Goal: Task Accomplishment & Management: Complete application form

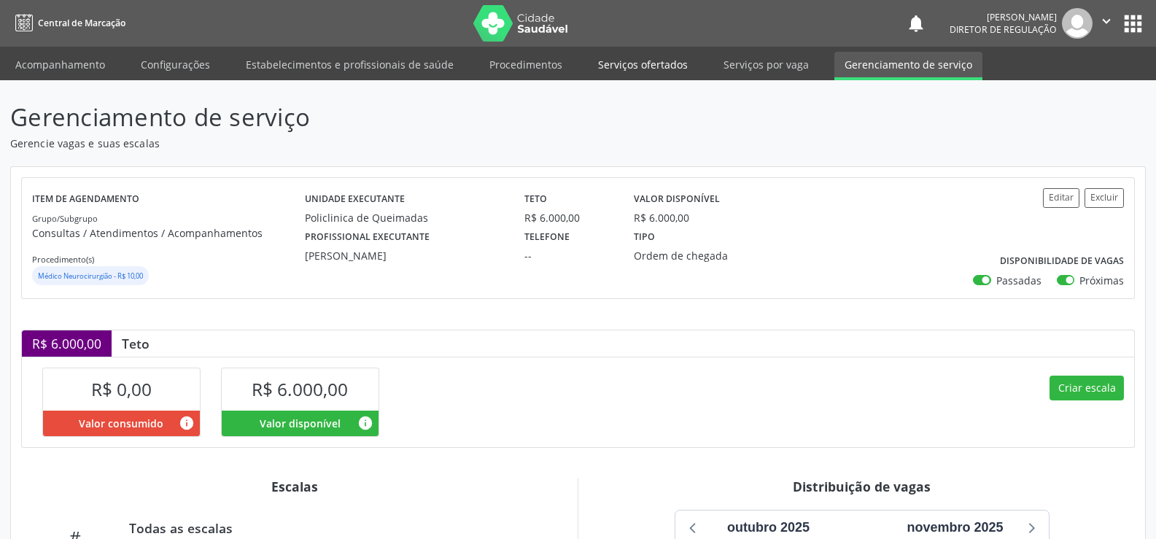
click at [632, 66] on link "Serviços ofertados" at bounding box center [643, 65] width 110 height 26
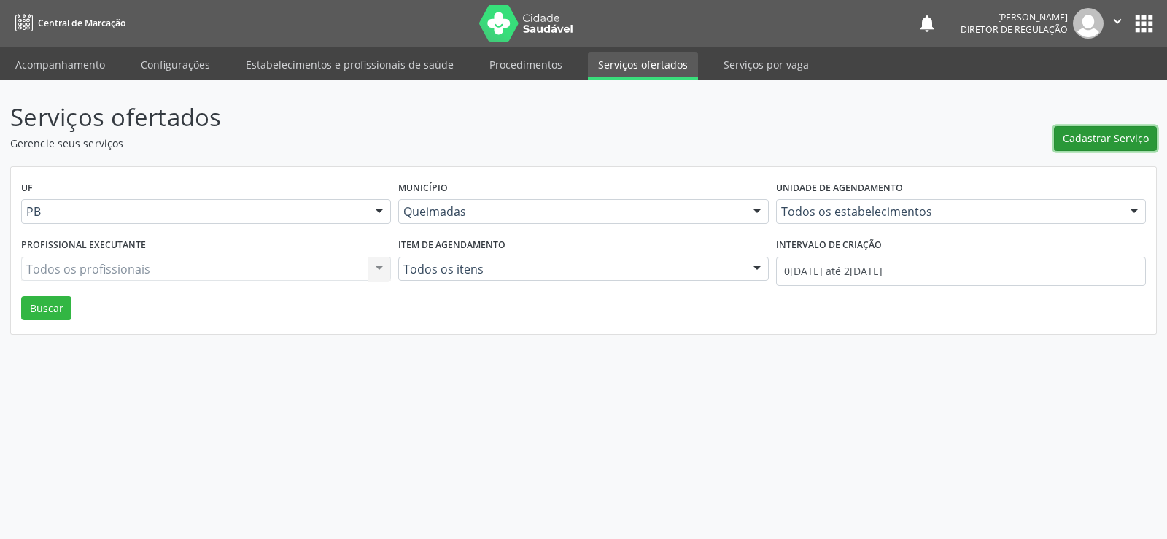
click at [1117, 138] on span "Cadastrar Serviço" at bounding box center [1106, 138] width 86 height 15
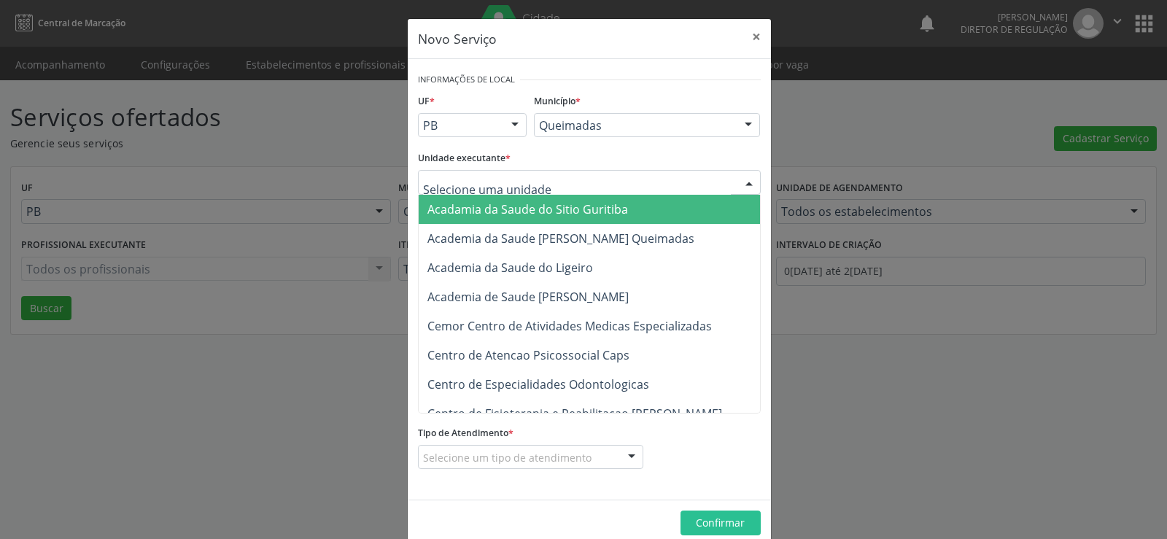
click at [747, 181] on div at bounding box center [749, 183] width 22 height 25
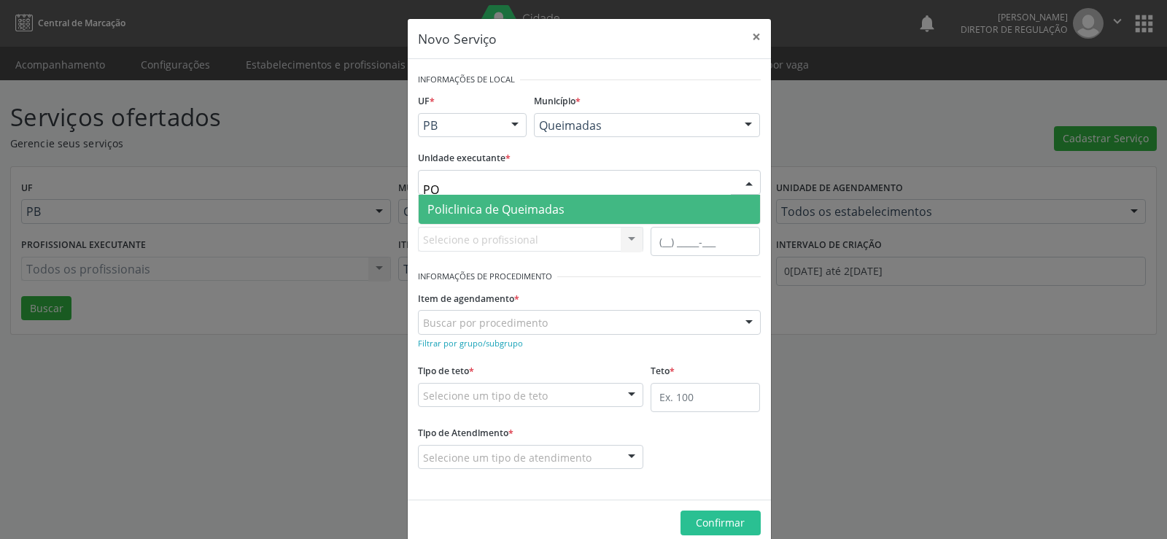
type input "POL"
click at [547, 208] on span "Policlinica de Queimadas" at bounding box center [495, 209] width 137 height 16
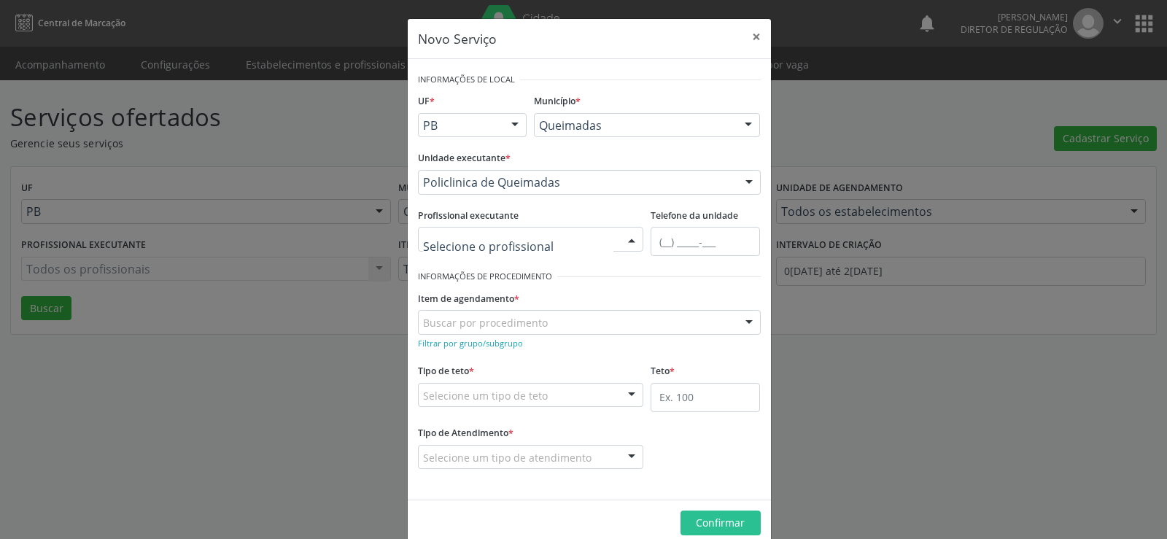
click at [625, 236] on div at bounding box center [632, 240] width 22 height 25
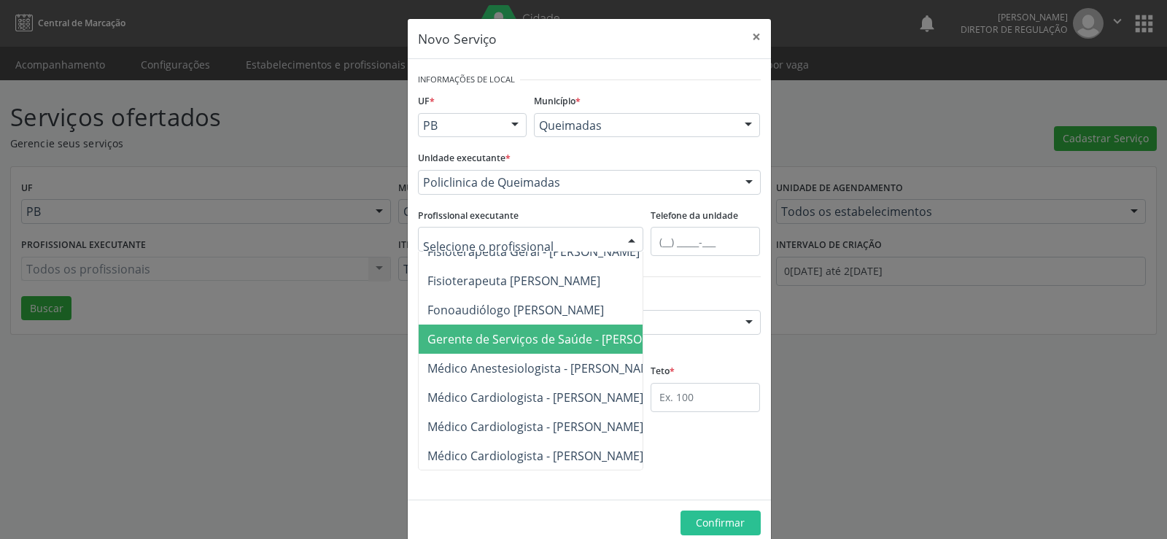
scroll to position [146, 0]
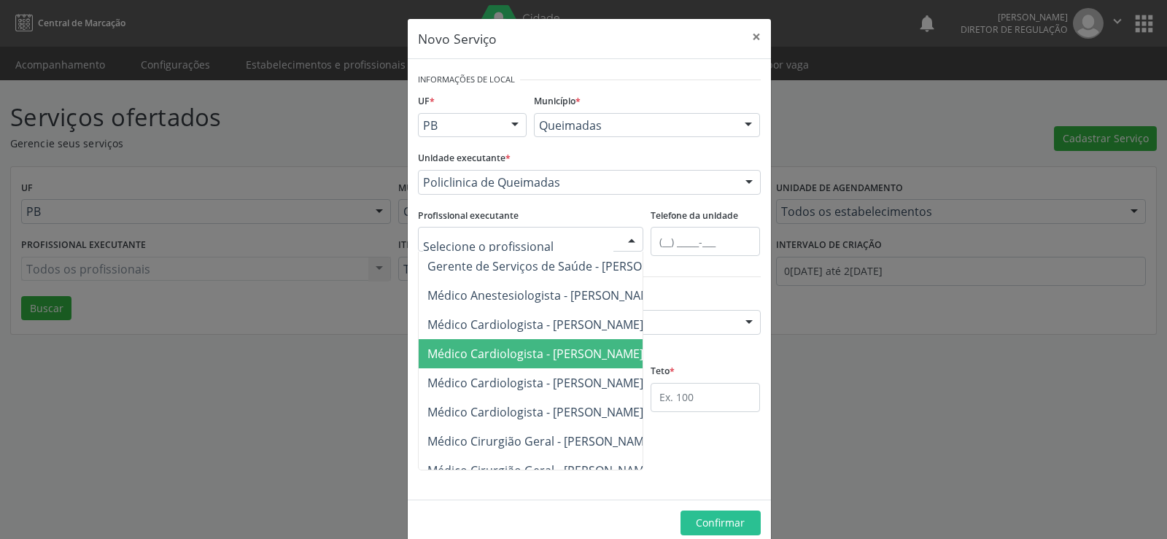
click at [552, 354] on span "Médico Cardiologista - [PERSON_NAME]" at bounding box center [535, 354] width 216 height 16
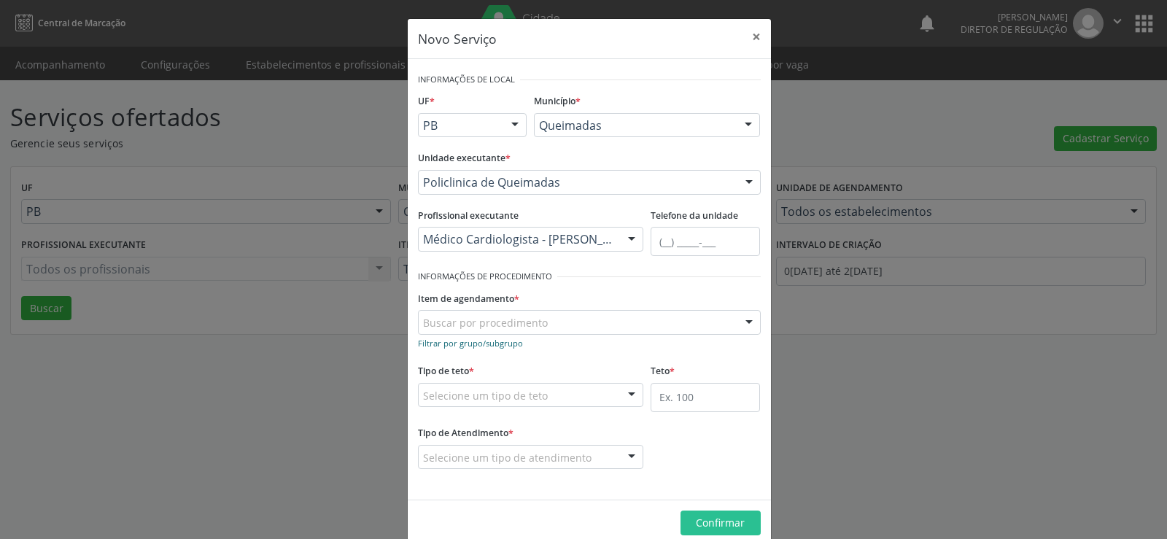
click at [454, 346] on small "Filtrar por grupo/subgrupo" at bounding box center [470, 343] width 105 height 11
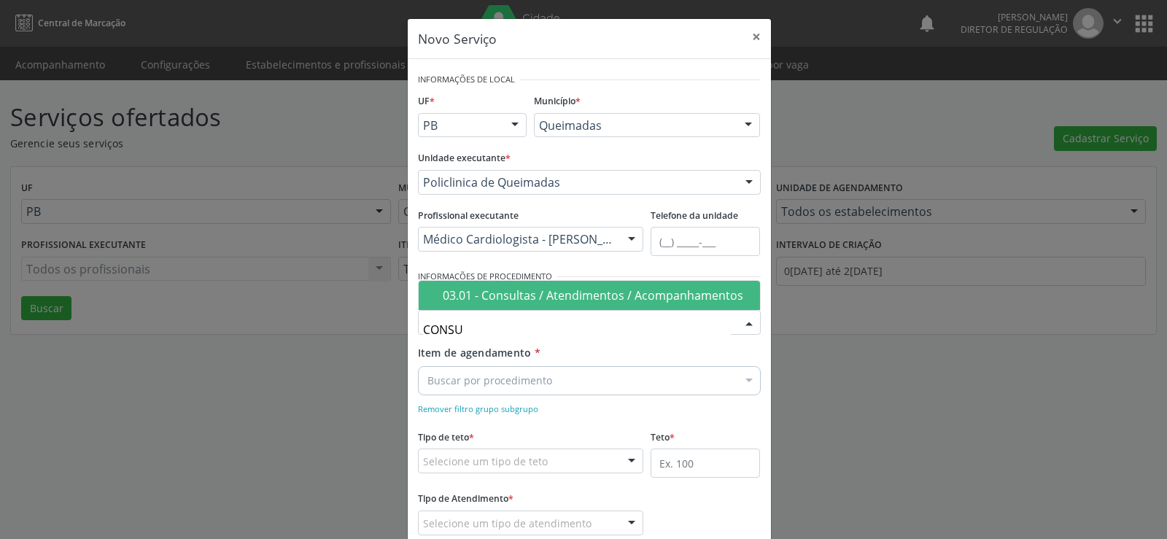
type input "CONSUL"
click at [556, 298] on div "03.01 - Consultas / Atendimentos / Acompanhamentos" at bounding box center [597, 296] width 309 height 12
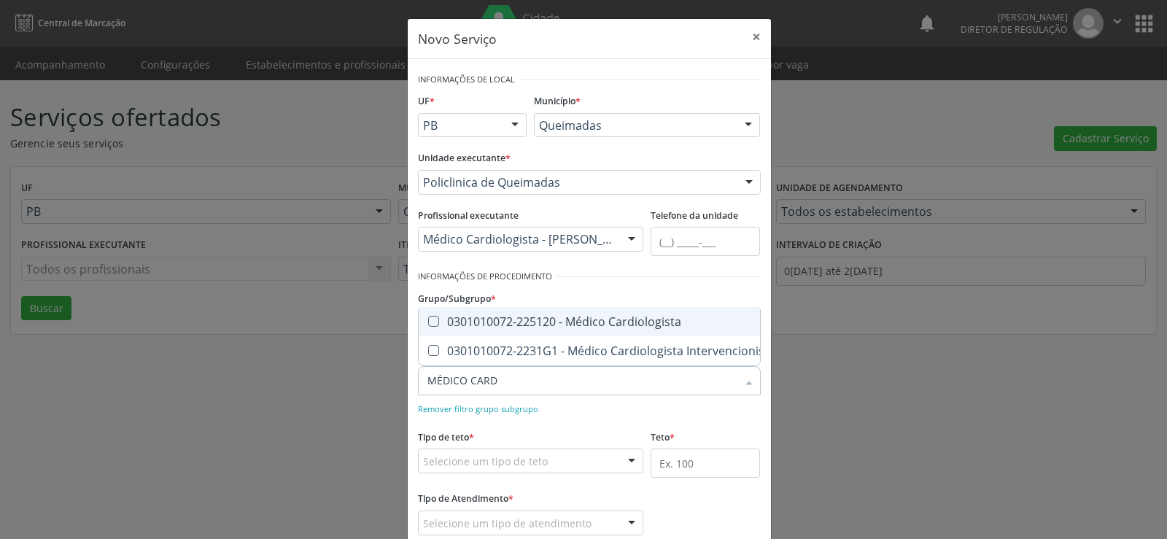
type input "MÉDICO CARDI"
click at [428, 316] on Cardiologista at bounding box center [433, 321] width 11 height 11
click at [427, 317] on Cardiologista "checkbox" at bounding box center [423, 321] width 9 height 9
checkbox Cardiologista "true"
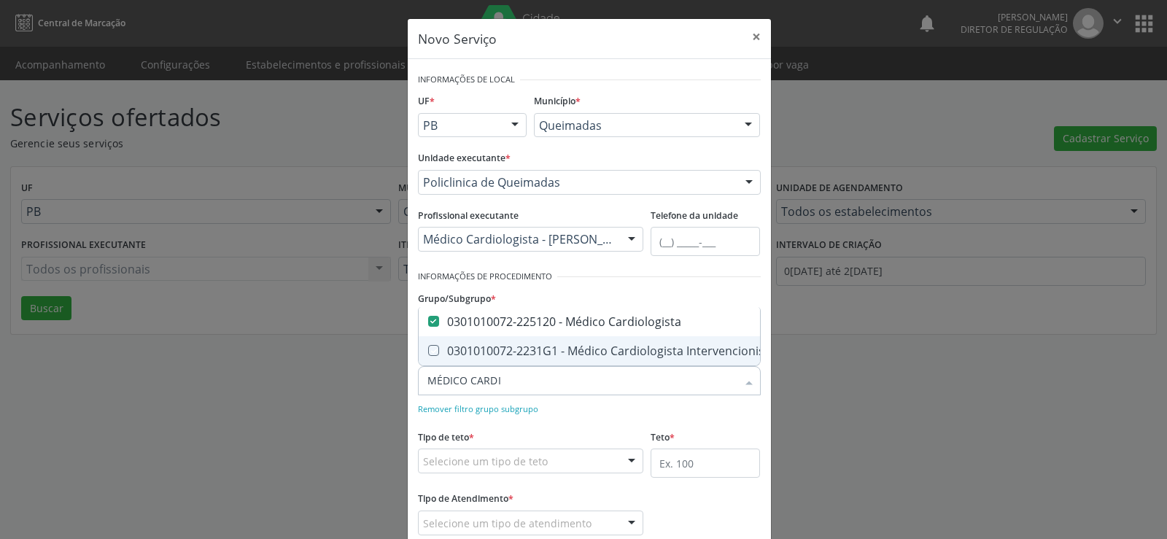
checkbox Intervencionista "true"
click at [595, 406] on div "Remover filtro grupo subgrupo" at bounding box center [589, 407] width 343 height 15
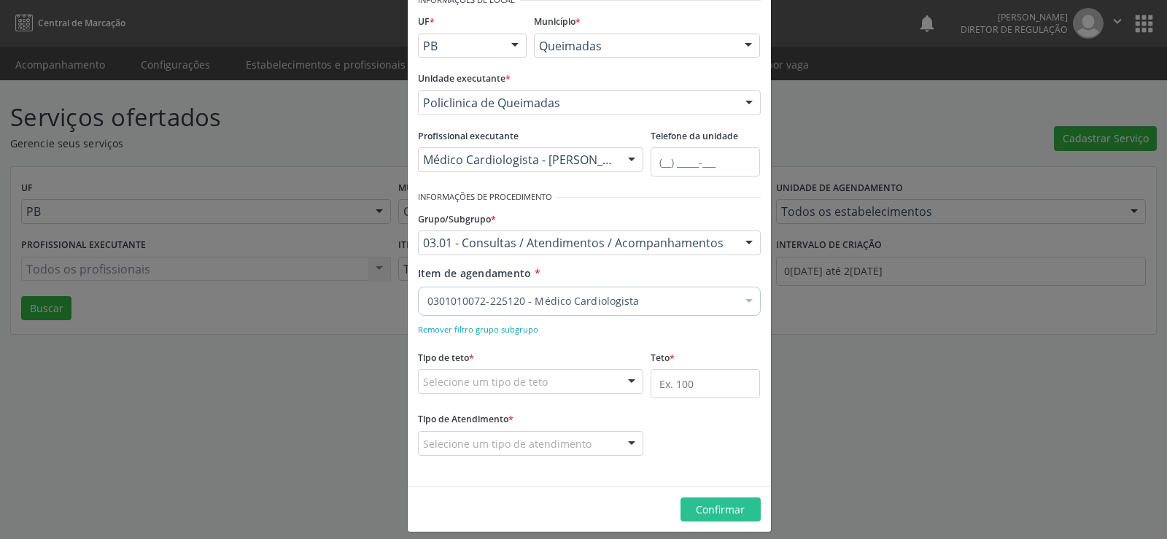
scroll to position [91, 0]
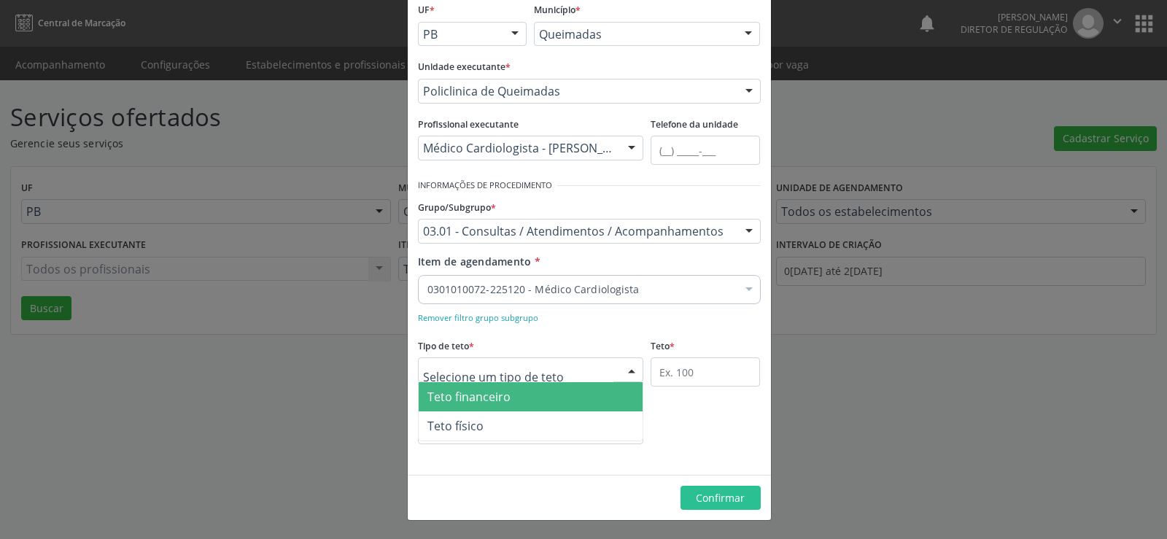
click at [628, 367] on div at bounding box center [632, 370] width 22 height 25
click at [530, 402] on span "Teto financeiro" at bounding box center [531, 396] width 225 height 29
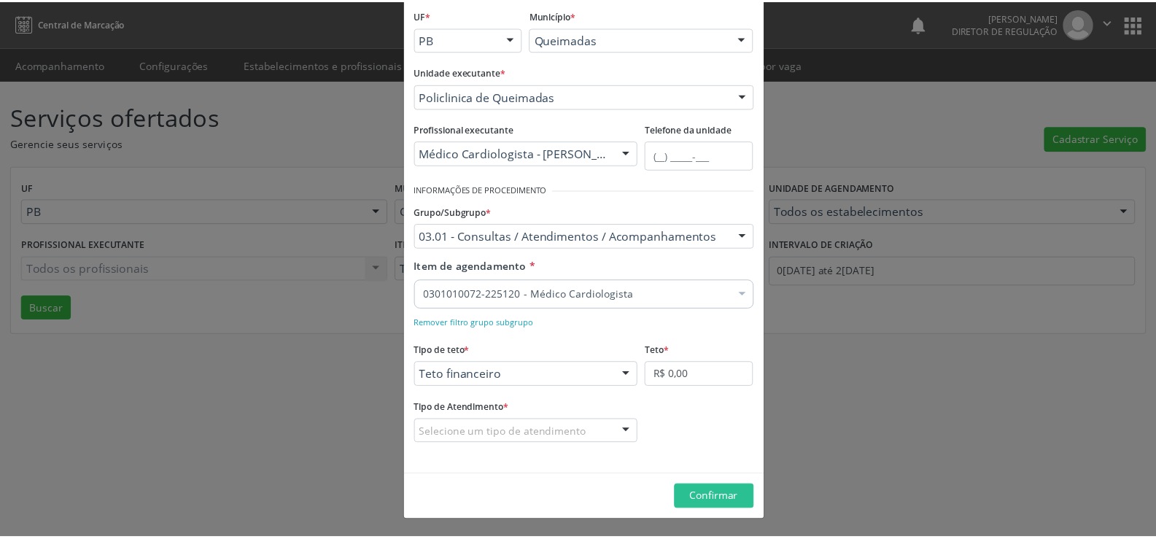
scroll to position [86, 0]
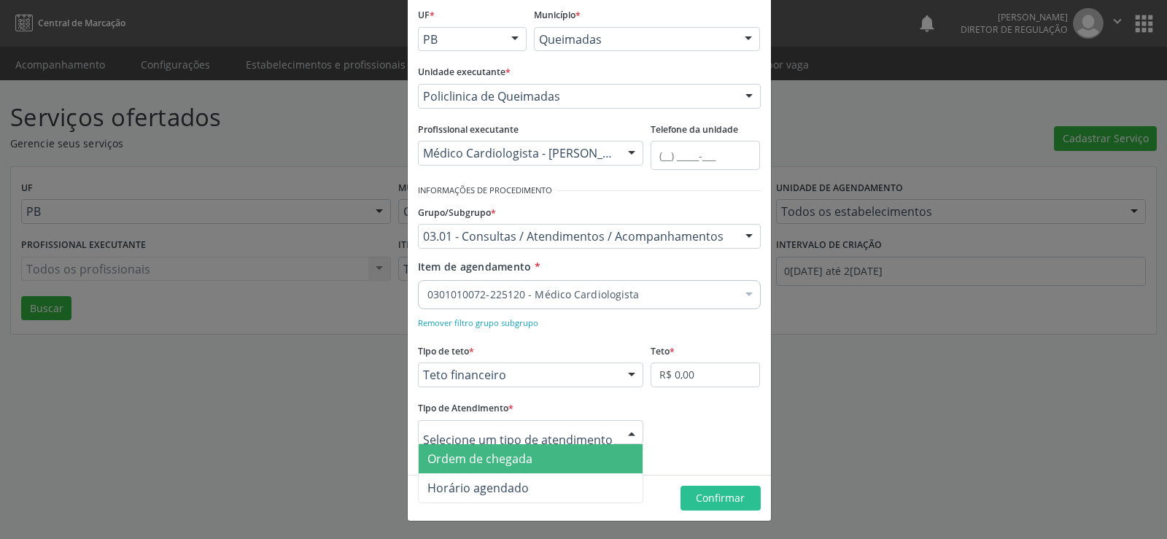
click at [630, 430] on div at bounding box center [632, 433] width 22 height 25
click at [554, 460] on span "Ordem de chegada" at bounding box center [531, 458] width 225 height 29
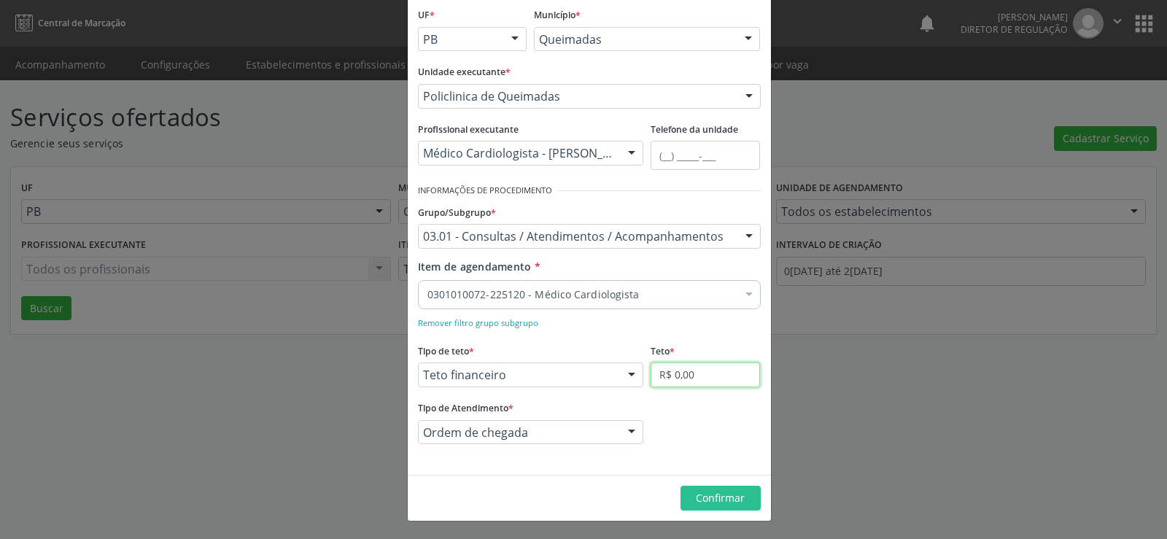
click at [719, 377] on input "R$ 0,00" at bounding box center [705, 375] width 109 height 25
type input "R$ 5.800,00"
drag, startPoint x: 707, startPoint y: 500, endPoint x: 714, endPoint y: 508, distance: 10.3
click at [708, 500] on span "Confirmar" at bounding box center [720, 498] width 49 height 14
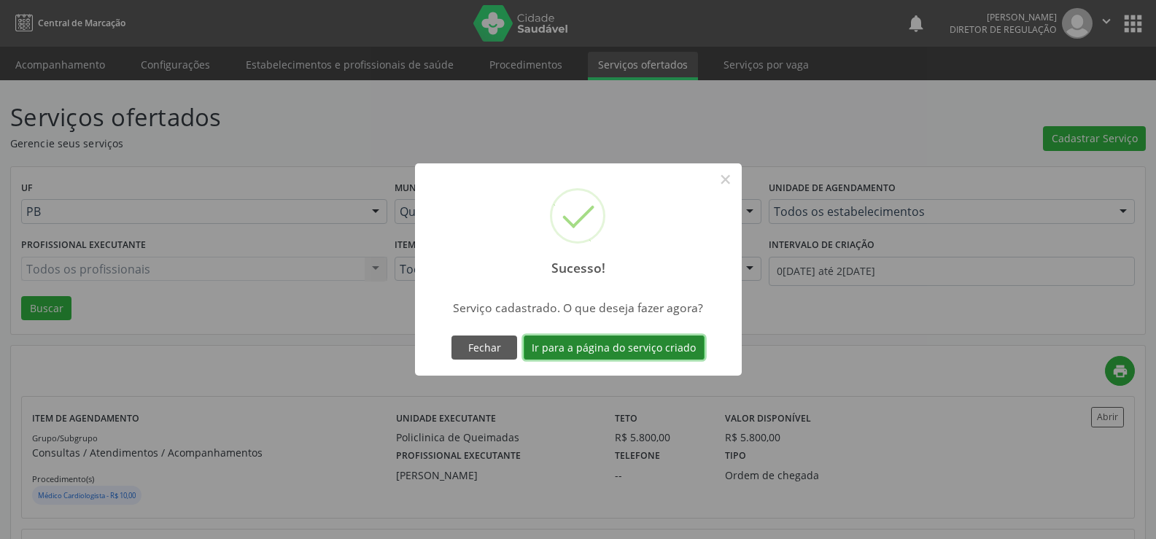
click at [608, 347] on button "Ir para a página do serviço criado" at bounding box center [614, 348] width 181 height 25
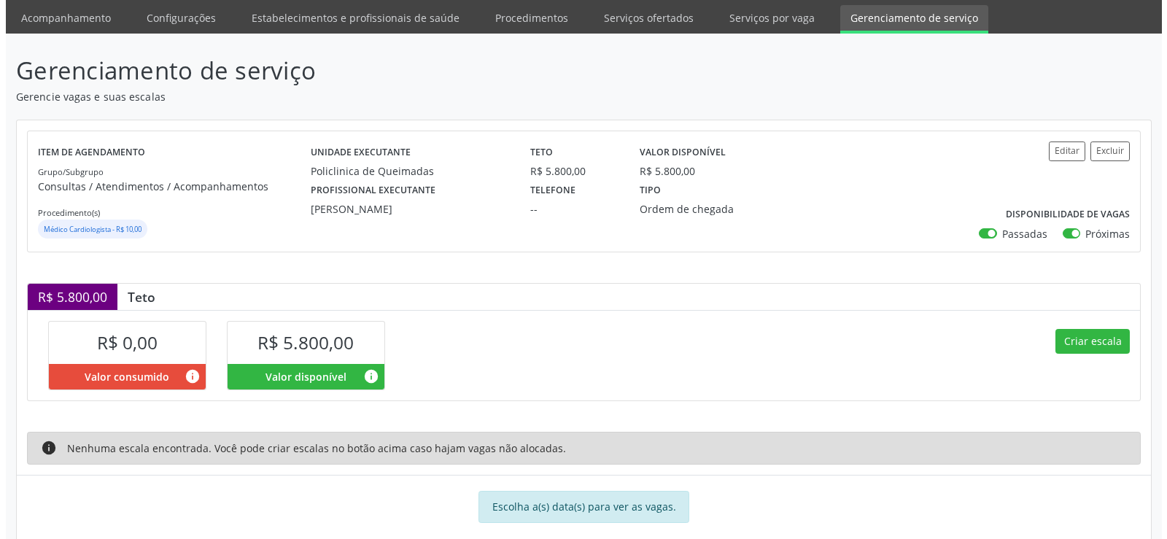
scroll to position [72, 0]
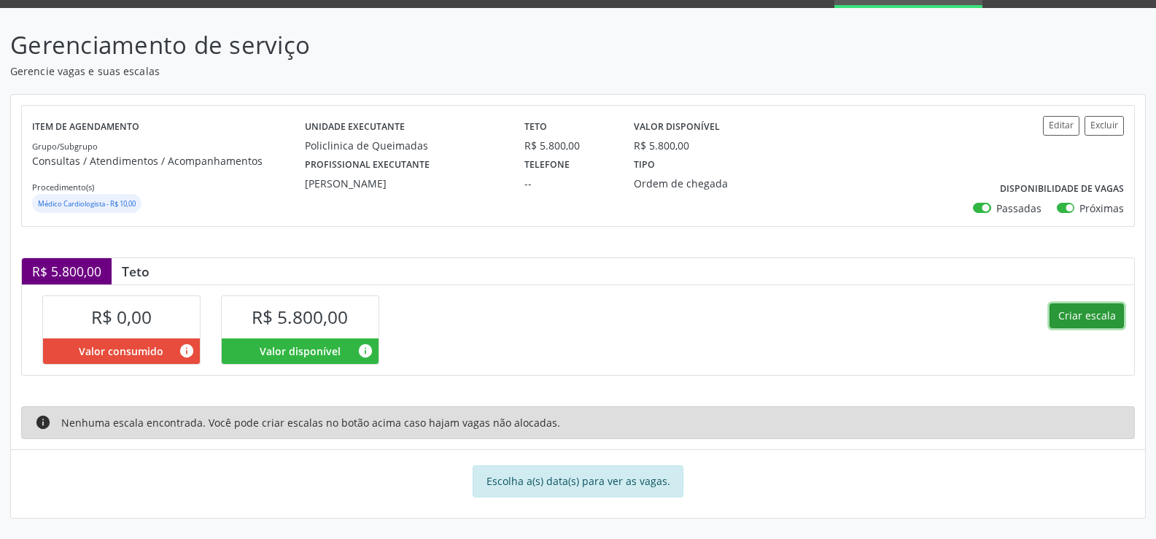
click at [1088, 313] on button "Criar escala" at bounding box center [1087, 315] width 74 height 25
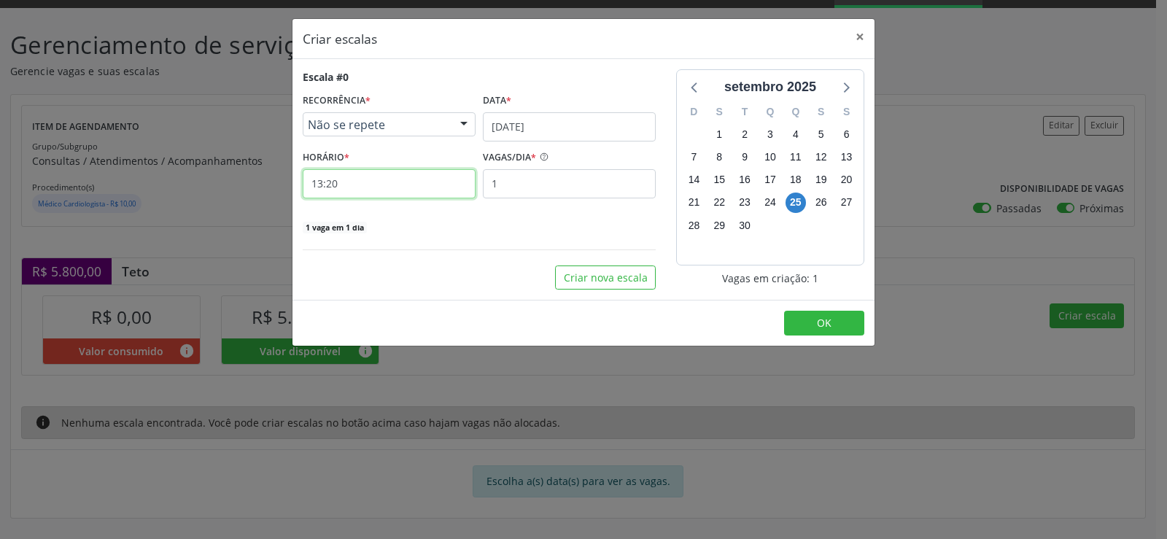
click at [357, 189] on input "13:20" at bounding box center [389, 183] width 173 height 29
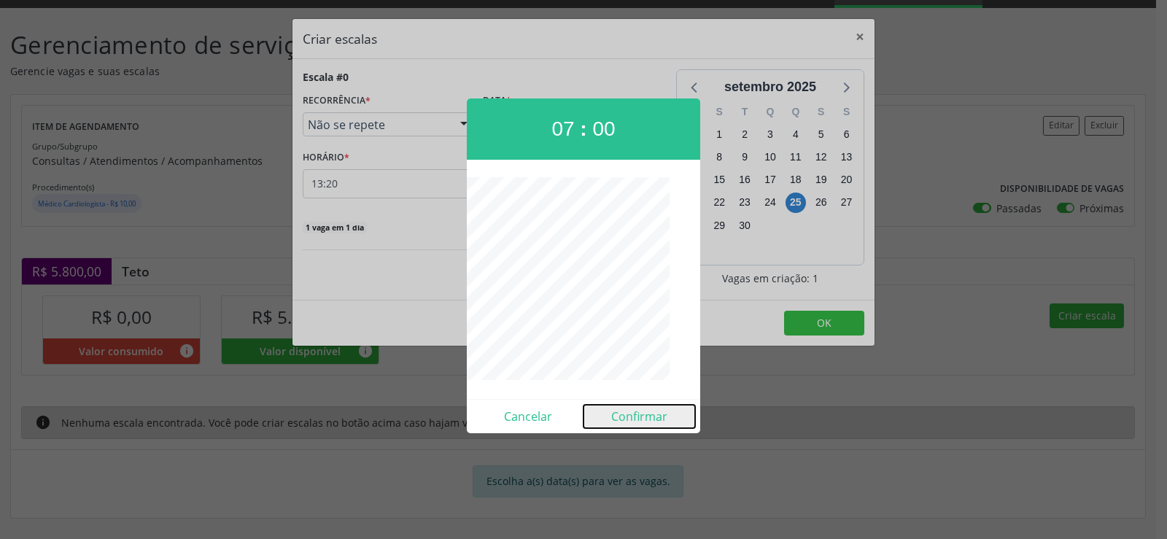
click at [647, 425] on button "Confirmar" at bounding box center [640, 416] width 112 height 23
type input "07:00"
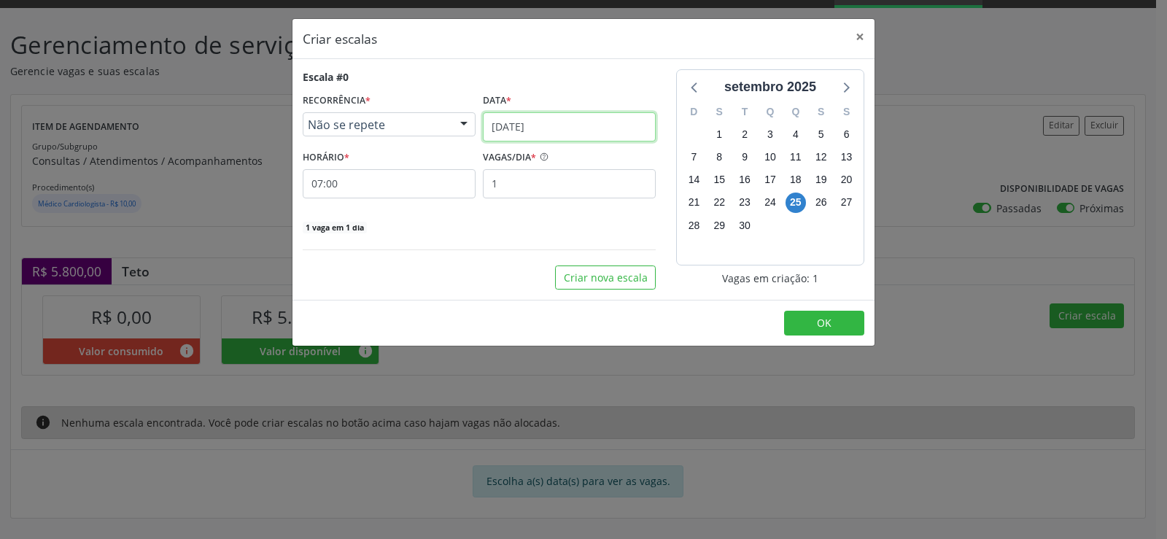
click at [590, 136] on input "[DATE]" at bounding box center [569, 126] width 173 height 29
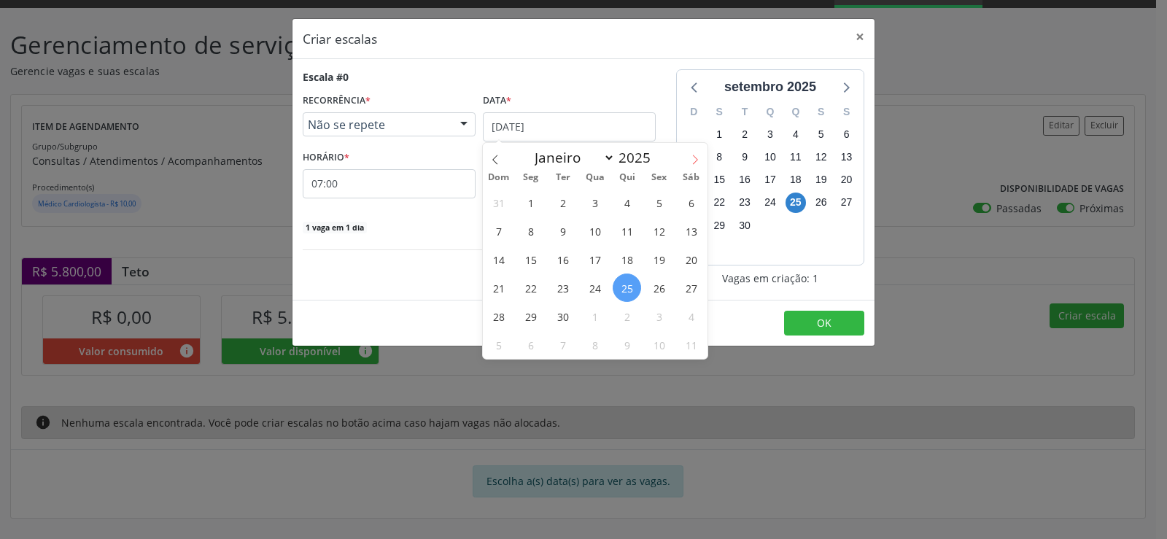
click at [695, 163] on icon at bounding box center [695, 160] width 10 height 10
select select "9"
click at [595, 205] on span "1" at bounding box center [595, 202] width 28 height 28
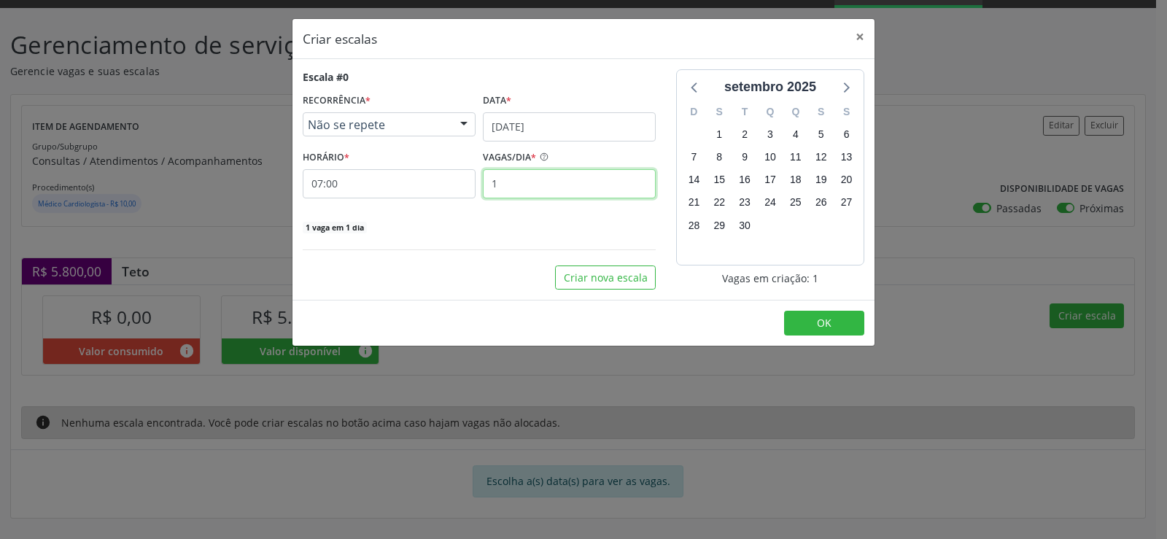
click at [519, 192] on input "1" at bounding box center [569, 183] width 173 height 29
type input "35"
click at [842, 325] on button "OK" at bounding box center [824, 323] width 80 height 25
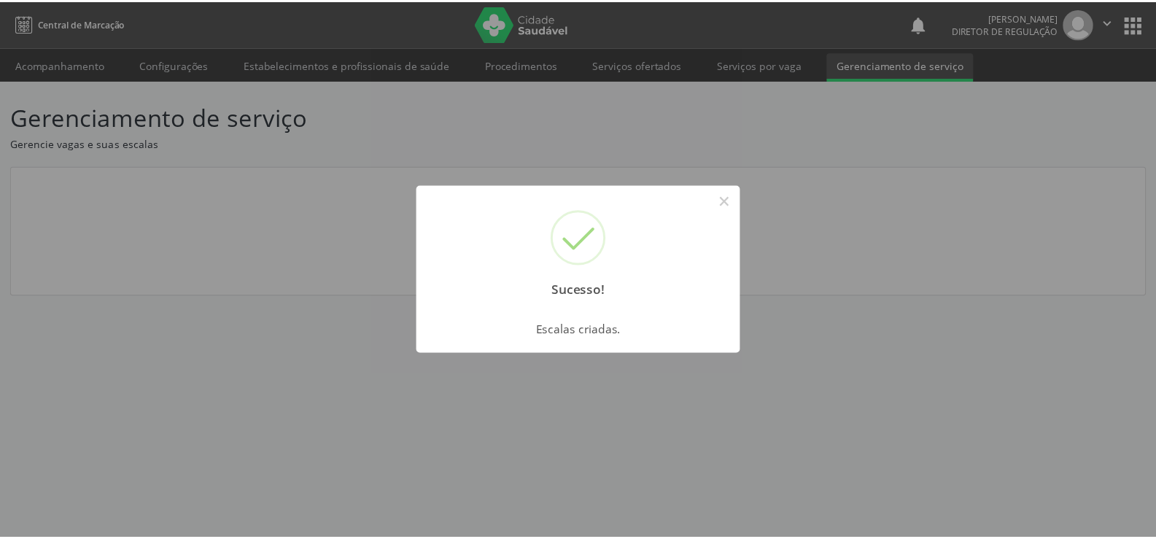
scroll to position [0, 0]
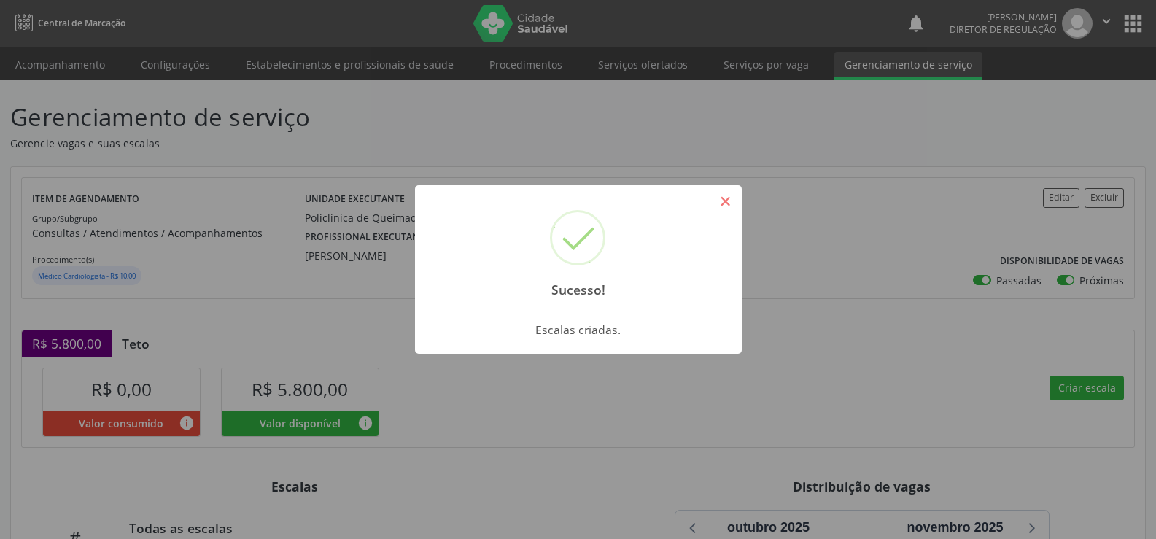
click at [723, 198] on button "×" at bounding box center [725, 201] width 25 height 25
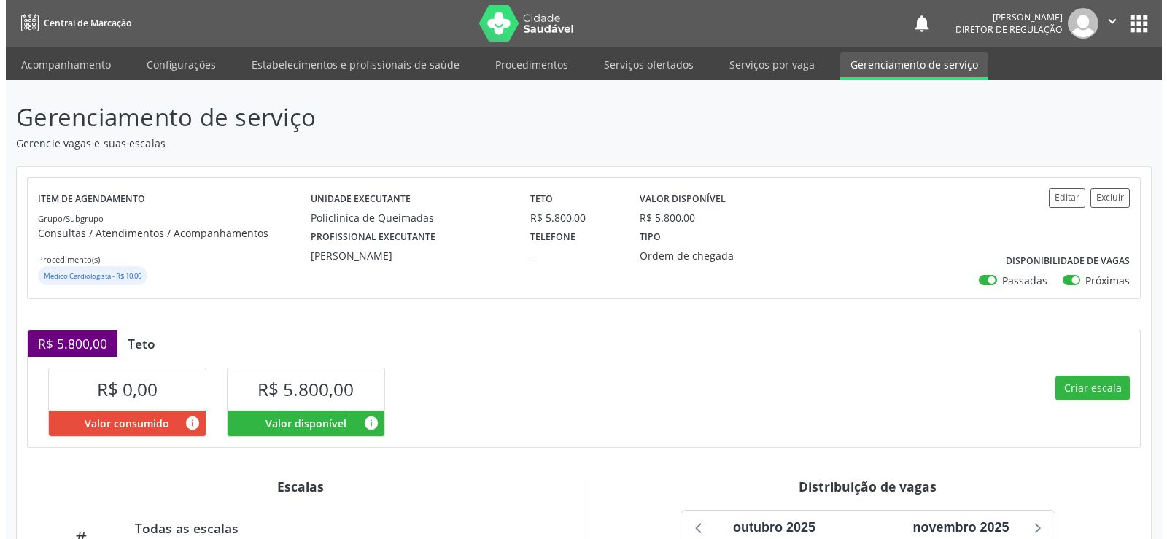
scroll to position [262, 0]
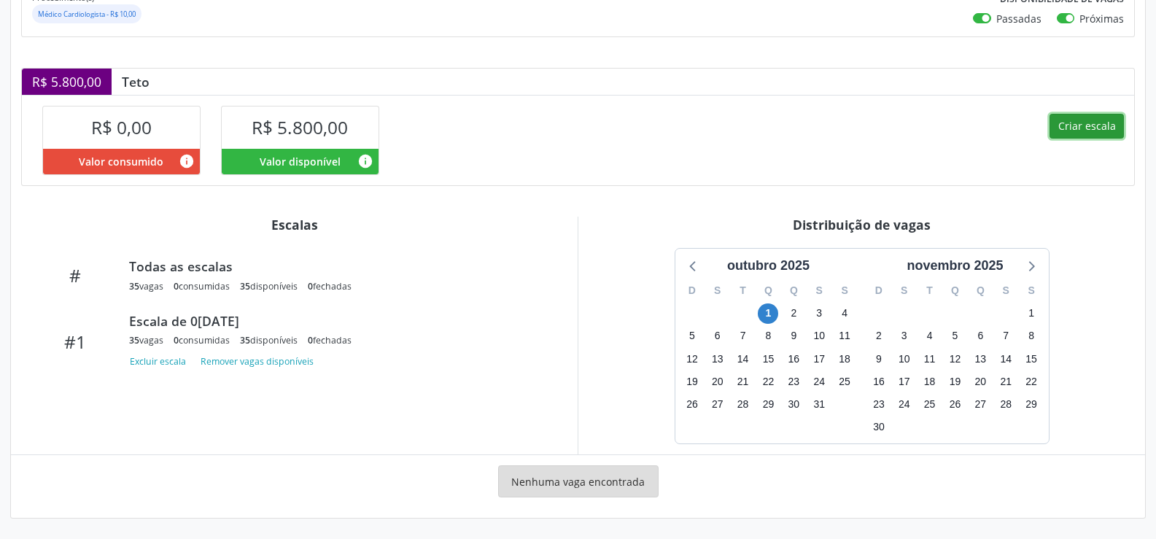
click at [1096, 124] on button "Criar escala" at bounding box center [1087, 126] width 74 height 25
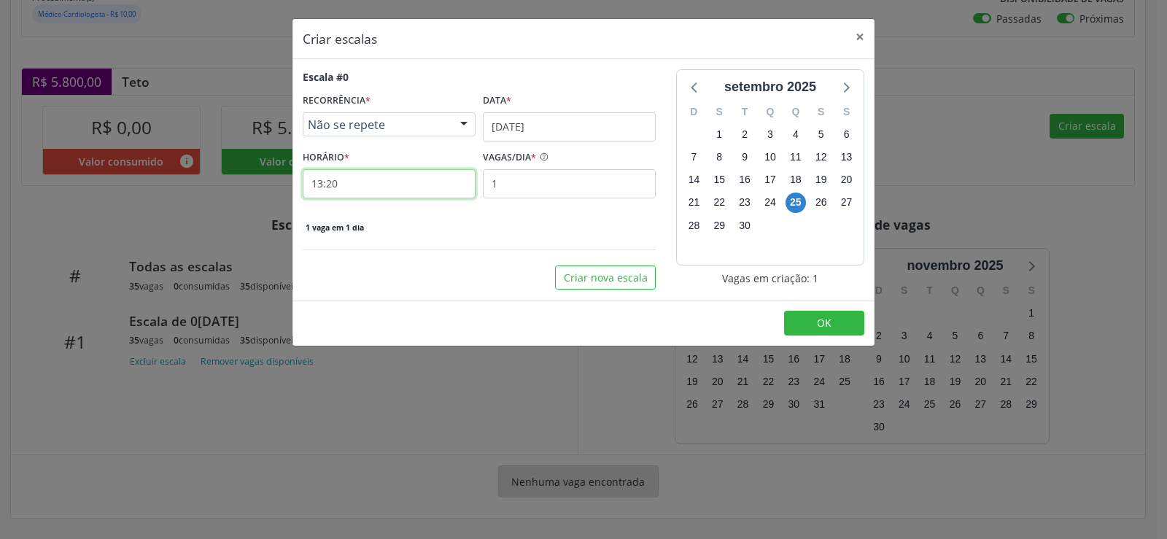
click at [352, 192] on input "13:20" at bounding box center [389, 183] width 173 height 29
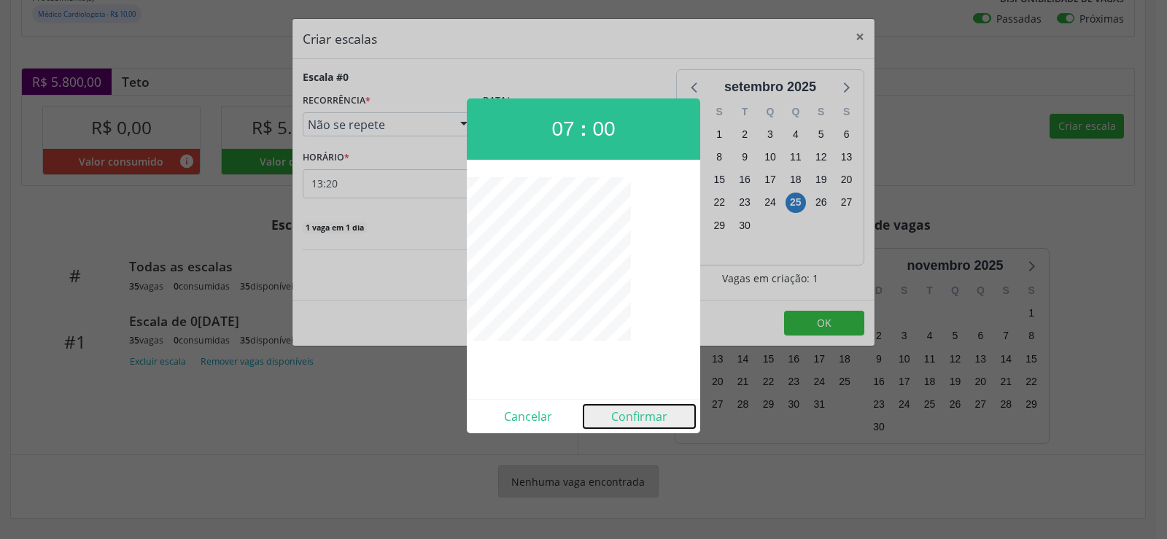
click at [634, 417] on button "Confirmar" at bounding box center [640, 416] width 112 height 23
type input "07:00"
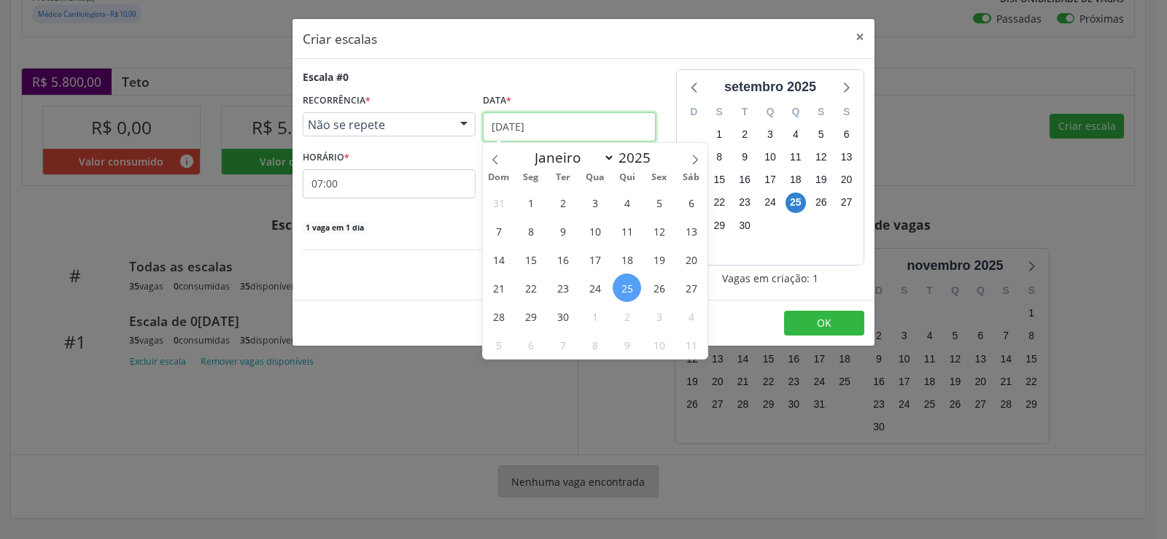
click at [580, 125] on input "[DATE]" at bounding box center [569, 126] width 173 height 29
click at [699, 160] on icon at bounding box center [695, 160] width 10 height 10
select select "9"
click at [598, 314] on span "29" at bounding box center [595, 316] width 28 height 28
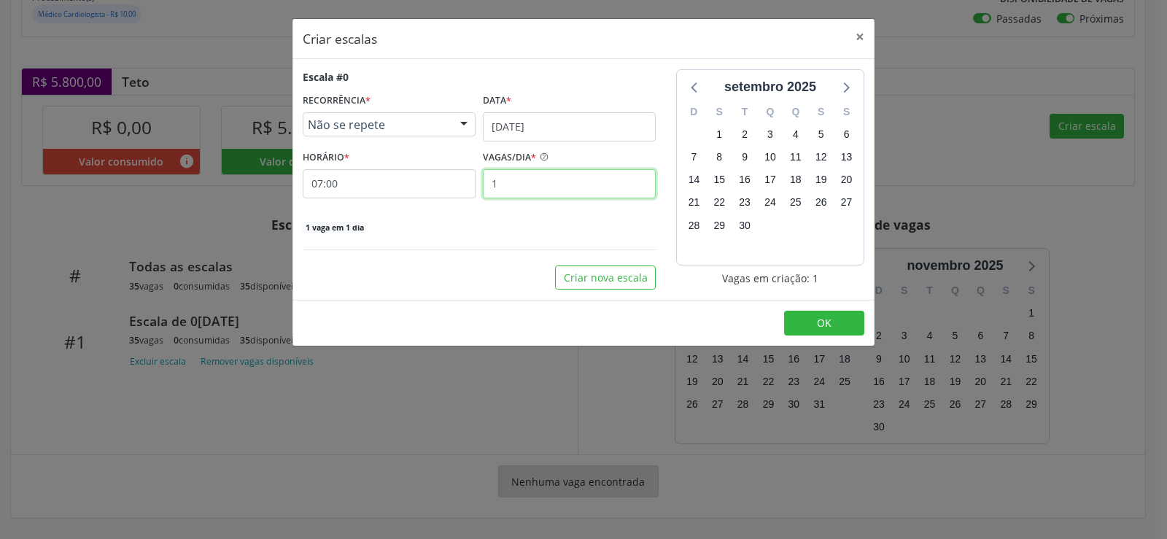
click at [502, 175] on input "1" at bounding box center [569, 183] width 173 height 29
type input "35"
click at [826, 328] on span "OK" at bounding box center [824, 323] width 15 height 14
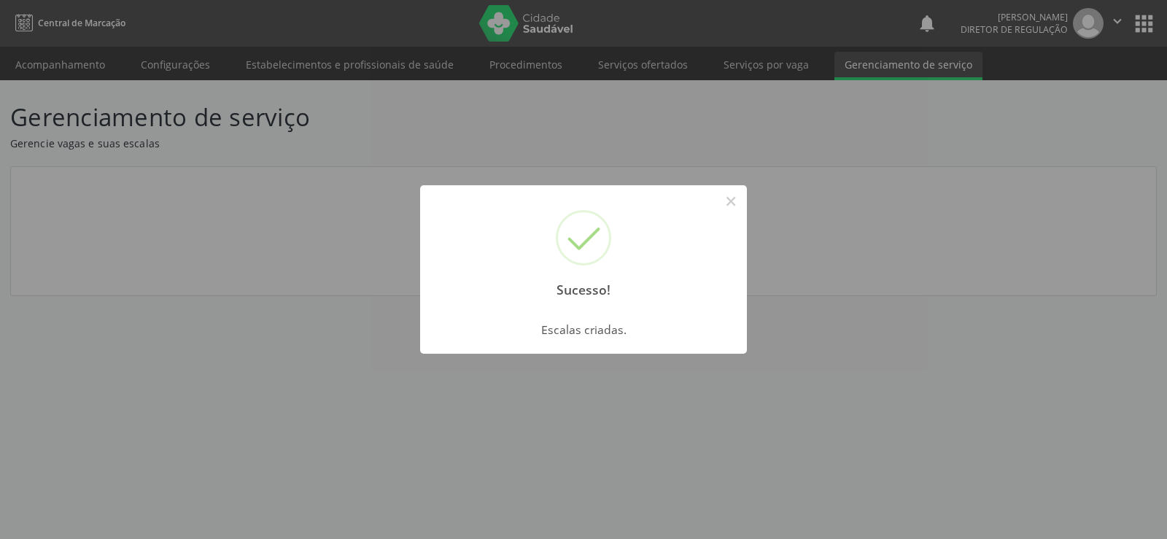
scroll to position [0, 0]
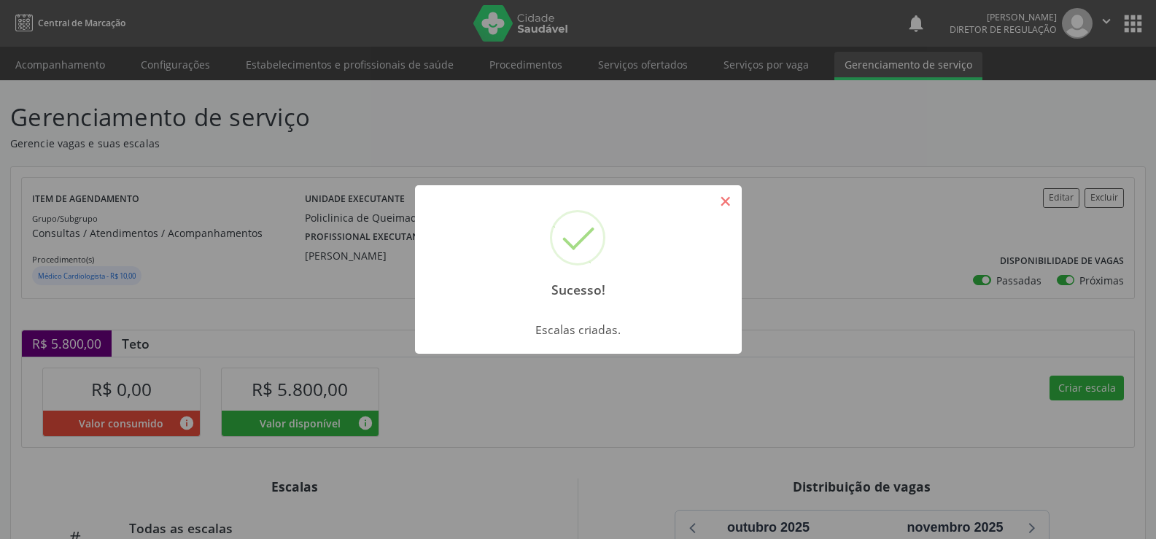
click at [725, 206] on button "×" at bounding box center [725, 201] width 25 height 25
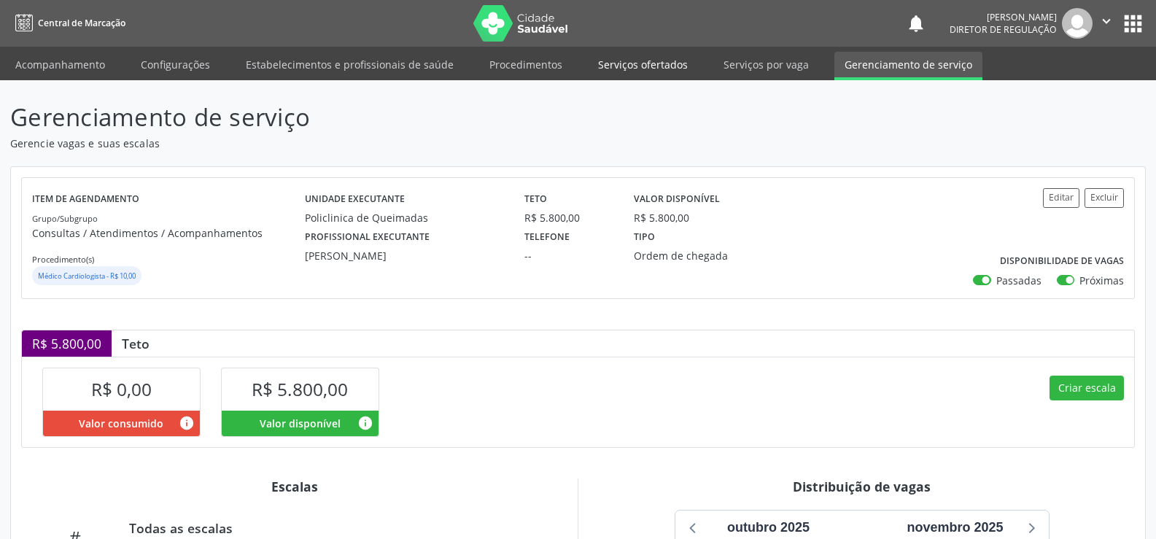
click at [640, 64] on link "Serviços ofertados" at bounding box center [643, 65] width 110 height 26
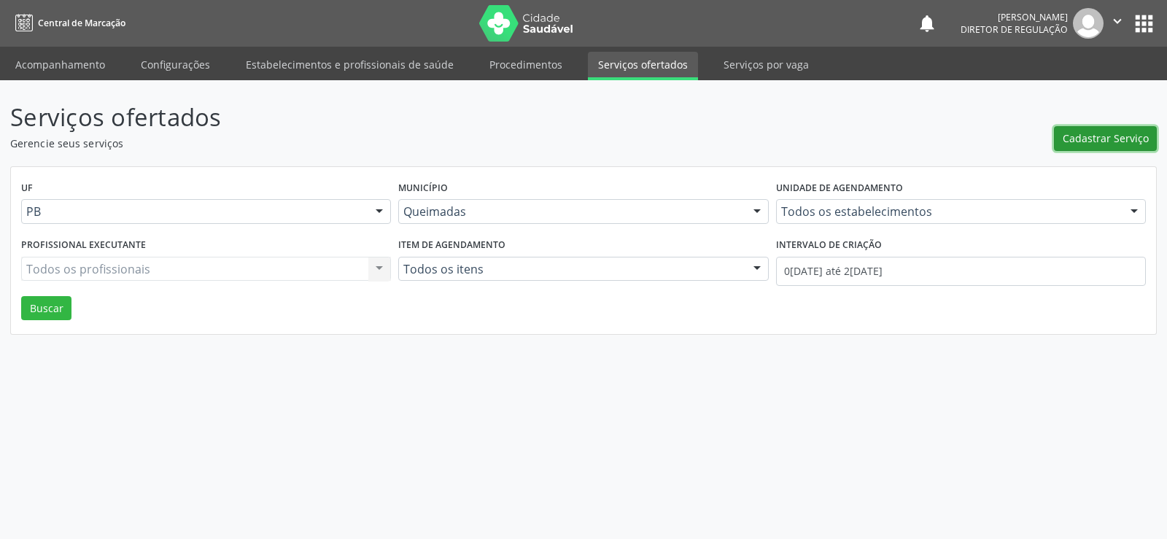
click at [1093, 138] on span "Cadastrar Serviço" at bounding box center [1106, 138] width 86 height 15
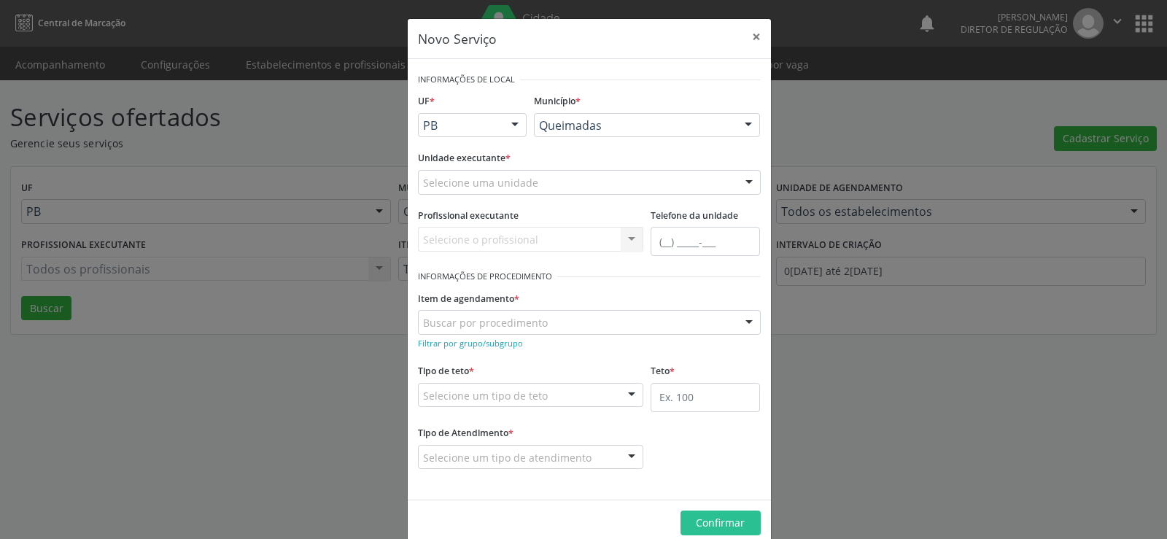
click at [743, 184] on div at bounding box center [749, 183] width 22 height 25
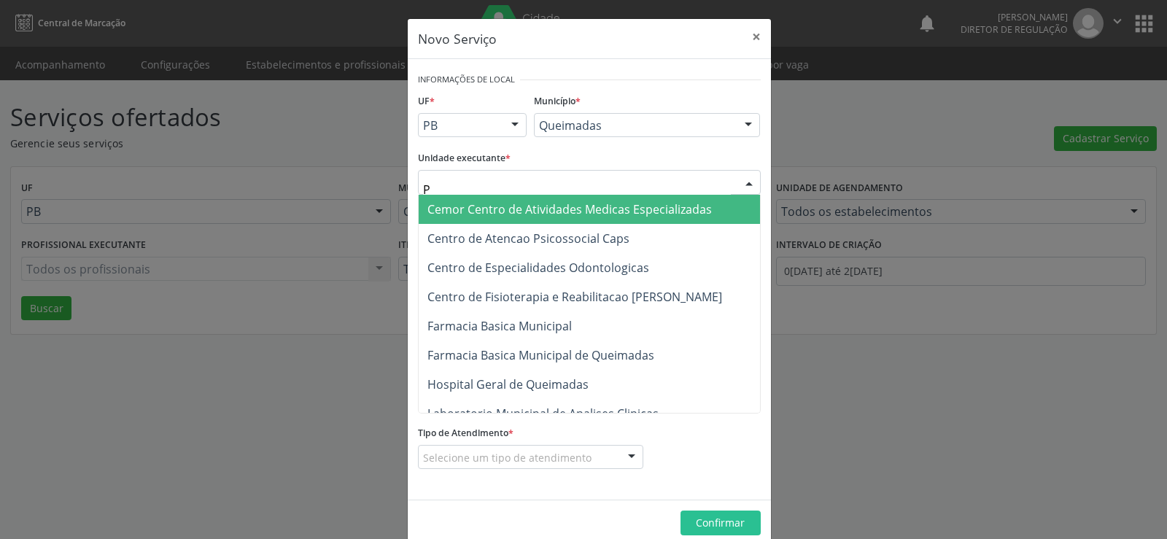
type input "PO"
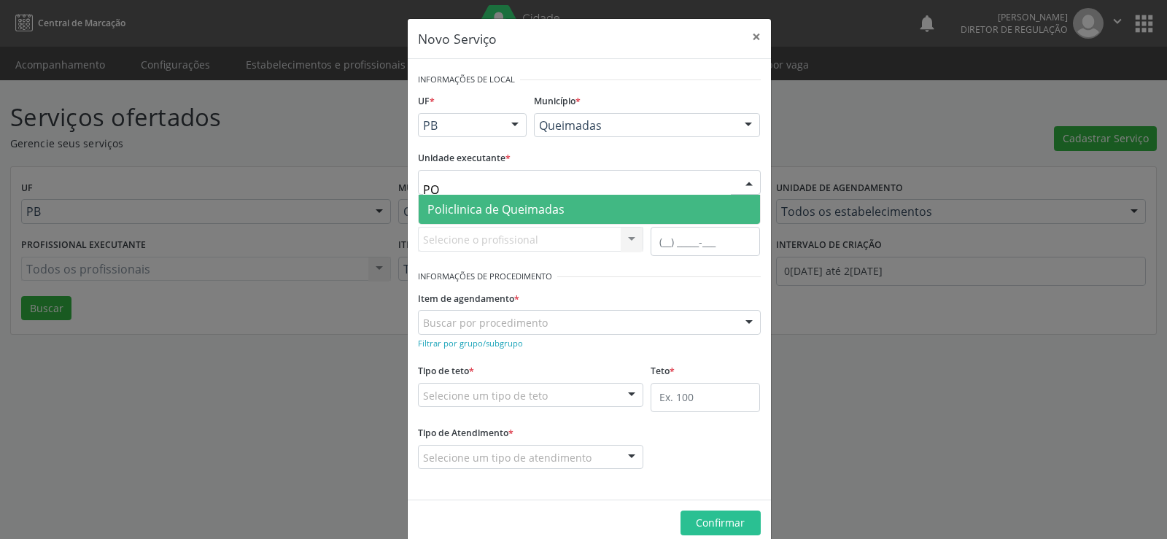
click at [454, 206] on span "Policlinica de Queimadas" at bounding box center [495, 209] width 137 height 16
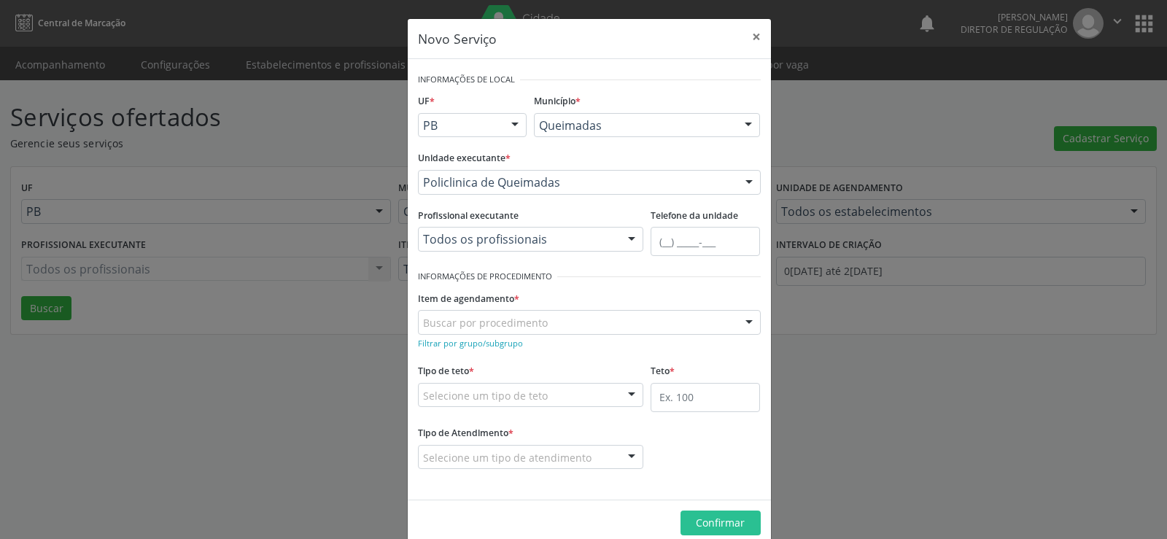
click at [625, 241] on div at bounding box center [632, 240] width 22 height 25
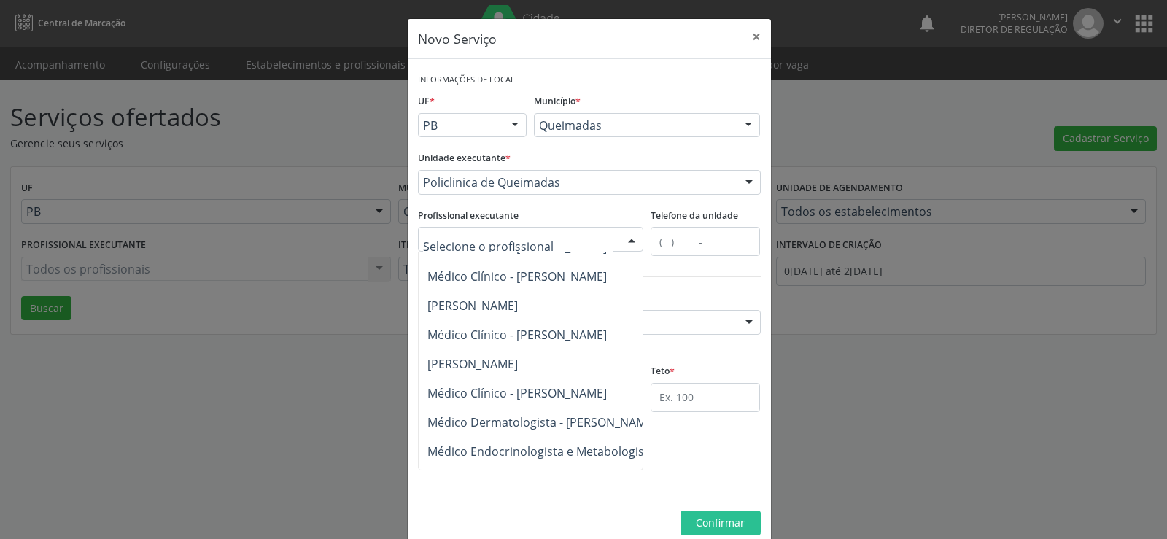
scroll to position [496, 0]
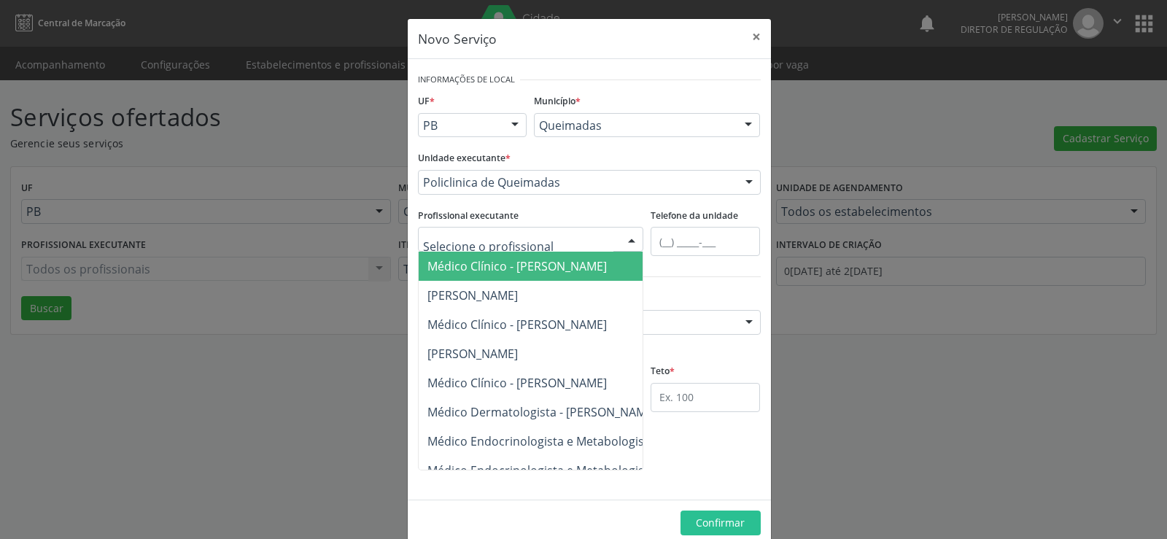
click at [586, 209] on div "Profissional executante Todos os profissionais Assistente Social - [PERSON_NAME…" at bounding box center [531, 228] width 226 height 47
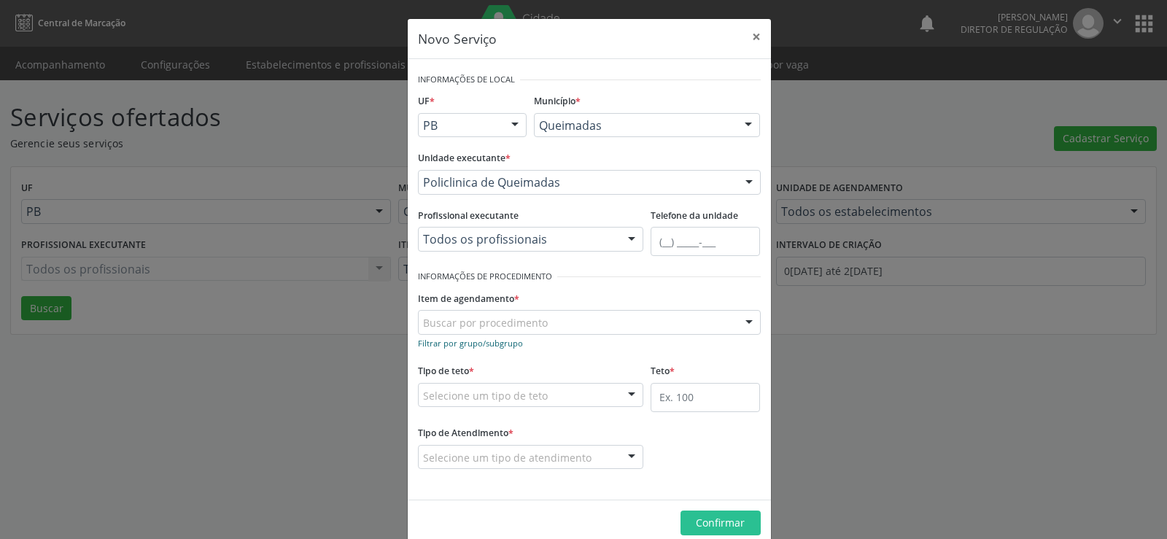
click at [442, 344] on small "Filtrar por grupo/subgrupo" at bounding box center [470, 343] width 105 height 11
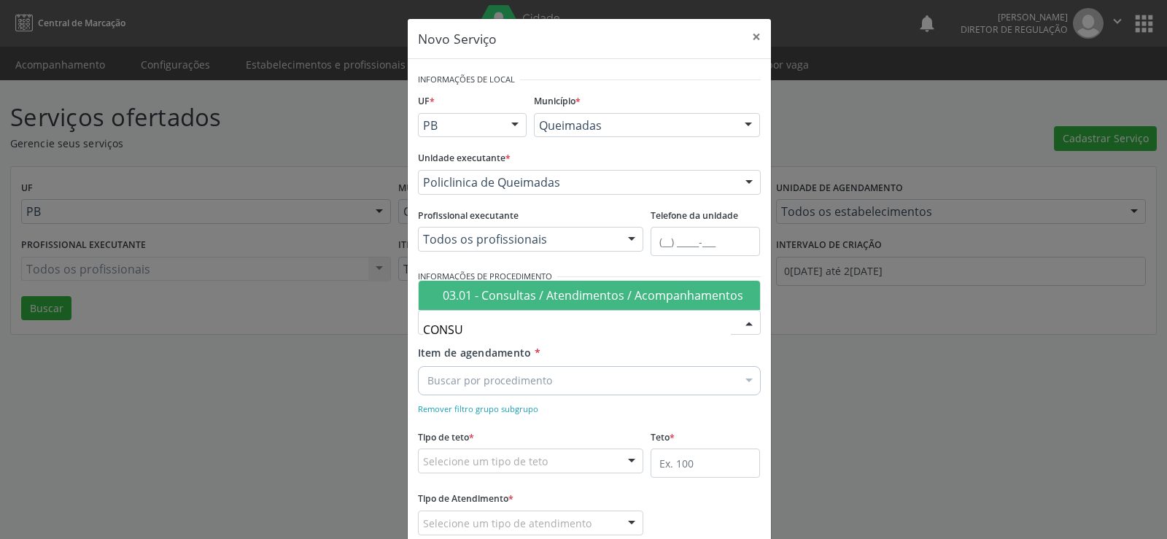
type input "CONSUL"
click at [592, 297] on div "03.01 - Consultas / Atendimentos / Acompanhamentos" at bounding box center [597, 296] width 309 height 12
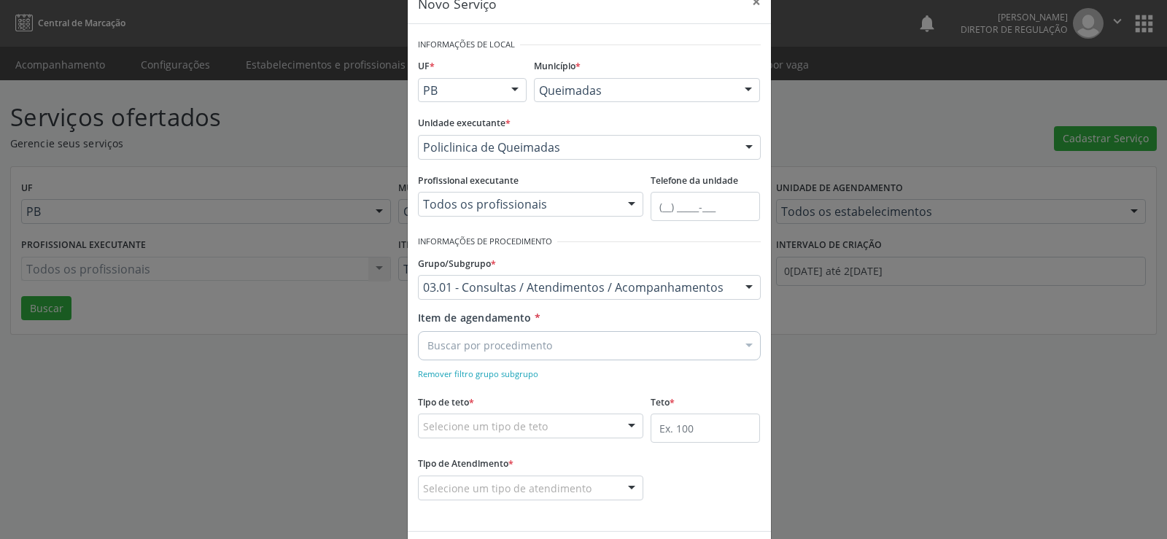
scroll to position [91, 0]
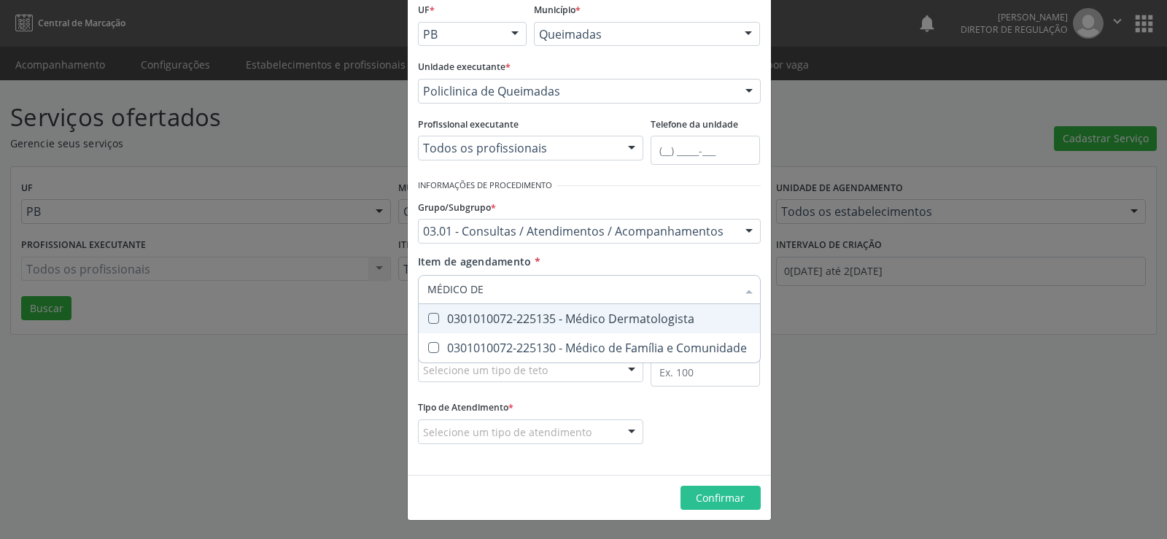
type input "MÉDICO DER"
click at [428, 318] on Dermatologista at bounding box center [433, 318] width 11 height 11
click at [427, 318] on Dermatologista "checkbox" at bounding box center [423, 318] width 9 height 9
checkbox Dermatologista "true"
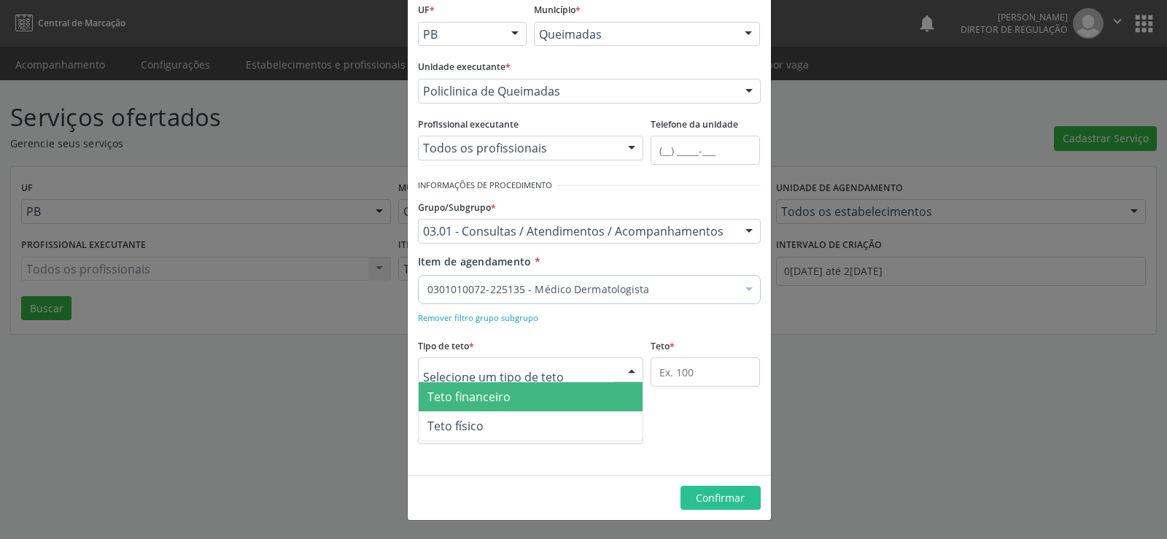
click at [621, 368] on div at bounding box center [632, 370] width 22 height 25
click at [576, 396] on span "Teto financeiro" at bounding box center [531, 396] width 225 height 29
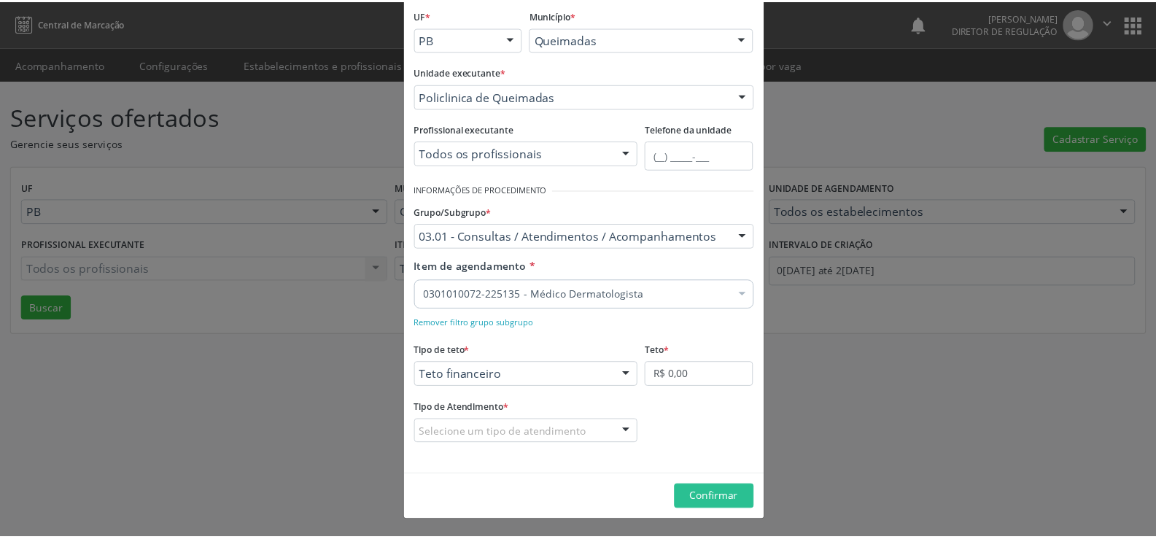
scroll to position [86, 0]
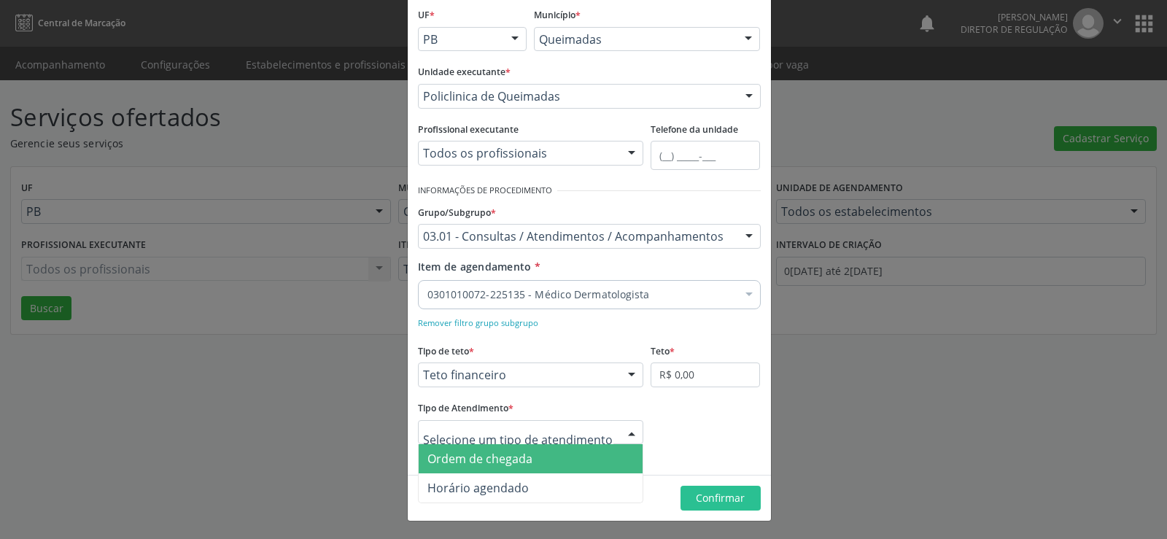
click at [626, 433] on div at bounding box center [632, 433] width 22 height 25
click at [592, 454] on span "Ordem de chegada" at bounding box center [531, 458] width 225 height 29
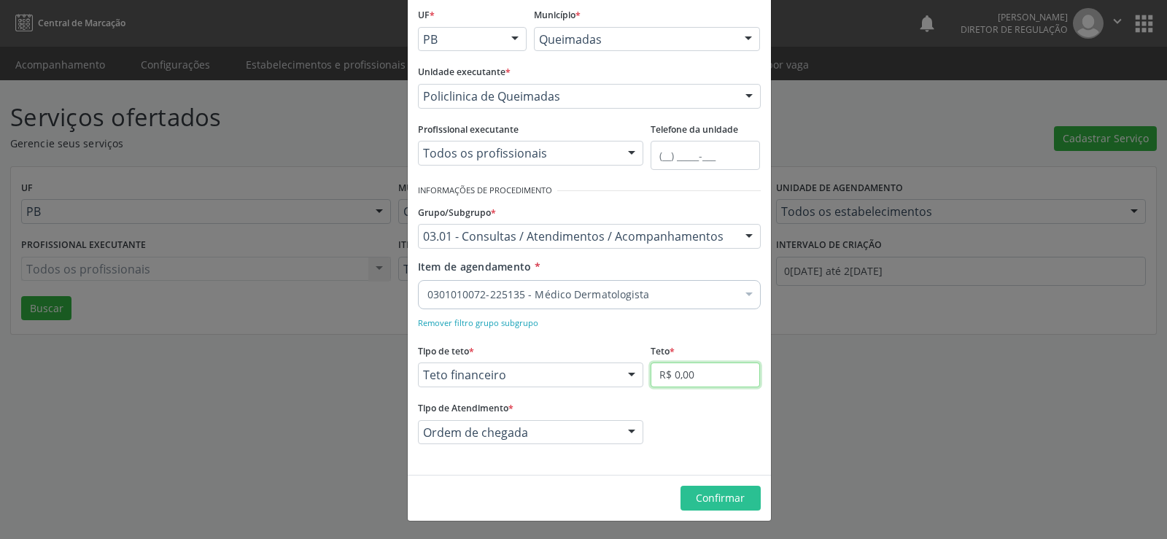
click at [710, 370] on input "R$ 0,00" at bounding box center [705, 375] width 109 height 25
type input "R$ 6.000,00"
click at [744, 498] on button "Confirmar" at bounding box center [721, 498] width 80 height 25
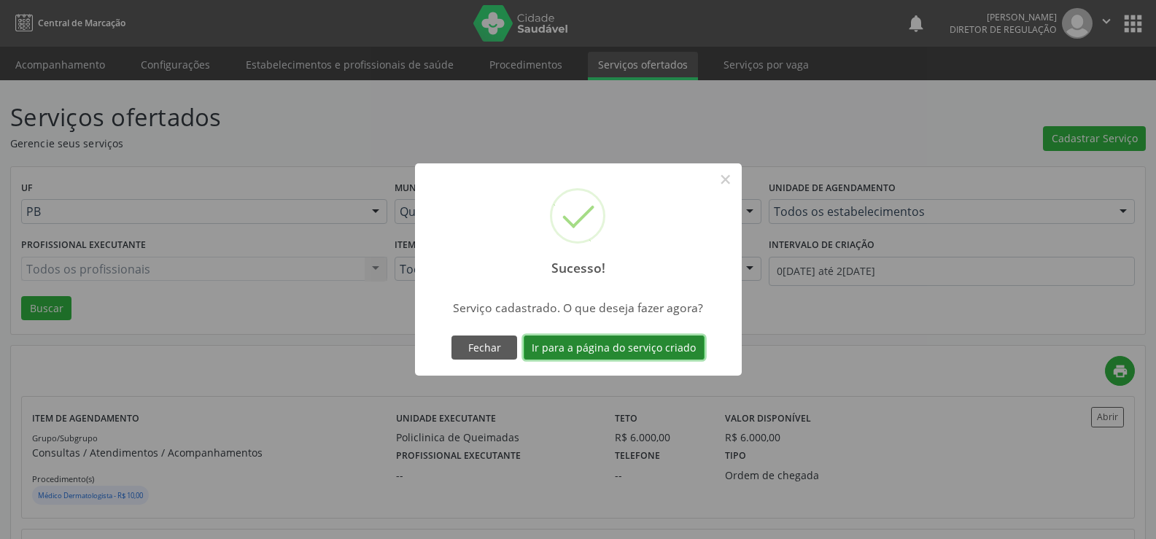
click at [640, 345] on button "Ir para a página do serviço criado" at bounding box center [614, 348] width 181 height 25
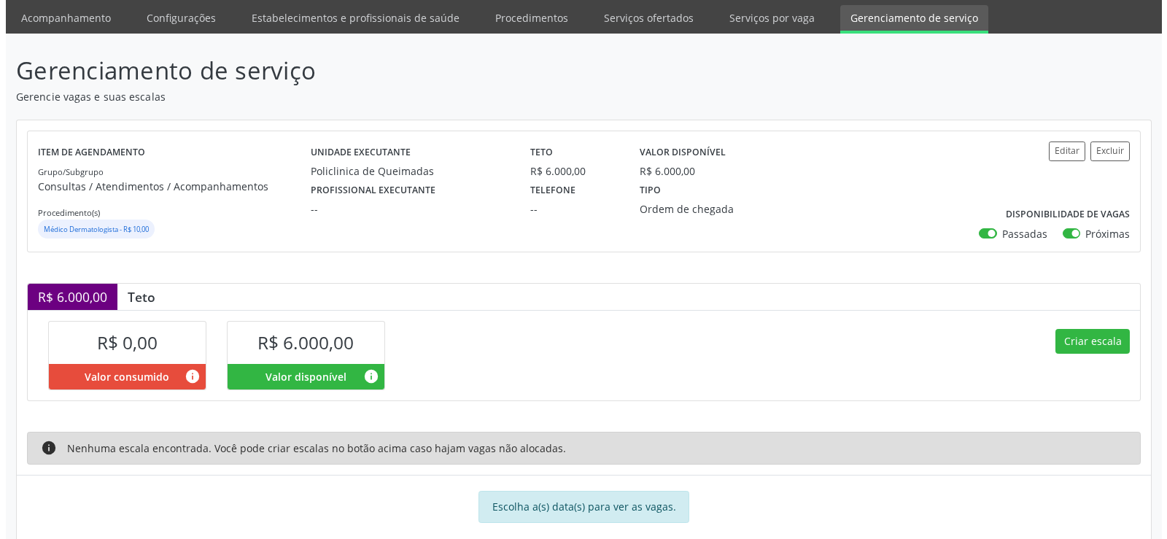
scroll to position [72, 0]
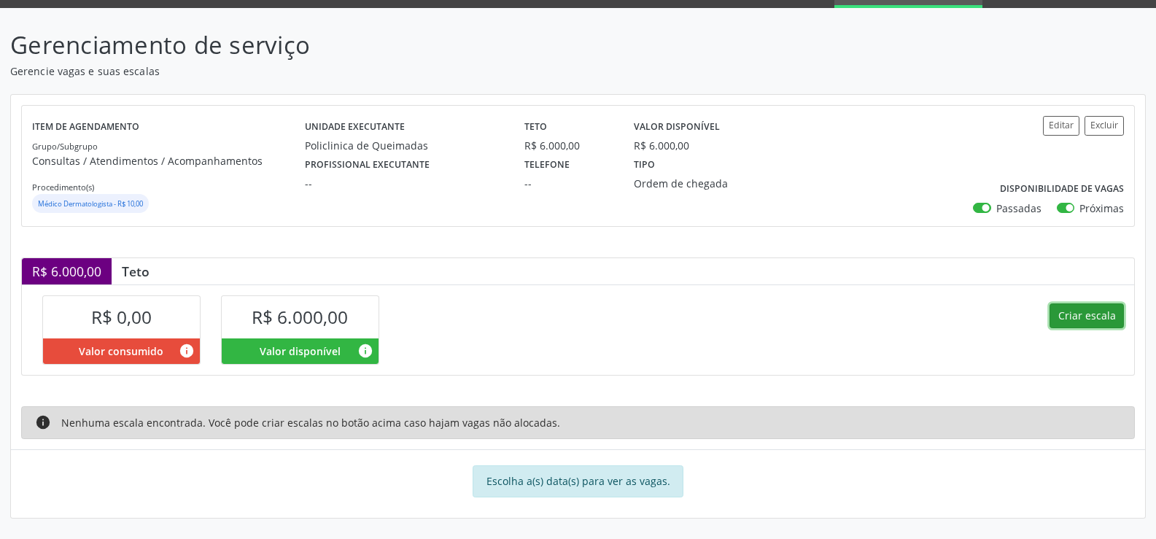
click at [1089, 316] on button "Criar escala" at bounding box center [1087, 315] width 74 height 25
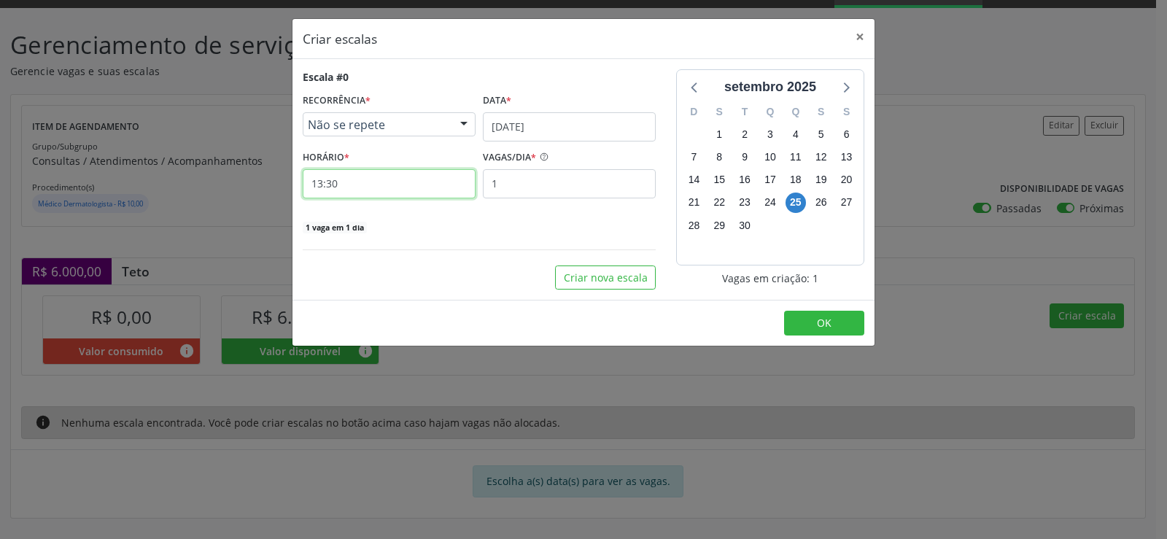
click at [375, 185] on input "13:30" at bounding box center [389, 183] width 173 height 29
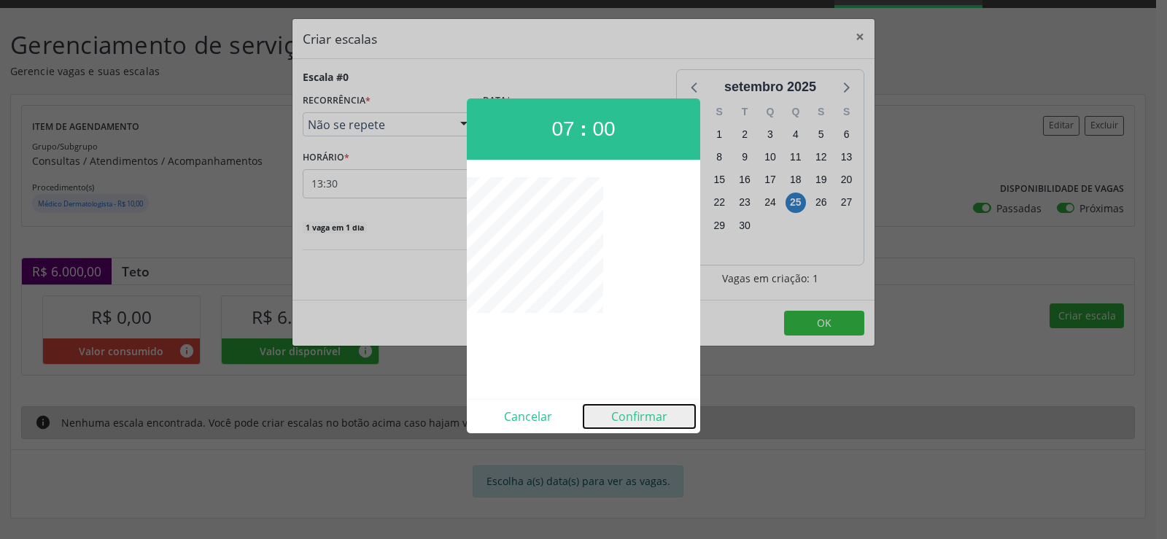
click at [650, 424] on button "Confirmar" at bounding box center [640, 416] width 112 height 23
type input "07:00"
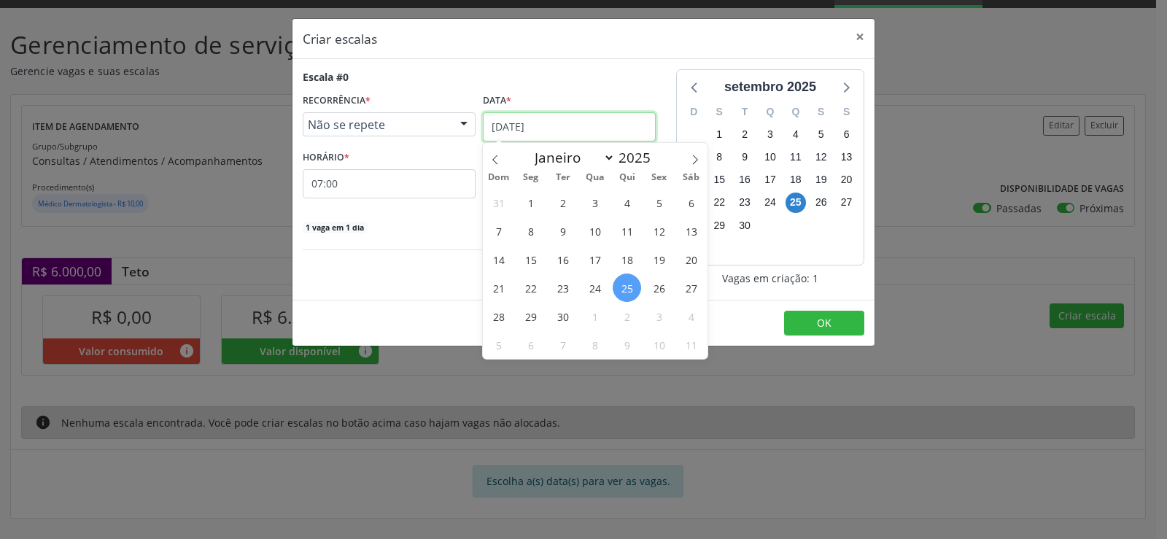
click at [598, 123] on input "[DATE]" at bounding box center [569, 126] width 173 height 29
click at [697, 159] on icon at bounding box center [695, 159] width 5 height 9
select select "9"
click at [532, 260] on span "13" at bounding box center [530, 259] width 28 height 28
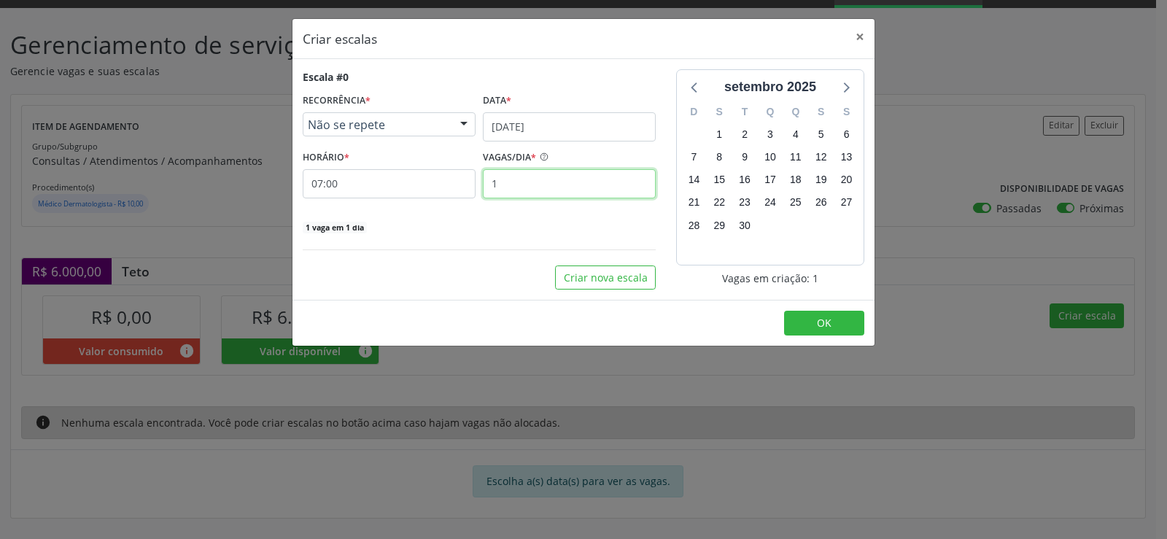
click at [516, 193] on input "1" at bounding box center [569, 183] width 173 height 29
type input "35"
click at [843, 331] on button "OK" at bounding box center [824, 323] width 80 height 25
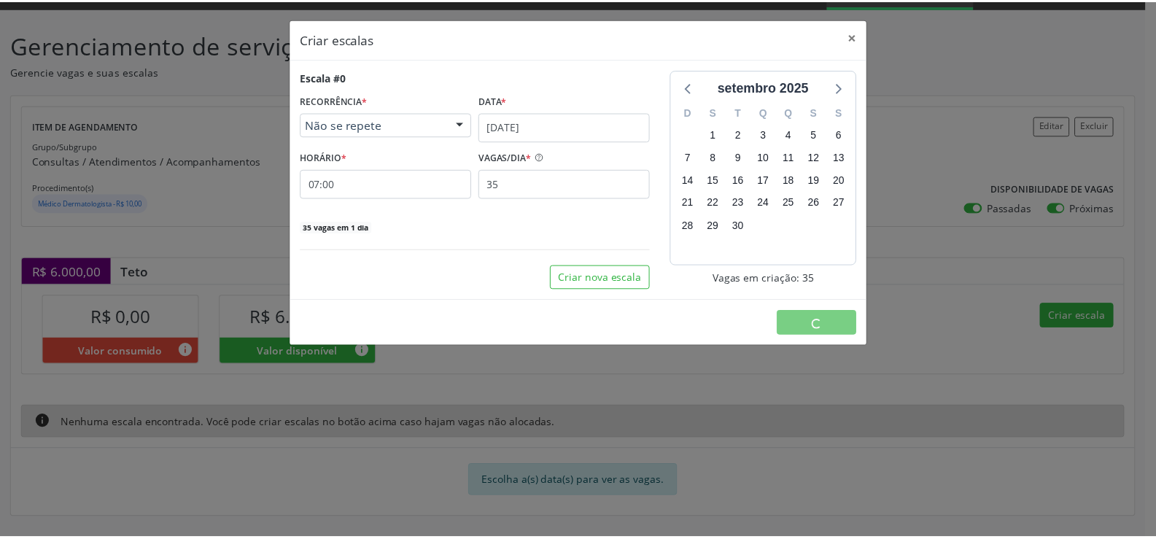
scroll to position [0, 0]
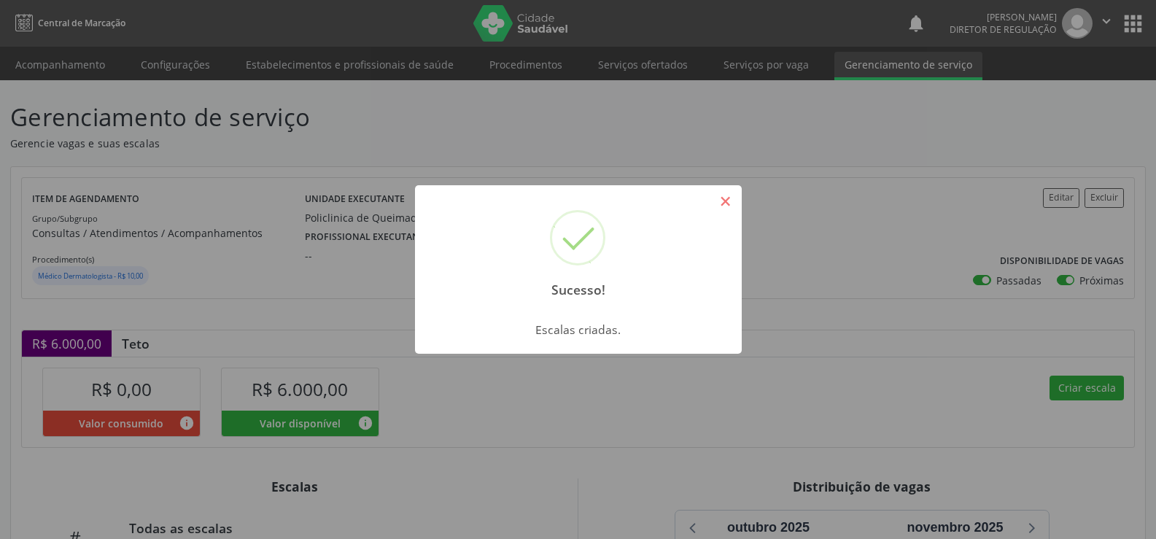
click at [732, 204] on button "×" at bounding box center [725, 201] width 25 height 25
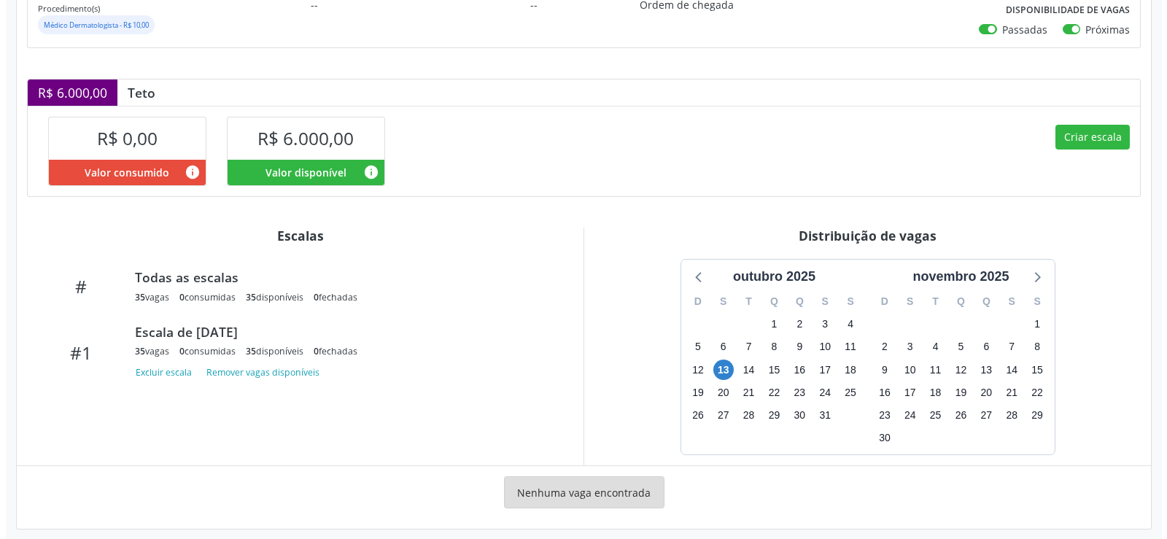
scroll to position [262, 0]
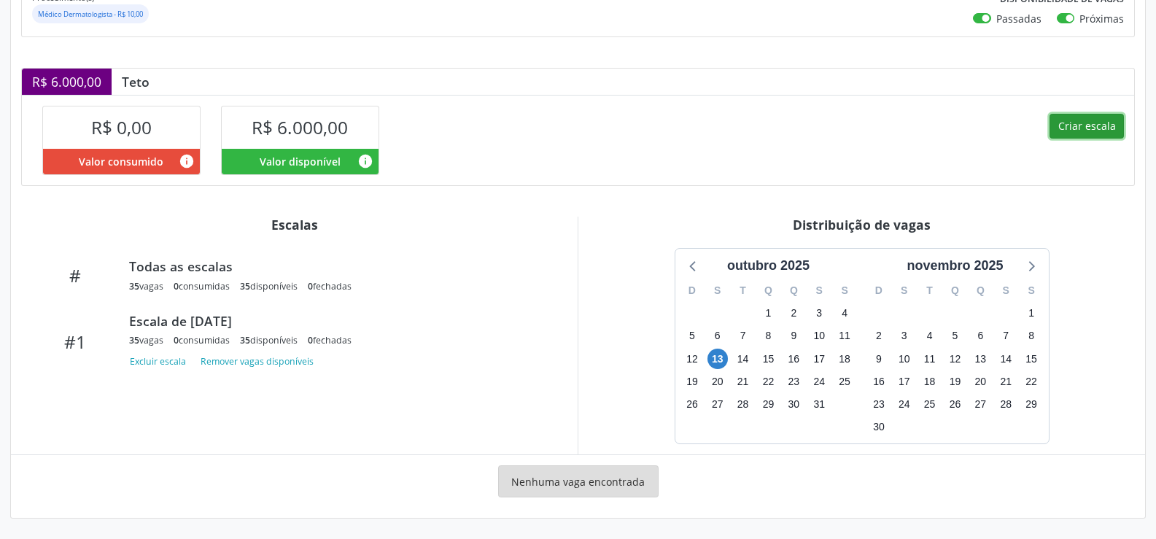
click at [1076, 125] on button "Criar escala" at bounding box center [1087, 126] width 74 height 25
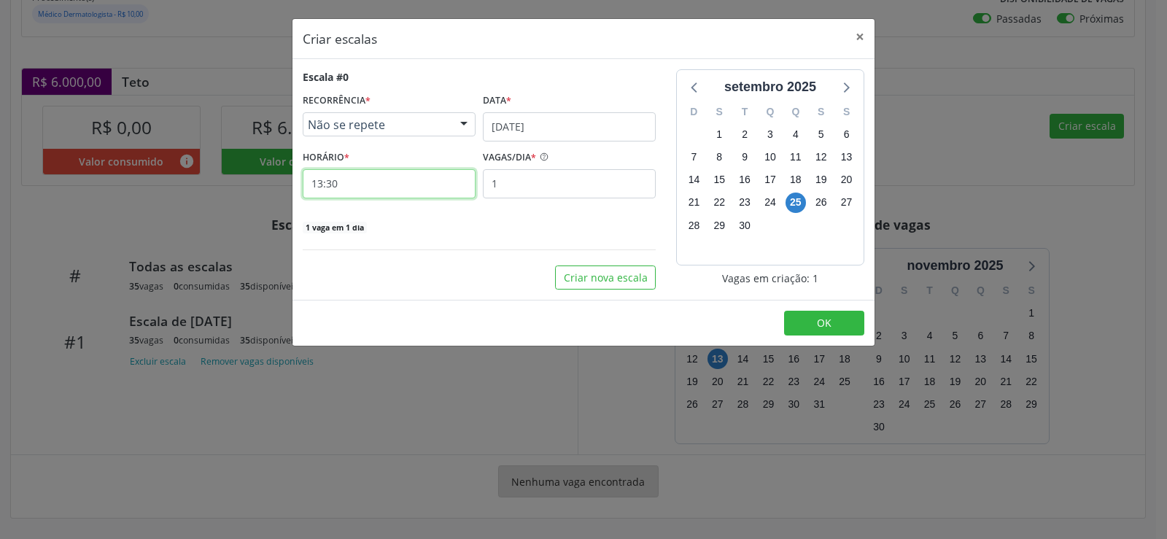
click at [383, 186] on input "13:30" at bounding box center [389, 183] width 173 height 29
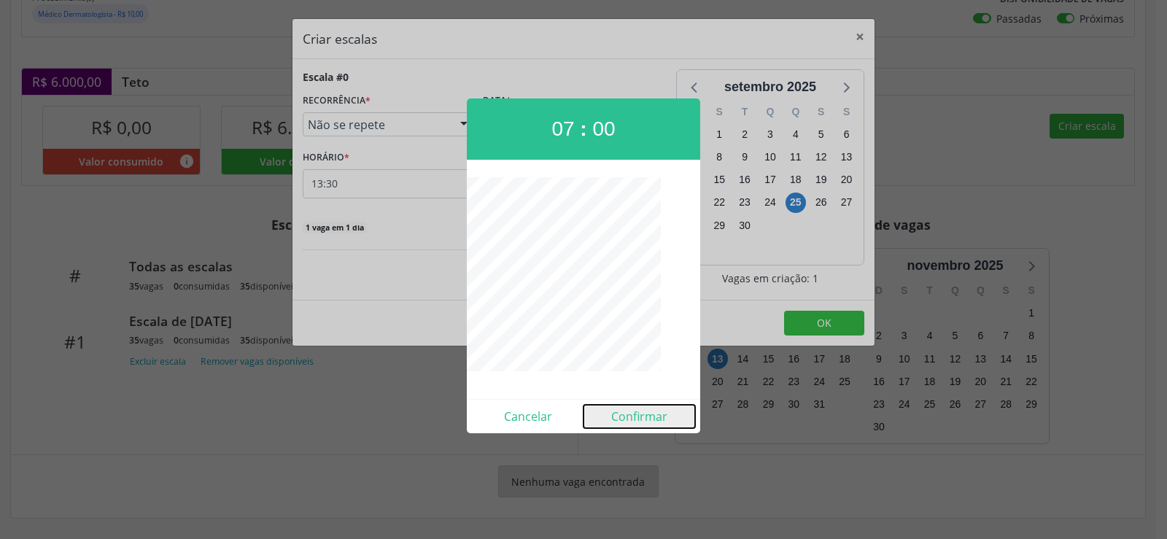
click at [644, 422] on button "Confirmar" at bounding box center [640, 416] width 112 height 23
type input "07:00"
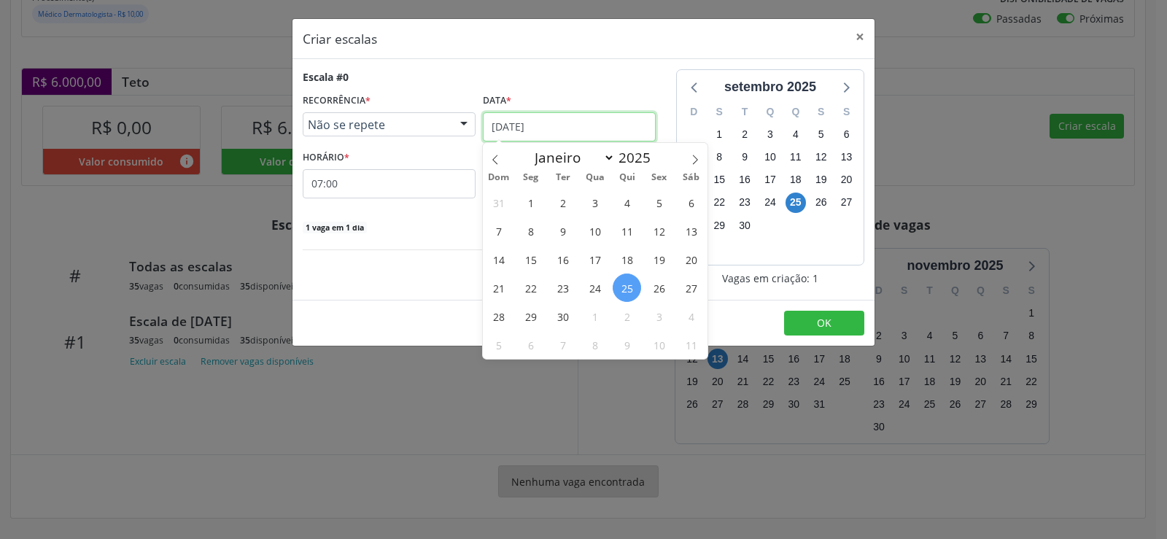
click at [578, 128] on input "[DATE]" at bounding box center [569, 126] width 173 height 29
click at [700, 157] on span at bounding box center [695, 155] width 25 height 25
select select "9"
drag, startPoint x: 563, startPoint y: 292, endPoint x: 534, endPoint y: 259, distance: 43.9
click at [563, 290] on span "21" at bounding box center [563, 288] width 28 height 28
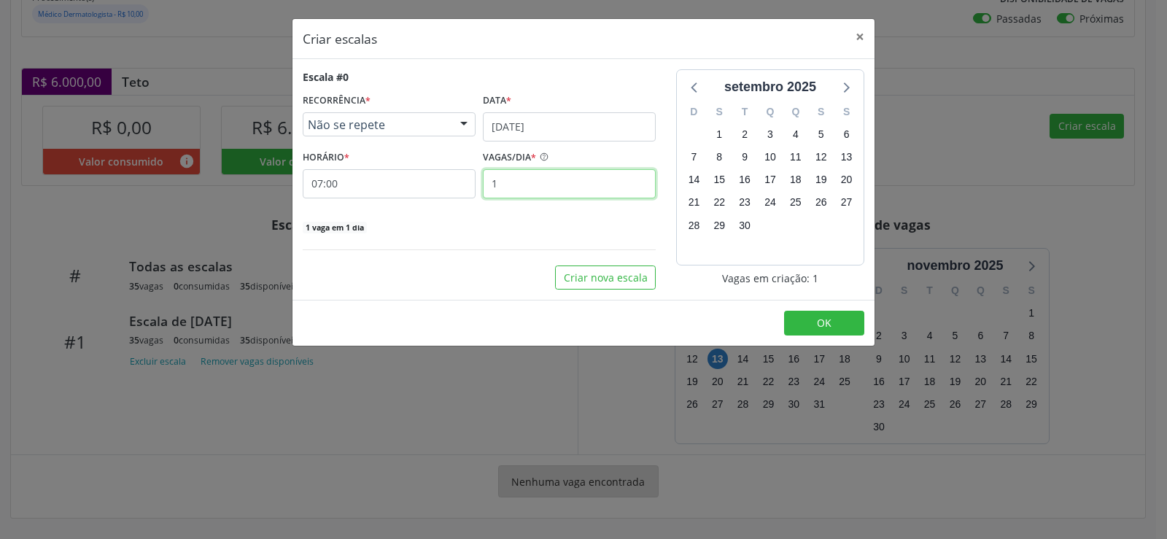
click at [516, 185] on input "1" at bounding box center [569, 183] width 173 height 29
type input "35"
click at [717, 317] on footer "OK" at bounding box center [584, 323] width 582 height 46
click at [822, 324] on span "OK" at bounding box center [824, 323] width 15 height 14
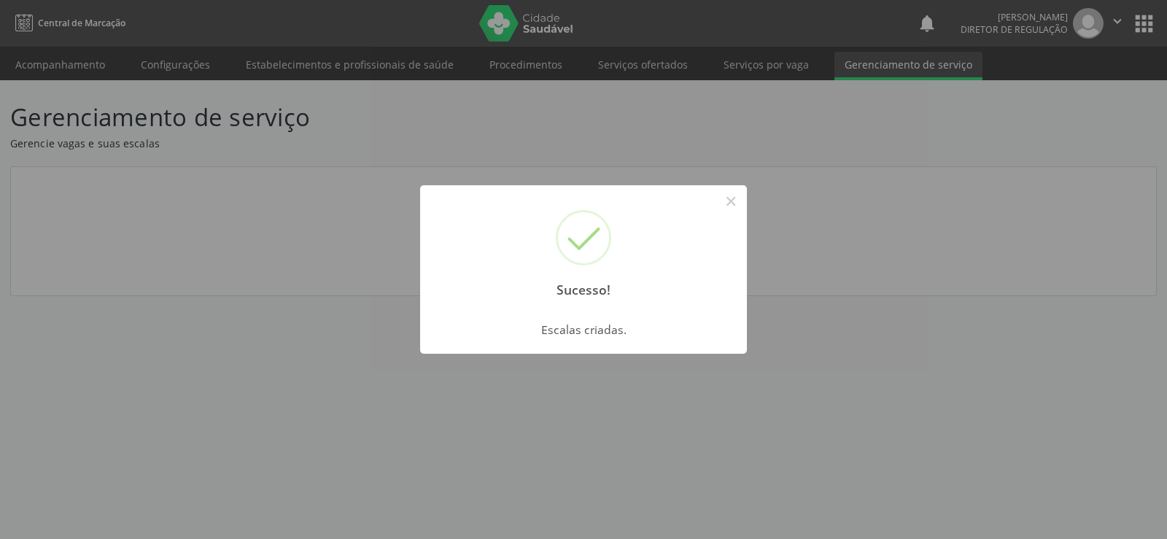
scroll to position [0, 0]
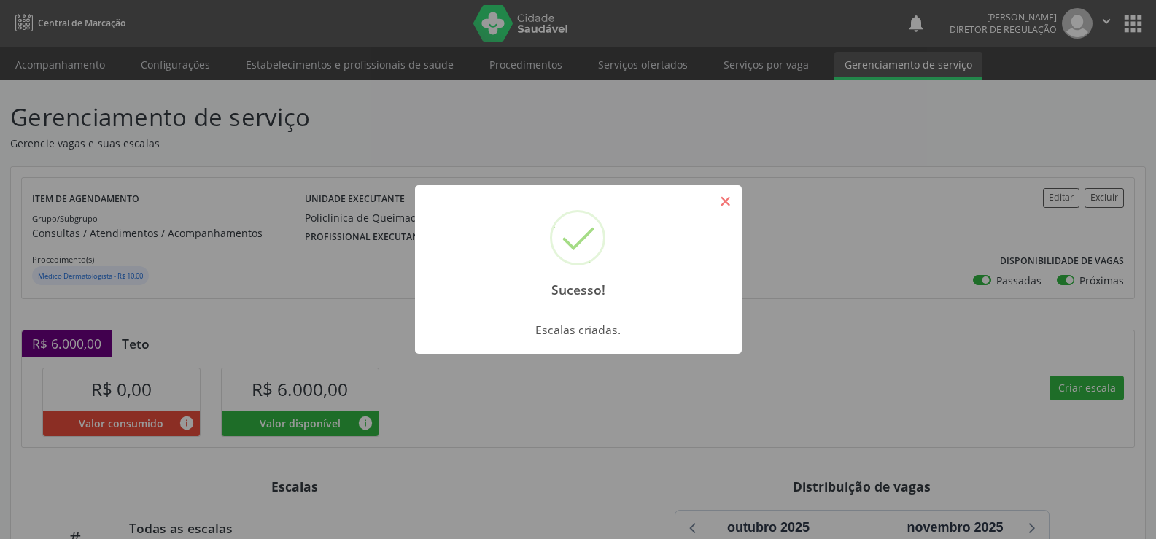
drag, startPoint x: 729, startPoint y: 199, endPoint x: 729, endPoint y: 207, distance: 8.0
click at [729, 207] on button "×" at bounding box center [725, 201] width 25 height 25
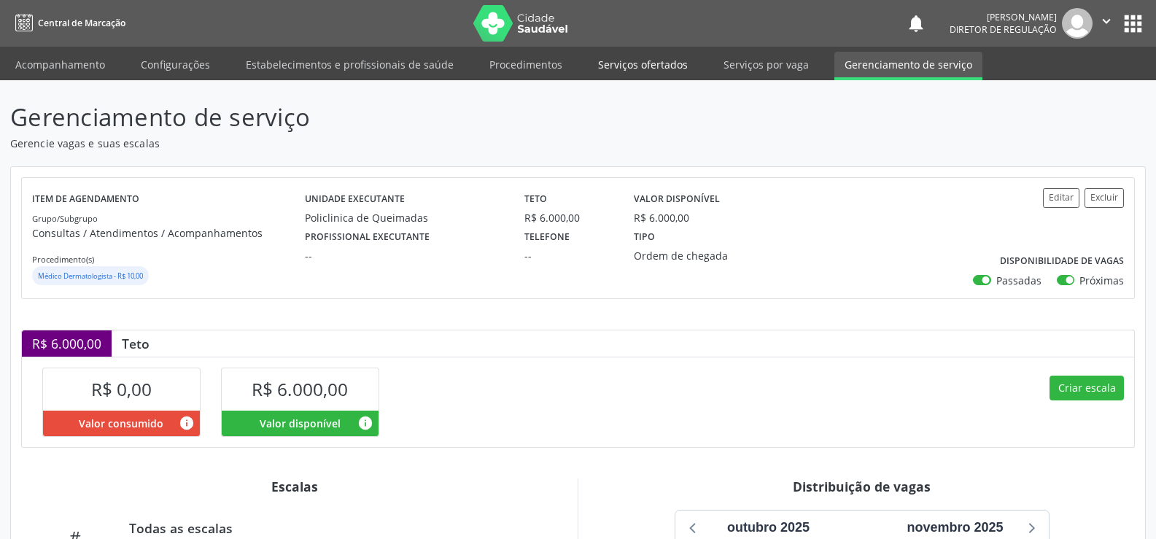
click at [648, 64] on link "Serviços ofertados" at bounding box center [643, 65] width 110 height 26
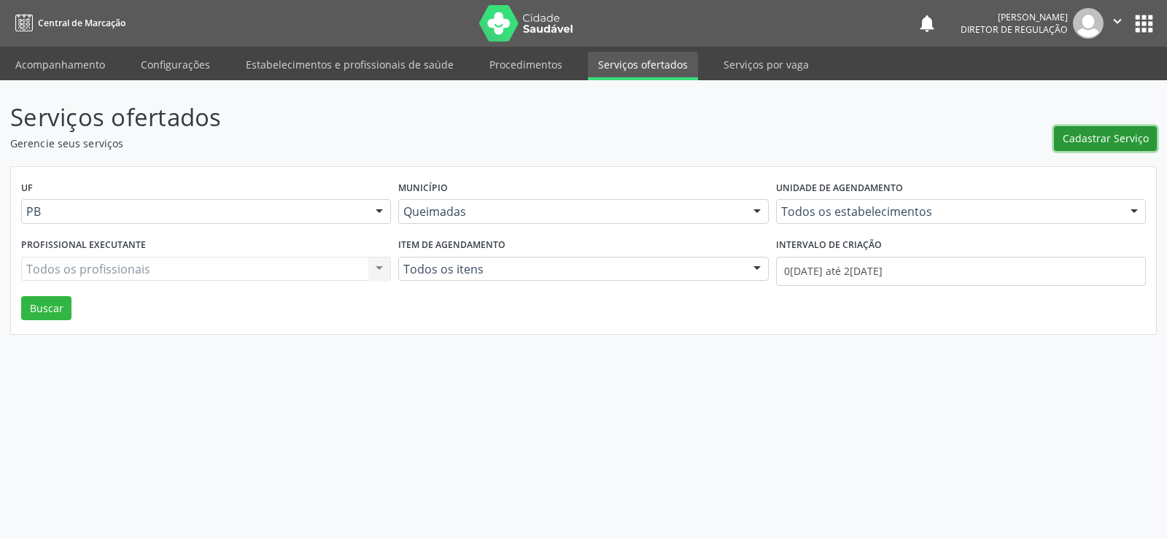
click at [1099, 131] on span "Cadastrar Serviço" at bounding box center [1106, 138] width 86 height 15
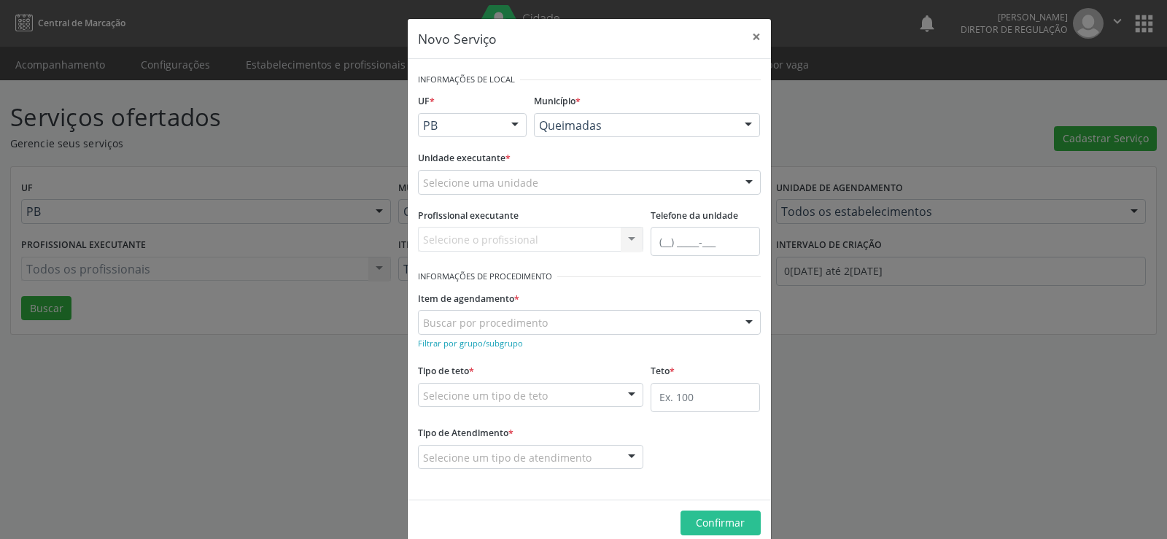
click at [745, 185] on div at bounding box center [749, 183] width 22 height 25
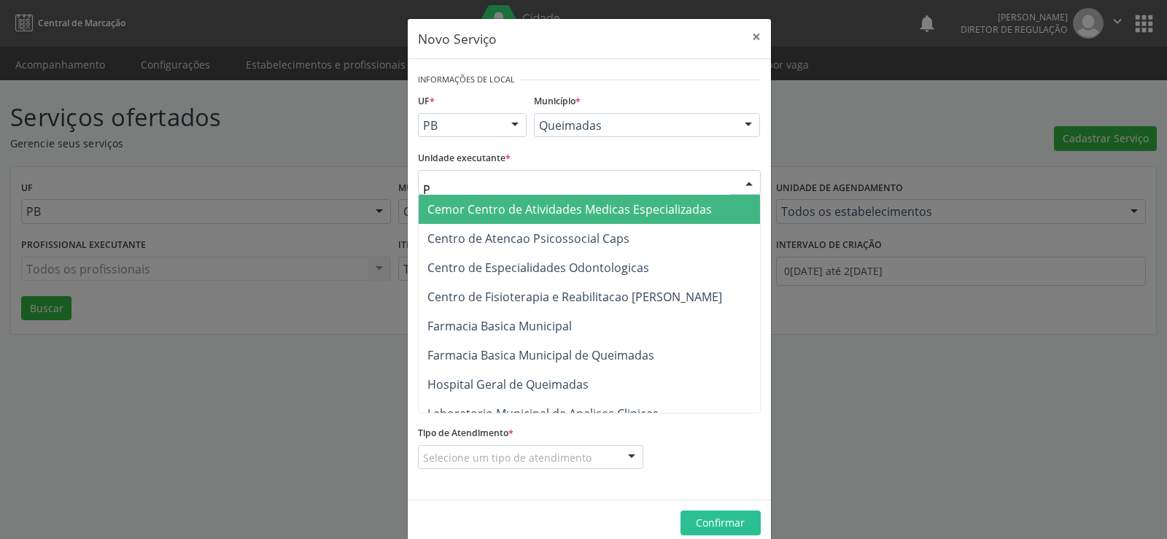
type input "PO"
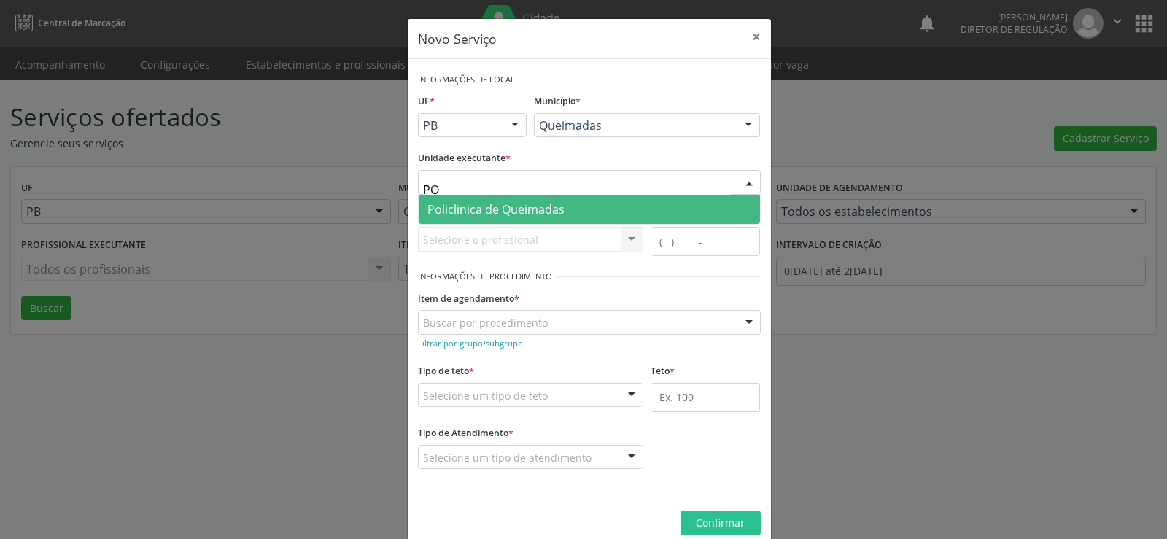
click at [529, 212] on span "Policlinica de Queimadas" at bounding box center [495, 209] width 137 height 16
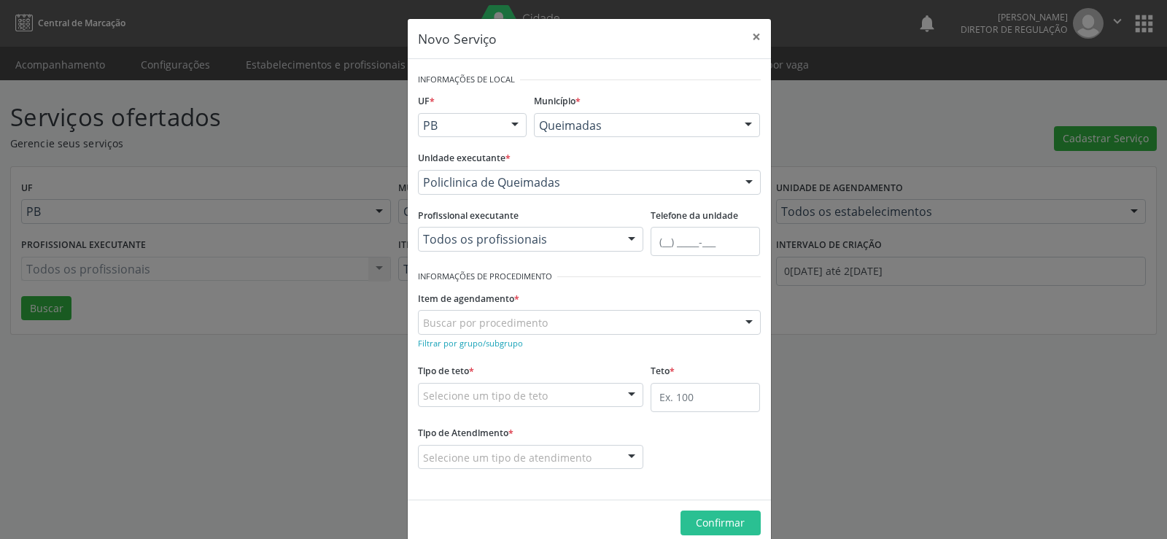
click at [628, 240] on div at bounding box center [632, 240] width 22 height 25
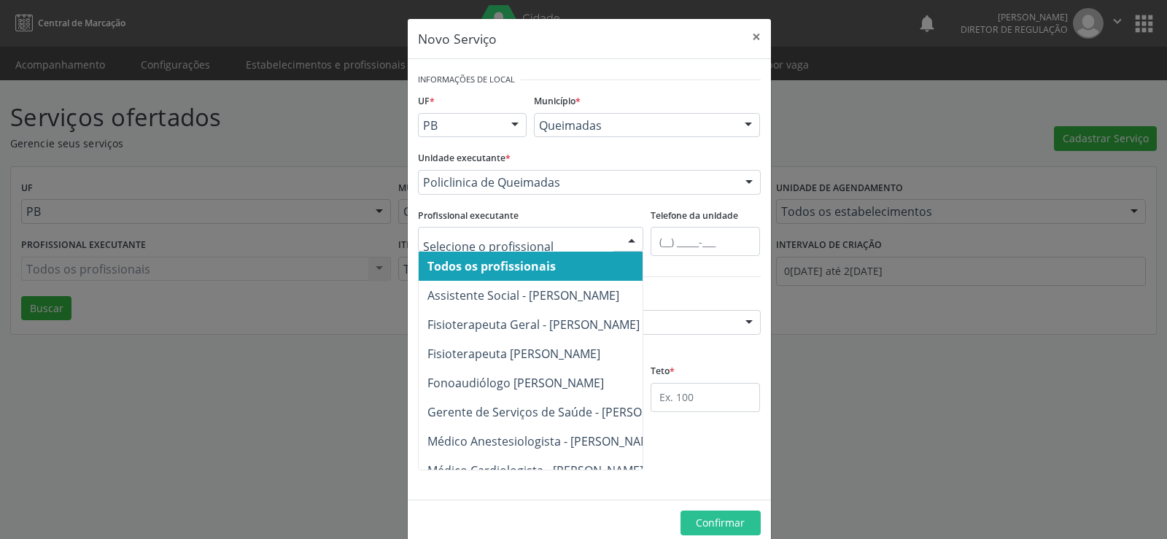
click at [521, 269] on span "Todos os profissionais" at bounding box center [491, 266] width 128 height 16
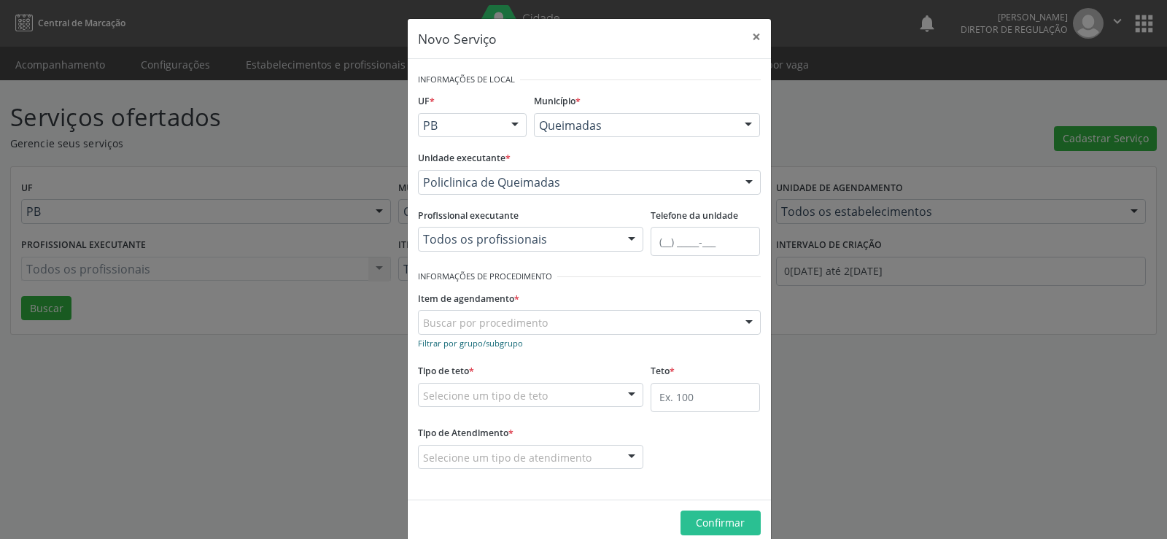
click at [446, 344] on small "Filtrar por grupo/subgrupo" at bounding box center [470, 343] width 105 height 11
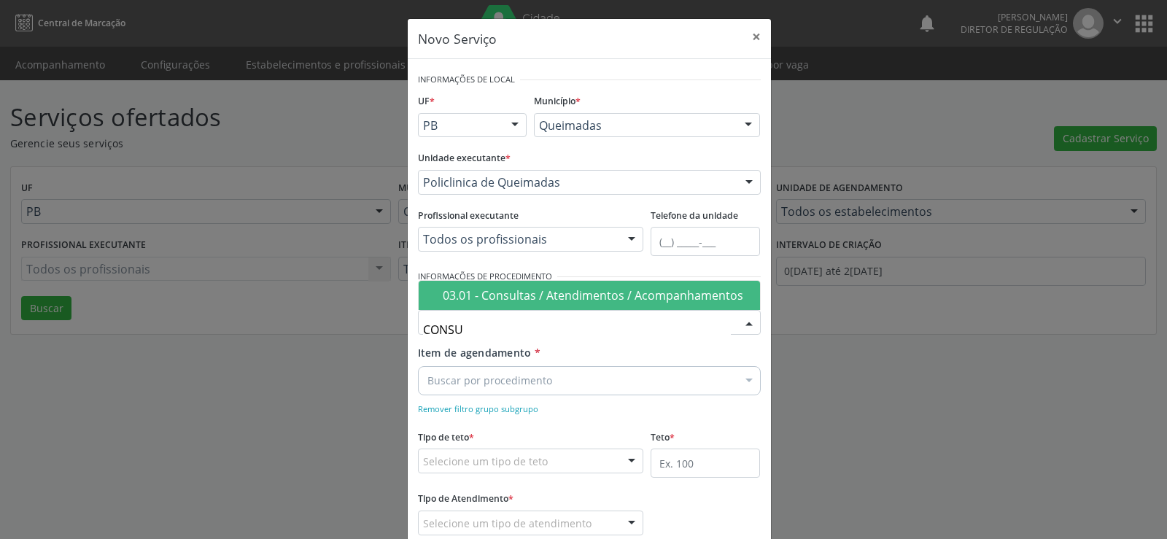
type input "CONSUL"
drag, startPoint x: 612, startPoint y: 296, endPoint x: 603, endPoint y: 301, distance: 10.1
click at [612, 295] on div "03.01 - Consultas / Atendimentos / Acompanhamentos" at bounding box center [597, 296] width 309 height 12
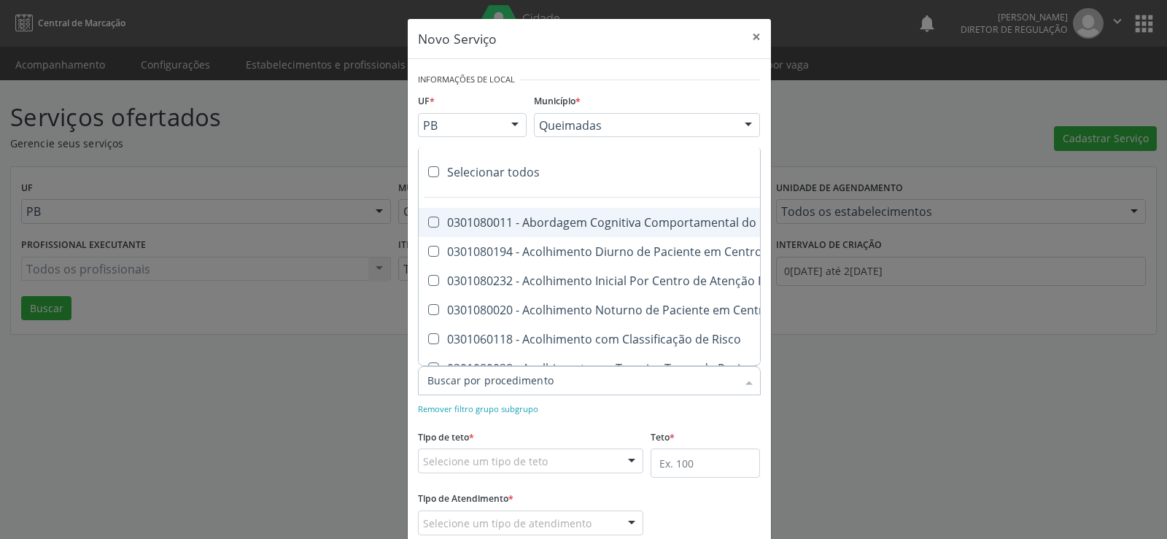
click at [485, 371] on div at bounding box center [589, 380] width 343 height 29
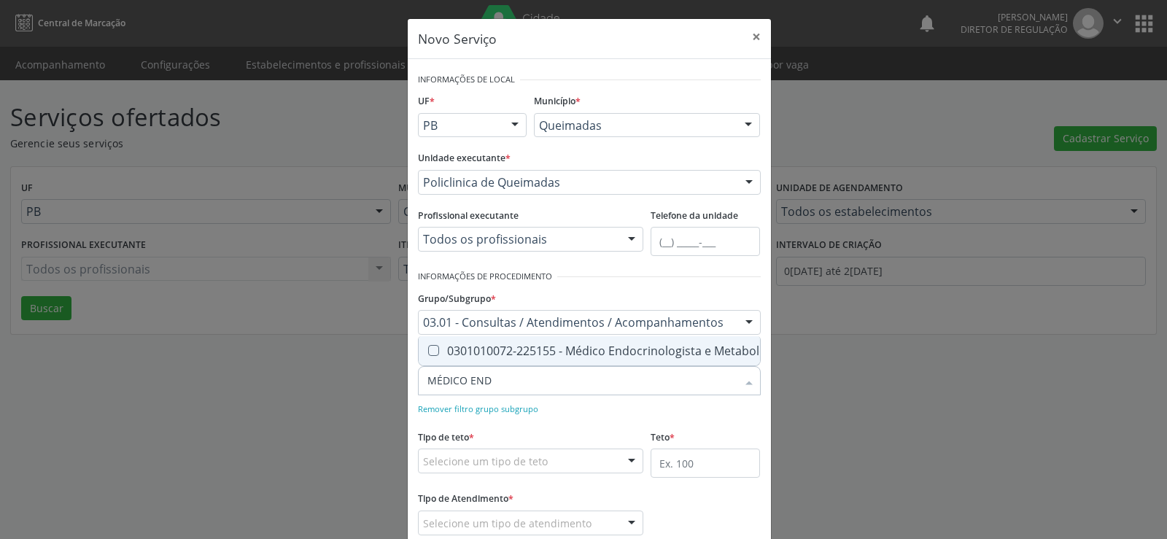
type input "MÉDICO ENDO"
click at [431, 345] on Metabologista at bounding box center [433, 350] width 11 height 11
click at [428, 346] on Metabologista "checkbox" at bounding box center [423, 350] width 9 height 9
checkbox Metabologista "true"
click at [630, 462] on div at bounding box center [632, 461] width 22 height 25
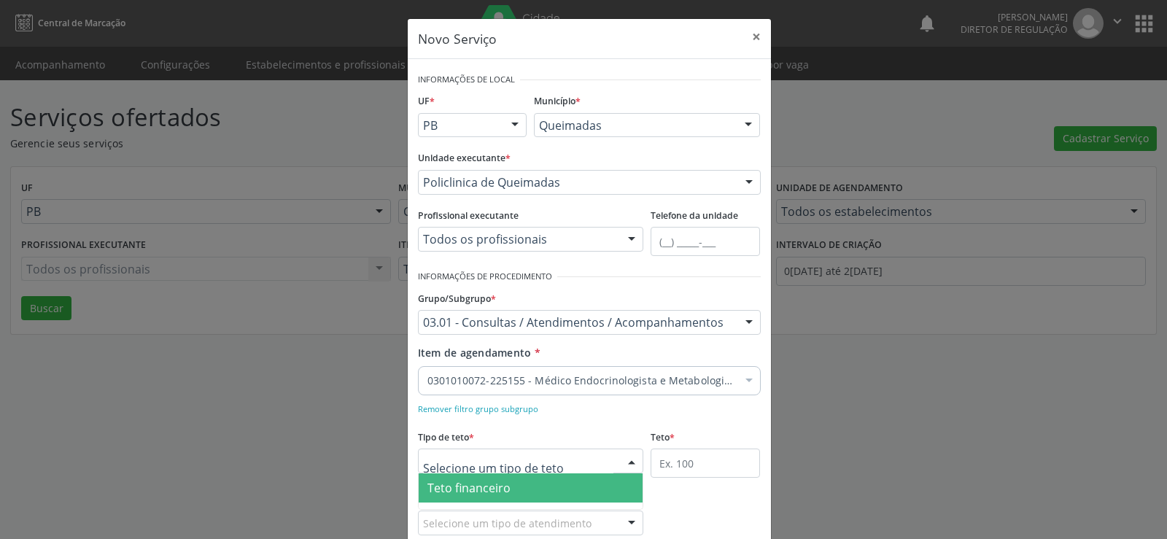
click at [559, 485] on span "Teto financeiro" at bounding box center [531, 487] width 225 height 29
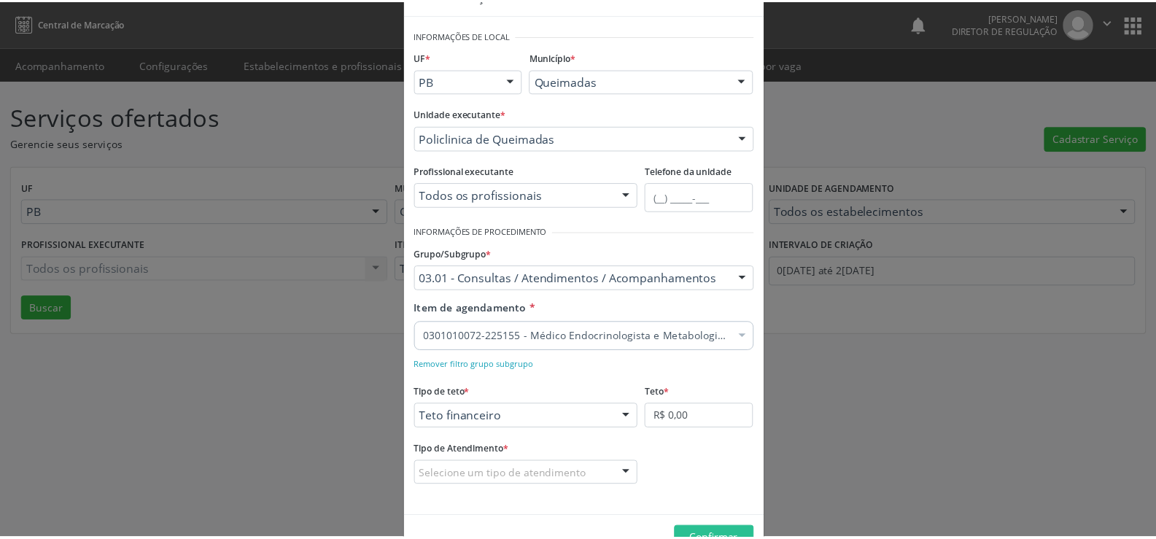
scroll to position [86, 0]
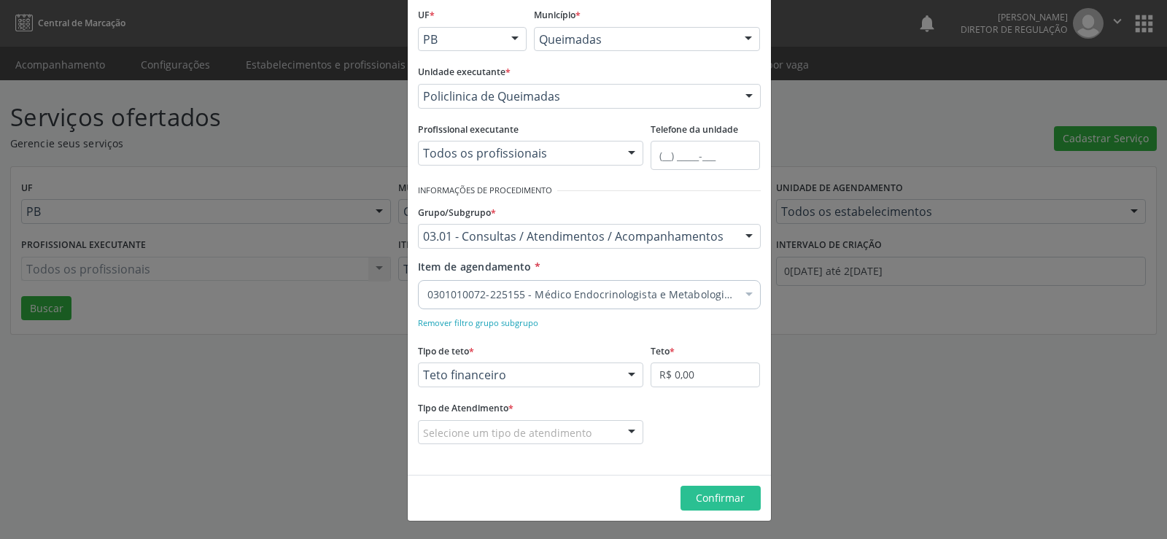
click at [628, 436] on div at bounding box center [632, 433] width 22 height 25
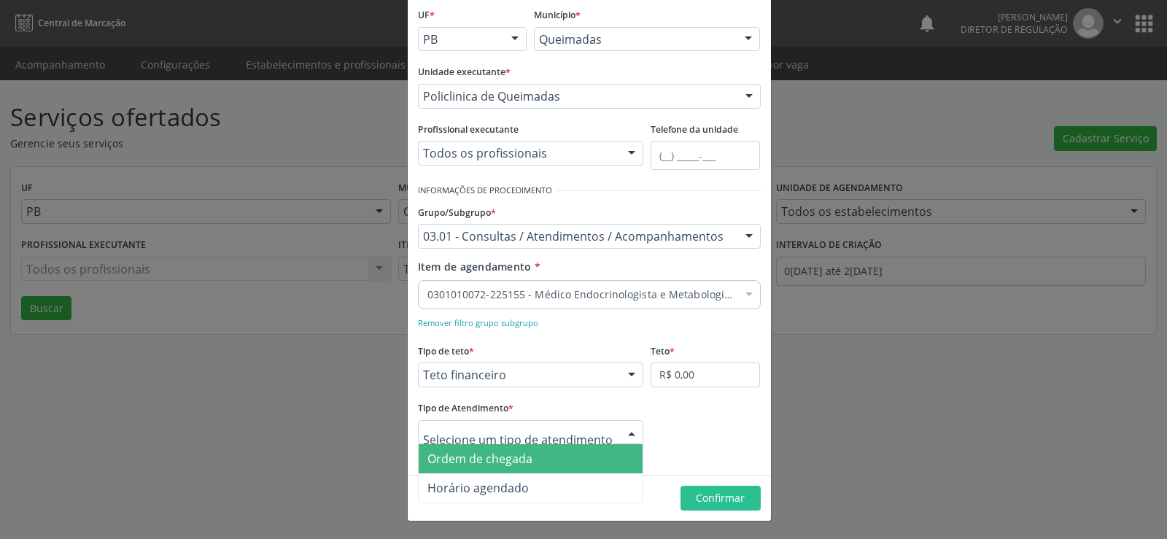
click at [527, 461] on span "Ordem de chegada" at bounding box center [531, 458] width 225 height 29
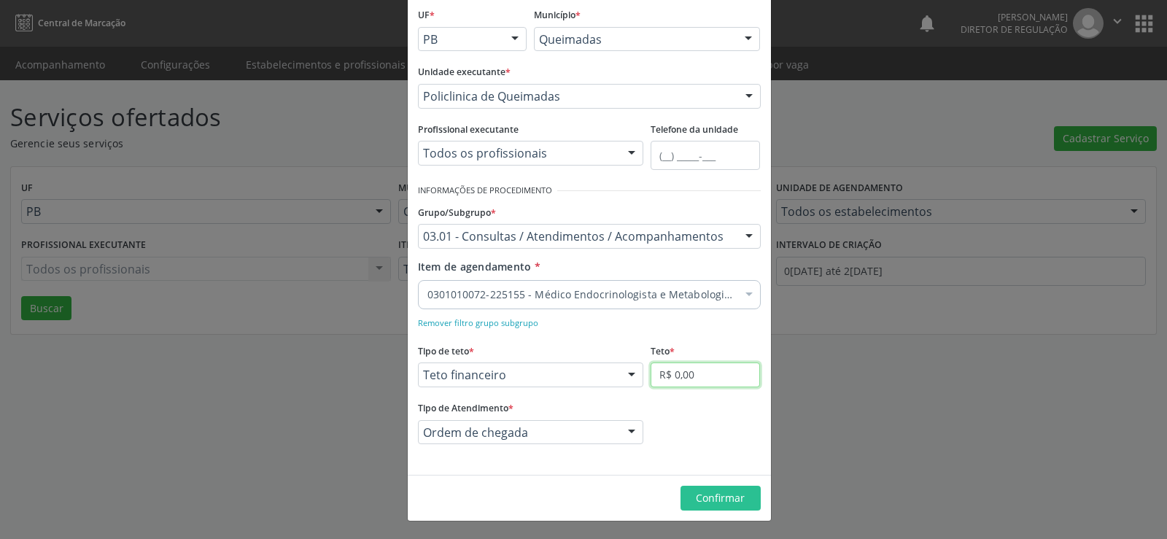
click at [708, 382] on input "R$ 0,00" at bounding box center [705, 375] width 109 height 25
type input "R$ 6.000,00"
click at [730, 503] on span "Confirmar" at bounding box center [720, 498] width 49 height 14
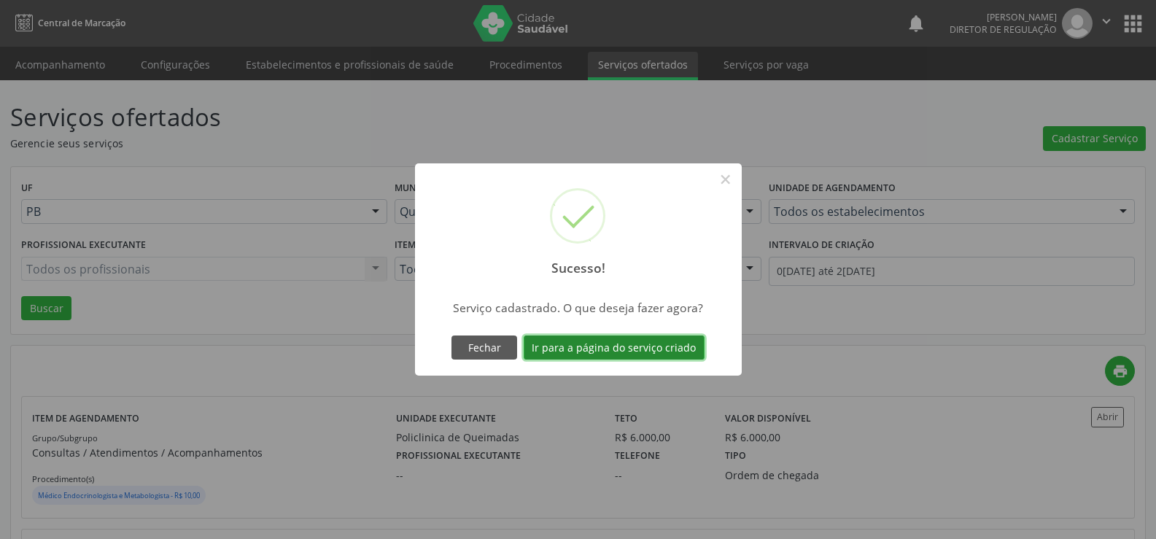
click at [585, 346] on button "Ir para a página do serviço criado" at bounding box center [614, 348] width 181 height 25
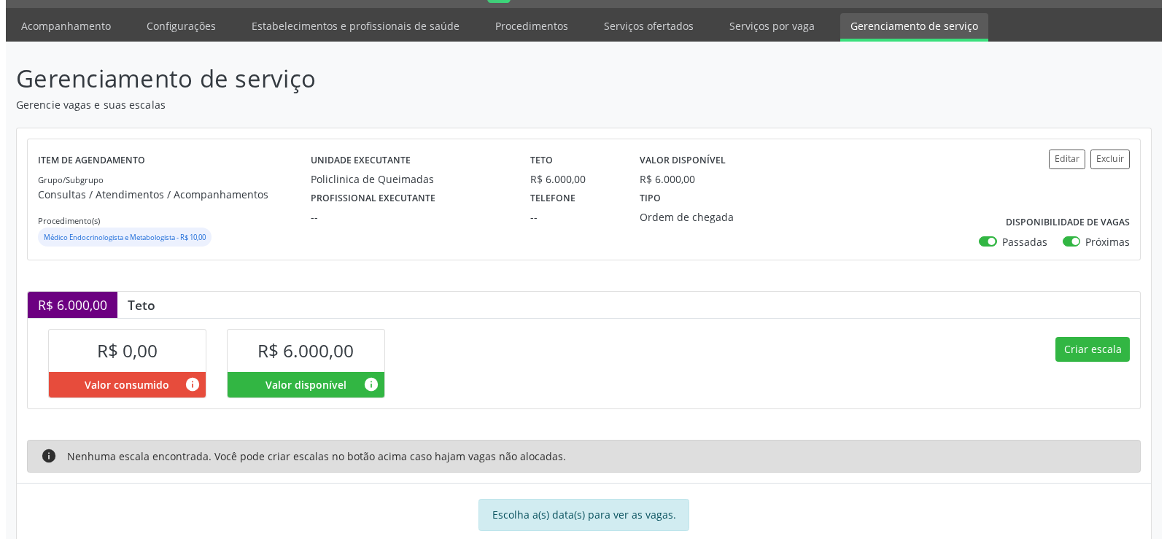
scroll to position [72, 0]
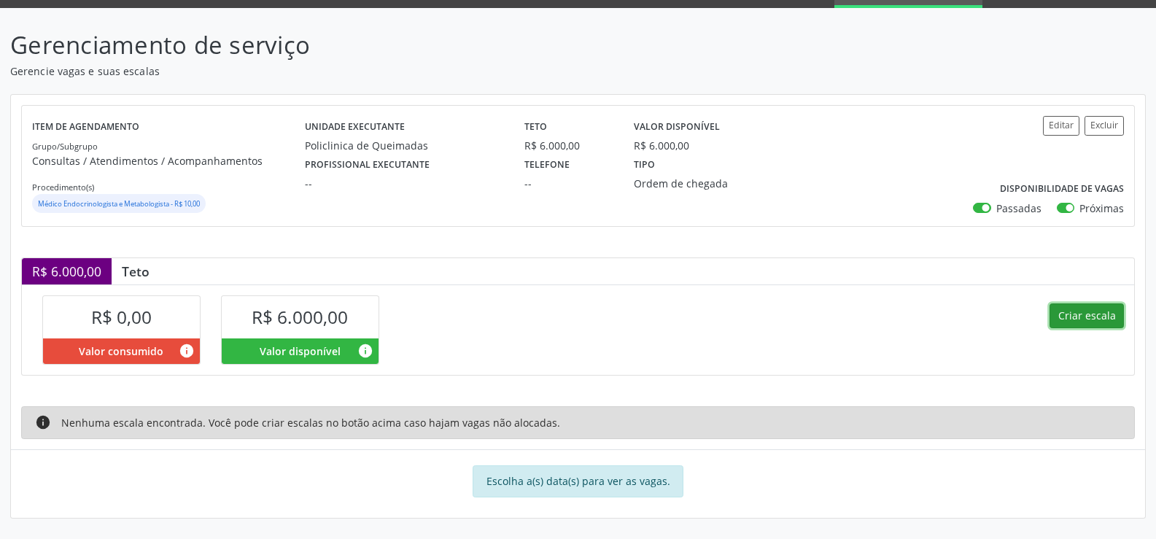
click at [1088, 320] on button "Criar escala" at bounding box center [1087, 315] width 74 height 25
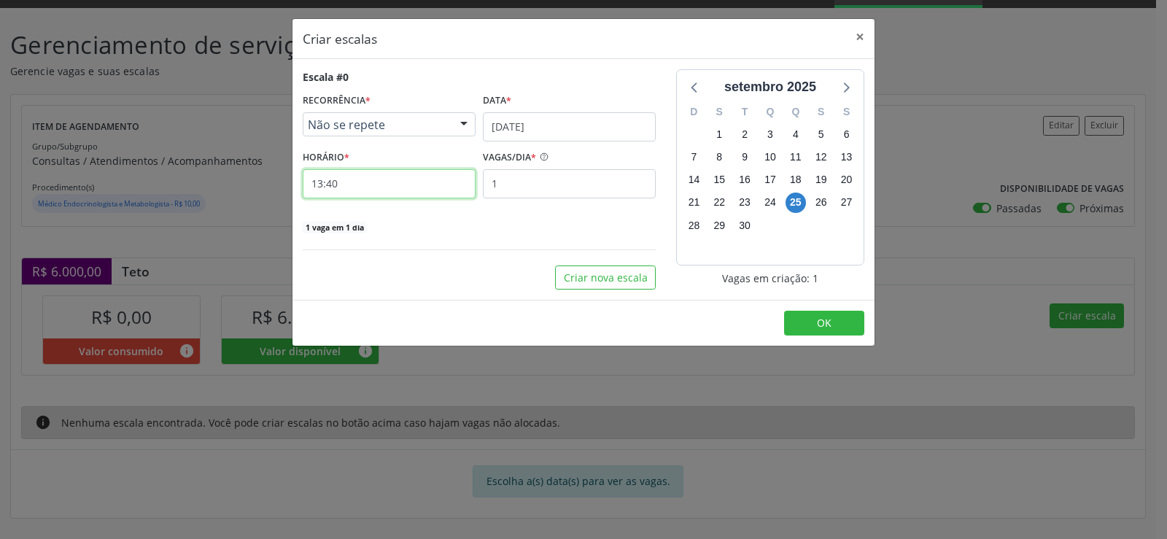
click at [375, 194] on input "13:40" at bounding box center [389, 183] width 173 height 29
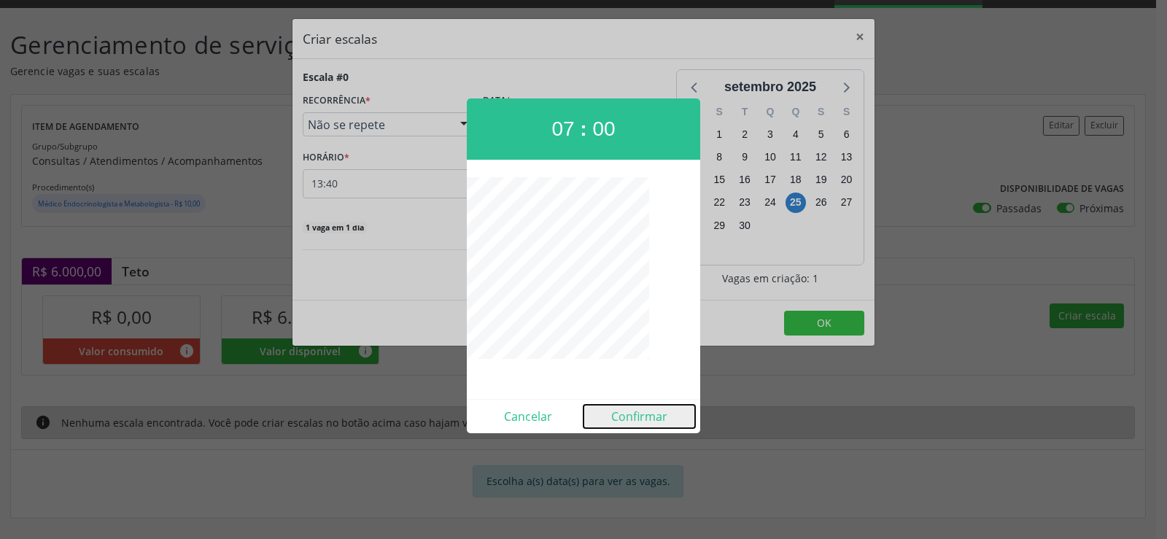
drag, startPoint x: 641, startPoint y: 422, endPoint x: 303, endPoint y: 354, distance: 344.5
click at [640, 422] on button "Confirmar" at bounding box center [640, 416] width 112 height 23
type input "07:00"
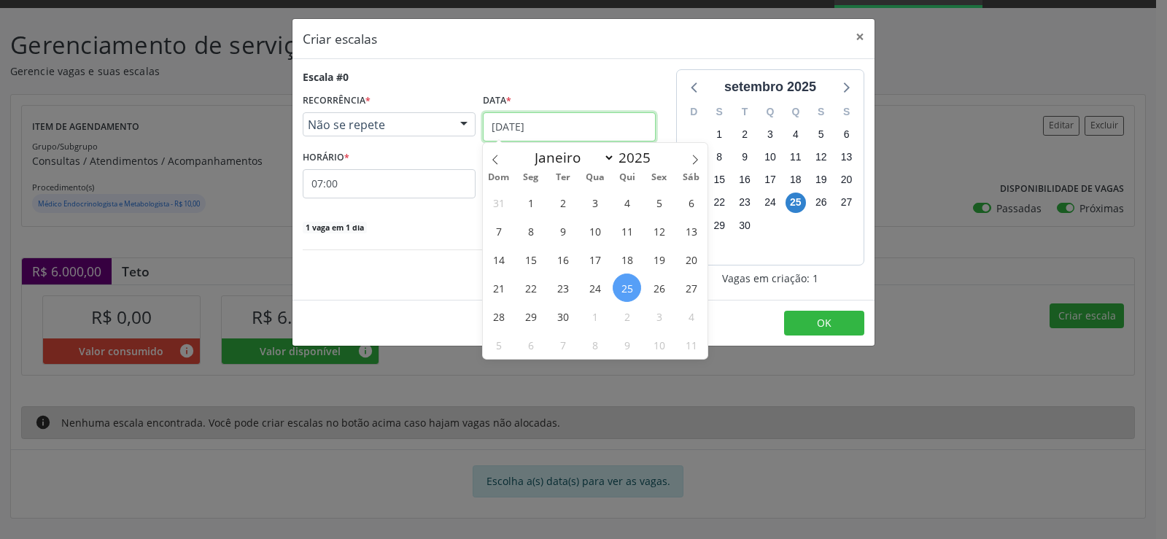
click at [638, 130] on input "[DATE]" at bounding box center [569, 126] width 173 height 29
click at [700, 164] on span at bounding box center [695, 155] width 25 height 25
select select "9"
click at [594, 236] on span "8" at bounding box center [595, 231] width 28 height 28
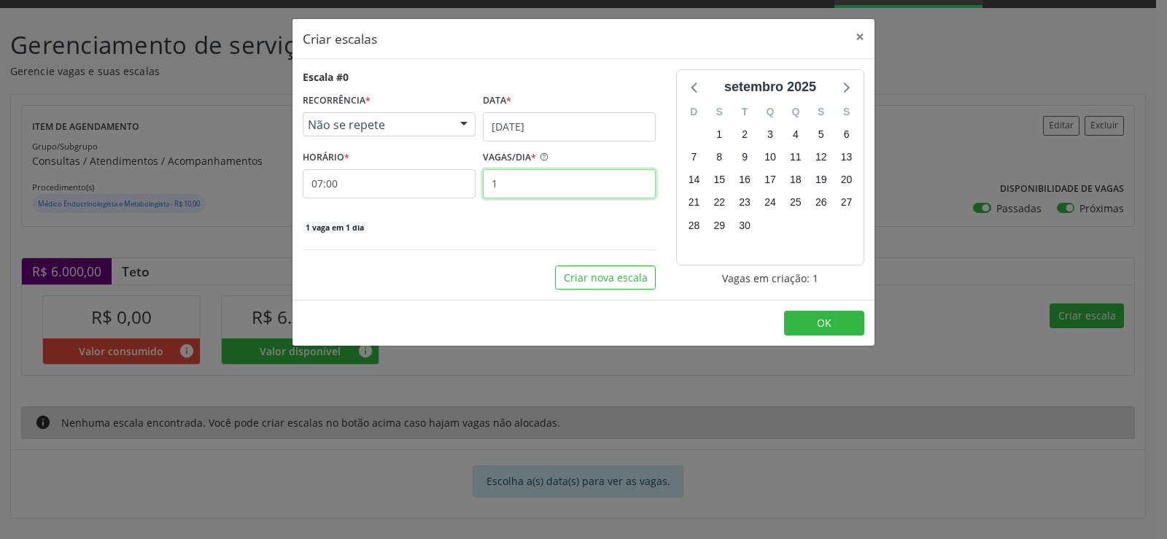
click at [527, 191] on input "1" at bounding box center [569, 183] width 173 height 29
type input "35"
click at [630, 103] on div "Data *" at bounding box center [569, 101] width 173 height 23
drag, startPoint x: 817, startPoint y: 324, endPoint x: 807, endPoint y: 325, distance: 10.2
click at [813, 325] on button "OK" at bounding box center [824, 323] width 80 height 25
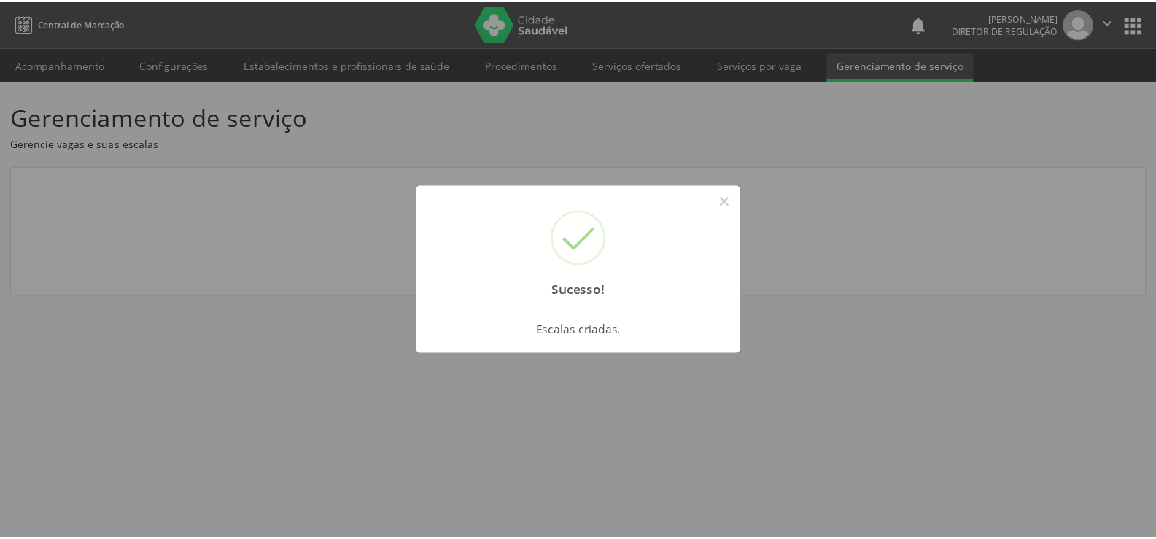
scroll to position [0, 0]
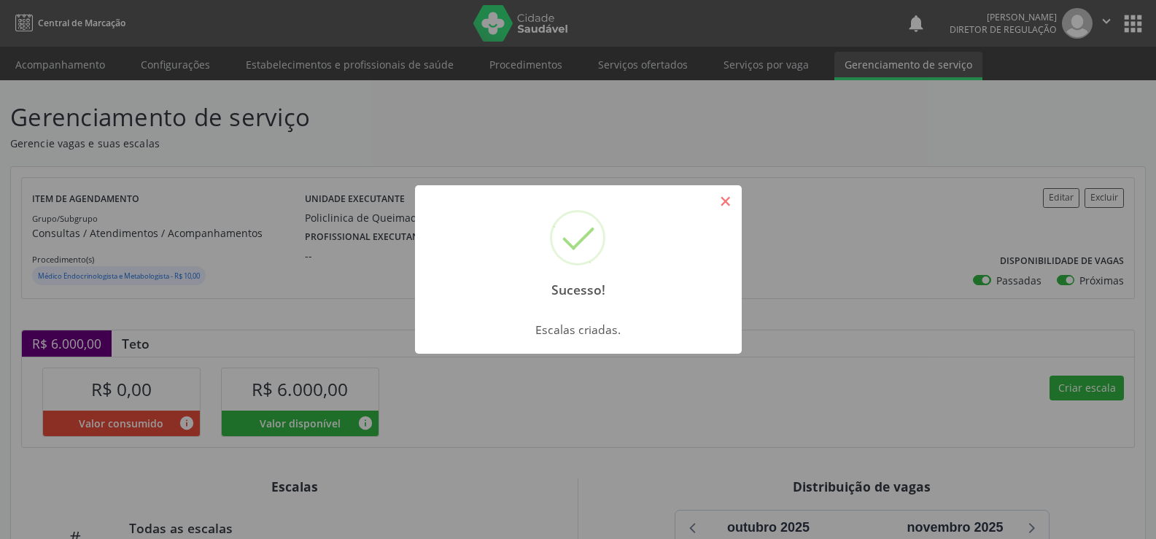
click at [732, 204] on button "×" at bounding box center [725, 201] width 25 height 25
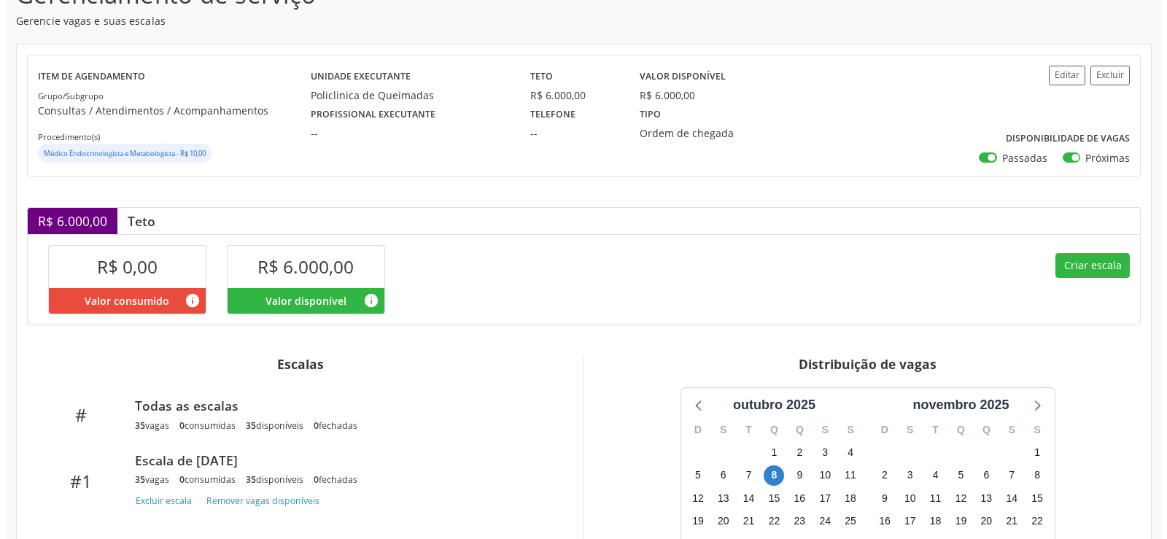
scroll to position [262, 0]
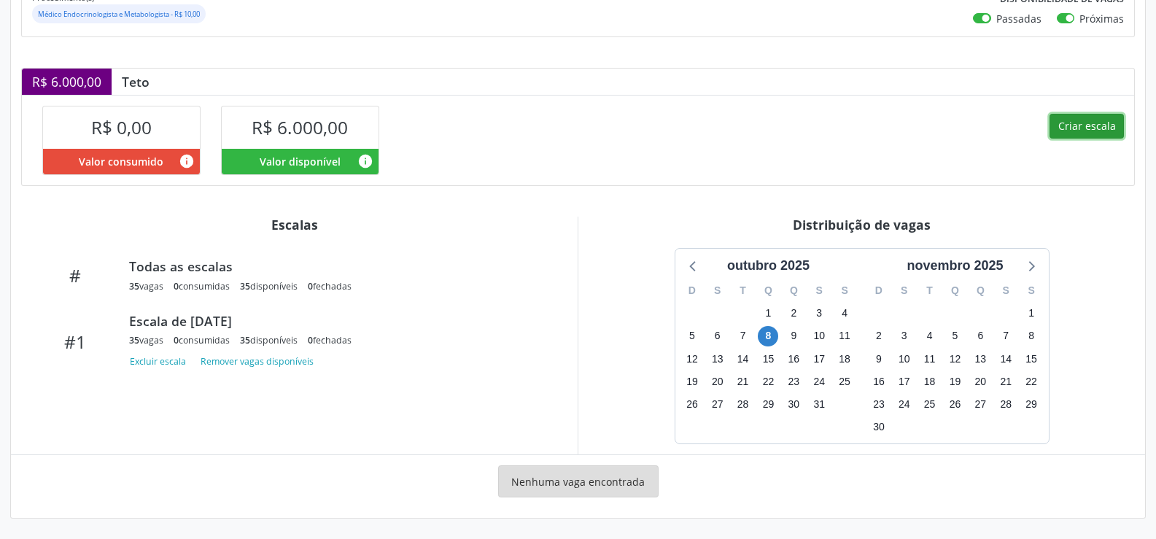
click at [1083, 124] on button "Criar escala" at bounding box center [1087, 126] width 74 height 25
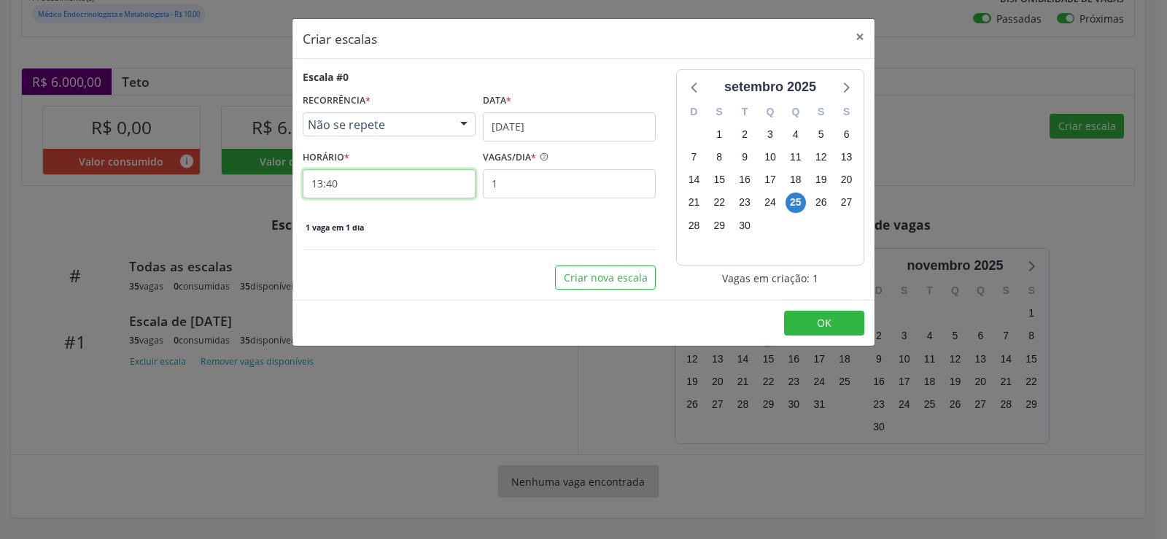
click at [414, 181] on input "13:40" at bounding box center [389, 183] width 173 height 29
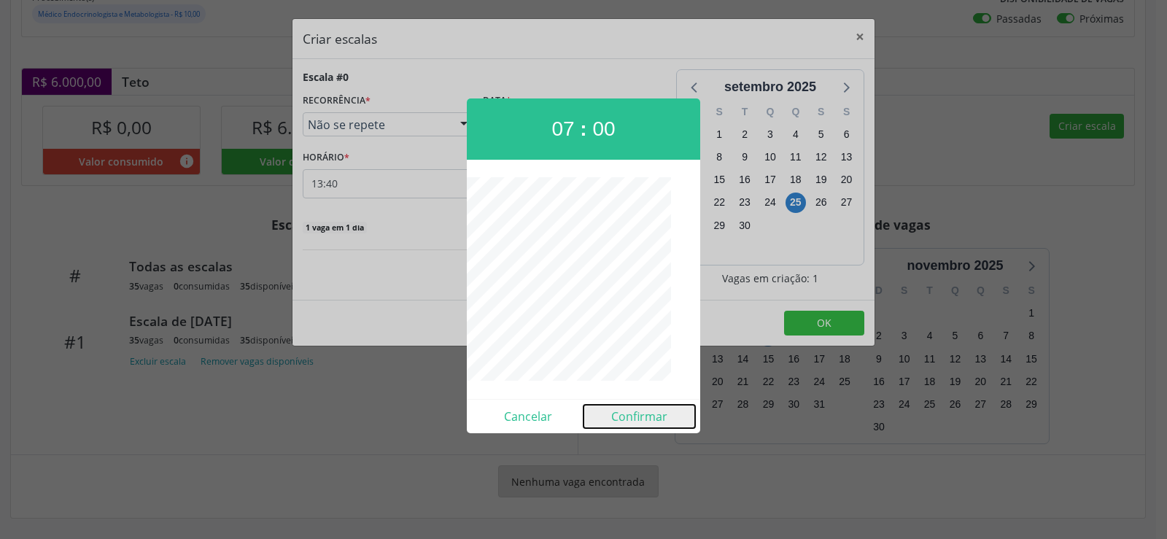
click at [628, 422] on button "Confirmar" at bounding box center [640, 416] width 112 height 23
type input "07:00"
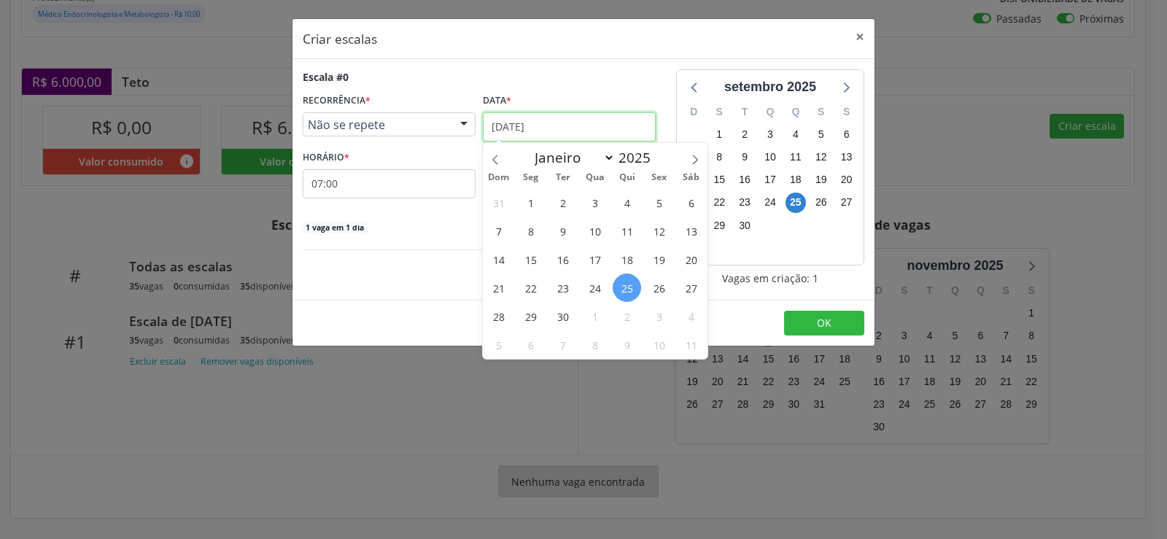
click at [643, 130] on input "[DATE]" at bounding box center [569, 126] width 173 height 29
click at [693, 160] on icon at bounding box center [695, 160] width 10 height 10
select select "9"
drag, startPoint x: 595, startPoint y: 289, endPoint x: 565, endPoint y: 264, distance: 39.4
click at [595, 288] on span "22" at bounding box center [595, 288] width 28 height 28
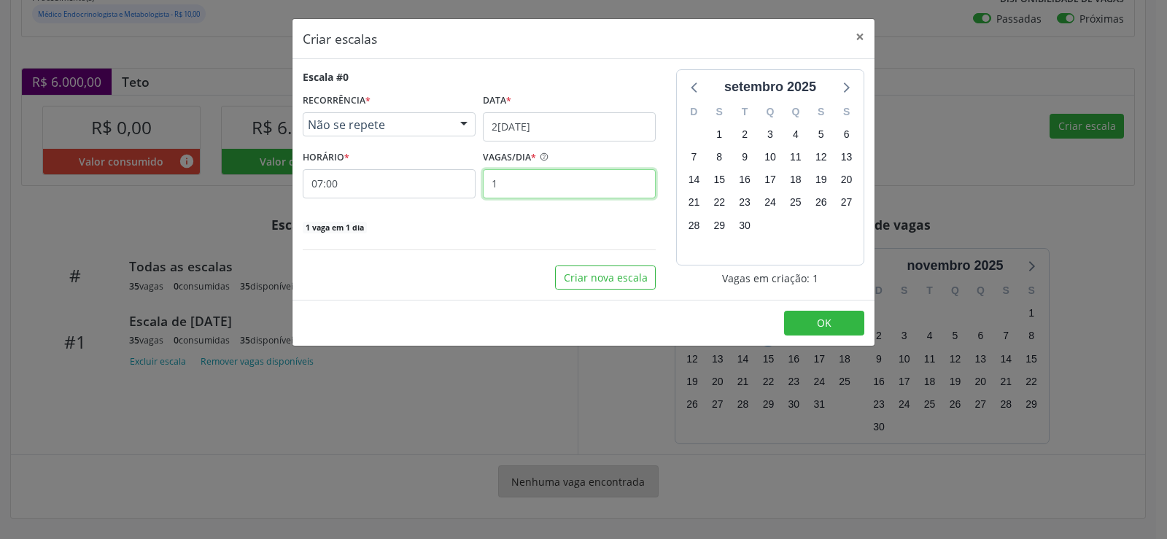
click at [524, 190] on input "1" at bounding box center [569, 183] width 173 height 29
type input "35"
click at [816, 328] on button "OK" at bounding box center [824, 323] width 80 height 25
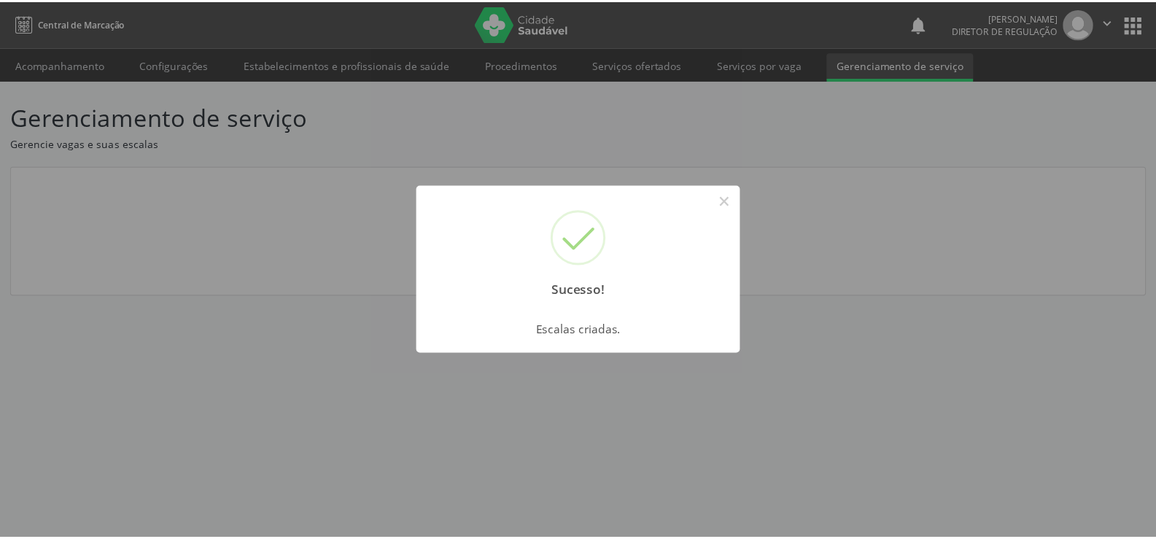
scroll to position [0, 0]
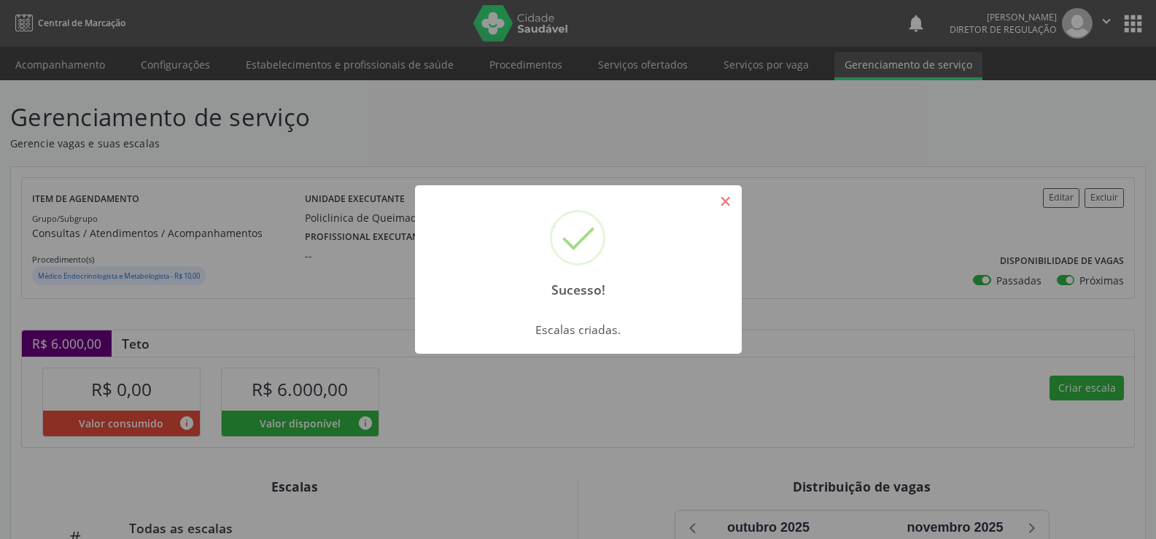
click at [734, 201] on button "×" at bounding box center [725, 201] width 25 height 25
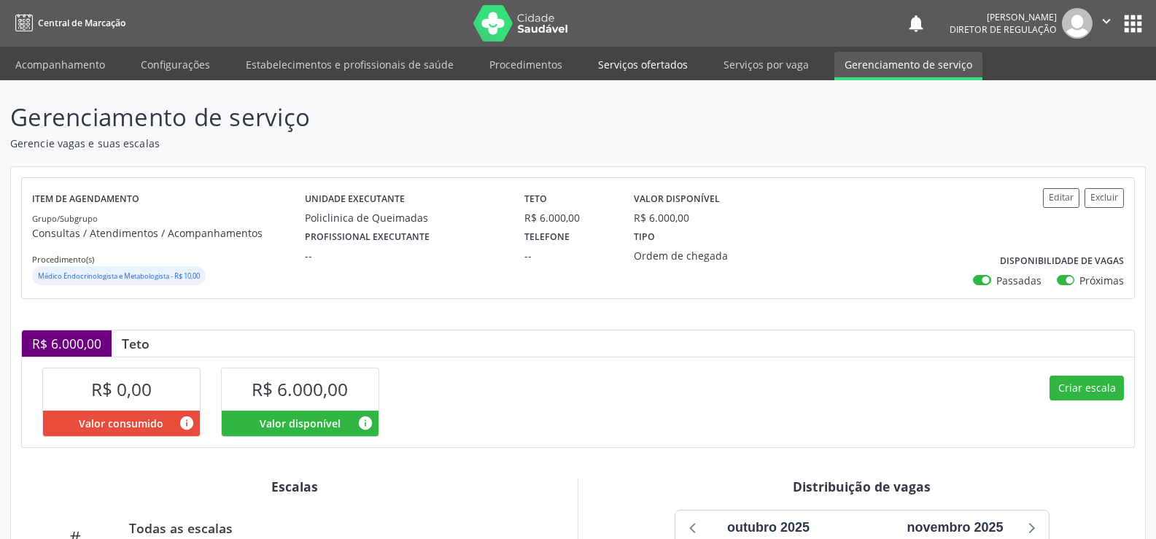
click at [628, 65] on link "Serviços ofertados" at bounding box center [643, 65] width 110 height 26
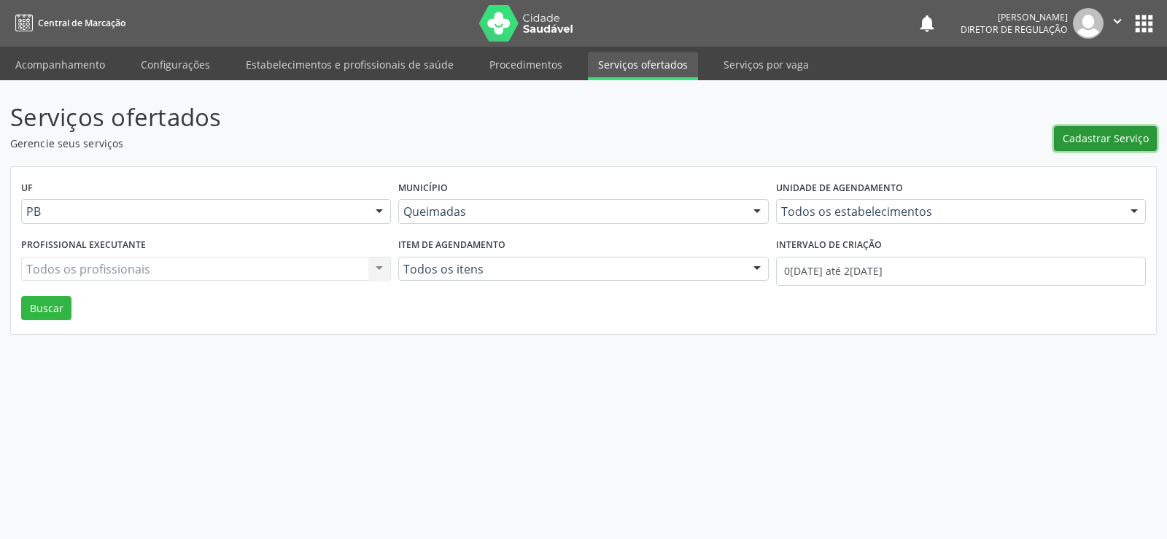
click at [1091, 139] on span "Cadastrar Serviço" at bounding box center [1106, 138] width 86 height 15
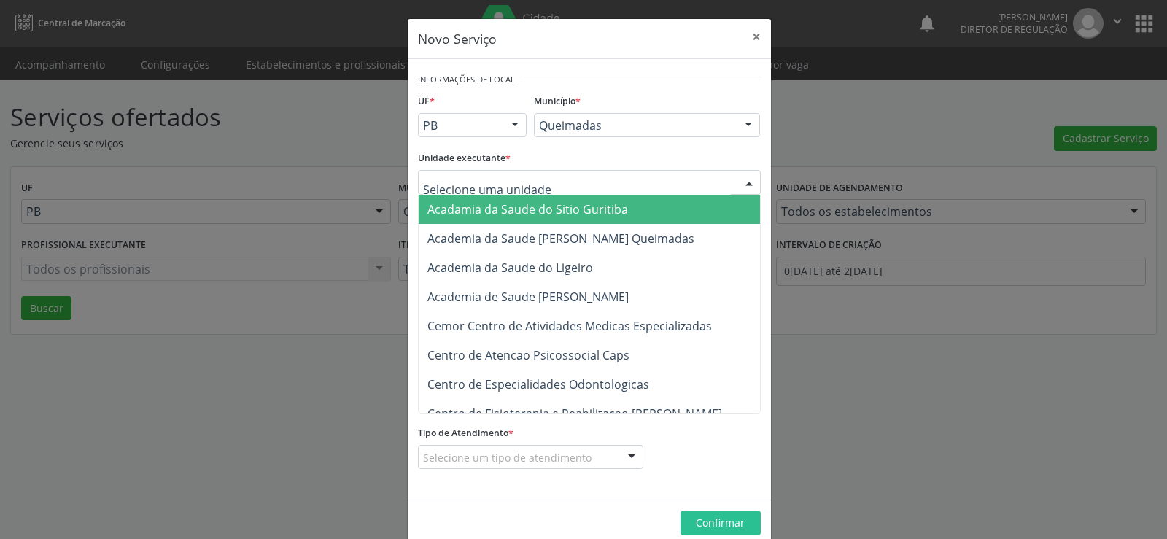
click at [743, 184] on div at bounding box center [749, 183] width 22 height 25
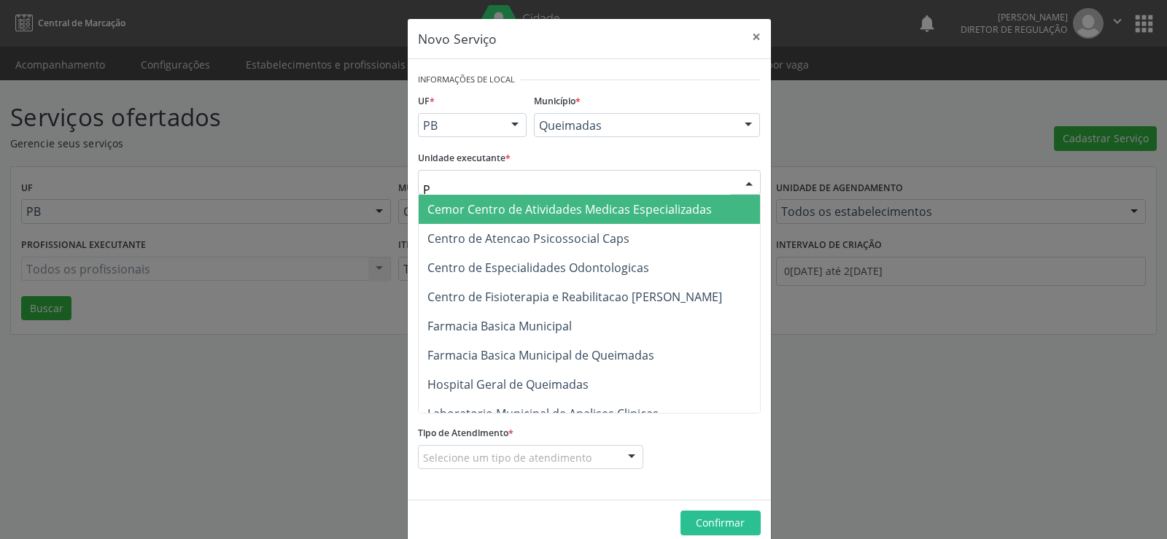
type input "PO"
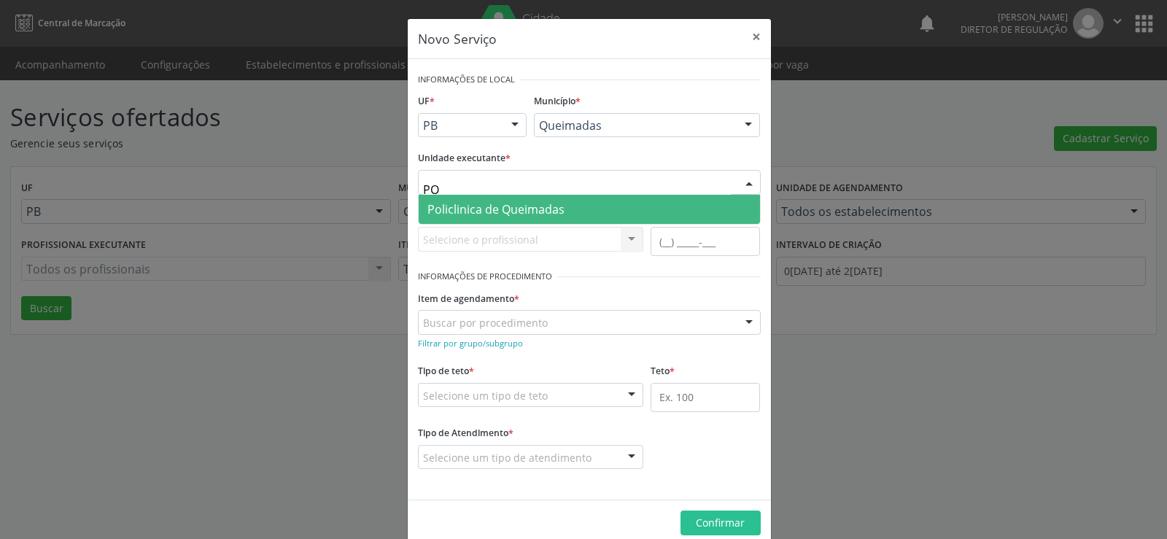
click at [632, 210] on span "Policlinica de Queimadas" at bounding box center [589, 209] width 341 height 29
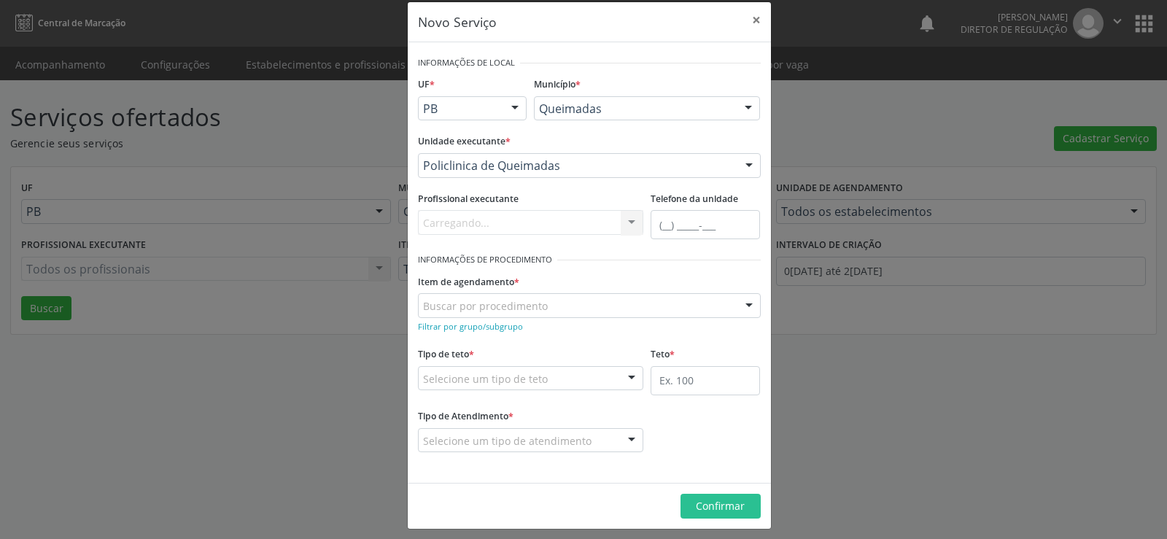
scroll to position [25, 0]
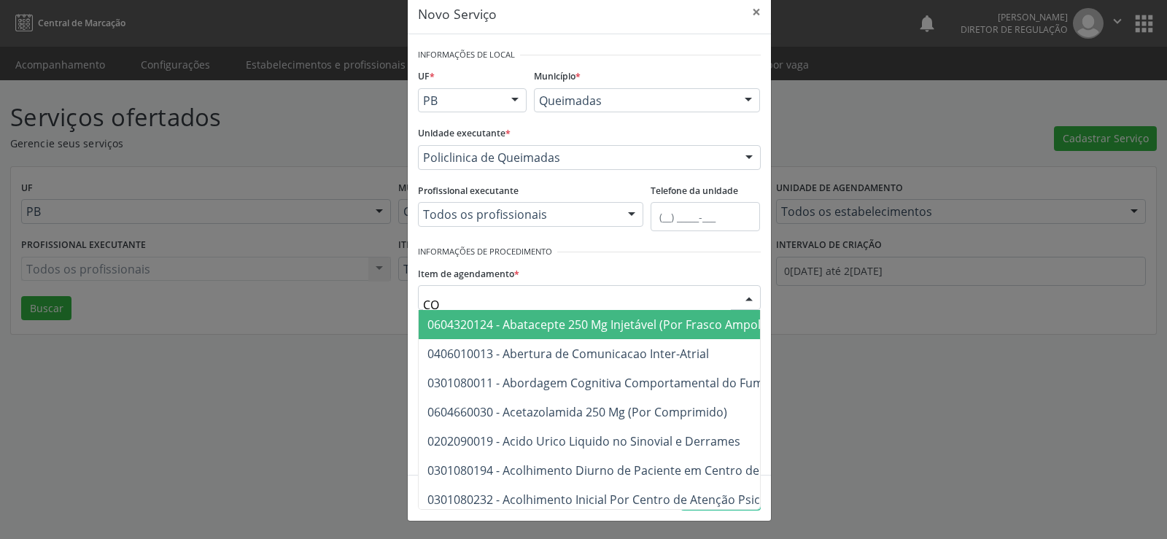
type input "C"
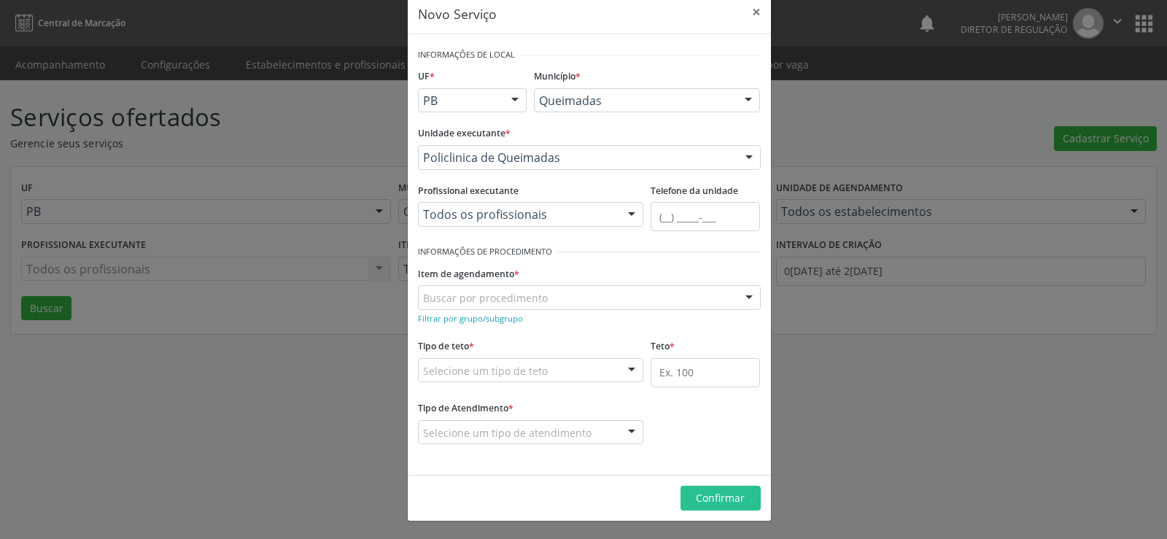
drag, startPoint x: 589, startPoint y: 282, endPoint x: 555, endPoint y: 282, distance: 34.3
click at [582, 288] on div "Item de agendamento * Buscar por procedimento 0604320140 - Abatacepte 125 Mg In…" at bounding box center [589, 286] width 343 height 47
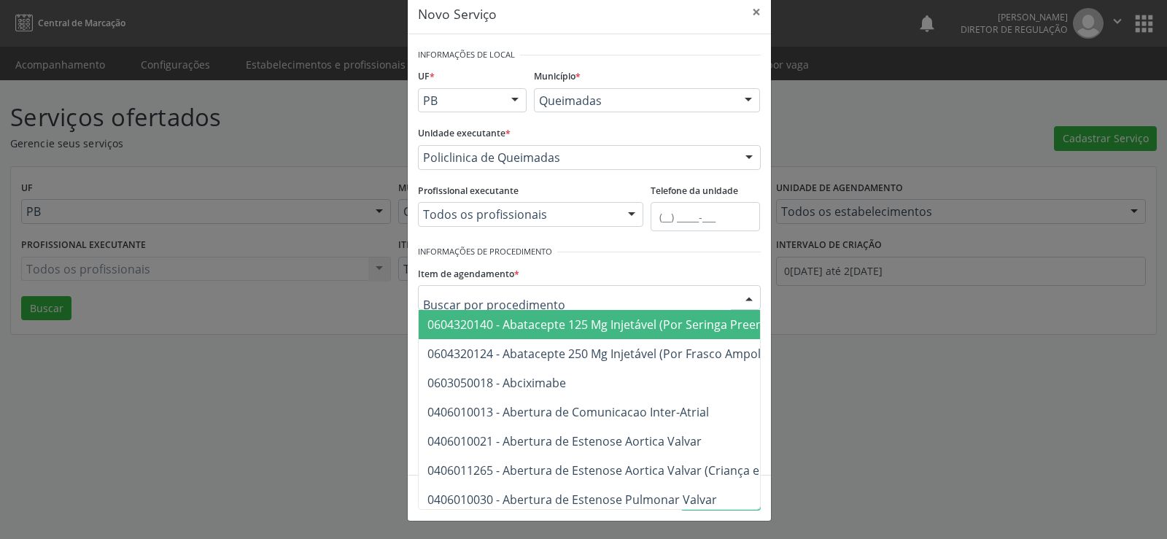
click at [551, 303] on div at bounding box center [589, 297] width 343 height 25
click at [591, 297] on input "text" at bounding box center [577, 304] width 308 height 29
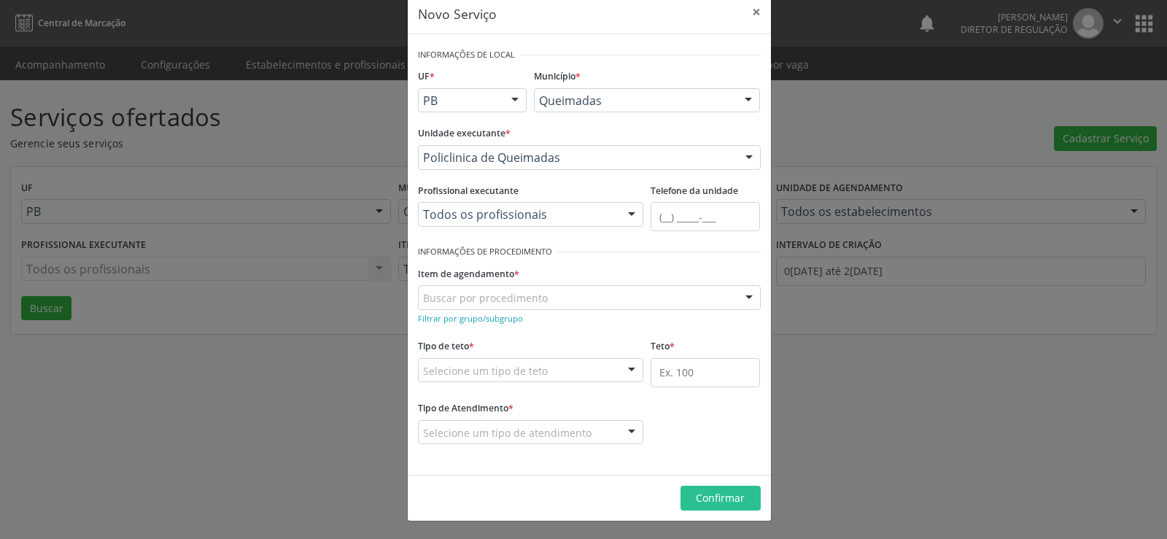
click at [637, 280] on div "Item de agendamento * Buscar por procedimento 0604320140 - Abatacepte 125 Mg In…" at bounding box center [589, 286] width 343 height 47
click at [456, 322] on small "Filtrar por grupo/subgrupo" at bounding box center [470, 318] width 105 height 11
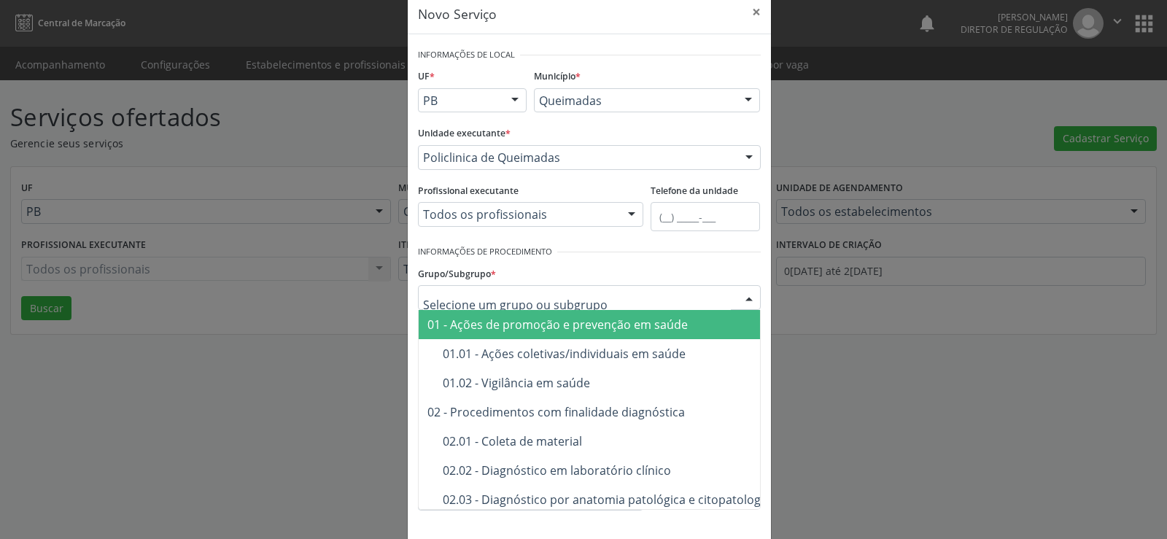
drag, startPoint x: 438, startPoint y: 292, endPoint x: 441, endPoint y: 300, distance: 8.5
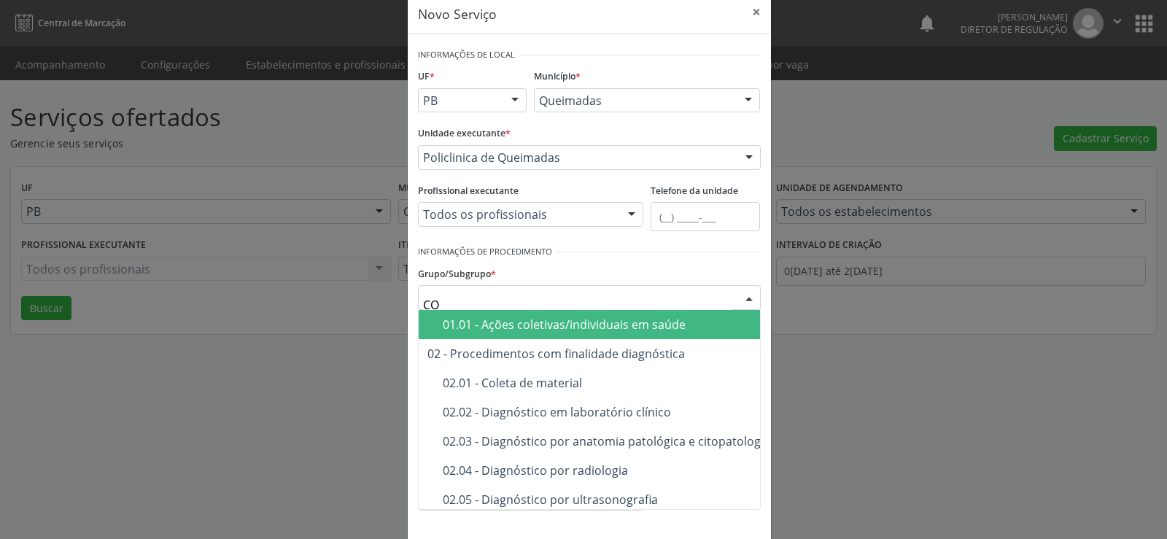
type input "C"
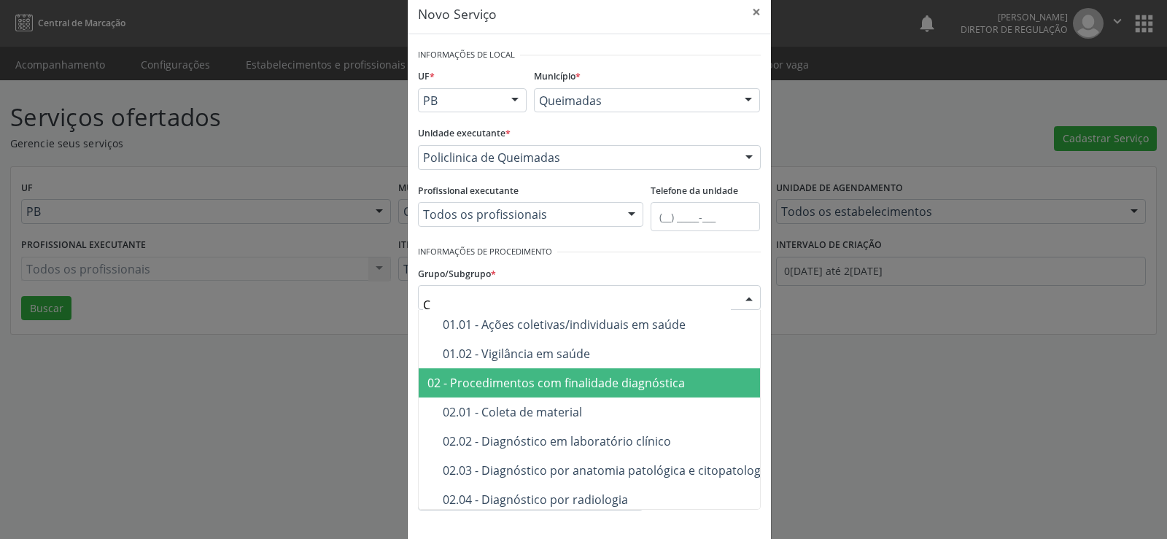
click at [545, 381] on div "02 - Procedimentos com finalidade diagnóstica" at bounding box center [681, 383] width 508 height 12
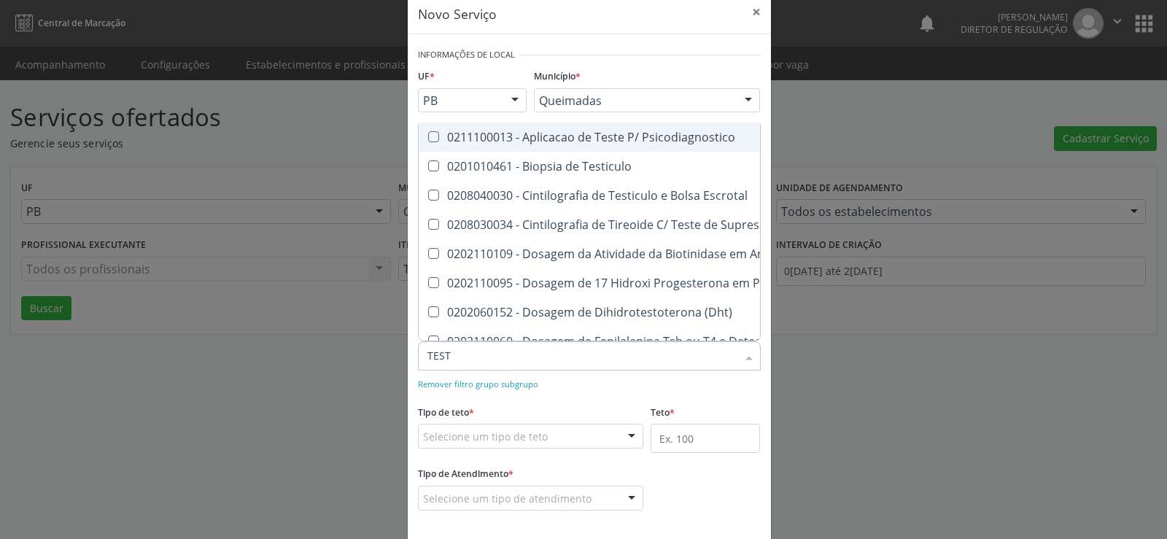
type input "TESTE"
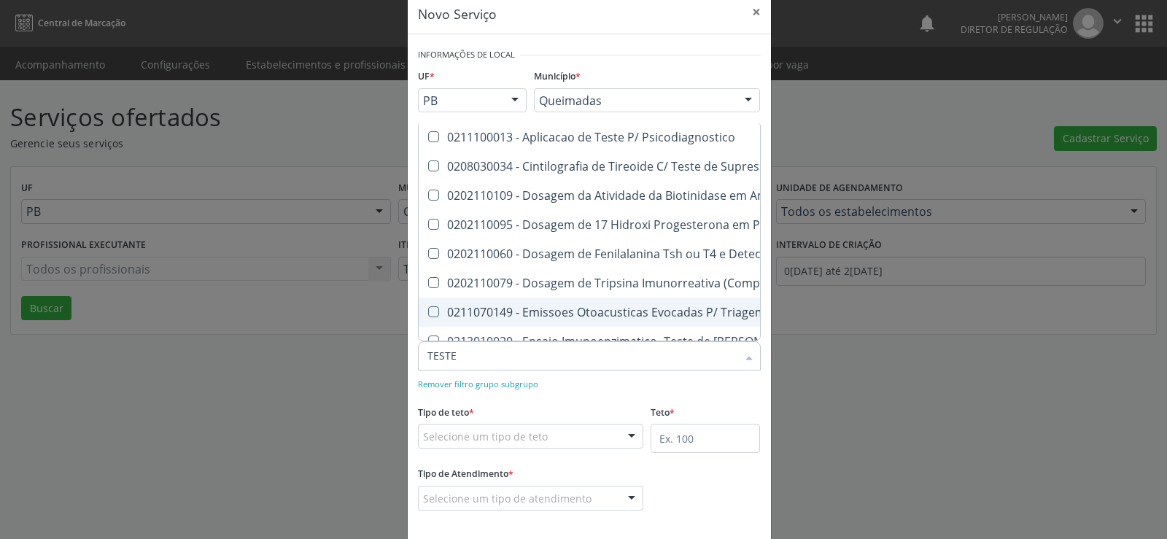
click at [434, 309] on div "0211070149 - Emissoes Otoacusticas Evocadas P/ Triagem Auditiva (Teste da Orelh…" at bounding box center [794, 312] width 735 height 12
checkbox Orelhinha\) "true"
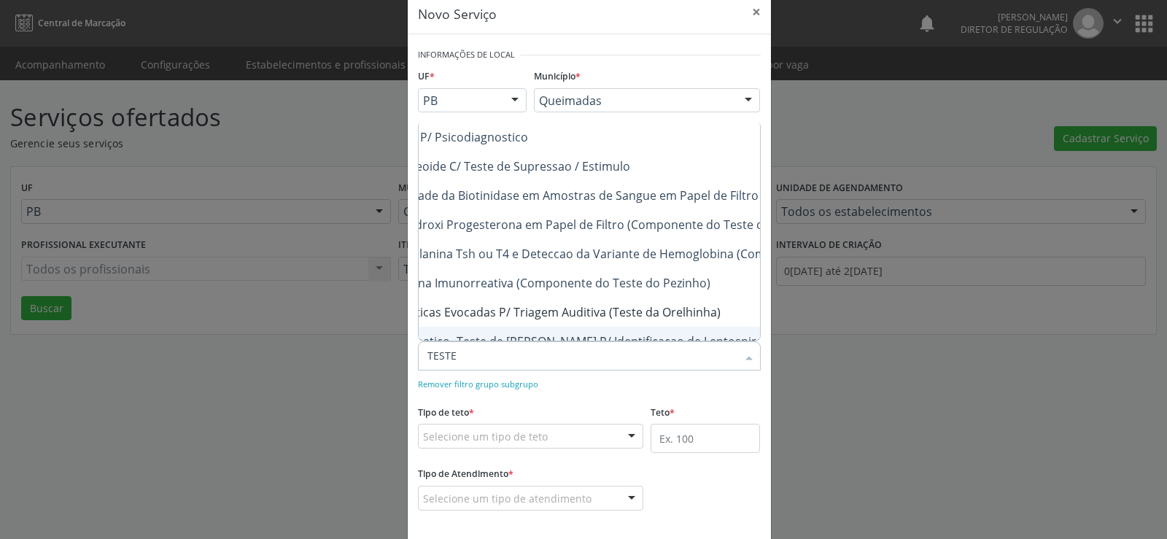
scroll to position [0, 233]
click at [574, 415] on div "Tipo de teto * Selecione um tipo de teto Teto financeiro Teto físico Nenhum res…" at bounding box center [531, 424] width 226 height 47
checkbox Estimulo "true"
checkbox Orelhinha\) "false"
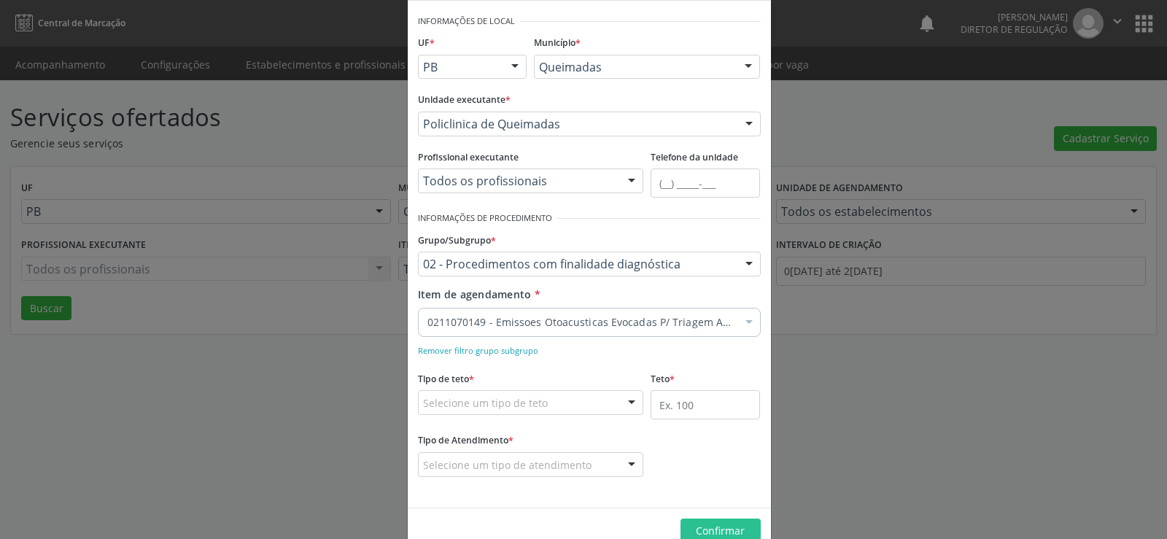
scroll to position [91, 0]
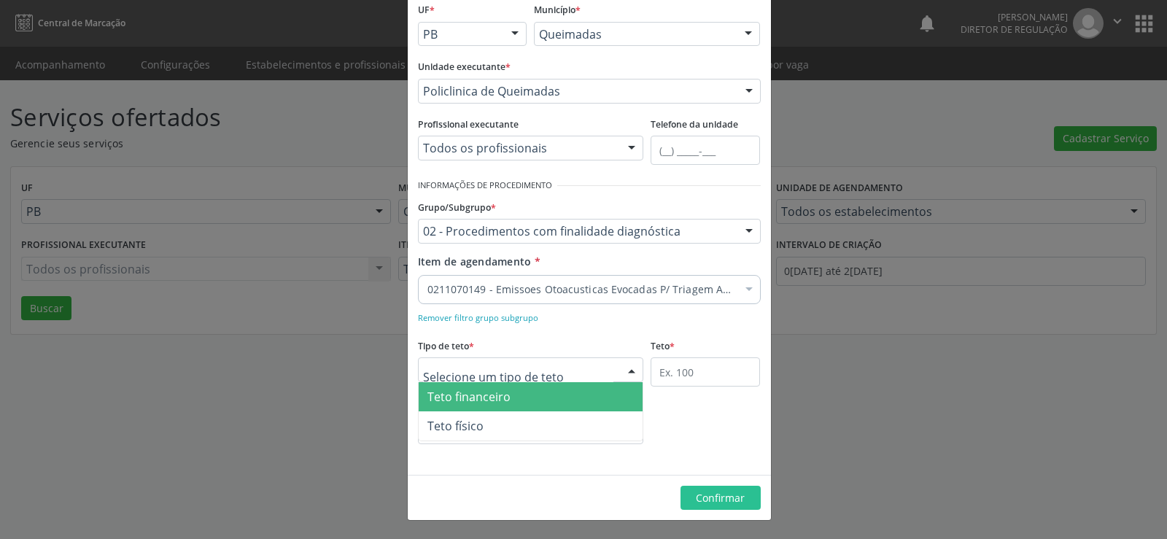
click at [626, 371] on div at bounding box center [632, 370] width 22 height 25
click at [568, 392] on span "Teto financeiro" at bounding box center [531, 396] width 225 height 29
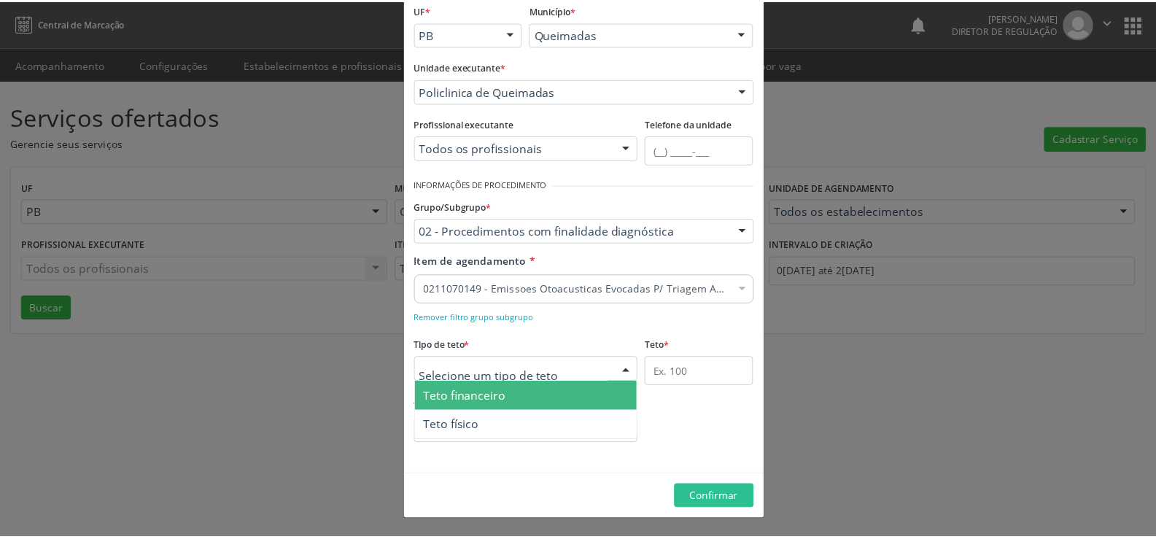
scroll to position [86, 0]
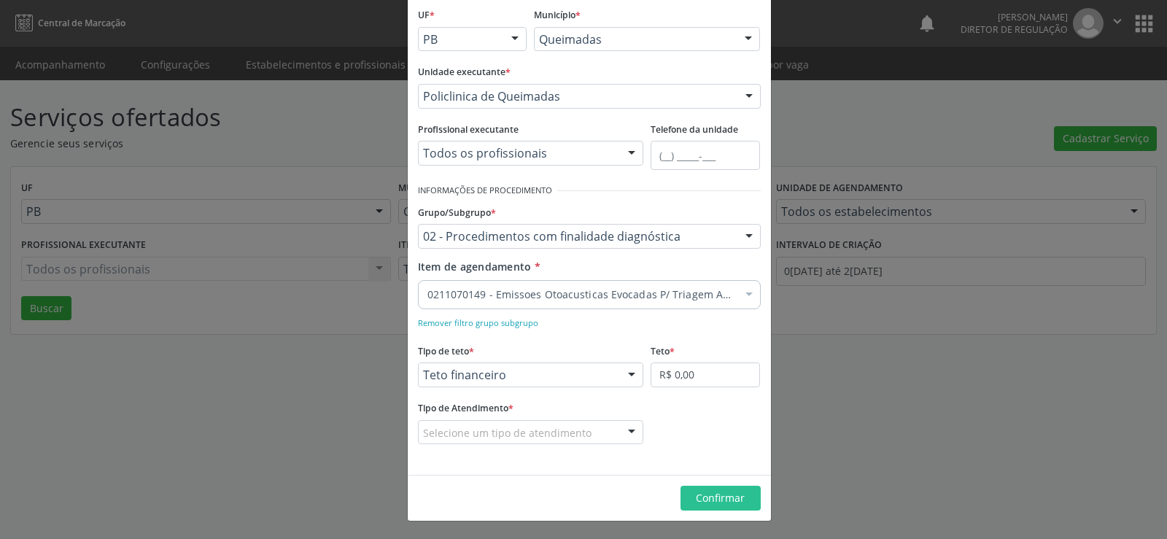
click at [626, 431] on div at bounding box center [632, 433] width 22 height 25
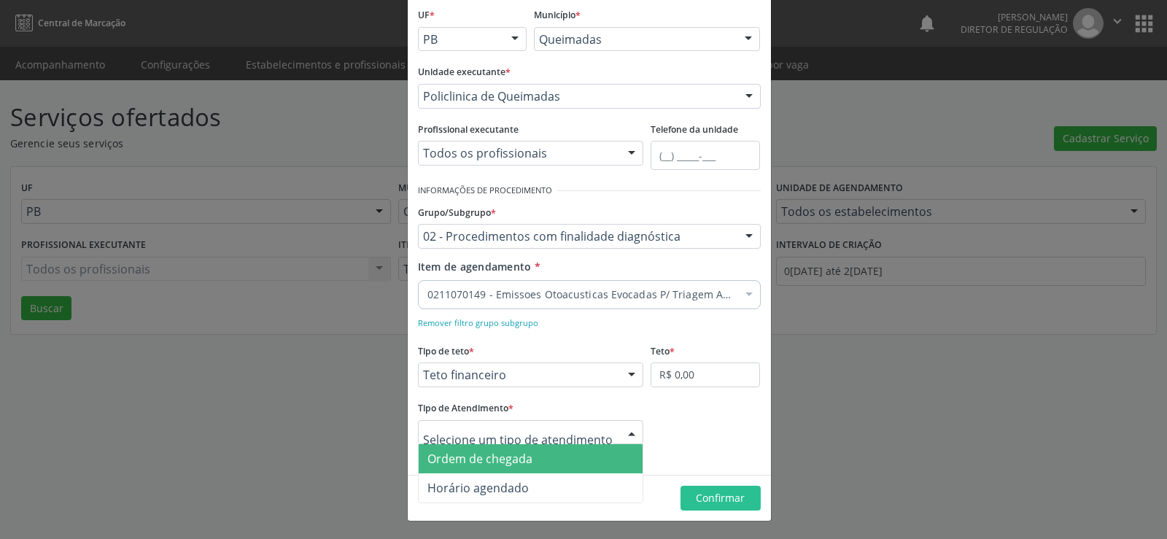
click at [584, 459] on span "Ordem de chegada" at bounding box center [531, 458] width 225 height 29
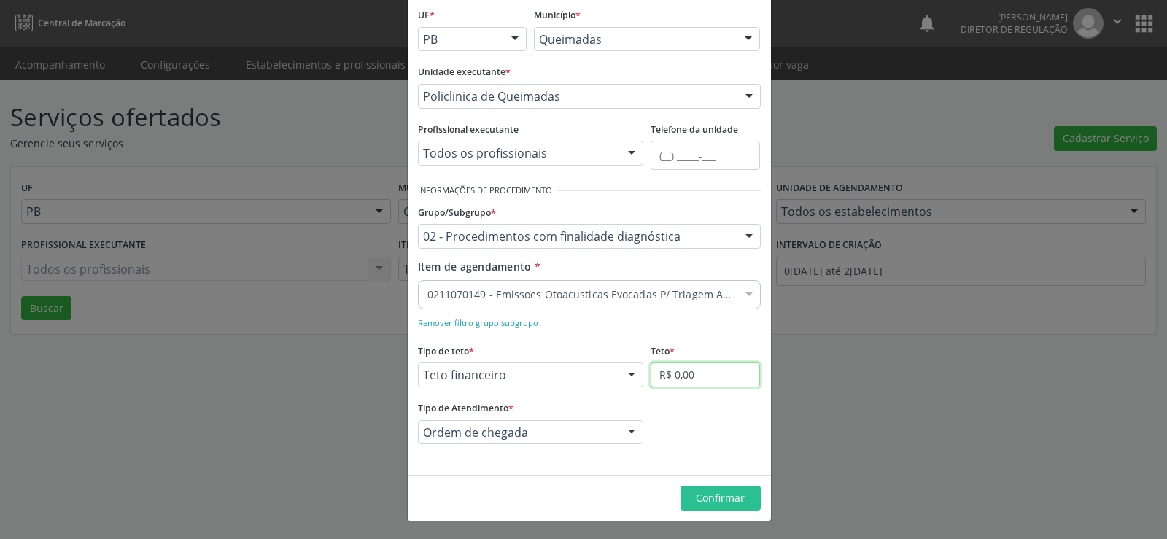
click at [694, 369] on input "R$ 0,00" at bounding box center [705, 375] width 109 height 25
type input "R$ 2.000,00"
click at [719, 501] on span "Confirmar" at bounding box center [720, 498] width 49 height 14
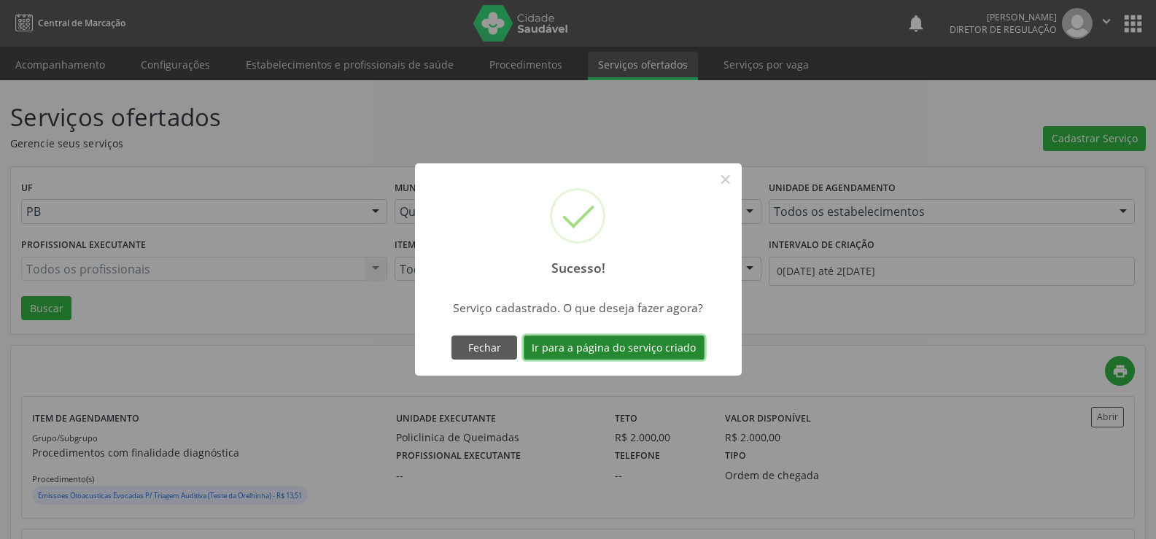
click at [630, 349] on button "Ir para a página do serviço criado" at bounding box center [614, 348] width 181 height 25
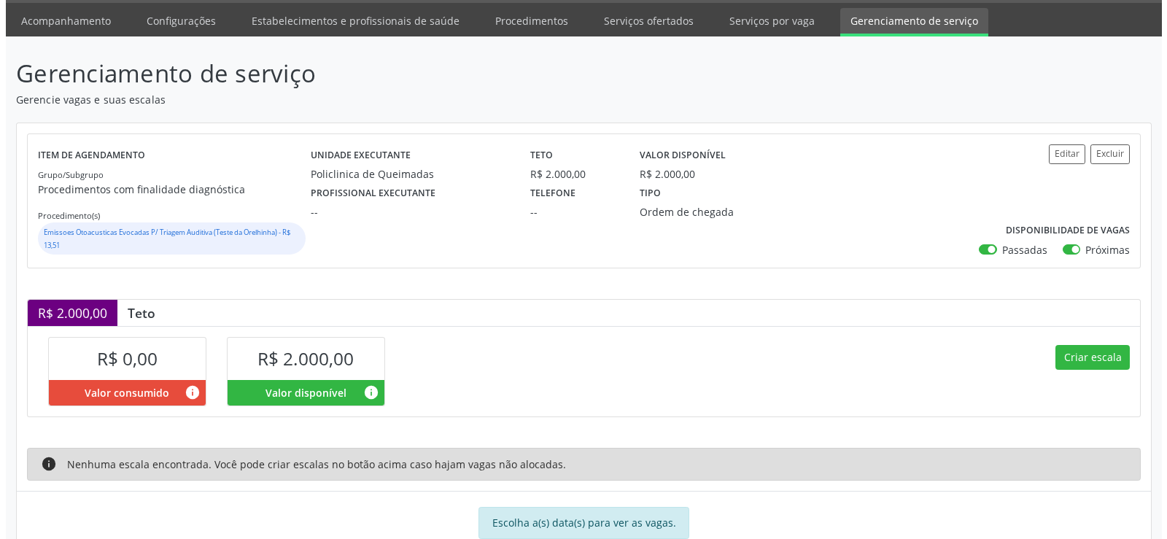
scroll to position [85, 0]
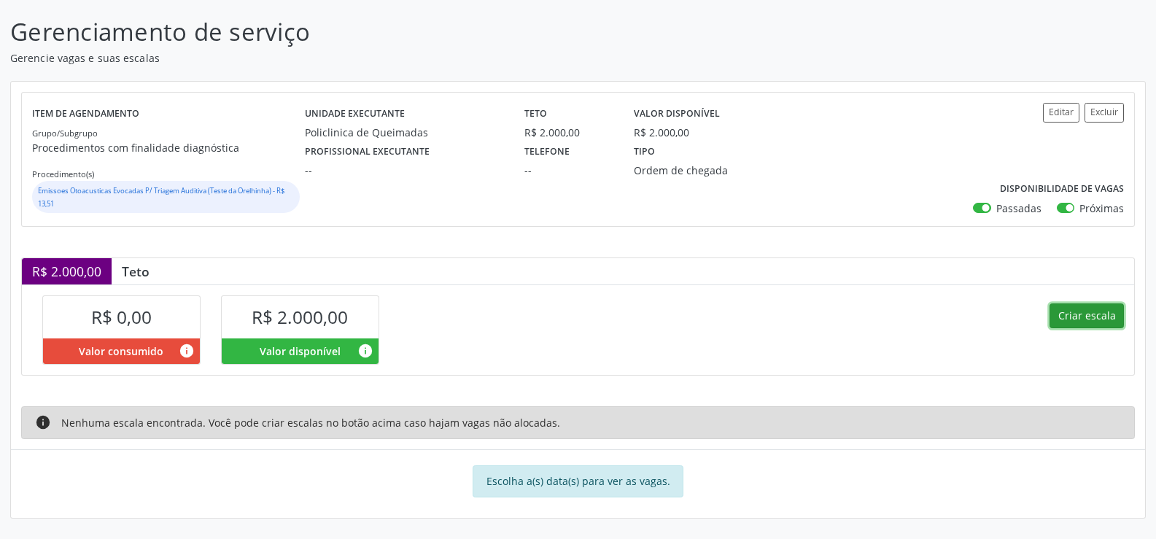
click at [1104, 317] on button "Criar escala" at bounding box center [1087, 315] width 74 height 25
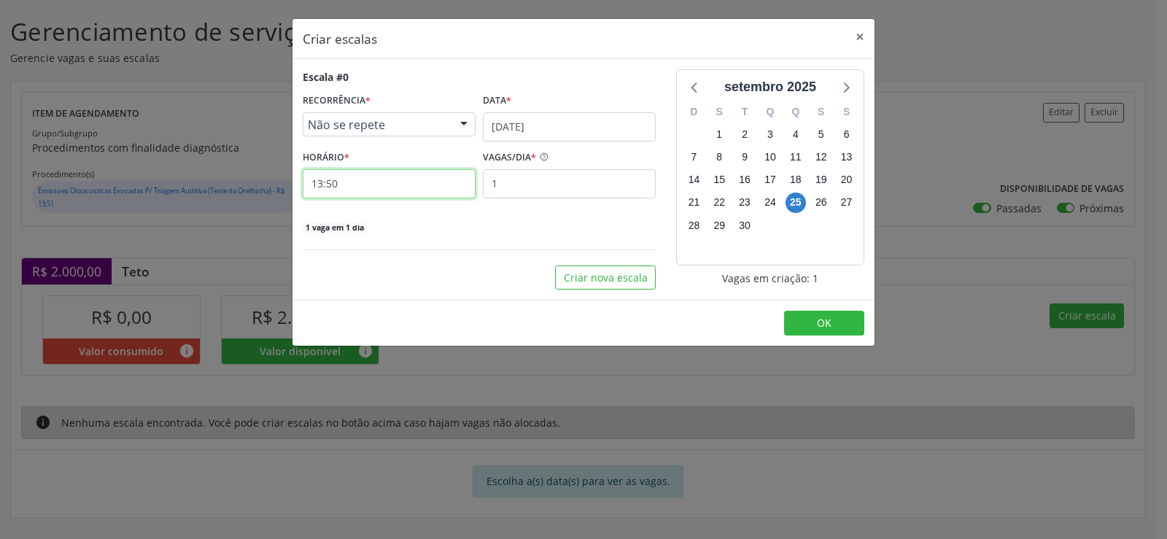
click at [363, 187] on input "13:50" at bounding box center [389, 183] width 173 height 29
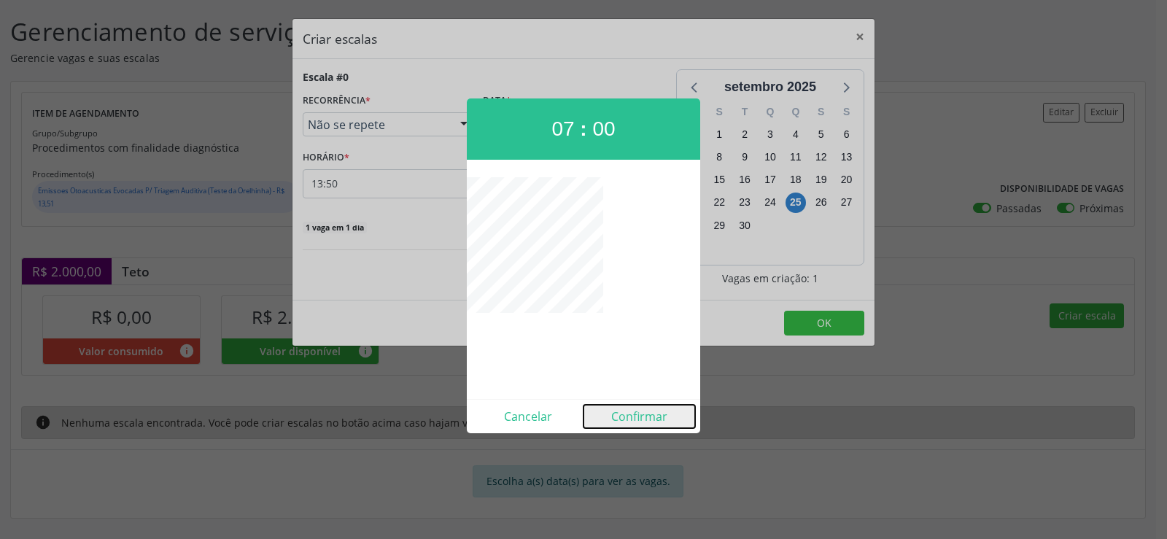
drag, startPoint x: 630, startPoint y: 423, endPoint x: 620, endPoint y: 414, distance: 13.5
click at [632, 421] on button "Confirmar" at bounding box center [640, 416] width 112 height 23
type input "07:00"
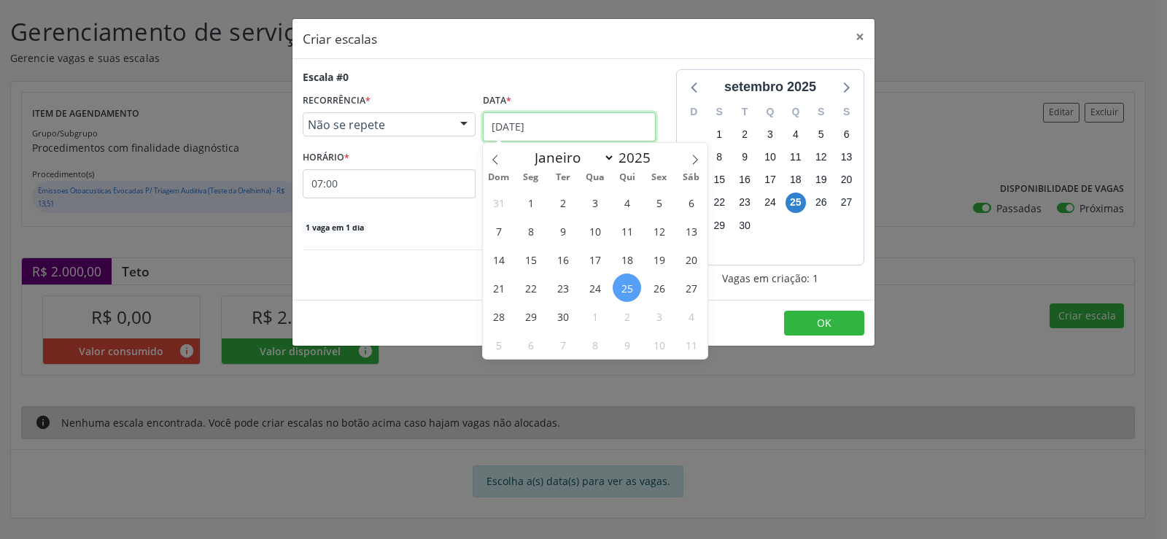
click at [609, 130] on input "[DATE]" at bounding box center [569, 126] width 173 height 29
click at [700, 155] on span at bounding box center [695, 155] width 25 height 25
select select "9"
click at [561, 229] on span "7" at bounding box center [563, 231] width 28 height 28
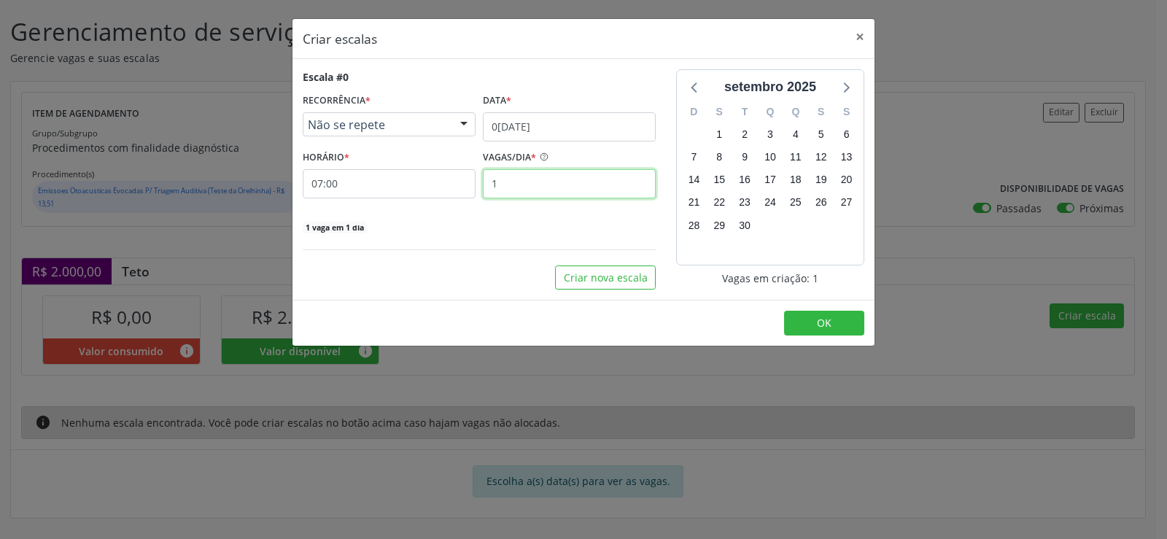
click at [509, 184] on input "1" at bounding box center [569, 183] width 173 height 29
type input "20"
click at [831, 332] on button "OK" at bounding box center [824, 323] width 80 height 25
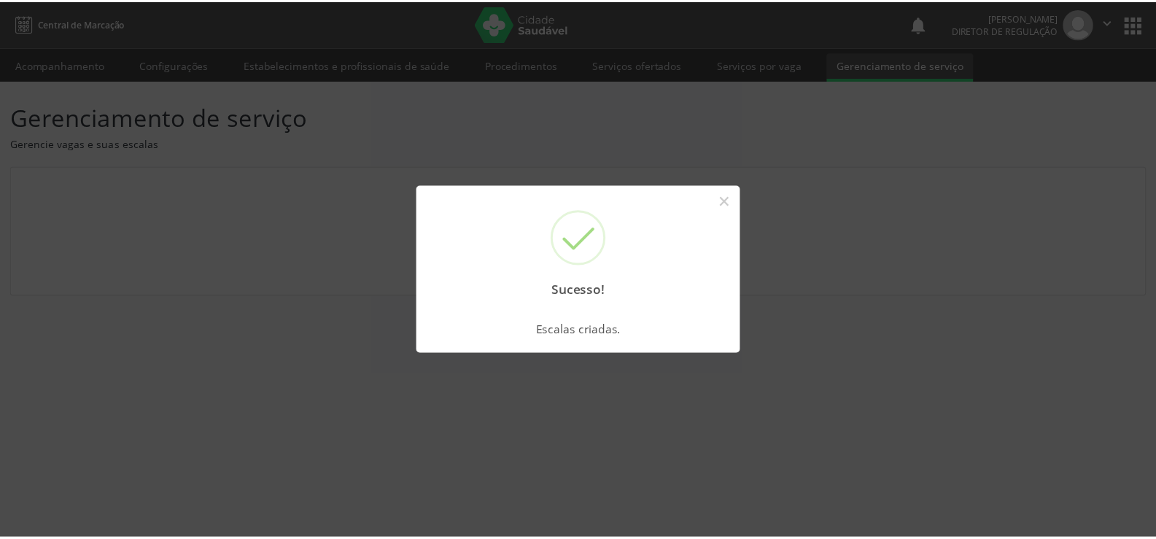
scroll to position [0, 0]
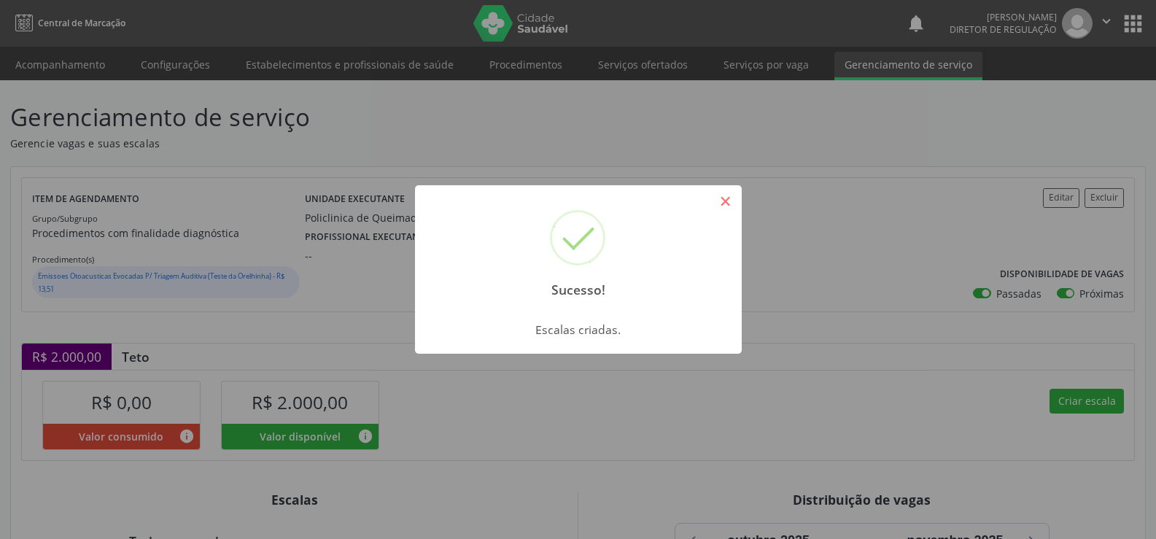
click at [728, 204] on button "×" at bounding box center [725, 201] width 25 height 25
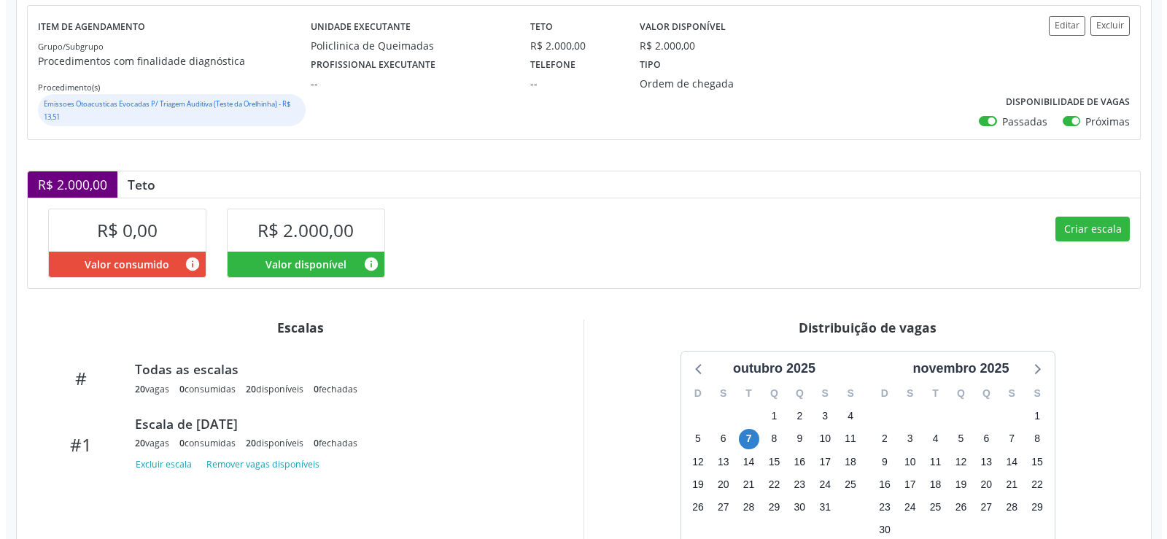
scroll to position [275, 0]
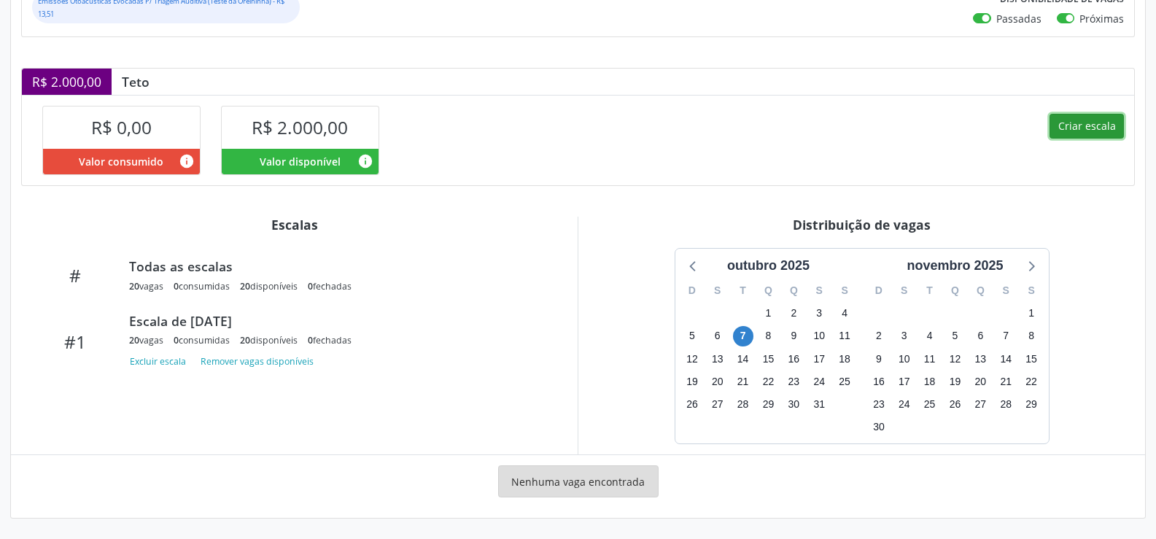
click at [1089, 136] on button "Criar escala" at bounding box center [1087, 126] width 74 height 25
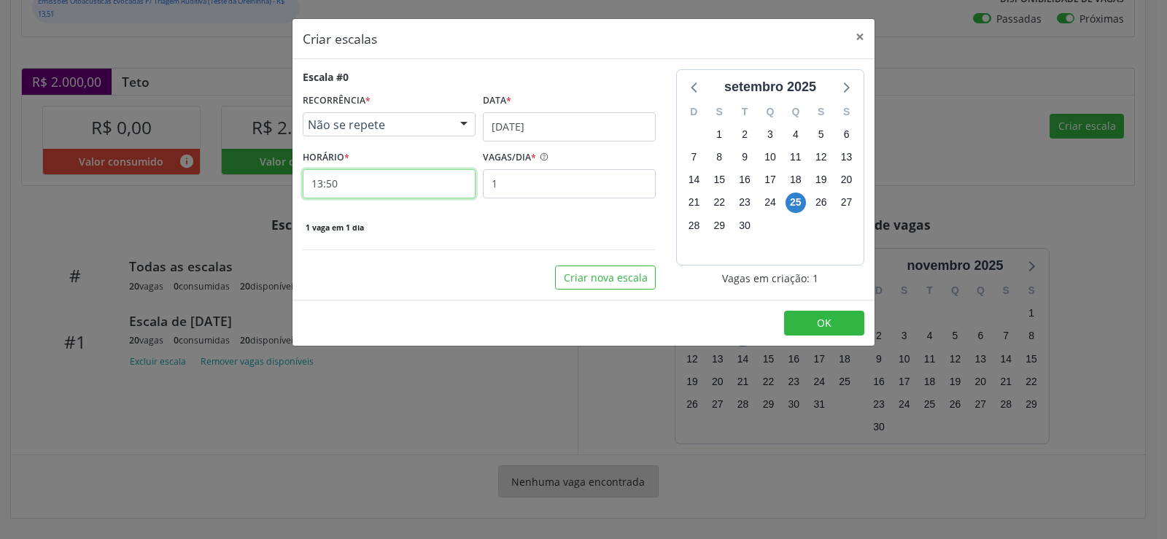
click at [372, 176] on input "13:50" at bounding box center [389, 183] width 173 height 29
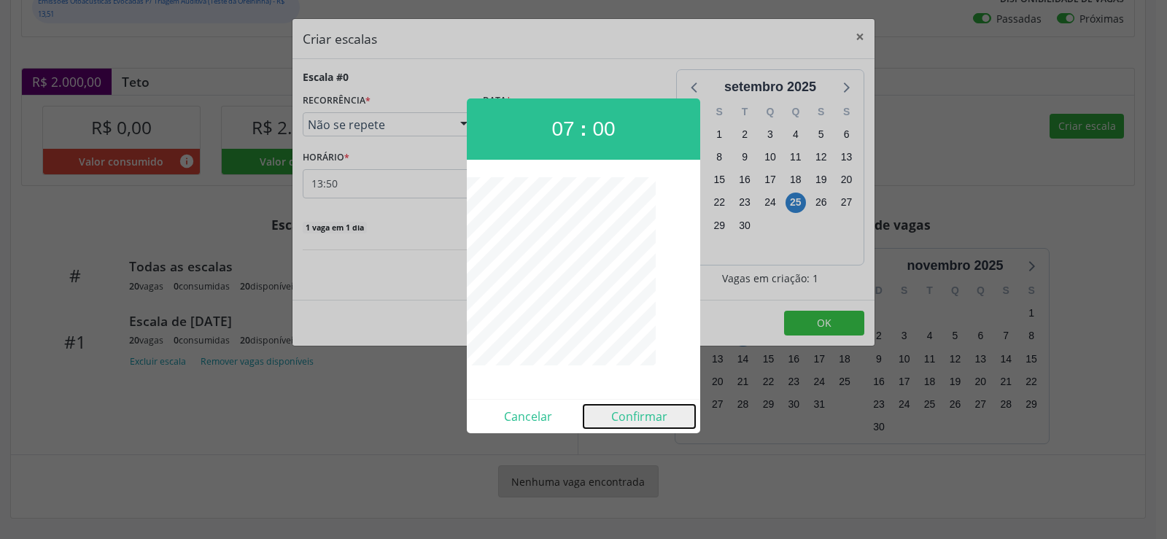
click at [647, 425] on button "Confirmar" at bounding box center [640, 416] width 112 height 23
type input "07:00"
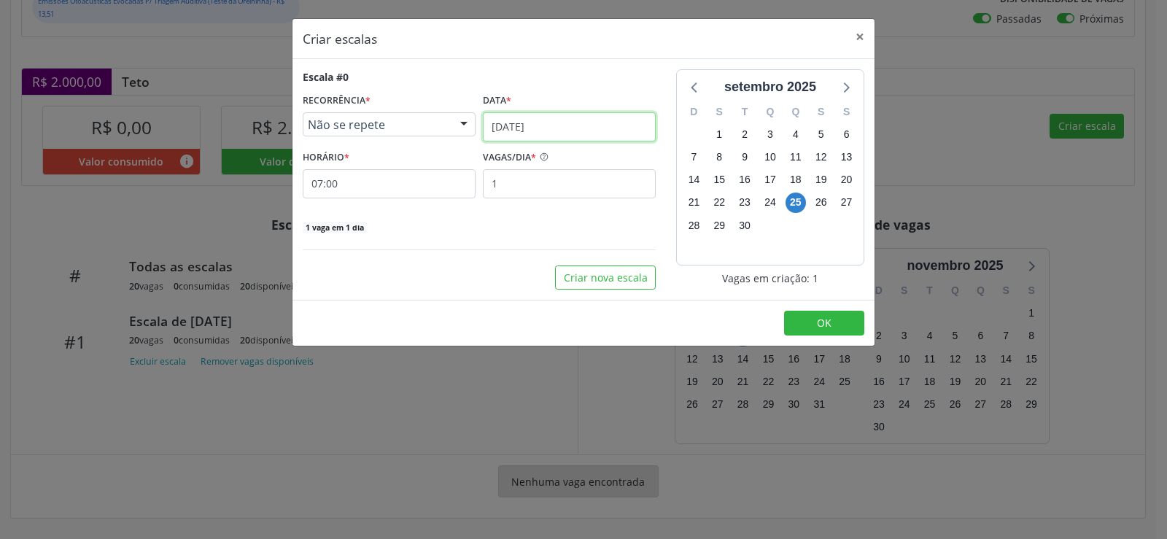
click at [597, 122] on input "[DATE]" at bounding box center [569, 126] width 173 height 29
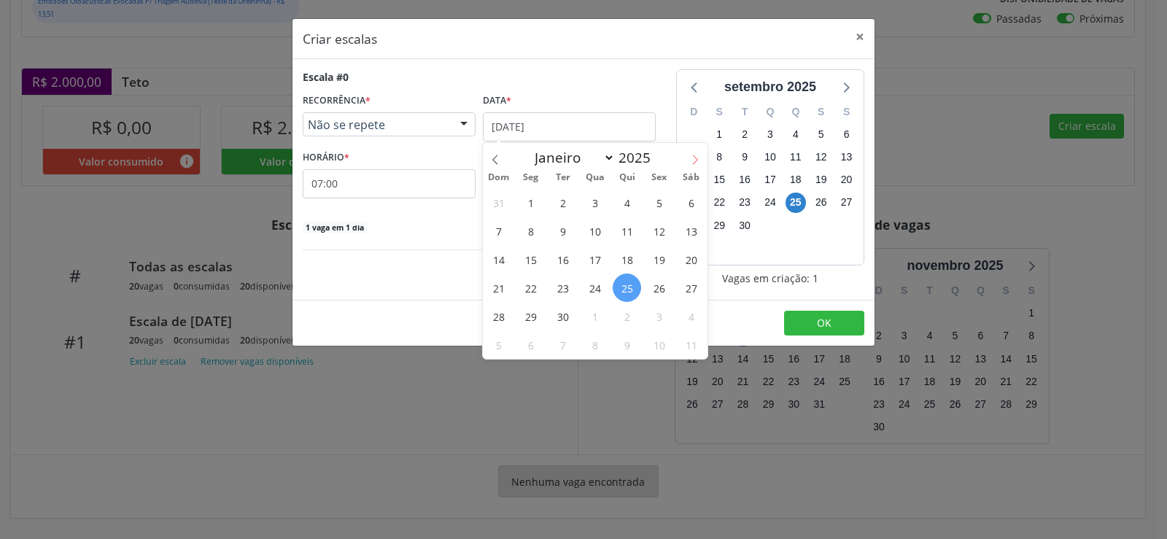
click at [697, 158] on icon at bounding box center [695, 160] width 10 height 10
select select "9"
click at [561, 286] on span "21" at bounding box center [563, 288] width 28 height 28
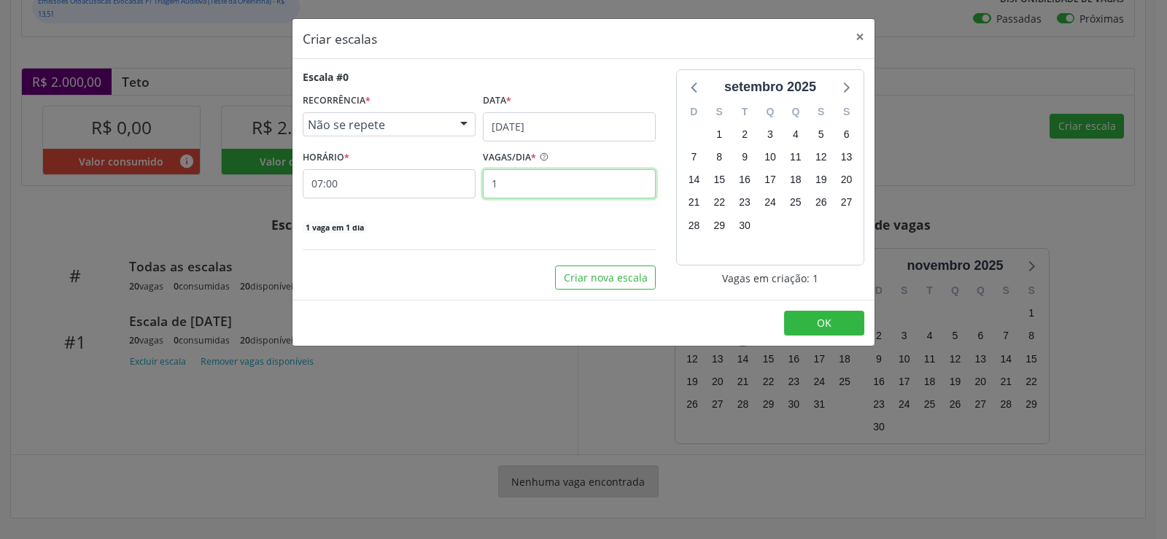
click at [512, 182] on input "1" at bounding box center [569, 183] width 173 height 29
type input "20"
click at [837, 325] on button "OK" at bounding box center [824, 323] width 80 height 25
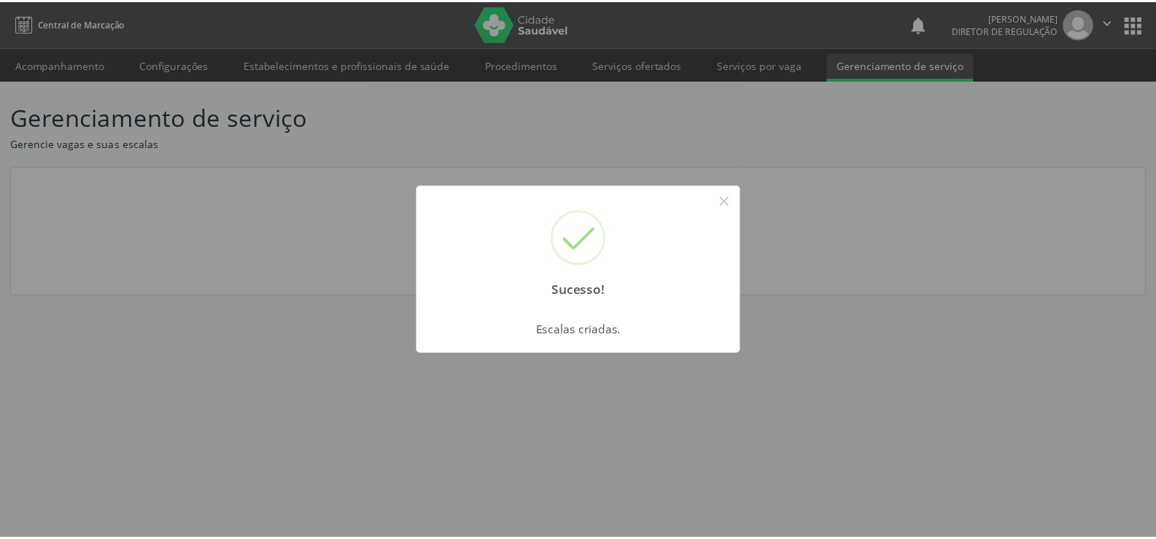
scroll to position [0, 0]
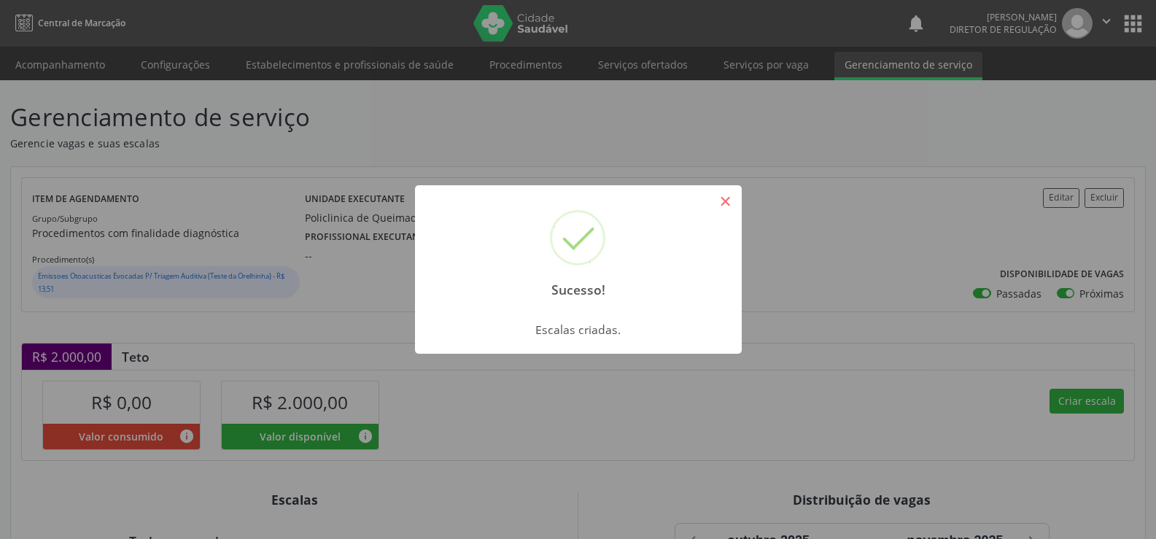
click at [719, 206] on button "×" at bounding box center [725, 201] width 25 height 25
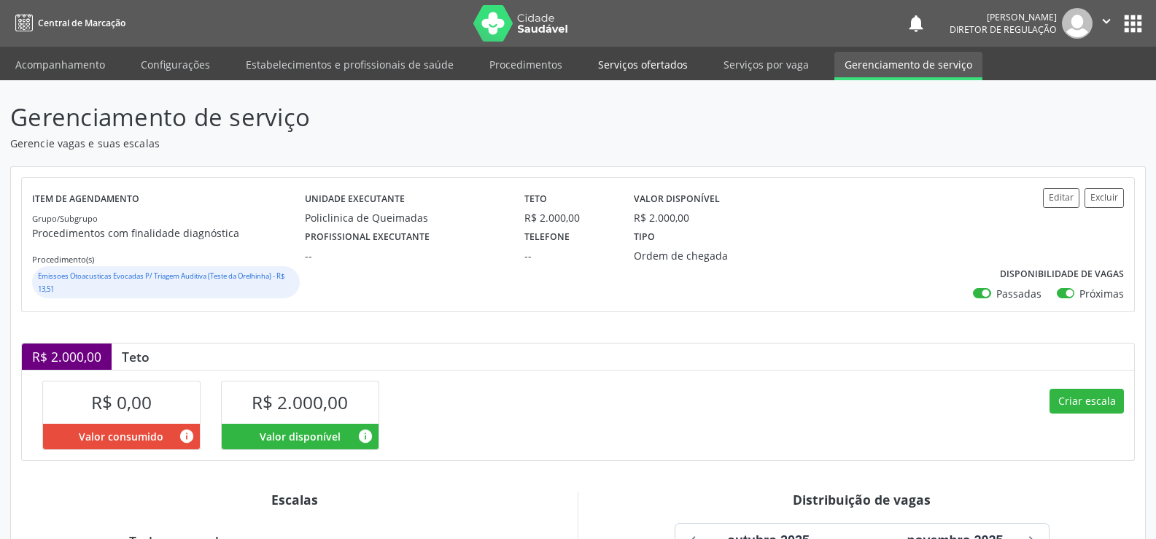
click at [630, 67] on link "Serviços ofertados" at bounding box center [643, 65] width 110 height 26
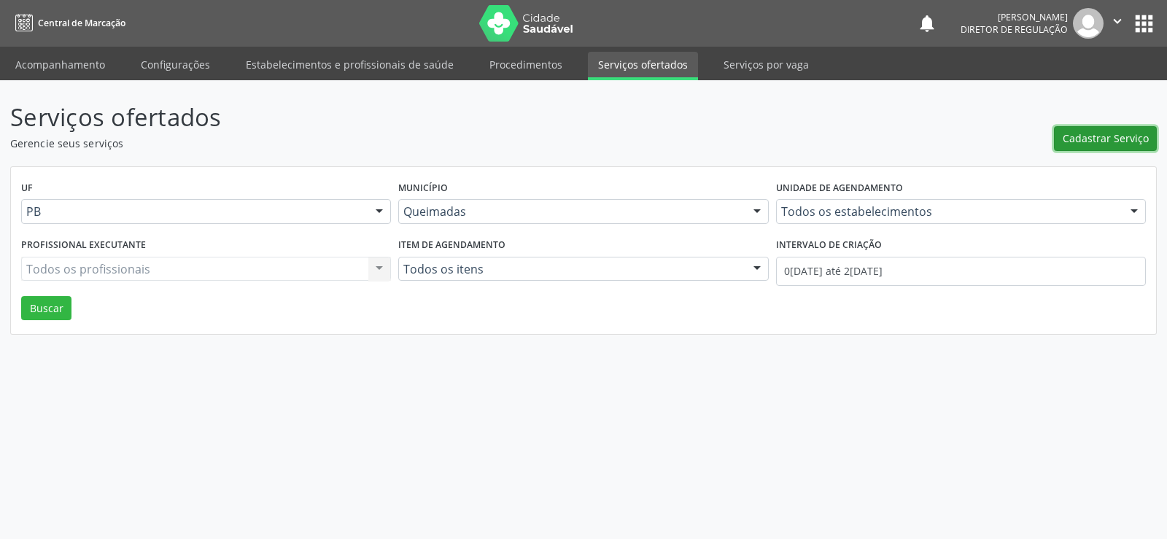
click at [1099, 139] on span "Cadastrar Serviço" at bounding box center [1106, 138] width 86 height 15
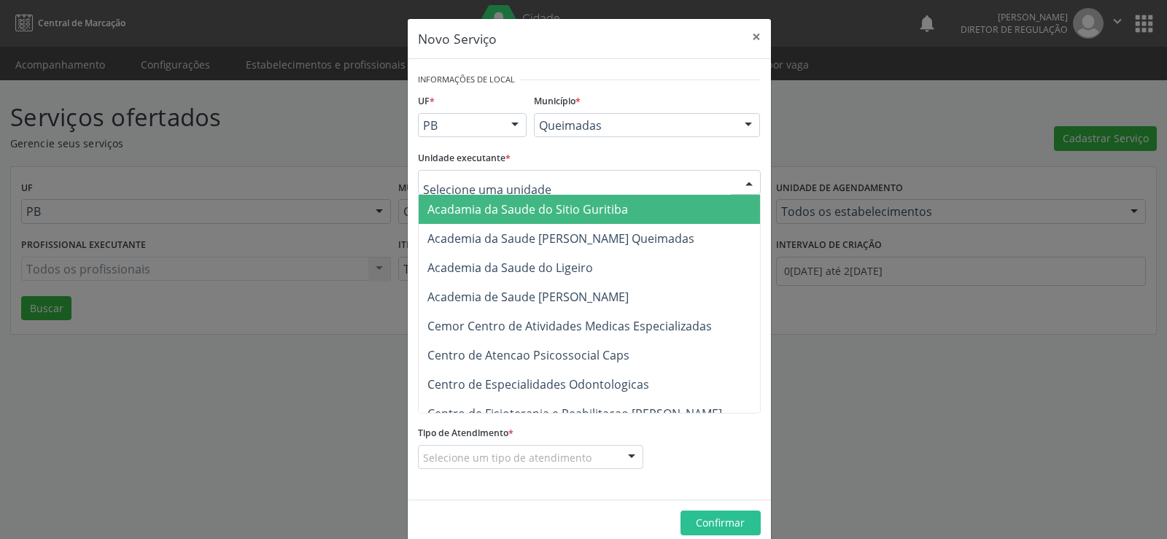
click at [745, 179] on div at bounding box center [749, 183] width 22 height 25
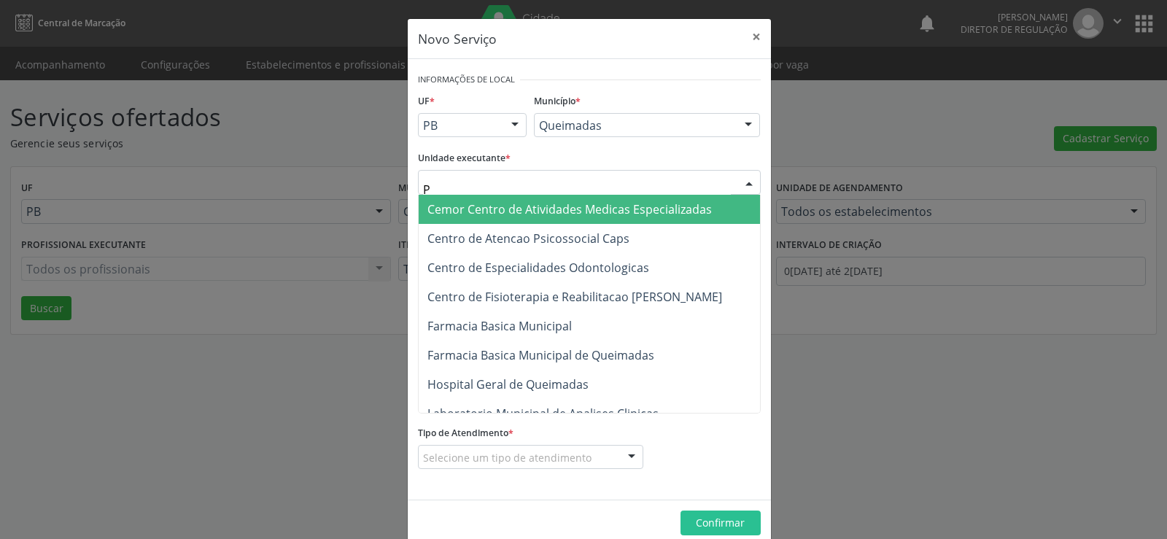
type input "PO"
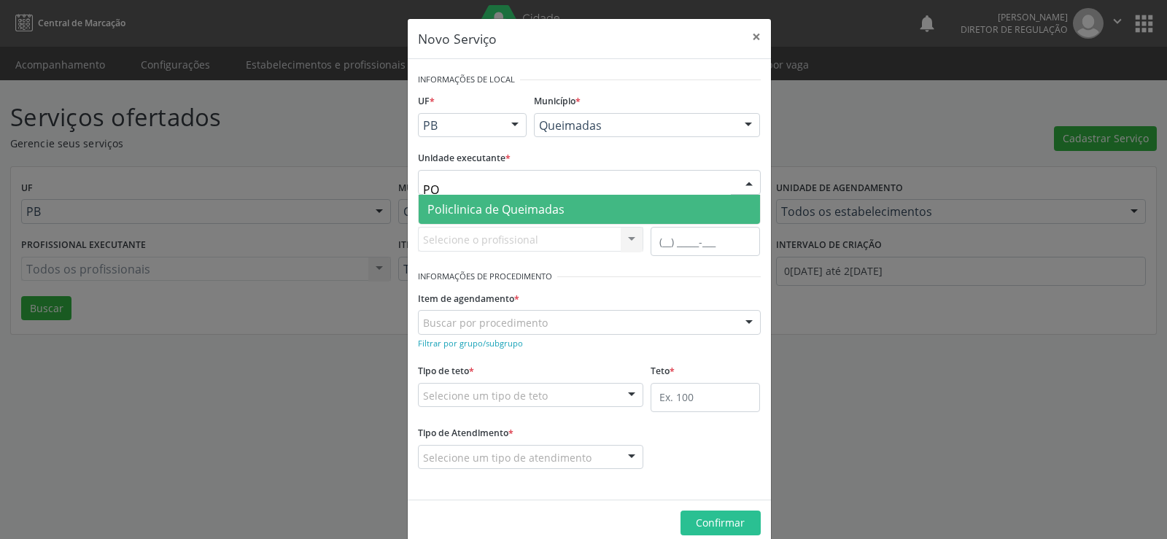
click at [468, 209] on span "Policlinica de Queimadas" at bounding box center [495, 209] width 137 height 16
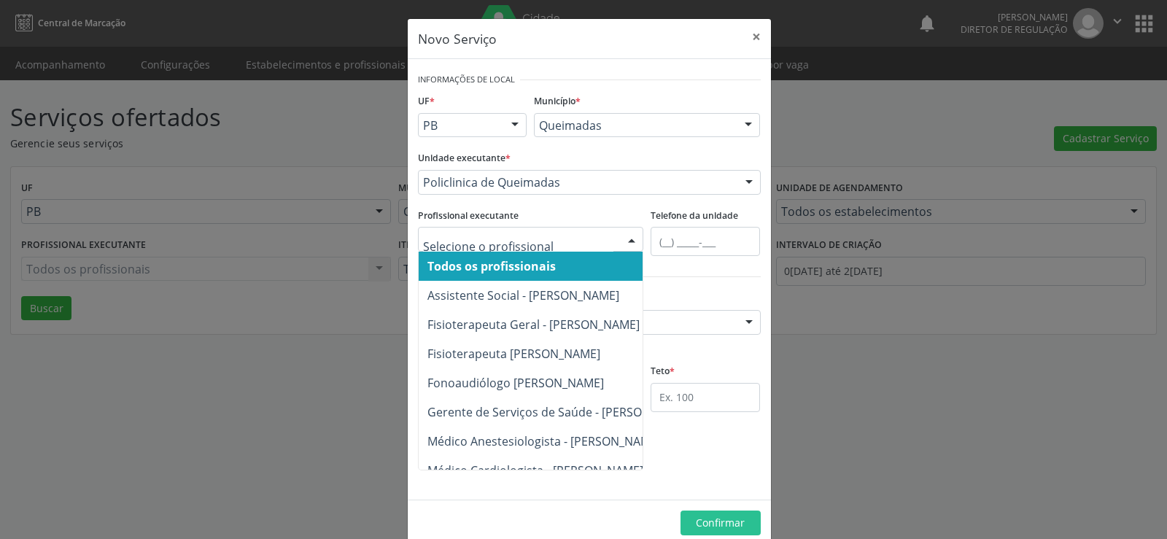
click at [632, 236] on div at bounding box center [632, 240] width 22 height 25
click at [469, 260] on span "Todos os profissionais" at bounding box center [491, 266] width 128 height 16
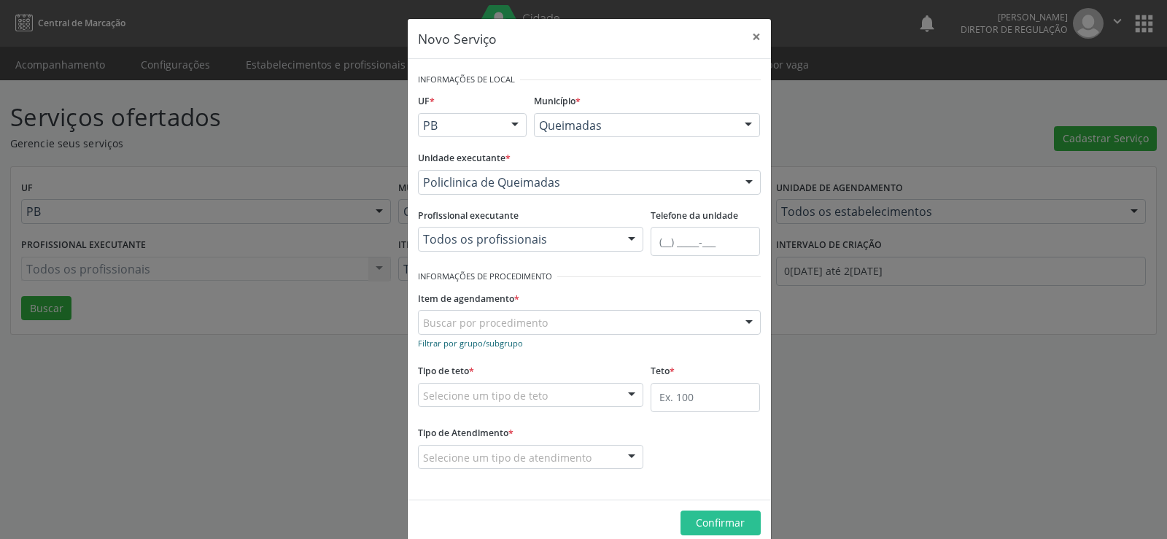
click at [433, 346] on small "Filtrar por grupo/subgrupo" at bounding box center [470, 343] width 105 height 11
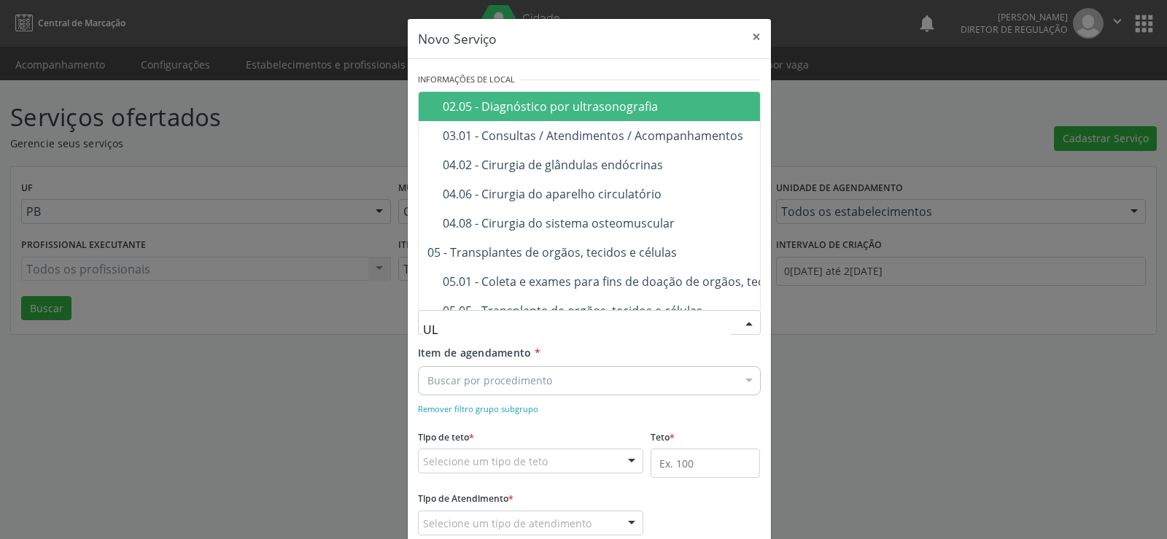
type input "ULT"
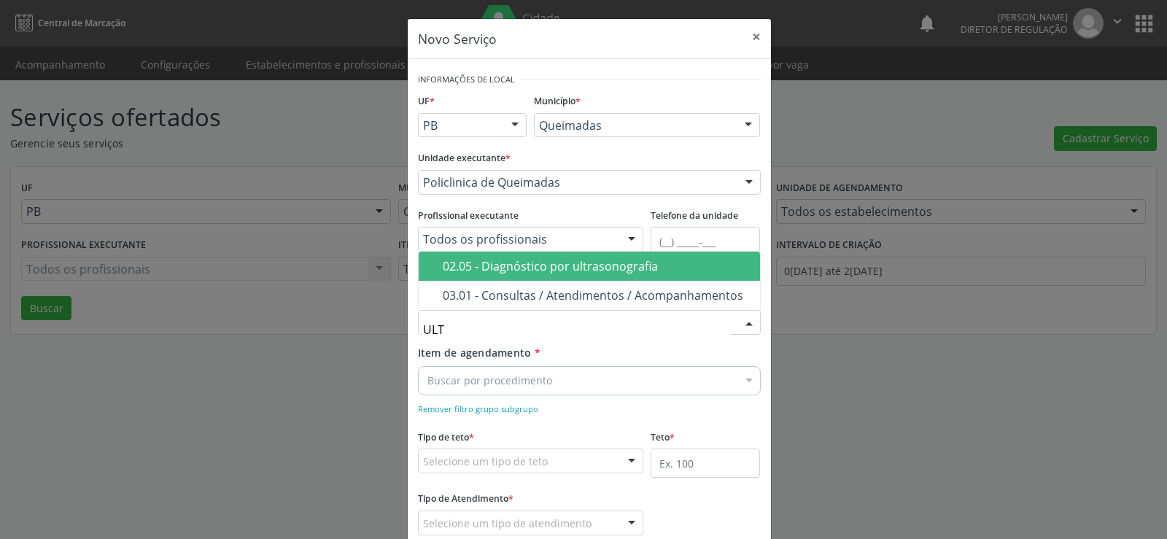
click at [554, 267] on div "02.05 - Diagnóstico por ultrasonografia" at bounding box center [597, 266] width 309 height 12
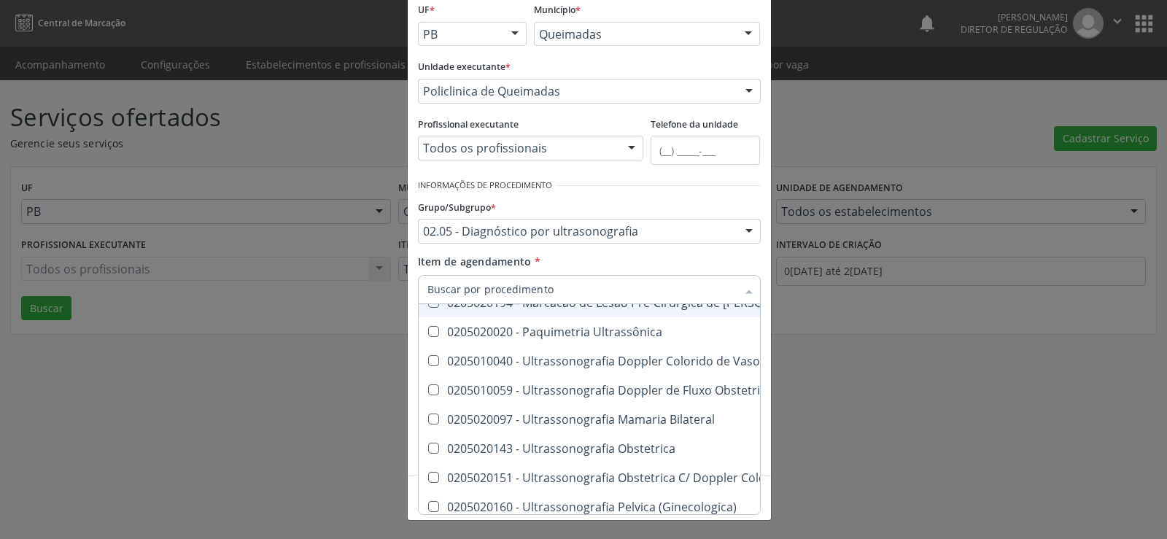
scroll to position [219, 0]
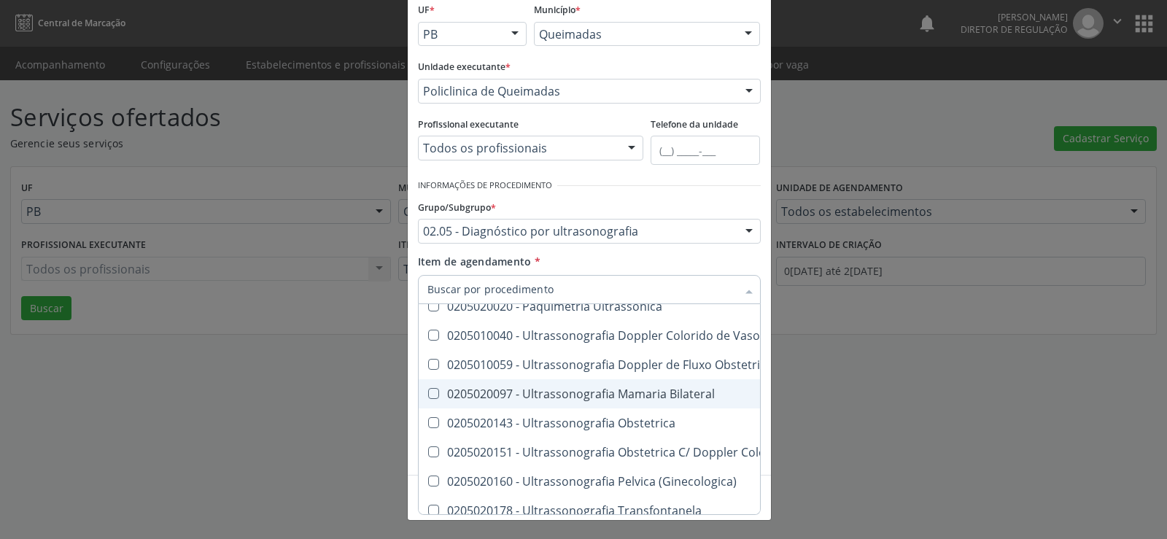
drag, startPoint x: 425, startPoint y: 392, endPoint x: 441, endPoint y: 425, distance: 36.9
click at [426, 400] on span "0205020097 - Ultrassonografia Mamaria Bilateral" at bounding box center [729, 393] width 621 height 29
checkbox Bilateral "true"
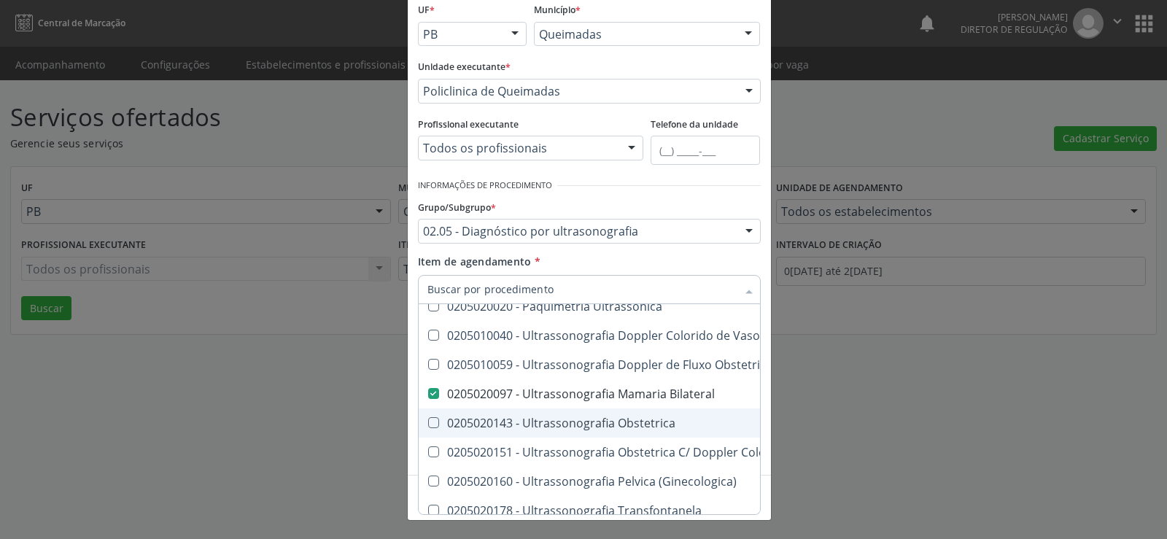
click at [428, 424] on Obstetrica at bounding box center [433, 422] width 11 height 11
click at [426, 424] on Obstetrica "checkbox" at bounding box center [423, 422] width 9 height 9
checkbox Obstetrica "true"
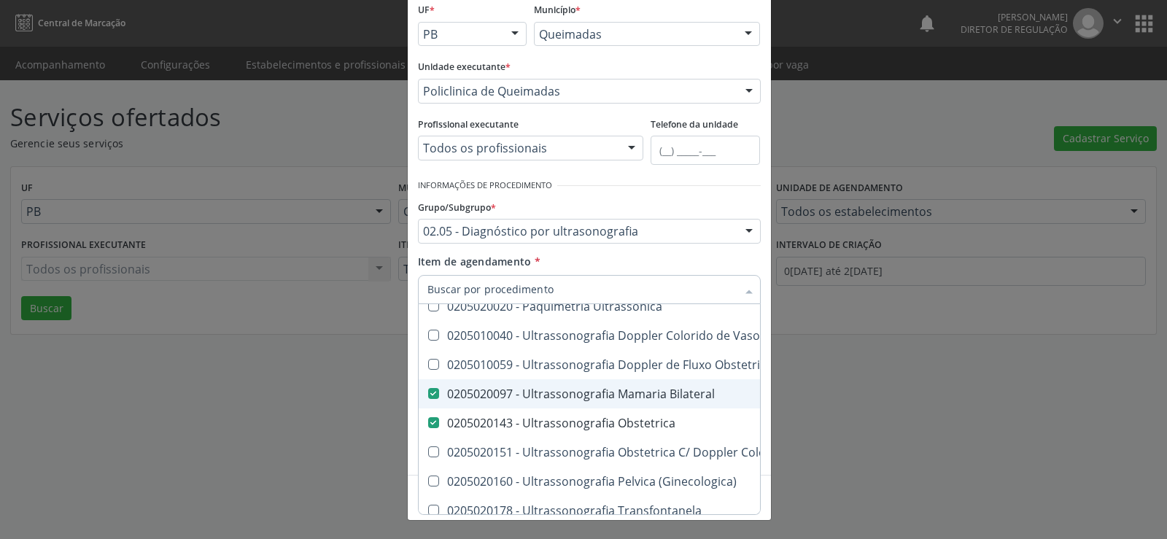
scroll to position [292, 0]
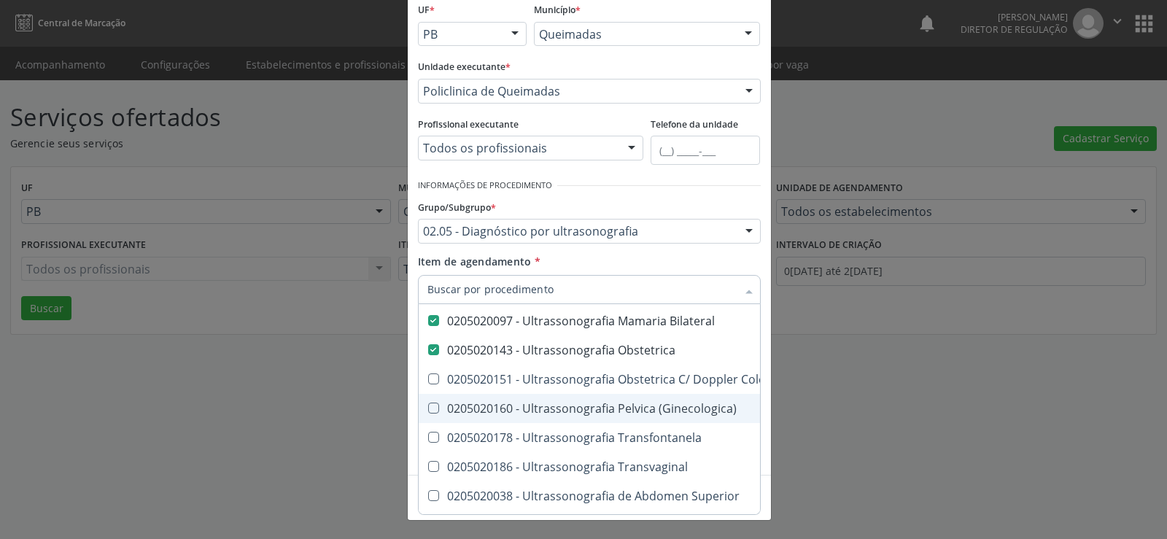
click at [428, 410] on \(Ginecologica\) at bounding box center [433, 408] width 11 height 11
click at [427, 410] on \(Ginecologica\) "checkbox" at bounding box center [423, 407] width 9 height 9
checkbox \(Ginecologica\) "true"
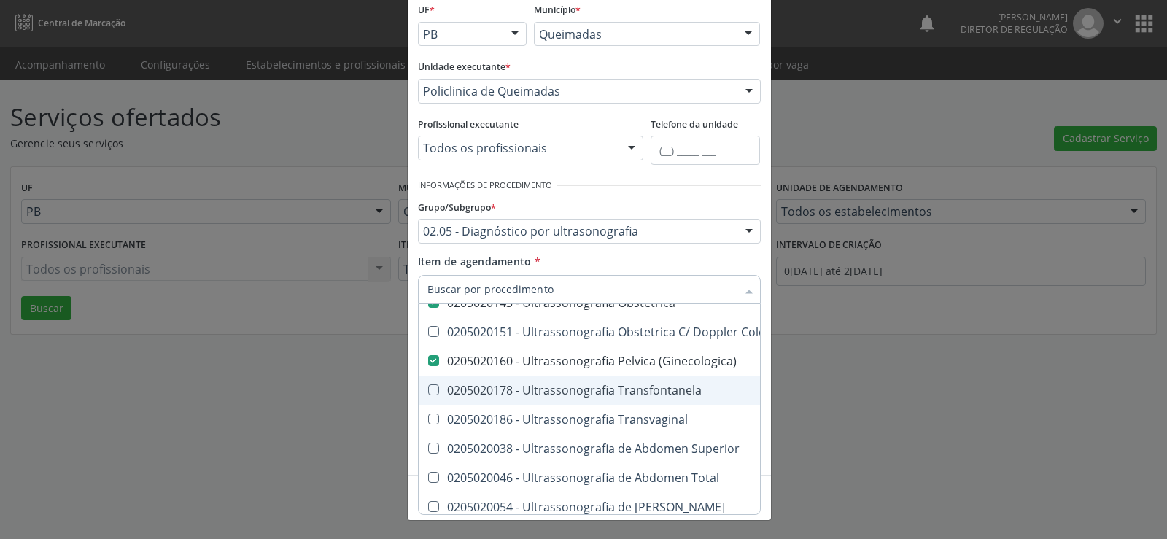
scroll to position [365, 0]
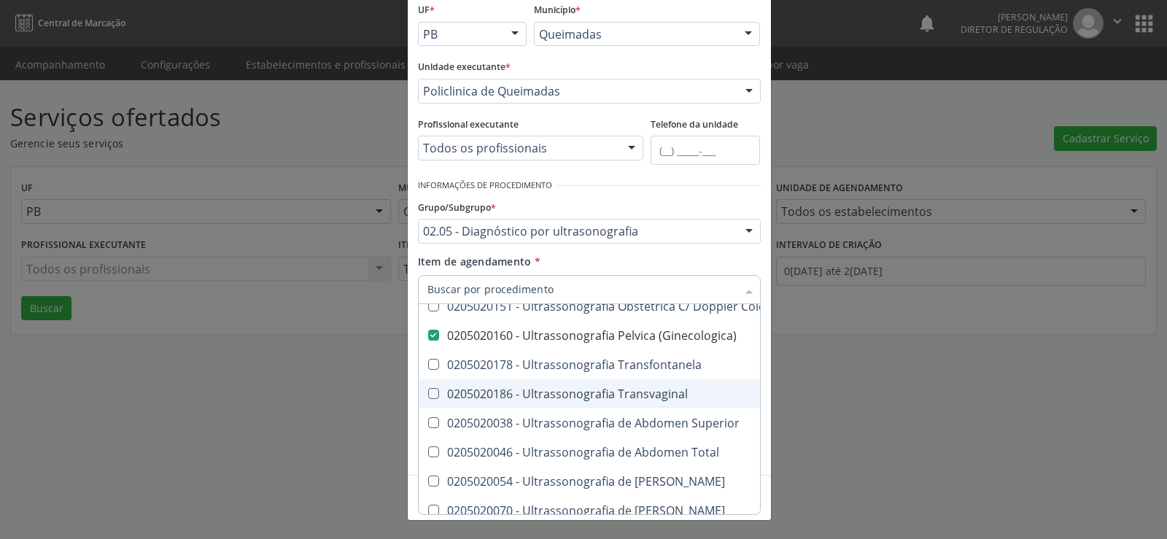
click at [430, 391] on Transvaginal at bounding box center [433, 393] width 11 height 11
click at [428, 391] on Transvaginal "checkbox" at bounding box center [423, 393] width 9 height 9
checkbox Transvaginal "true"
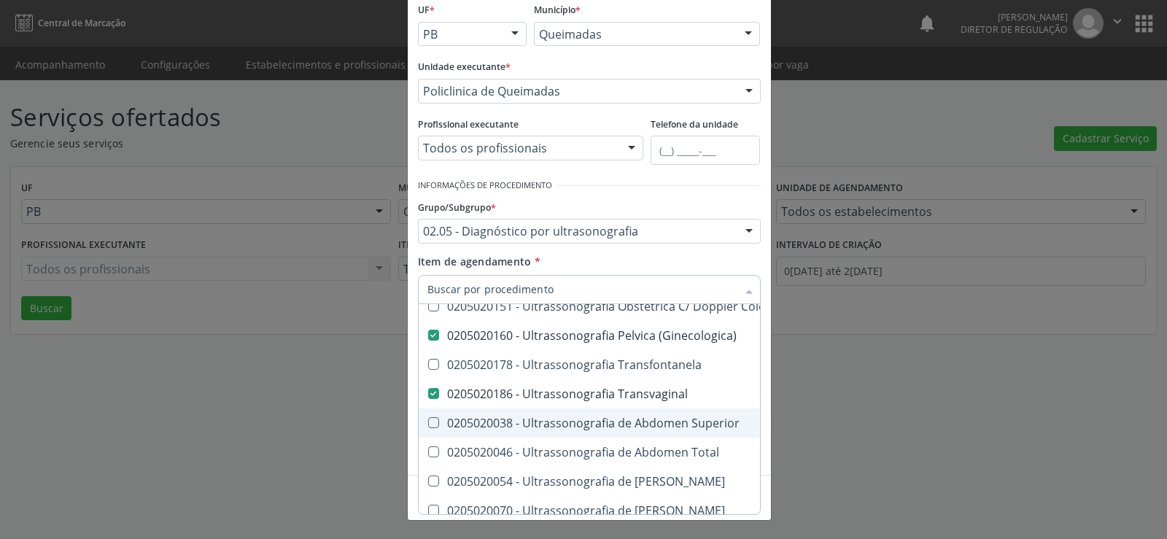
click at [428, 424] on Superior at bounding box center [433, 422] width 11 height 11
click at [427, 424] on Superior "checkbox" at bounding box center [423, 422] width 9 height 9
checkbox Superior "true"
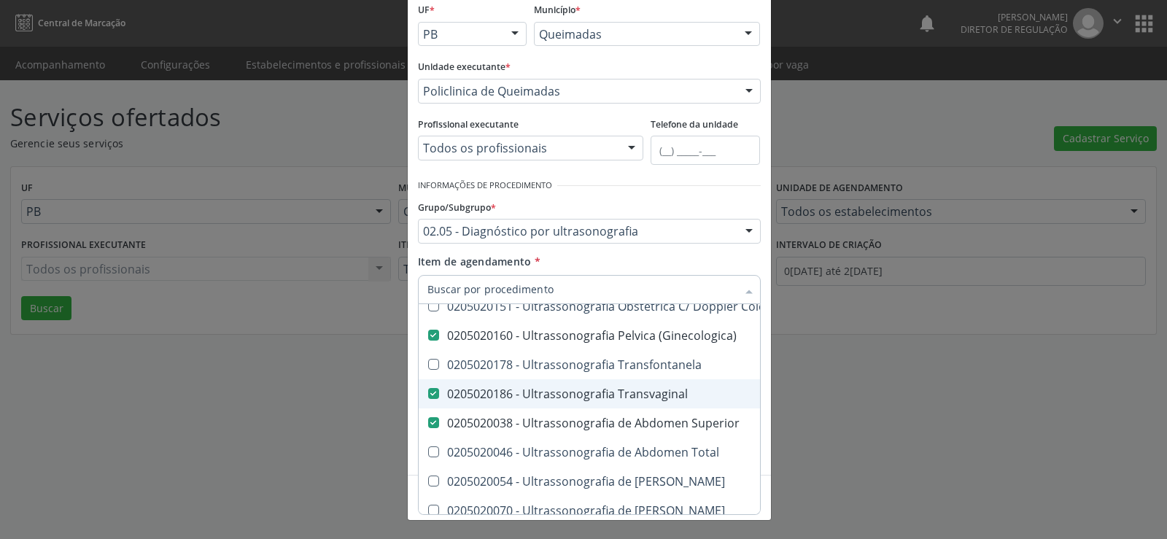
scroll to position [438, 0]
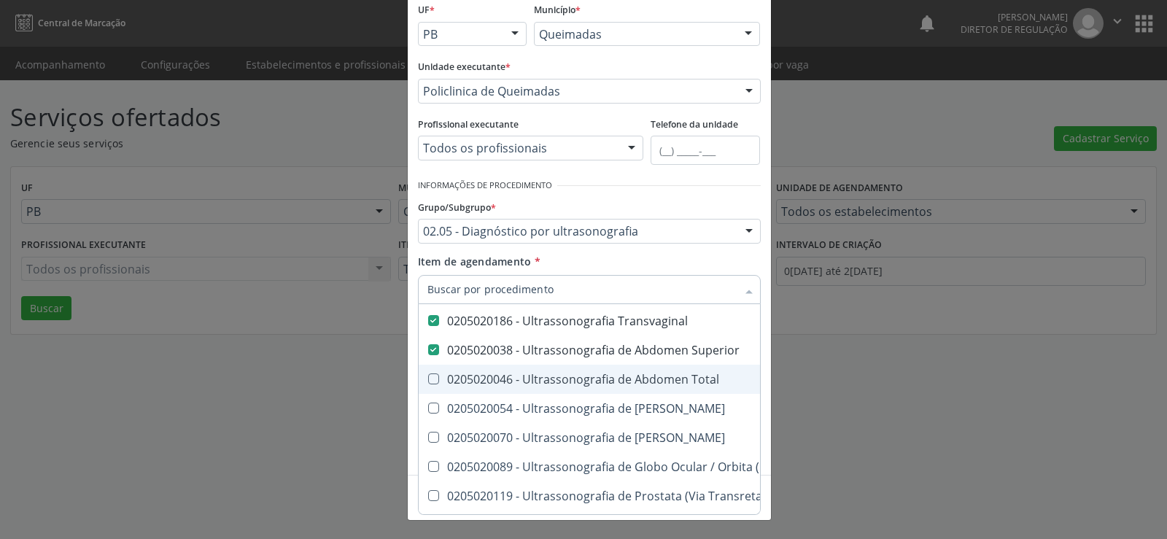
click at [428, 379] on Total at bounding box center [433, 378] width 11 height 11
click at [427, 379] on Total "checkbox" at bounding box center [423, 378] width 9 height 9
checkbox Total "true"
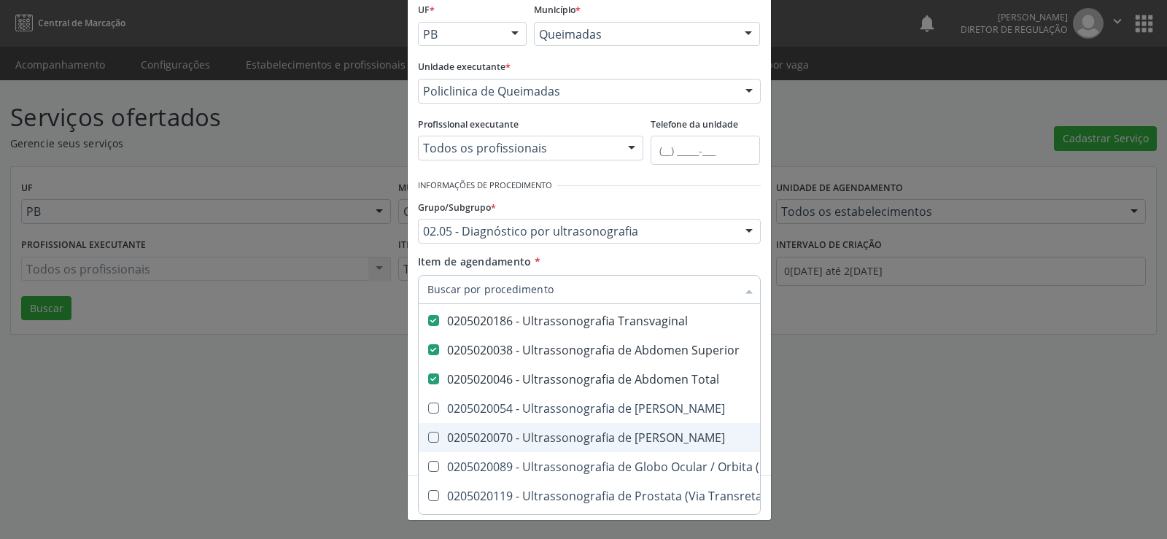
drag, startPoint x: 431, startPoint y: 440, endPoint x: 511, endPoint y: 438, distance: 80.3
click at [432, 438] on Escrotal at bounding box center [433, 437] width 11 height 11
click at [428, 438] on Escrotal "checkbox" at bounding box center [423, 437] width 9 height 9
checkbox Escrotal "true"
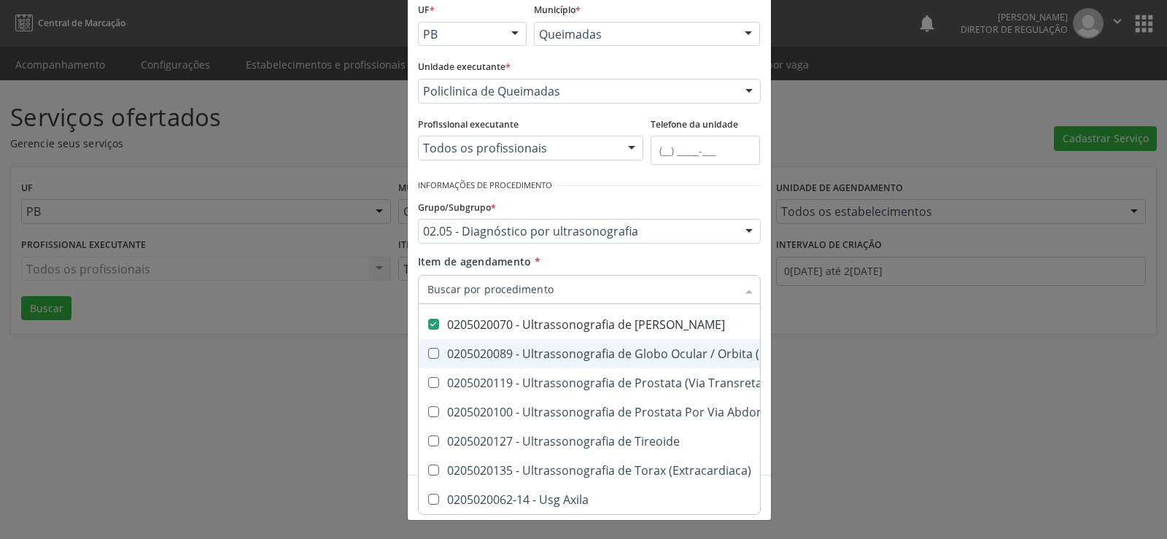
scroll to position [584, 0]
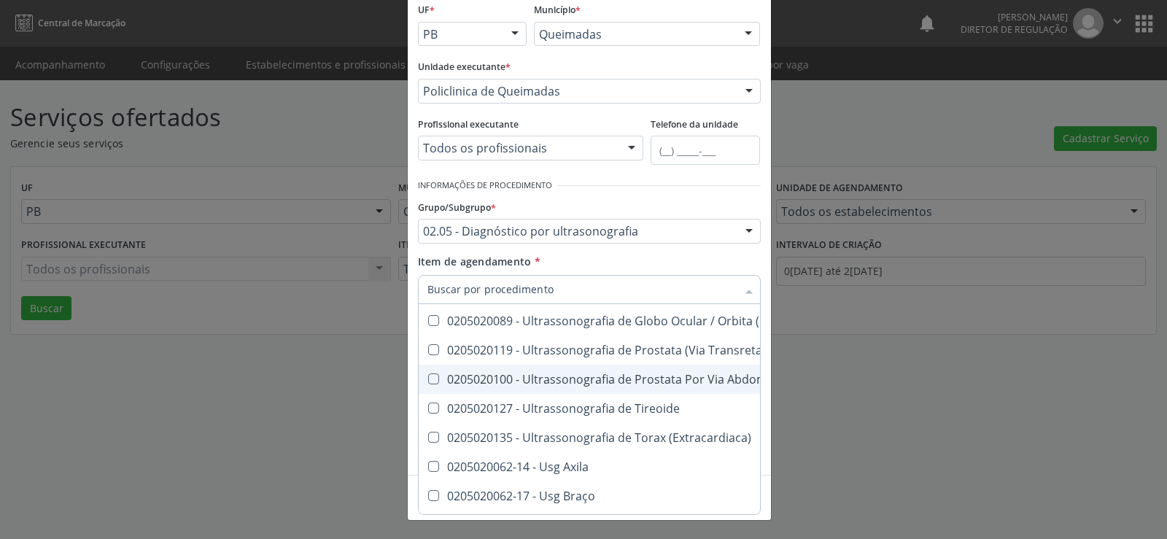
click at [430, 381] on Abdominal at bounding box center [433, 378] width 11 height 11
click at [428, 381] on Abdominal "checkbox" at bounding box center [423, 378] width 9 height 9
checkbox Abdominal "true"
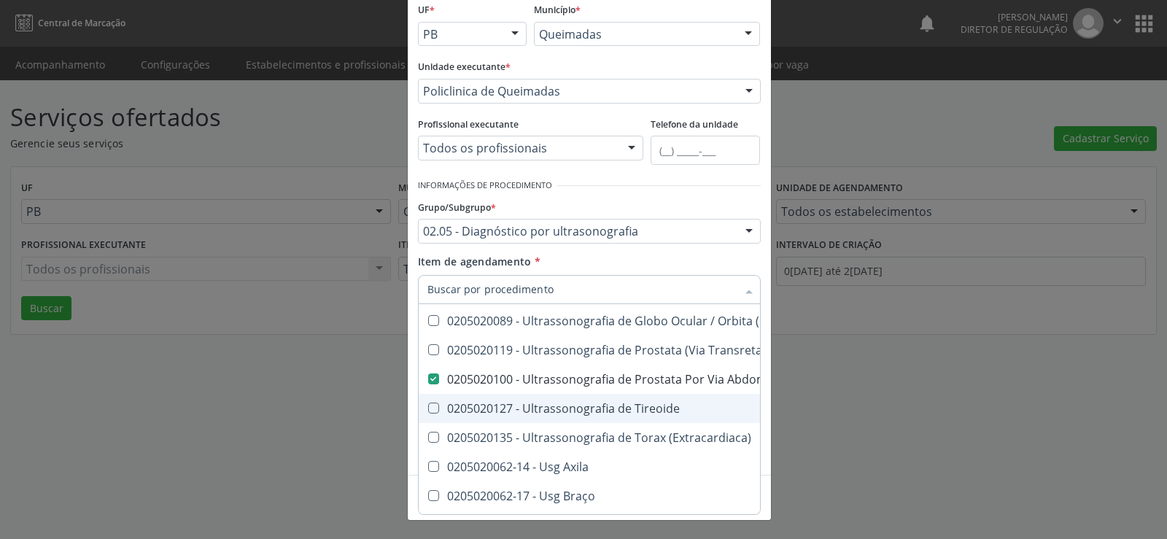
click at [428, 408] on Tireoide at bounding box center [433, 408] width 11 height 11
click at [426, 408] on Tireoide "checkbox" at bounding box center [423, 407] width 9 height 9
checkbox Tireoide "true"
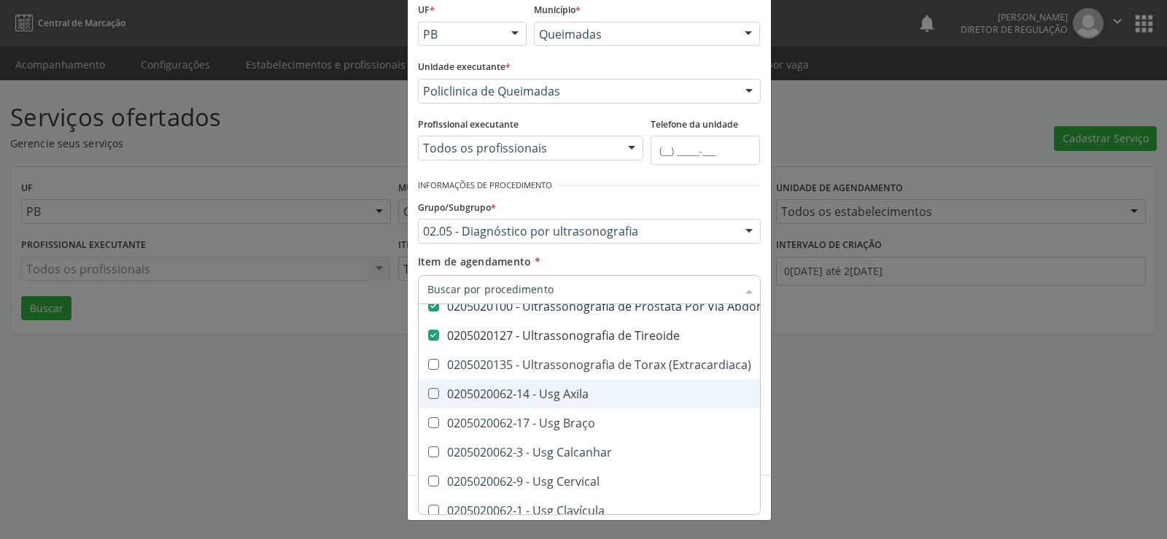
click at [430, 391] on Axila at bounding box center [433, 393] width 11 height 11
click at [428, 391] on Axila "checkbox" at bounding box center [423, 393] width 9 height 9
checkbox Axila "true"
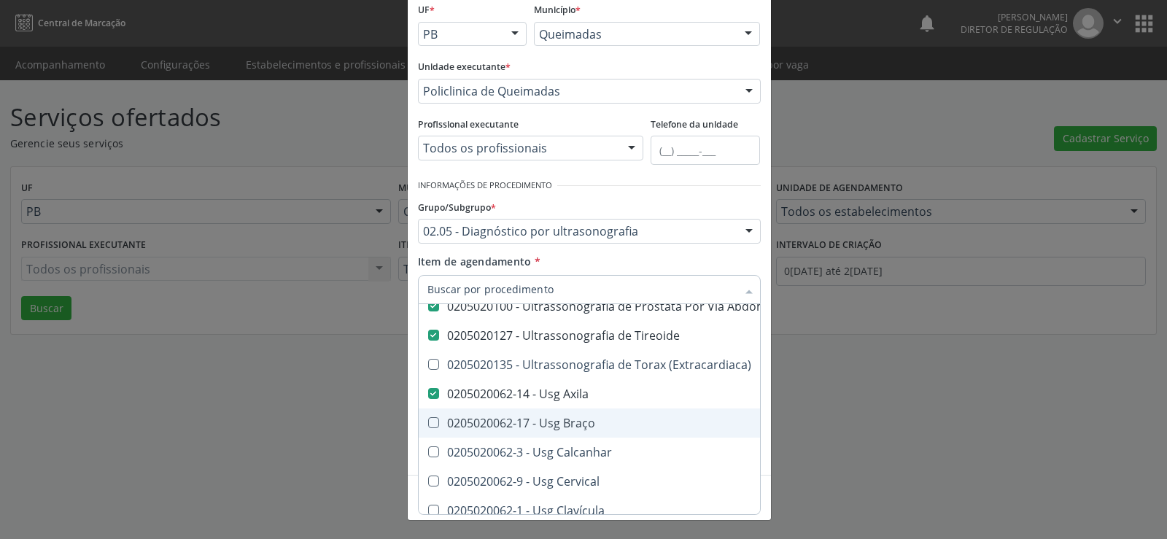
click at [430, 417] on Braço at bounding box center [433, 422] width 11 height 11
click at [428, 418] on Braço "checkbox" at bounding box center [423, 422] width 9 height 9
checkbox Braço "true"
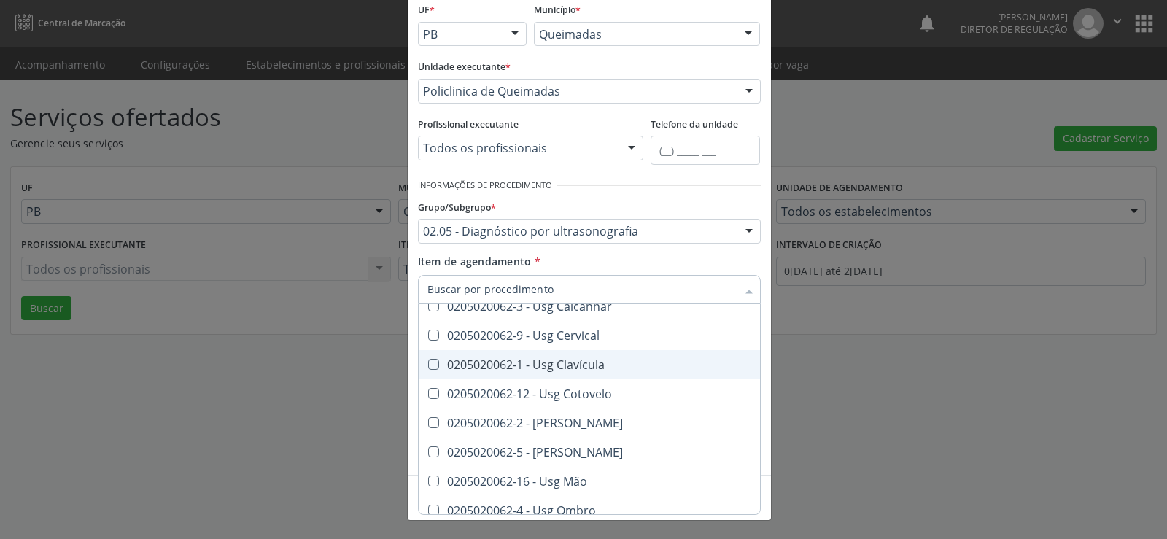
scroll to position [729, 0]
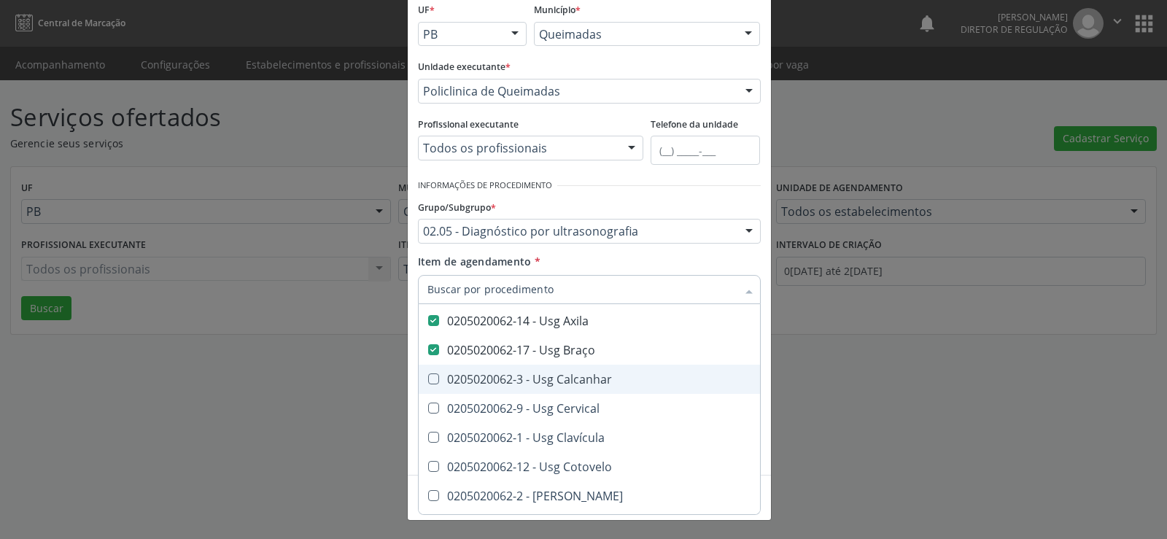
click at [428, 377] on Calcanhar at bounding box center [433, 378] width 11 height 11
click at [427, 377] on Calcanhar "checkbox" at bounding box center [423, 378] width 9 height 9
checkbox Calcanhar "true"
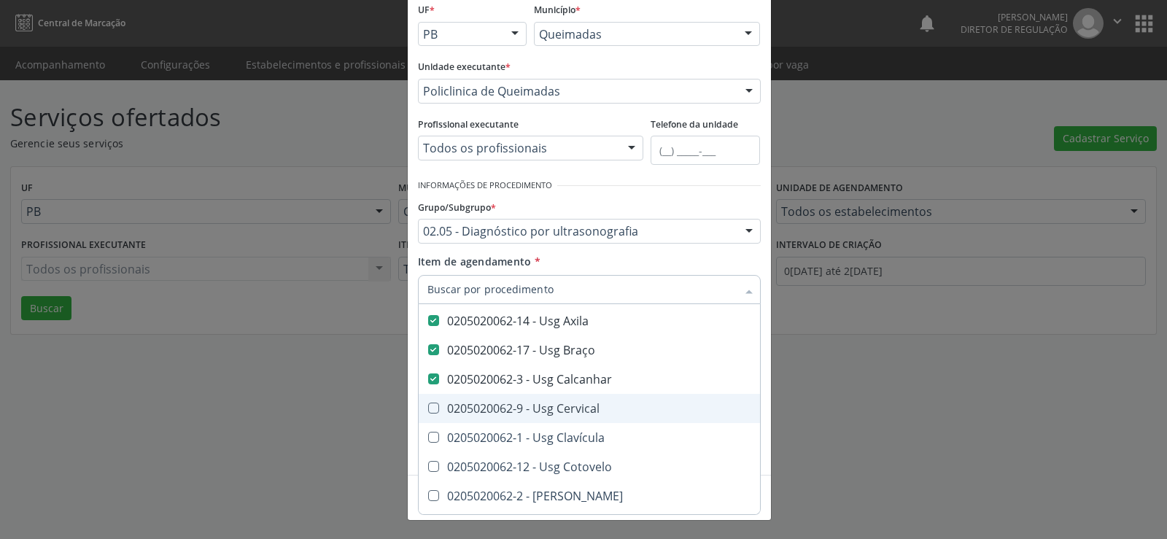
click at [428, 403] on Cervical at bounding box center [433, 408] width 11 height 11
click at [425, 403] on Cervical "checkbox" at bounding box center [423, 407] width 9 height 9
checkbox Cervical "true"
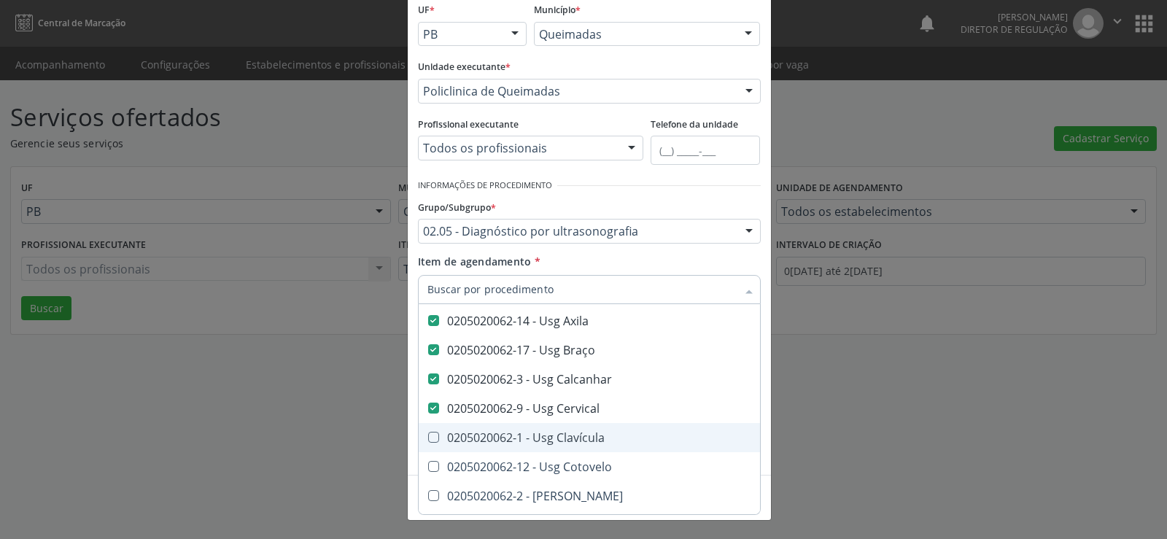
click at [428, 438] on Clavícula at bounding box center [433, 437] width 11 height 11
click at [425, 438] on Clavícula "checkbox" at bounding box center [423, 437] width 9 height 9
checkbox Clavícula "true"
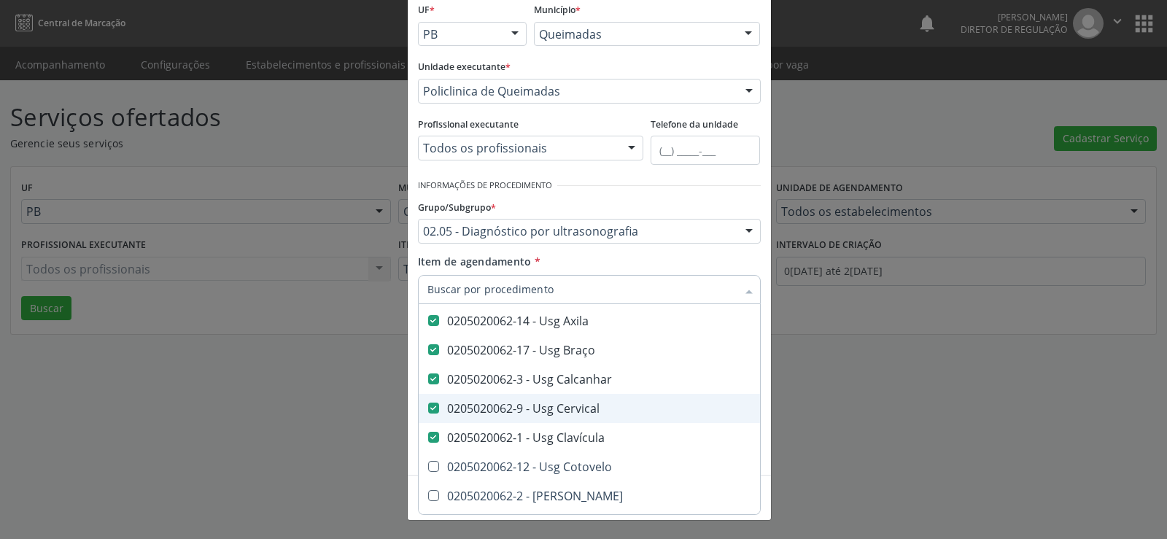
scroll to position [802, 0]
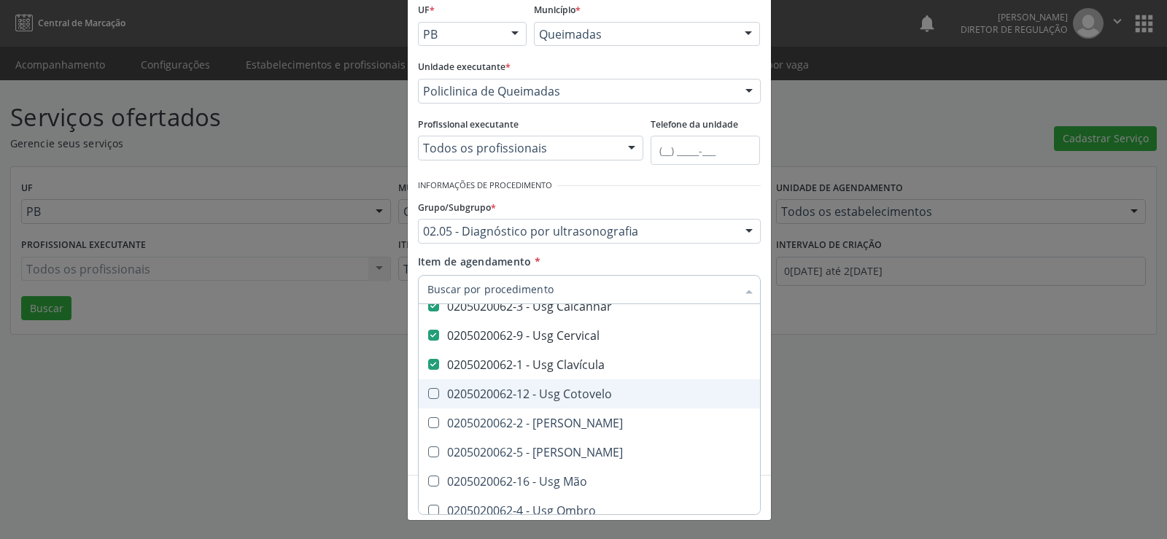
click at [428, 394] on Cotovelo at bounding box center [433, 393] width 11 height 11
click at [424, 394] on Cotovelo "checkbox" at bounding box center [423, 393] width 9 height 9
checkbox Cotovelo "true"
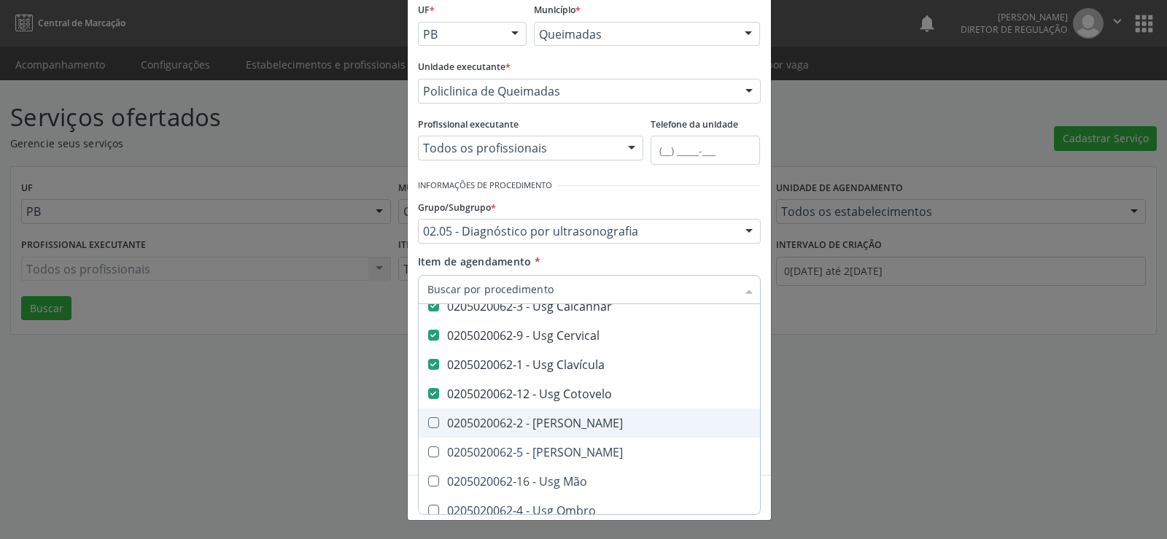
click at [428, 425] on Coxa at bounding box center [433, 422] width 11 height 11
click at [427, 425] on Coxa "checkbox" at bounding box center [423, 422] width 9 height 9
checkbox Coxa "true"
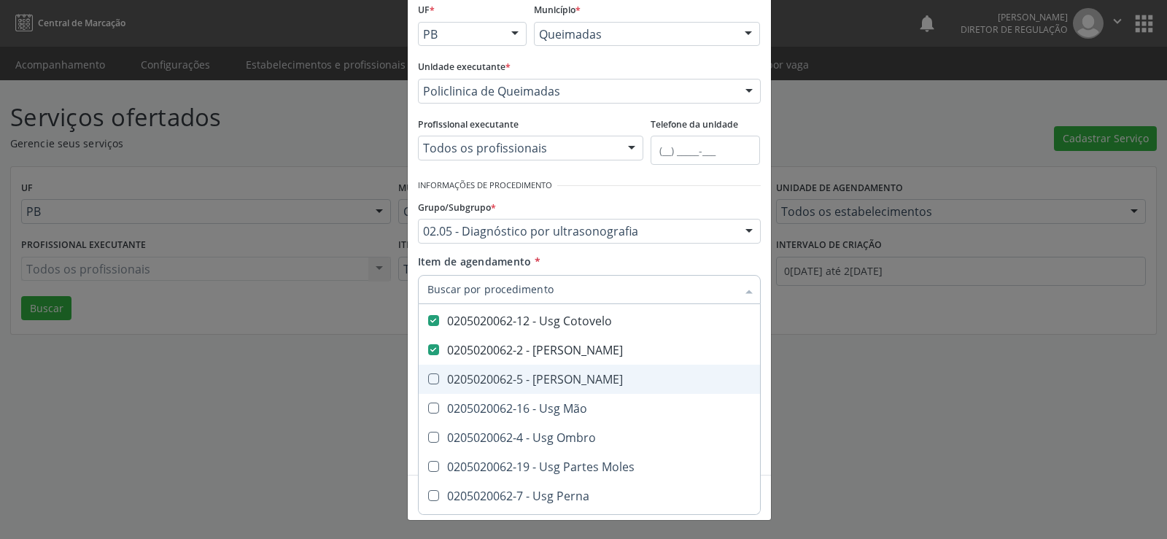
click at [428, 378] on Joelho at bounding box center [433, 378] width 11 height 11
click at [427, 378] on Joelho "checkbox" at bounding box center [423, 378] width 9 height 9
checkbox Joelho "true"
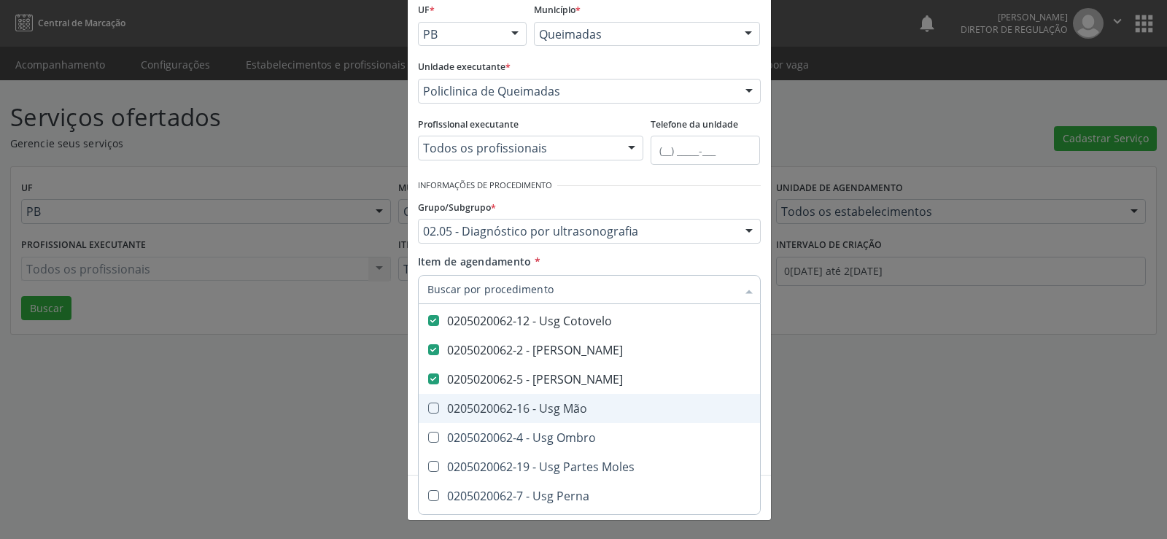
click at [428, 411] on Mão at bounding box center [433, 408] width 11 height 11
click at [426, 411] on Mão "checkbox" at bounding box center [423, 407] width 9 height 9
checkbox Mão "true"
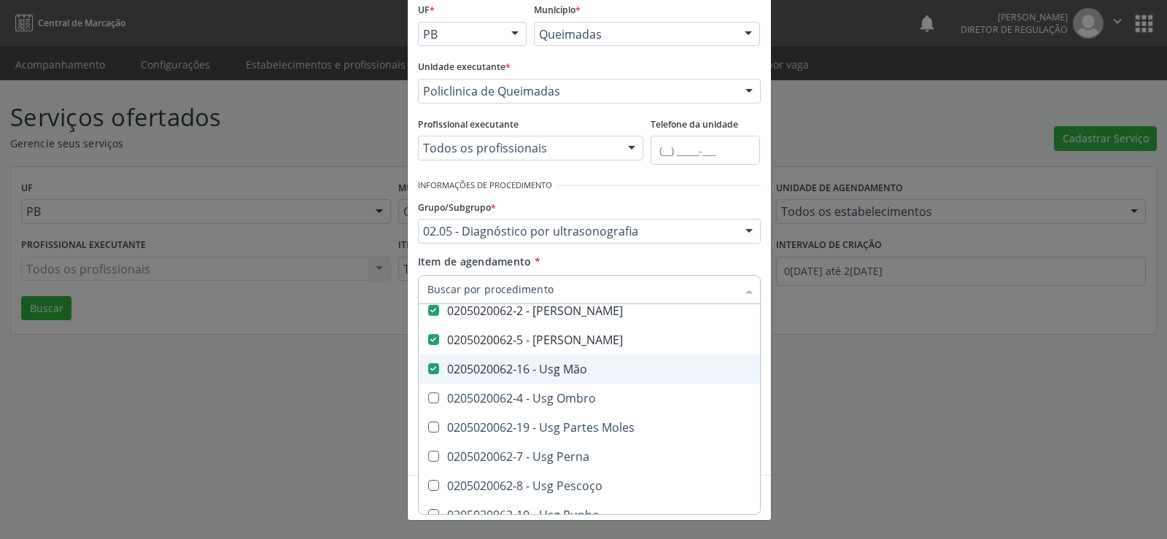
scroll to position [948, 0]
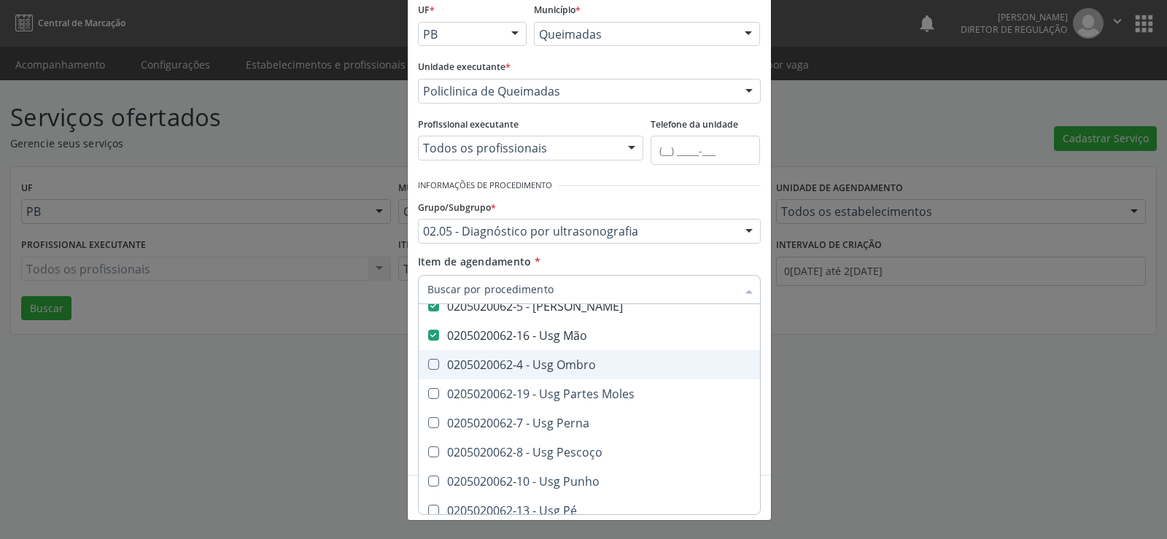
click at [428, 366] on Ombro at bounding box center [433, 364] width 11 height 11
click at [426, 366] on Ombro "checkbox" at bounding box center [423, 364] width 9 height 9
checkbox Ombro "true"
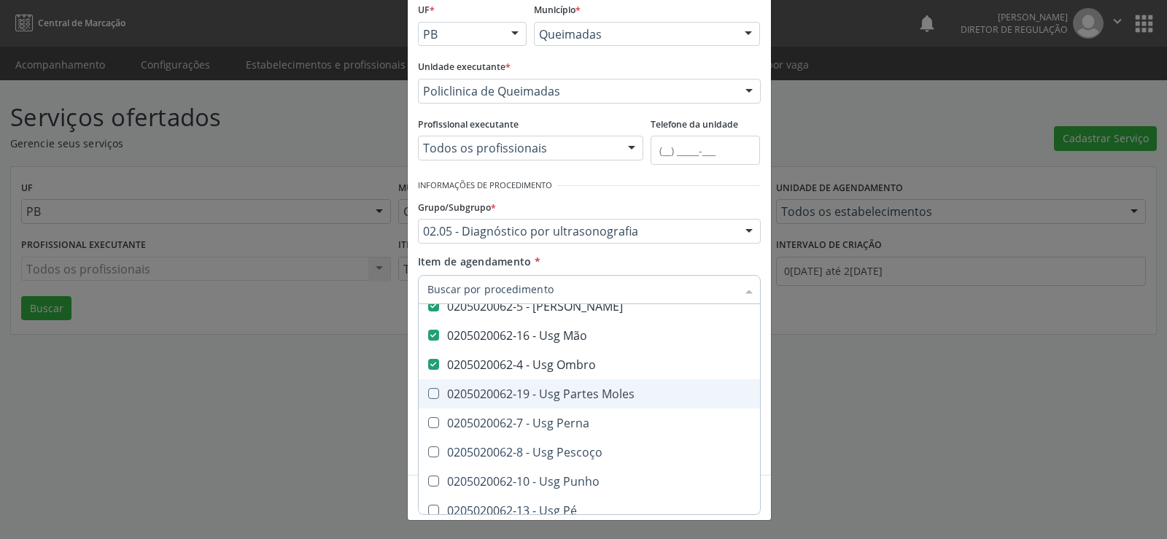
click at [424, 385] on span "0205020062-19 - Usg Partes Moles" at bounding box center [729, 393] width 621 height 29
checkbox Moles "true"
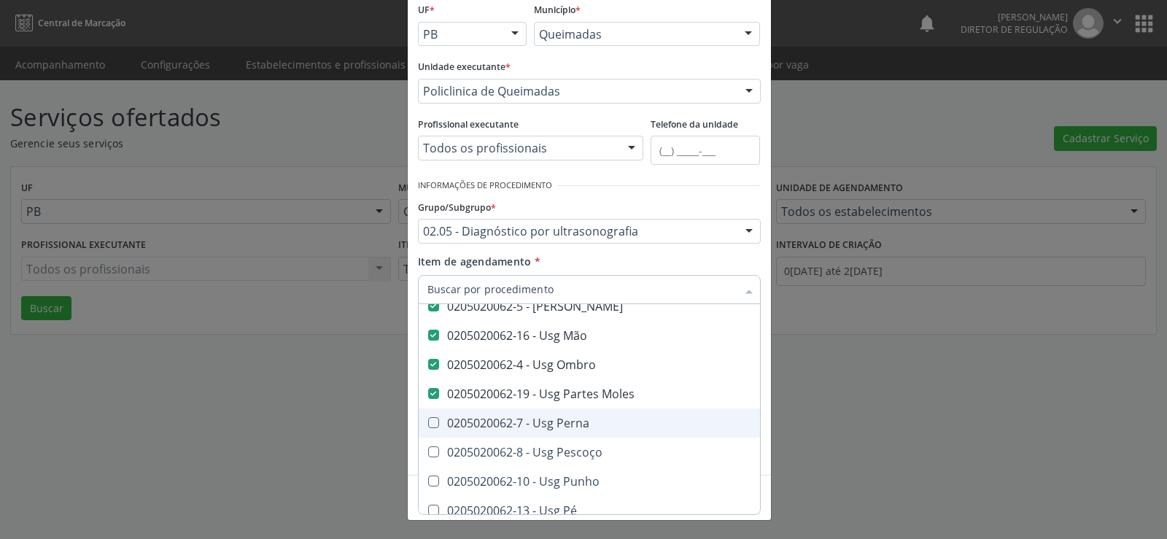
click at [430, 422] on Perna at bounding box center [433, 422] width 11 height 11
click at [428, 422] on Perna "checkbox" at bounding box center [423, 422] width 9 height 9
checkbox Perna "true"
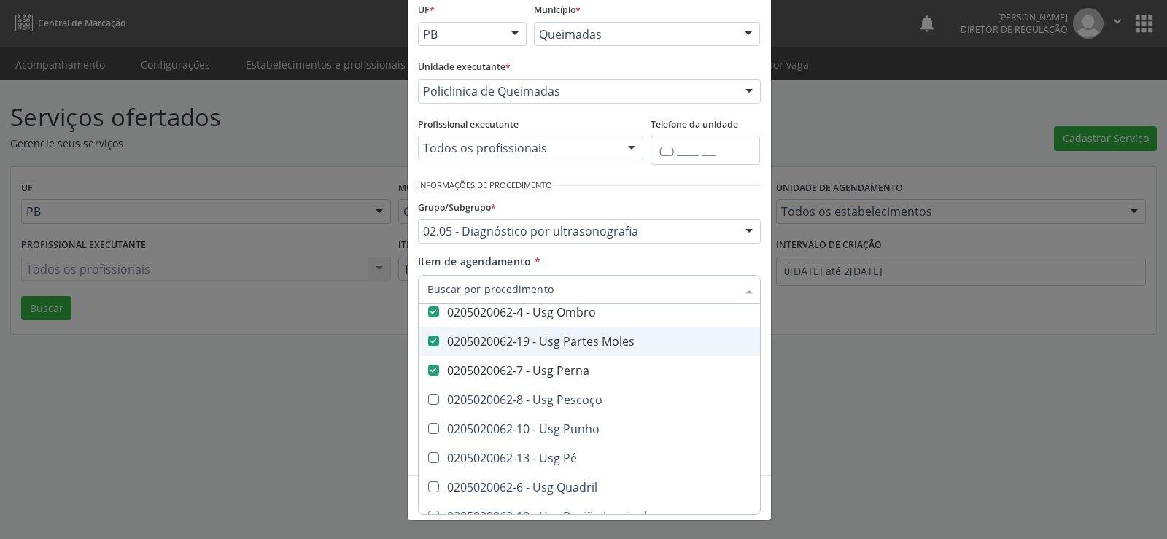
scroll to position [1087, 0]
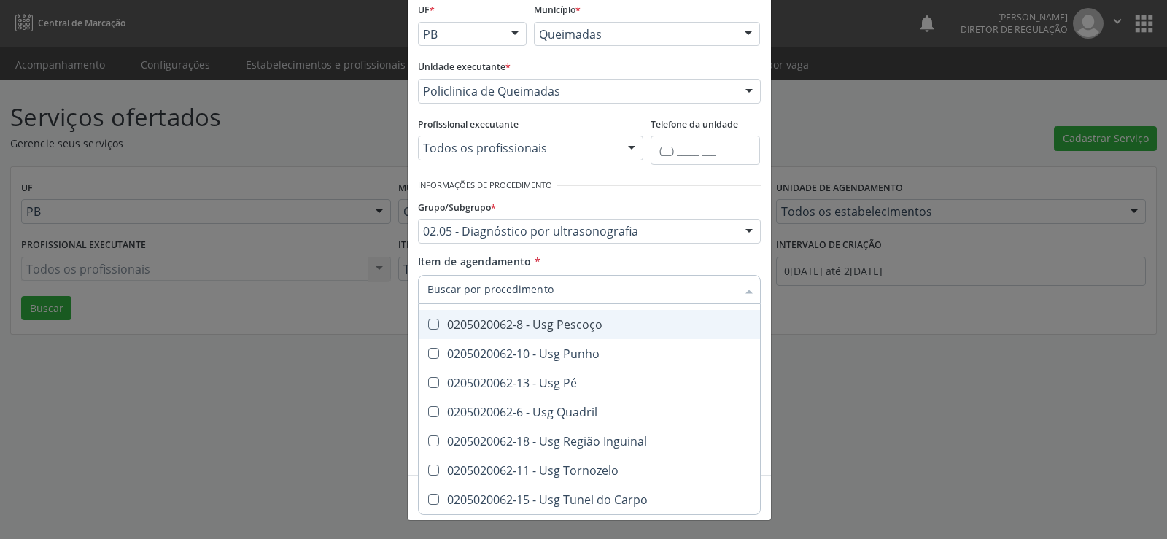
click at [437, 319] on div "0205020062-8 - Usg Pescoço" at bounding box center [729, 325] width 604 height 12
checkbox Pescoço "true"
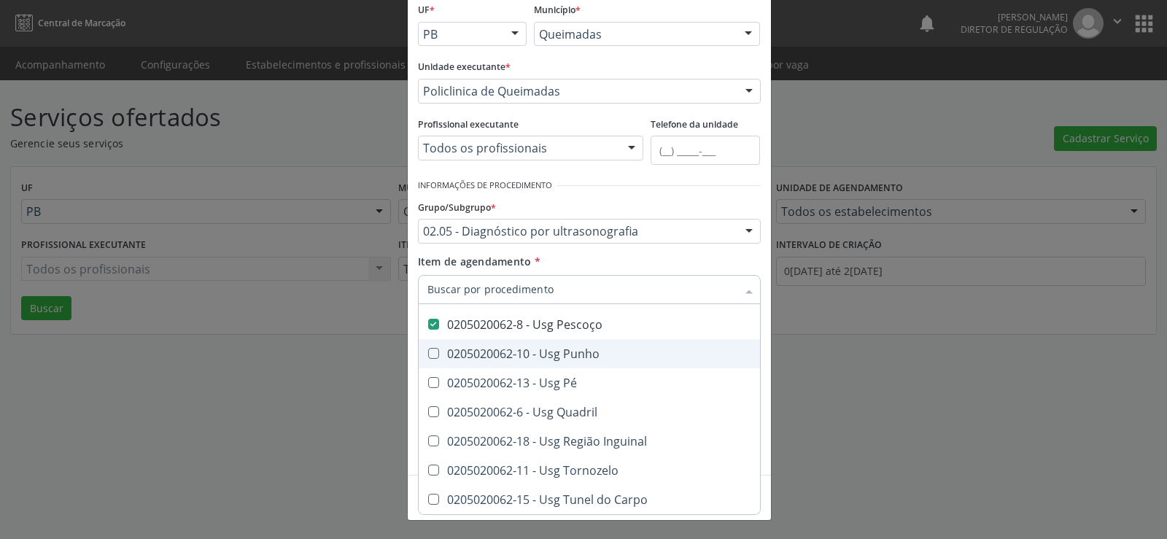
click at [429, 348] on Punho at bounding box center [433, 353] width 11 height 11
click at [428, 349] on Punho "checkbox" at bounding box center [423, 353] width 9 height 9
checkbox Punho "true"
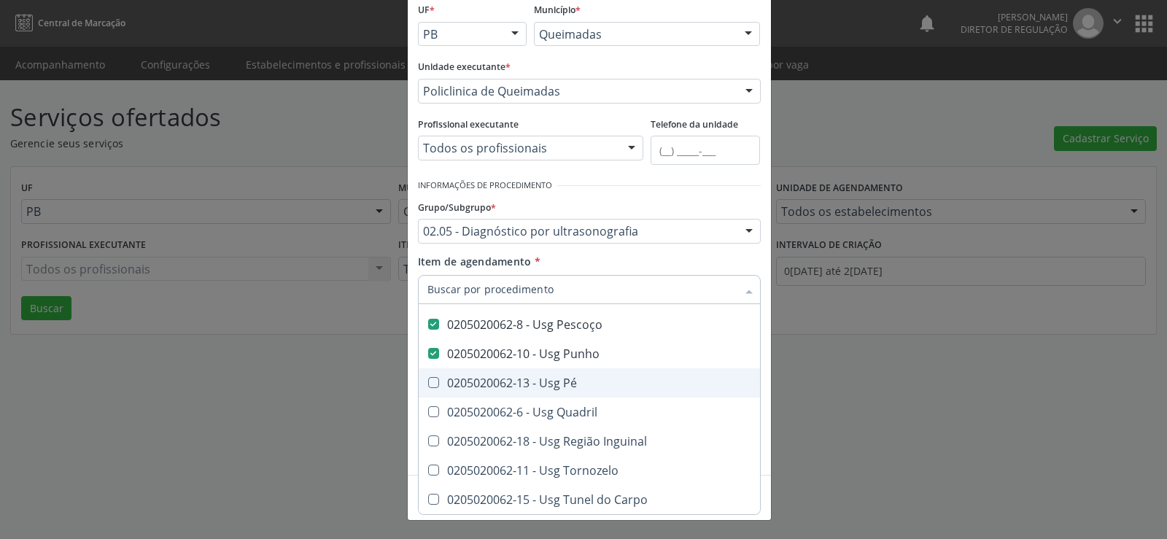
click at [428, 377] on Pé at bounding box center [433, 382] width 11 height 11
click at [428, 378] on Pé "checkbox" at bounding box center [423, 382] width 9 height 9
checkbox Pé "true"
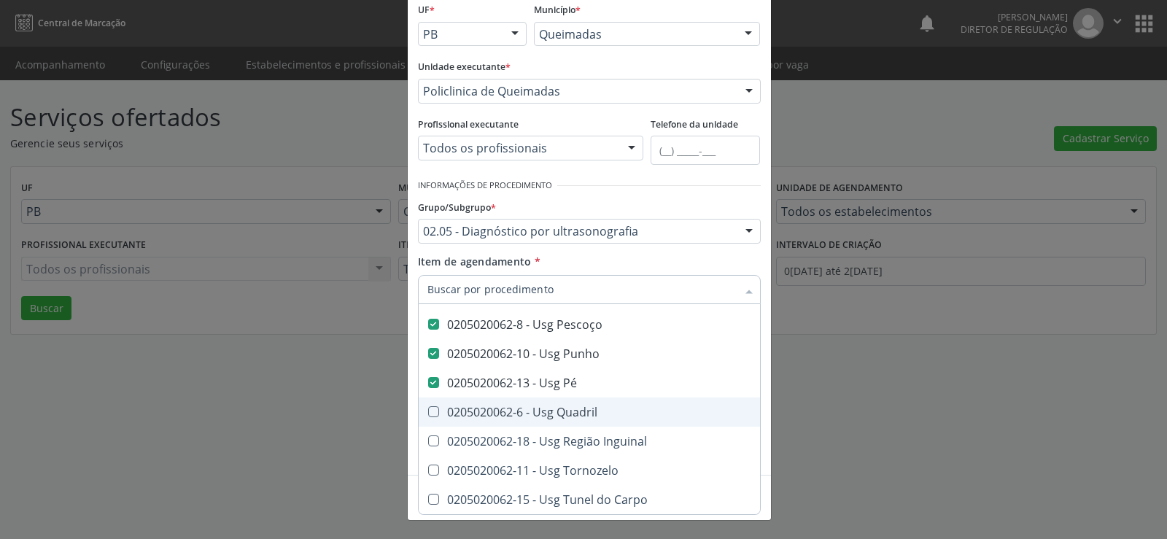
click at [429, 406] on Quadril at bounding box center [433, 411] width 11 height 11
click at [428, 407] on Quadril "checkbox" at bounding box center [423, 411] width 9 height 9
checkbox Quadril "true"
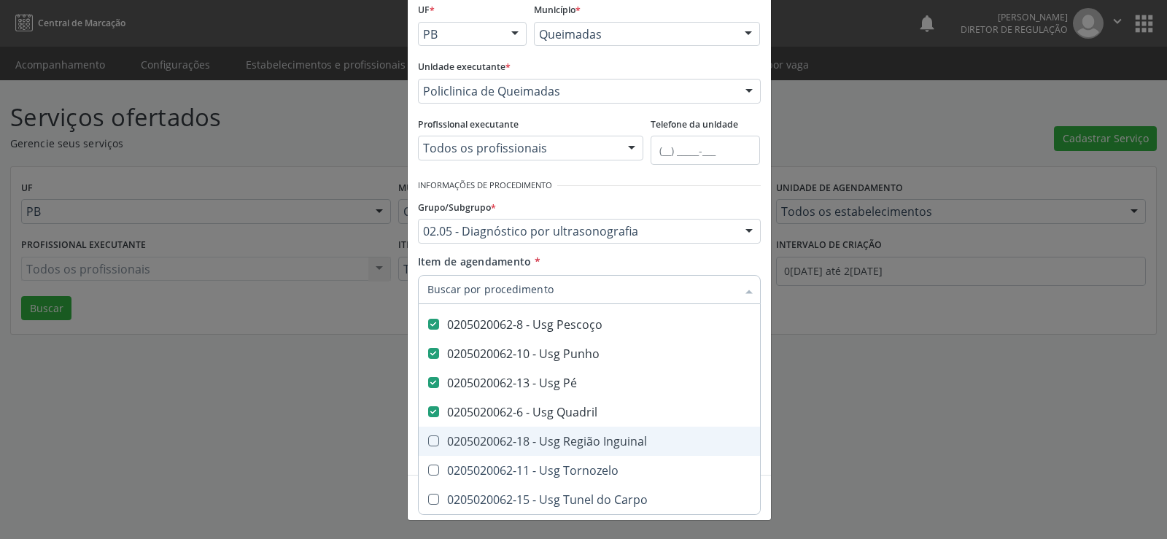
click at [428, 435] on Inguinal at bounding box center [433, 440] width 11 height 11
click at [428, 436] on Inguinal "checkbox" at bounding box center [423, 440] width 9 height 9
checkbox Inguinal "true"
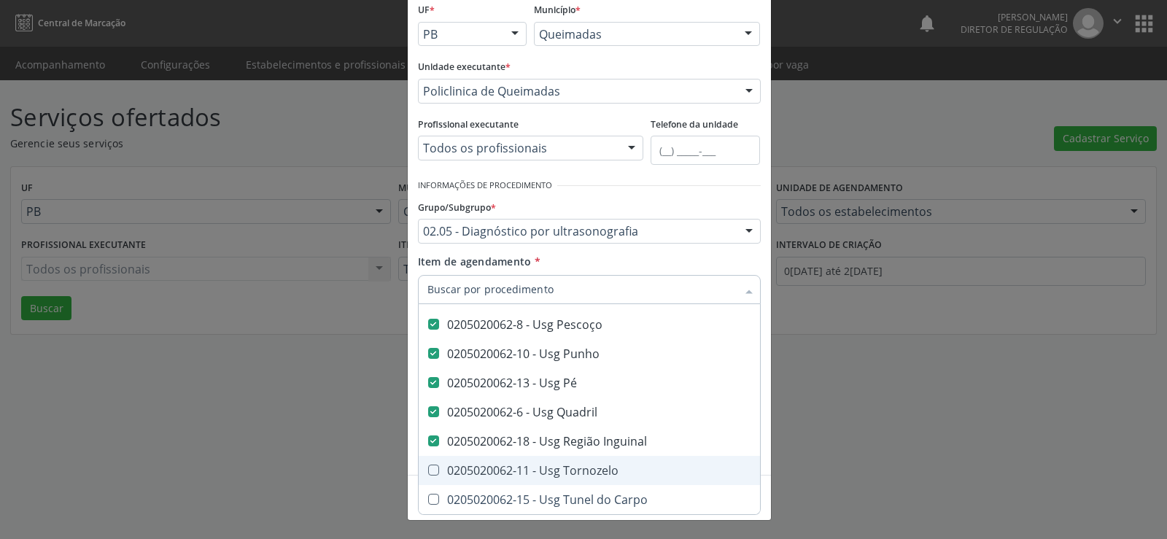
click at [428, 465] on Tornozelo at bounding box center [433, 470] width 11 height 11
click at [425, 465] on Tornozelo "checkbox" at bounding box center [423, 469] width 9 height 9
checkbox Tornozelo "true"
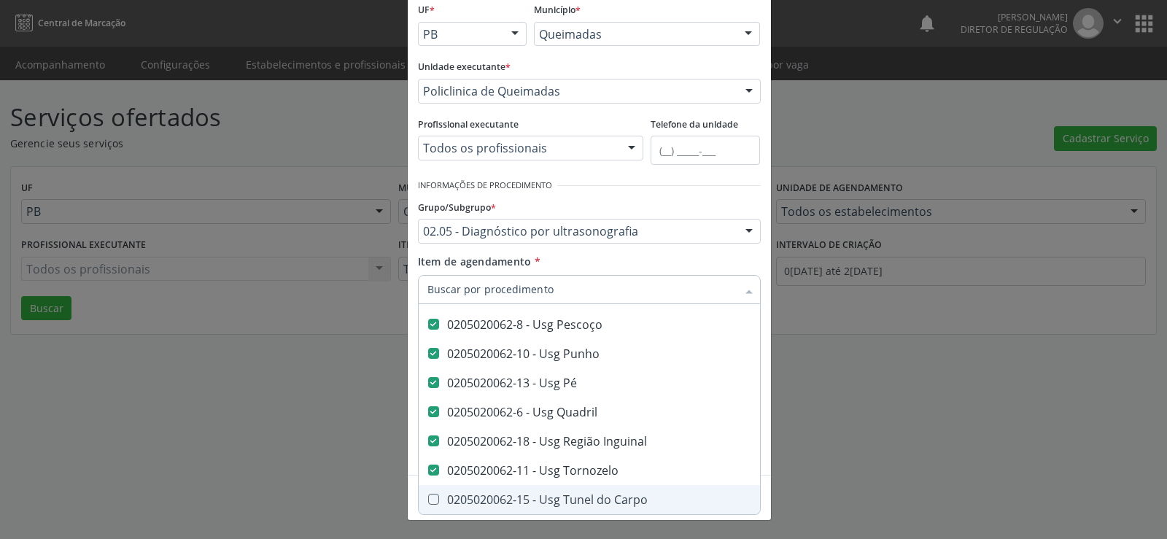
click at [428, 494] on Carpo at bounding box center [433, 499] width 11 height 11
click at [425, 495] on Carpo "checkbox" at bounding box center [423, 499] width 9 height 9
checkbox Carpo "true"
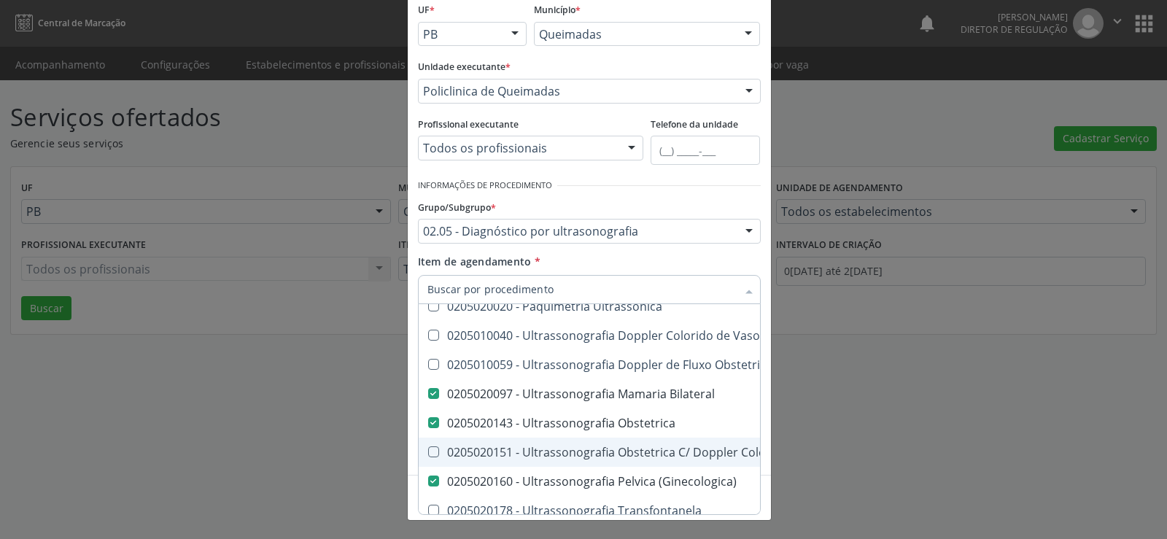
scroll to position [146, 0]
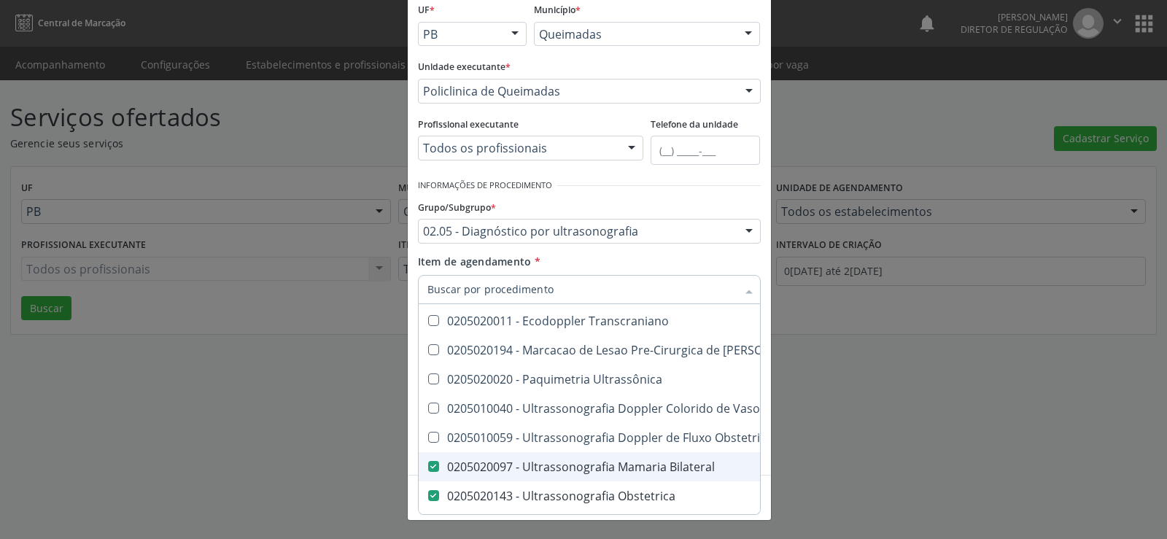
checkbox Transtoracica "true"
checkbox Estresse "true"
checkbox Transcraniano "true"
checkbox Ultrassonografia "true"
checkbox Ultrassônica "true"
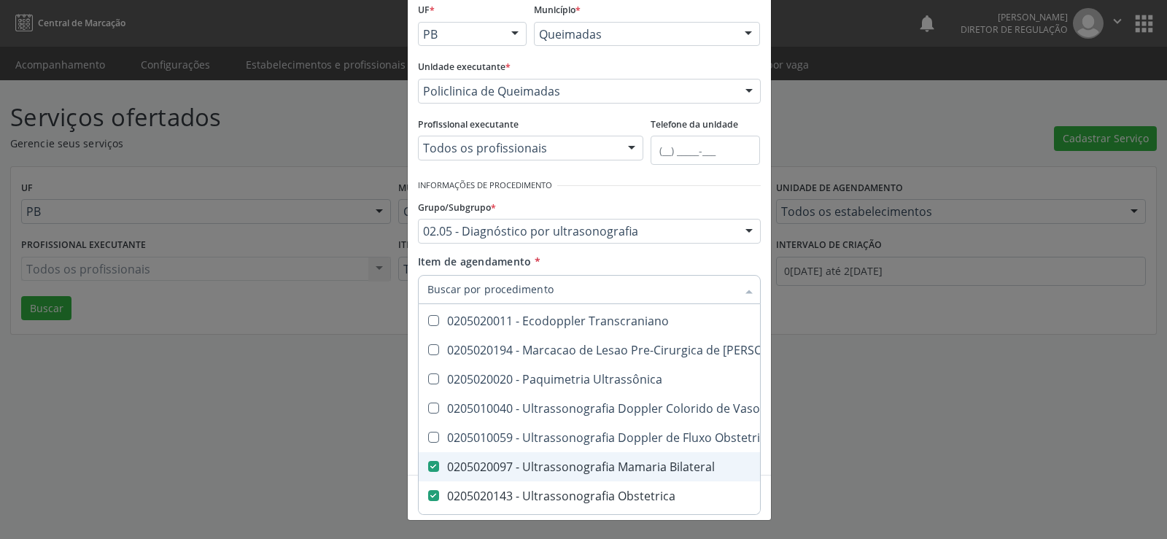
checkbox Vasos "true"
checkbox Obstetrico "true"
checkbox Pulsado "true"
checkbox Transfontanela "true"
checkbox Urinario "true"
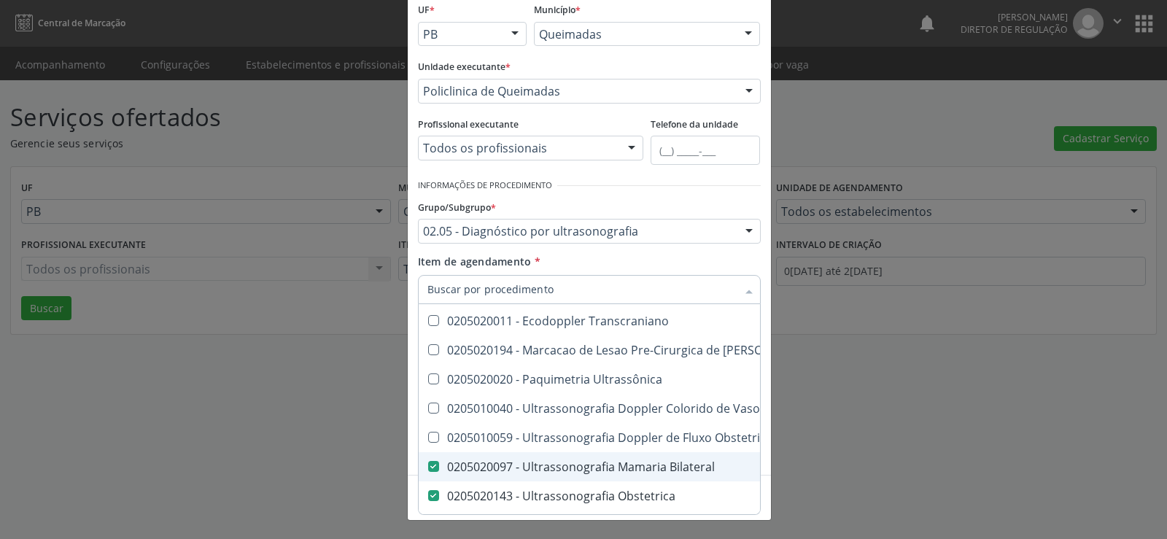
checkbox \(Monocular\) "true"
checkbox Transretal\) "true"
checkbox \(Extracardiaca\) "true"
checkbox Joelho "false"
checkbox Mão "false"
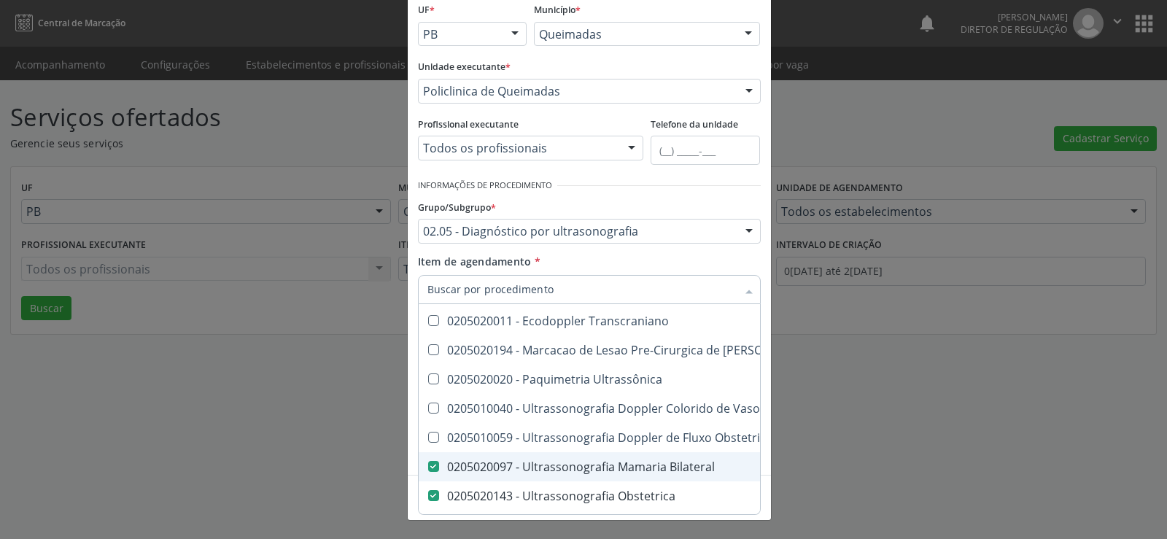
checkbox Ombro "false"
checkbox Moles "false"
checkbox Perna "false"
checkbox Pescoço "false"
checkbox Punho "false"
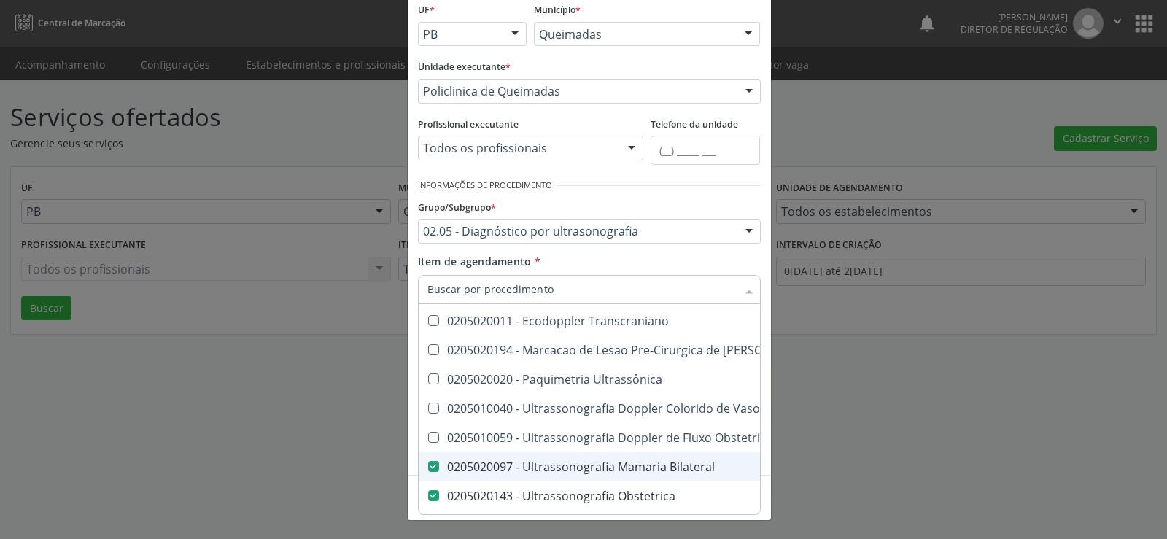
checkbox Pé "false"
checkbox Quadril "false"
checkbox Inguinal "false"
checkbox Tornozelo "false"
checkbox Carpo "false"
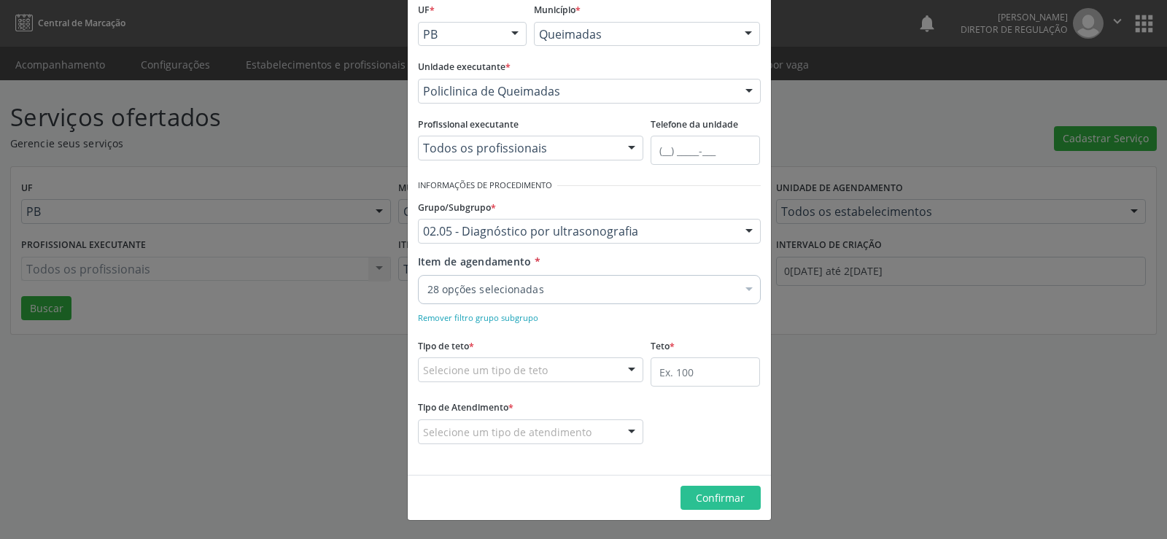
scroll to position [0, 0]
click at [643, 267] on div "Item de agendamento * 28 opções selecionadas Desfazer seleção Selecionados 0205…" at bounding box center [589, 277] width 343 height 46
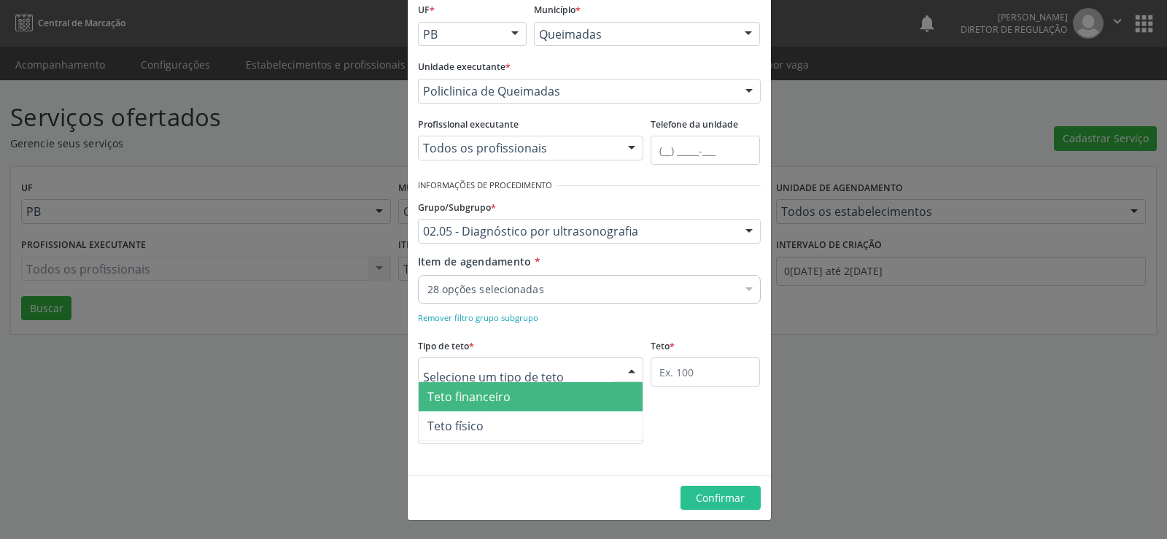
click at [629, 366] on div at bounding box center [632, 370] width 22 height 25
click at [540, 398] on span "Teto financeiro" at bounding box center [531, 396] width 225 height 29
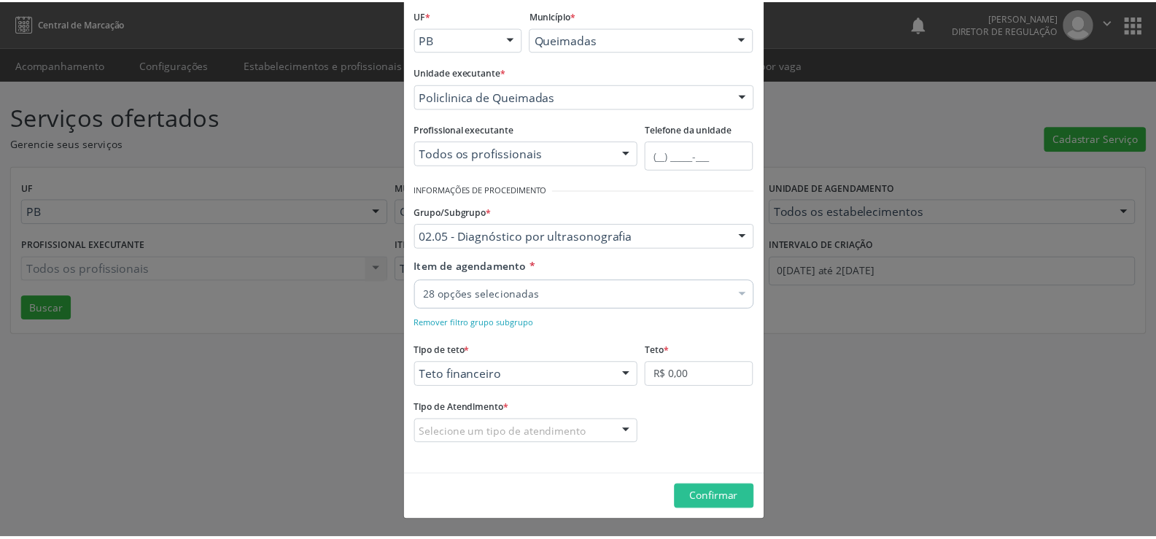
scroll to position [86, 0]
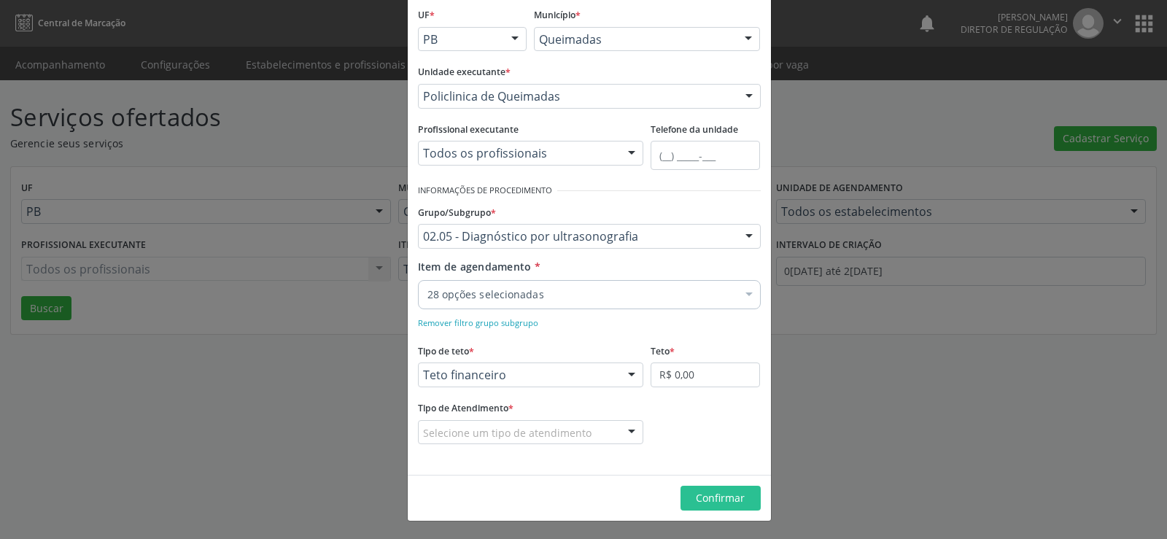
click at [626, 429] on div at bounding box center [632, 433] width 22 height 25
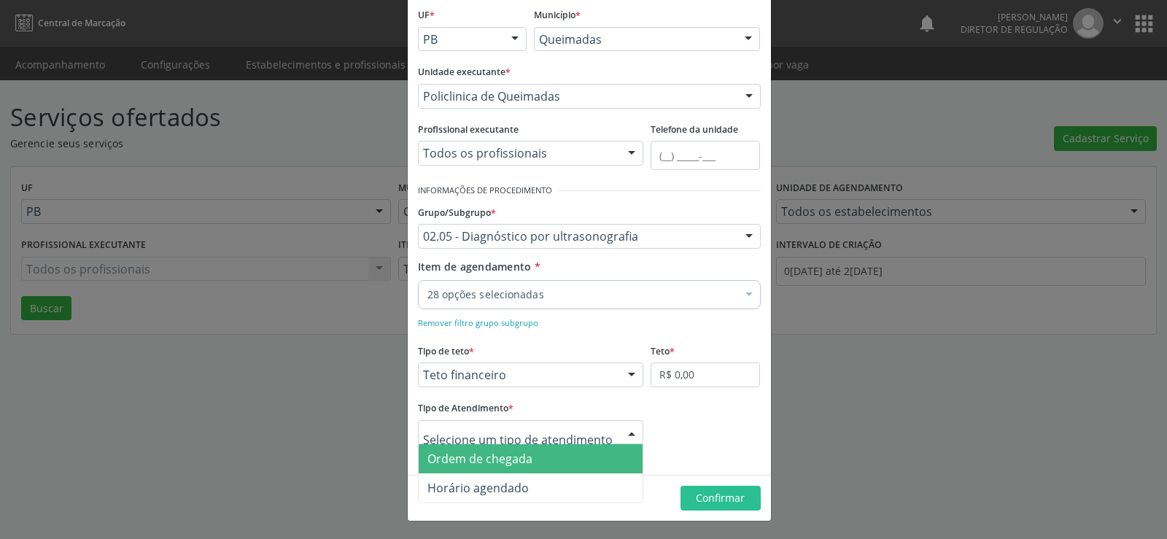
click at [543, 464] on span "Ordem de chegada" at bounding box center [531, 458] width 225 height 29
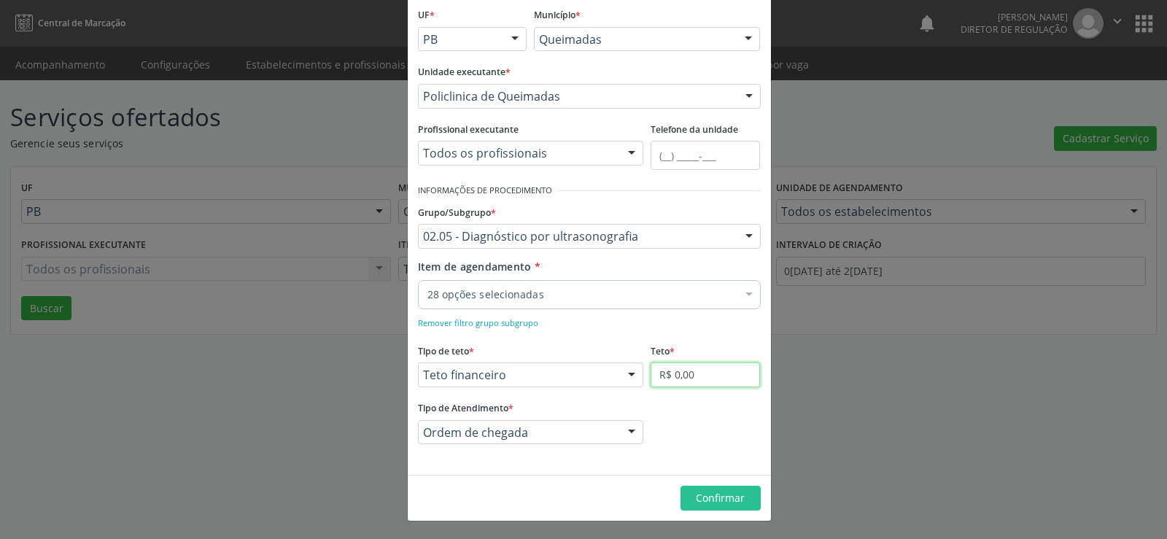
click at [714, 369] on input "R$ 0,00" at bounding box center [705, 375] width 109 height 25
type input "R$ 10.000,00"
click at [708, 502] on span "Confirmar" at bounding box center [720, 498] width 49 height 14
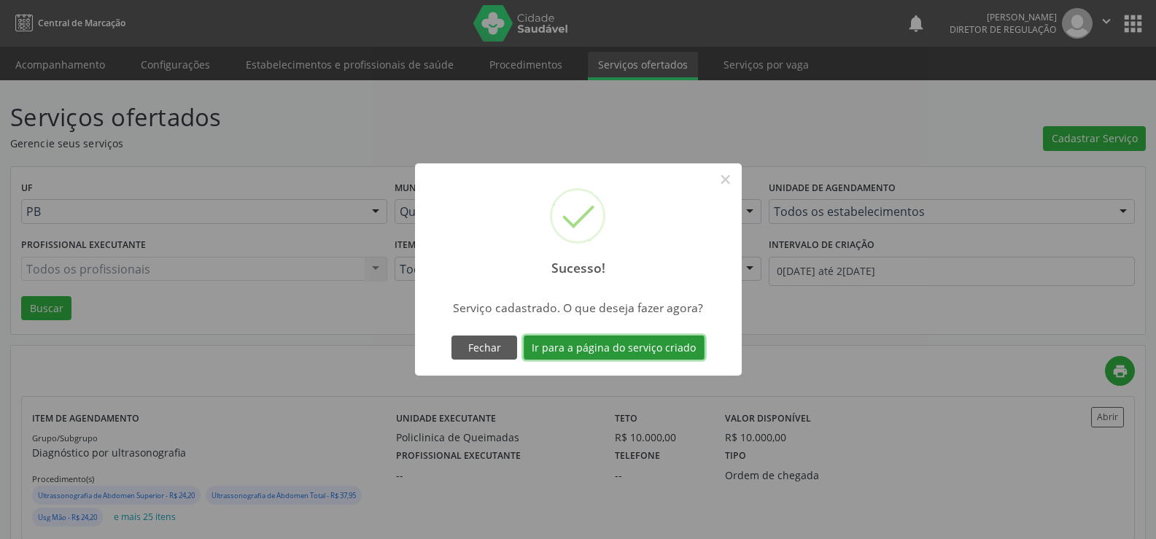
click at [598, 349] on button "Ir para a página do serviço criado" at bounding box center [614, 348] width 181 height 25
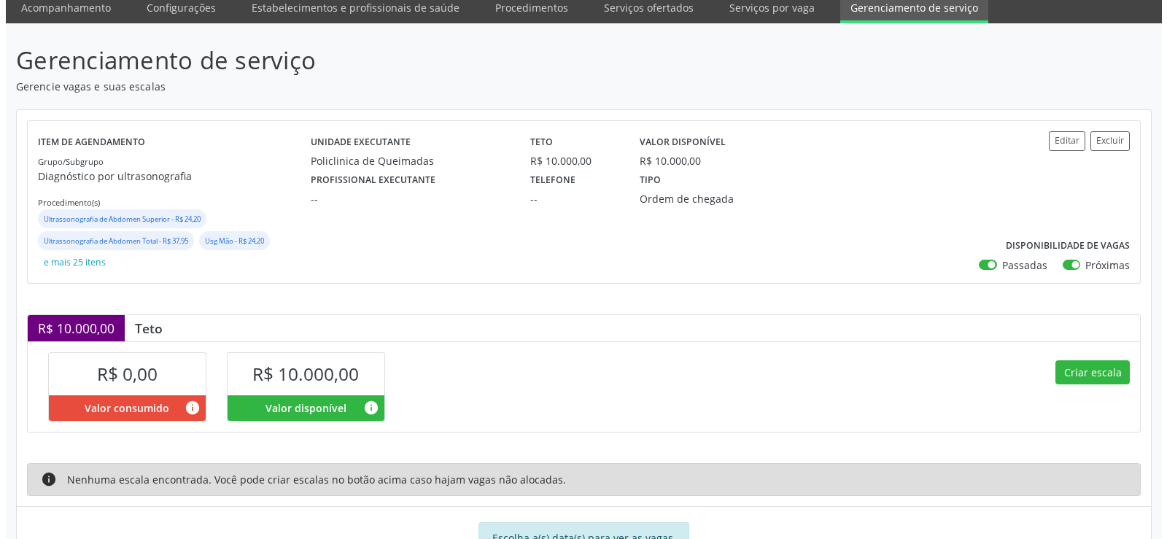
scroll to position [114, 0]
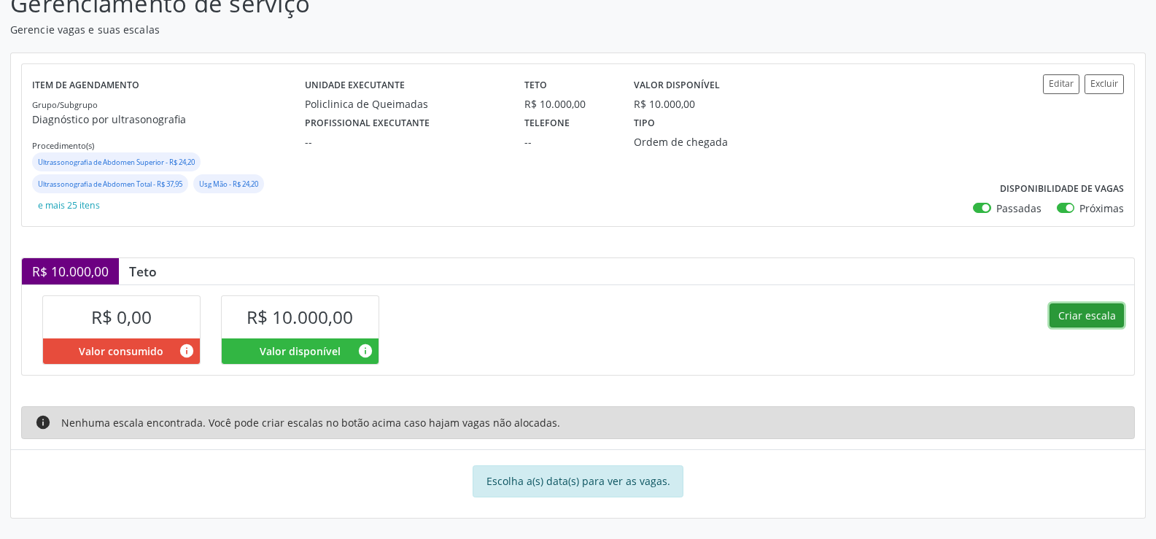
click at [1082, 318] on button "Criar escala" at bounding box center [1087, 315] width 74 height 25
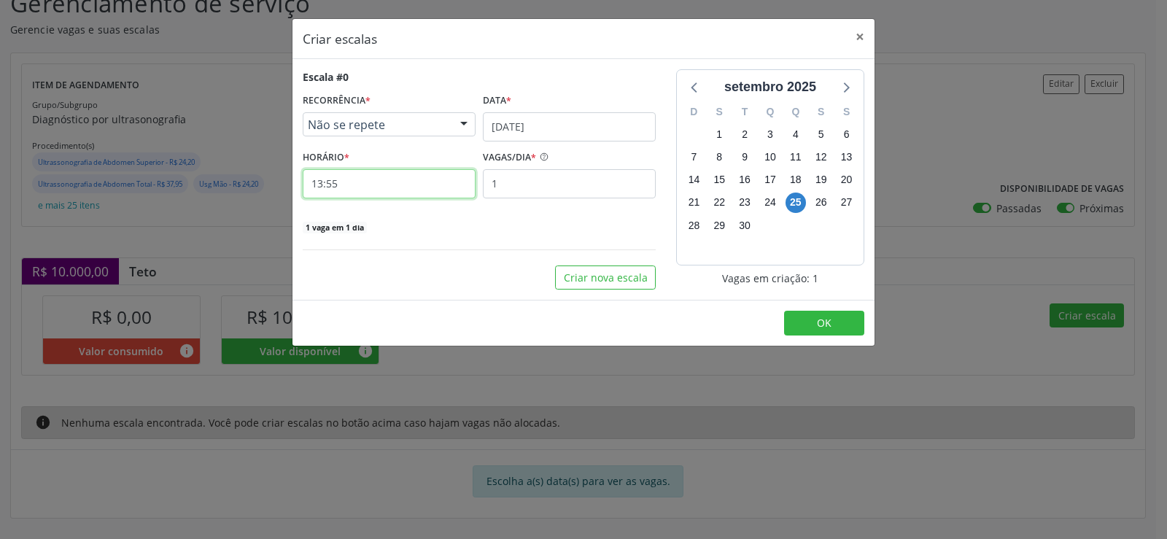
click at [361, 175] on input "13:55" at bounding box center [389, 183] width 173 height 29
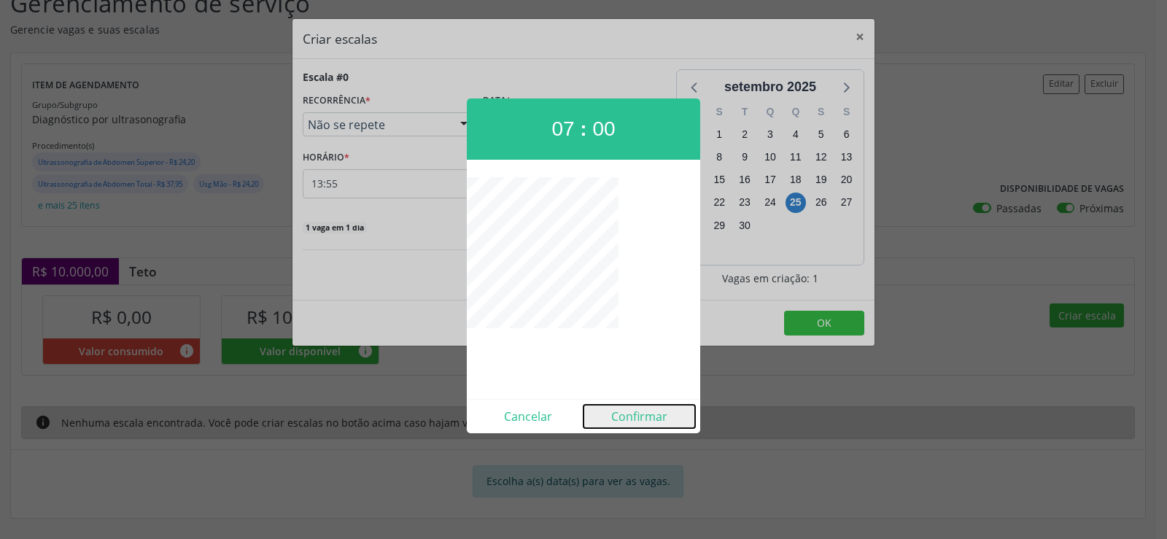
click at [648, 425] on button "Confirmar" at bounding box center [640, 416] width 112 height 23
type input "07:00"
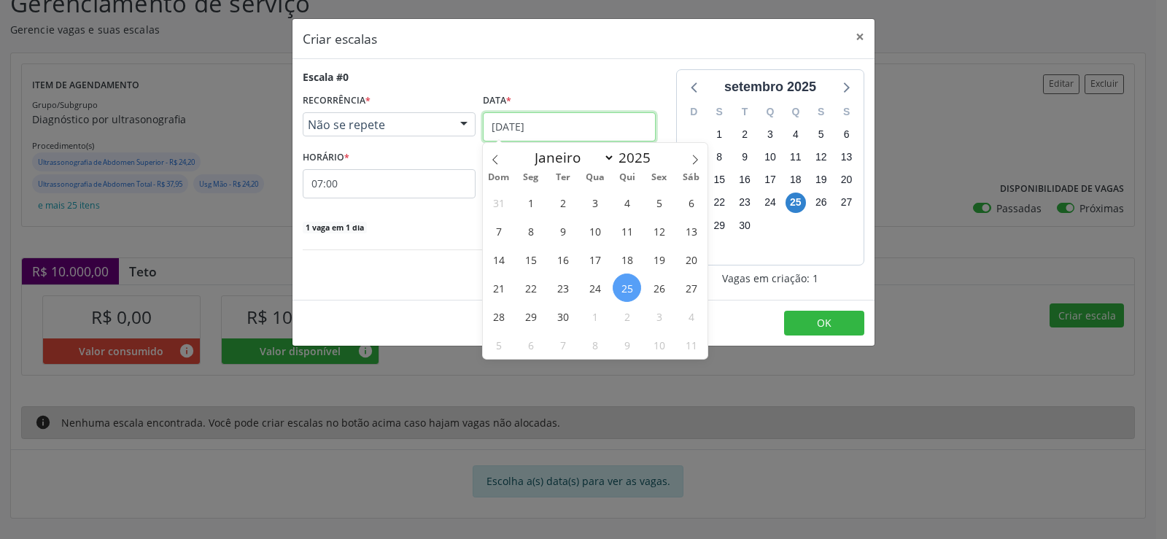
click at [597, 125] on input "[DATE]" at bounding box center [569, 126] width 173 height 29
click at [701, 157] on span at bounding box center [695, 155] width 25 height 25
select select "9"
drag, startPoint x: 561, startPoint y: 260, endPoint x: 515, endPoint y: 190, distance: 83.8
click at [558, 249] on span "14" at bounding box center [563, 259] width 28 height 28
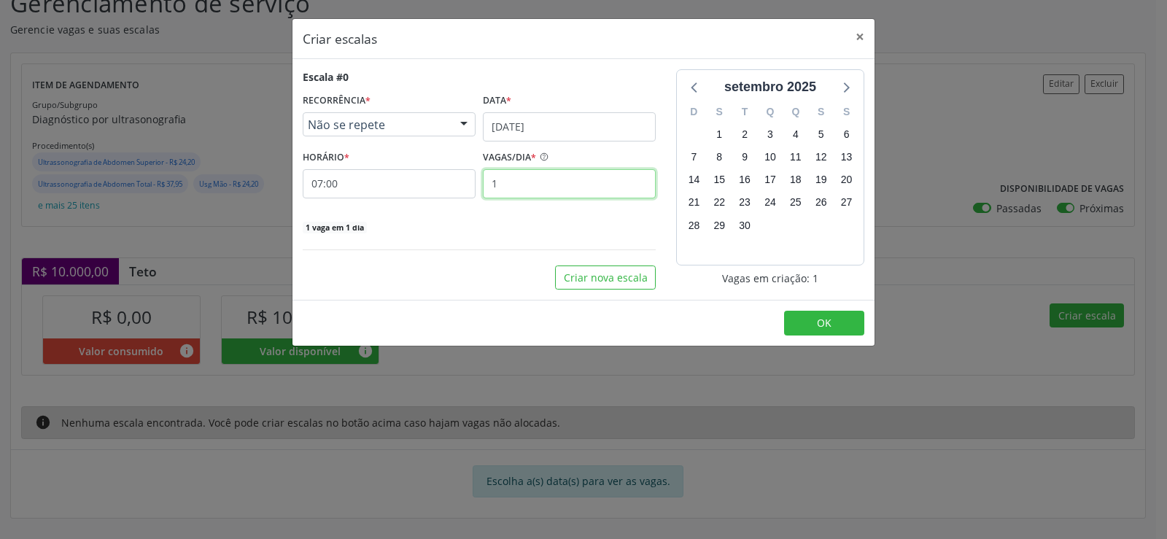
click at [517, 183] on input "1" at bounding box center [569, 183] width 173 height 29
type input "40"
click at [667, 144] on div "[DATE] D S T Q Q S S 31 1 2 3 4 5 6 7 8 9 10 11 12 13 14 15 16 17 18 19 20 21 2…" at bounding box center [770, 179] width 209 height 220
click at [805, 330] on button "OK" at bounding box center [824, 323] width 80 height 25
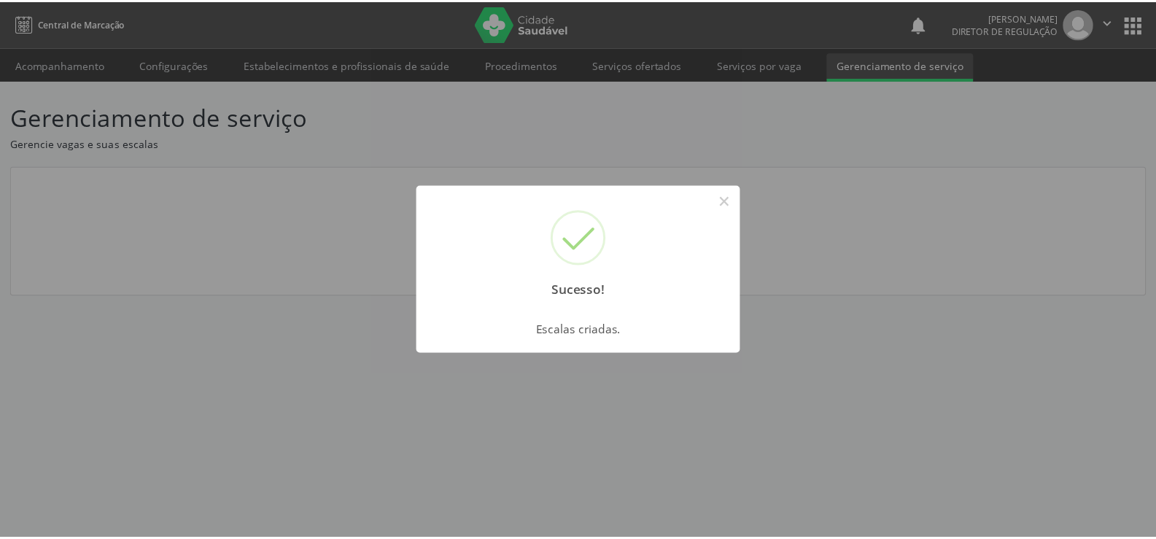
scroll to position [0, 0]
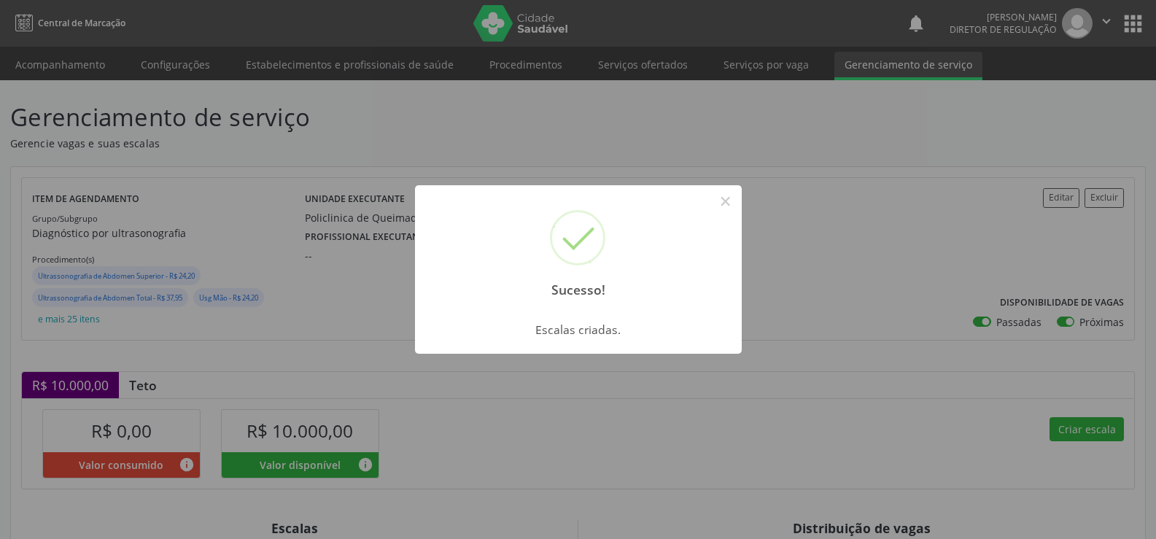
drag, startPoint x: 727, startPoint y: 202, endPoint x: 733, endPoint y: 375, distance: 173.0
click at [729, 208] on button "×" at bounding box center [725, 201] width 25 height 25
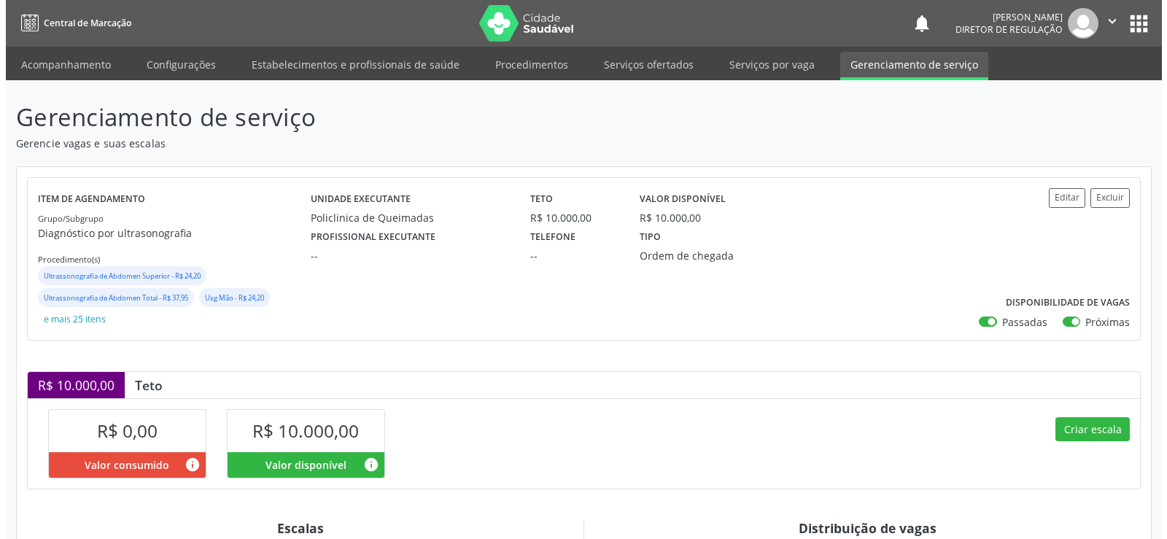
scroll to position [292, 0]
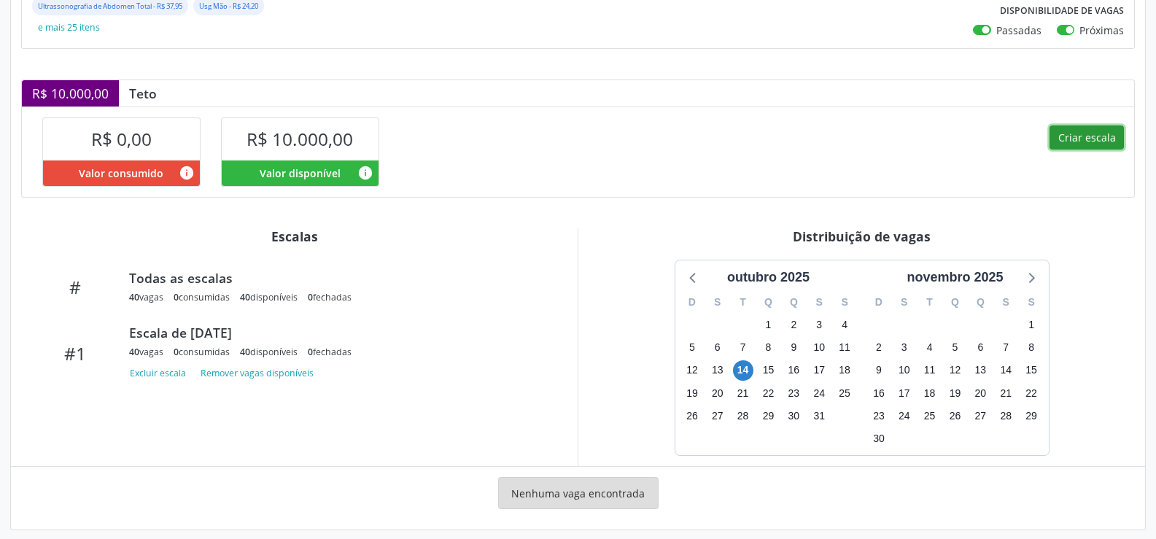
click at [1081, 143] on button "Criar escala" at bounding box center [1087, 137] width 74 height 25
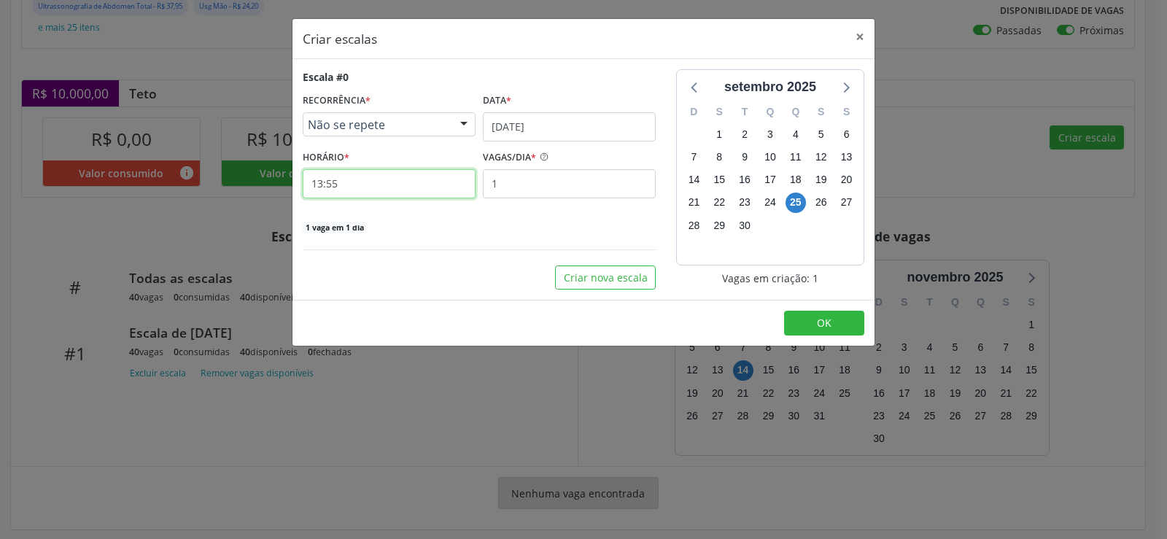
click at [414, 171] on input "13:55" at bounding box center [389, 183] width 173 height 29
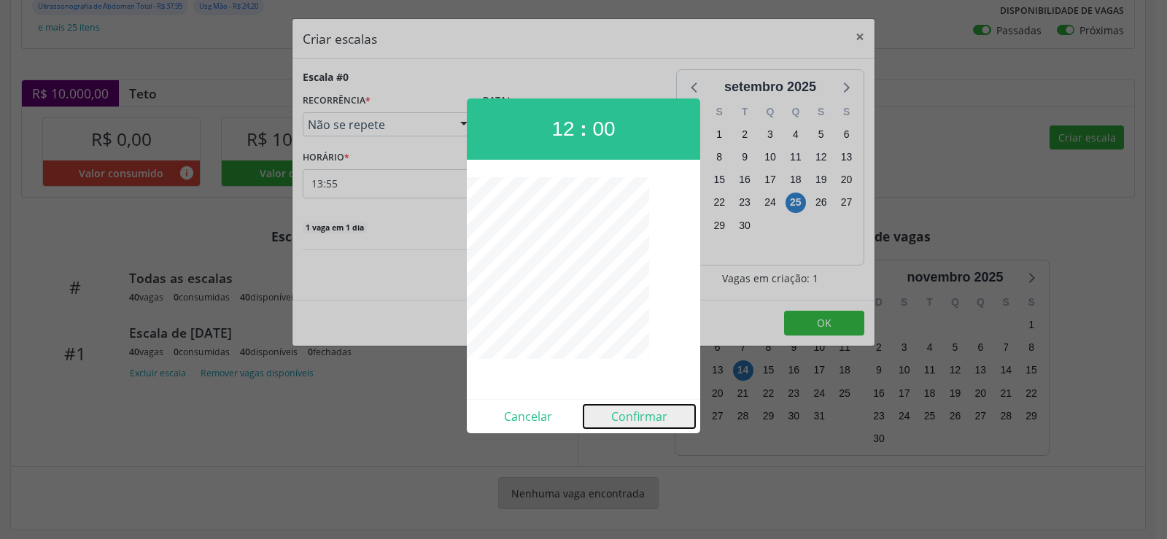
click at [650, 419] on button "Confirmar" at bounding box center [640, 416] width 112 height 23
type input "12:00"
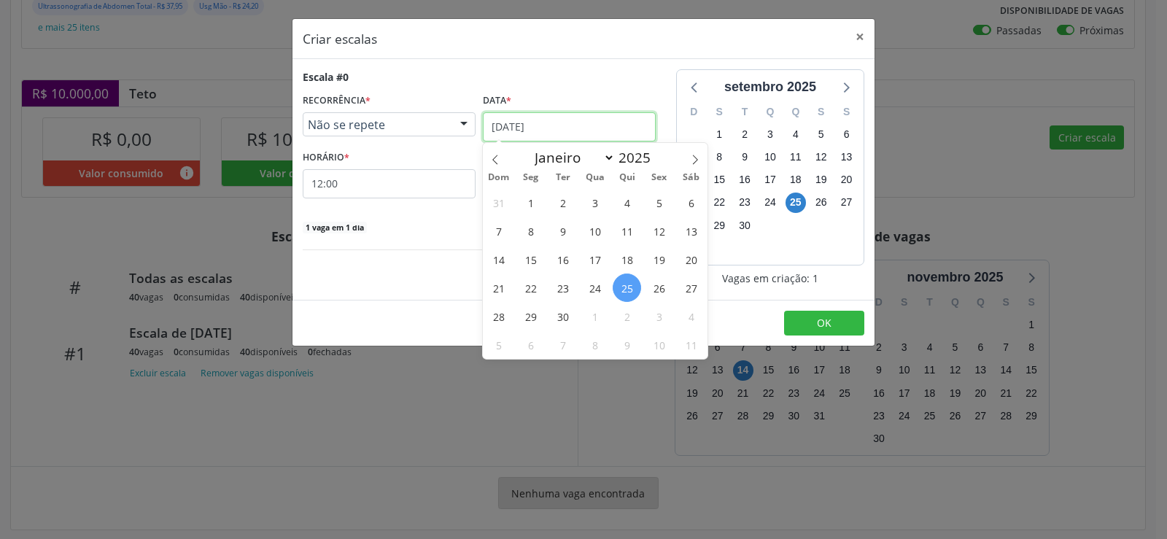
click at [640, 128] on input "[DATE]" at bounding box center [569, 126] width 173 height 29
click at [696, 164] on icon at bounding box center [695, 160] width 10 height 10
select select "9"
click at [567, 257] on span "14" at bounding box center [563, 259] width 28 height 28
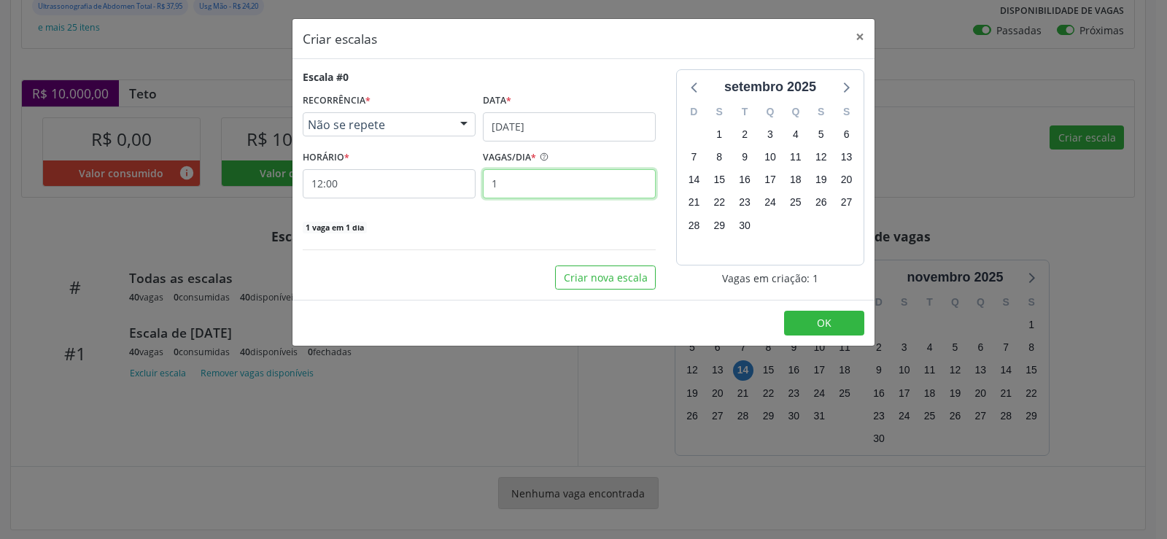
click at [530, 189] on input "1" at bounding box center [569, 183] width 173 height 29
type input "40"
drag, startPoint x: 689, startPoint y: 311, endPoint x: 708, endPoint y: 314, distance: 19.2
click at [694, 311] on footer "OK" at bounding box center [584, 323] width 582 height 46
click at [813, 323] on button "OK" at bounding box center [824, 323] width 80 height 25
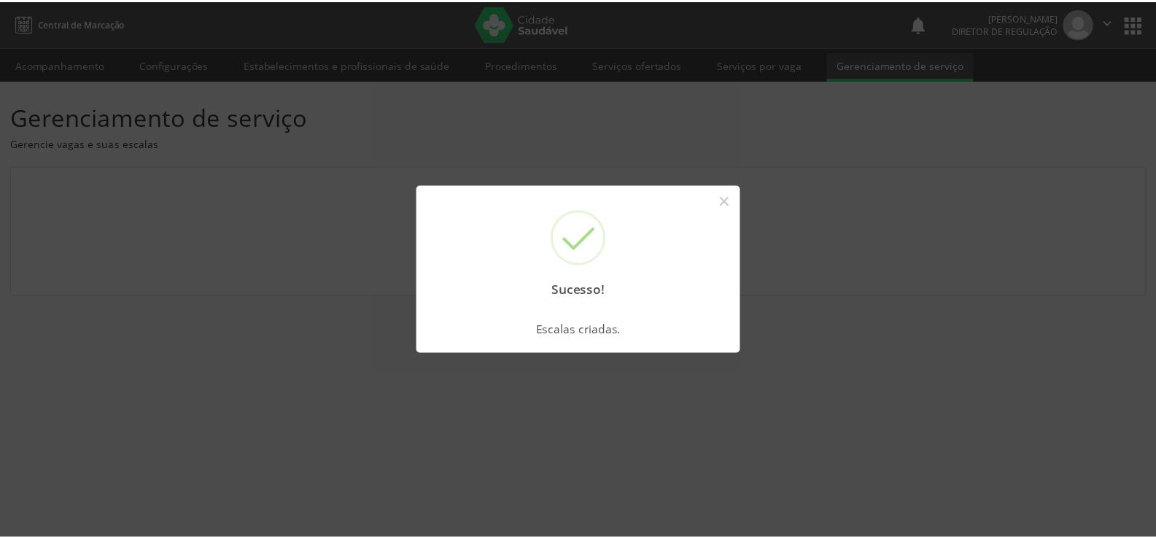
scroll to position [0, 0]
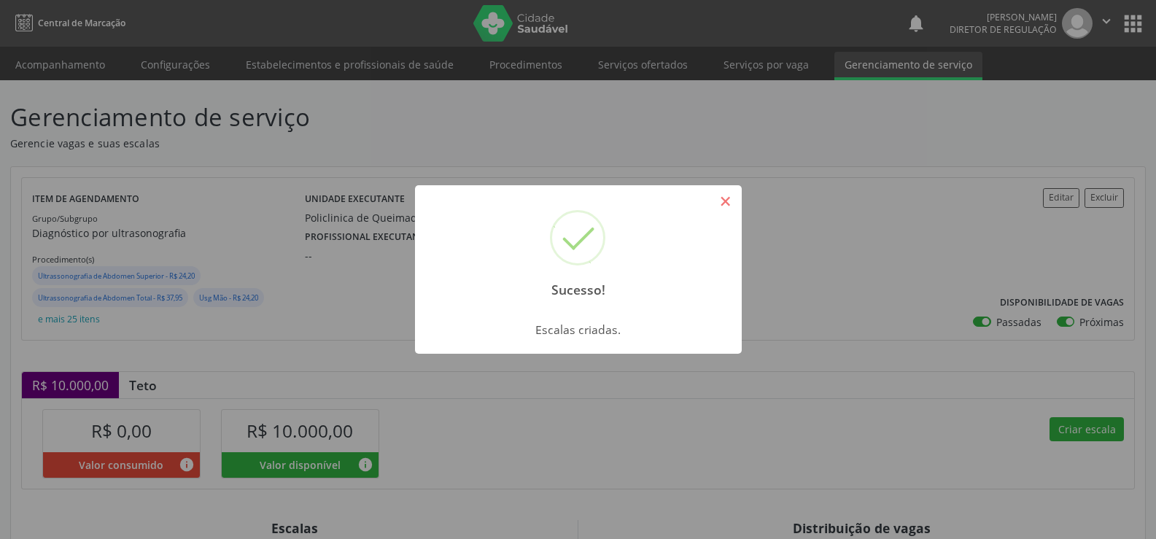
drag, startPoint x: 727, startPoint y: 206, endPoint x: 740, endPoint y: 263, distance: 59.3
click at [727, 206] on button "×" at bounding box center [725, 201] width 25 height 25
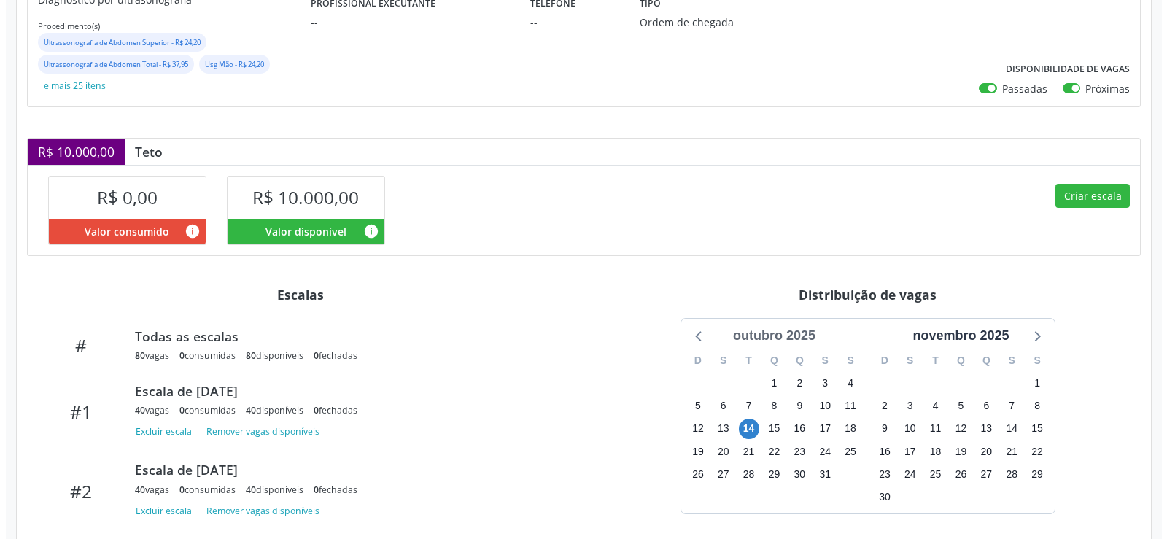
scroll to position [320, 0]
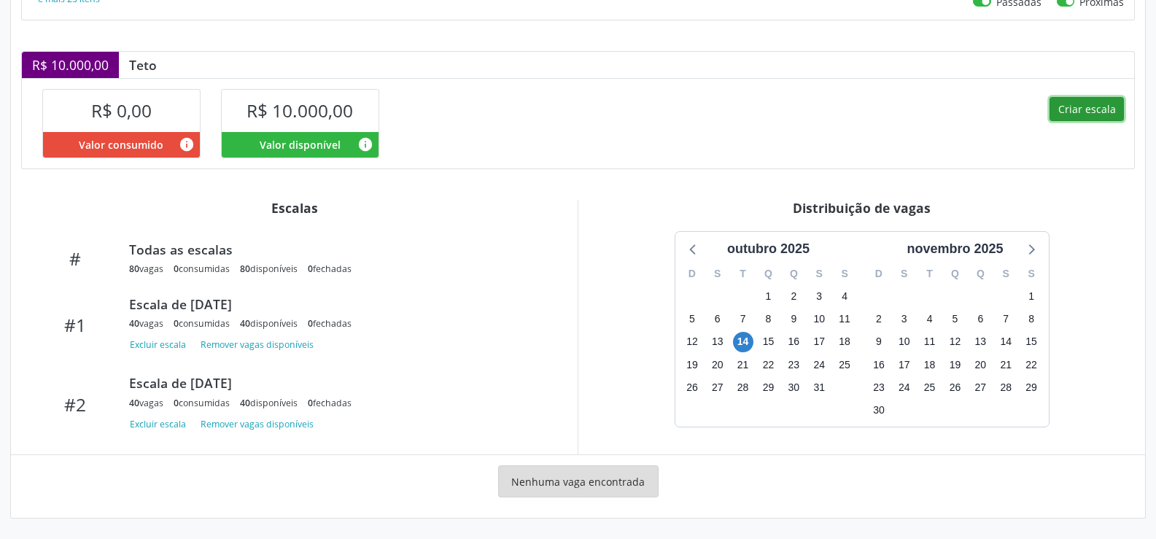
click at [1088, 109] on button "Criar escala" at bounding box center [1087, 109] width 74 height 25
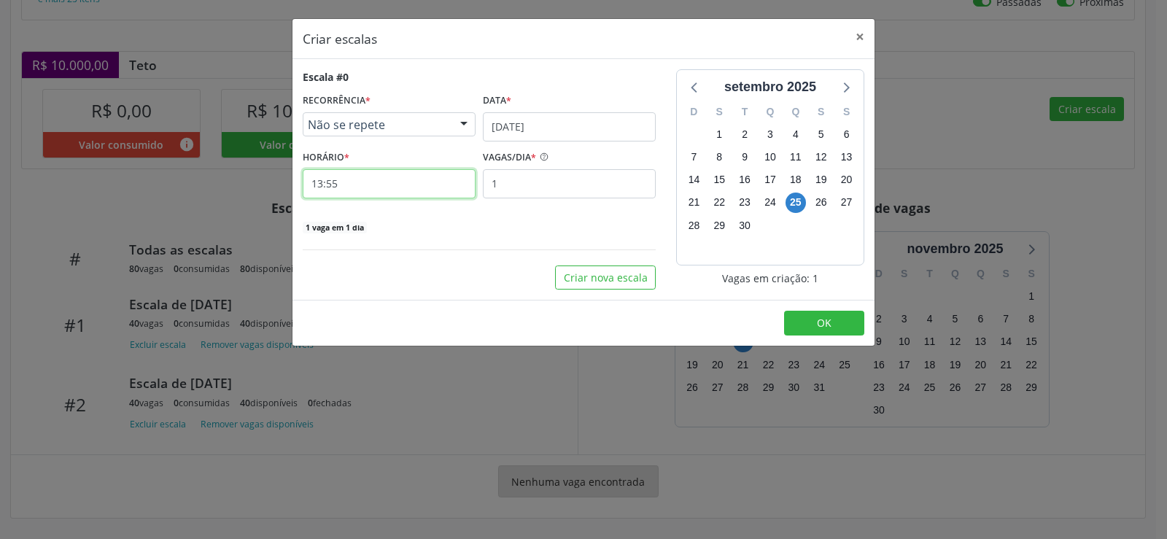
click at [372, 196] on input "13:55" at bounding box center [389, 183] width 173 height 29
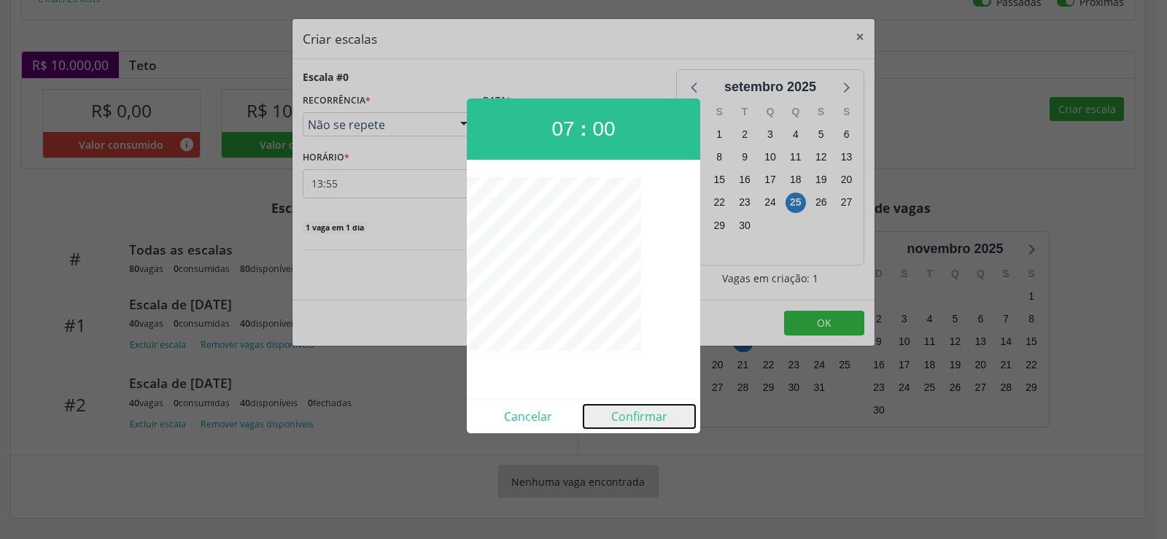
click at [650, 426] on button "Confirmar" at bounding box center [640, 416] width 112 height 23
type input "07:00"
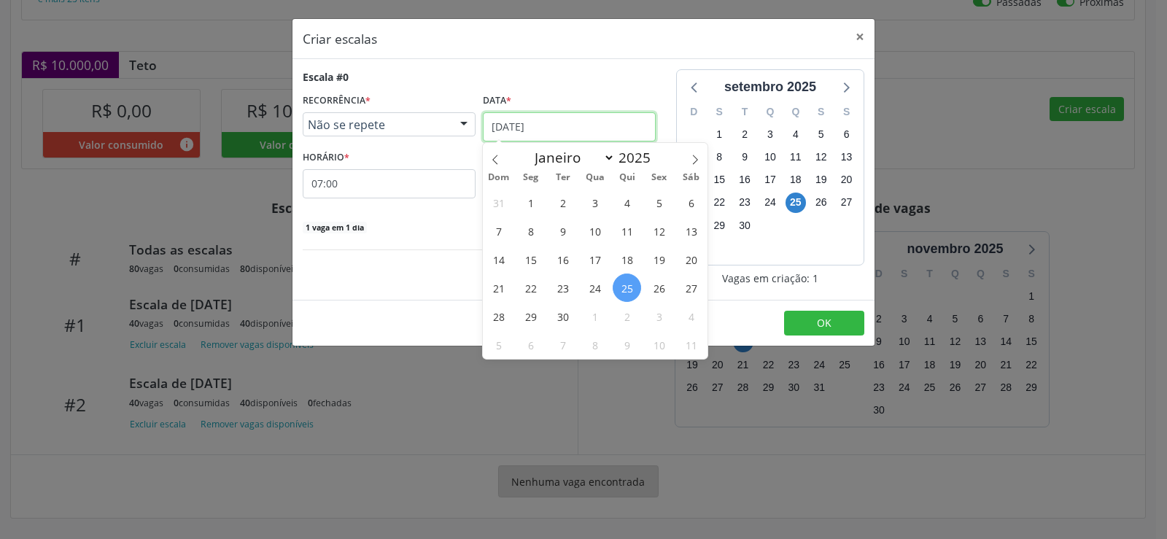
click at [599, 131] on input "[DATE]" at bounding box center [569, 126] width 173 height 29
click at [700, 164] on icon at bounding box center [695, 160] width 10 height 10
select select "9"
drag, startPoint x: 533, startPoint y: 289, endPoint x: 504, endPoint y: 214, distance: 80.6
click at [532, 285] on span "20" at bounding box center [530, 288] width 28 height 28
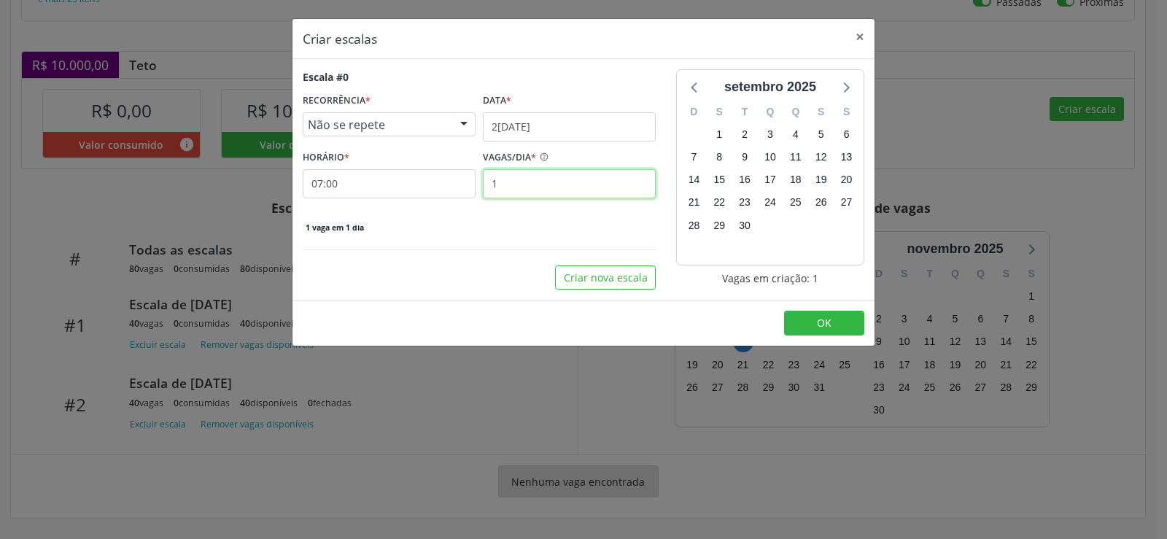
click at [508, 189] on input "1" at bounding box center [569, 183] width 173 height 29
type input "40"
click at [840, 328] on button "OK" at bounding box center [824, 323] width 80 height 25
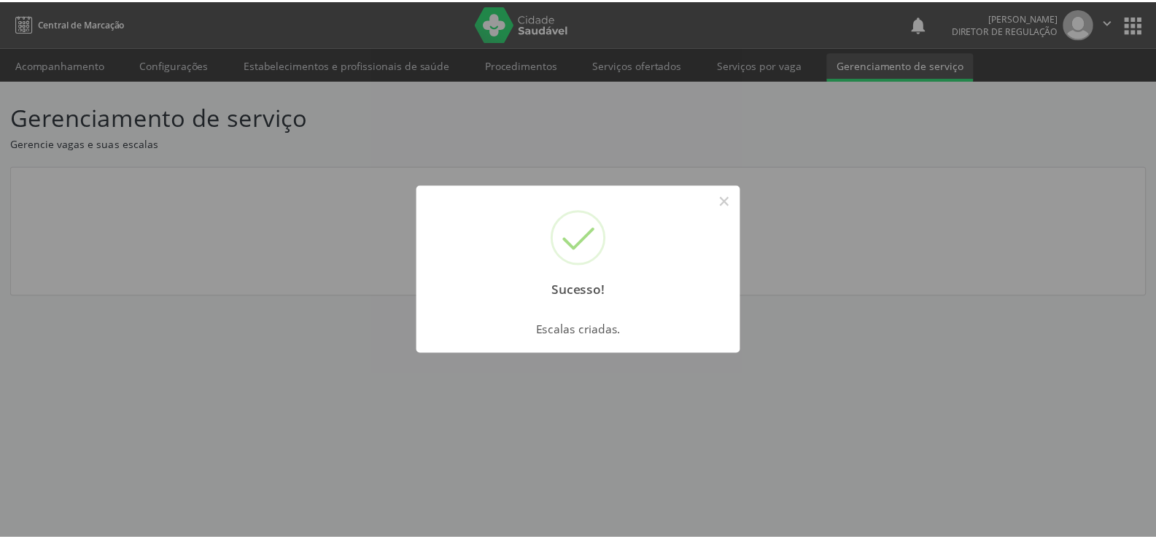
scroll to position [0, 0]
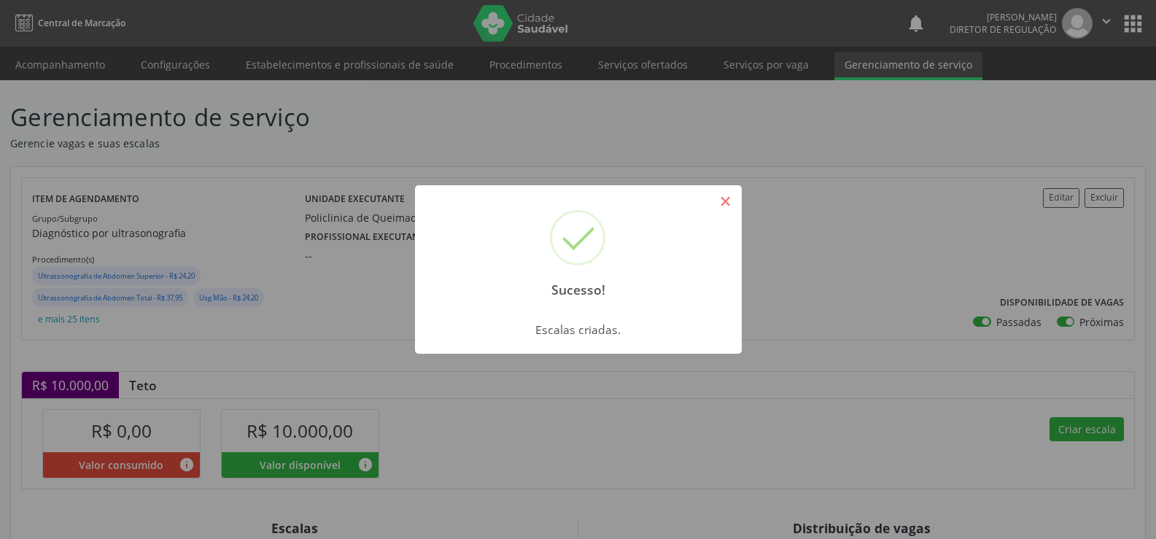
click at [730, 206] on button "×" at bounding box center [725, 201] width 25 height 25
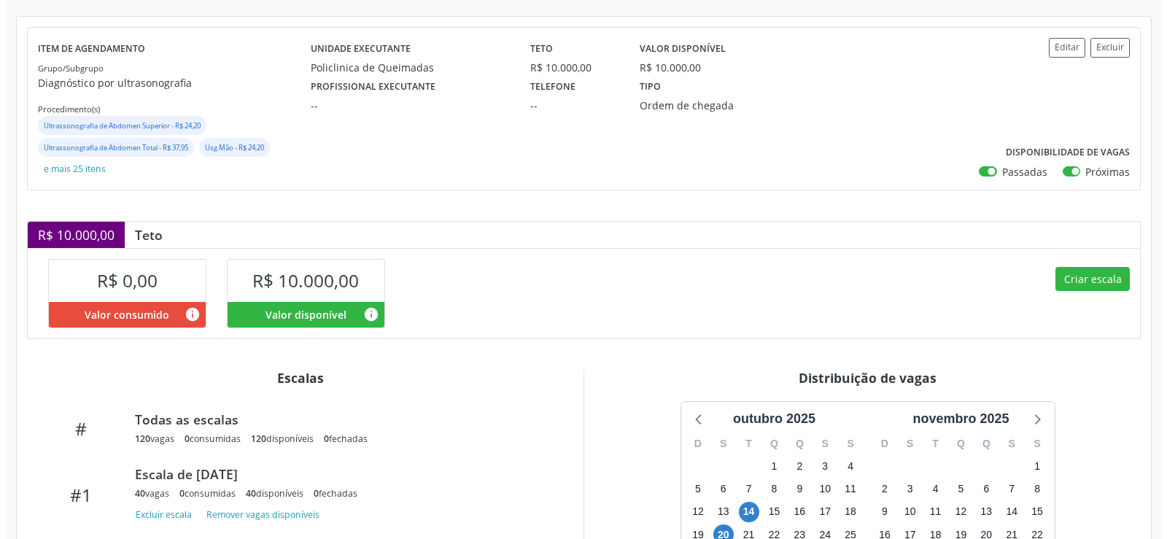
scroll to position [326, 0]
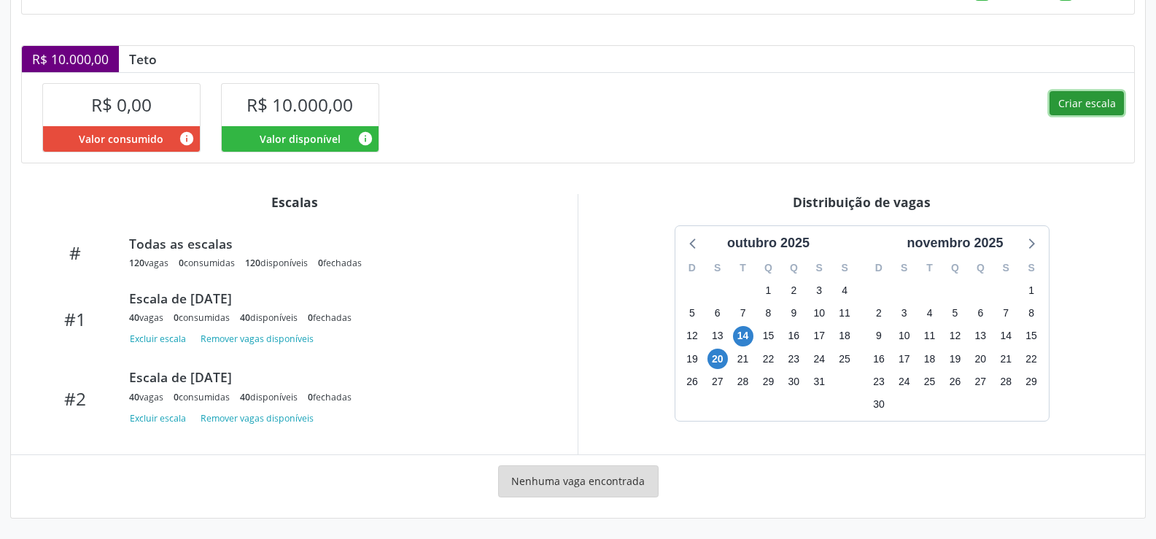
click at [1099, 102] on button "Criar escala" at bounding box center [1087, 103] width 74 height 25
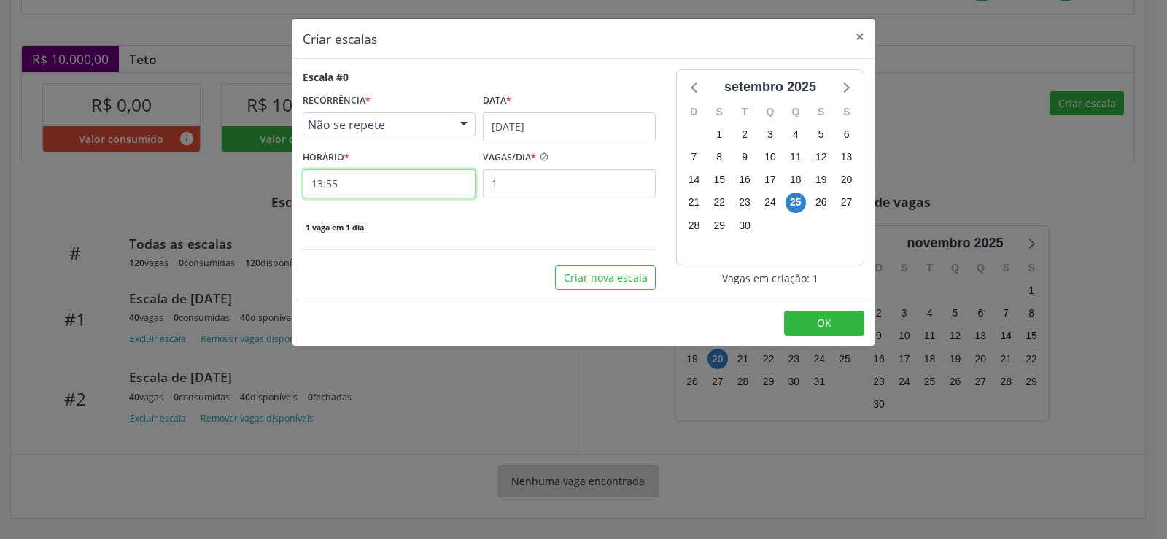
click at [379, 188] on input "13:55" at bounding box center [389, 183] width 173 height 29
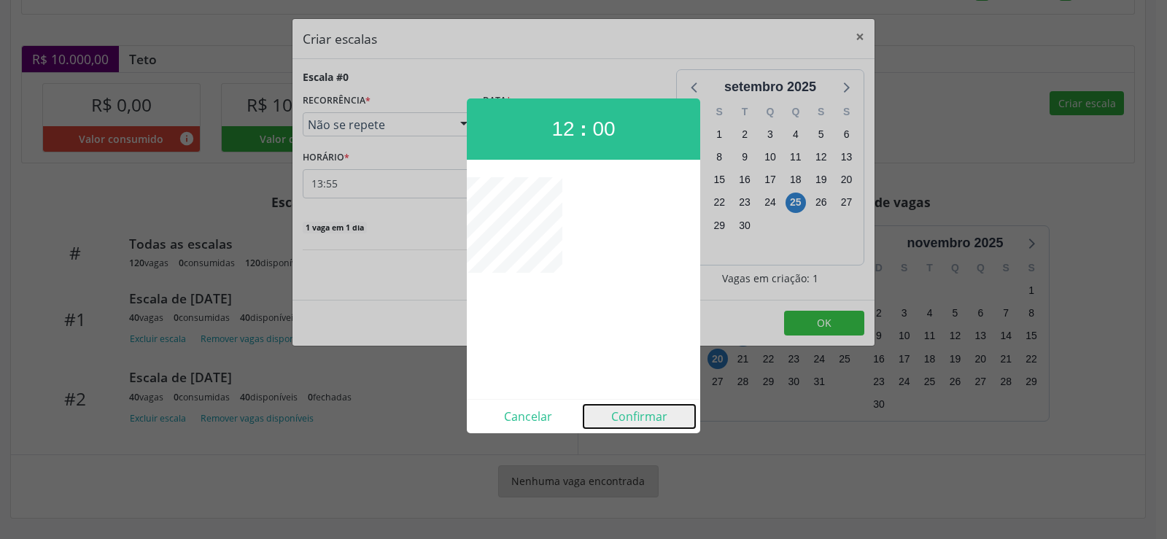
click at [639, 419] on button "Confirmar" at bounding box center [640, 416] width 112 height 23
type input "12:00"
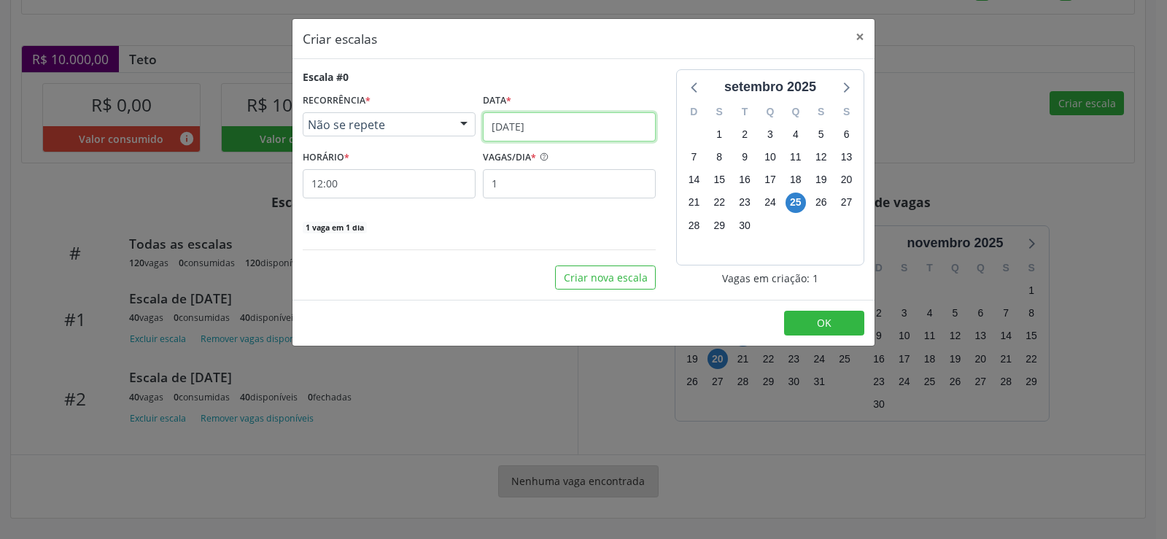
click at [638, 128] on input "[DATE]" at bounding box center [569, 126] width 173 height 29
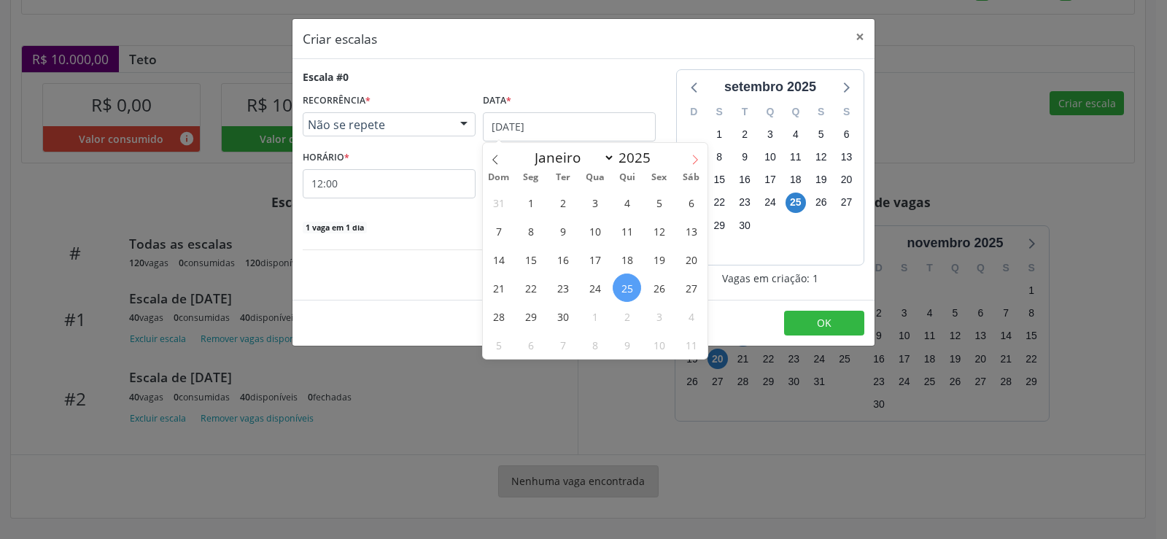
click at [700, 159] on icon at bounding box center [695, 160] width 10 height 10
select select "9"
click at [530, 289] on span "20" at bounding box center [530, 288] width 28 height 28
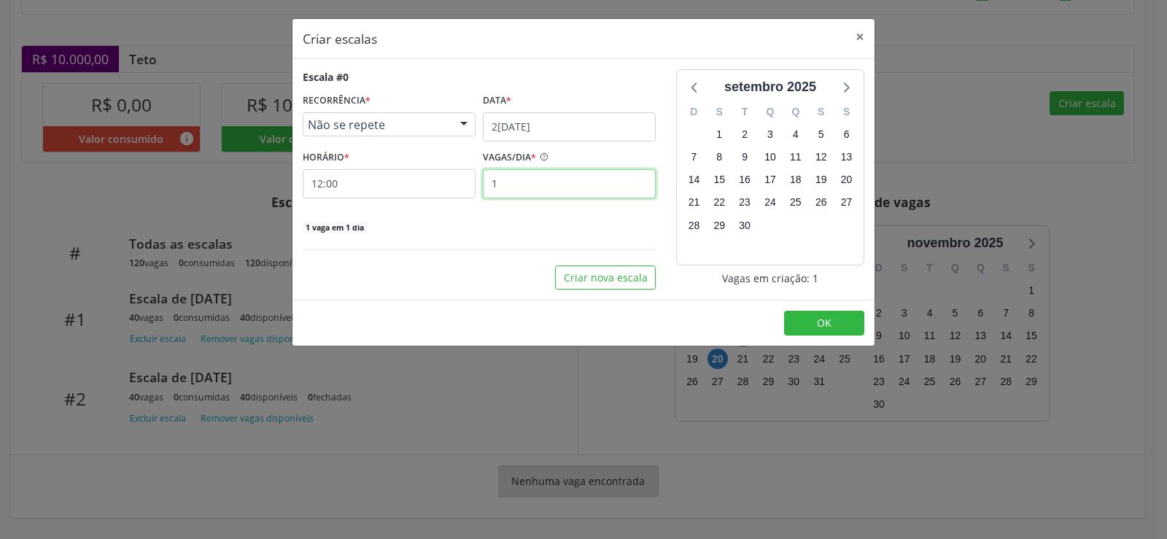
click at [559, 187] on input "1" at bounding box center [569, 183] width 173 height 29
type input "40"
drag, startPoint x: 836, startPoint y: 330, endPoint x: 834, endPoint y: 306, distance: 24.1
click at [837, 330] on button "OK" at bounding box center [824, 323] width 80 height 25
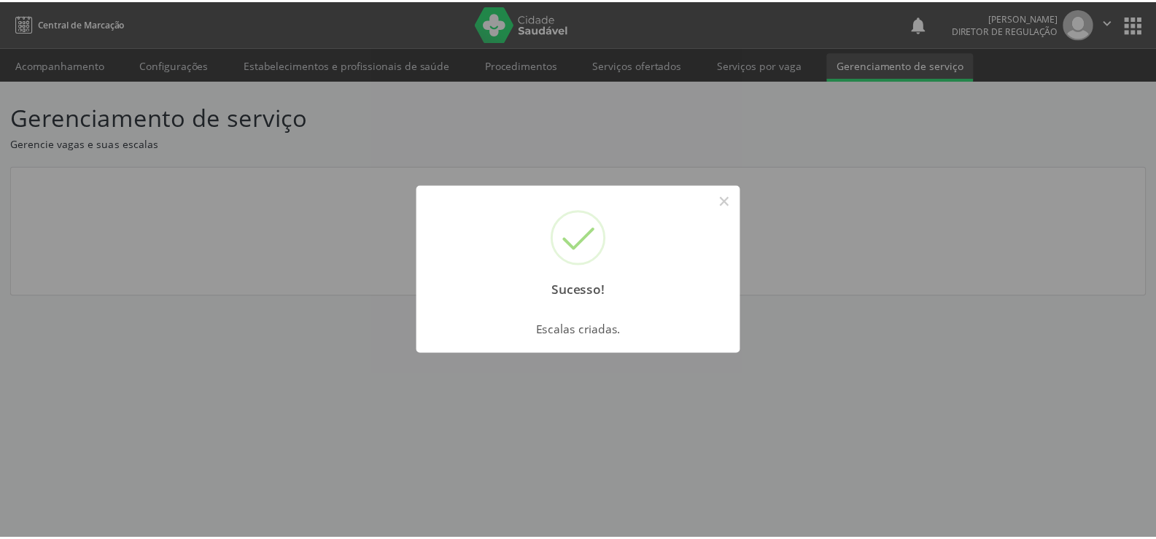
scroll to position [0, 0]
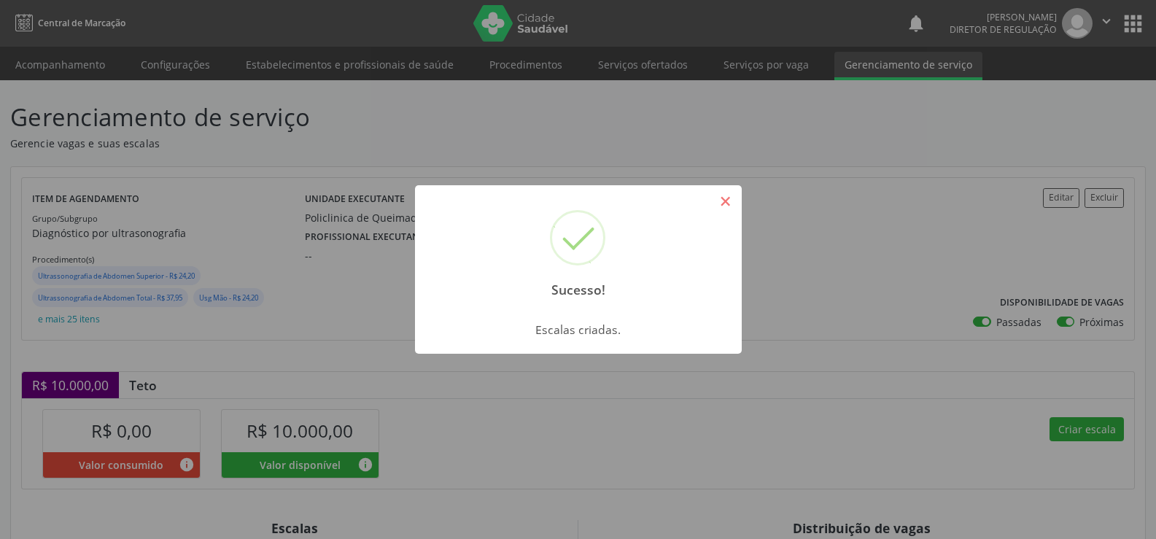
click at [723, 206] on button "×" at bounding box center [725, 201] width 25 height 25
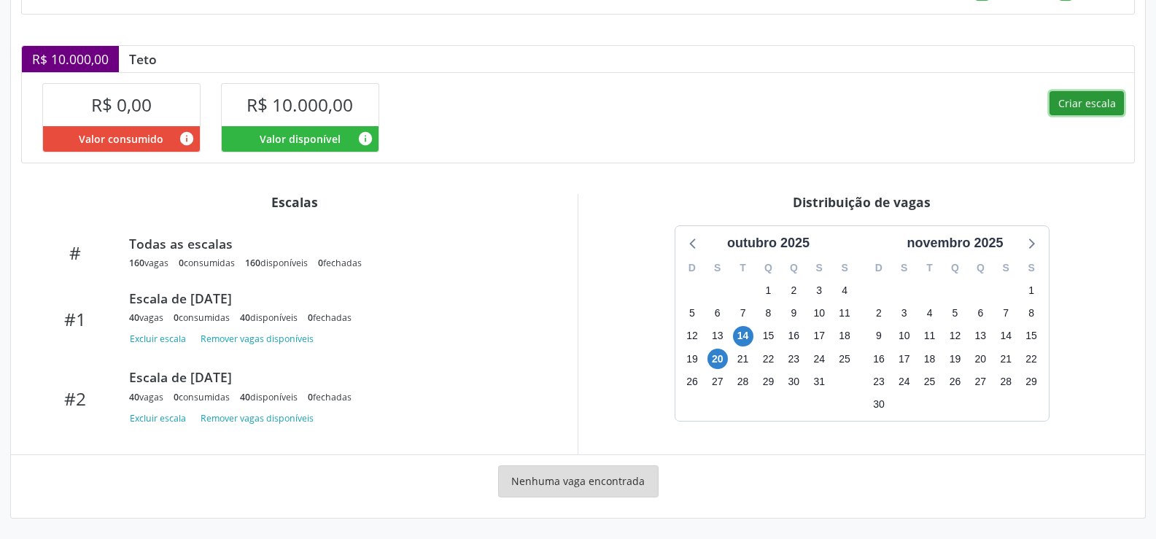
click at [1091, 98] on button "Criar escala" at bounding box center [1087, 103] width 74 height 25
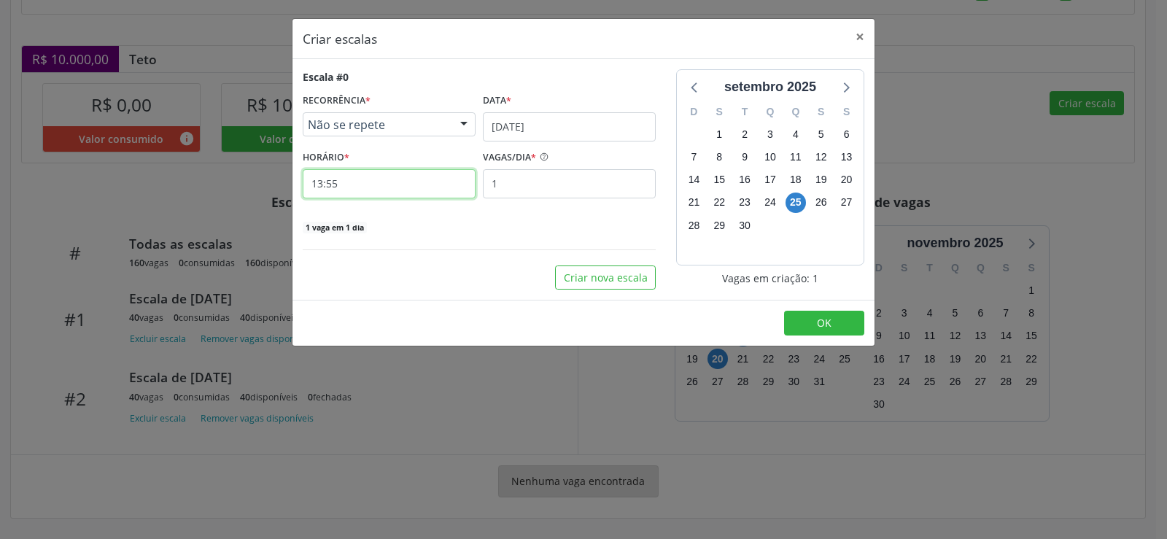
click at [368, 187] on input "13:55" at bounding box center [389, 183] width 173 height 29
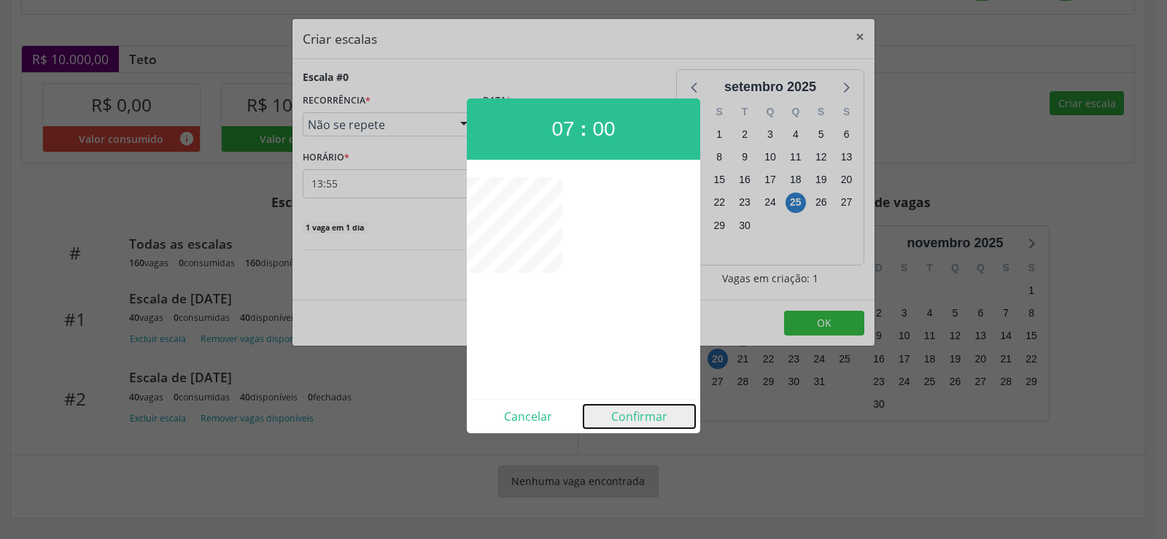
click at [641, 421] on button "Confirmar" at bounding box center [640, 416] width 112 height 23
type input "07:00"
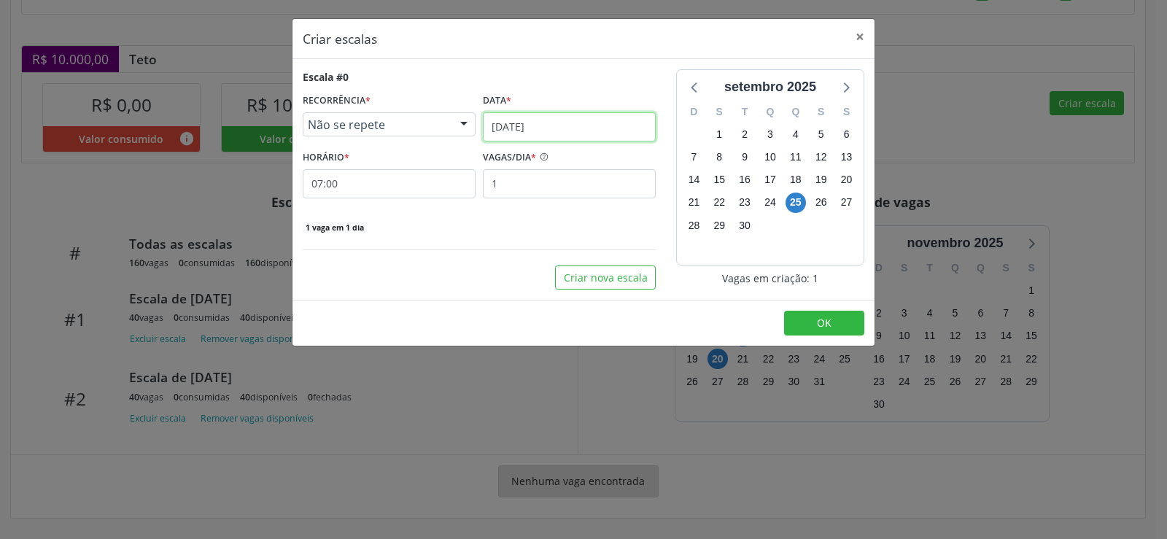
click at [623, 130] on input "[DATE]" at bounding box center [569, 126] width 173 height 29
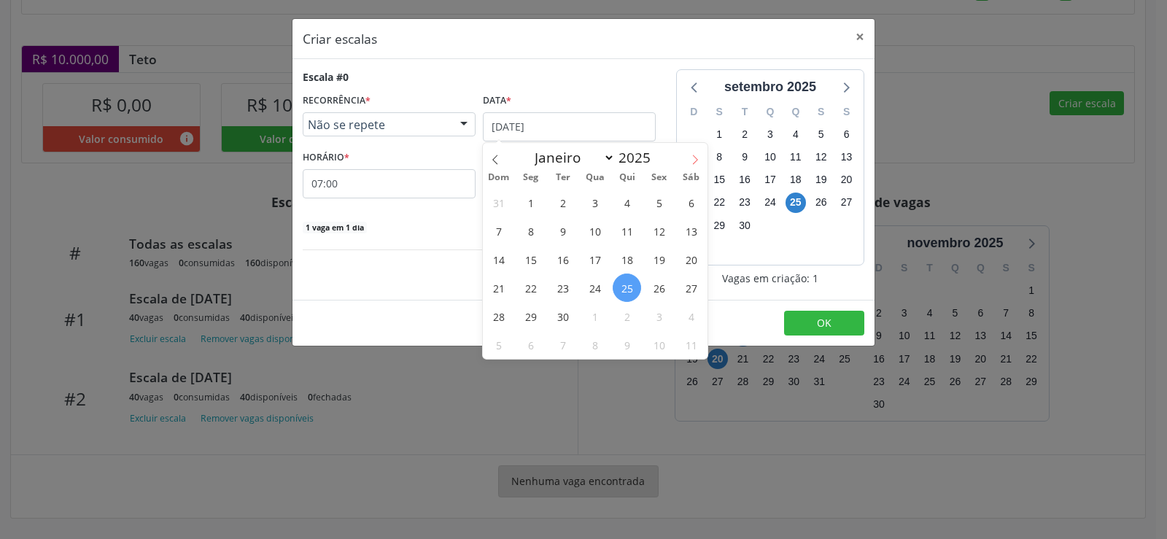
click at [702, 165] on span at bounding box center [695, 155] width 25 height 25
select select "9"
drag, startPoint x: 559, startPoint y: 286, endPoint x: 547, endPoint y: 228, distance: 59.7
click at [559, 284] on span "21" at bounding box center [563, 288] width 28 height 28
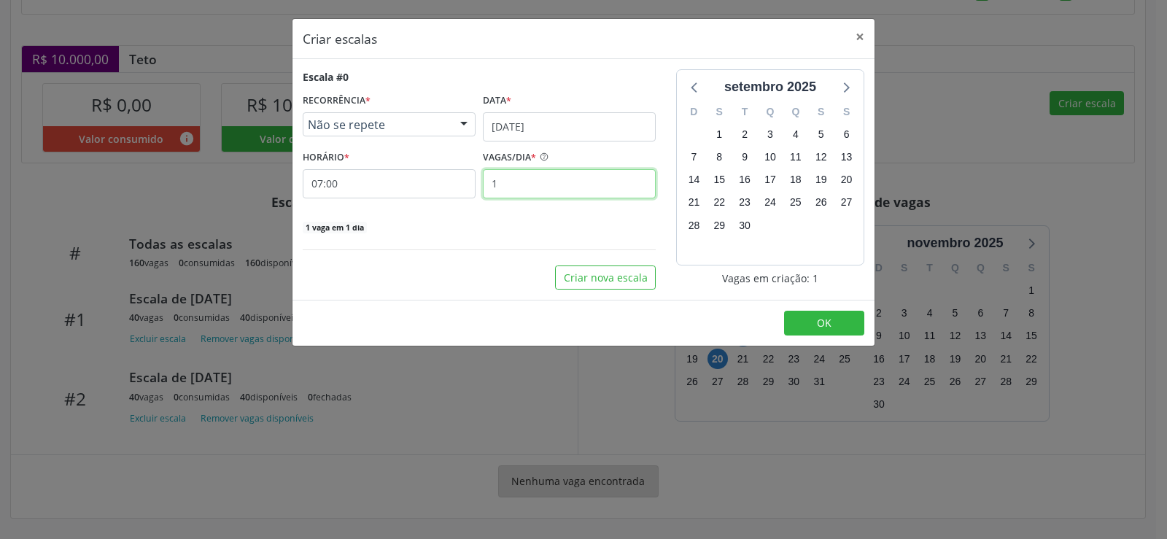
click at [510, 186] on input "1" at bounding box center [569, 183] width 173 height 29
type input "40"
click at [849, 333] on button "OK" at bounding box center [824, 323] width 80 height 25
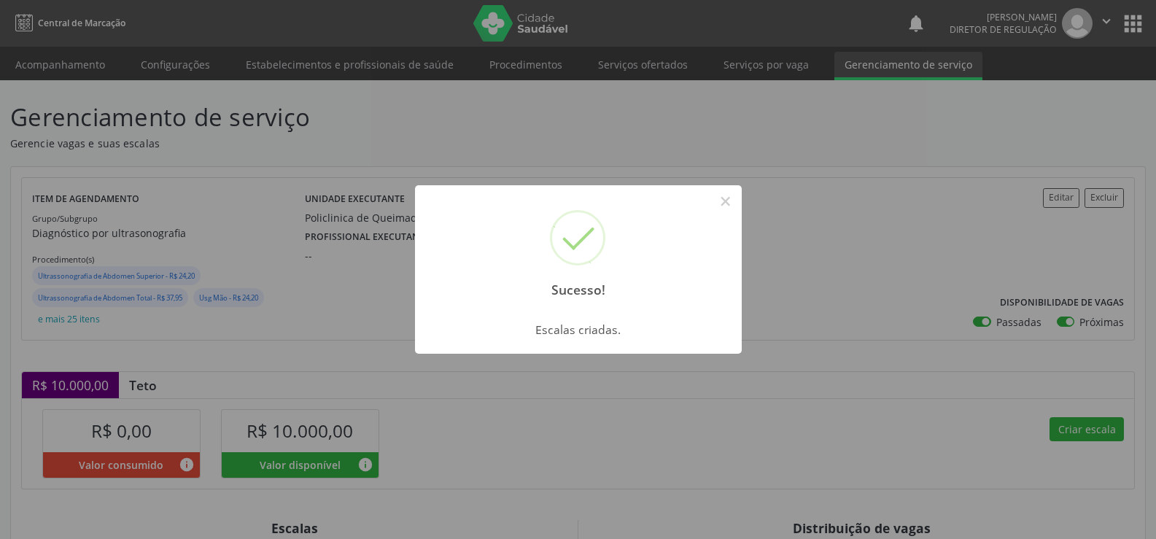
drag, startPoint x: 726, startPoint y: 197, endPoint x: 710, endPoint y: 265, distance: 69.7
click at [726, 205] on button "×" at bounding box center [725, 201] width 25 height 25
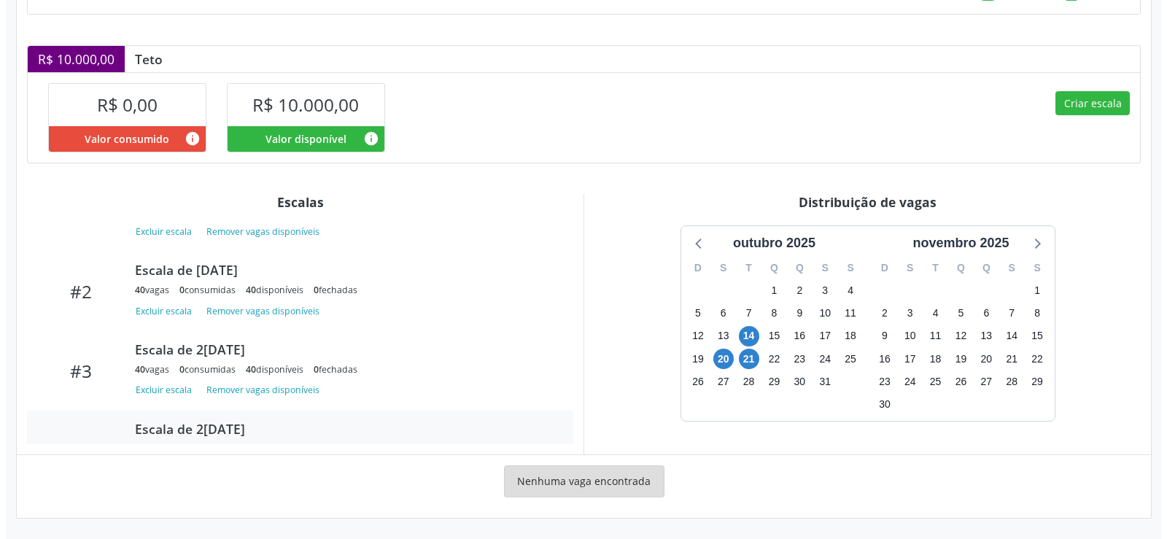
scroll to position [233, 0]
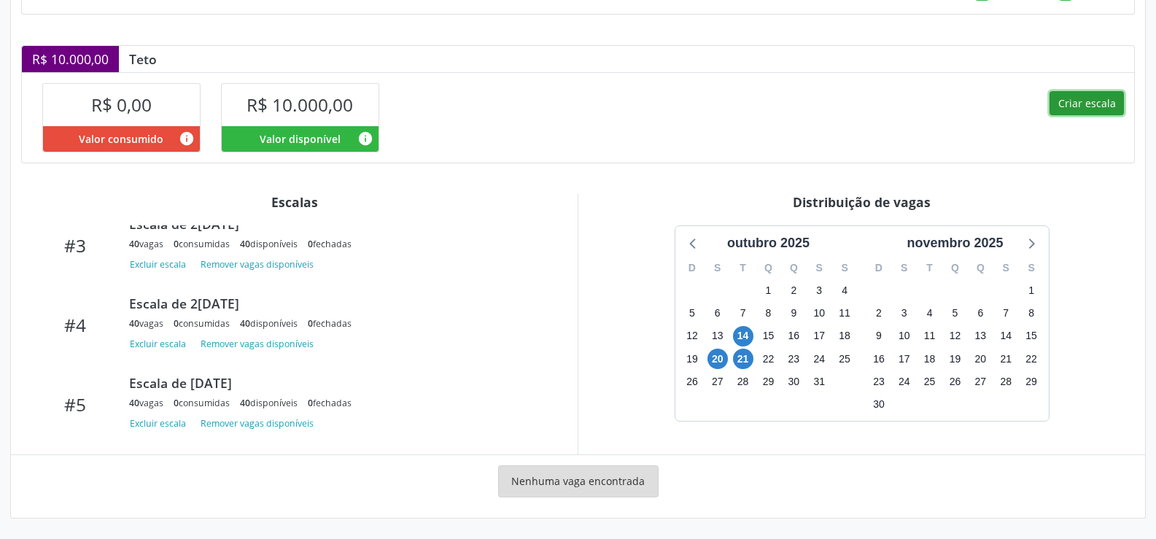
click at [1099, 104] on button "Criar escala" at bounding box center [1087, 103] width 74 height 25
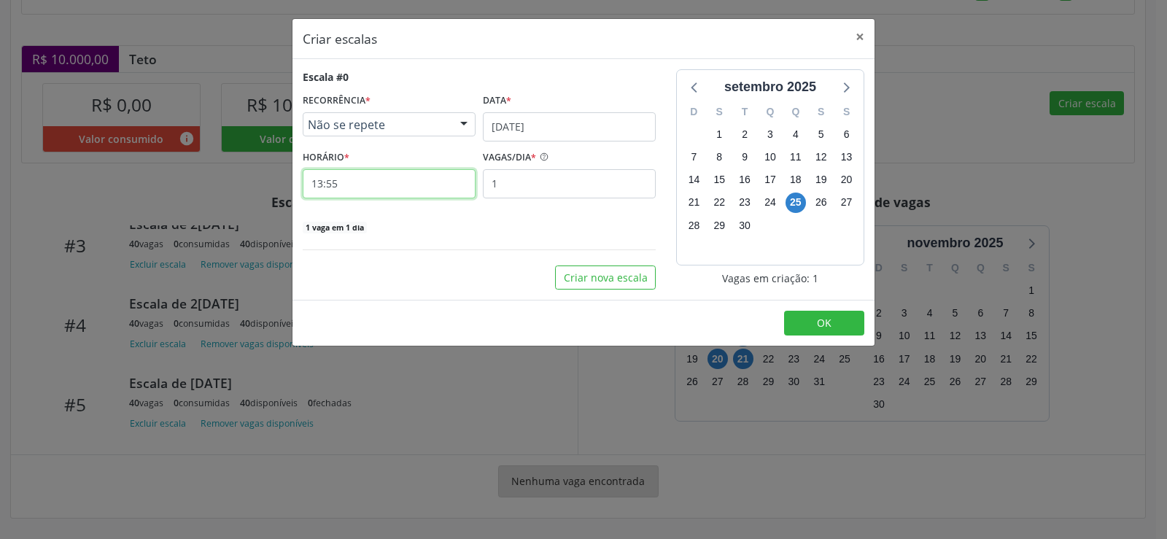
click at [386, 189] on input "13:55" at bounding box center [389, 183] width 173 height 29
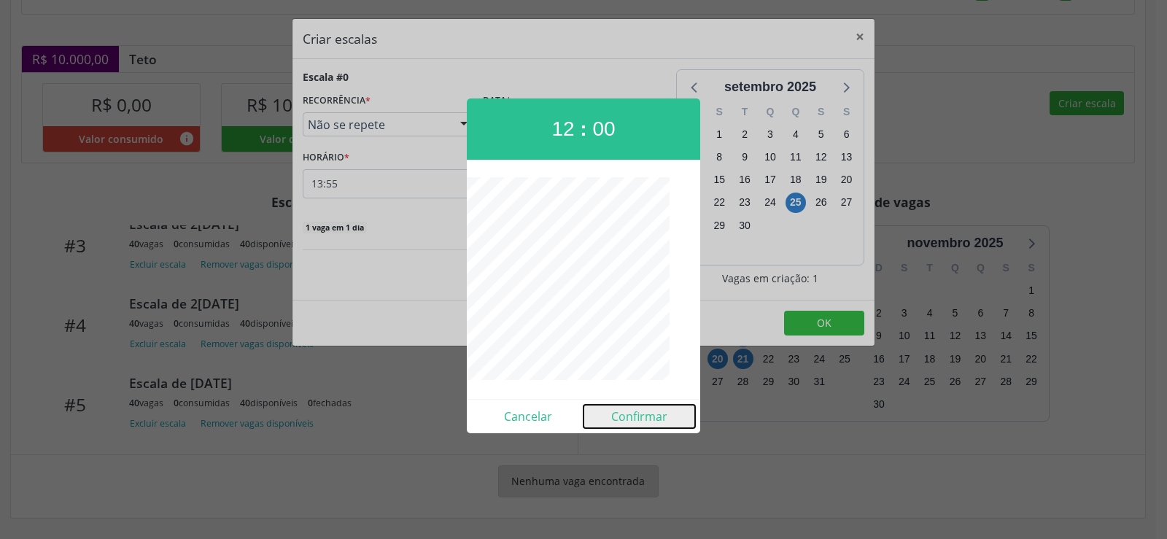
drag, startPoint x: 659, startPoint y: 418, endPoint x: 643, endPoint y: 419, distance: 15.4
click at [657, 419] on button "Confirmar" at bounding box center [640, 416] width 112 height 23
type input "12:00"
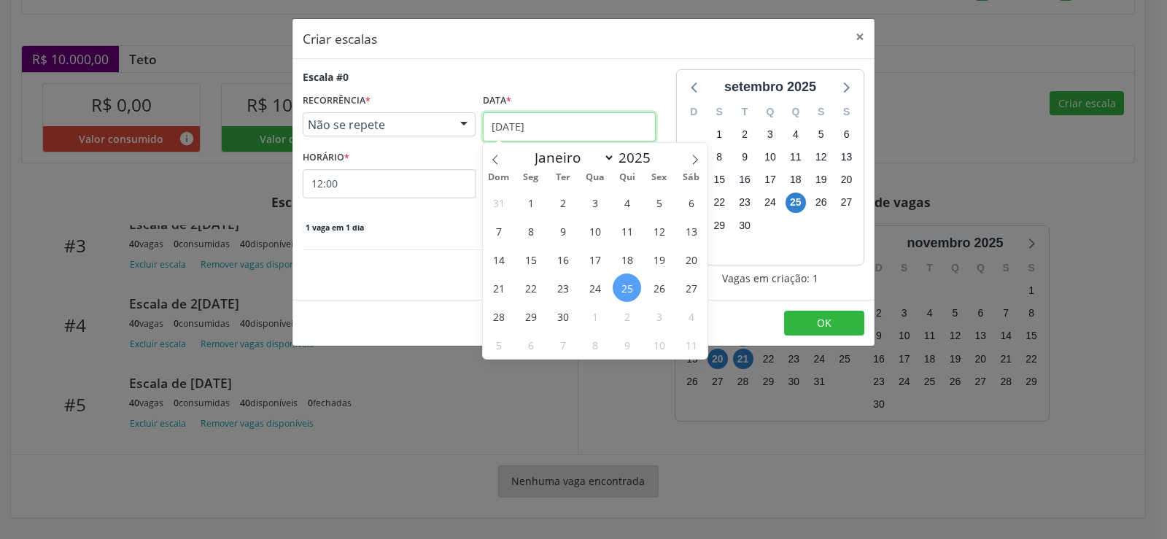
drag, startPoint x: 623, startPoint y: 124, endPoint x: 655, endPoint y: 136, distance: 34.4
click at [625, 124] on input "[DATE]" at bounding box center [569, 126] width 173 height 29
click at [700, 158] on span at bounding box center [695, 155] width 25 height 25
select select "9"
click at [568, 287] on span "21" at bounding box center [563, 288] width 28 height 28
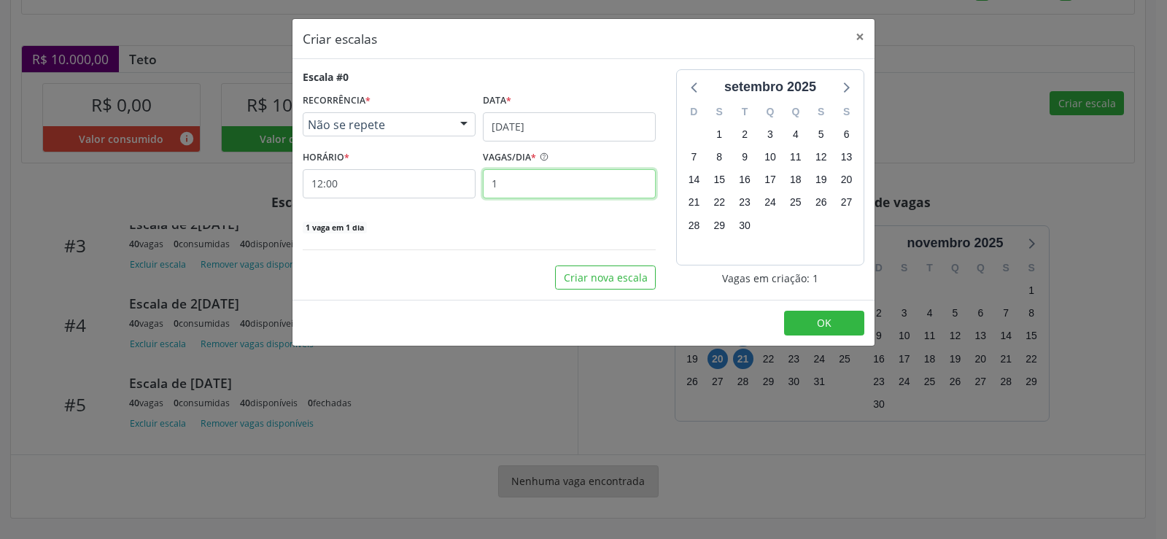
click at [522, 189] on input "1" at bounding box center [569, 183] width 173 height 29
type input "40"
click at [824, 336] on footer "OK" at bounding box center [584, 323] width 582 height 46
click at [827, 328] on span "OK" at bounding box center [824, 323] width 15 height 14
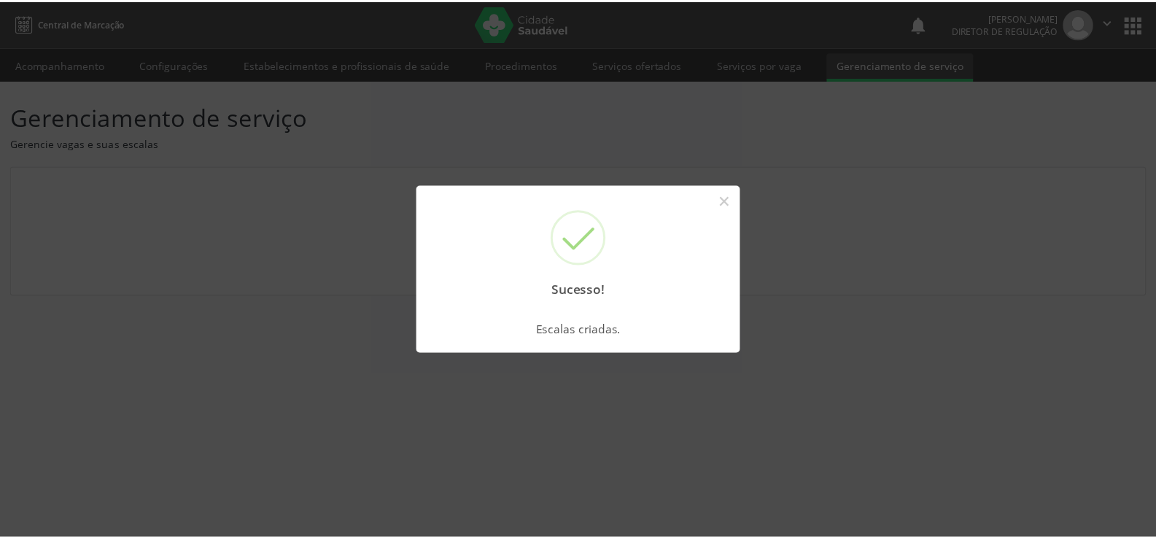
scroll to position [0, 0]
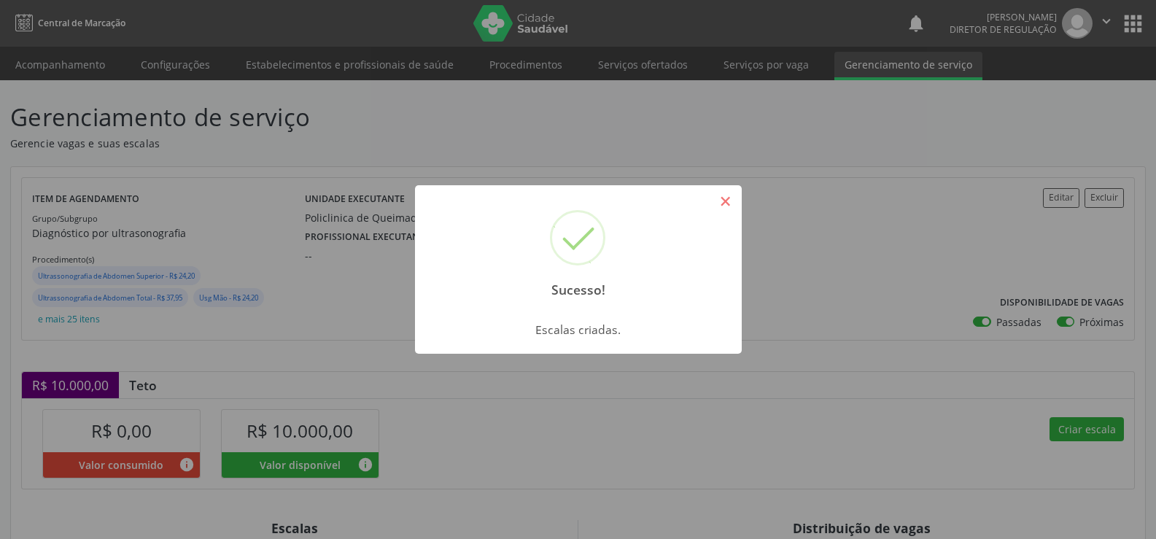
click at [727, 202] on button "×" at bounding box center [725, 201] width 25 height 25
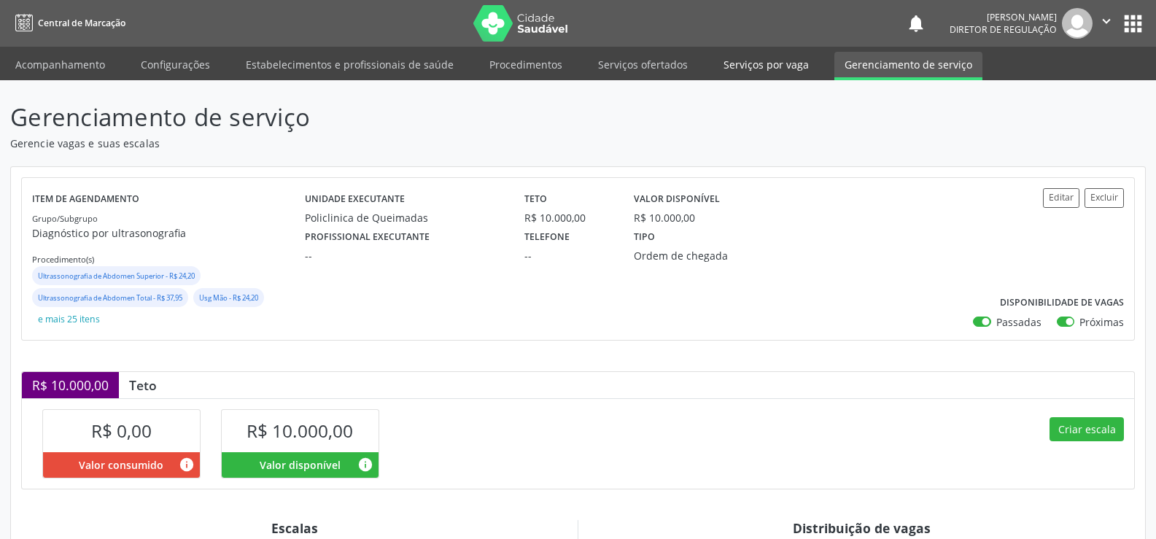
click at [746, 64] on link "Serviços por vaga" at bounding box center [766, 65] width 106 height 26
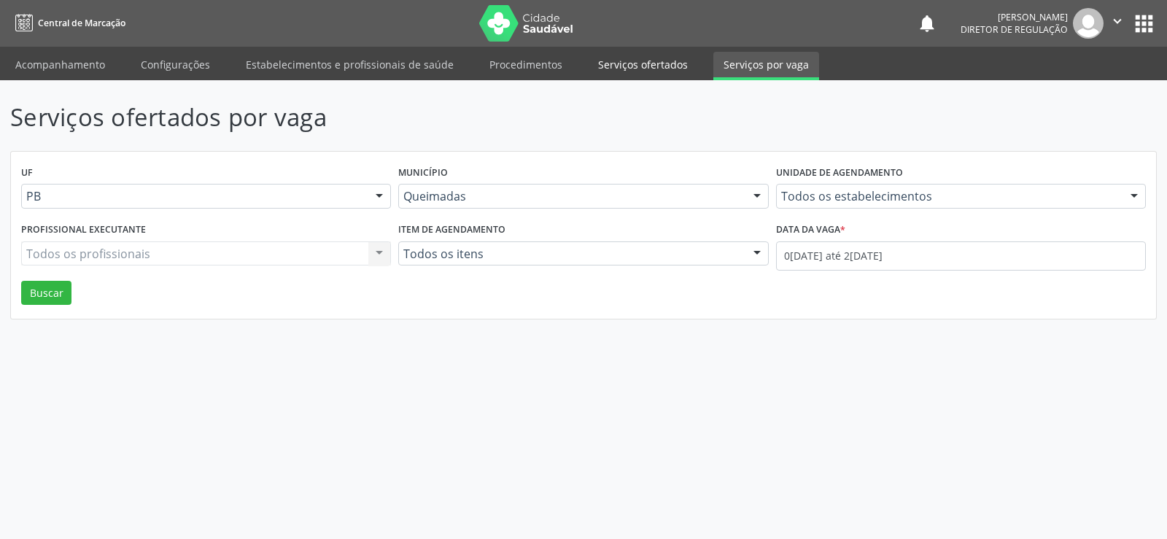
click at [625, 66] on link "Serviços ofertados" at bounding box center [643, 65] width 110 height 26
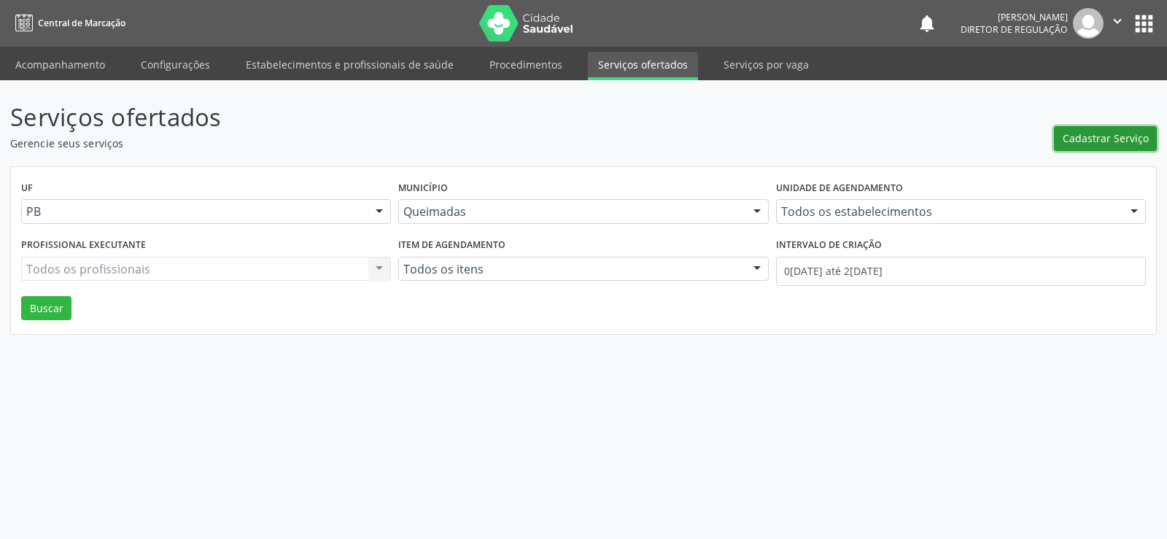
click at [1080, 136] on span "Cadastrar Serviço" at bounding box center [1106, 138] width 86 height 15
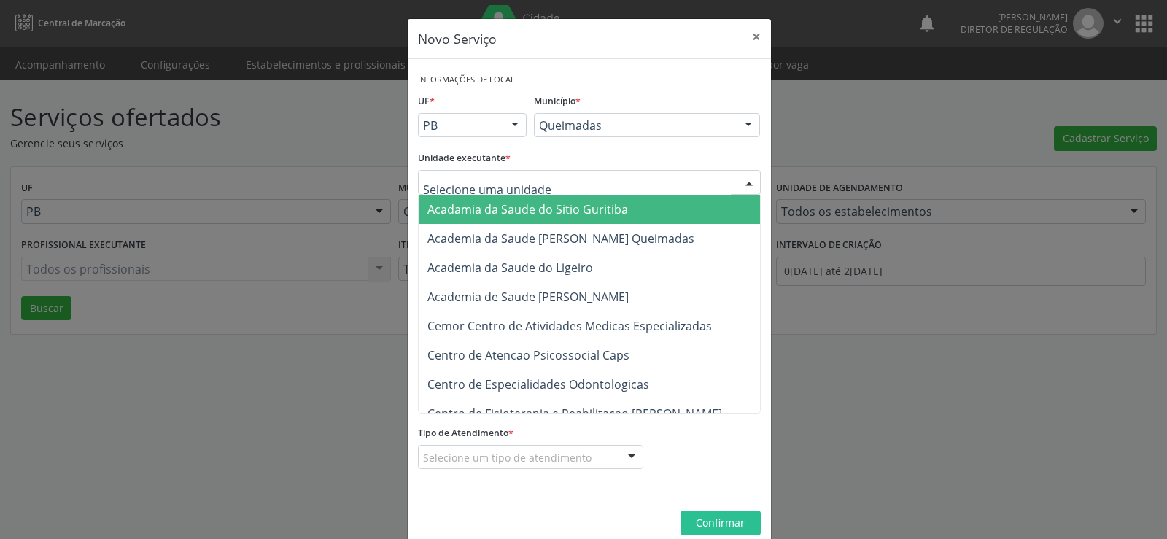
click at [746, 182] on div at bounding box center [749, 183] width 22 height 25
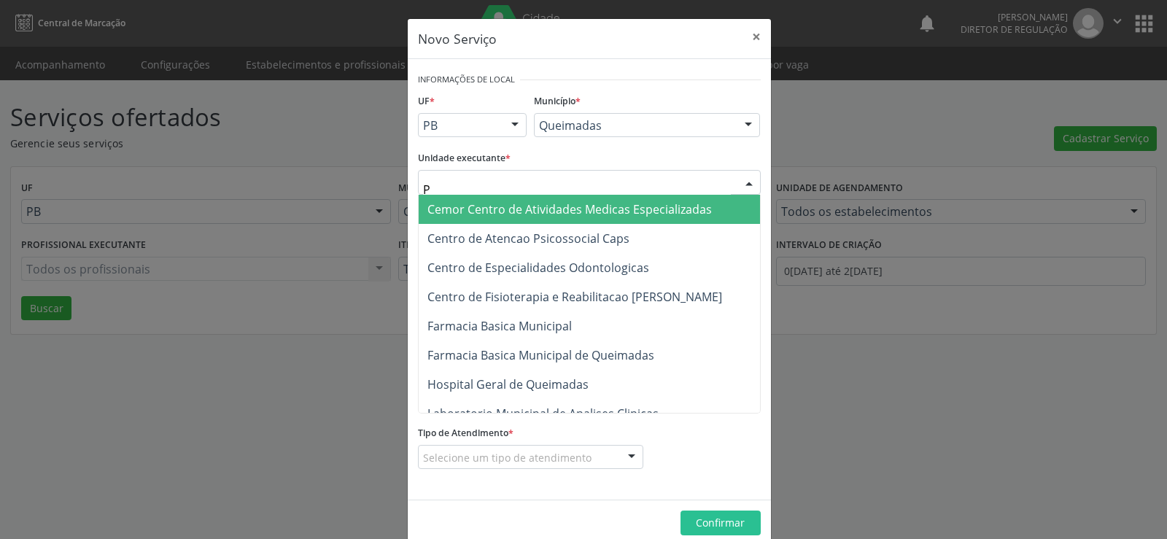
type input "PO"
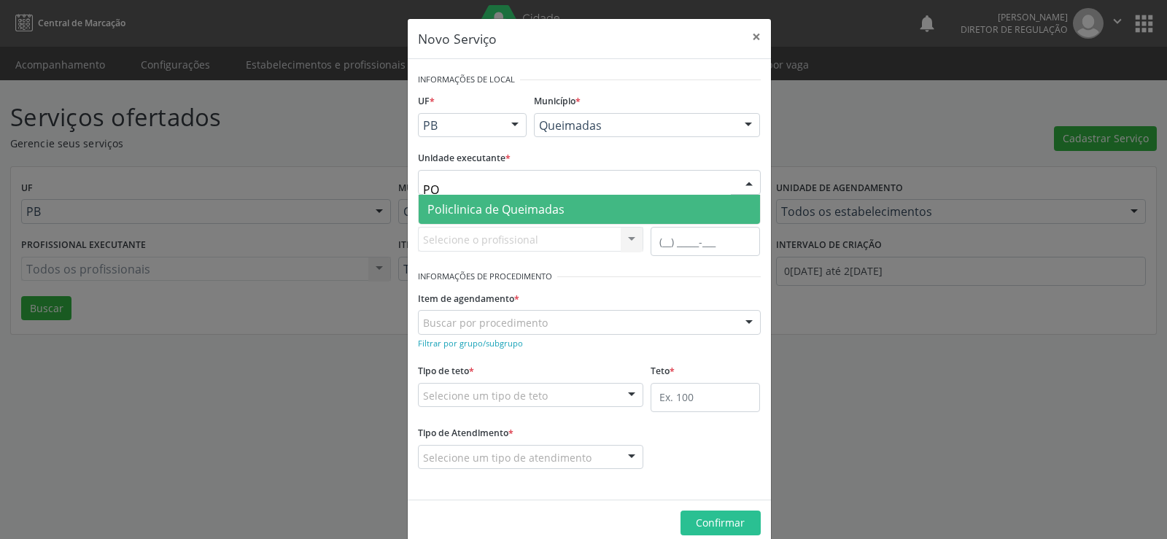
click at [597, 215] on span "Policlinica de Queimadas" at bounding box center [589, 209] width 341 height 29
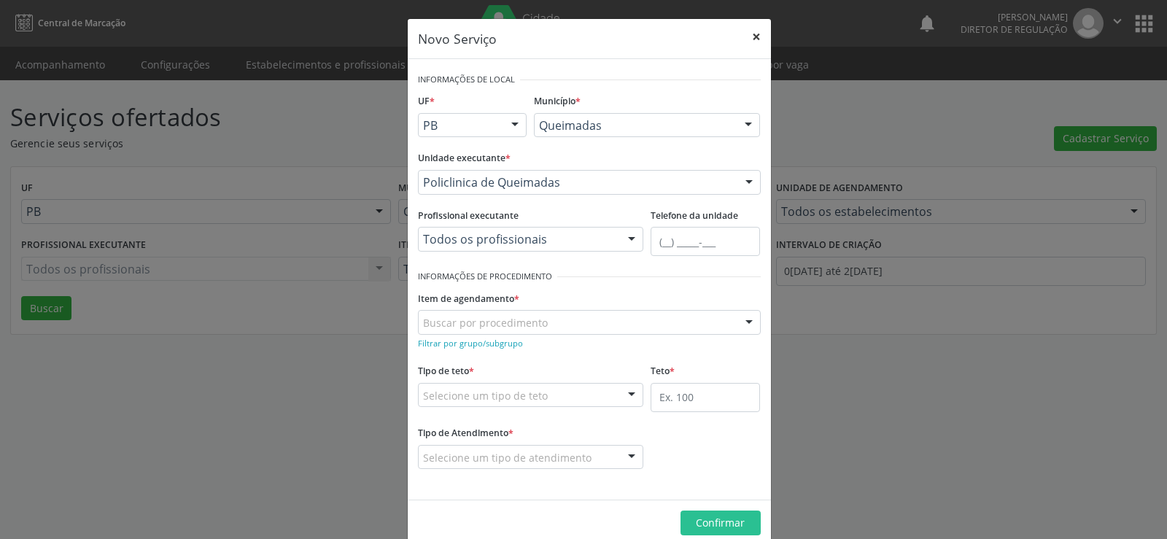
click at [751, 34] on button "×" at bounding box center [756, 37] width 29 height 36
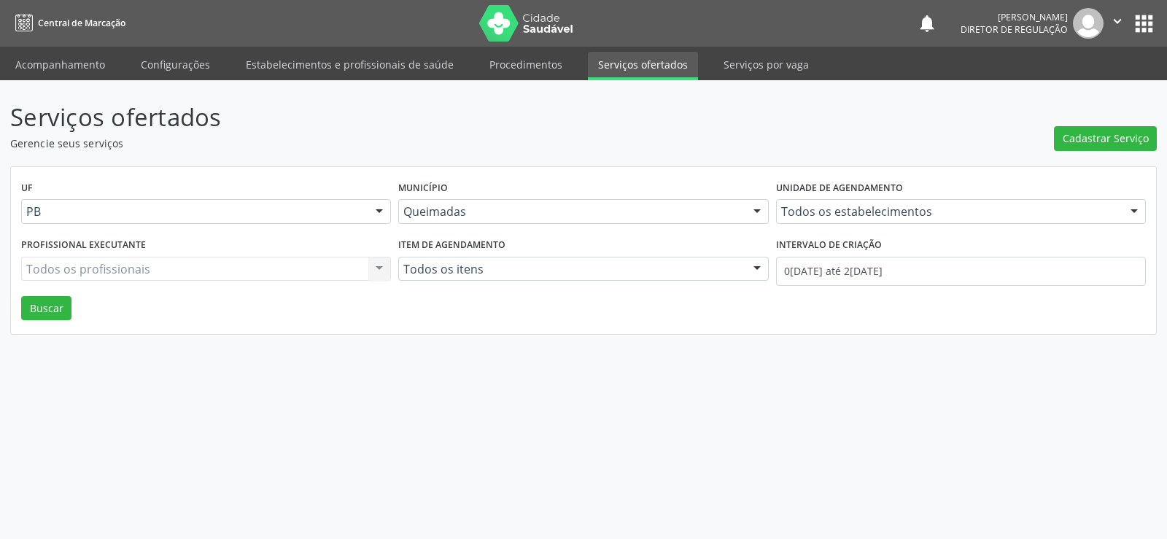
click at [611, 69] on link "Serviços ofertados" at bounding box center [643, 66] width 110 height 28
click at [49, 298] on button "Buscar" at bounding box center [46, 308] width 50 height 25
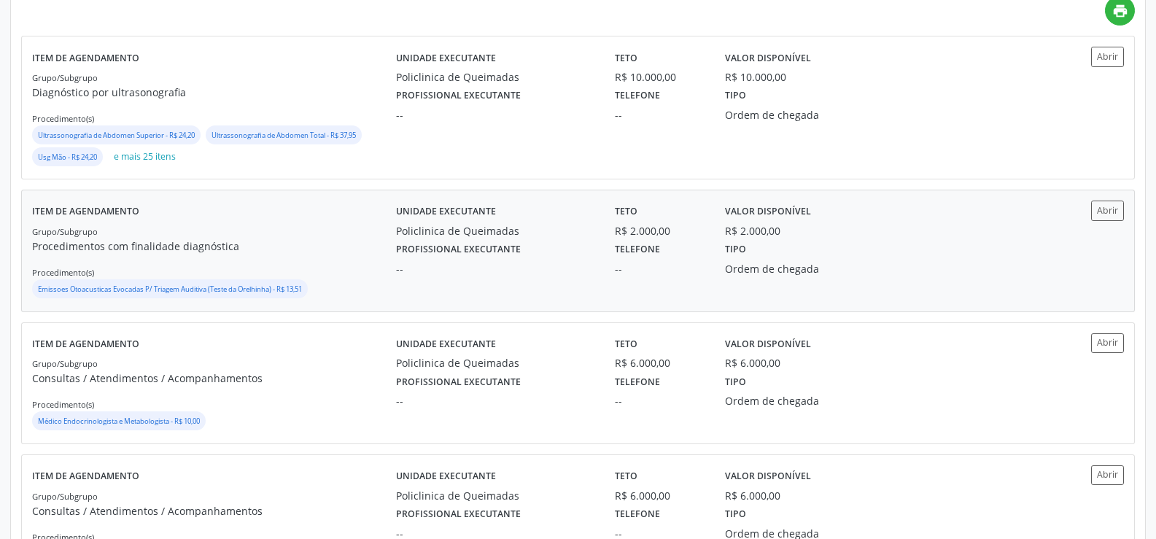
scroll to position [365, 0]
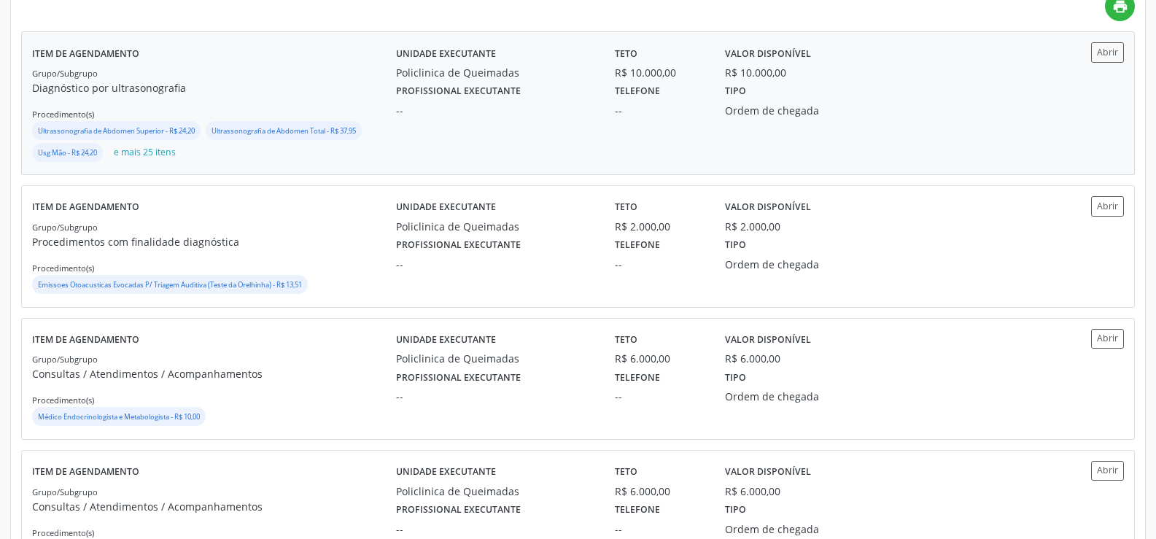
click at [123, 137] on div "Ultrassonografia de Abdomen Superior - R$ 24,20" at bounding box center [116, 130] width 157 height 13
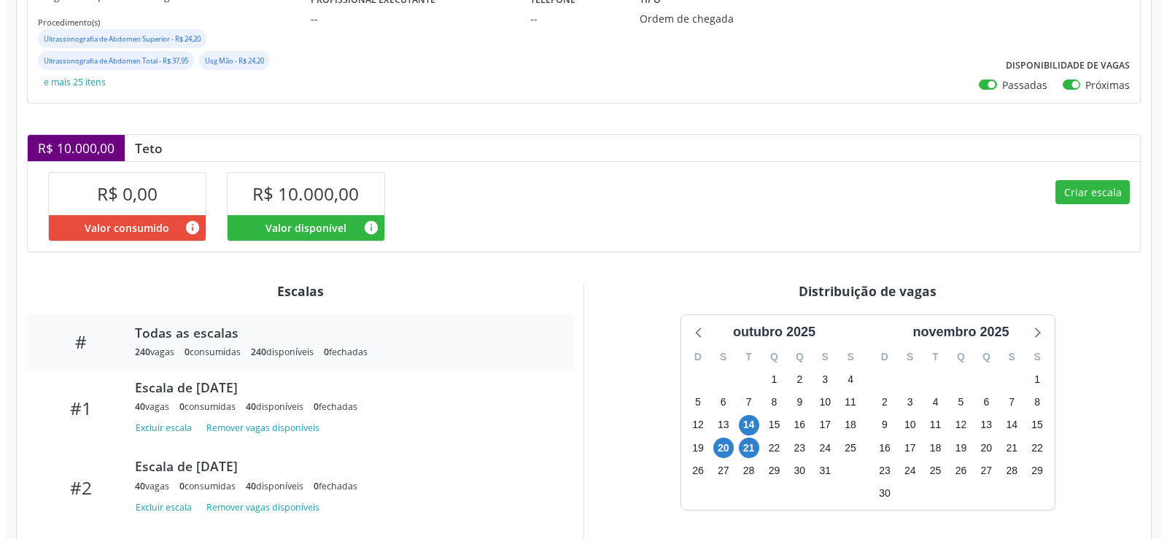
scroll to position [326, 0]
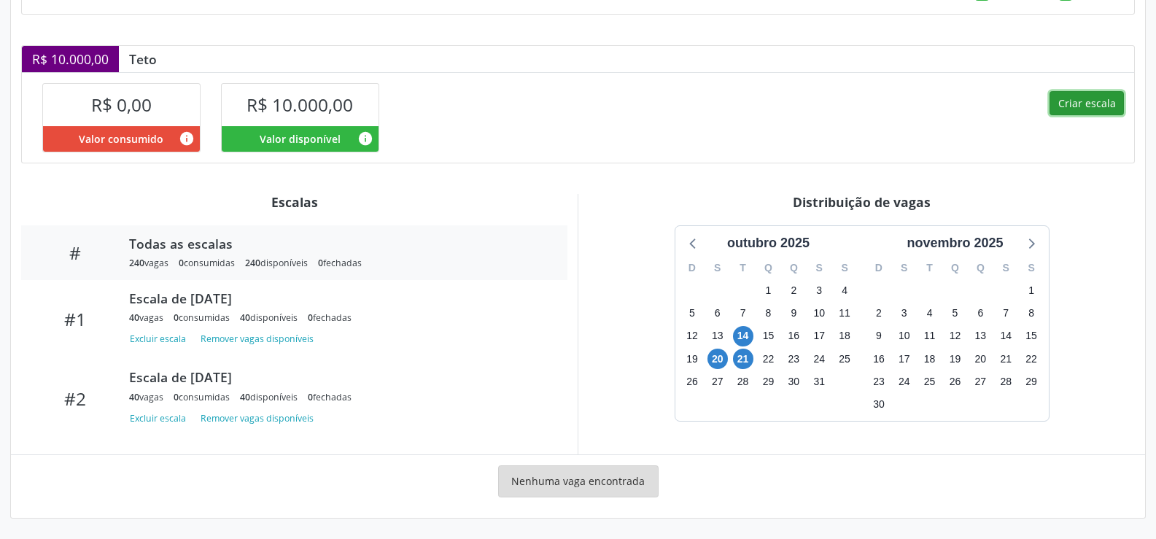
click at [1085, 104] on button "Criar escala" at bounding box center [1087, 103] width 74 height 25
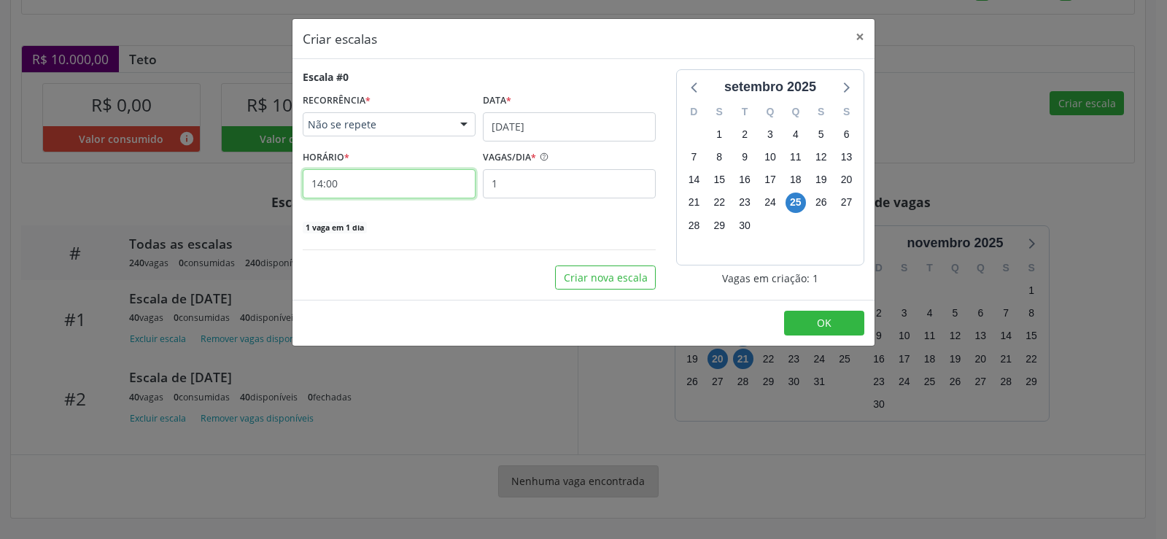
click at [382, 184] on input "14:00" at bounding box center [389, 183] width 173 height 29
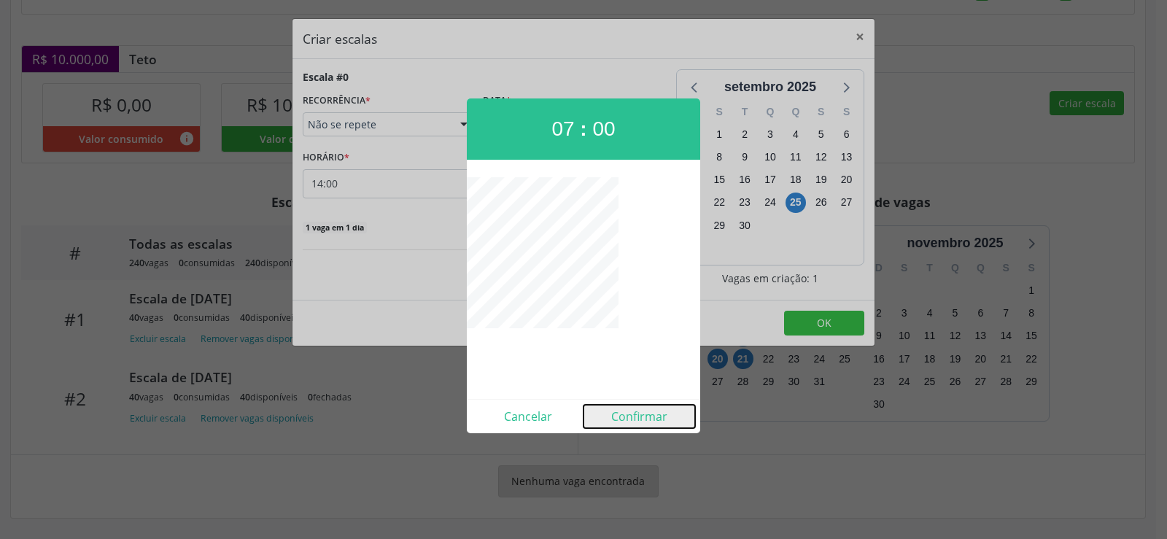
click at [651, 418] on button "Confirmar" at bounding box center [640, 416] width 112 height 23
type input "07:00"
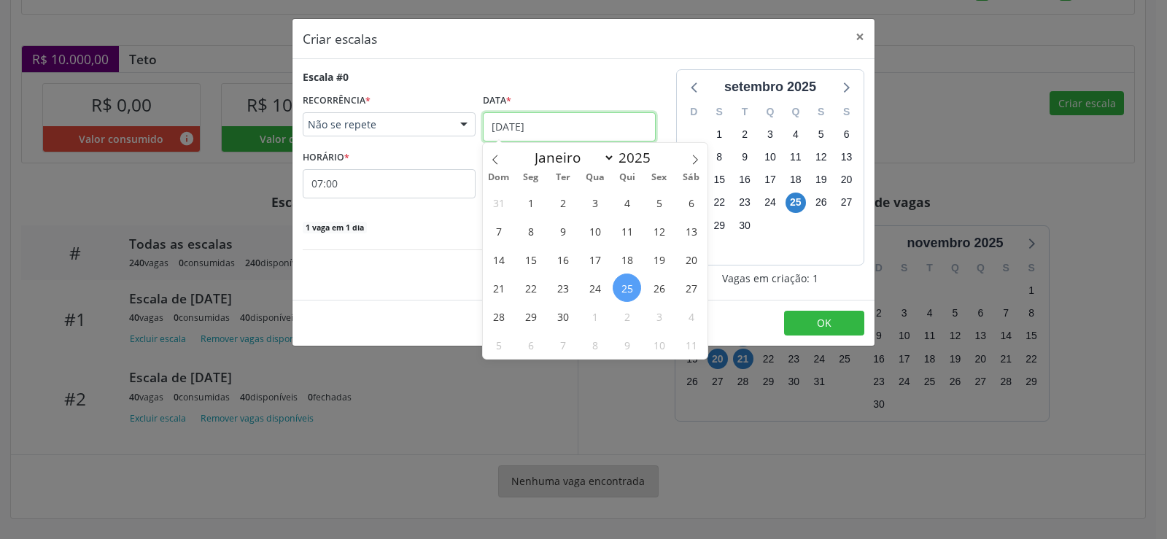
click at [596, 132] on input "[DATE]" at bounding box center [569, 126] width 173 height 29
click at [697, 162] on icon at bounding box center [695, 160] width 10 height 10
select select "9"
click at [532, 318] on span "27" at bounding box center [530, 316] width 28 height 28
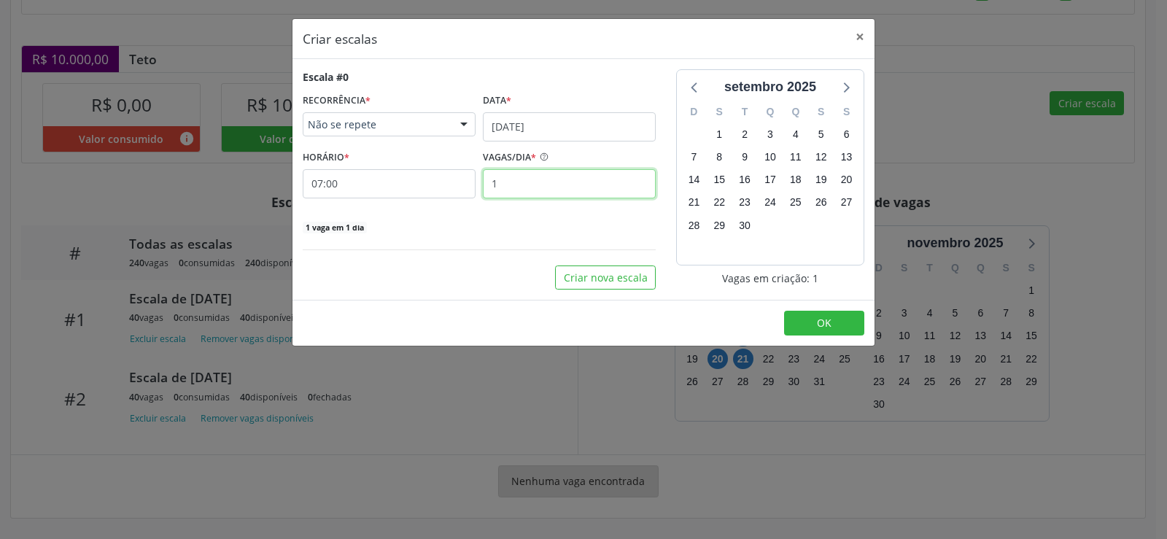
click at [503, 188] on input "1" at bounding box center [569, 183] width 173 height 29
type input "40"
click at [365, 186] on input "07:00" at bounding box center [389, 183] width 173 height 29
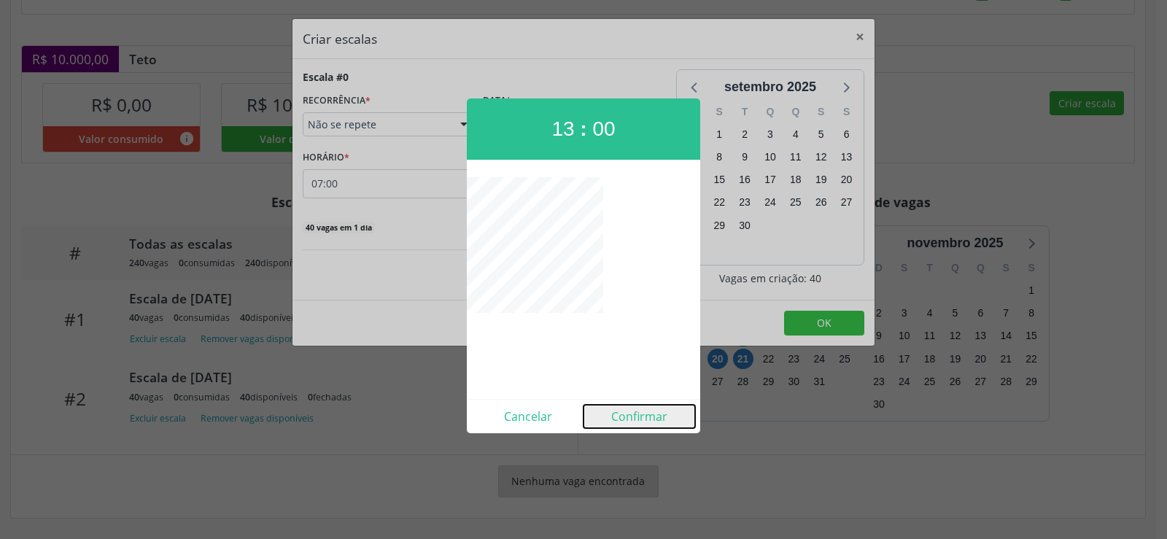
click at [639, 426] on button "Confirmar" at bounding box center [640, 416] width 112 height 23
type input "13:00"
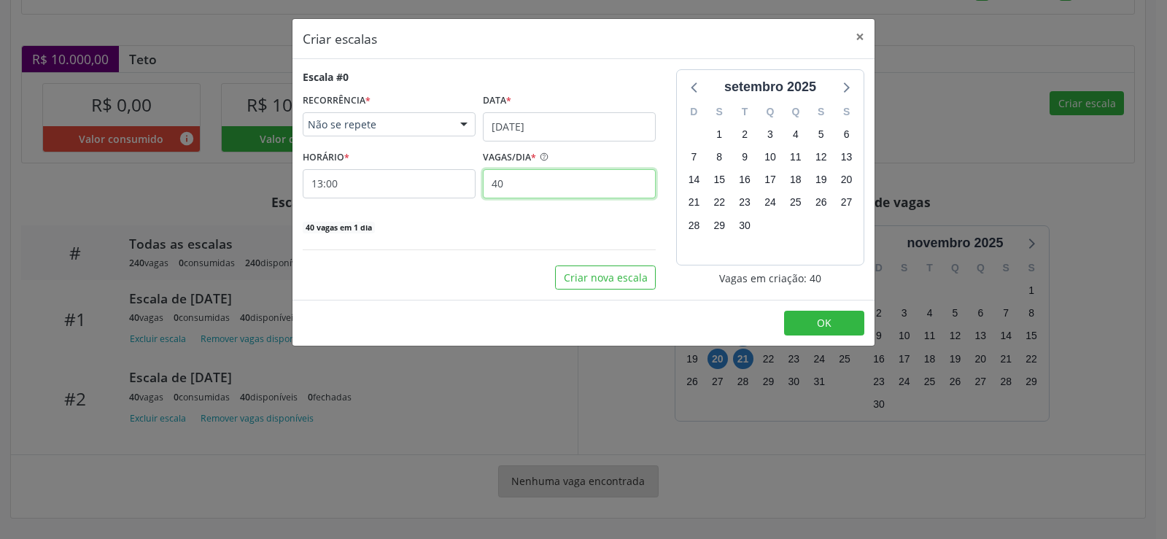
click at [538, 190] on input "40" at bounding box center [569, 183] width 173 height 29
click at [826, 312] on button "OK" at bounding box center [824, 323] width 80 height 25
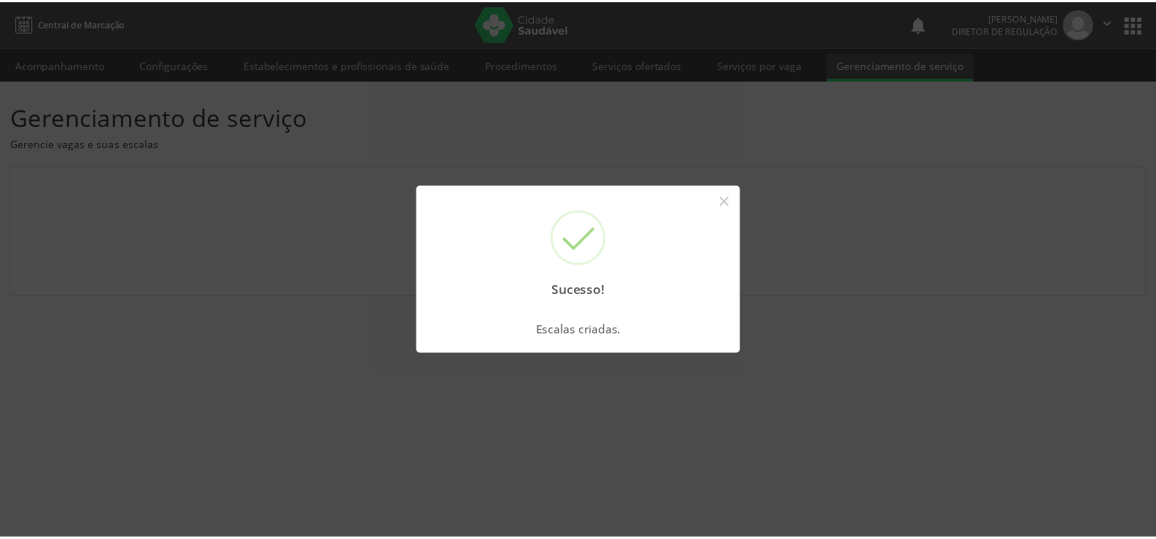
scroll to position [0, 0]
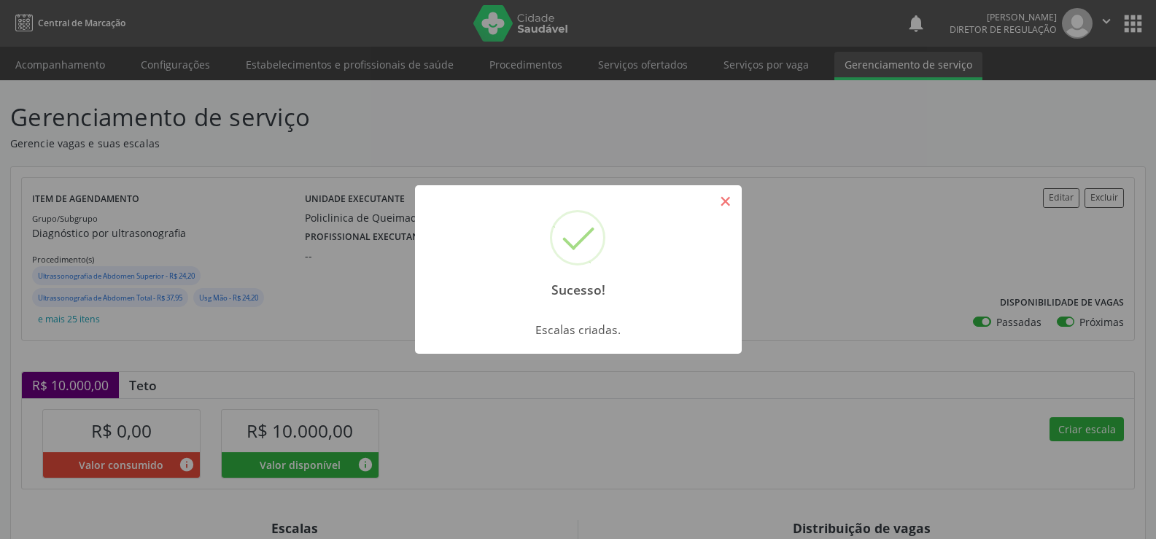
click at [724, 201] on button "×" at bounding box center [725, 201] width 25 height 25
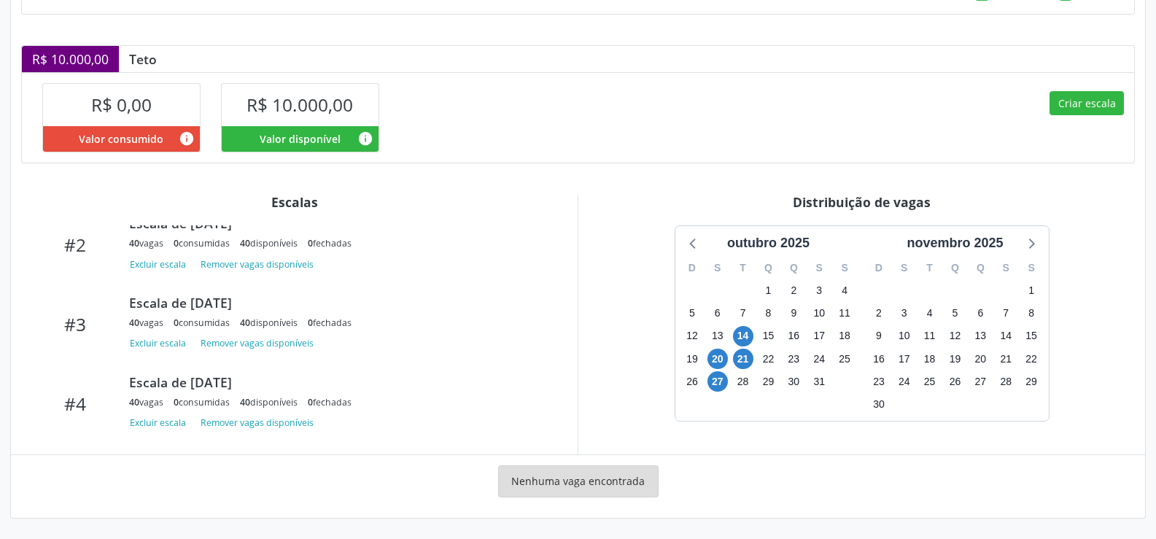
scroll to position [392, 0]
click at [745, 109] on div "Criar escala" at bounding box center [856, 117] width 557 height 90
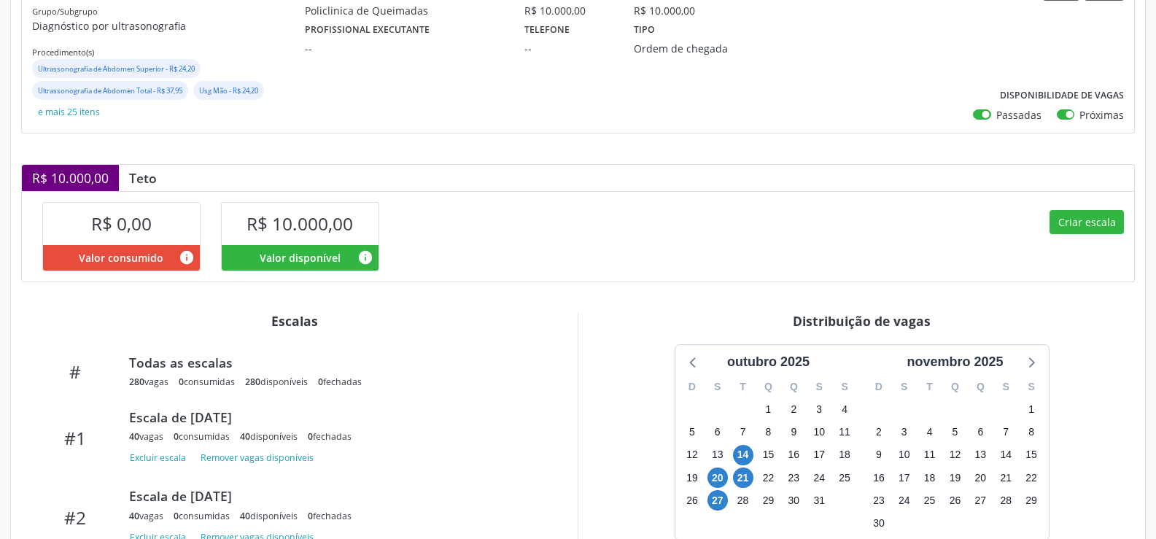
scroll to position [0, 0]
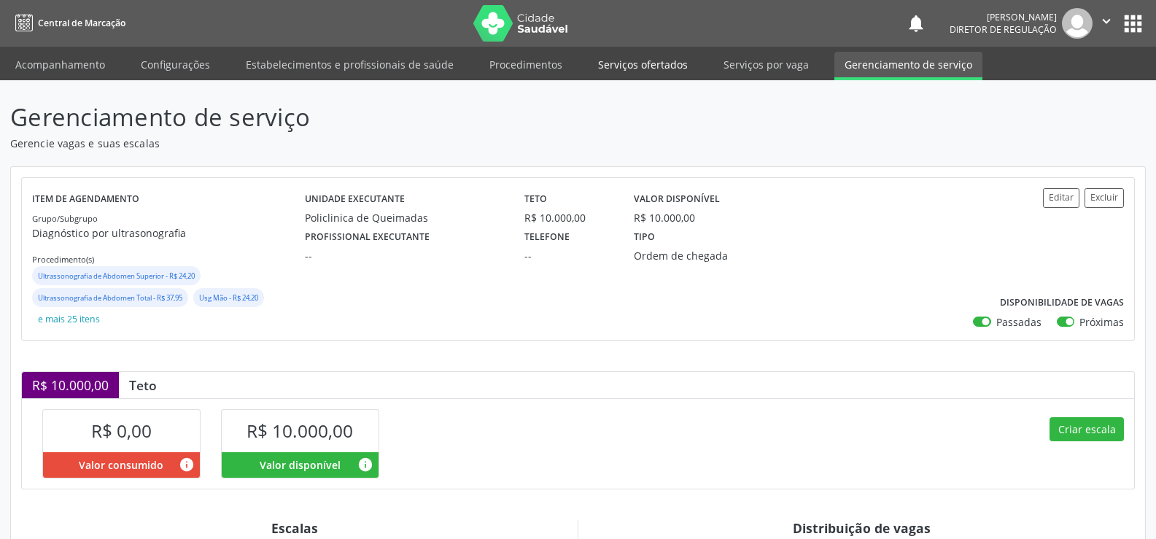
click at [632, 68] on link "Serviços ofertados" at bounding box center [643, 65] width 110 height 26
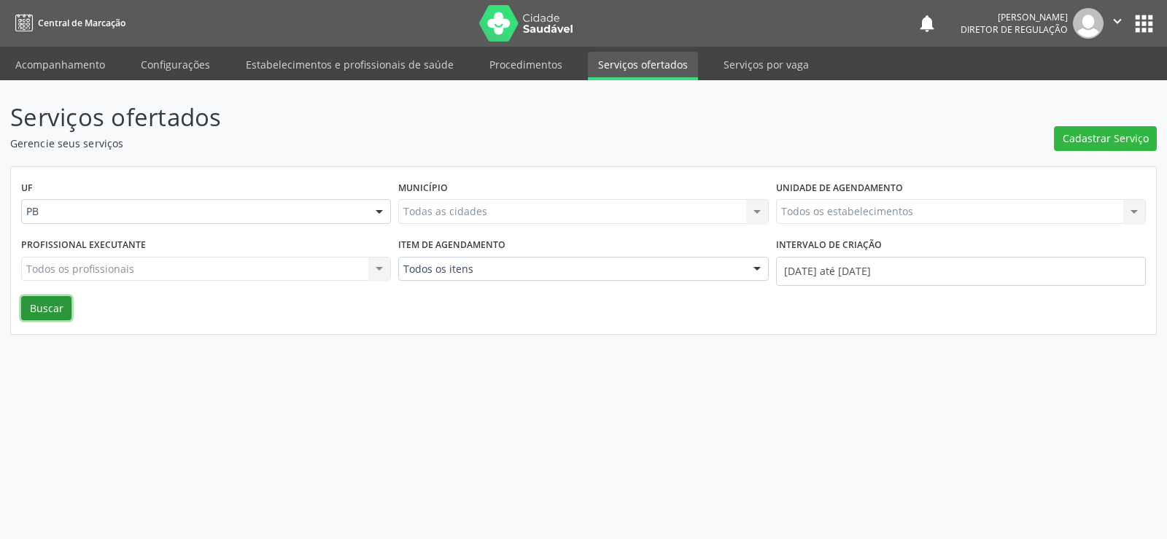
click at [50, 301] on button "Buscar" at bounding box center [46, 308] width 50 height 25
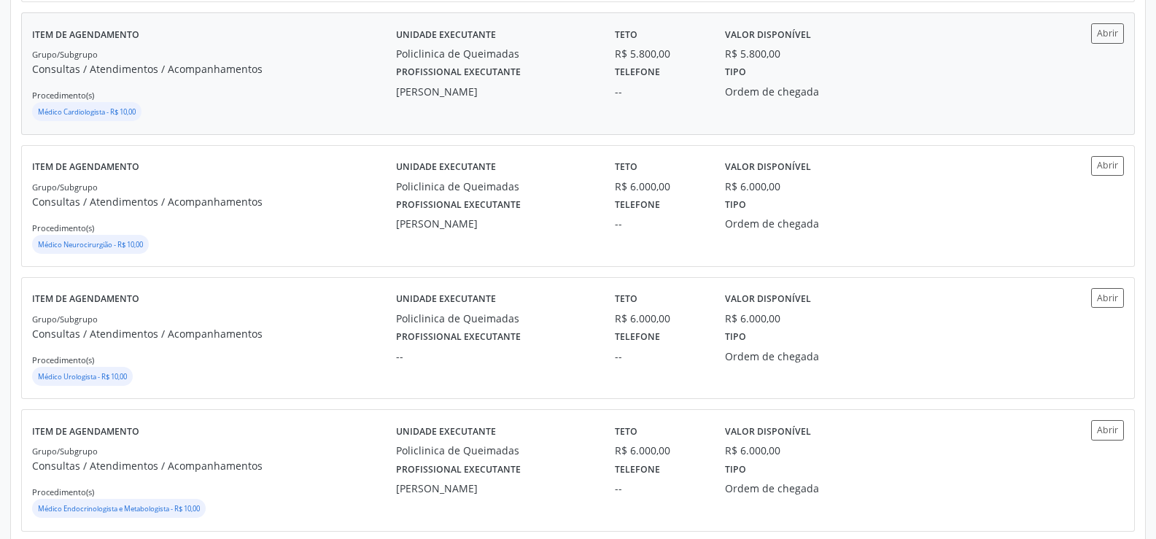
scroll to position [948, 0]
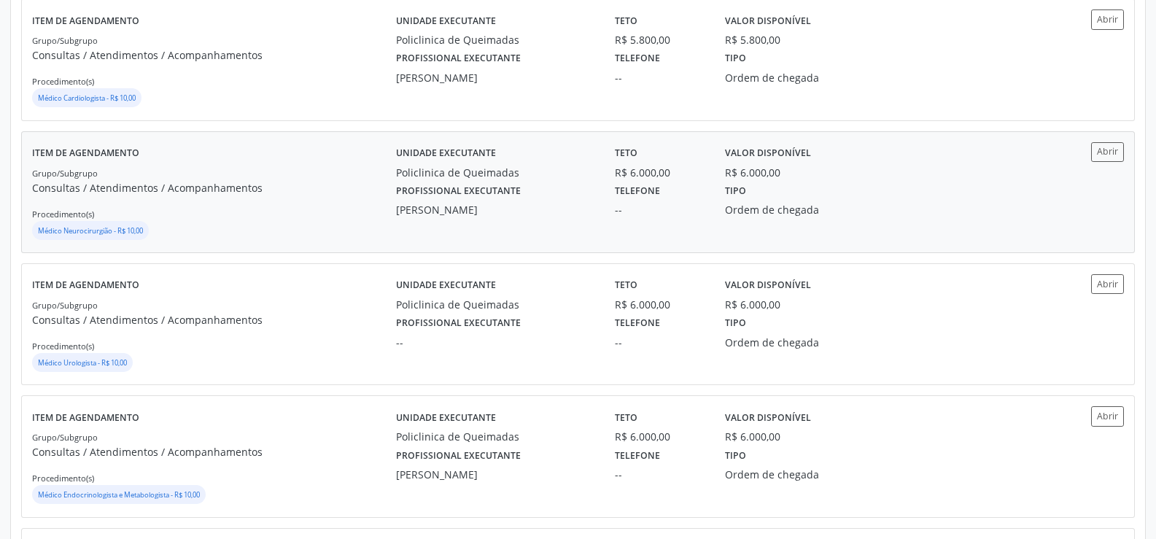
click at [99, 236] on div "Médico Neurocirurgião - R$ 10,00" at bounding box center [90, 230] width 105 height 13
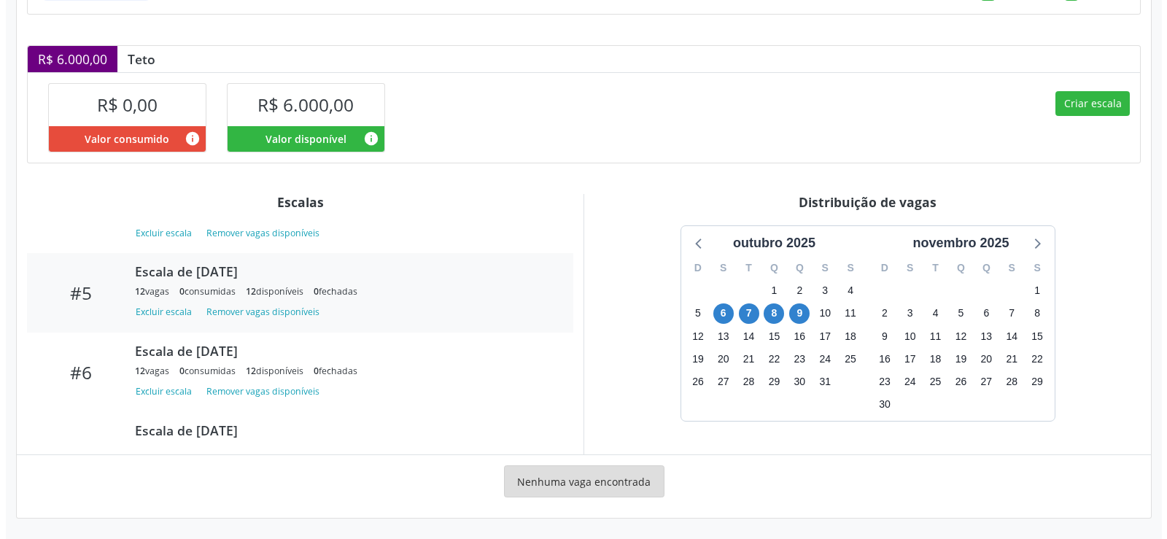
scroll to position [319, 0]
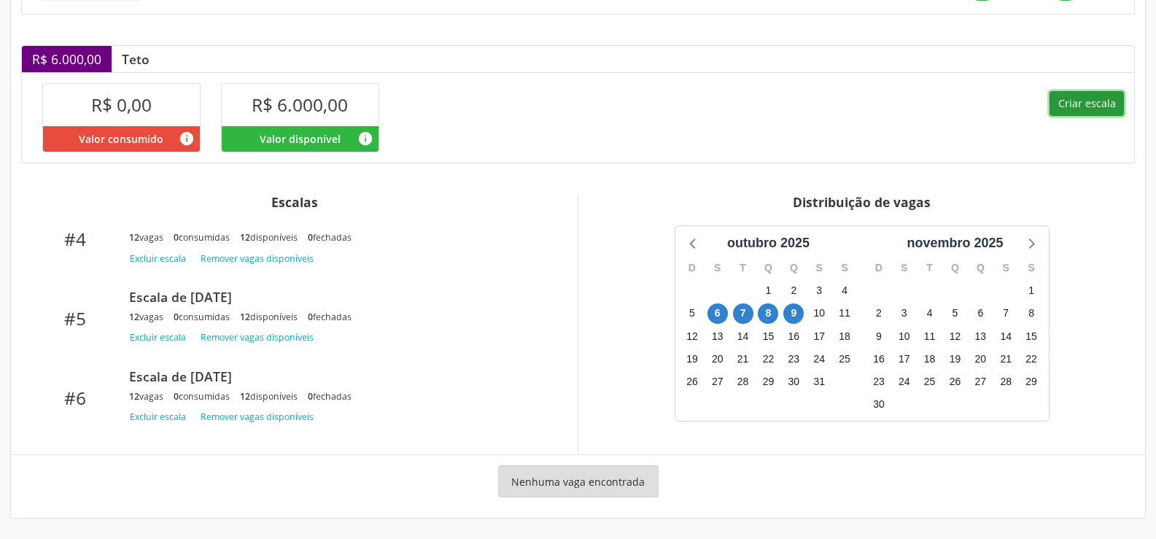
click at [1083, 102] on button "Criar escala" at bounding box center [1087, 103] width 74 height 25
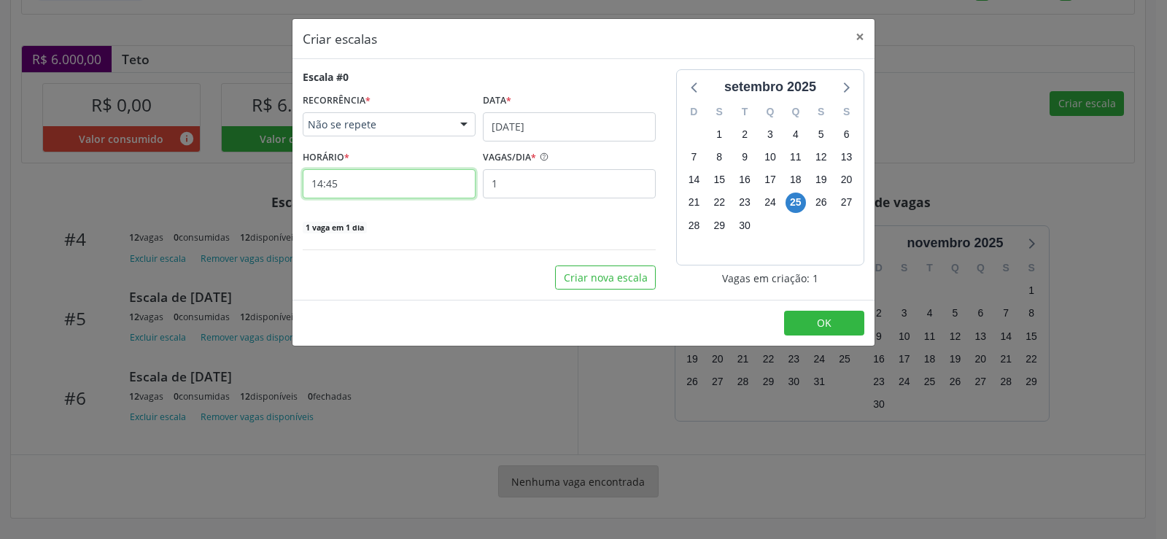
click at [427, 182] on input "14:45" at bounding box center [389, 183] width 173 height 29
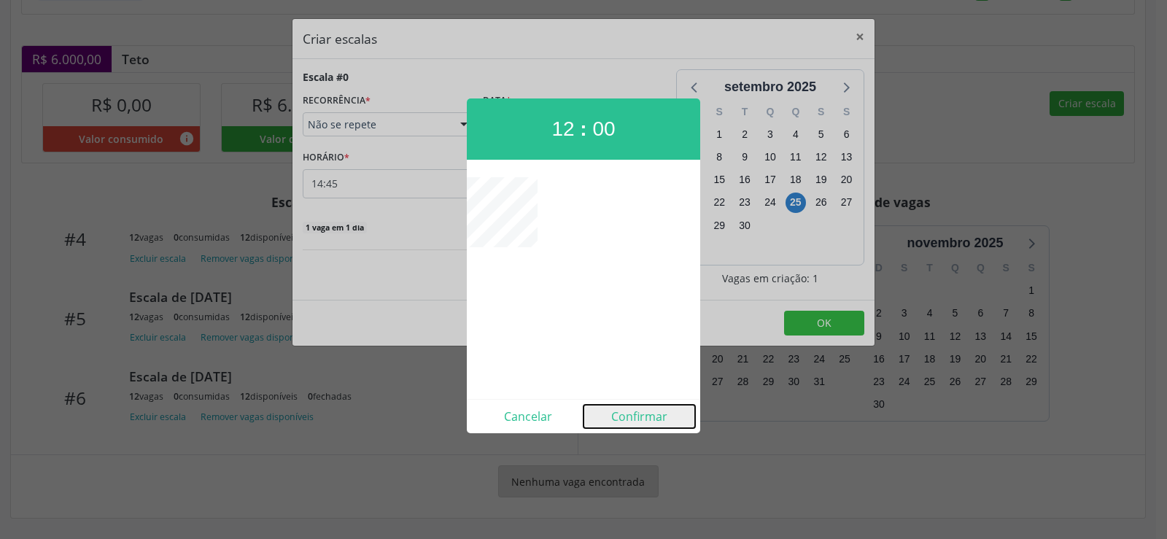
drag, startPoint x: 633, startPoint y: 422, endPoint x: 621, endPoint y: 412, distance: 15.0
click at [632, 424] on button "Confirmar" at bounding box center [640, 416] width 112 height 23
type input "12:00"
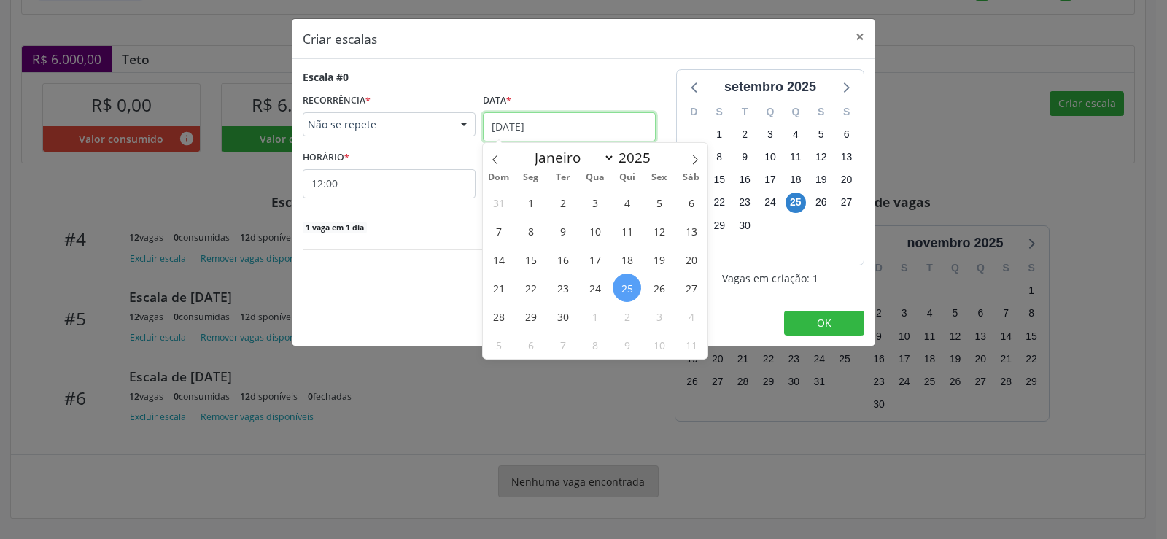
click at [593, 124] on input "[DATE]" at bounding box center [569, 126] width 173 height 29
drag, startPoint x: 697, startPoint y: 158, endPoint x: 683, endPoint y: 169, distance: 17.1
click at [696, 160] on icon at bounding box center [695, 160] width 10 height 10
select select "9"
drag, startPoint x: 593, startPoint y: 233, endPoint x: 458, endPoint y: 156, distance: 155.5
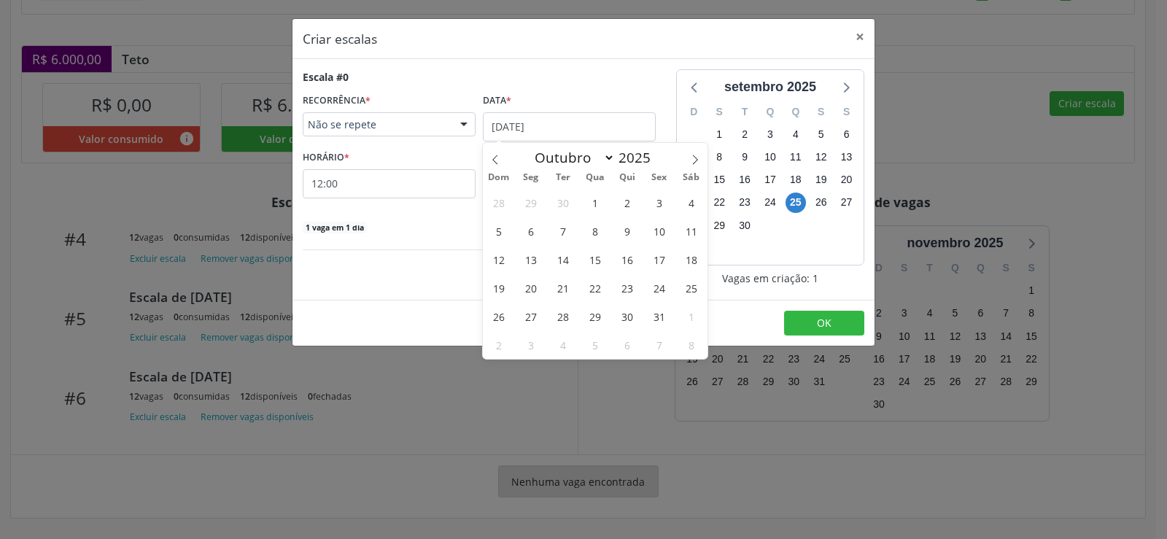
click at [592, 232] on span "8" at bounding box center [595, 231] width 28 height 28
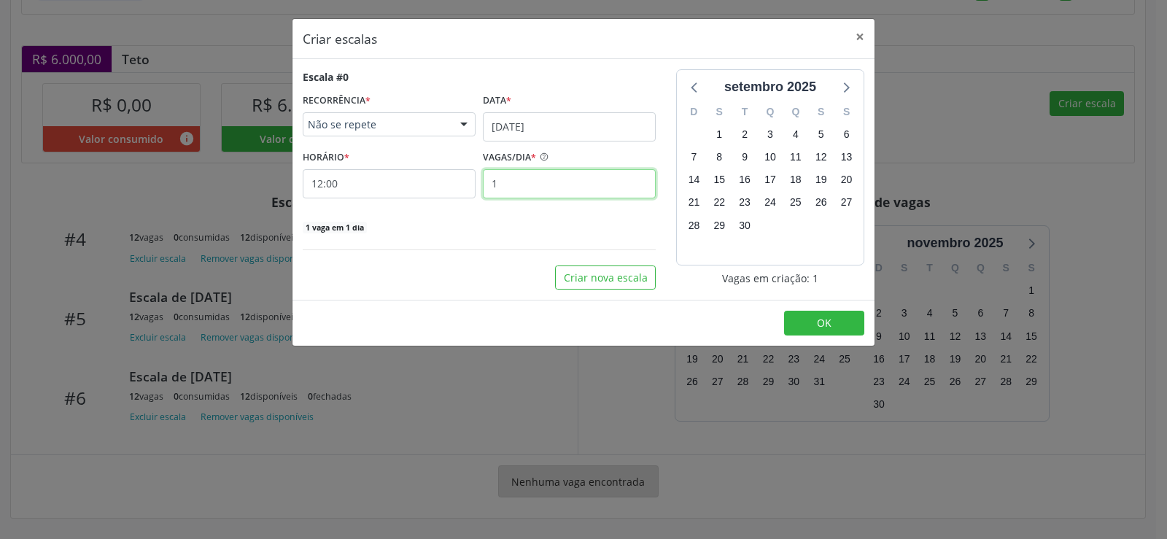
click at [500, 185] on input "1" at bounding box center [569, 183] width 173 height 29
type input "12"
click at [812, 322] on button "OK" at bounding box center [824, 323] width 80 height 25
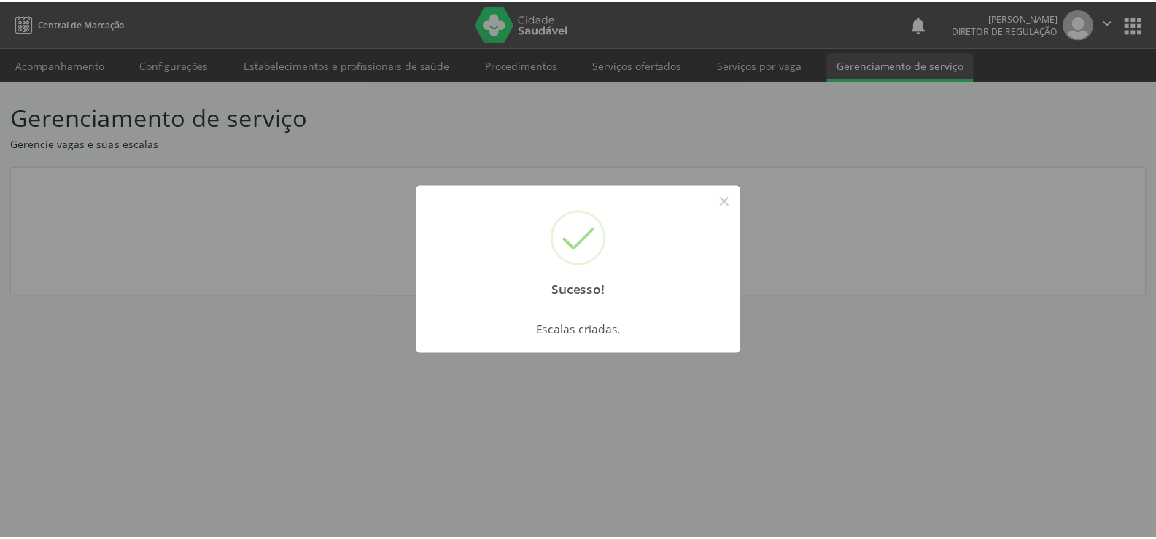
scroll to position [0, 0]
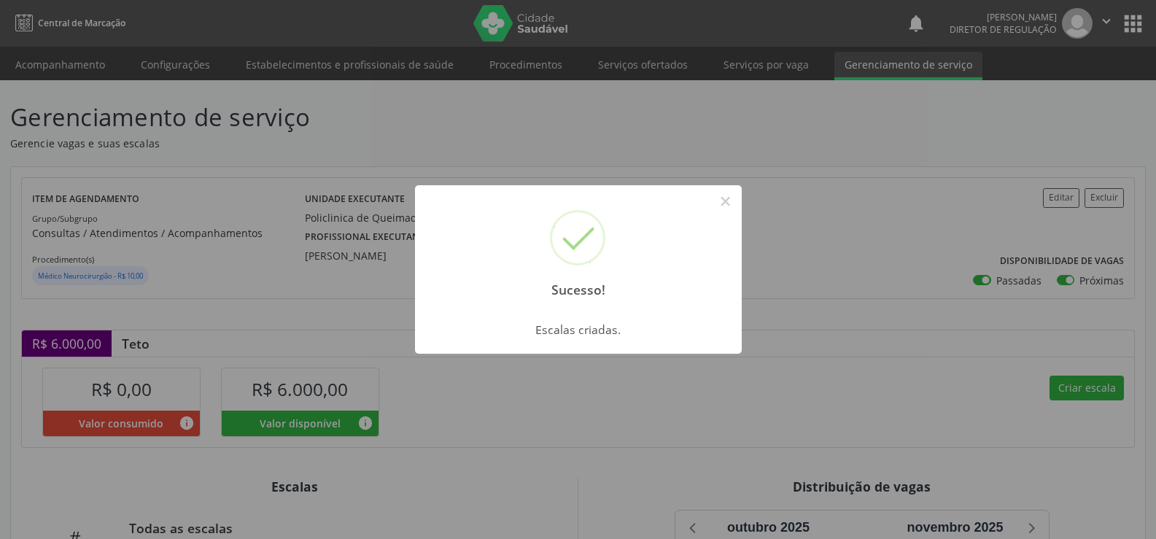
drag, startPoint x: 734, startPoint y: 201, endPoint x: 467, endPoint y: 384, distance: 323.7
click at [732, 204] on button "×" at bounding box center [725, 201] width 25 height 25
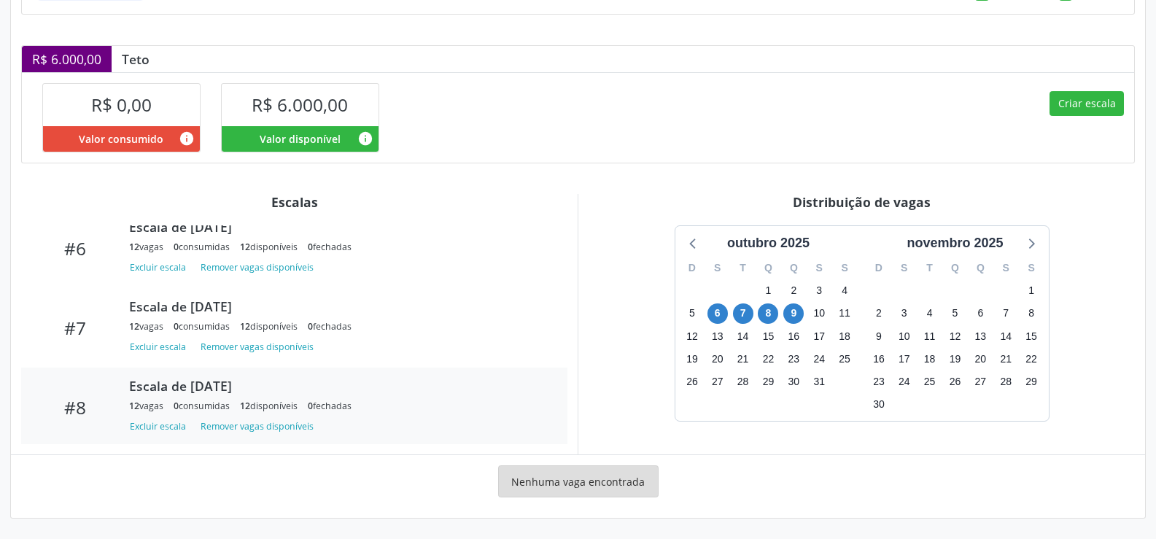
scroll to position [471, 0]
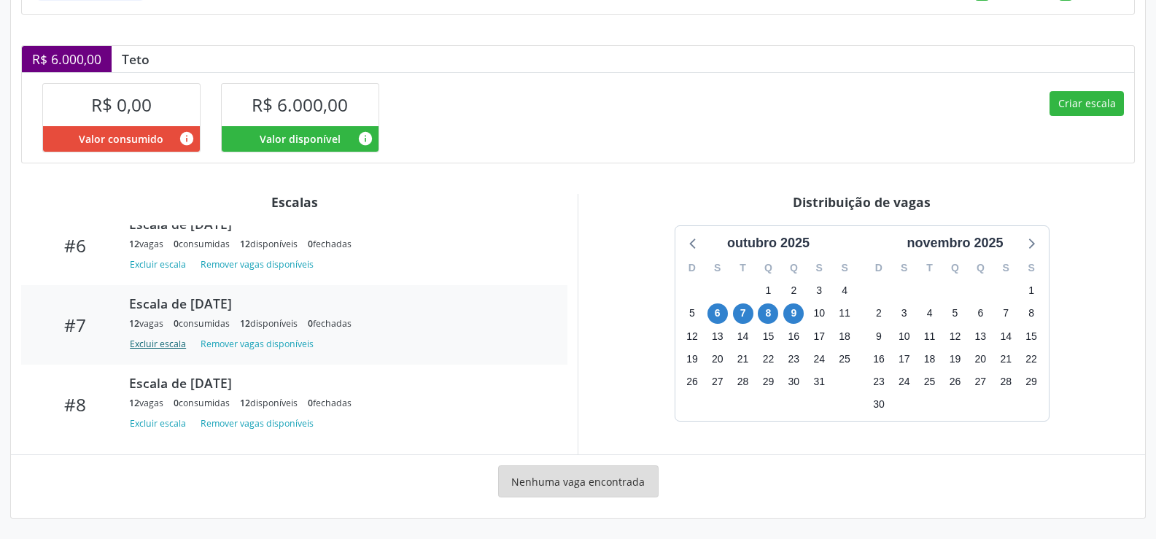
click at [142, 346] on button "Excluir escala" at bounding box center [160, 345] width 63 height 20
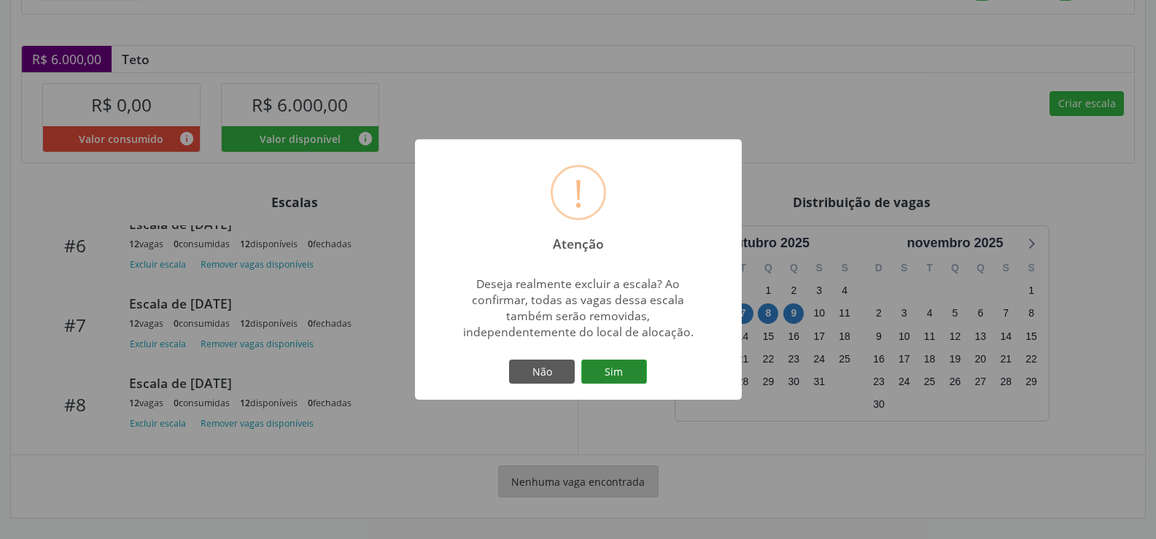
click at [626, 372] on button "Sim" at bounding box center [614, 372] width 66 height 25
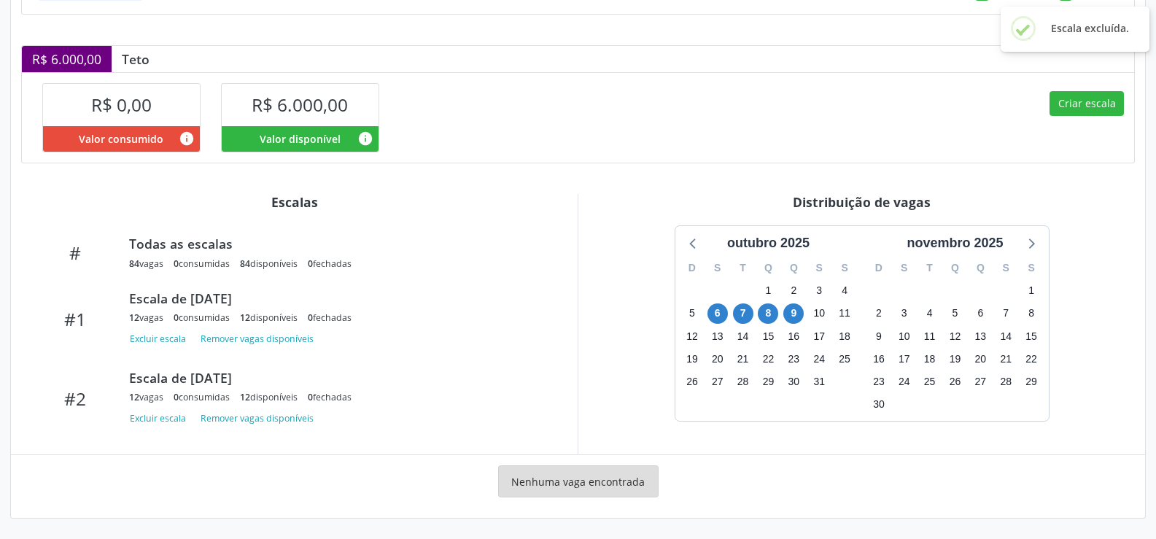
scroll to position [392, 0]
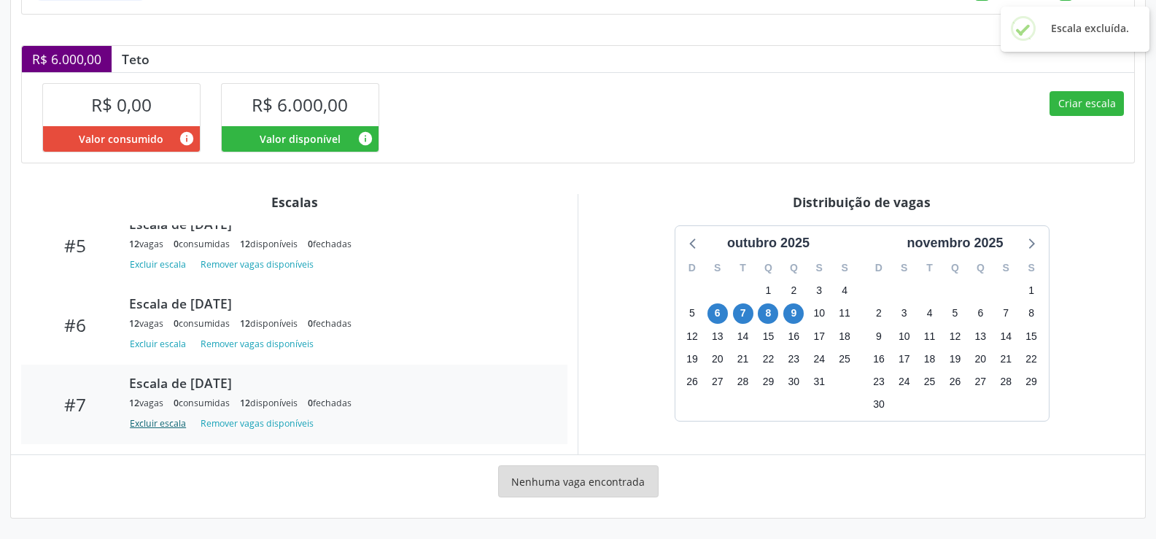
click at [158, 424] on button "Excluir escala" at bounding box center [160, 424] width 63 height 20
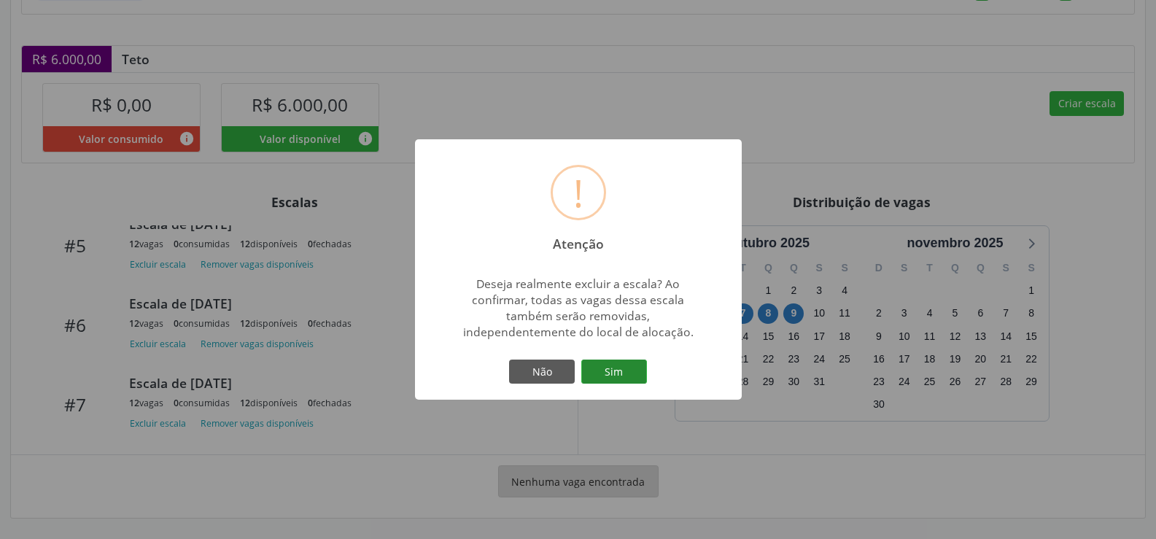
click at [619, 373] on button "Sim" at bounding box center [614, 372] width 66 height 25
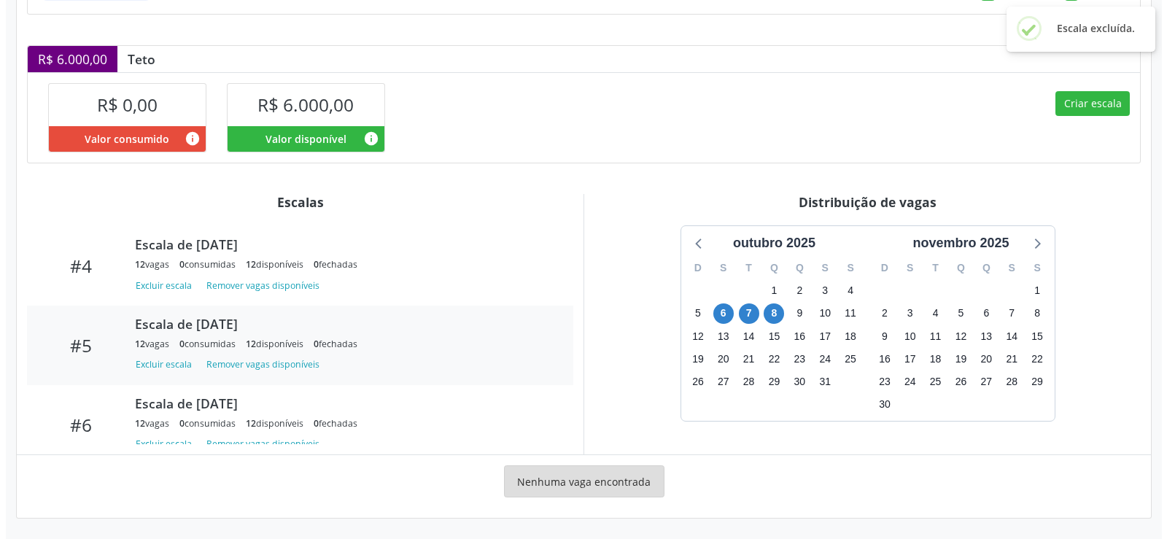
scroll to position [312, 0]
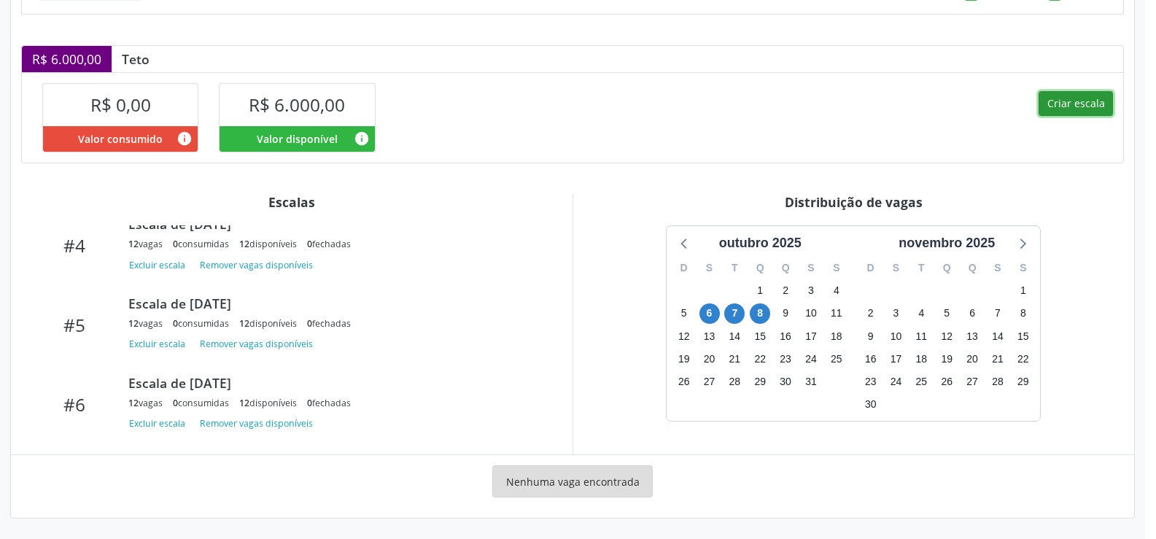
click at [1082, 106] on button "Criar escala" at bounding box center [1076, 103] width 74 height 25
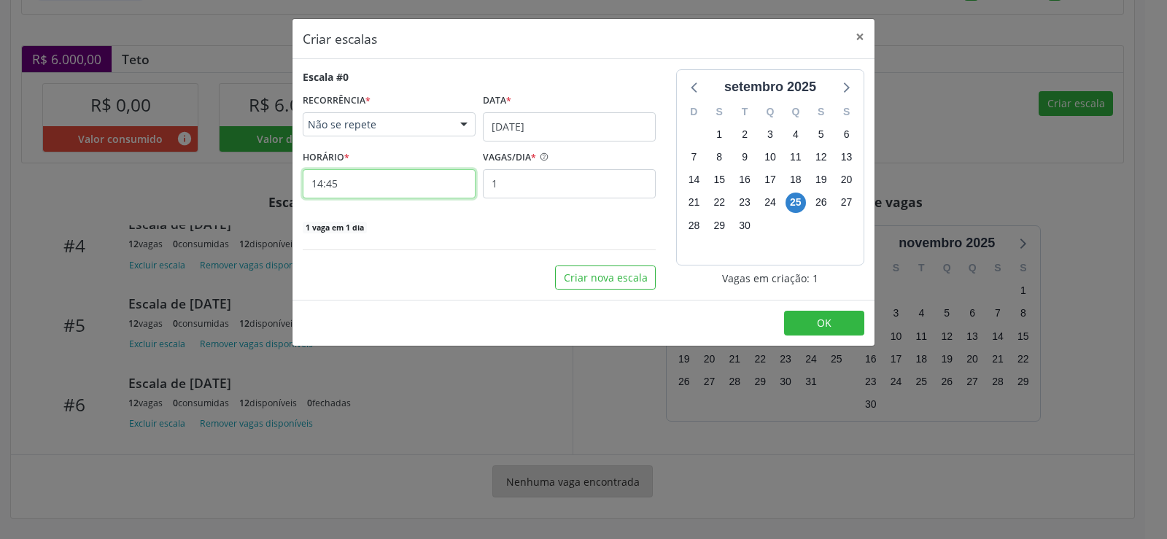
click at [367, 181] on input "14:45" at bounding box center [389, 183] width 173 height 29
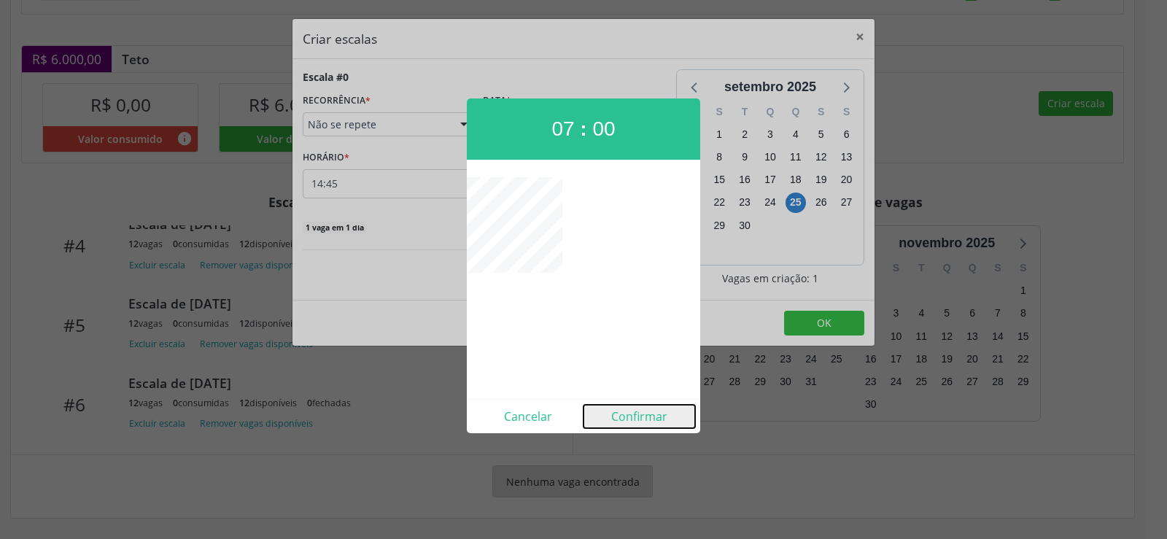
drag, startPoint x: 632, startPoint y: 414, endPoint x: 601, endPoint y: 369, distance: 54.6
click at [630, 418] on button "Confirmar" at bounding box center [640, 416] width 112 height 23
type input "07:00"
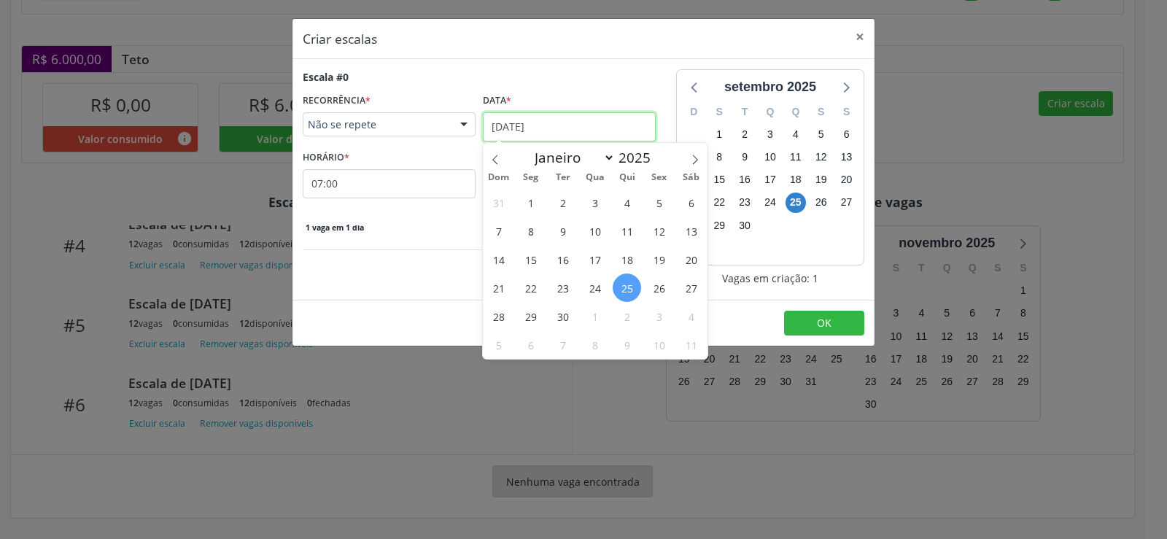
click at [597, 117] on input "[DATE]" at bounding box center [569, 126] width 173 height 29
drag, startPoint x: 698, startPoint y: 155, endPoint x: 678, endPoint y: 174, distance: 27.3
click at [693, 163] on icon at bounding box center [695, 160] width 10 height 10
select select "9"
drag, startPoint x: 626, startPoint y: 235, endPoint x: 600, endPoint y: 231, distance: 25.9
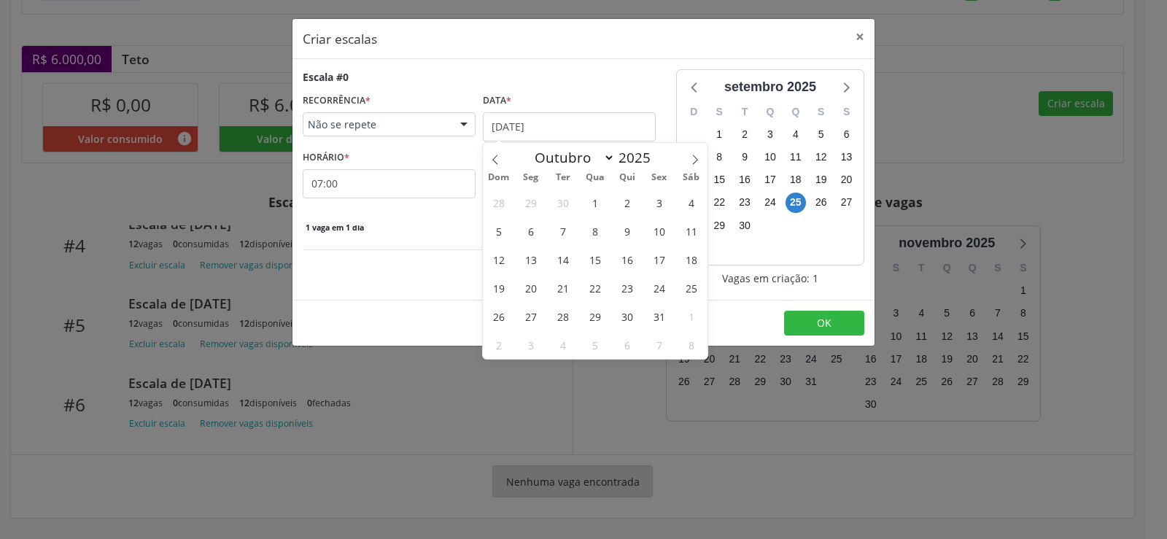
click at [617, 235] on span "9" at bounding box center [627, 231] width 28 height 28
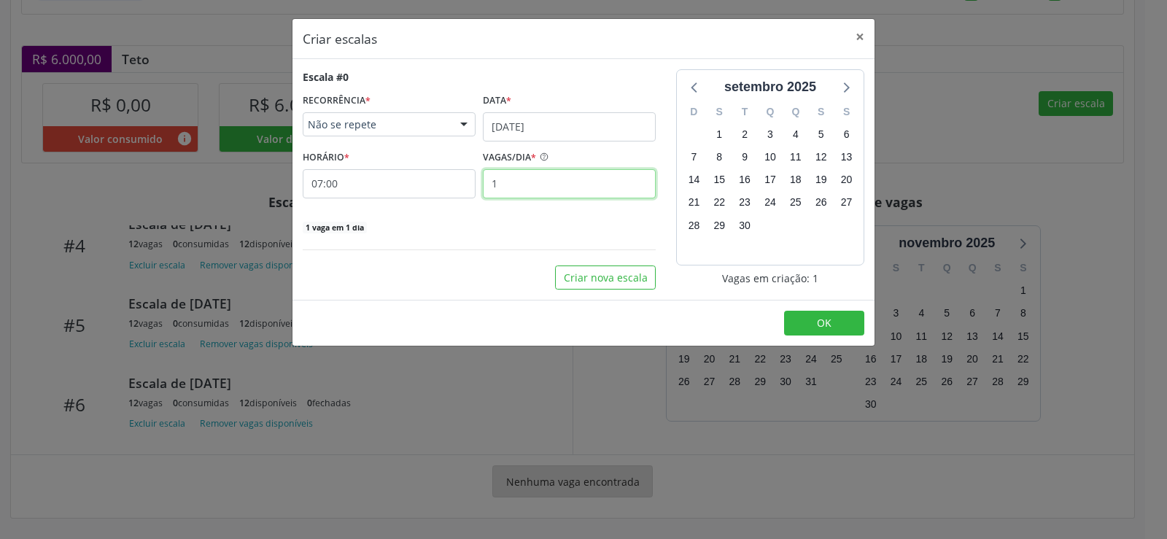
click at [516, 182] on input "1" at bounding box center [569, 183] width 173 height 29
type input "12"
click at [825, 328] on span "OK" at bounding box center [824, 323] width 15 height 14
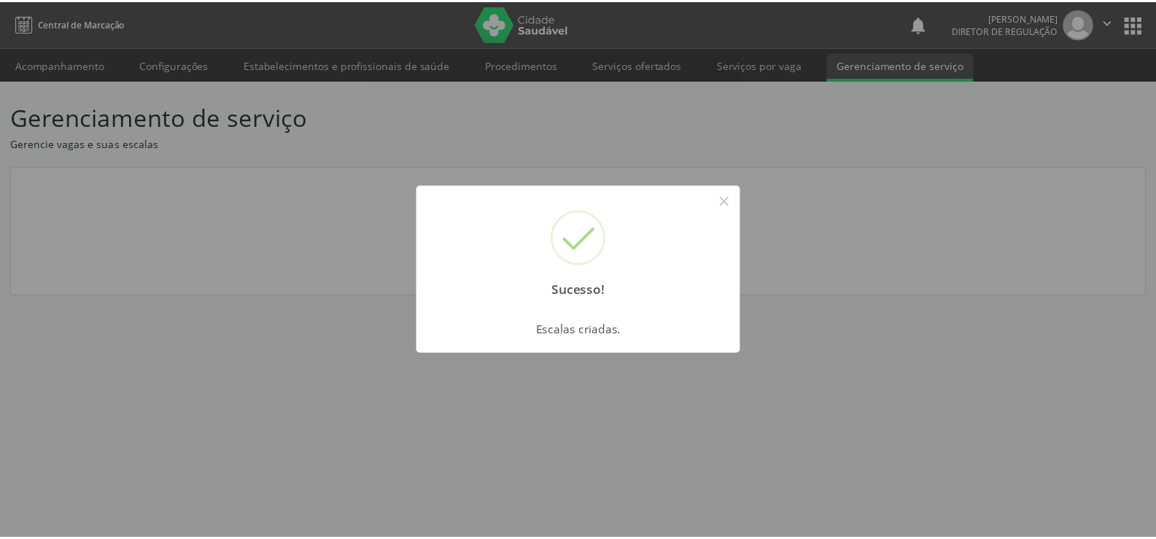
scroll to position [0, 0]
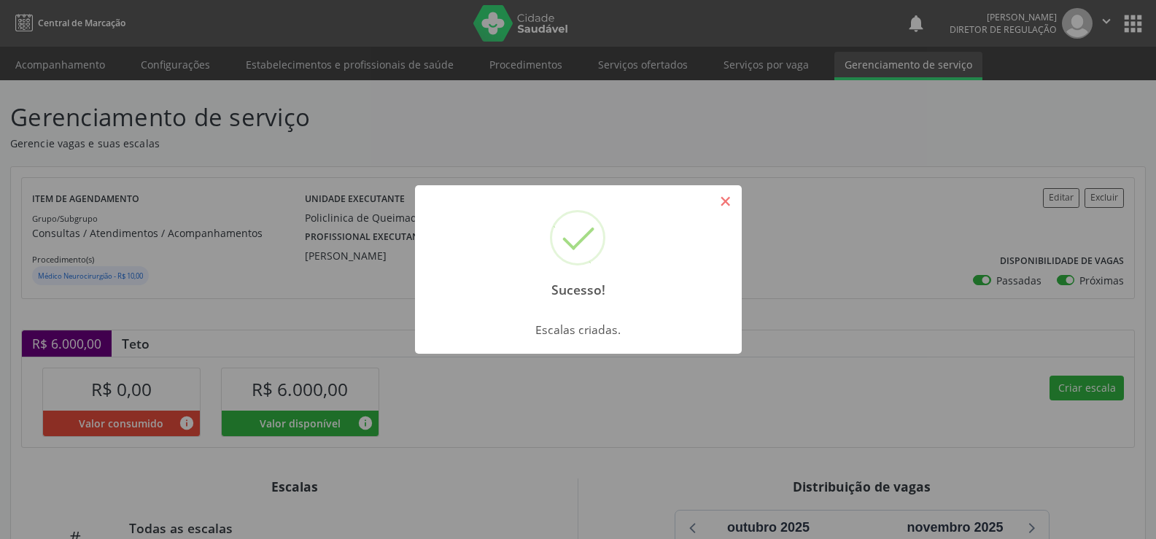
click at [726, 194] on button "×" at bounding box center [725, 201] width 25 height 25
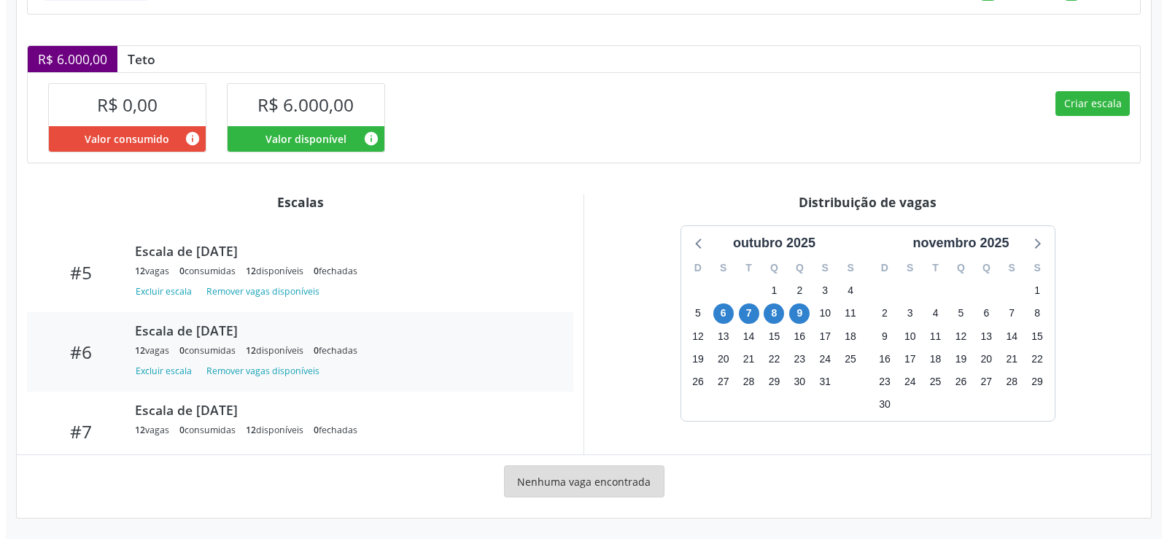
scroll to position [392, 0]
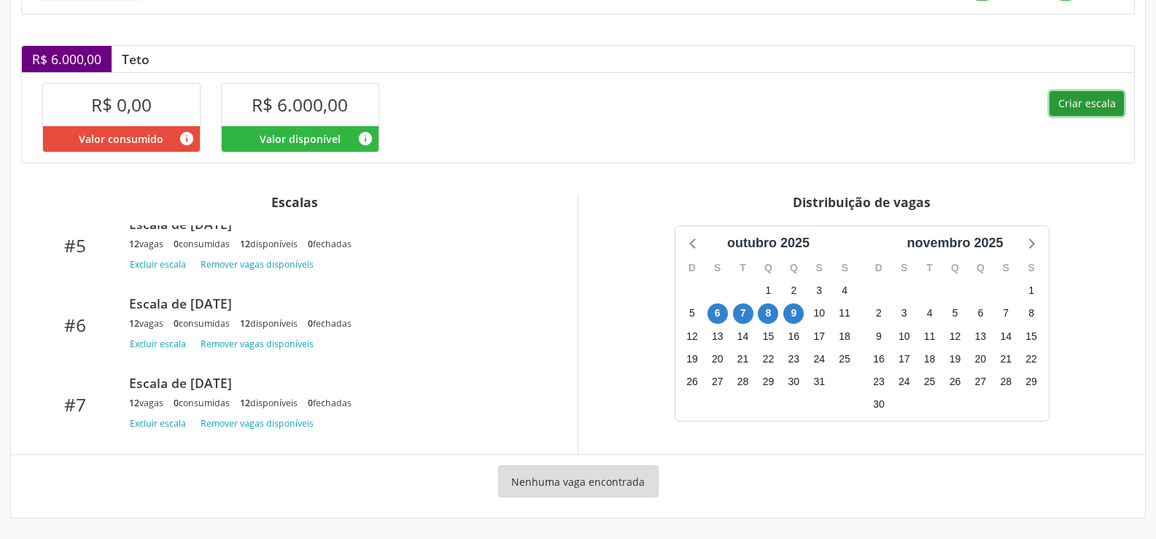
click at [1088, 104] on button "Criar escala" at bounding box center [1087, 103] width 74 height 25
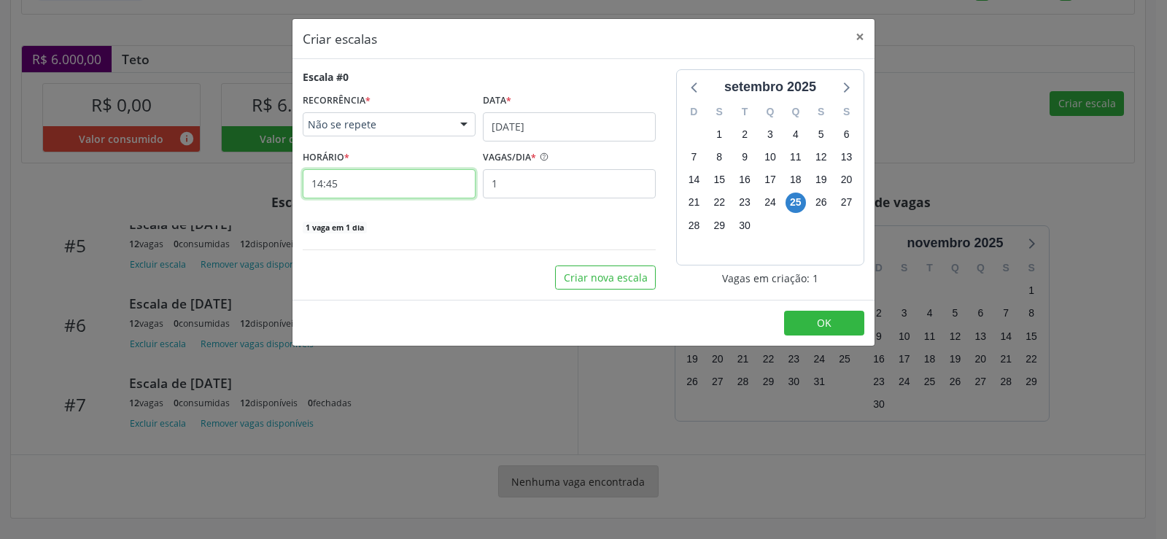
click at [339, 180] on input "14:45" at bounding box center [389, 183] width 173 height 29
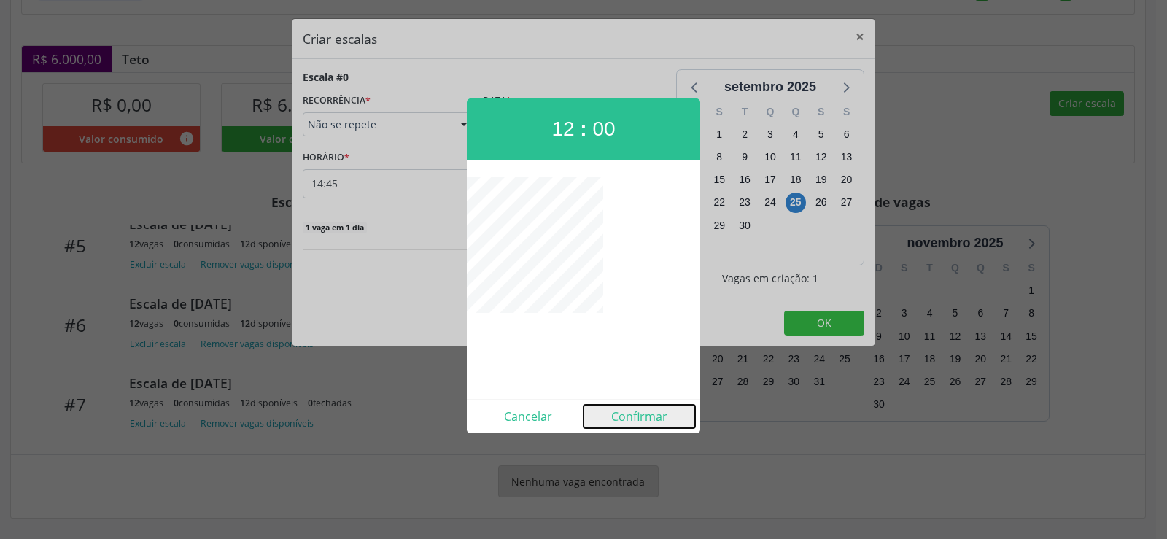
click at [624, 421] on button "Confirmar" at bounding box center [640, 416] width 112 height 23
type input "12:00"
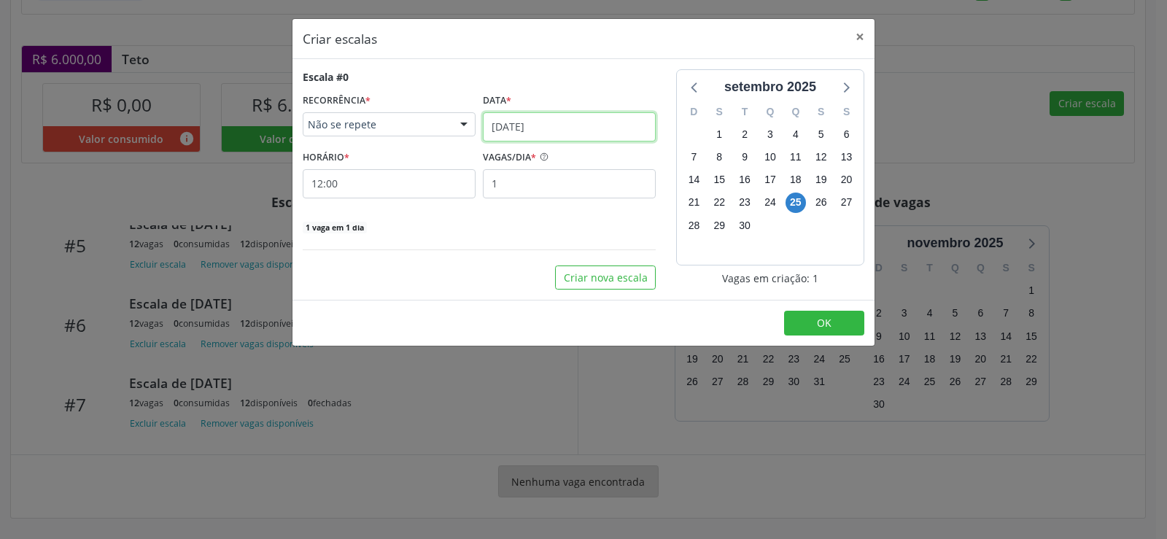
click at [589, 131] on input "[DATE]" at bounding box center [569, 126] width 173 height 29
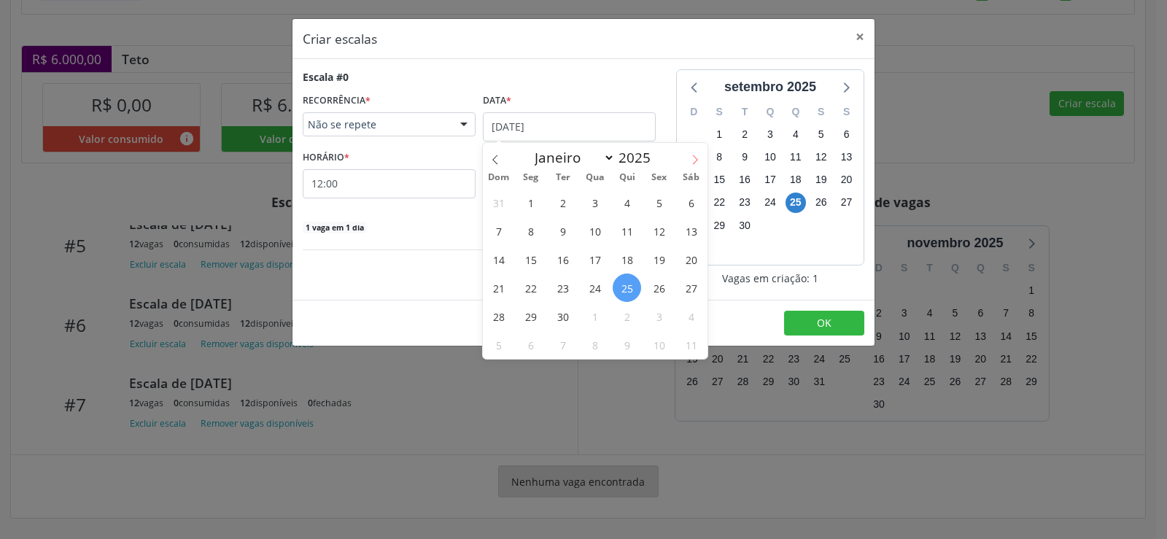
click at [696, 160] on icon at bounding box center [695, 160] width 10 height 10
select select "9"
drag, startPoint x: 627, startPoint y: 234, endPoint x: 553, endPoint y: 180, distance: 91.9
click at [624, 233] on span "9" at bounding box center [627, 231] width 28 height 28
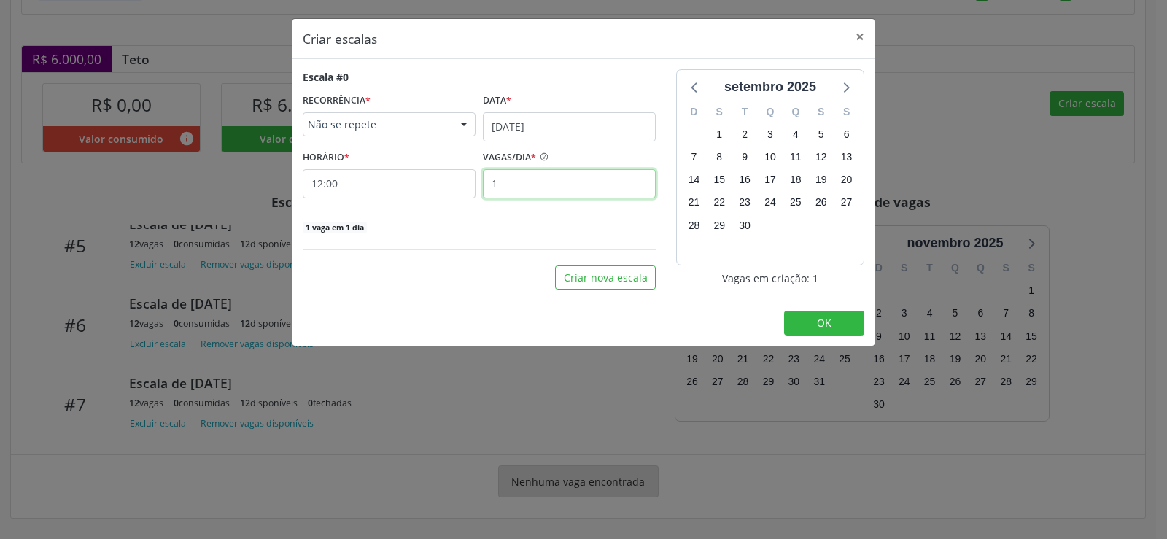
click at [514, 184] on input "1" at bounding box center [569, 183] width 173 height 29
type input "12"
click at [828, 319] on span "OK" at bounding box center [824, 323] width 15 height 14
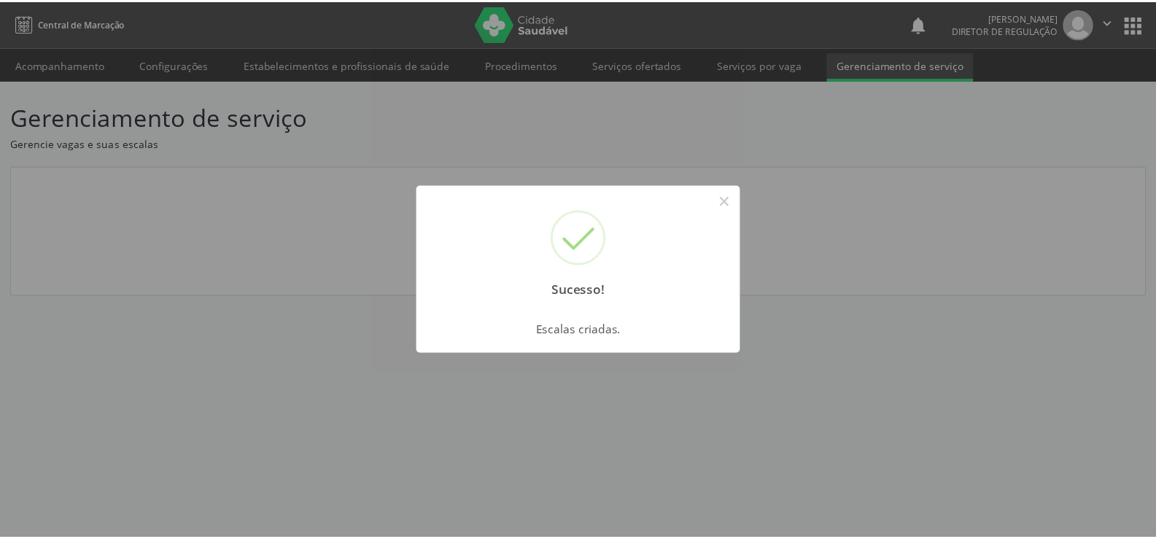
scroll to position [0, 0]
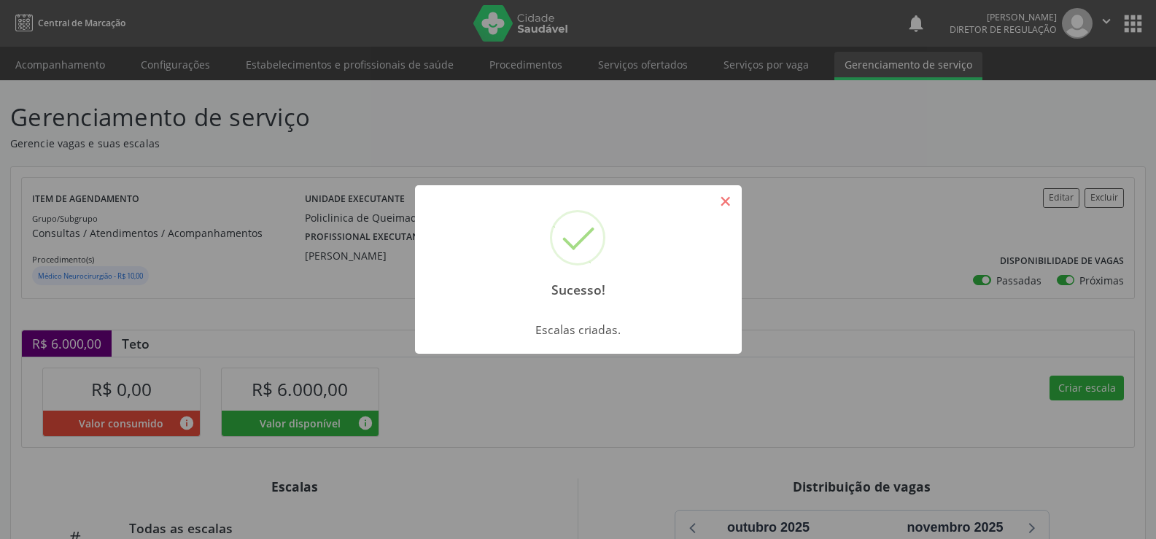
drag, startPoint x: 729, startPoint y: 193, endPoint x: 727, endPoint y: 207, distance: 14.8
click at [729, 195] on button "×" at bounding box center [725, 201] width 25 height 25
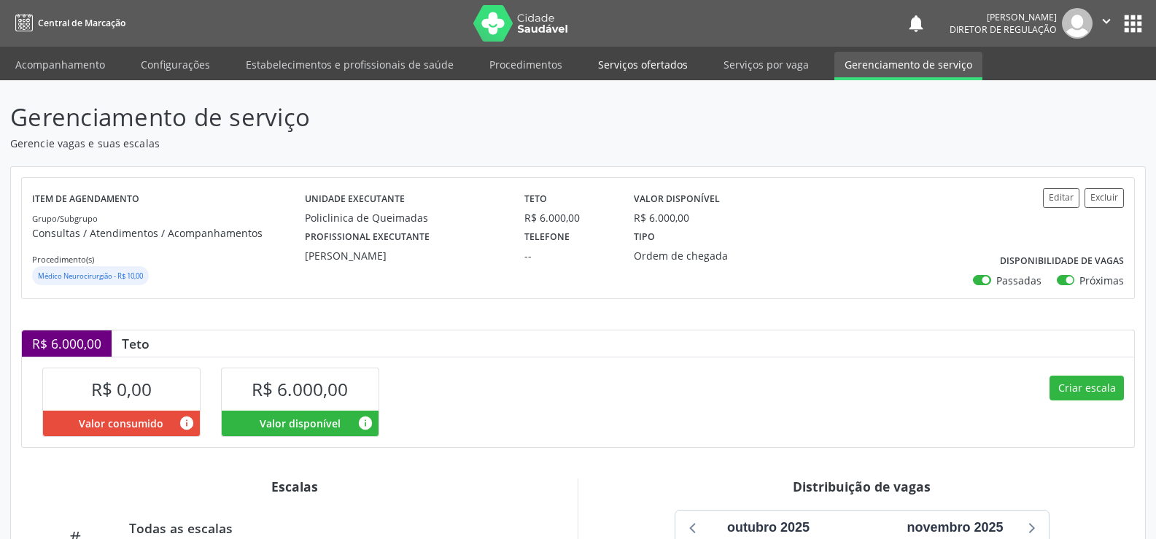
click at [643, 63] on link "Serviços ofertados" at bounding box center [643, 65] width 110 height 26
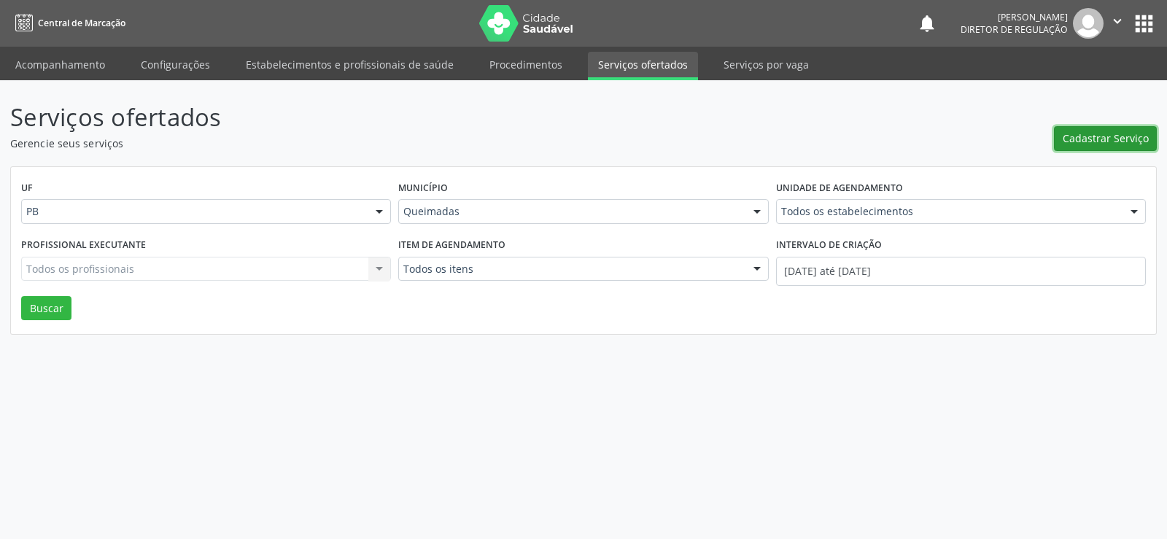
click at [1100, 138] on span "Cadastrar Serviço" at bounding box center [1106, 138] width 86 height 15
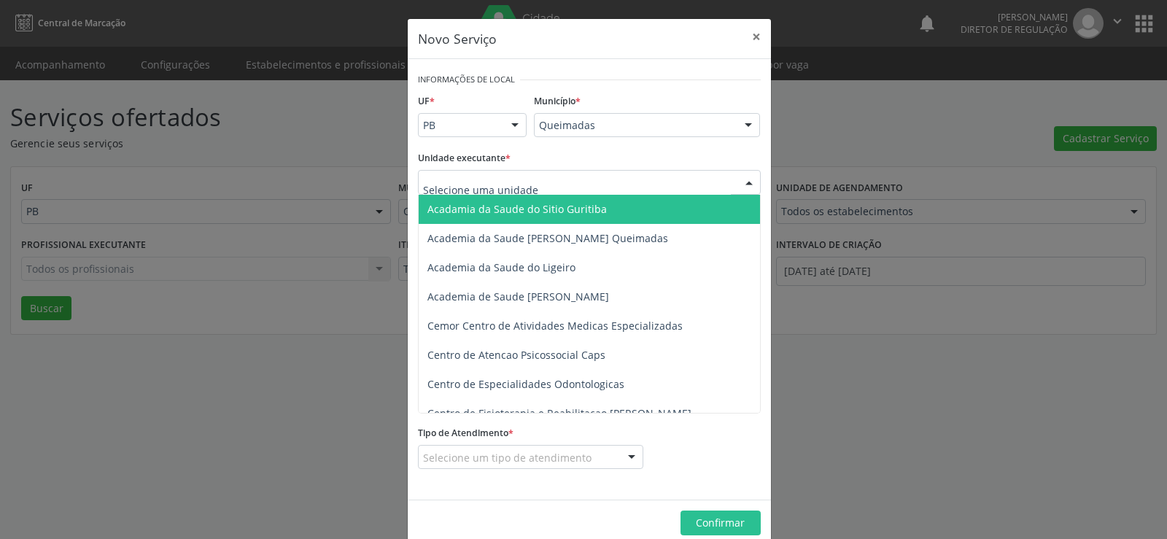
click at [740, 180] on div at bounding box center [749, 183] width 22 height 25
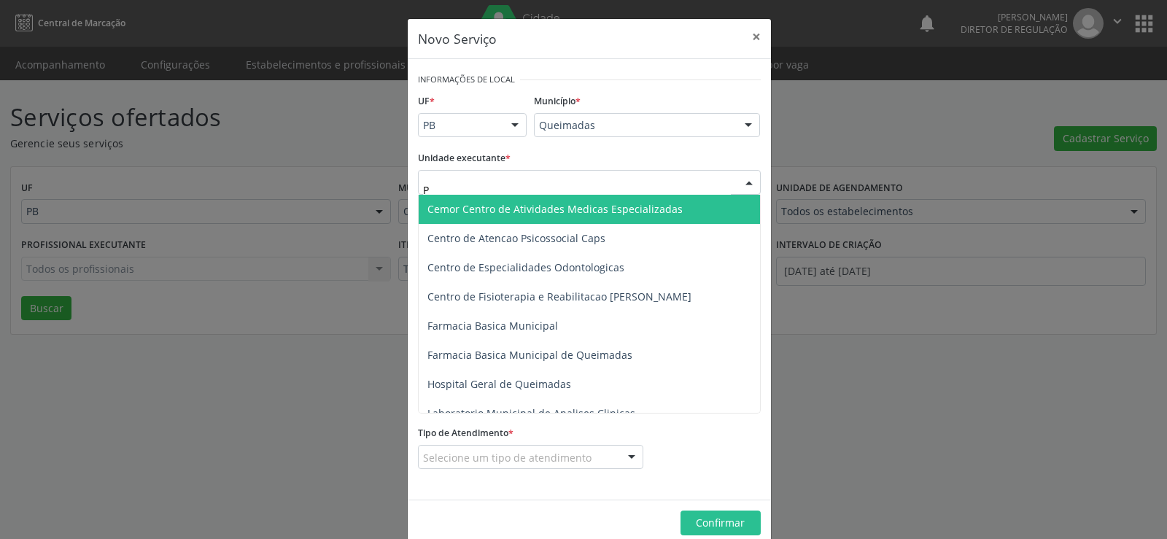
type input "PO"
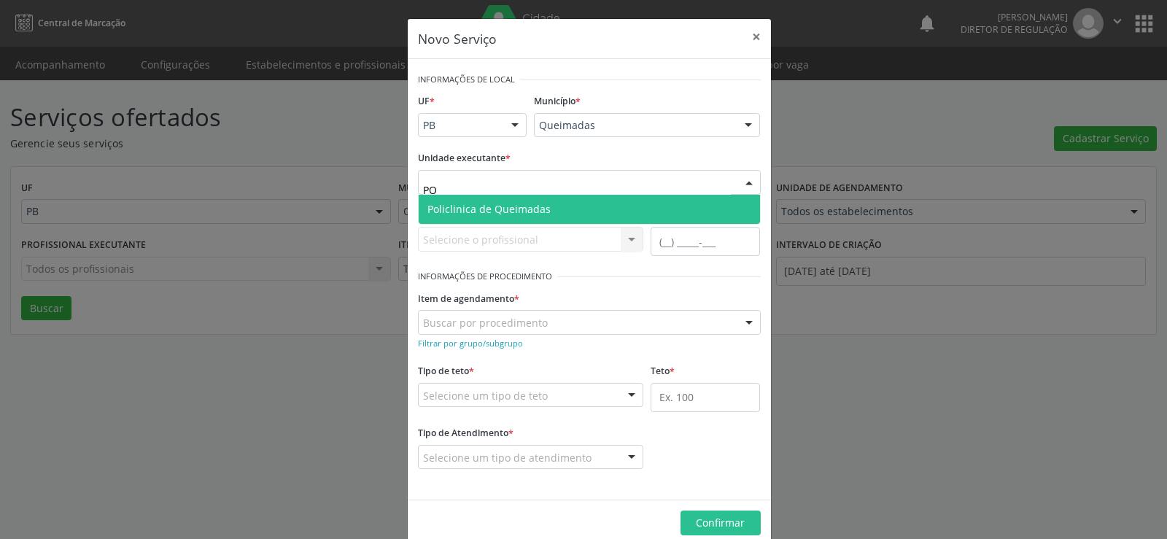
click at [467, 206] on span "Policlinica de Queimadas" at bounding box center [488, 209] width 123 height 14
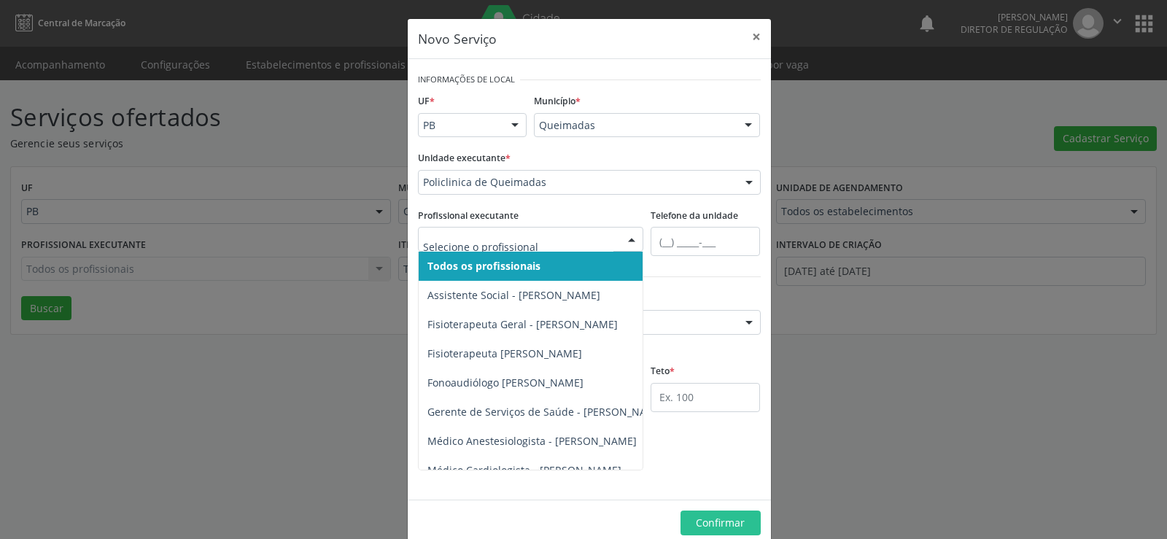
click at [630, 241] on div at bounding box center [632, 240] width 22 height 25
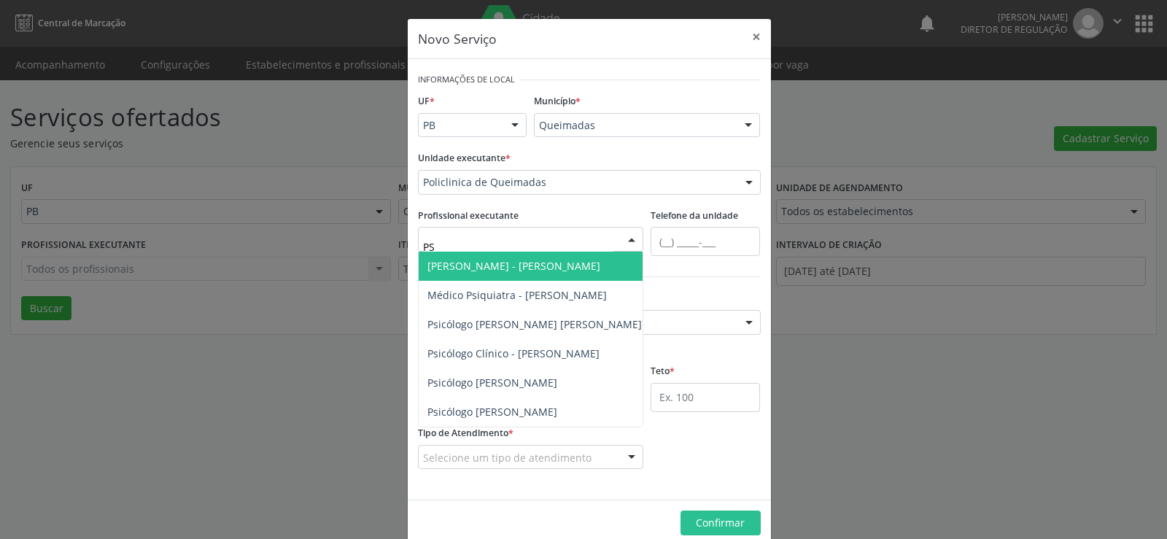
type input "PSI"
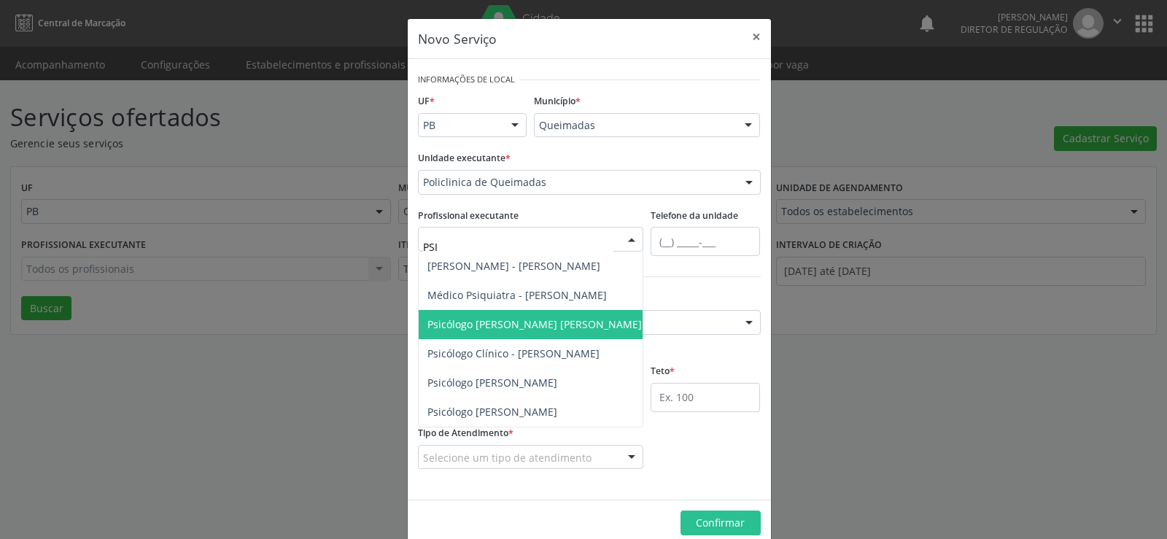
scroll to position [25, 0]
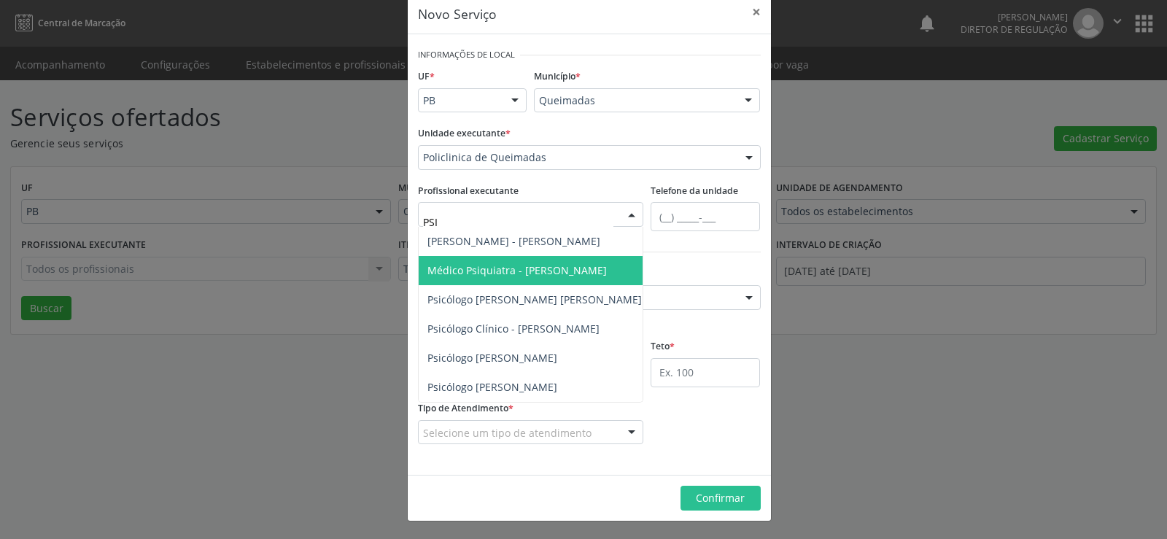
click at [448, 269] on span "Médico Psiquiatra - [PERSON_NAME]" at bounding box center [516, 270] width 179 height 14
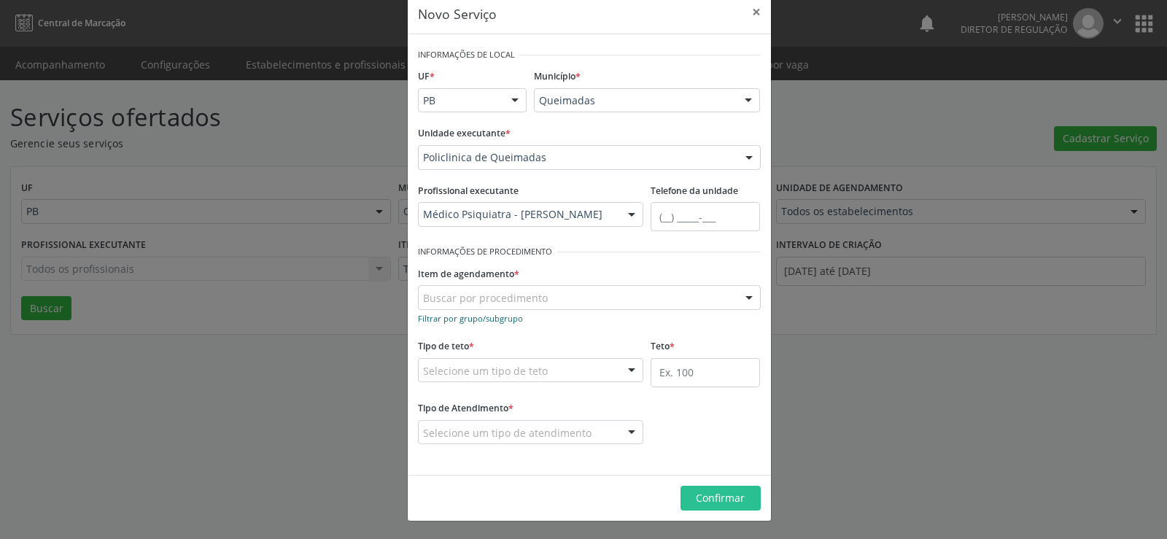
click at [434, 319] on small "Filtrar por grupo/subgrupo" at bounding box center [470, 318] width 105 height 11
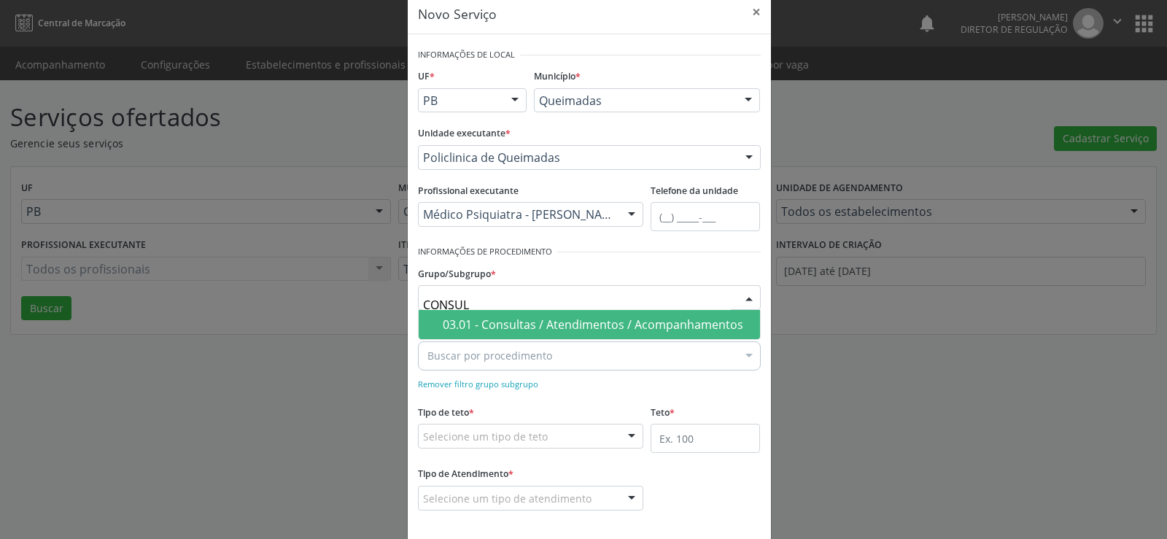
type input "CONSULT"
click at [527, 319] on div "03.01 - Consultas / Atendimentos / Acompanhamentos" at bounding box center [597, 325] width 309 height 12
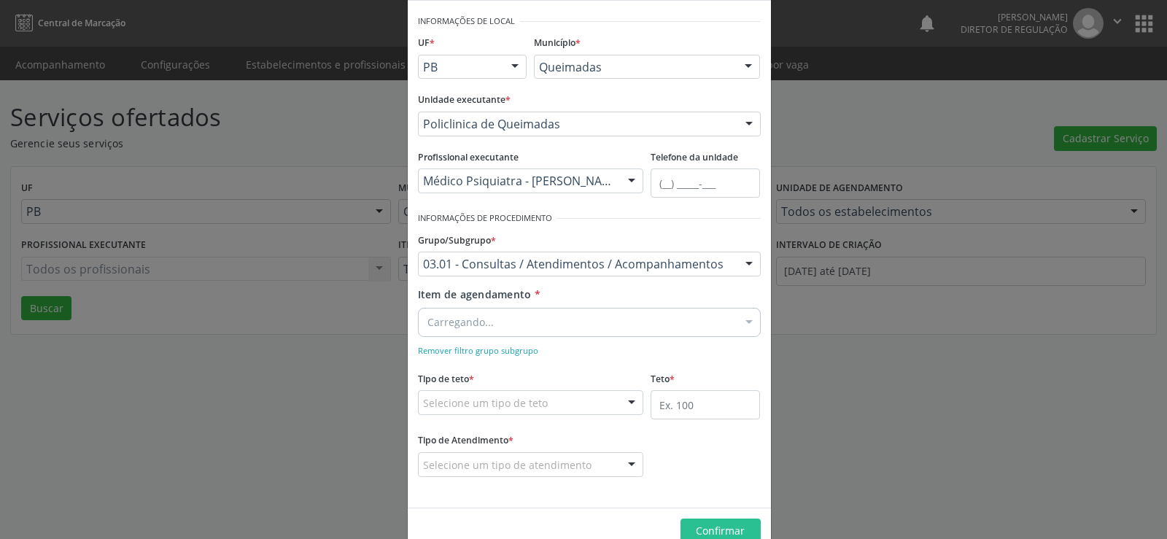
scroll to position [91, 0]
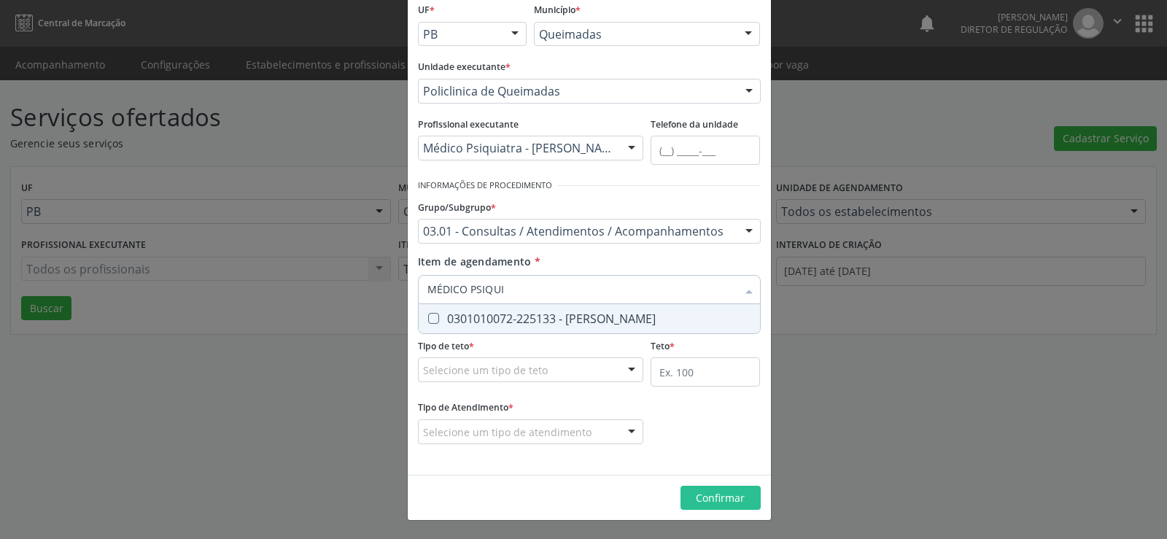
type input "MÉDICO PSIQUIA"
drag, startPoint x: 427, startPoint y: 320, endPoint x: 447, endPoint y: 351, distance: 36.4
click at [447, 351] on form "Informações de Local UF * PB PB Nenhum resultado encontrado para: " " Não há ne…" at bounding box center [589, 221] width 343 height 487
drag, startPoint x: 424, startPoint y: 318, endPoint x: 438, endPoint y: 330, distance: 19.1
click at [428, 322] on Psiquiatra at bounding box center [433, 318] width 11 height 11
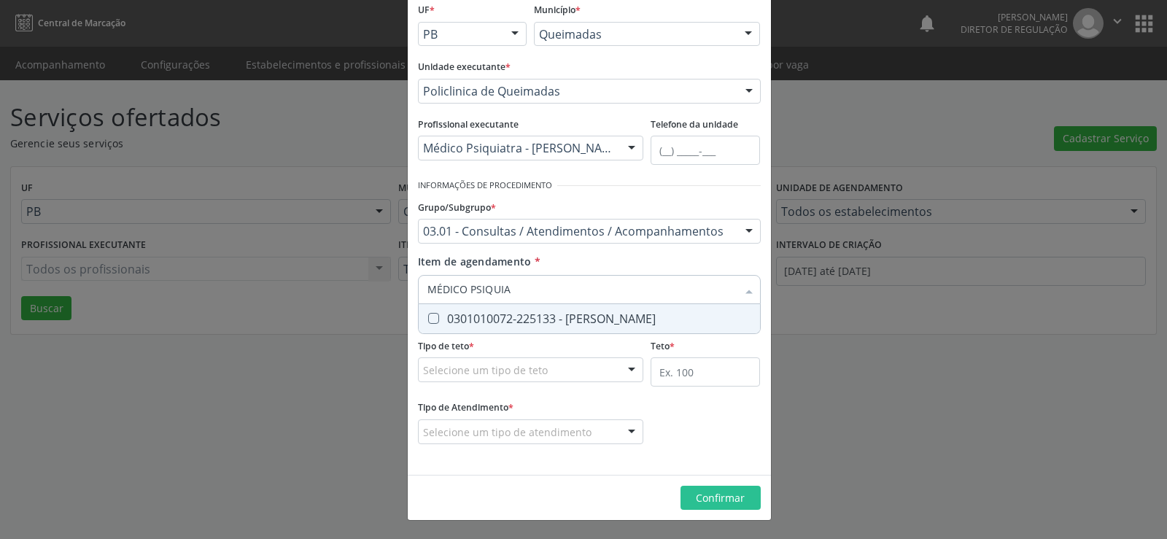
click at [426, 322] on Psiquiatra "checkbox" at bounding box center [423, 318] width 9 height 9
checkbox Psiquiatra "true"
click at [627, 371] on div at bounding box center [632, 370] width 22 height 25
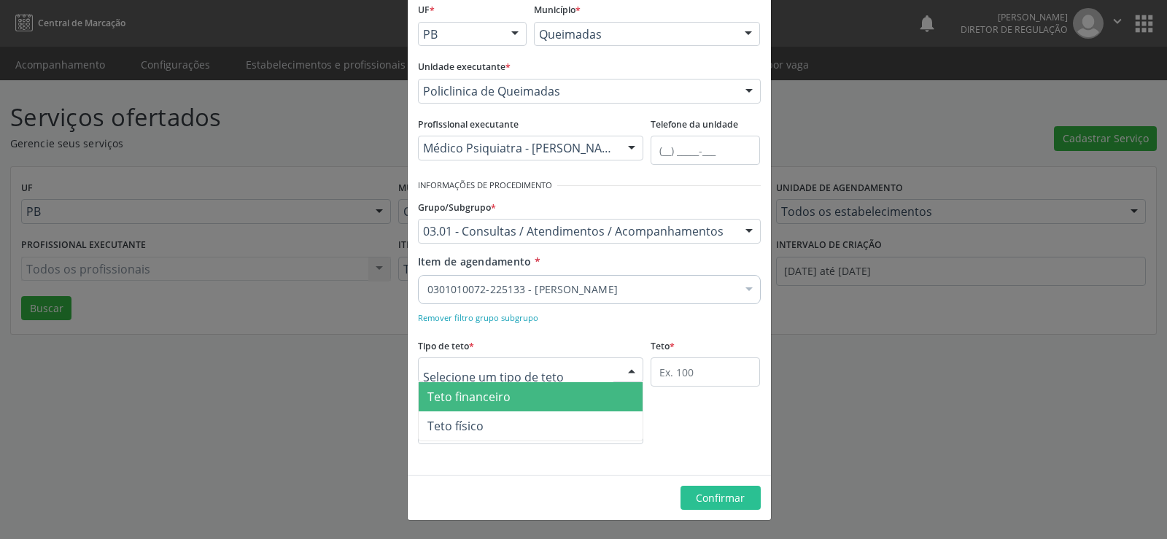
click at [599, 403] on span "Teto financeiro" at bounding box center [531, 396] width 225 height 29
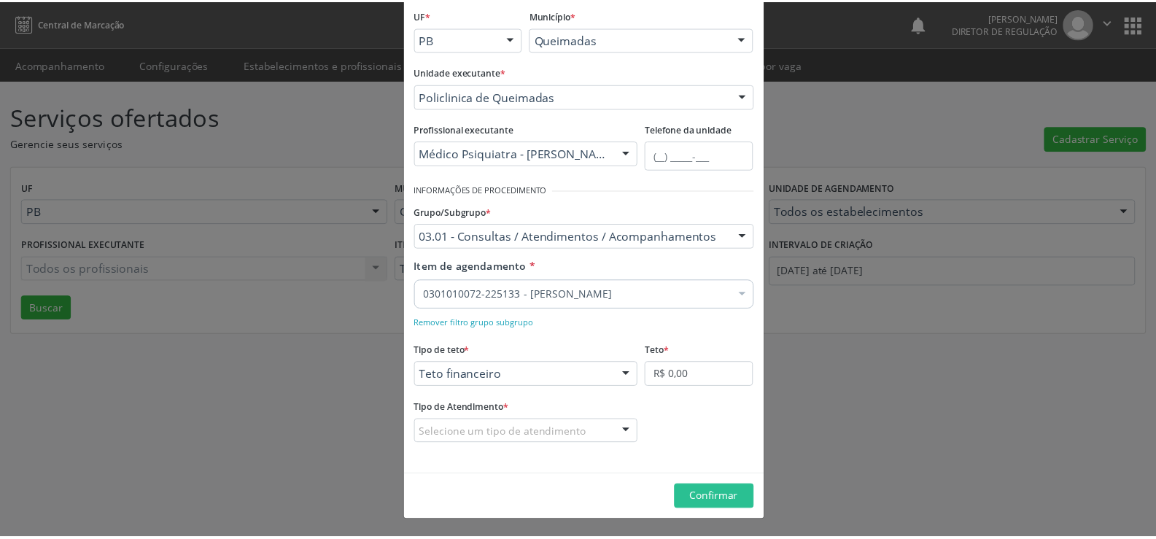
scroll to position [86, 0]
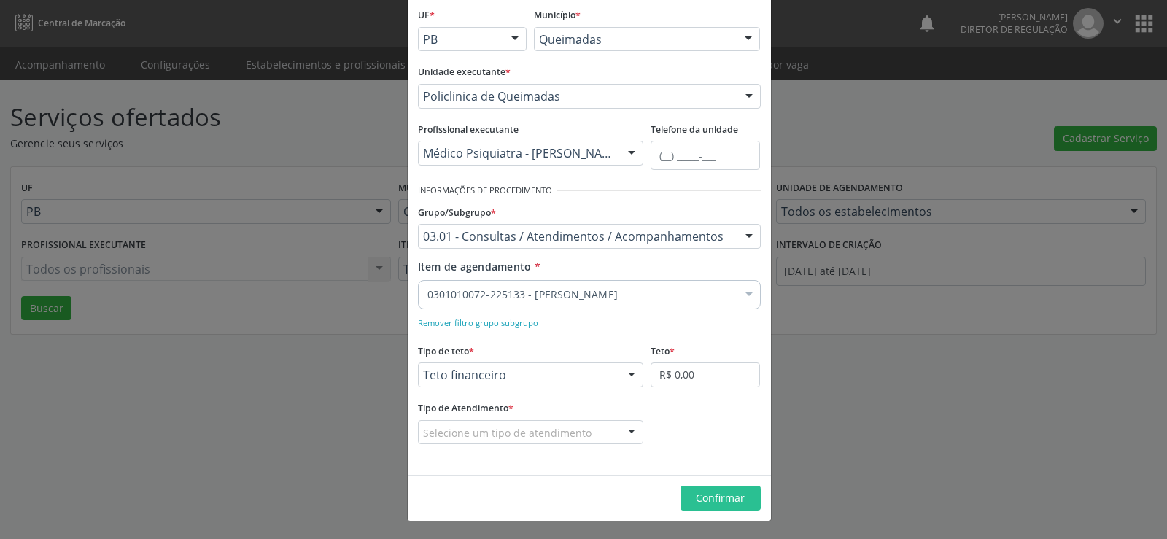
click at [628, 434] on div at bounding box center [632, 433] width 22 height 25
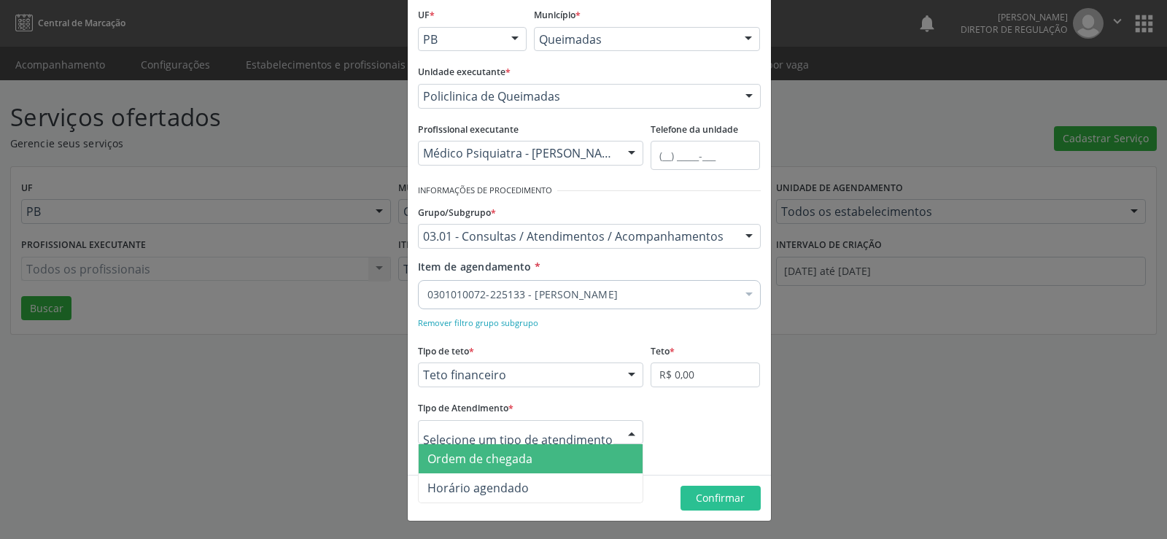
click at [579, 462] on span "Ordem de chegada" at bounding box center [531, 458] width 225 height 29
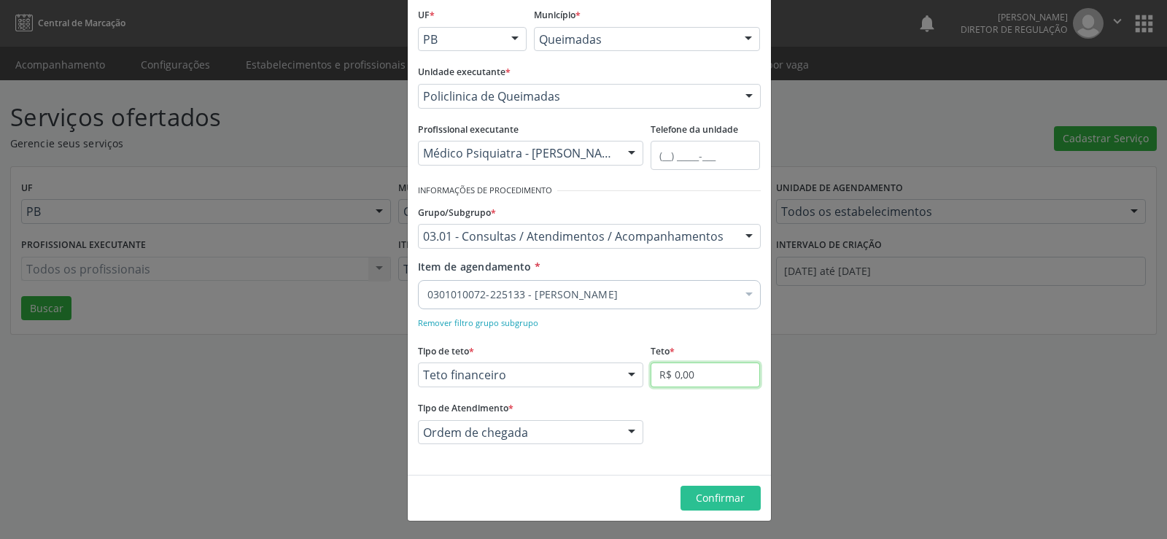
drag, startPoint x: 696, startPoint y: 369, endPoint x: 696, endPoint y: 383, distance: 13.9
click at [696, 371] on input "R$ 0,00" at bounding box center [705, 375] width 109 height 25
type input "R$ 6.000,00"
click at [722, 494] on span "Confirmar" at bounding box center [720, 498] width 49 height 14
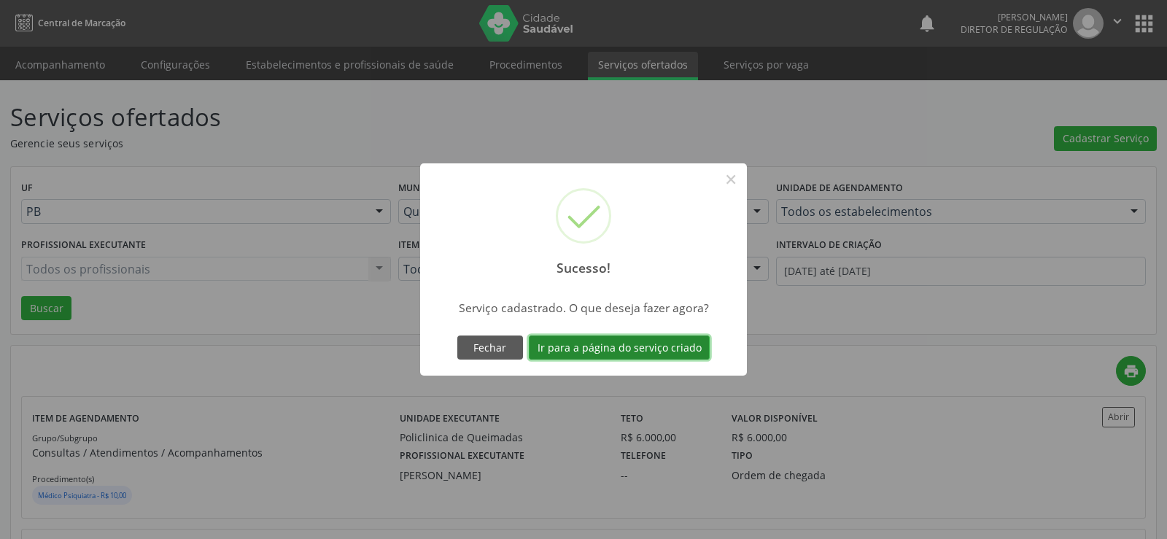
click at [648, 348] on button "Ir para a página do serviço criado" at bounding box center [619, 348] width 181 height 25
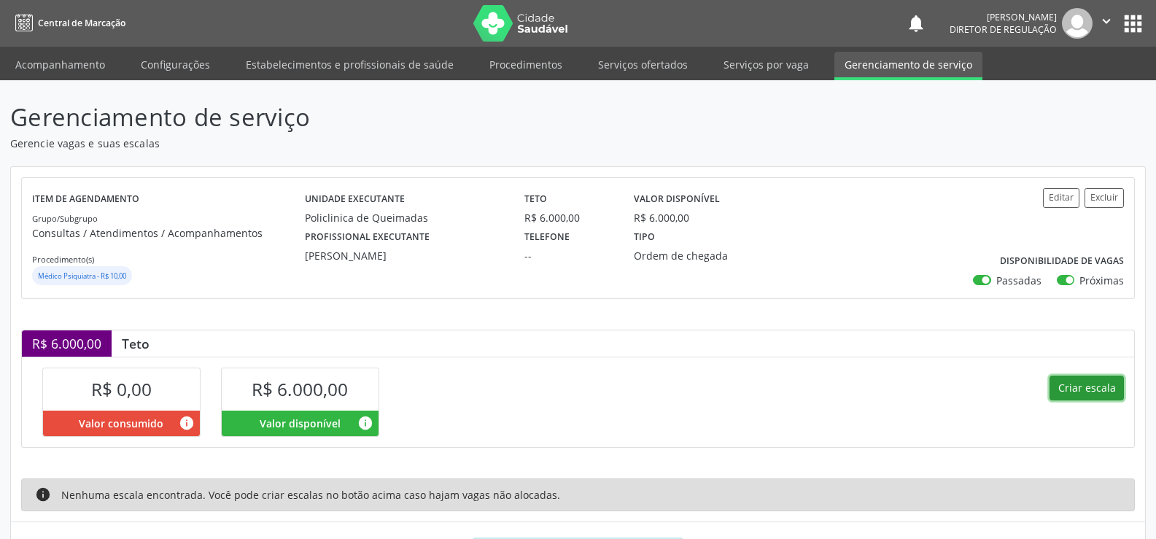
click at [1089, 388] on button "Criar escala" at bounding box center [1087, 388] width 74 height 25
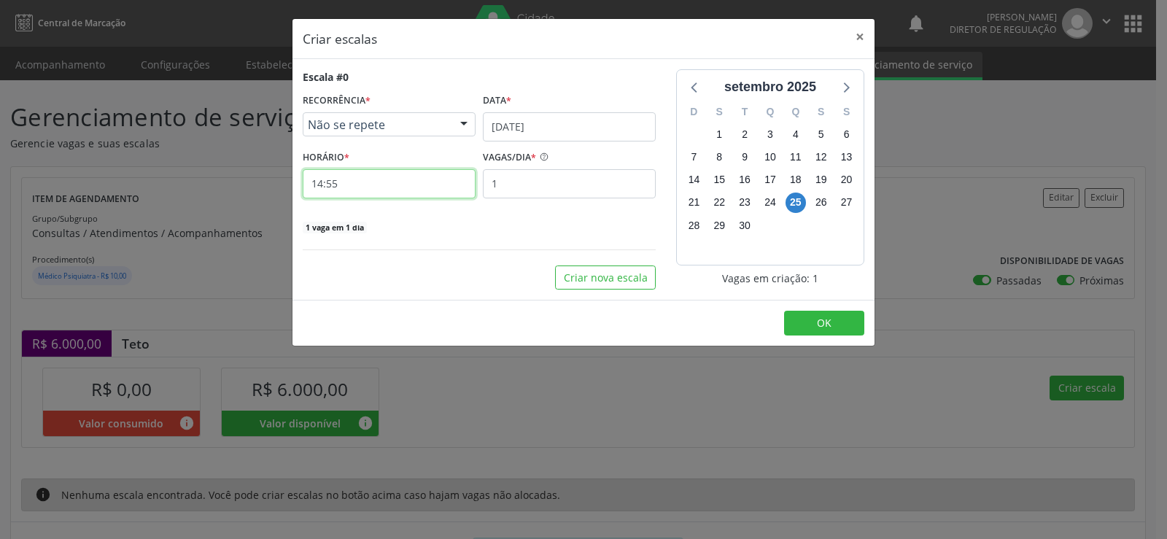
click at [381, 193] on input "14:55" at bounding box center [389, 183] width 173 height 29
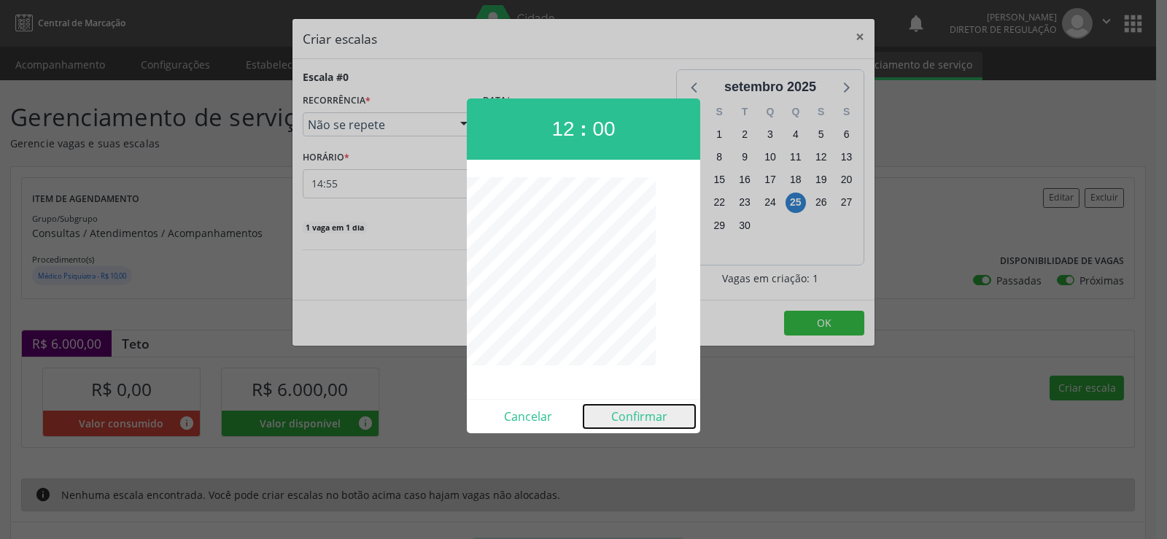
drag, startPoint x: 632, startPoint y: 417, endPoint x: 624, endPoint y: 410, distance: 10.8
click at [630, 421] on button "Confirmar" at bounding box center [640, 416] width 112 height 23
type input "12:00"
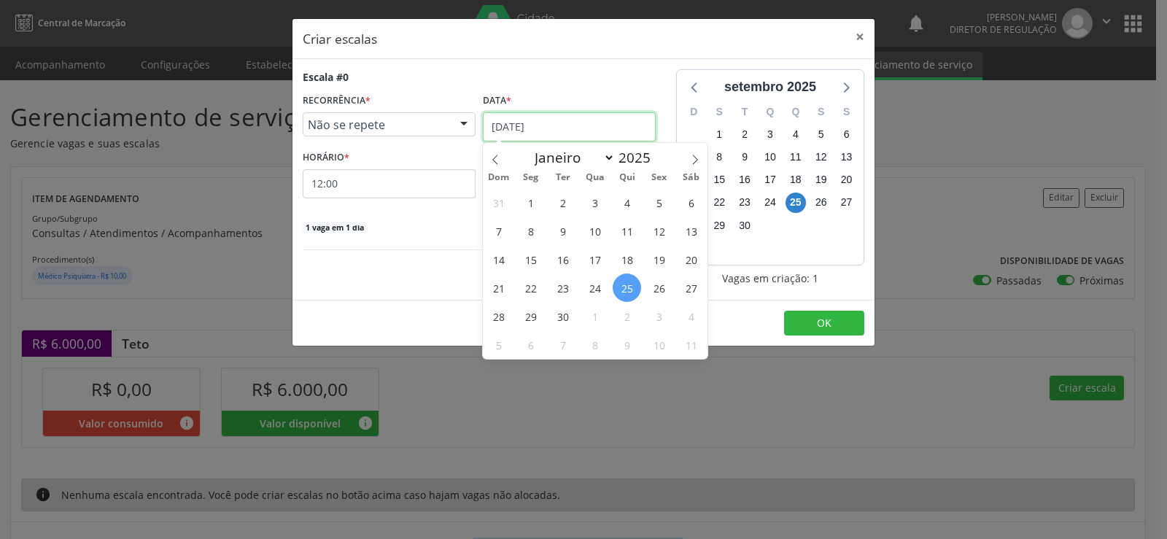
click at [591, 130] on input "[DATE]" at bounding box center [569, 126] width 173 height 29
click at [695, 160] on icon at bounding box center [695, 160] width 10 height 10
select select "9"
drag, startPoint x: 594, startPoint y: 204, endPoint x: 554, endPoint y: 180, distance: 46.2
click at [592, 204] on span "1" at bounding box center [595, 202] width 28 height 28
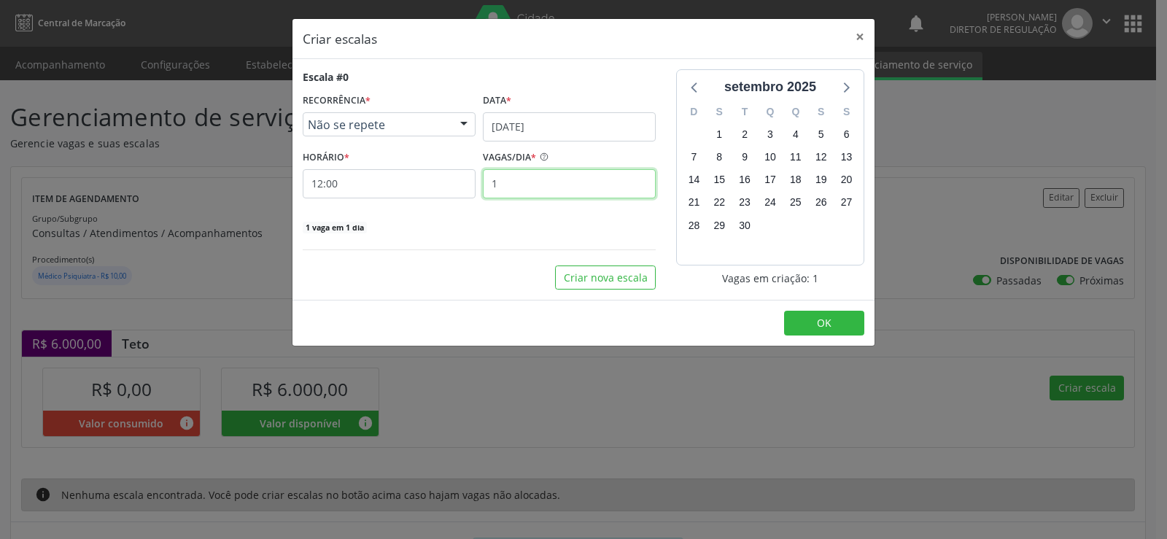
click at [525, 185] on input "1" at bounding box center [569, 183] width 173 height 29
type input "15"
click at [837, 322] on button "OK" at bounding box center [824, 323] width 80 height 25
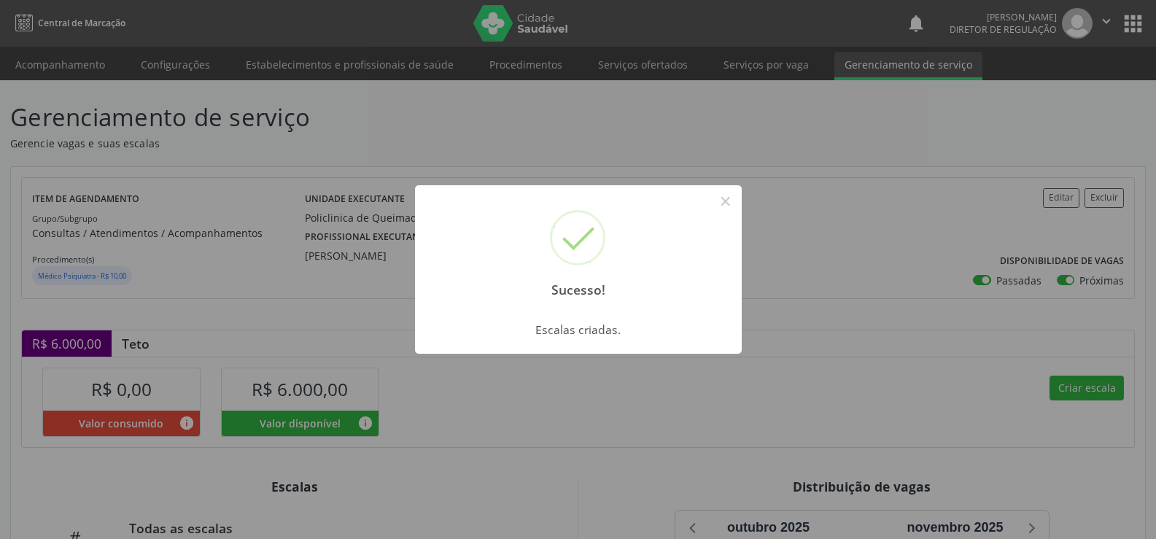
drag, startPoint x: 719, startPoint y: 199, endPoint x: 843, endPoint y: 291, distance: 154.4
click at [787, 241] on div "Sucesso! × Escalas criadas. OK Cancel" at bounding box center [578, 269] width 1156 height 539
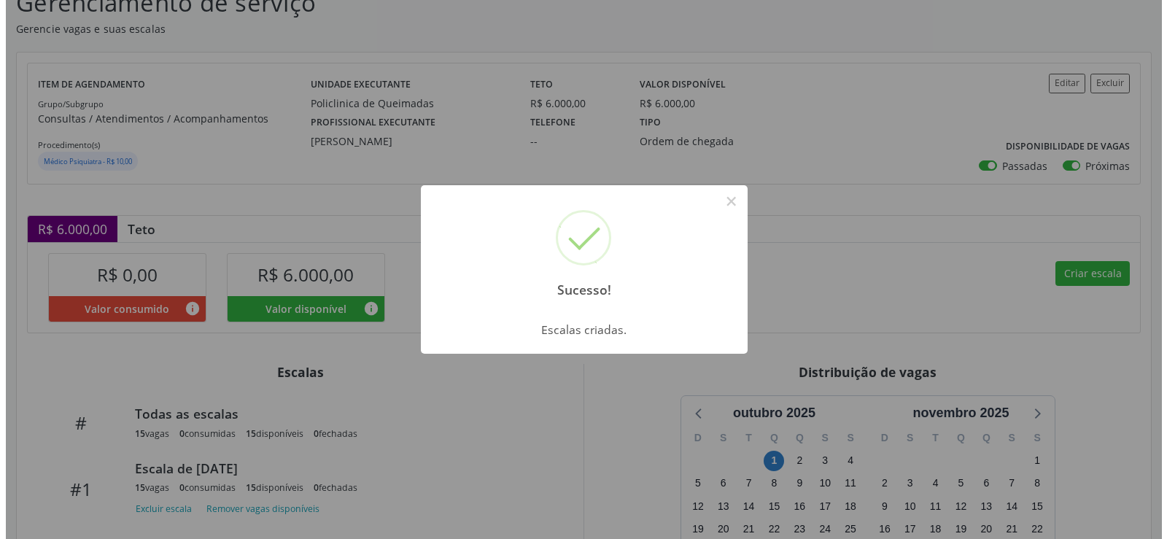
scroll to position [262, 0]
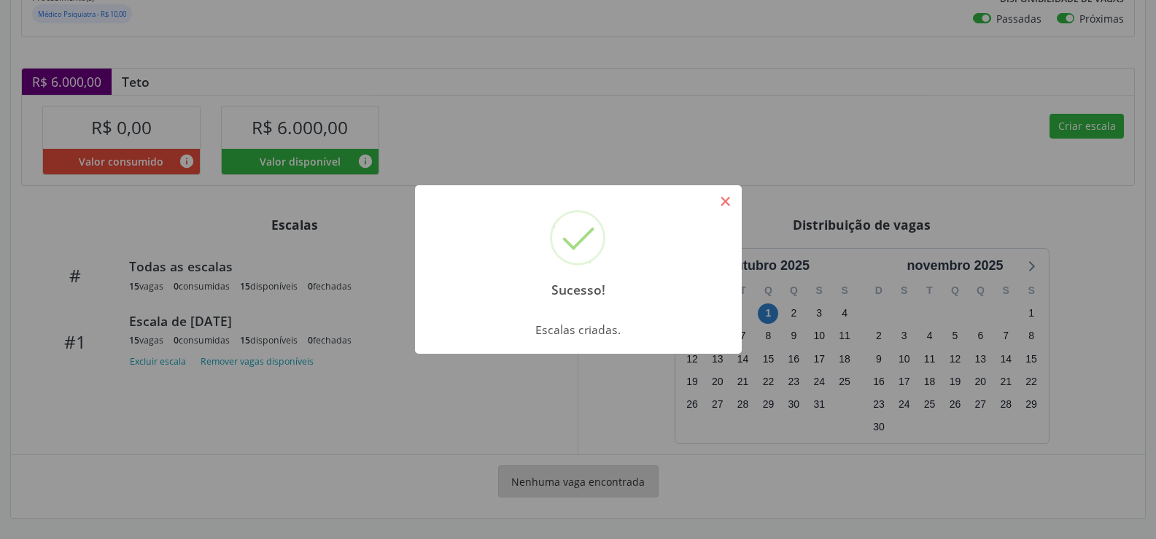
click at [720, 206] on button "×" at bounding box center [725, 201] width 25 height 25
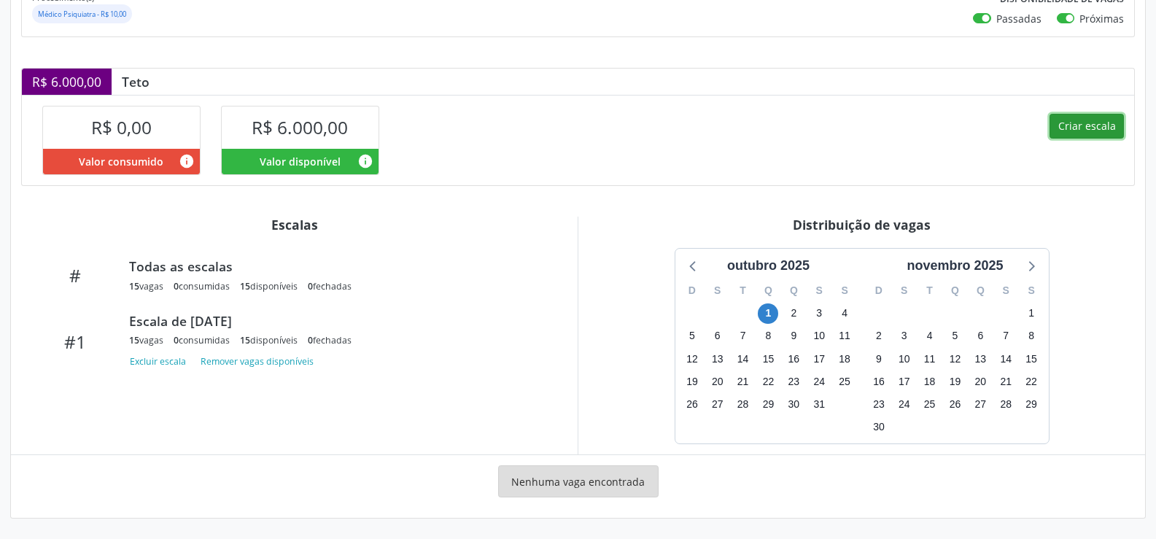
click at [1084, 125] on button "Criar escala" at bounding box center [1087, 126] width 74 height 25
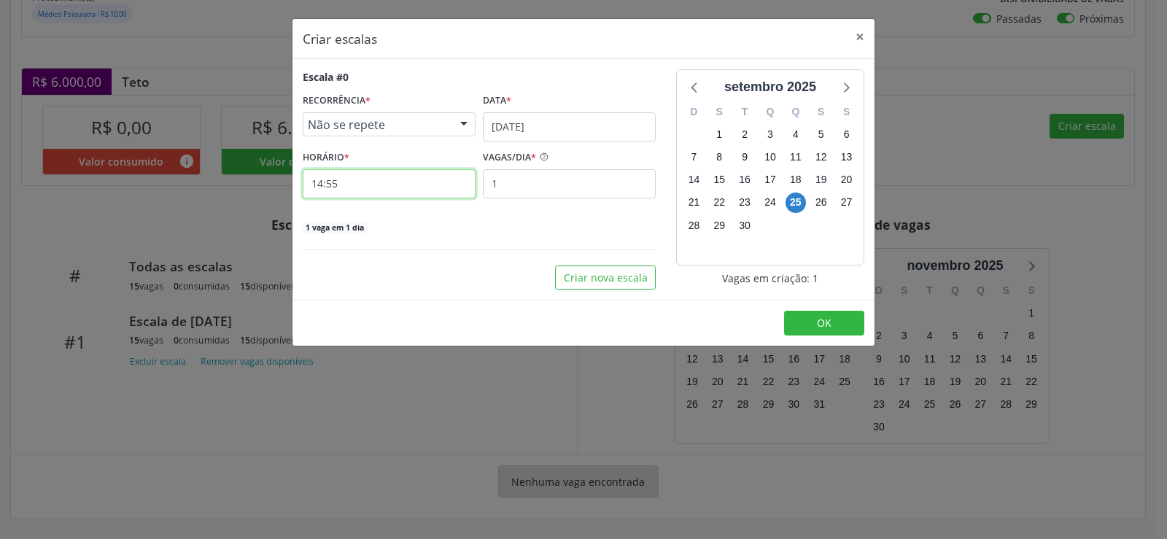
click at [361, 172] on input "14:55" at bounding box center [389, 183] width 173 height 29
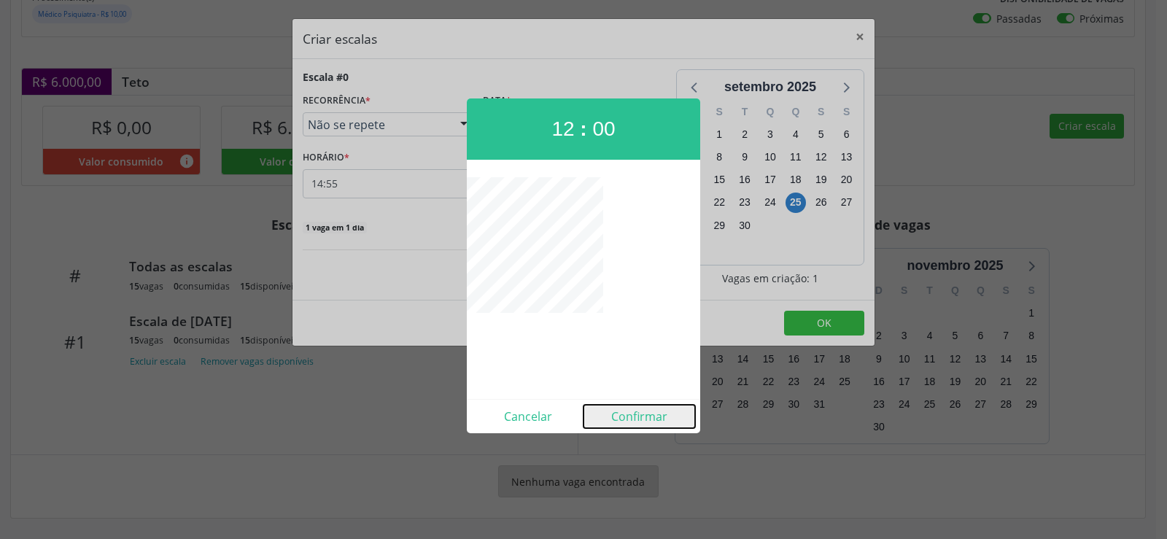
drag, startPoint x: 635, startPoint y: 425, endPoint x: 624, endPoint y: 388, distance: 38.1
click at [635, 422] on button "Confirmar" at bounding box center [640, 416] width 112 height 23
type input "12:00"
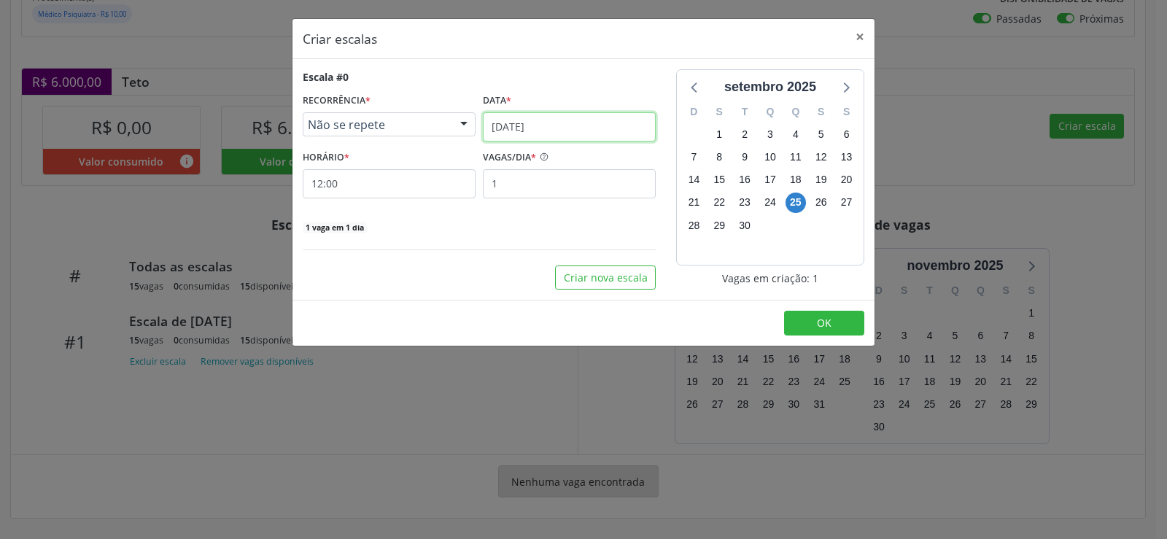
click at [642, 120] on input "[DATE]" at bounding box center [569, 126] width 173 height 29
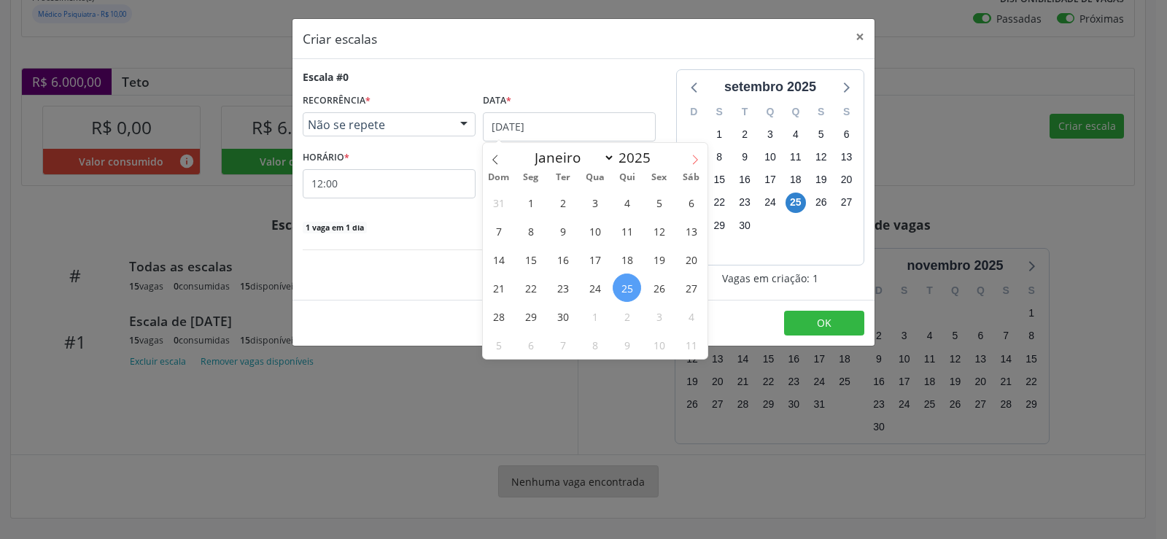
click at [696, 155] on icon at bounding box center [695, 160] width 10 height 10
select select "9"
drag, startPoint x: 593, startPoint y: 234, endPoint x: 559, endPoint y: 201, distance: 47.5
click at [592, 234] on span "8" at bounding box center [595, 231] width 28 height 28
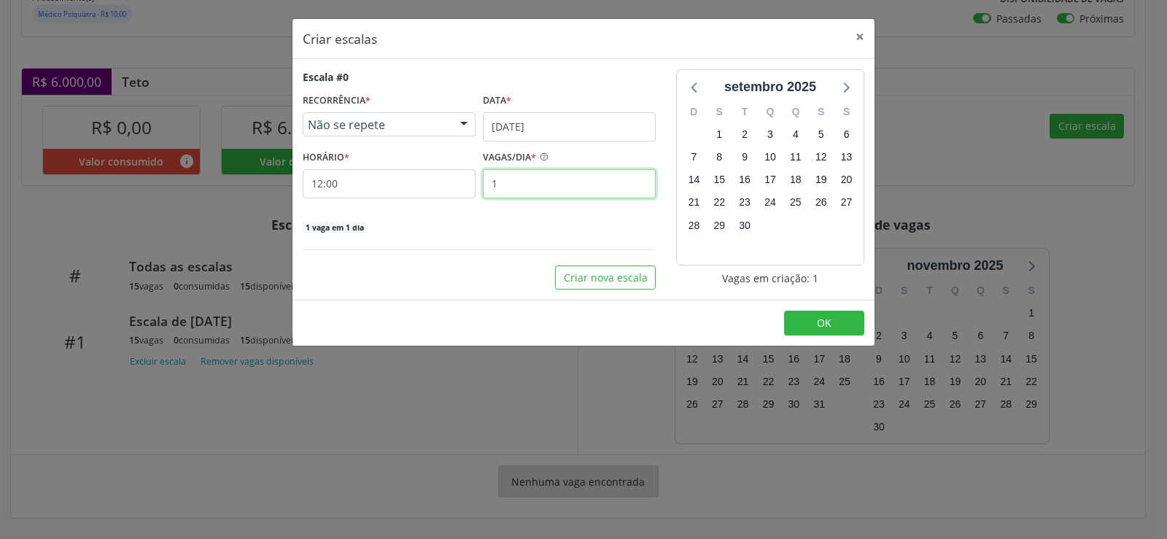
click at [519, 187] on input "1" at bounding box center [569, 183] width 173 height 29
type input "12"
click at [818, 317] on span "OK" at bounding box center [824, 323] width 15 height 14
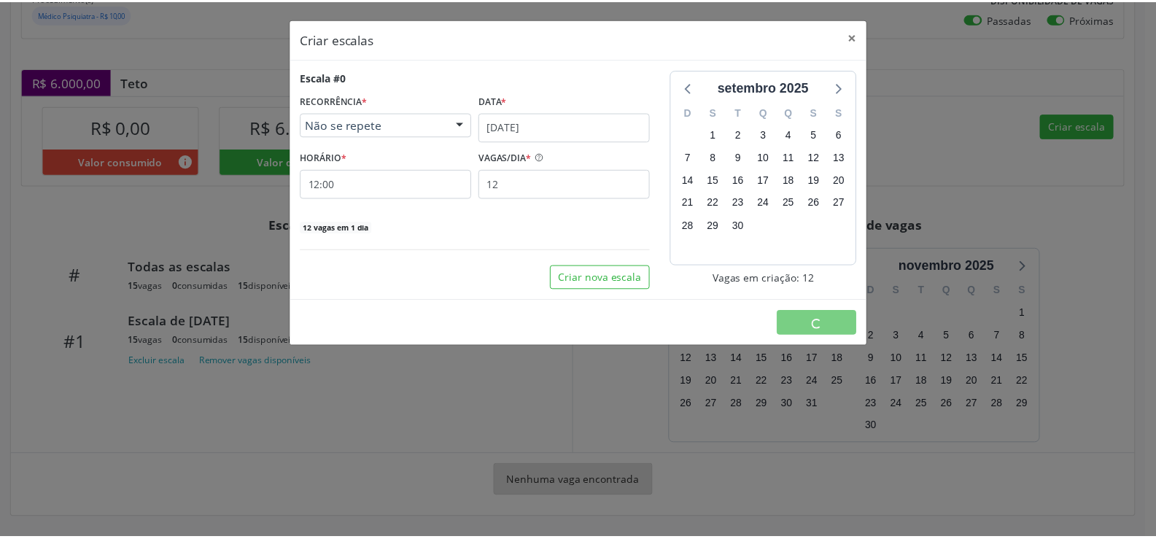
scroll to position [0, 0]
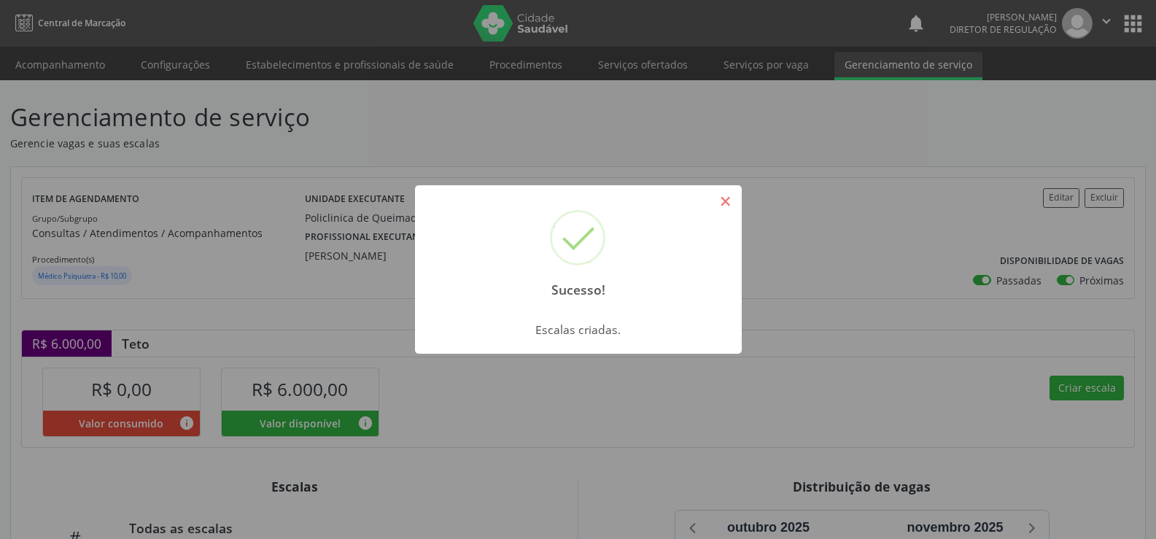
click at [728, 199] on button "×" at bounding box center [725, 201] width 25 height 25
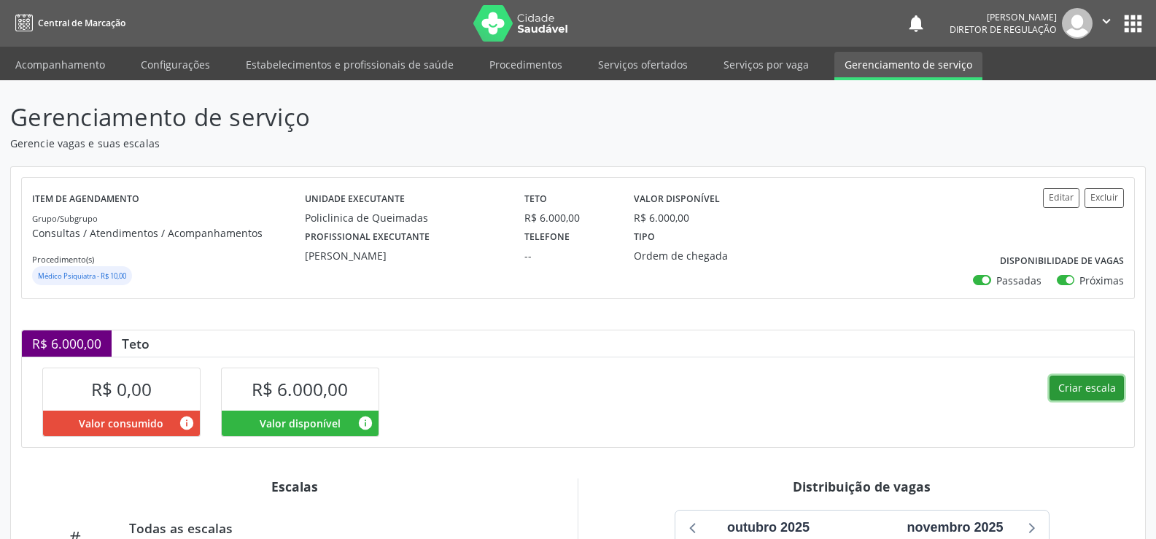
click at [1079, 394] on button "Criar escala" at bounding box center [1087, 388] width 74 height 25
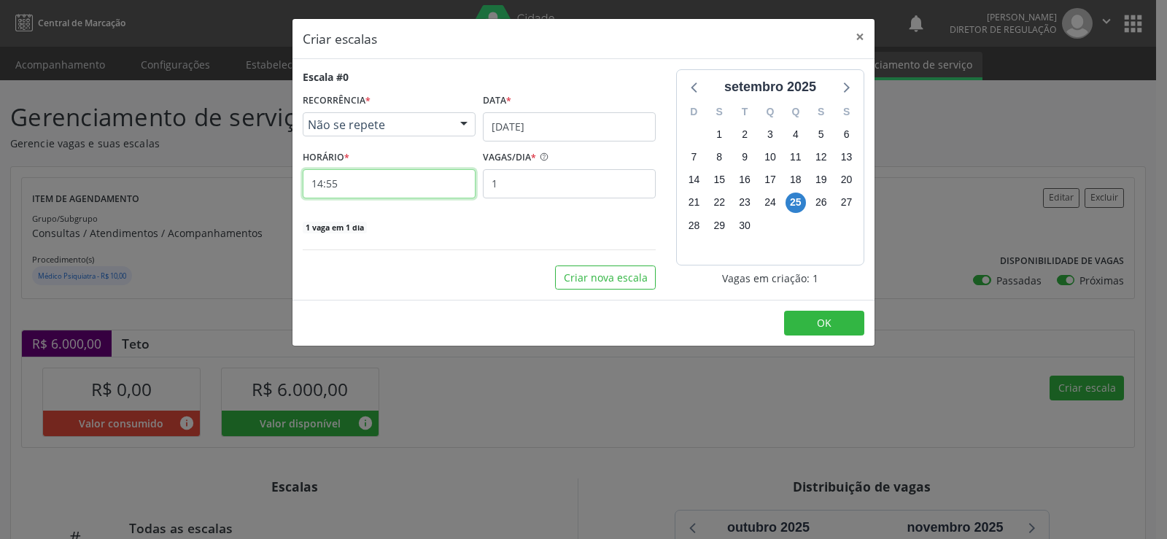
click at [343, 188] on input "14:55" at bounding box center [389, 183] width 173 height 29
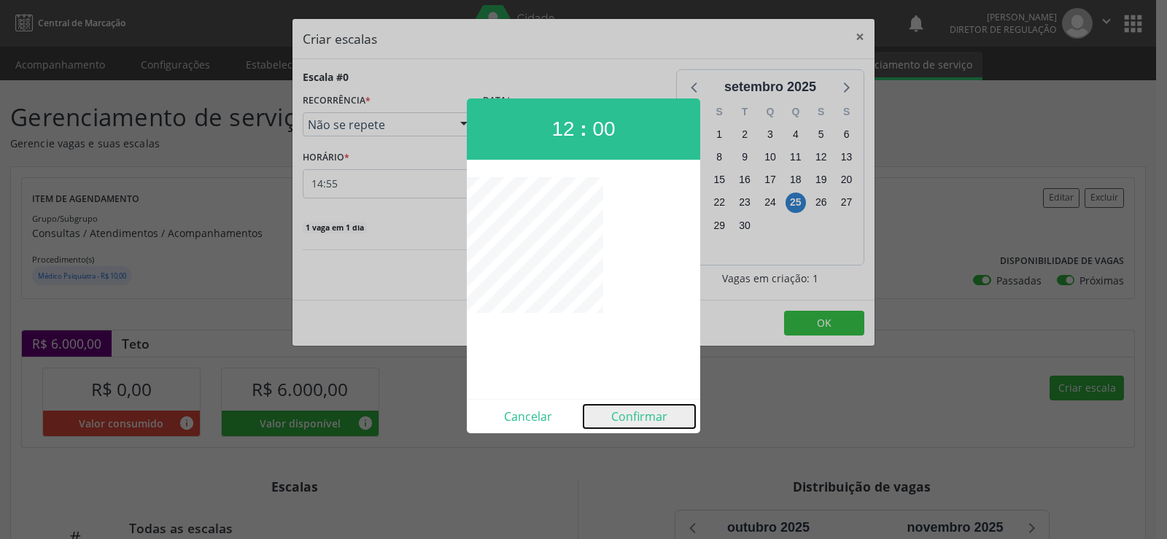
drag, startPoint x: 627, startPoint y: 424, endPoint x: 600, endPoint y: 395, distance: 39.2
click at [627, 423] on button "Confirmar" at bounding box center [640, 416] width 112 height 23
type input "12:00"
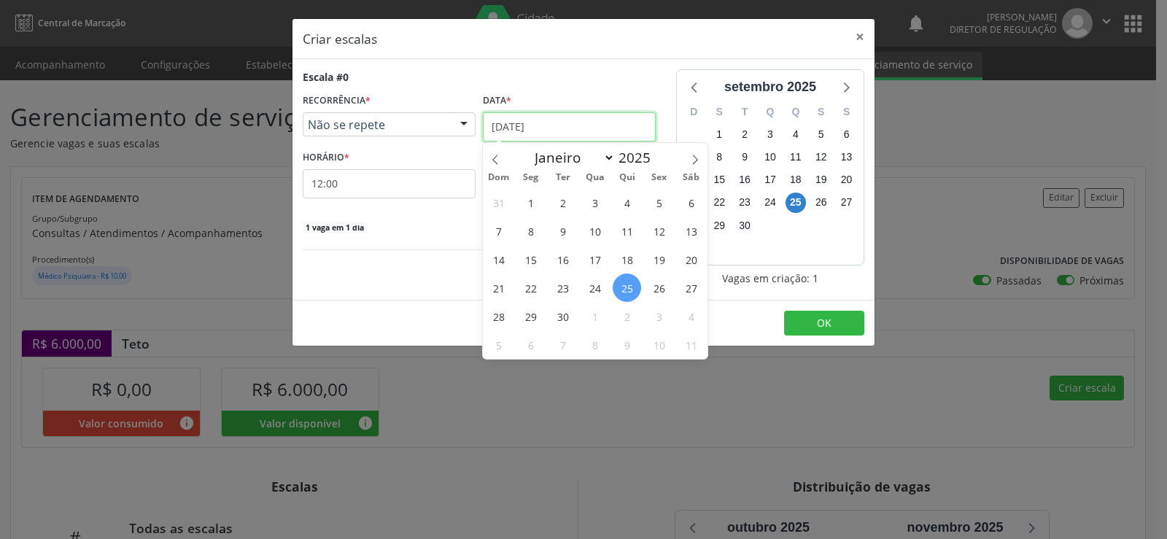
drag, startPoint x: 637, startPoint y: 128, endPoint x: 655, endPoint y: 131, distance: 18.6
click at [638, 128] on input "[DATE]" at bounding box center [569, 126] width 173 height 29
click at [703, 159] on span at bounding box center [695, 155] width 25 height 25
select select "9"
drag, startPoint x: 598, startPoint y: 260, endPoint x: 532, endPoint y: 192, distance: 95.4
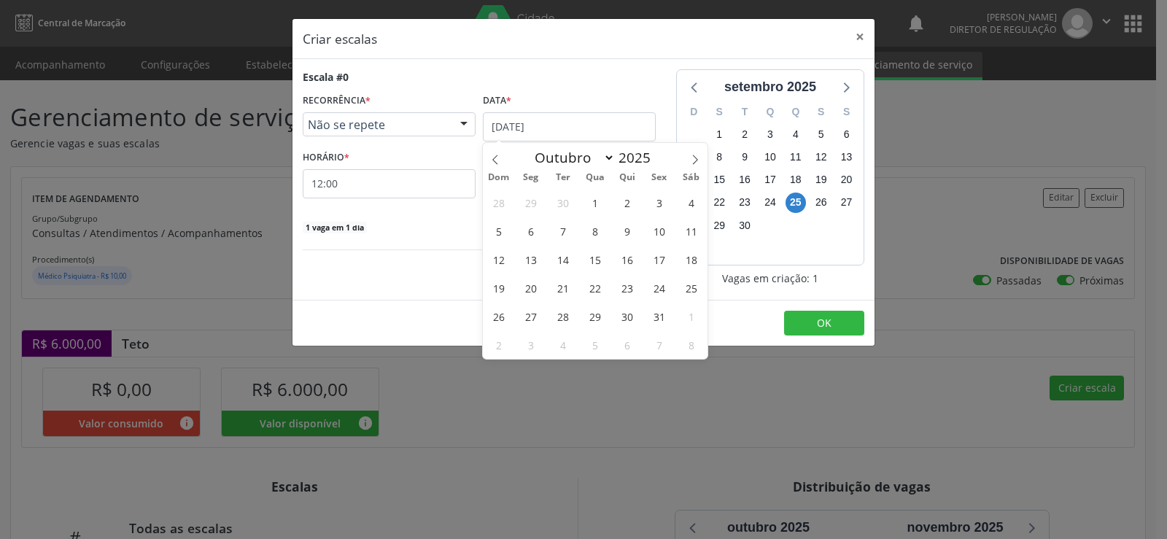
click at [596, 249] on span "15" at bounding box center [595, 259] width 28 height 28
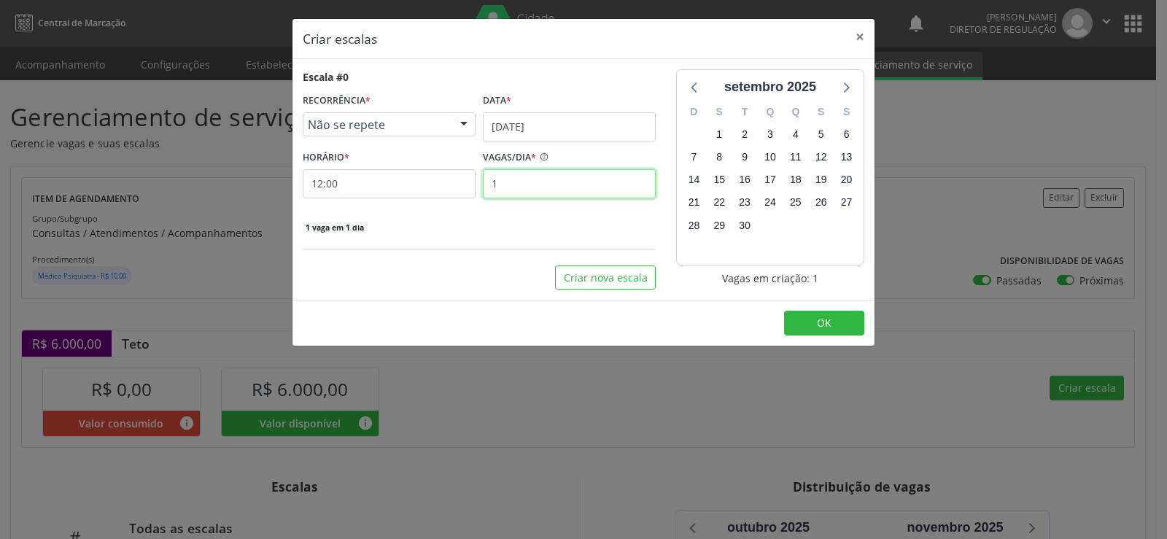
click at [509, 189] on input "1" at bounding box center [569, 183] width 173 height 29
type input "12"
click at [837, 324] on button "OK" at bounding box center [824, 323] width 80 height 25
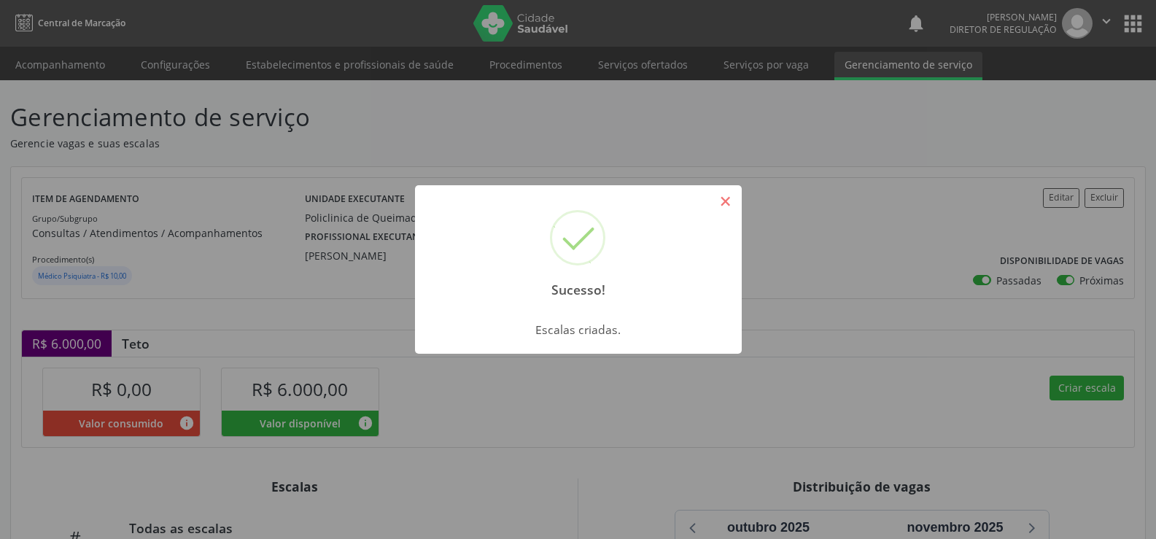
click at [732, 205] on button "×" at bounding box center [725, 201] width 25 height 25
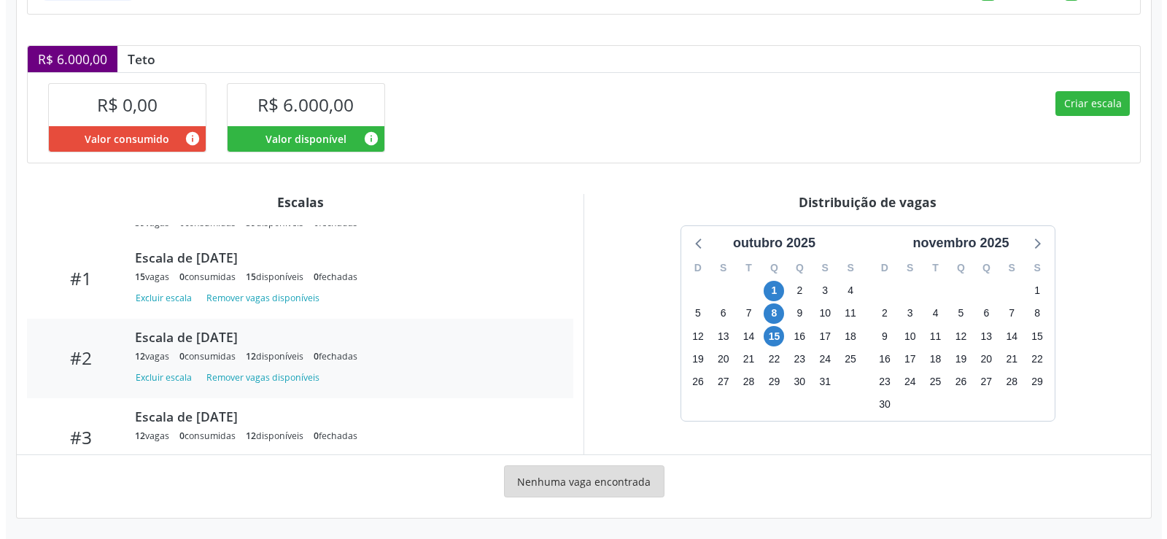
scroll to position [74, 0]
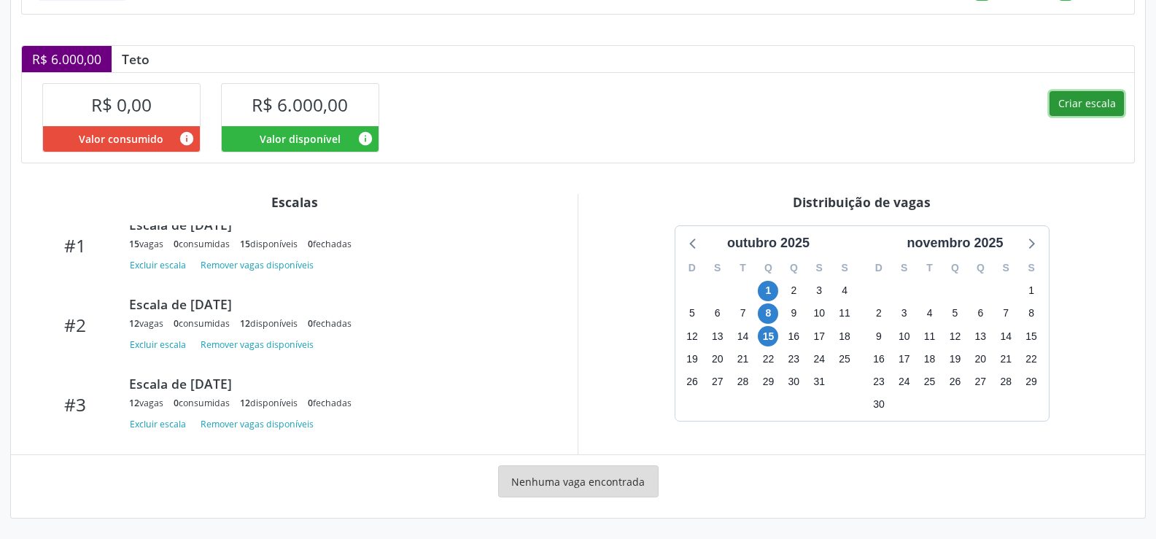
click at [1088, 101] on button "Criar escala" at bounding box center [1087, 103] width 74 height 25
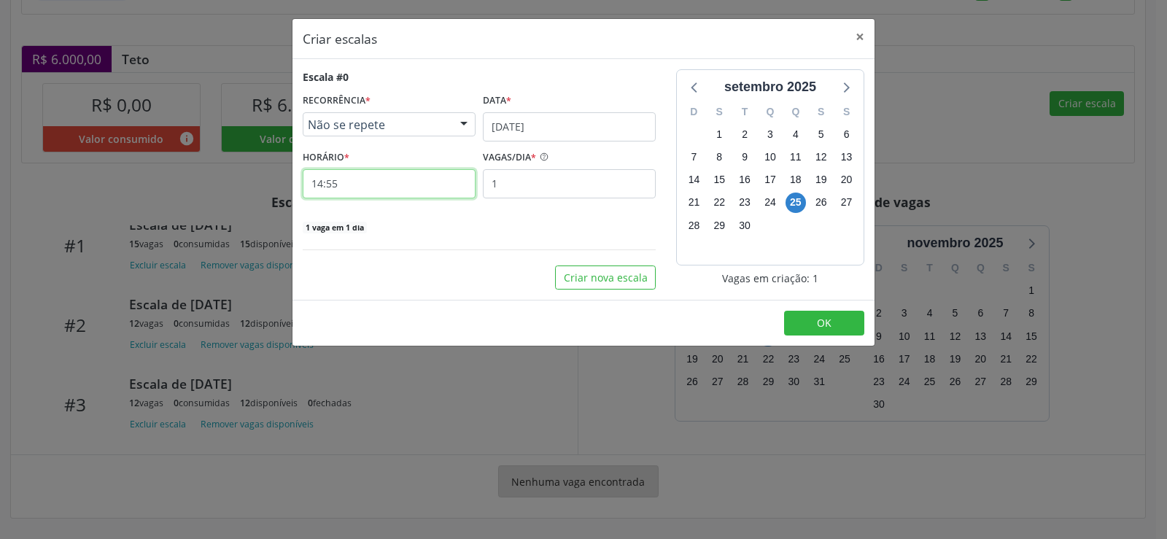
click at [383, 187] on input "14:55" at bounding box center [389, 183] width 173 height 29
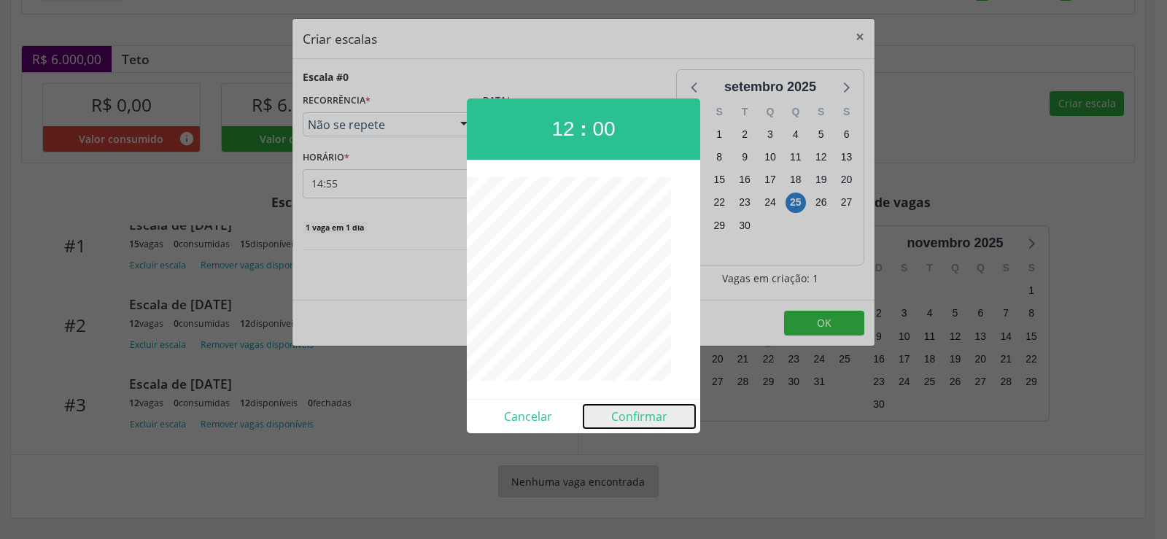
drag, startPoint x: 634, startPoint y: 420, endPoint x: 606, endPoint y: 391, distance: 40.2
click at [627, 422] on button "Confirmar" at bounding box center [640, 416] width 112 height 23
type input "12:00"
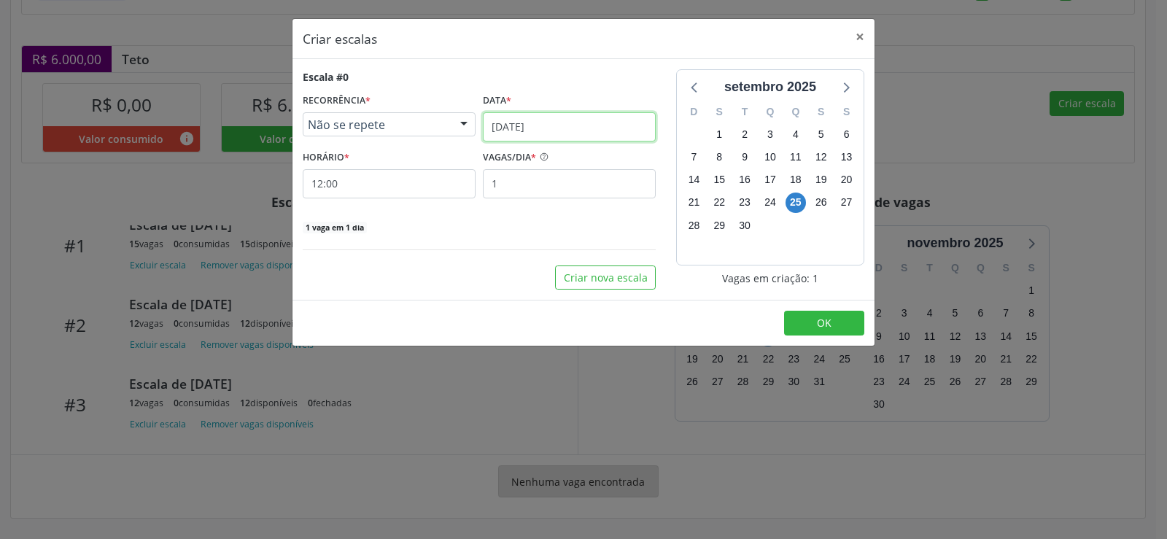
click at [632, 129] on input "[DATE]" at bounding box center [569, 126] width 173 height 29
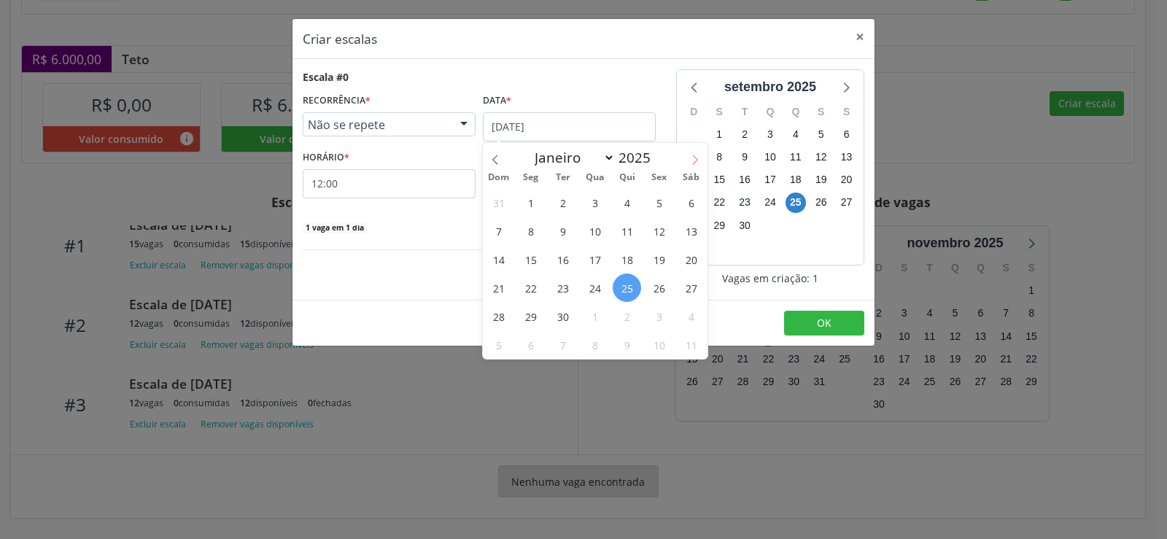
click at [695, 160] on icon at bounding box center [695, 160] width 10 height 10
select select "9"
click at [601, 290] on span "22" at bounding box center [595, 288] width 28 height 28
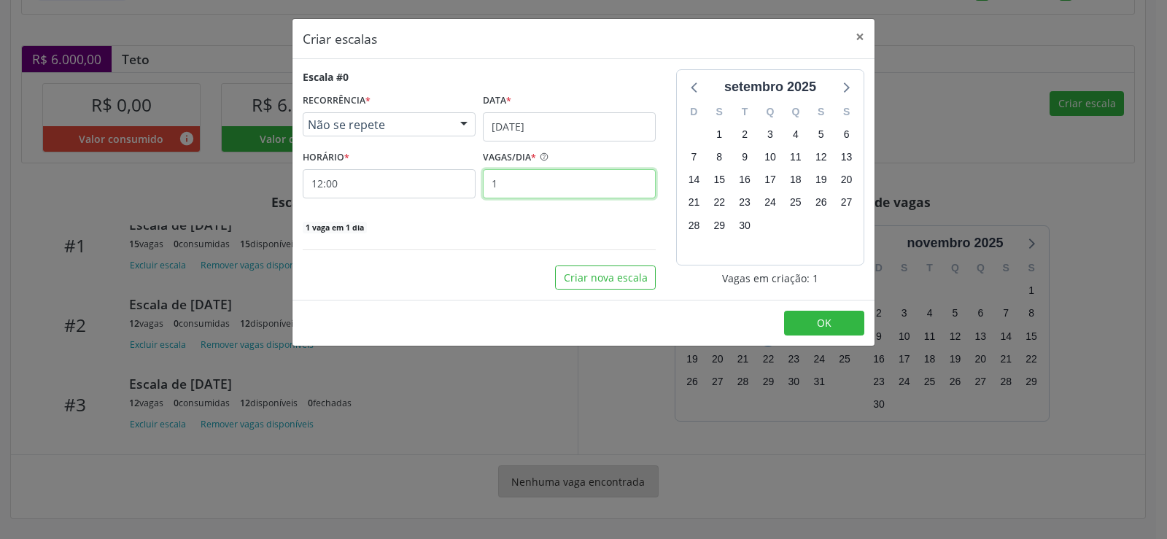
click at [522, 195] on input "1" at bounding box center [569, 183] width 173 height 29
type input "12"
click at [807, 319] on button "OK" at bounding box center [824, 323] width 80 height 25
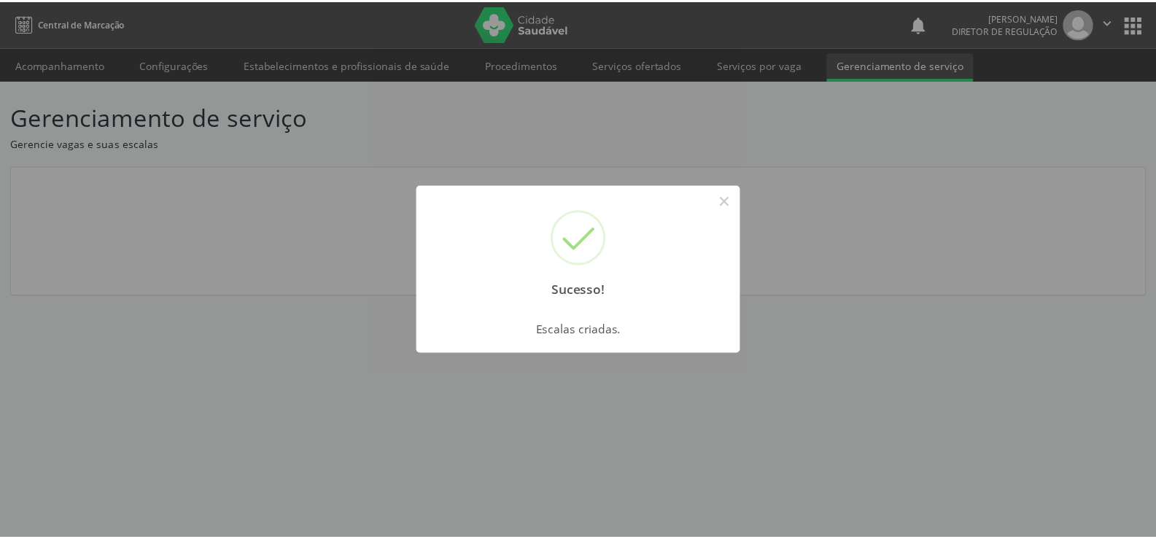
scroll to position [0, 0]
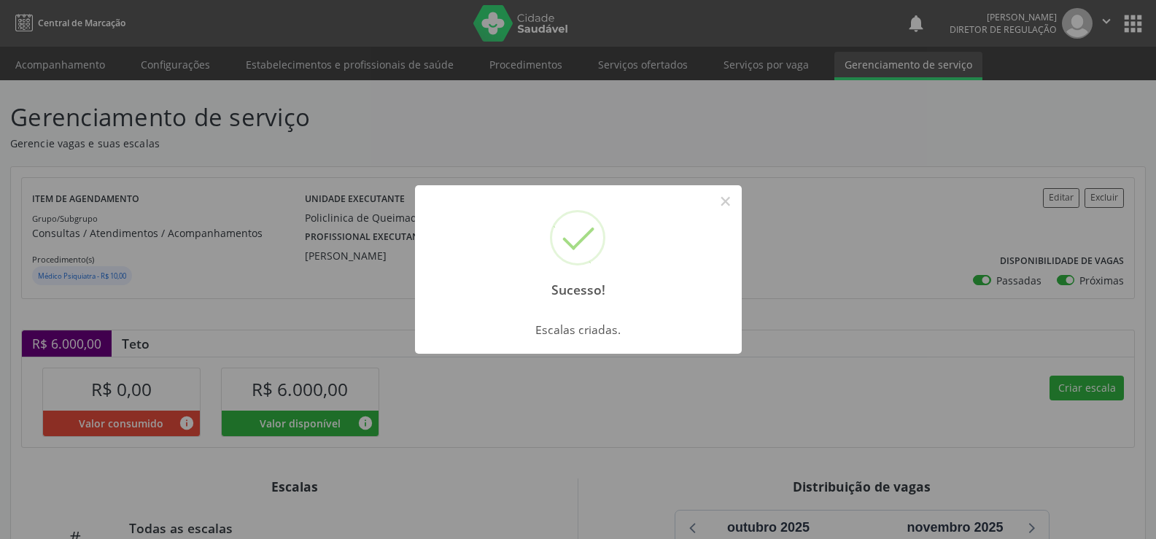
drag, startPoint x: 728, startPoint y: 204, endPoint x: 761, endPoint y: 242, distance: 50.2
click at [729, 209] on button "×" at bounding box center [725, 201] width 25 height 25
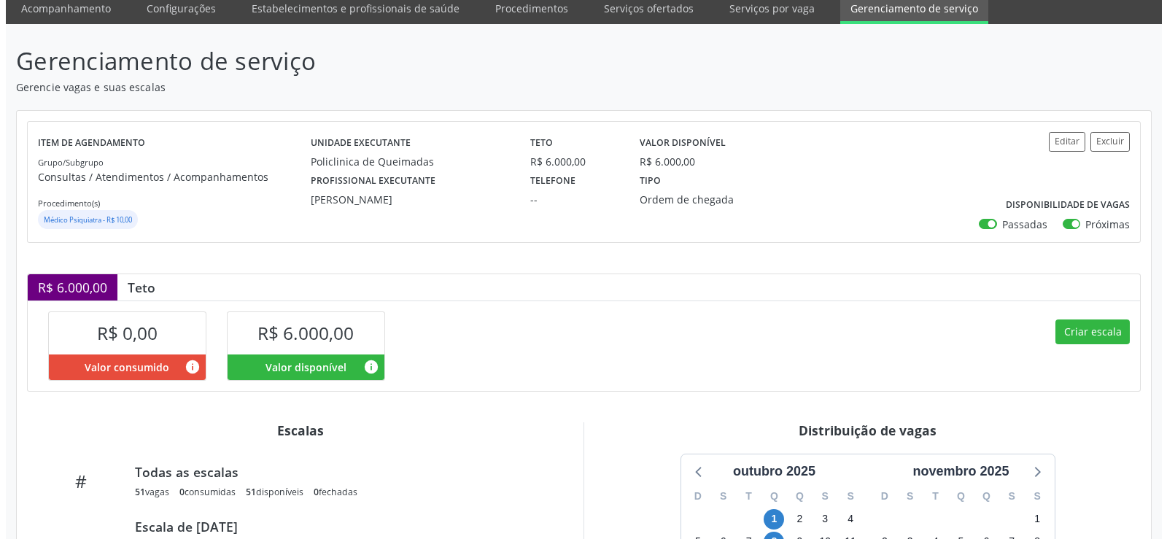
scroll to position [284, 0]
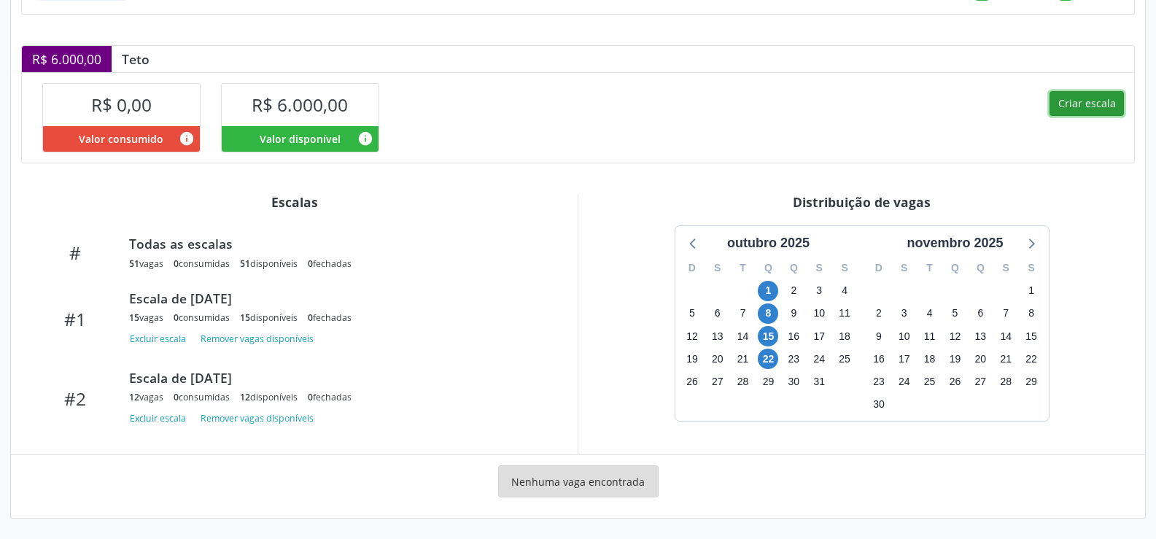
click at [1068, 106] on button "Criar escala" at bounding box center [1087, 103] width 74 height 25
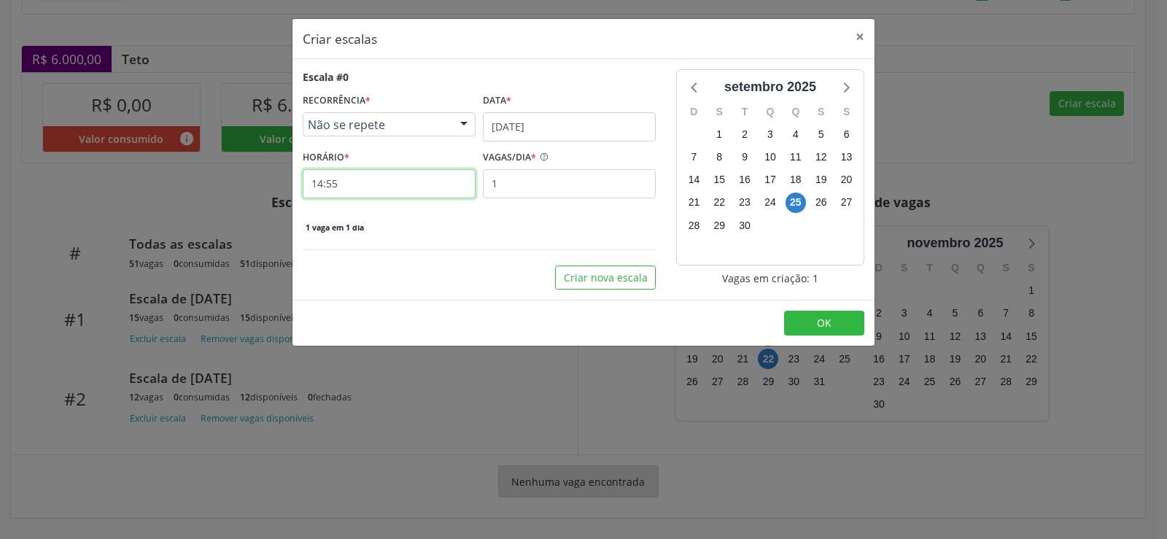
click at [365, 188] on input "14:55" at bounding box center [389, 183] width 173 height 29
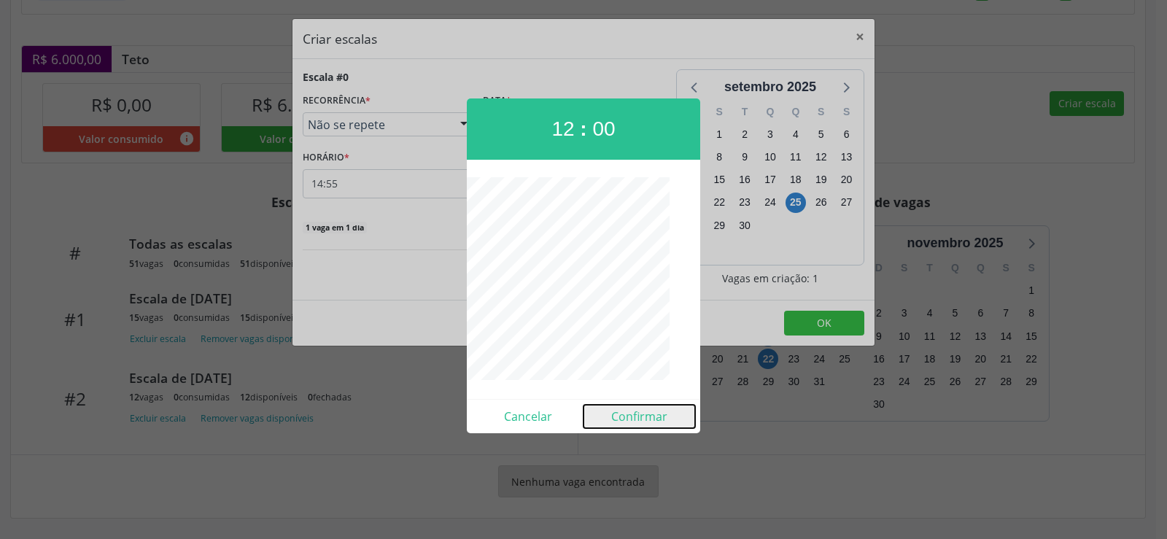
click at [635, 425] on button "Confirmar" at bounding box center [640, 416] width 112 height 23
type input "12:00"
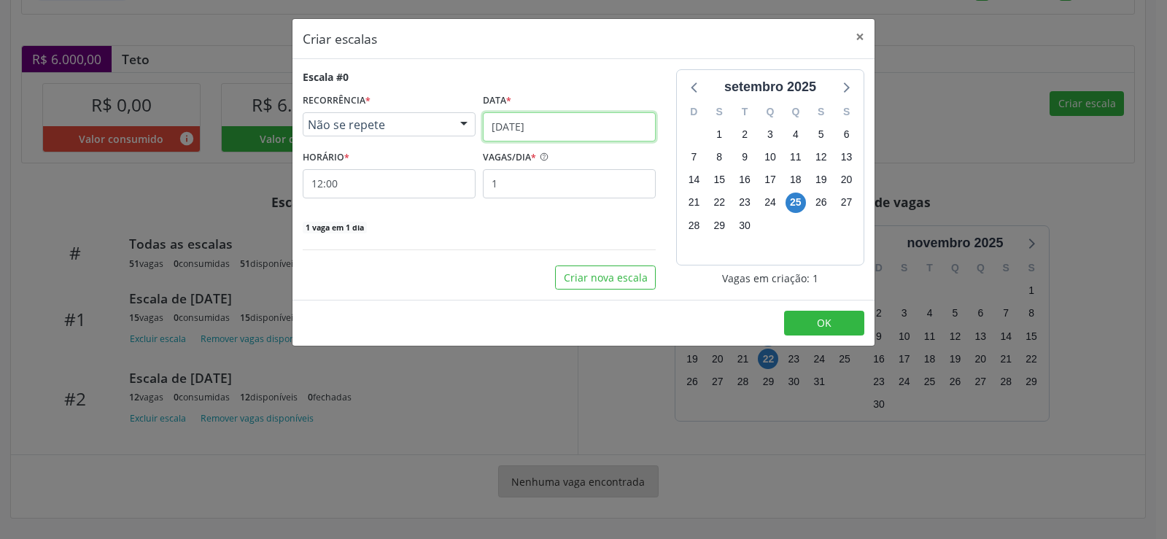
click at [625, 137] on input "[DATE]" at bounding box center [569, 126] width 173 height 29
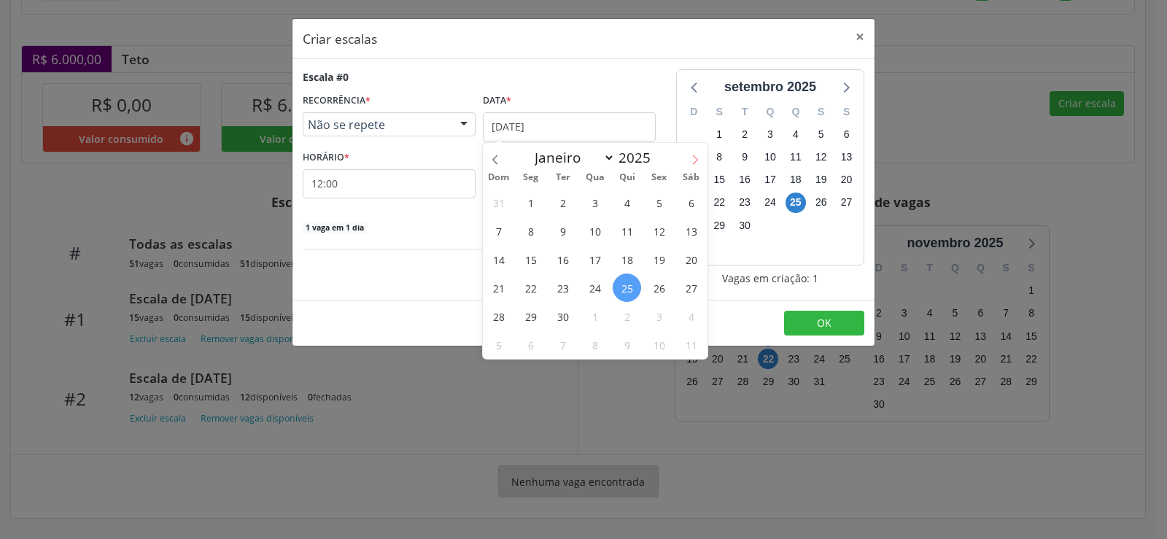
click at [697, 158] on icon at bounding box center [695, 160] width 10 height 10
select select "9"
click at [597, 317] on span "29" at bounding box center [595, 316] width 28 height 28
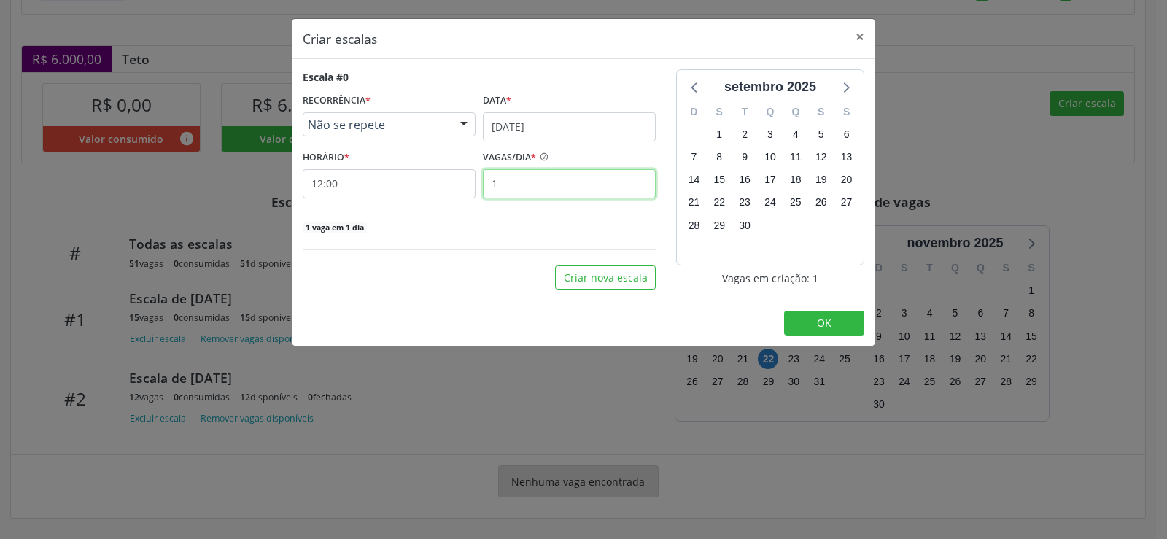
click at [522, 182] on input "1" at bounding box center [569, 183] width 173 height 29
type input "12"
click at [838, 327] on button "OK" at bounding box center [824, 323] width 80 height 25
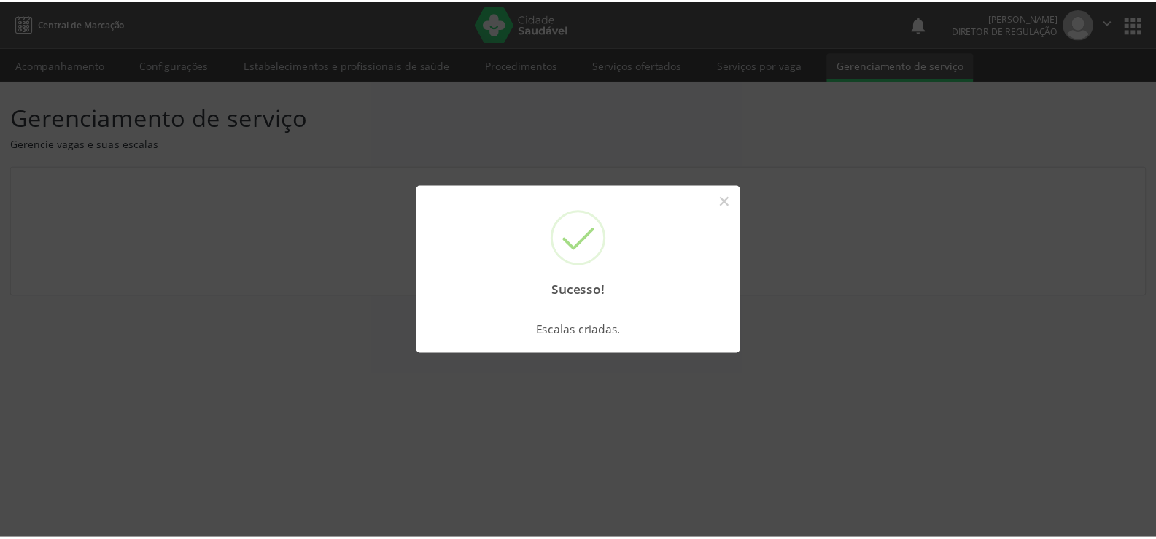
scroll to position [0, 0]
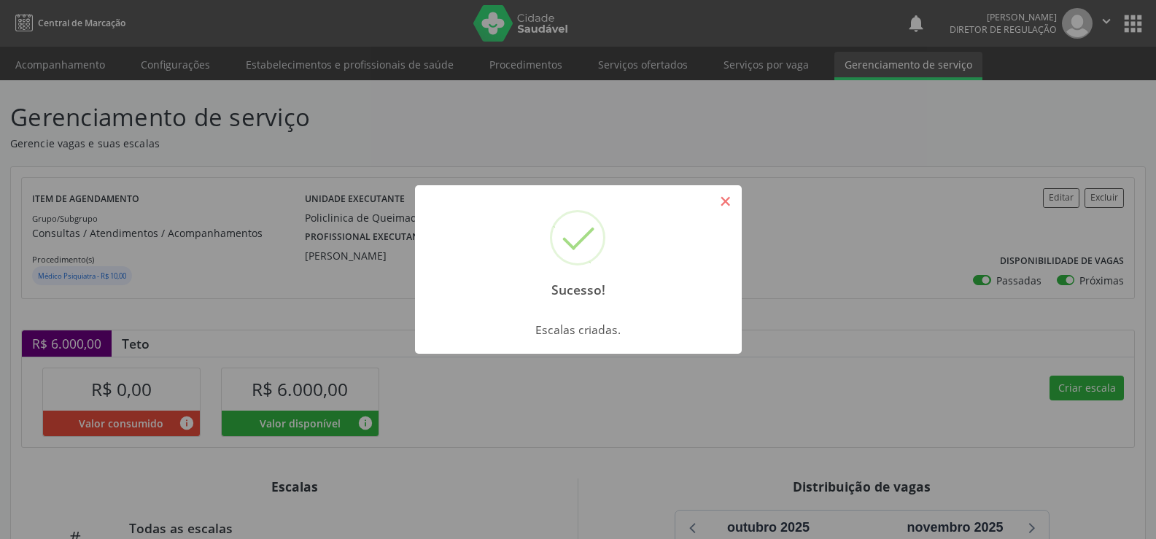
click at [729, 204] on button "×" at bounding box center [725, 201] width 25 height 25
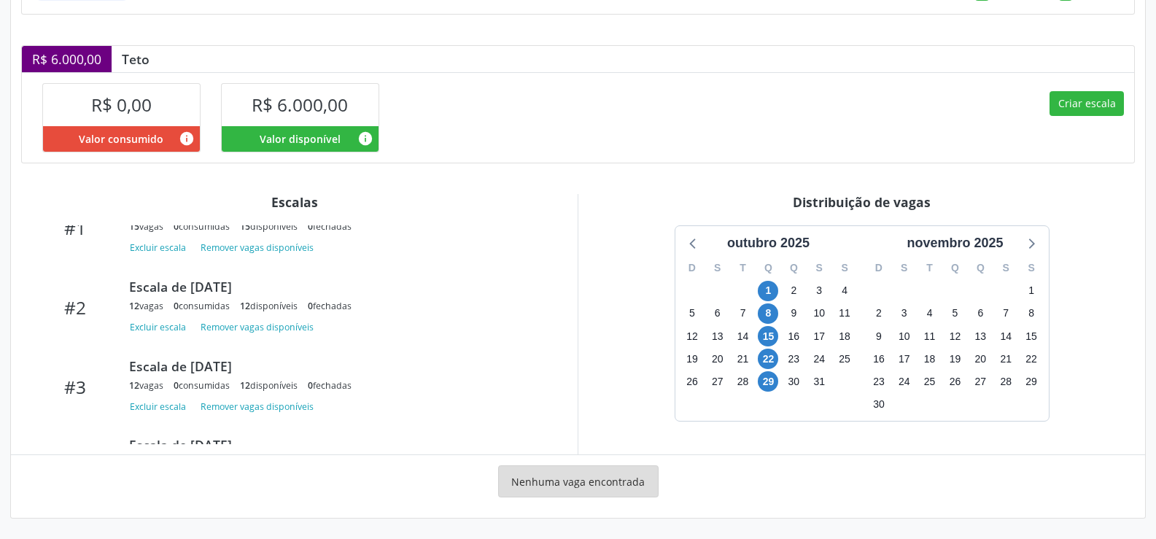
scroll to position [87, 0]
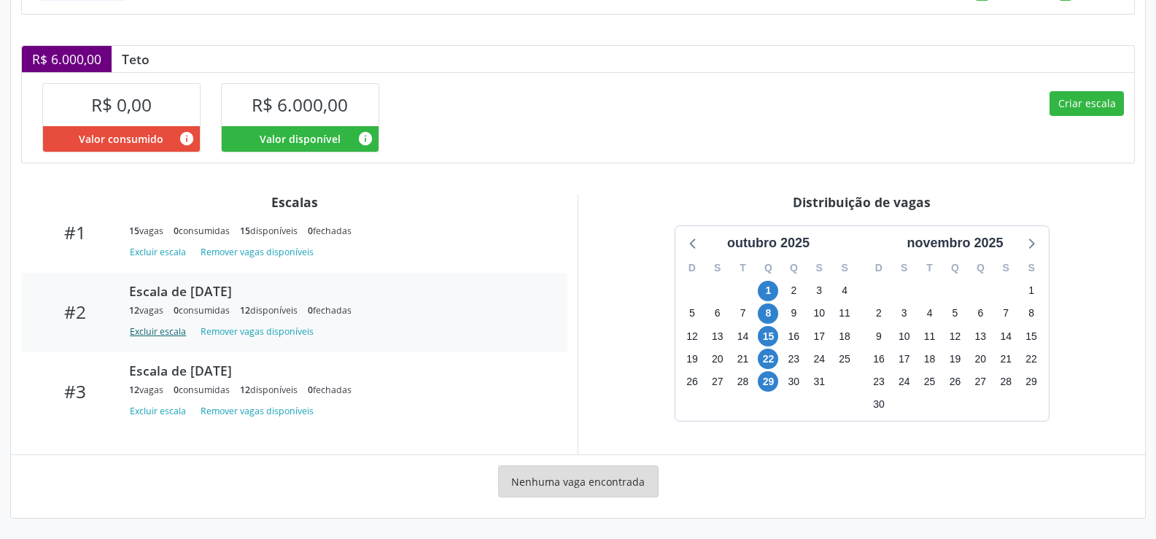
click at [155, 332] on button "Excluir escala" at bounding box center [160, 332] width 63 height 20
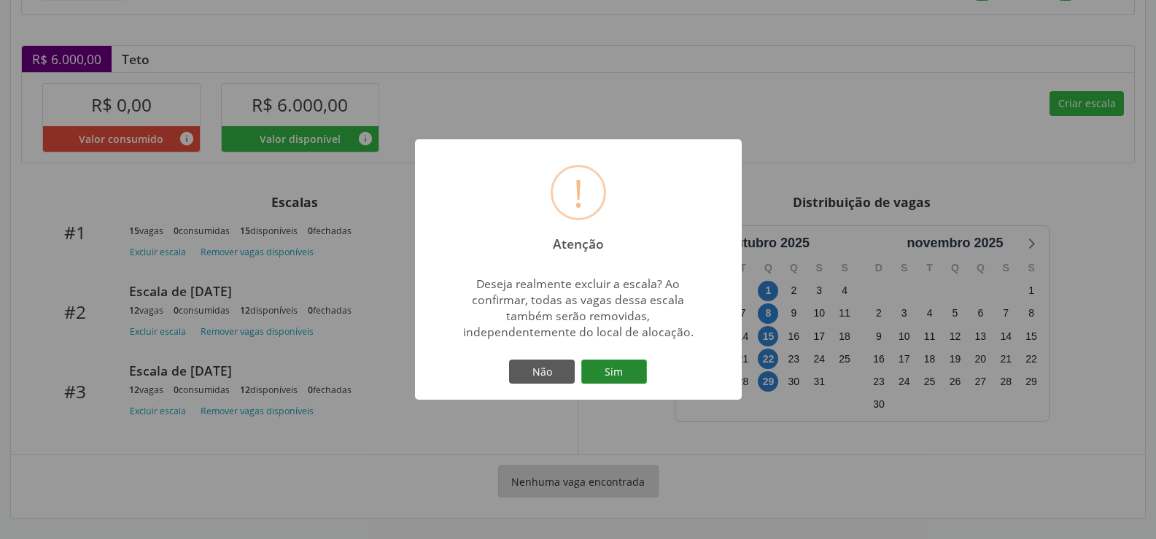
click at [623, 371] on button "Sim" at bounding box center [614, 372] width 66 height 25
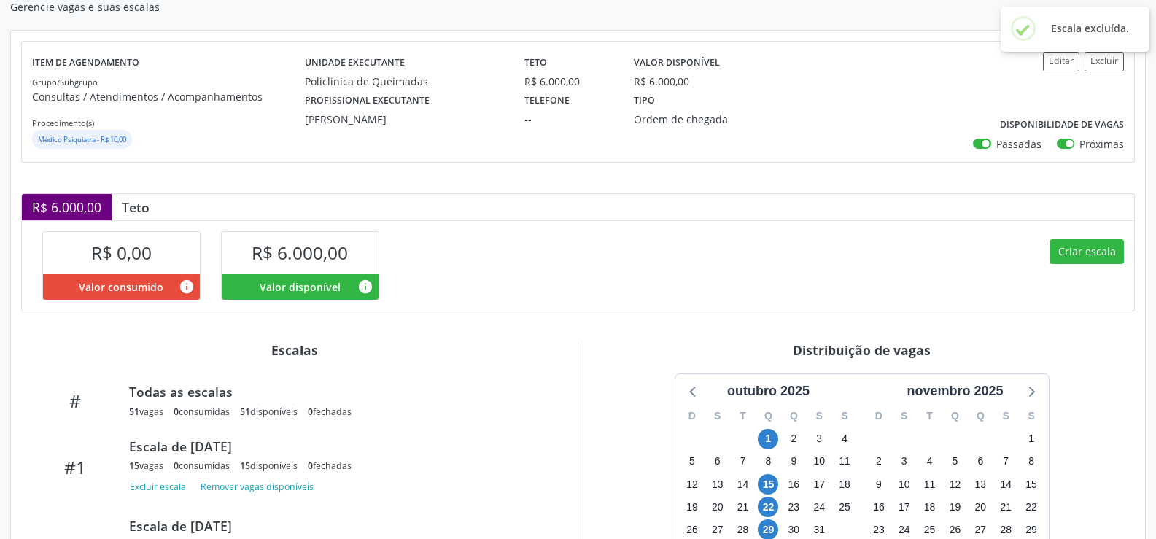
scroll to position [284, 0]
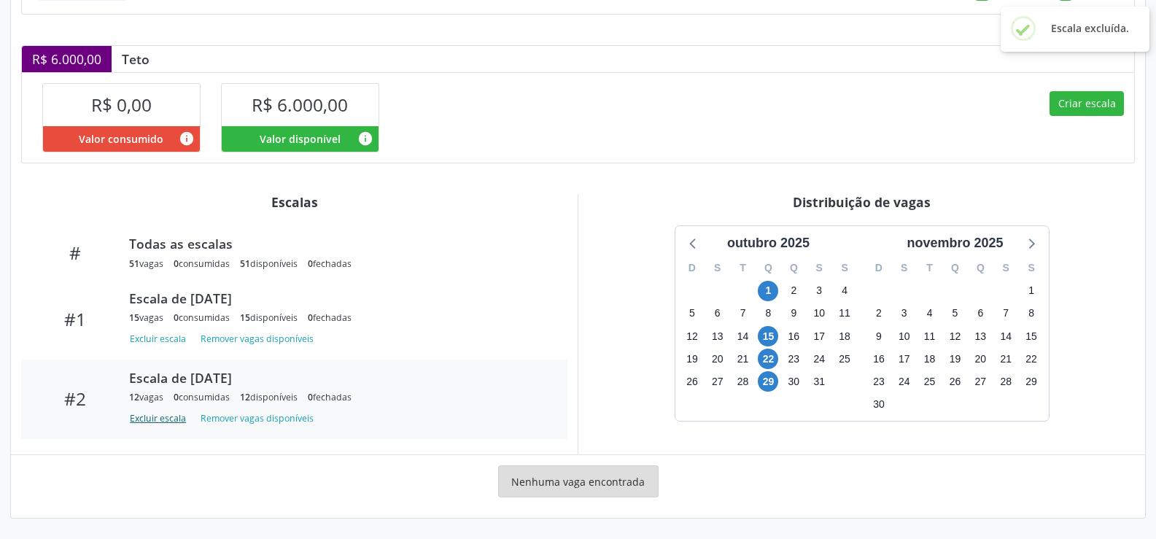
click at [158, 422] on button "Excluir escala" at bounding box center [160, 418] width 63 height 20
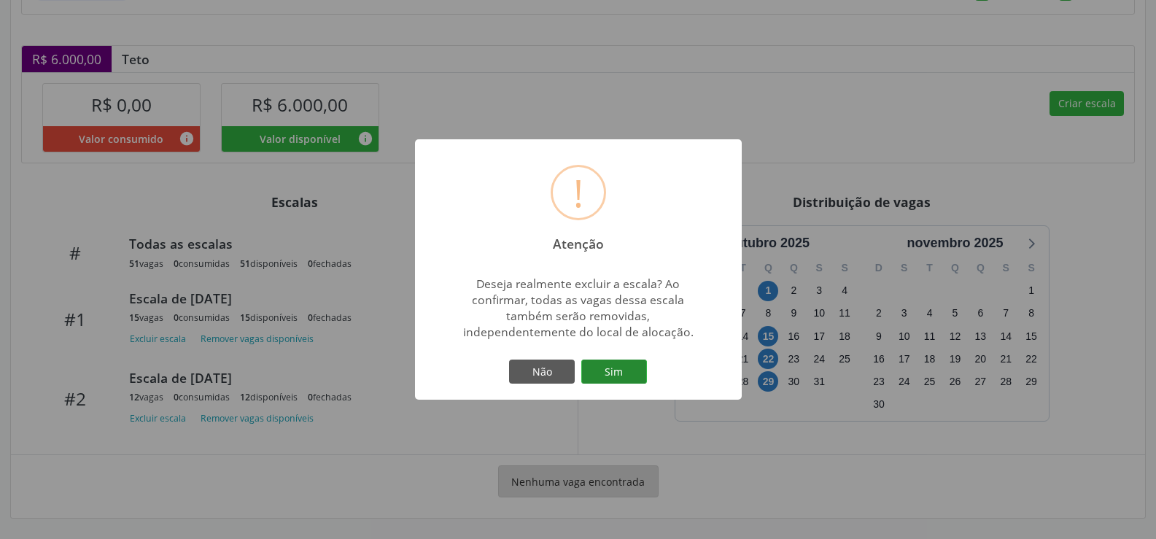
click at [625, 371] on button "Sim" at bounding box center [614, 372] width 66 height 25
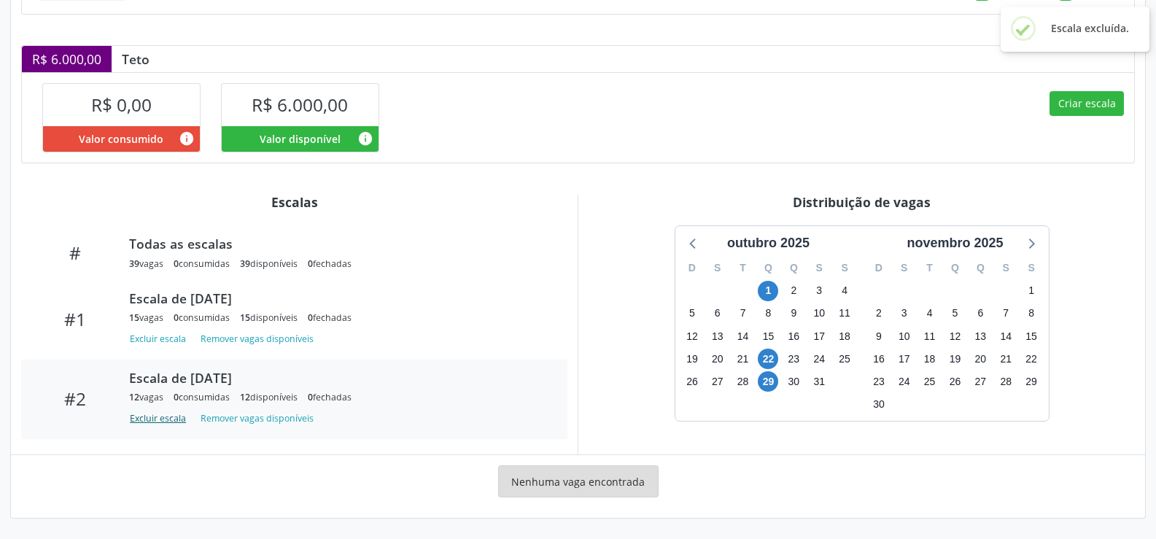
click at [165, 417] on button "Excluir escala" at bounding box center [160, 418] width 63 height 20
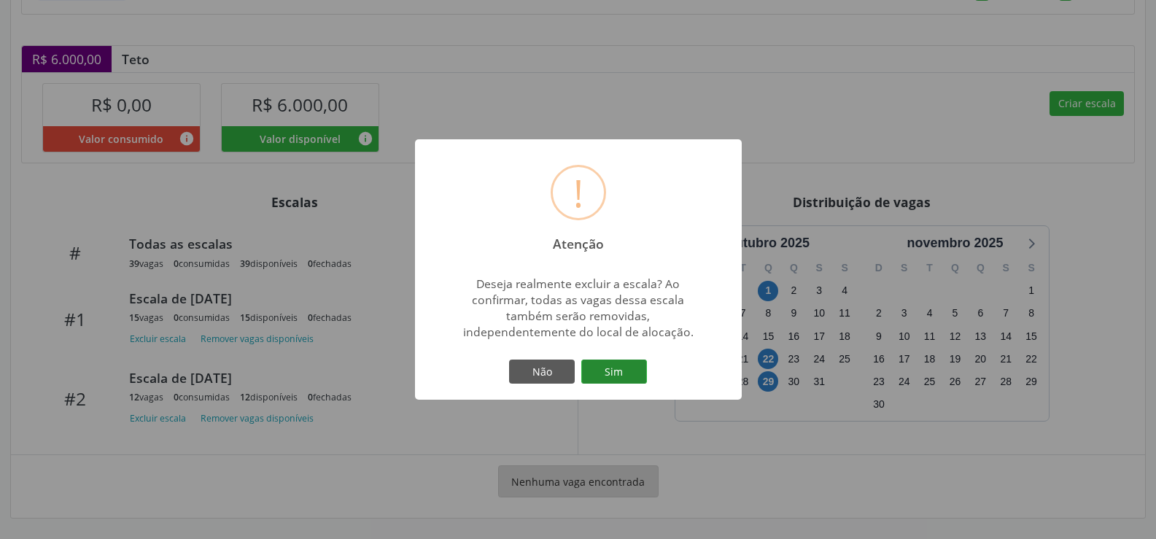
click at [608, 371] on button "Sim" at bounding box center [614, 372] width 66 height 25
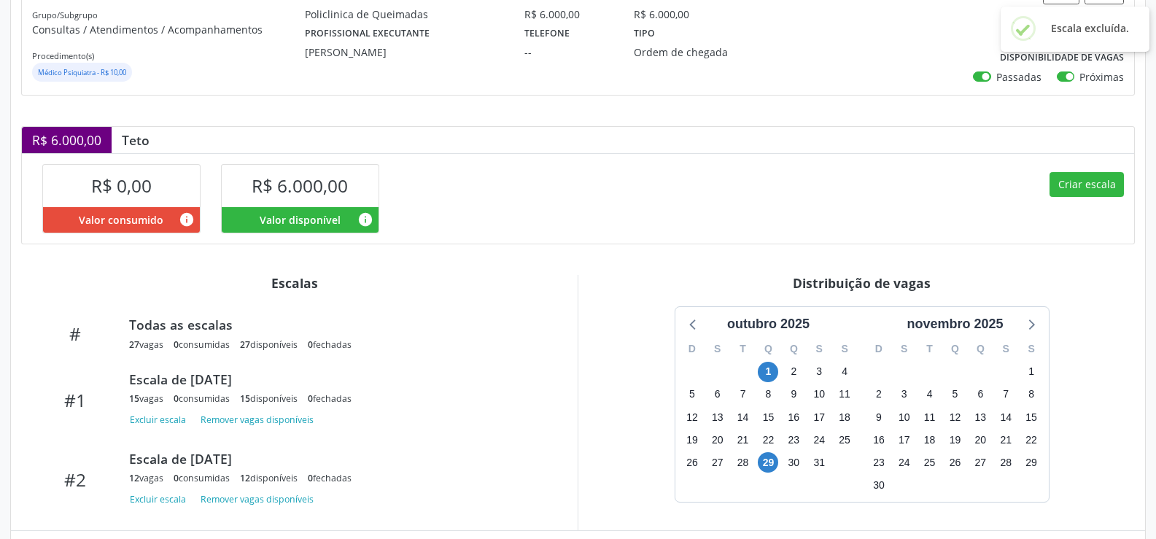
scroll to position [279, 0]
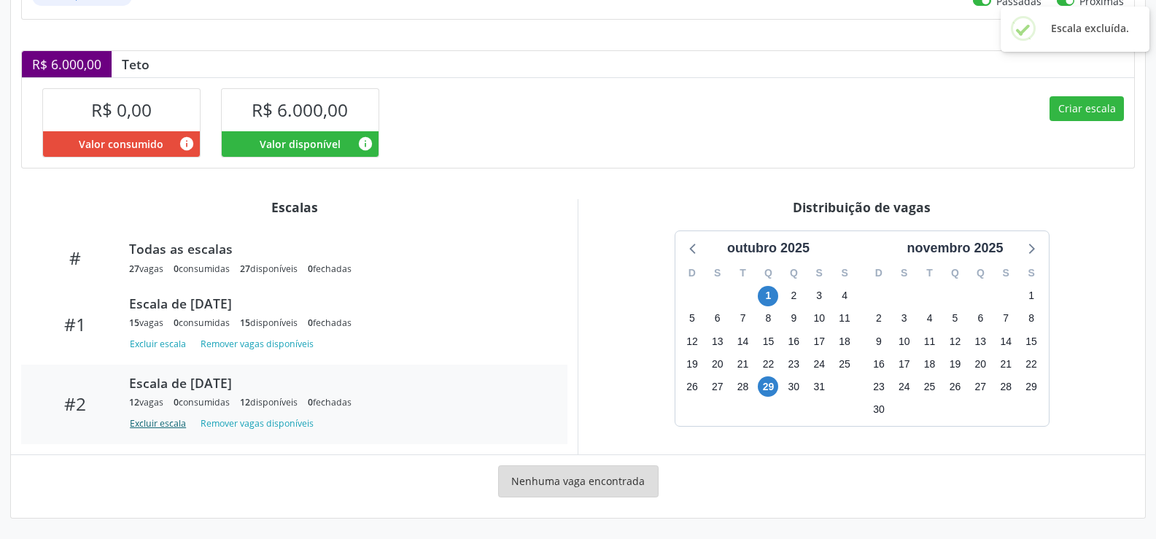
click at [139, 425] on button "Excluir escala" at bounding box center [160, 424] width 63 height 20
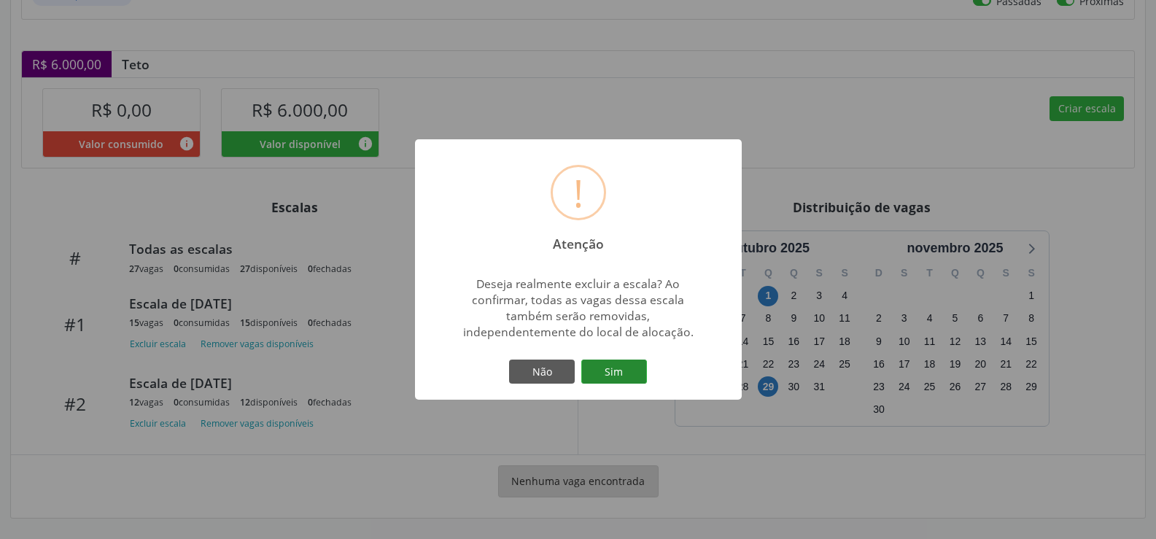
click at [620, 372] on button "Sim" at bounding box center [614, 372] width 66 height 25
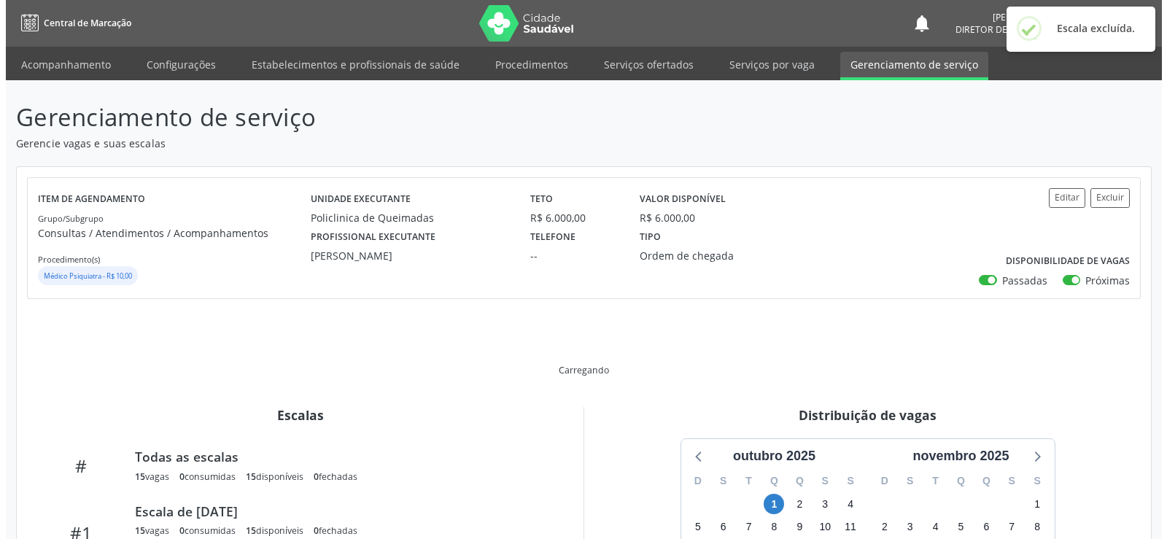
scroll to position [204, 0]
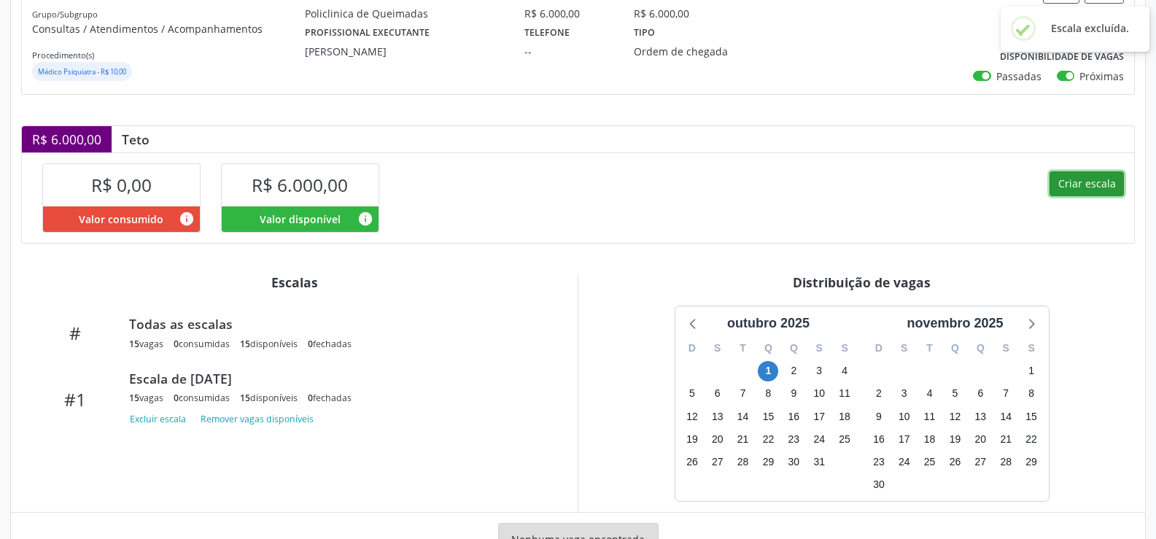
drag, startPoint x: 1085, startPoint y: 187, endPoint x: 1079, endPoint y: 193, distance: 8.8
click at [1079, 193] on button "Criar escala" at bounding box center [1087, 183] width 74 height 25
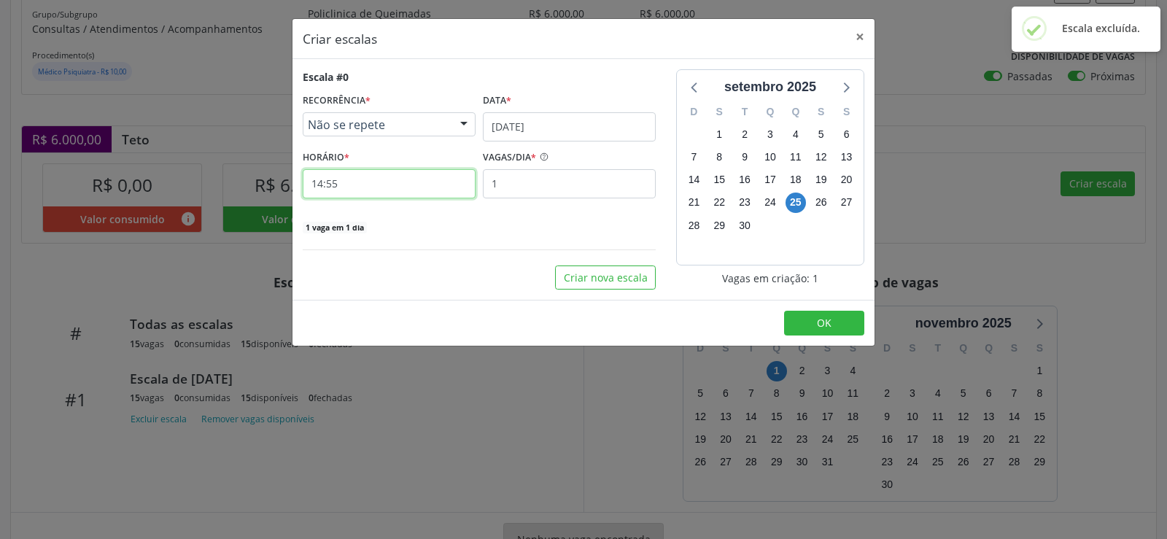
click at [403, 188] on input "14:55" at bounding box center [389, 183] width 173 height 29
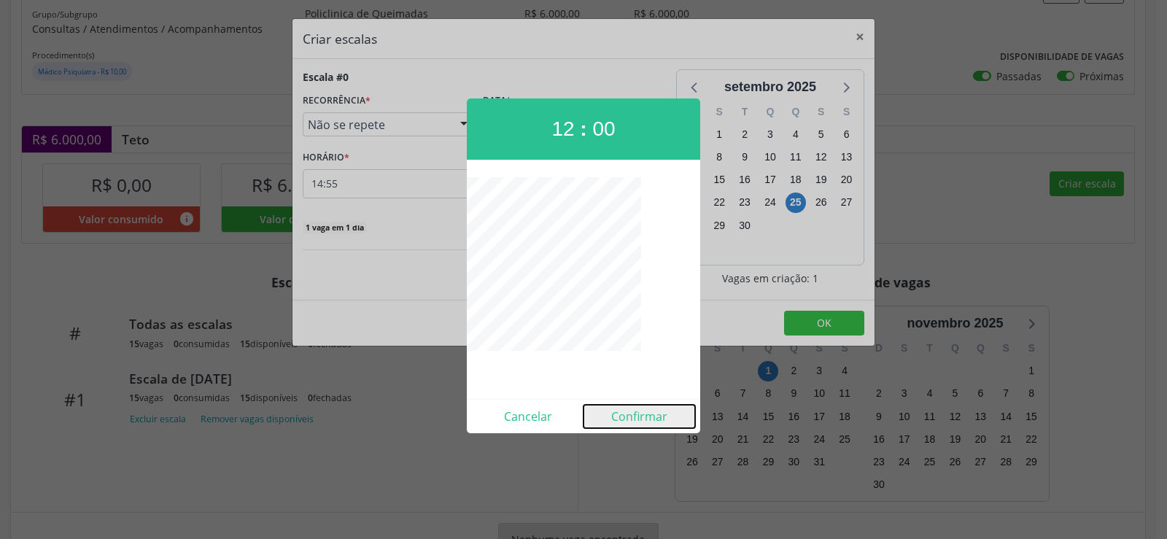
click at [643, 417] on button "Confirmar" at bounding box center [640, 416] width 112 height 23
type input "12:59"
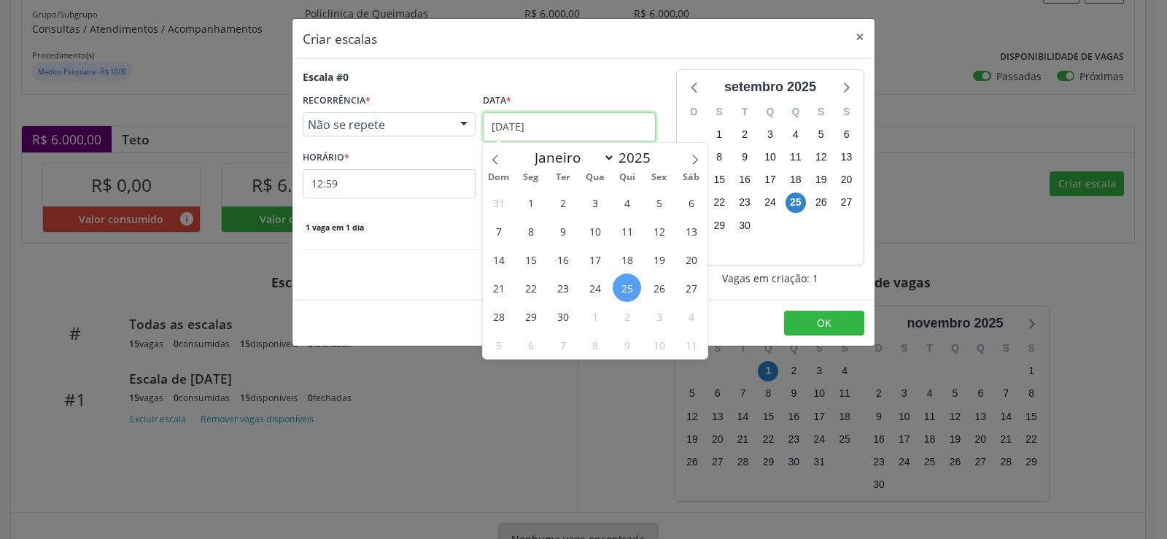
click at [576, 130] on input "[DATE]" at bounding box center [569, 126] width 173 height 29
click at [701, 157] on span at bounding box center [695, 155] width 25 height 25
select select "9"
drag, startPoint x: 600, startPoint y: 234, endPoint x: 551, endPoint y: 216, distance: 51.5
click at [594, 233] on span "8" at bounding box center [595, 231] width 28 height 28
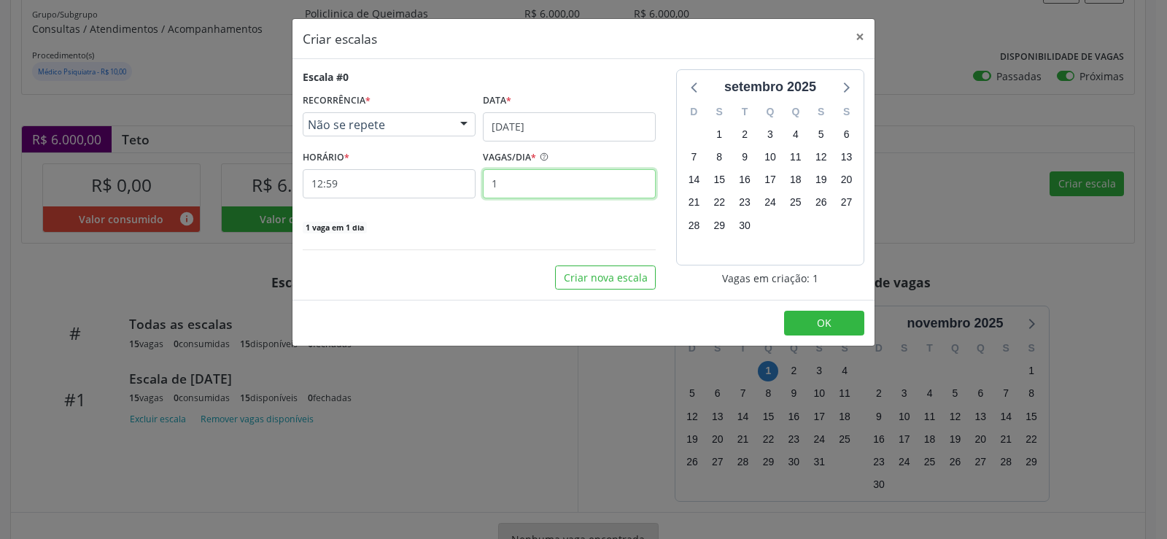
drag, startPoint x: 502, startPoint y: 179, endPoint x: 511, endPoint y: 189, distance: 13.4
click at [511, 189] on input "1" at bounding box center [569, 183] width 173 height 29
type input "15"
click at [822, 333] on button "OK" at bounding box center [824, 323] width 80 height 25
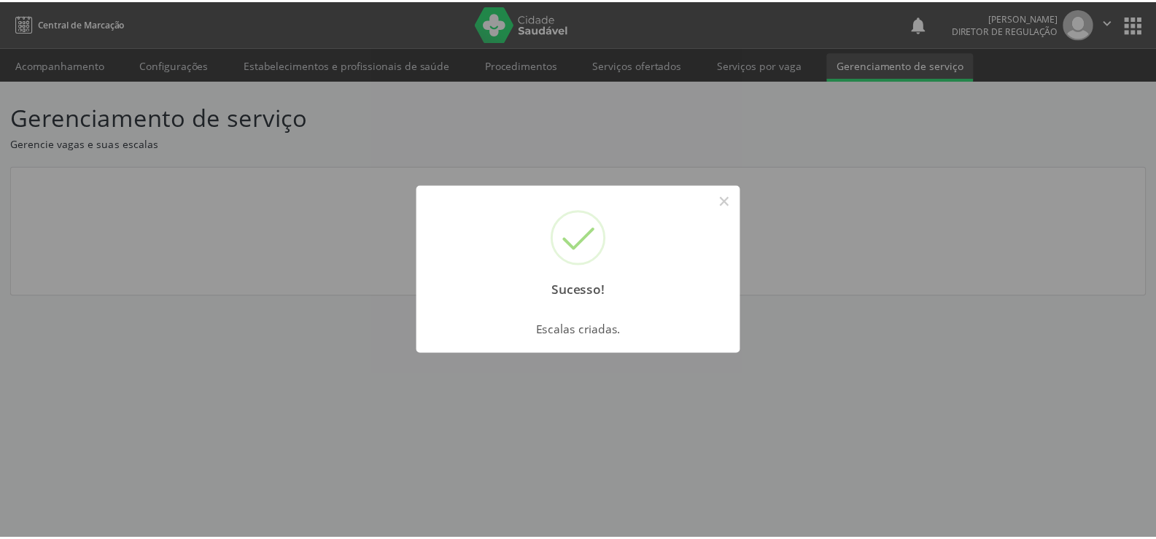
scroll to position [0, 0]
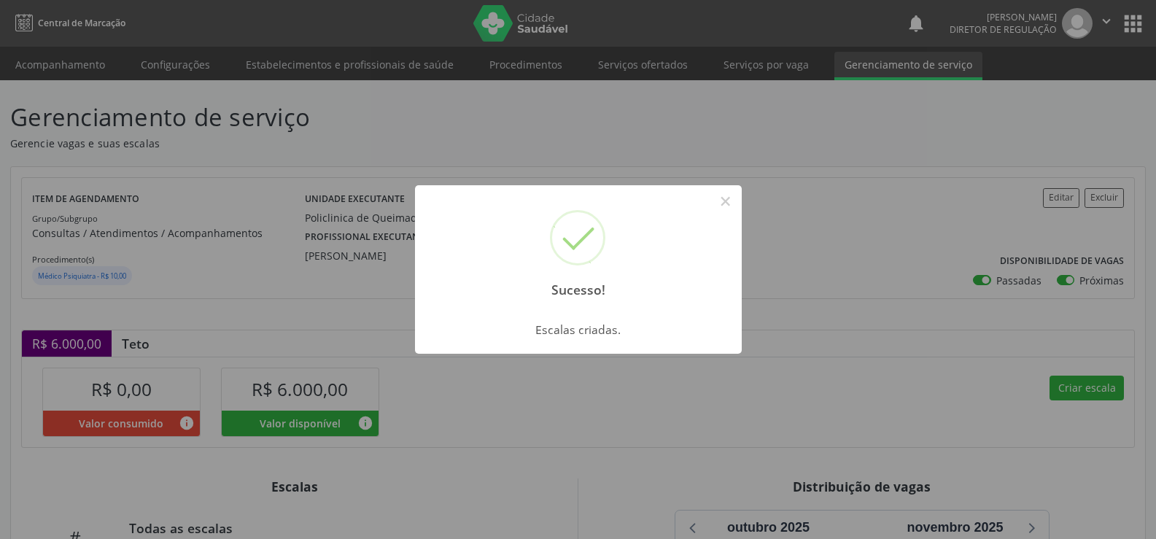
drag, startPoint x: 729, startPoint y: 198, endPoint x: 727, endPoint y: 185, distance: 13.3
click at [728, 200] on button "×" at bounding box center [725, 201] width 25 height 25
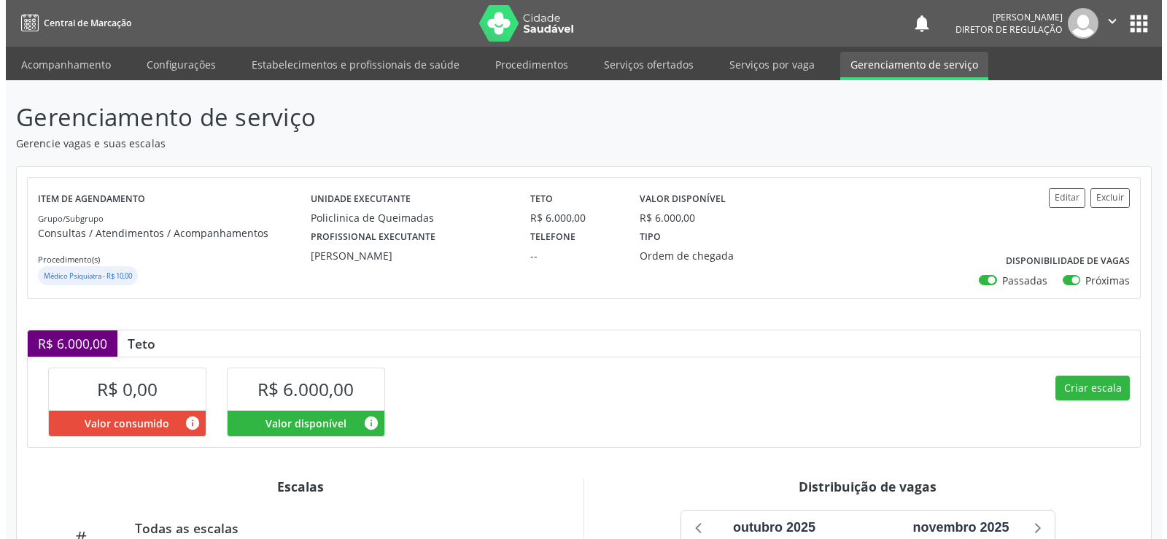
scroll to position [219, 0]
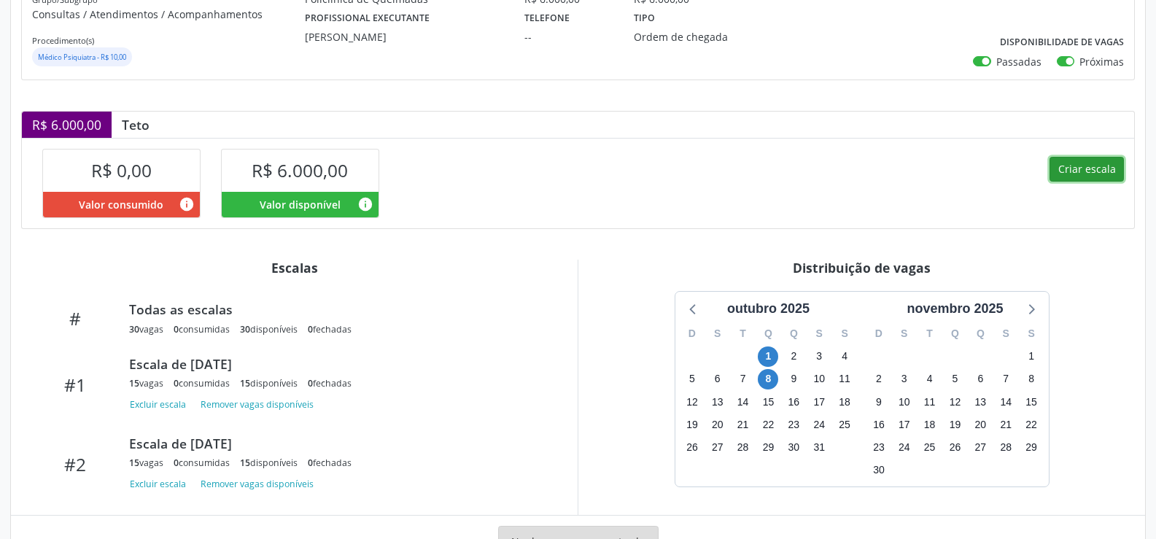
click at [1098, 165] on button "Criar escala" at bounding box center [1087, 169] width 74 height 25
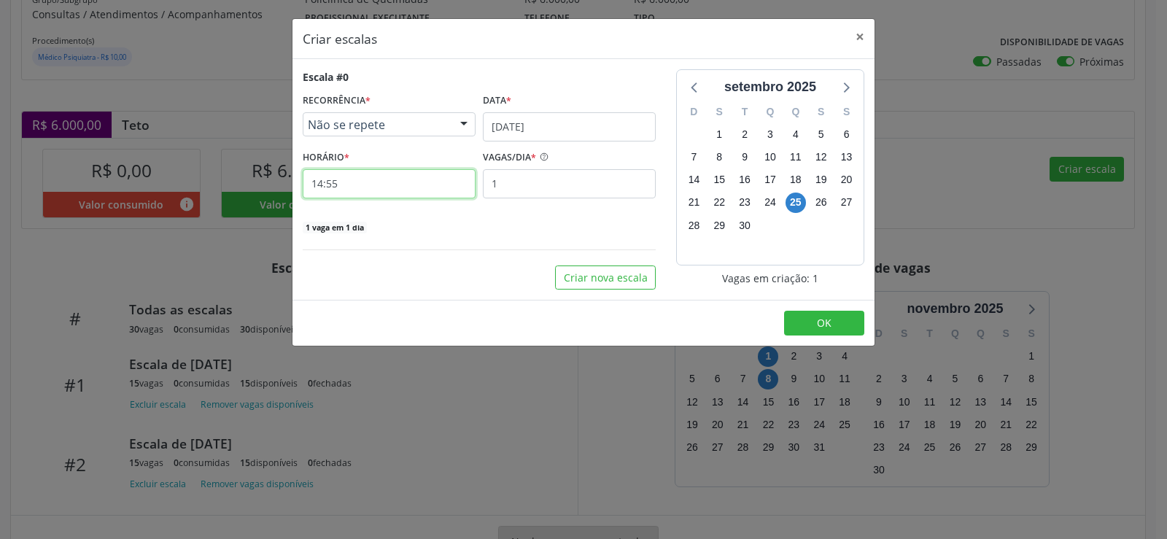
click at [365, 190] on input "14:55" at bounding box center [389, 183] width 173 height 29
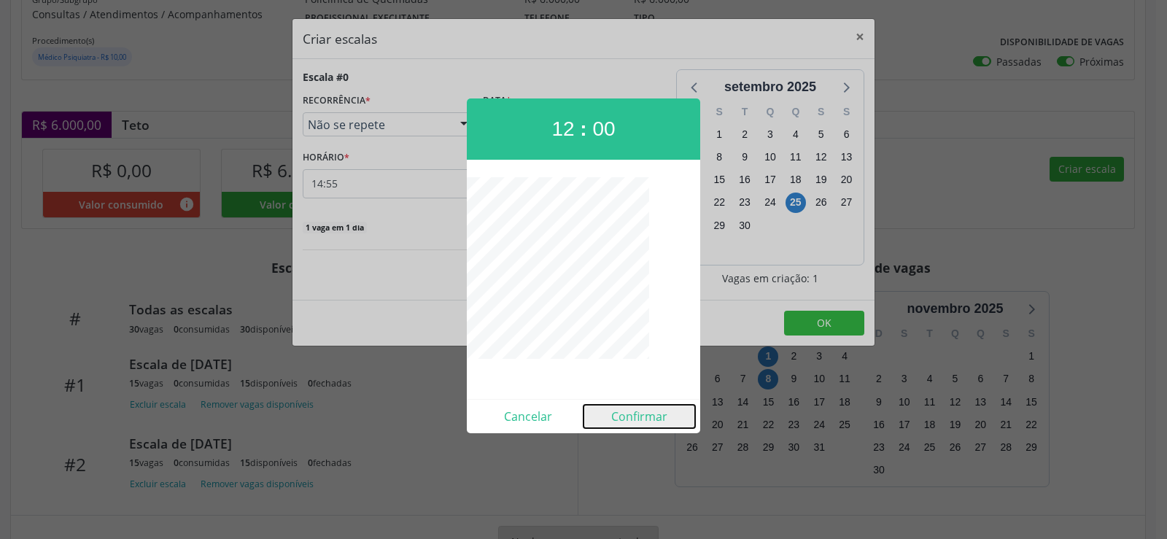
click at [627, 417] on button "Confirmar" at bounding box center [640, 416] width 112 height 23
type input "12:00"
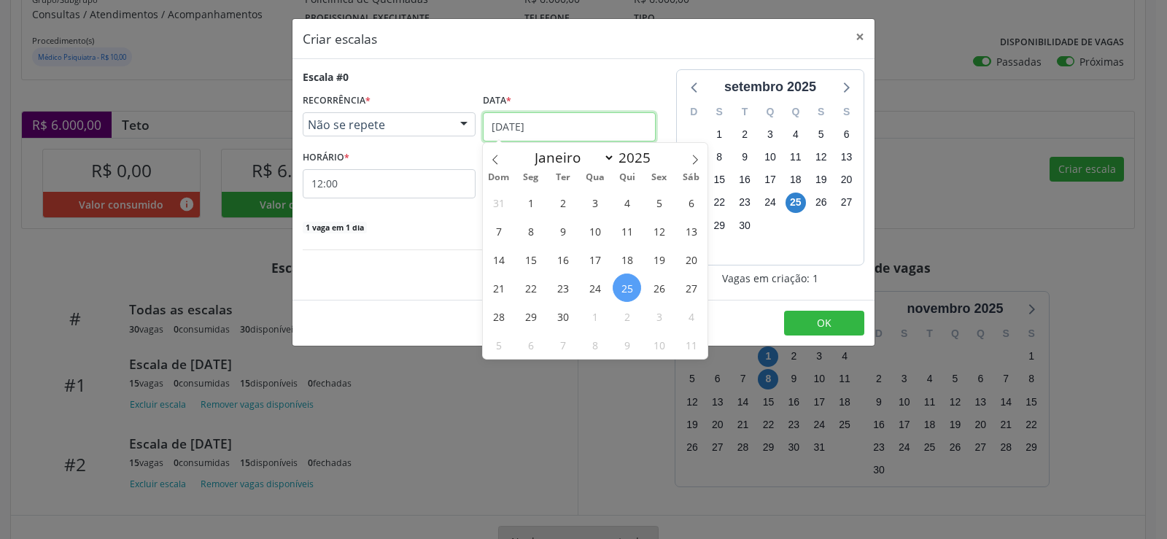
click at [613, 122] on input "[DATE]" at bounding box center [569, 126] width 173 height 29
click at [694, 161] on icon at bounding box center [695, 160] width 10 height 10
select select "9"
click at [594, 260] on span "15" at bounding box center [595, 259] width 28 height 28
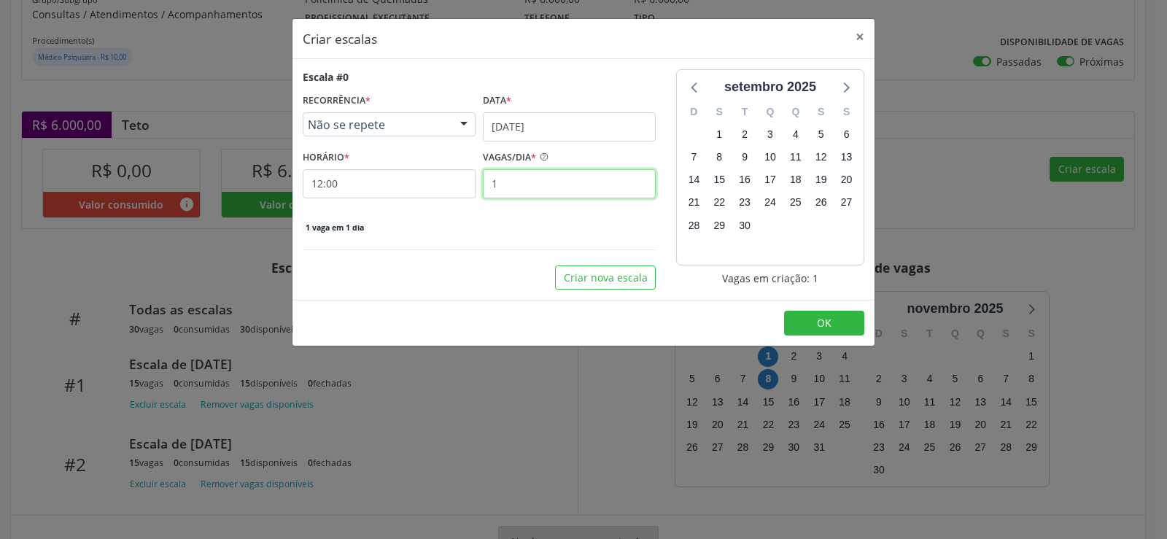
click at [511, 190] on input "1" at bounding box center [569, 183] width 173 height 29
type input "15"
click at [805, 325] on button "OK" at bounding box center [824, 323] width 80 height 25
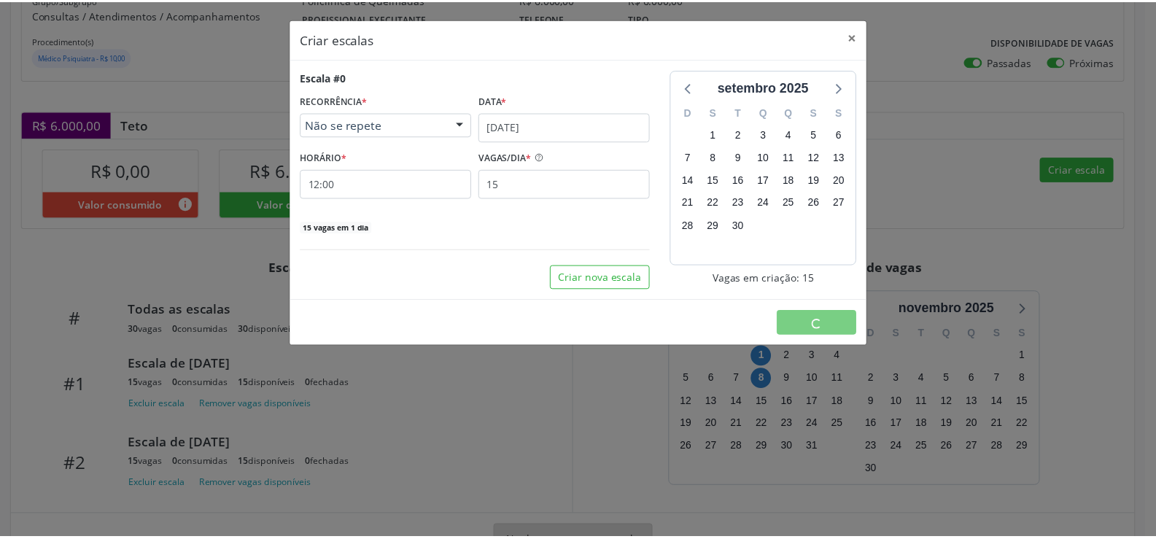
scroll to position [0, 0]
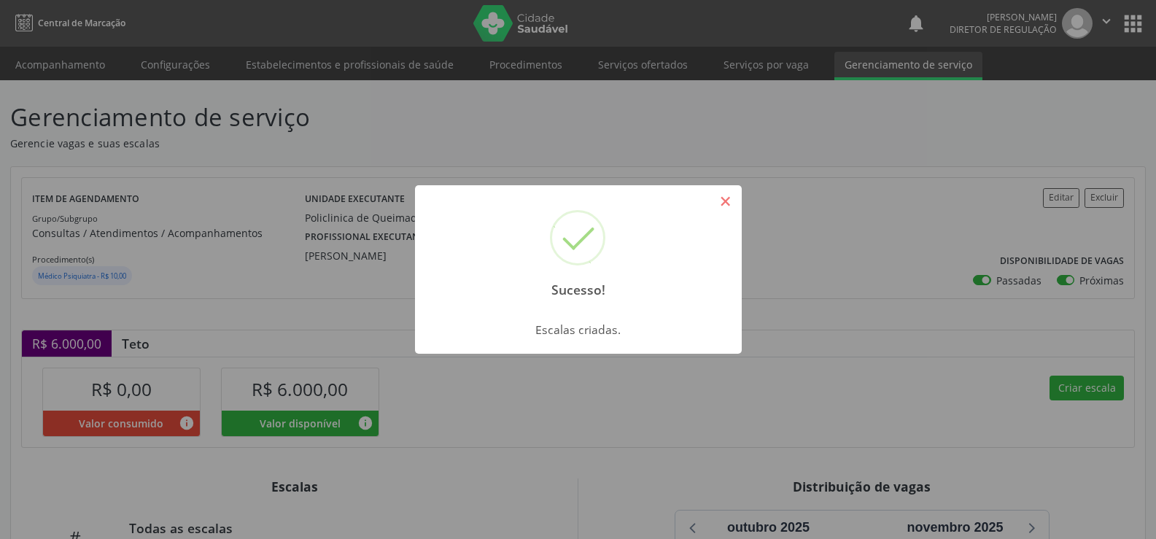
drag, startPoint x: 727, startPoint y: 198, endPoint x: 731, endPoint y: 214, distance: 16.5
click at [727, 199] on button "×" at bounding box center [725, 201] width 25 height 25
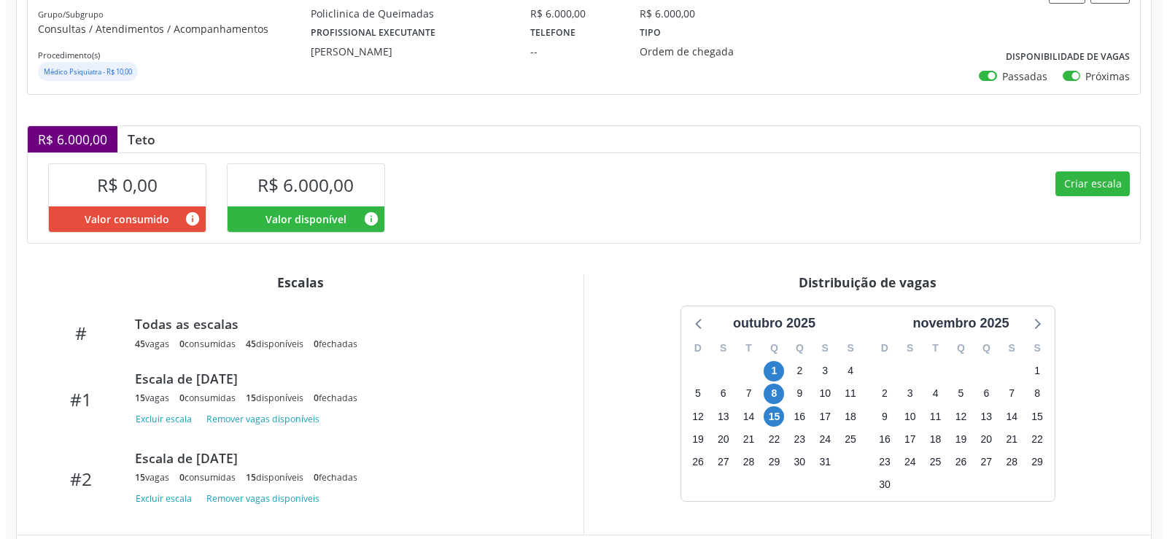
scroll to position [219, 0]
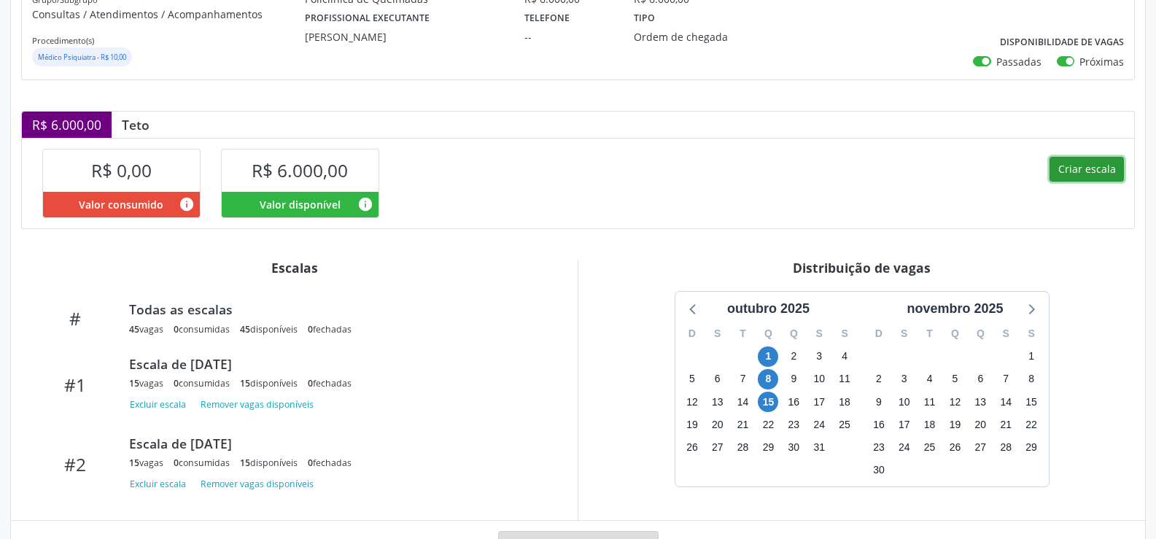
click at [1095, 169] on button "Criar escala" at bounding box center [1087, 169] width 74 height 25
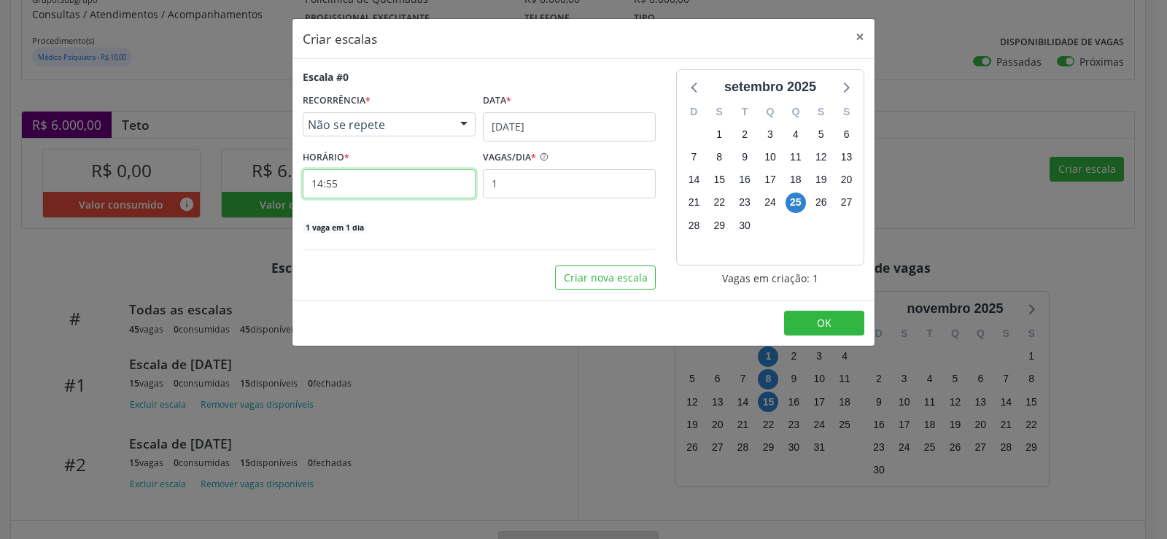
click at [365, 182] on input "14:55" at bounding box center [389, 183] width 173 height 29
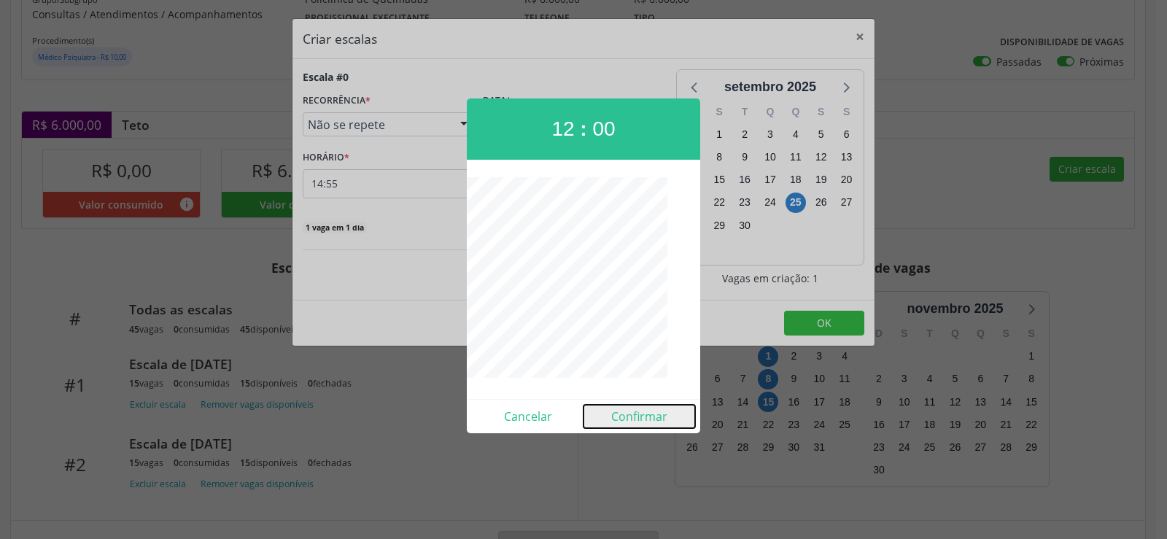
drag, startPoint x: 654, startPoint y: 419, endPoint x: 594, endPoint y: 368, distance: 79.1
click at [644, 422] on button "Confirmar" at bounding box center [640, 416] width 112 height 23
type input "12:00"
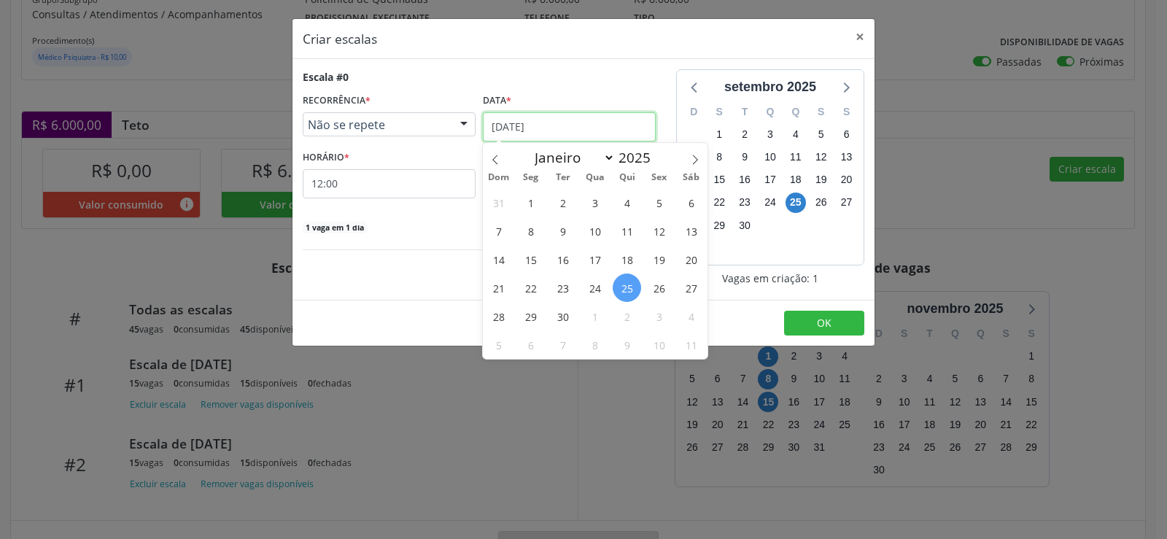
drag, startPoint x: 589, startPoint y: 130, endPoint x: 635, endPoint y: 141, distance: 47.2
click at [590, 130] on input "[DATE]" at bounding box center [569, 126] width 173 height 29
click at [693, 158] on icon at bounding box center [695, 160] width 10 height 10
select select "9"
drag, startPoint x: 598, startPoint y: 289, endPoint x: 506, endPoint y: 218, distance: 116.0
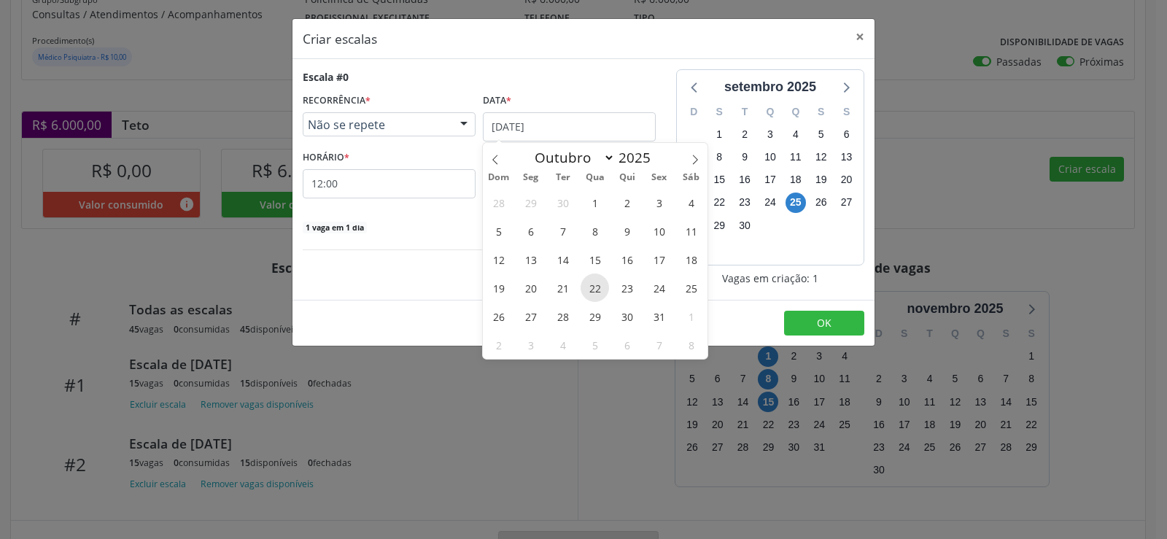
click at [596, 287] on span "22" at bounding box center [595, 288] width 28 height 28
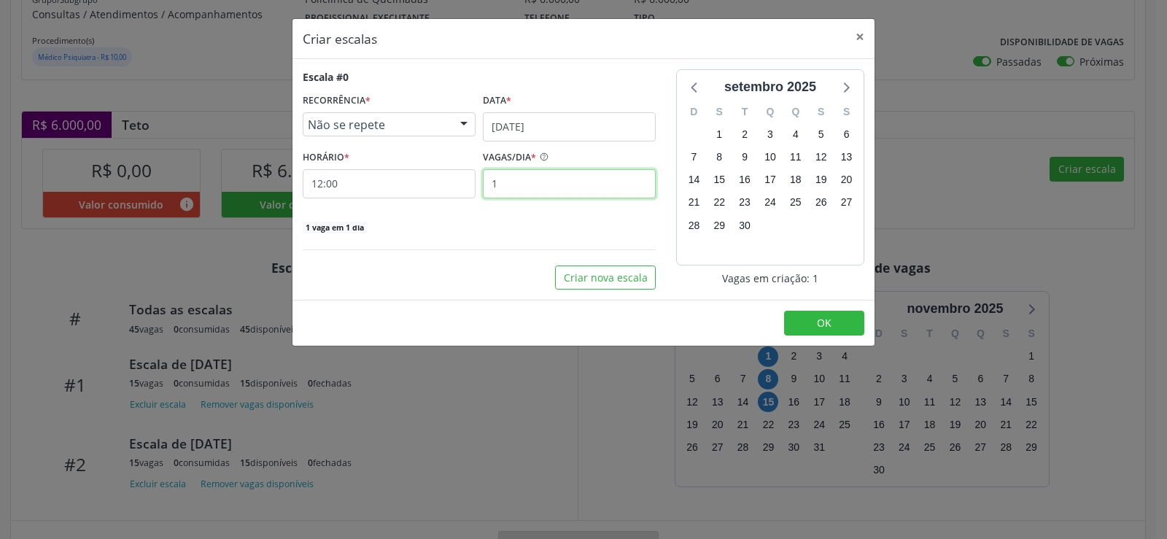
click at [514, 184] on input "1" at bounding box center [569, 183] width 173 height 29
type input "15"
click at [801, 320] on button "OK" at bounding box center [824, 323] width 80 height 25
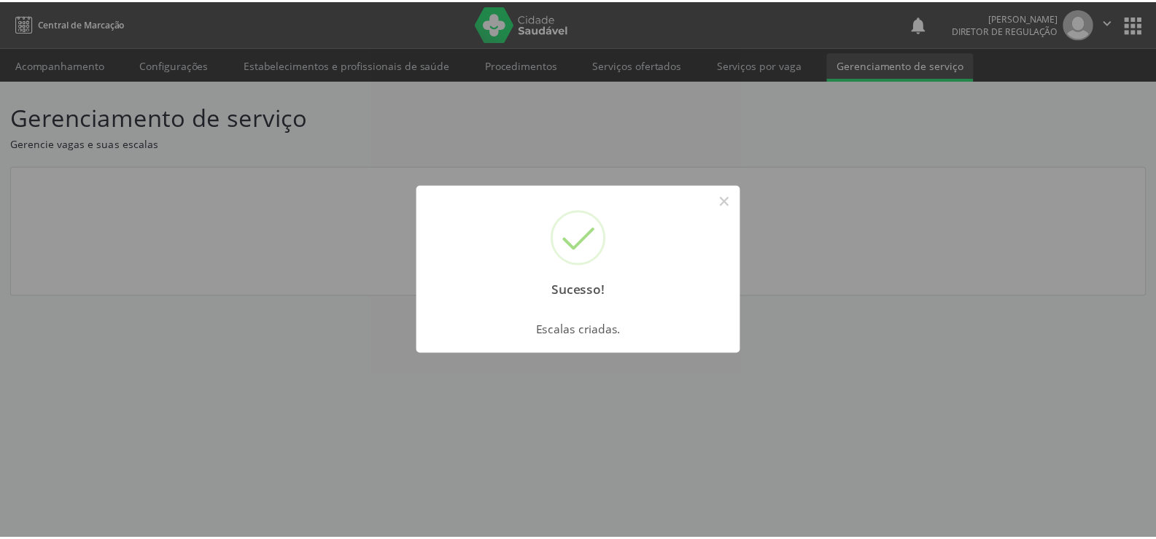
scroll to position [0, 0]
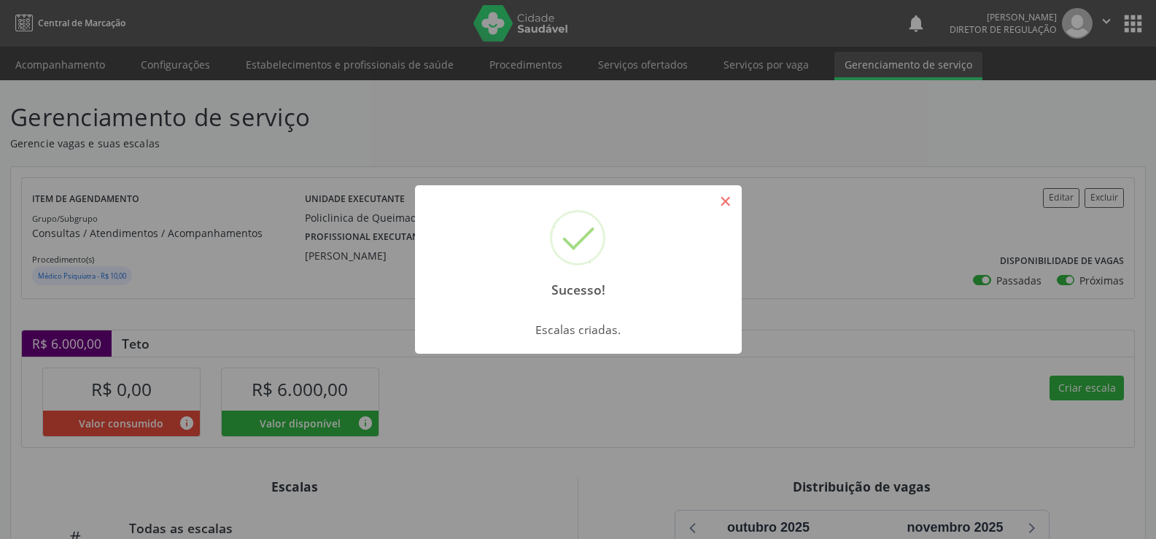
click at [724, 201] on button "×" at bounding box center [725, 201] width 25 height 25
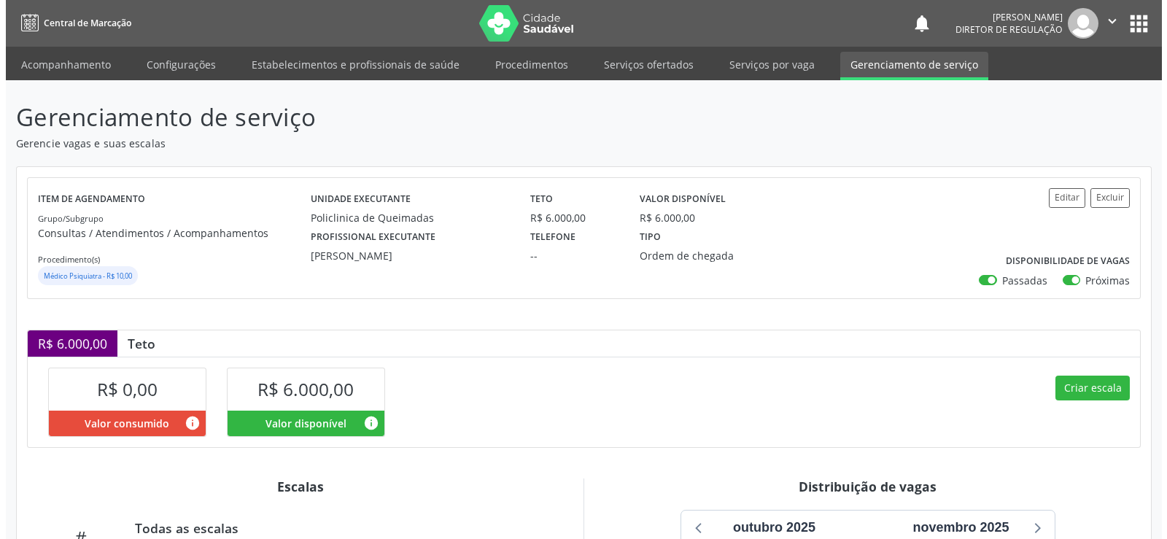
scroll to position [284, 0]
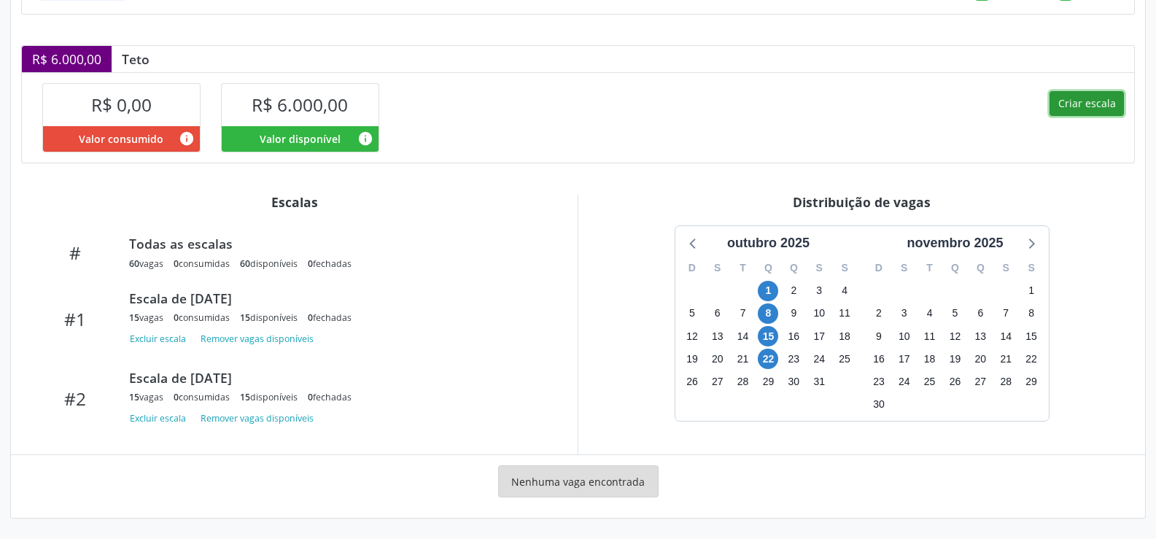
click at [1088, 101] on button "Criar escala" at bounding box center [1087, 103] width 74 height 25
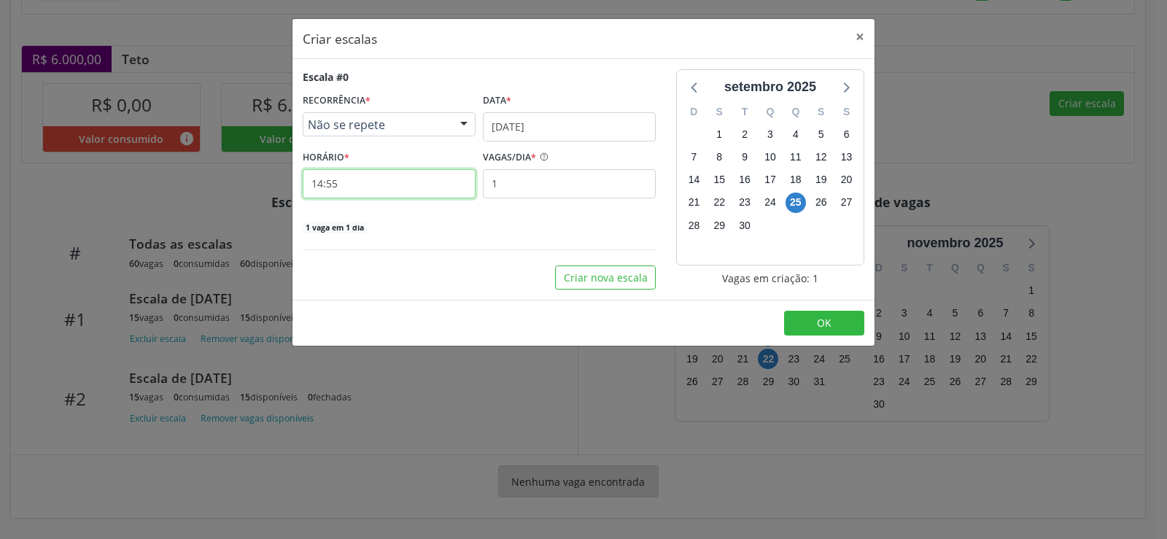
click at [373, 183] on input "14:55" at bounding box center [389, 183] width 173 height 29
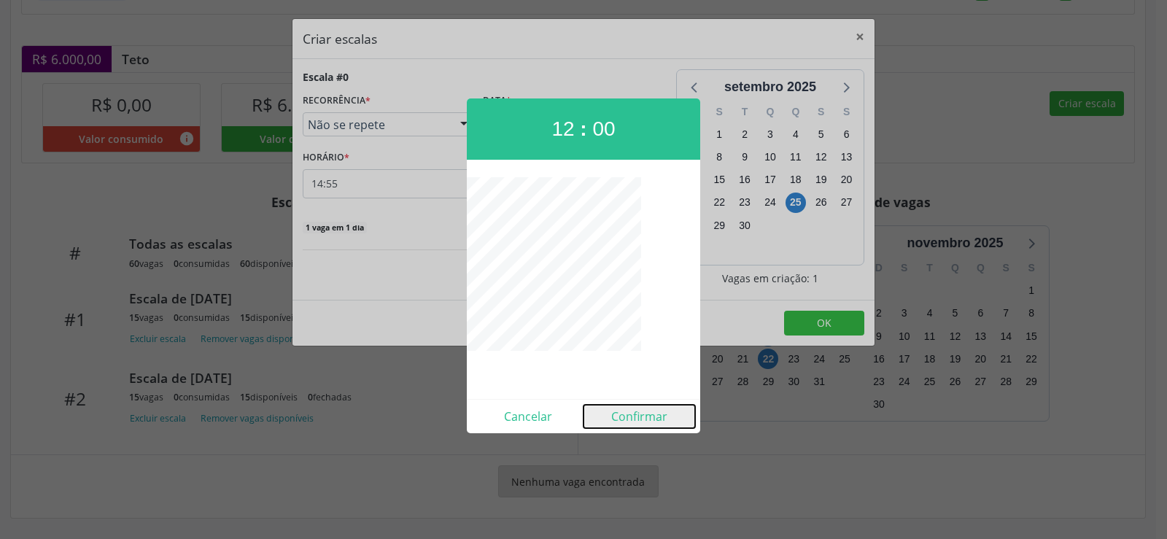
click at [657, 417] on button "Confirmar" at bounding box center [640, 416] width 112 height 23
type input "12:00"
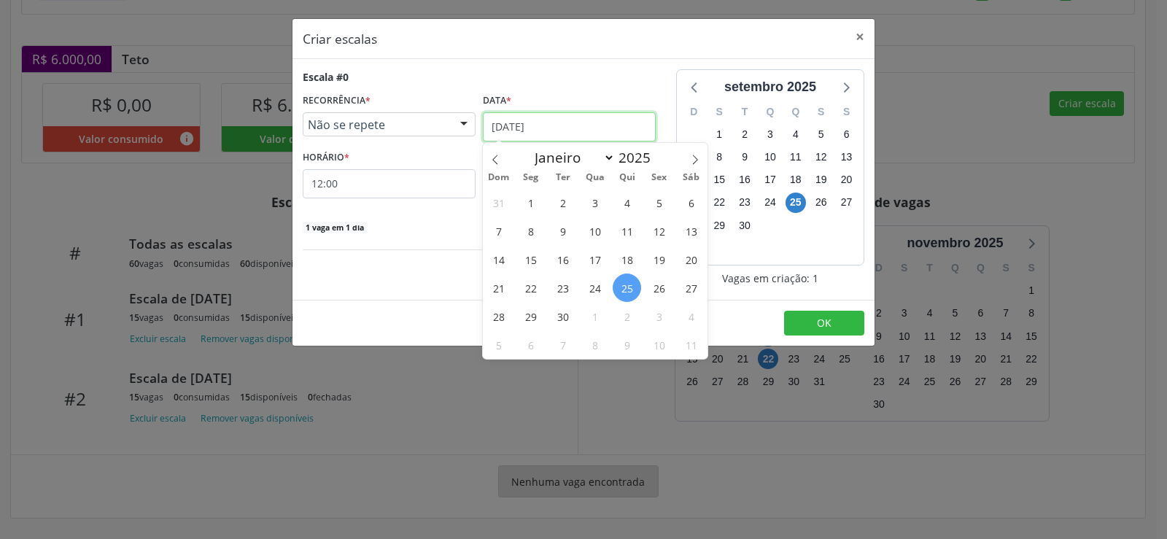
click at [577, 128] on input "[DATE]" at bounding box center [569, 126] width 173 height 29
click at [700, 160] on span at bounding box center [695, 155] width 25 height 25
select select "9"
drag, startPoint x: 597, startPoint y: 319, endPoint x: 537, endPoint y: 263, distance: 82.6
click at [597, 317] on span "29" at bounding box center [595, 316] width 28 height 28
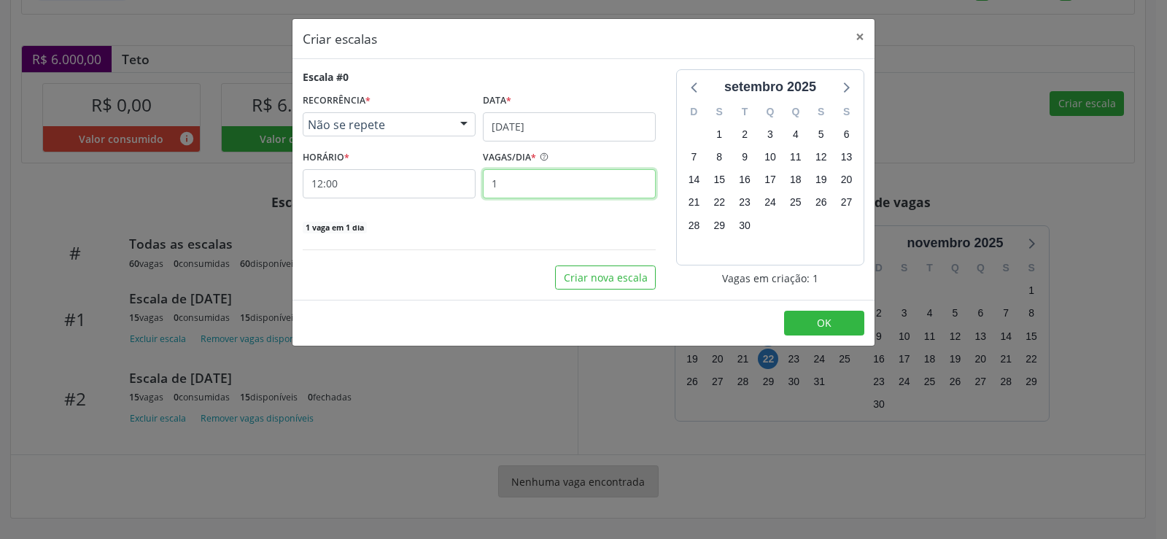
click at [516, 185] on input "1" at bounding box center [569, 183] width 173 height 29
type input "15"
click at [818, 332] on button "OK" at bounding box center [824, 323] width 80 height 25
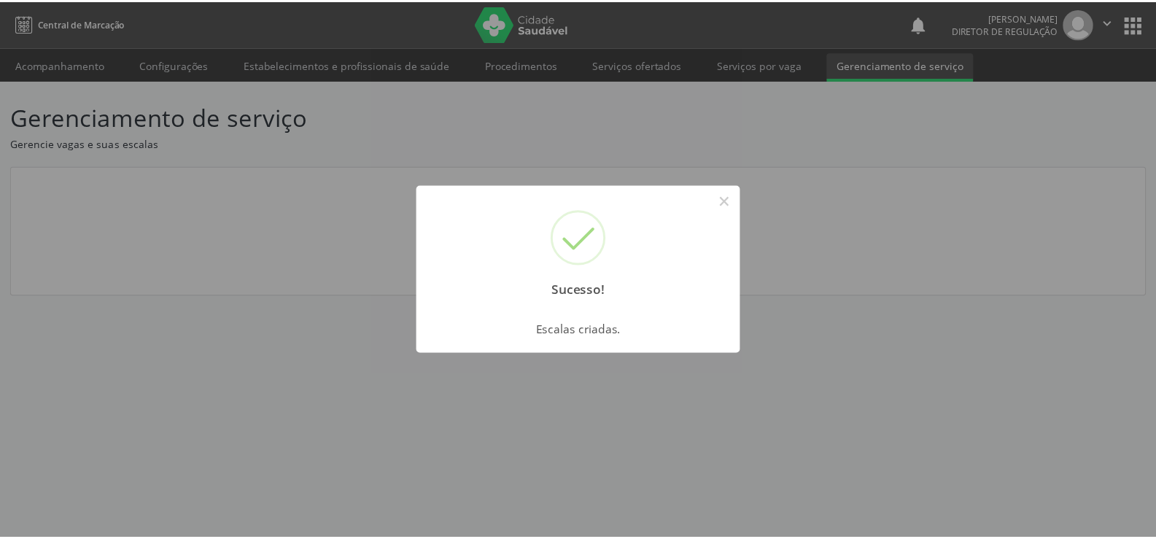
scroll to position [0, 0]
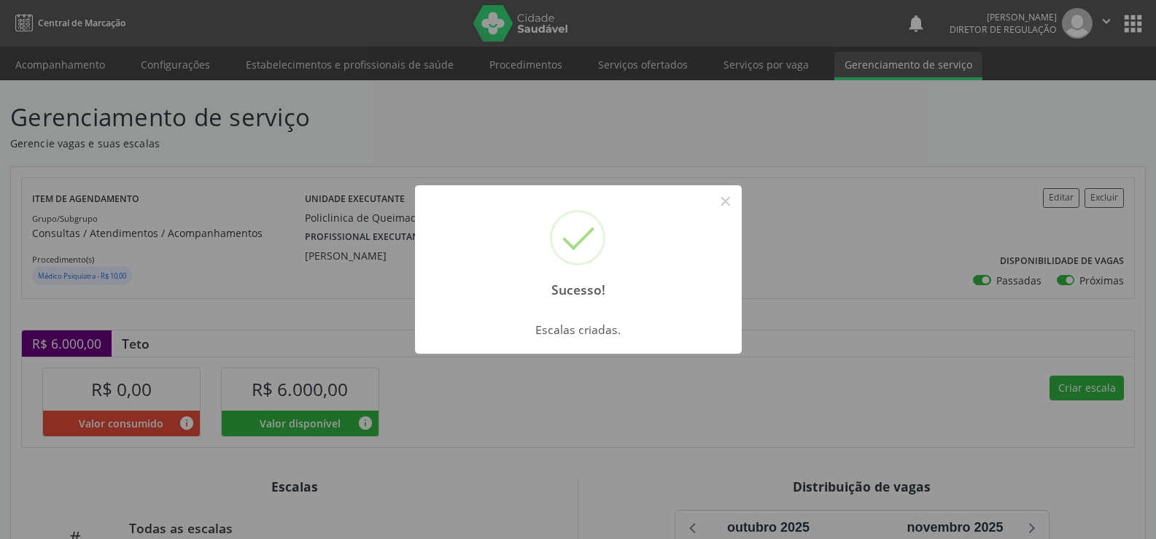
drag, startPoint x: 731, startPoint y: 199, endPoint x: 347, endPoint y: 509, distance: 493.3
click at [717, 209] on button "×" at bounding box center [725, 201] width 25 height 25
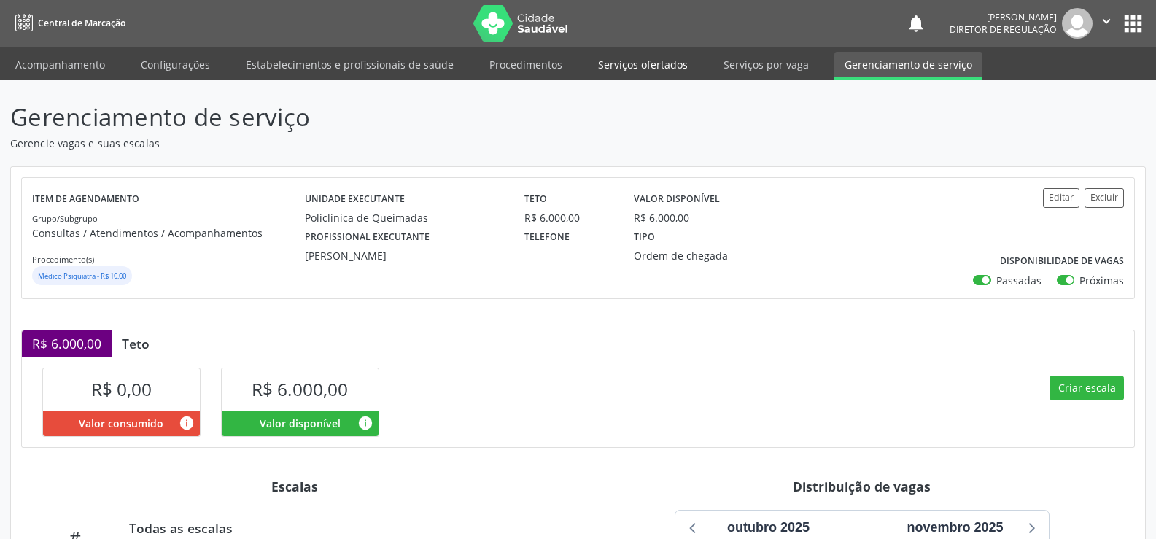
click at [646, 63] on link "Serviços ofertados" at bounding box center [643, 65] width 110 height 26
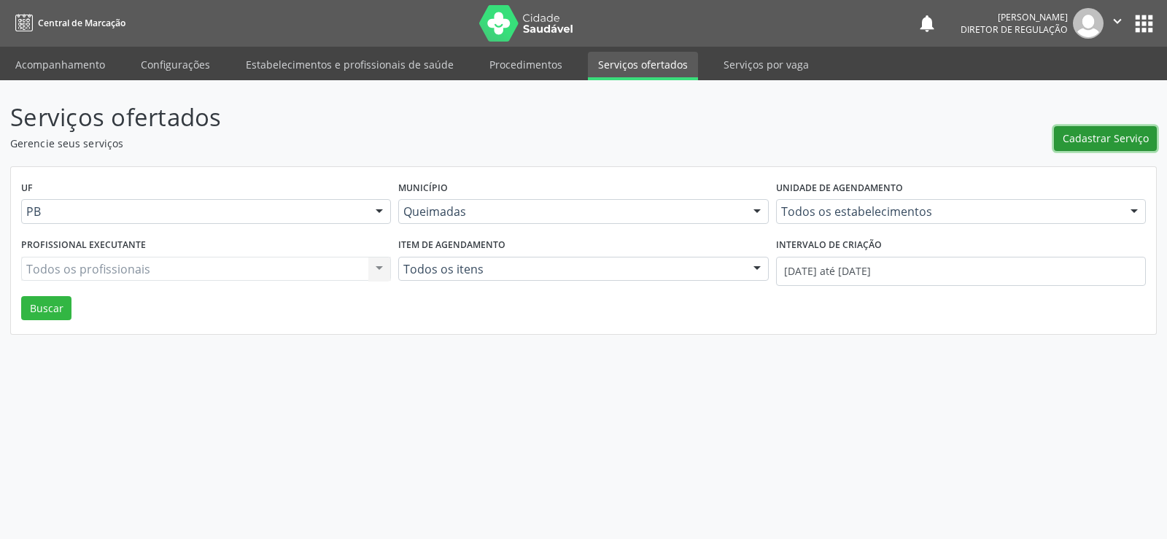
click at [1094, 135] on span "Cadastrar Serviço" at bounding box center [1106, 138] width 86 height 15
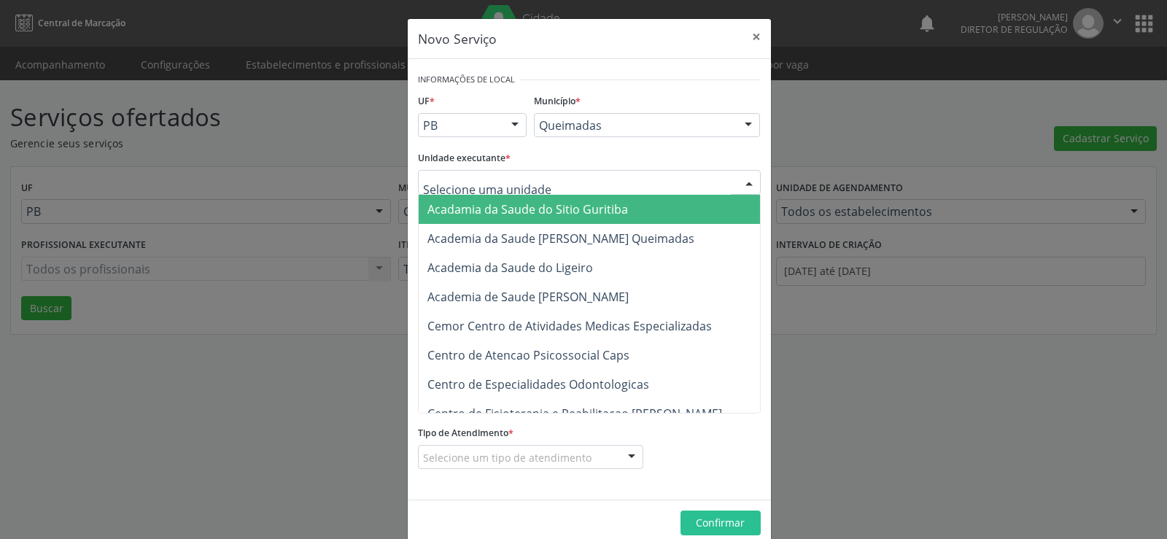
click at [746, 177] on div at bounding box center [749, 183] width 22 height 25
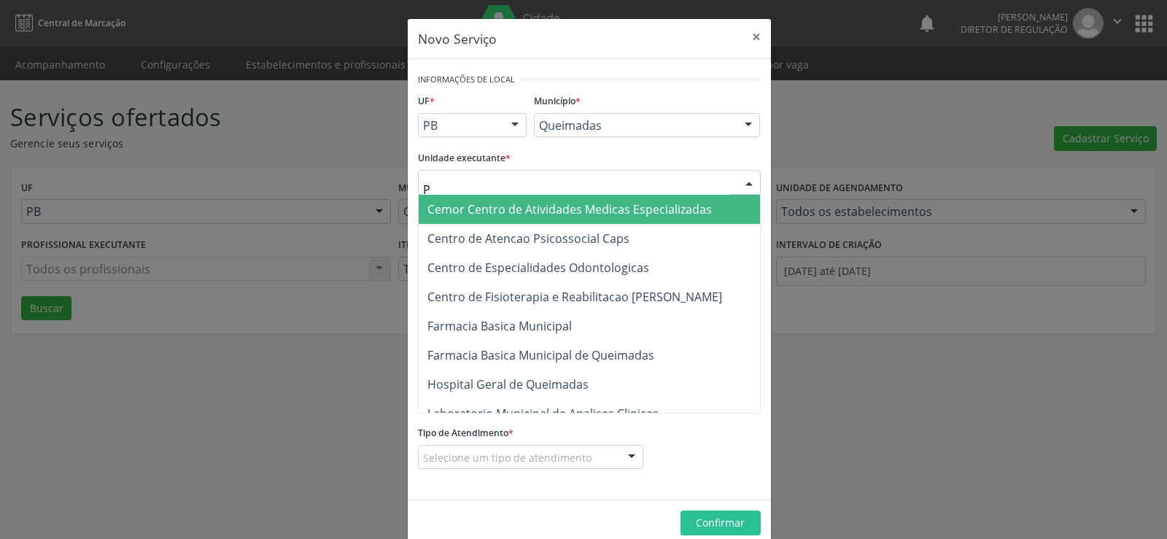
type input "PO"
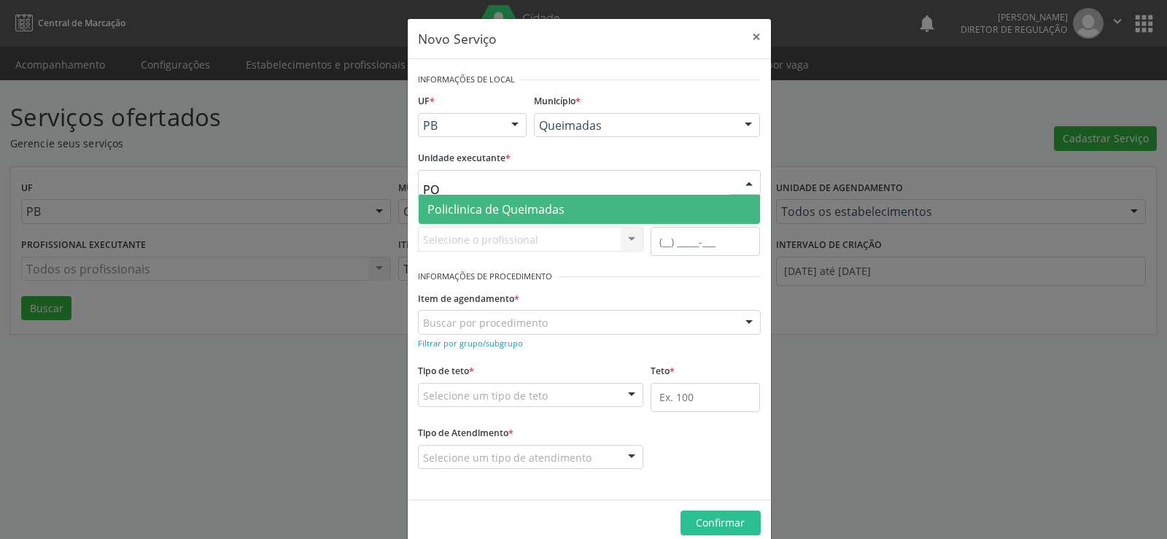
click at [477, 205] on span "Policlinica de Queimadas" at bounding box center [495, 209] width 137 height 16
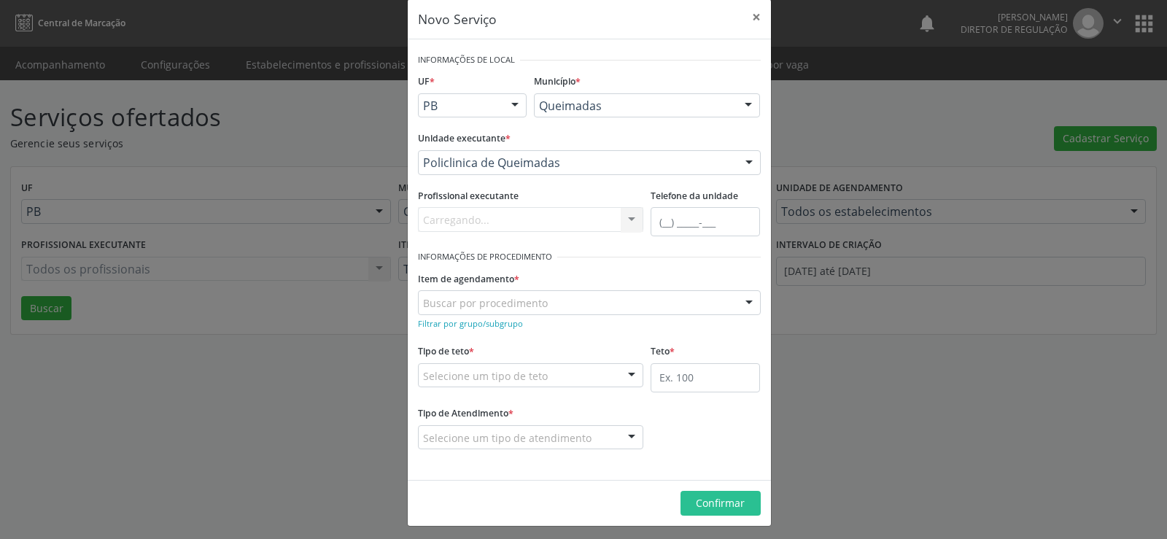
scroll to position [25, 0]
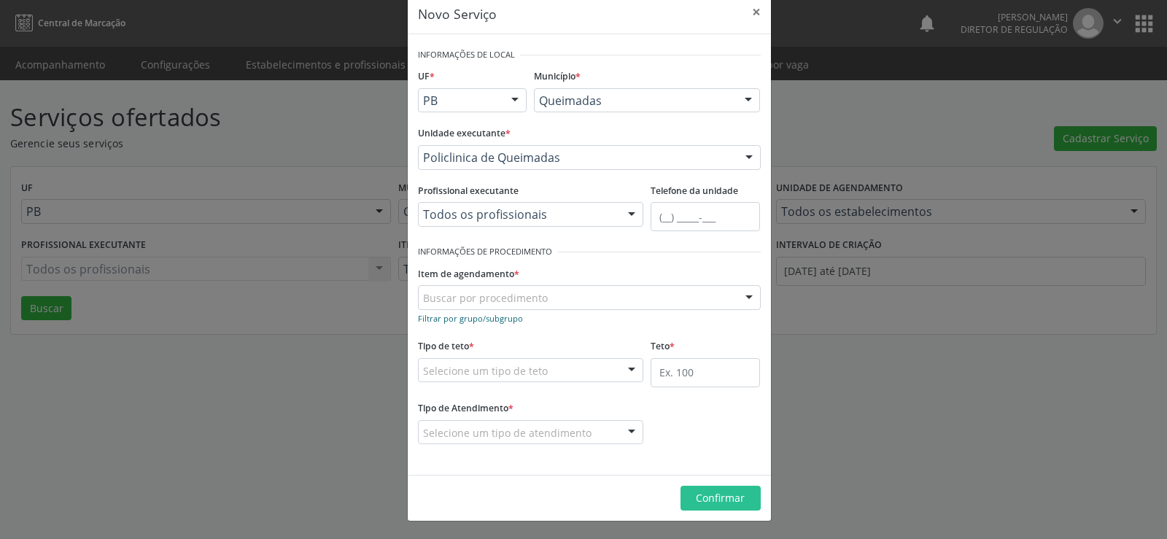
click at [433, 320] on small "Filtrar por grupo/subgrupo" at bounding box center [470, 318] width 105 height 11
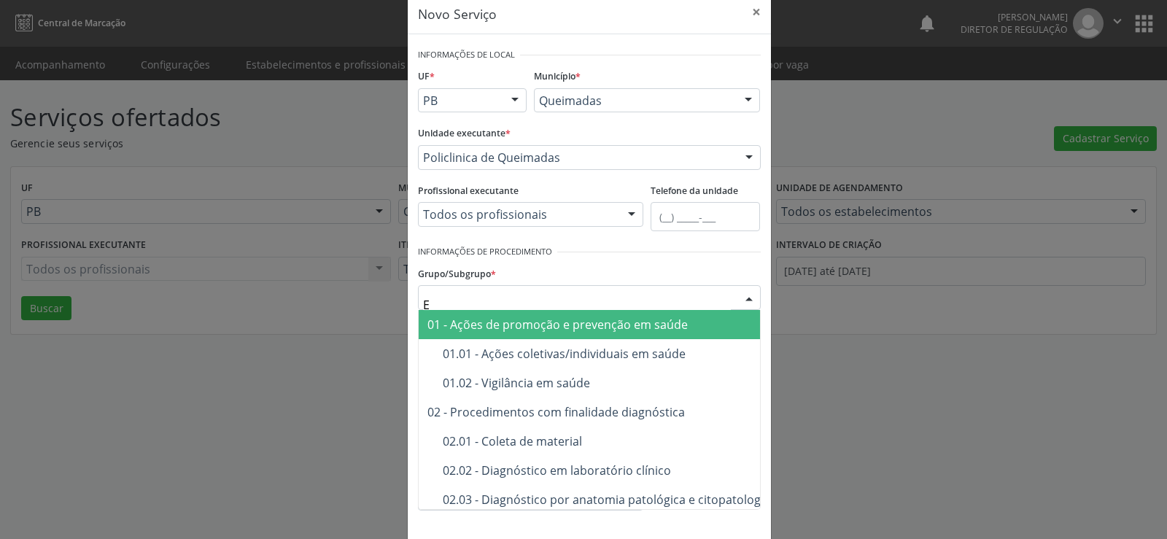
type input "EN"
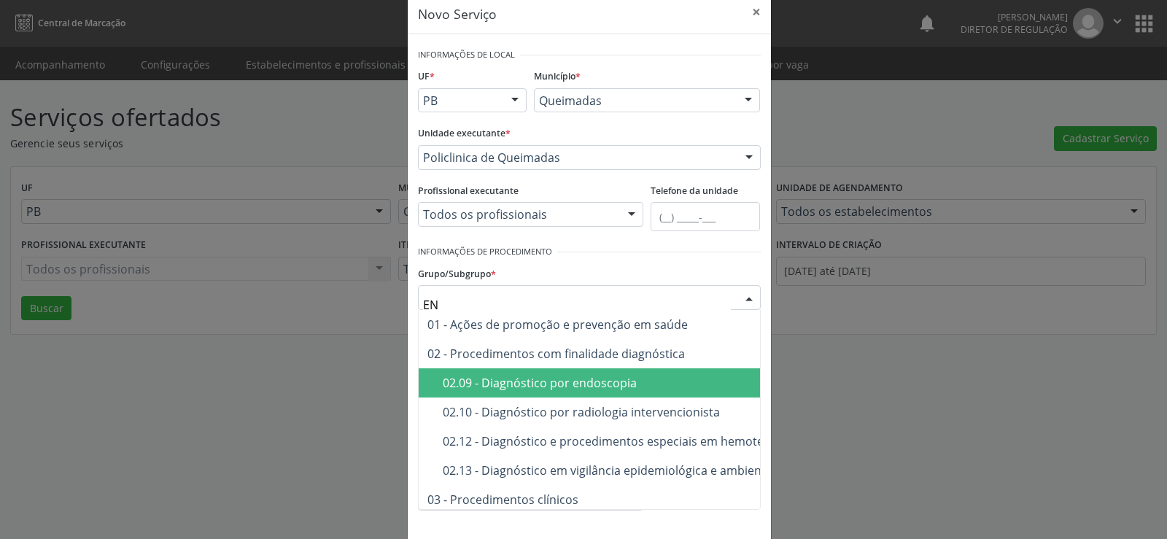
click at [566, 387] on div "02.09 - Diagnóstico por endoscopia" at bounding box center [689, 383] width 493 height 12
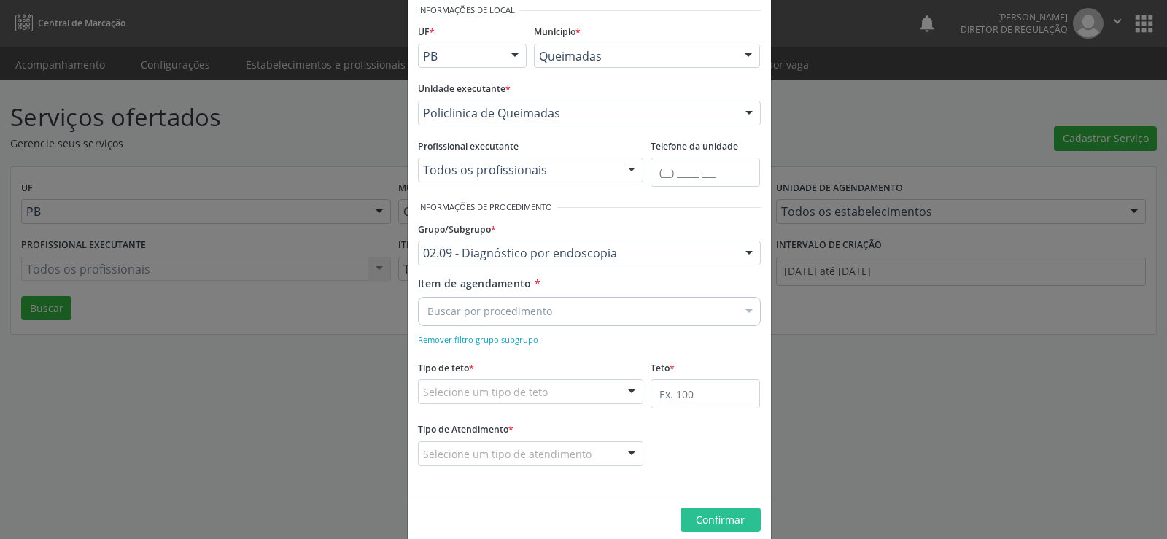
scroll to position [91, 0]
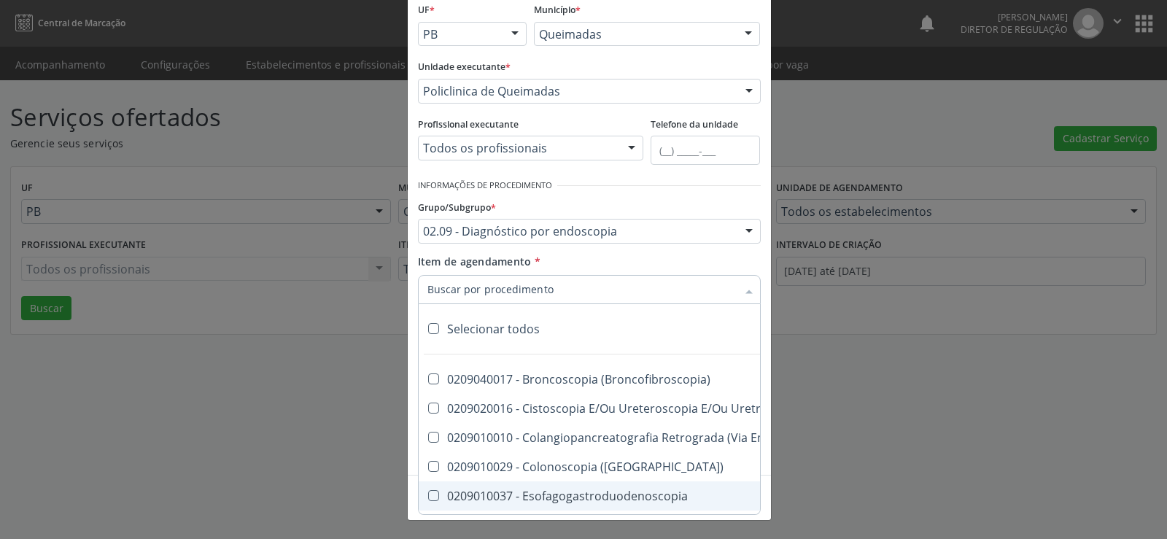
click at [428, 495] on Esofagogastroduodenoscopia at bounding box center [433, 495] width 11 height 11
click at [427, 495] on Esofagogastroduodenoscopia "checkbox" at bounding box center [423, 495] width 9 height 9
checkbox Esofagogastroduodenoscopia "true"
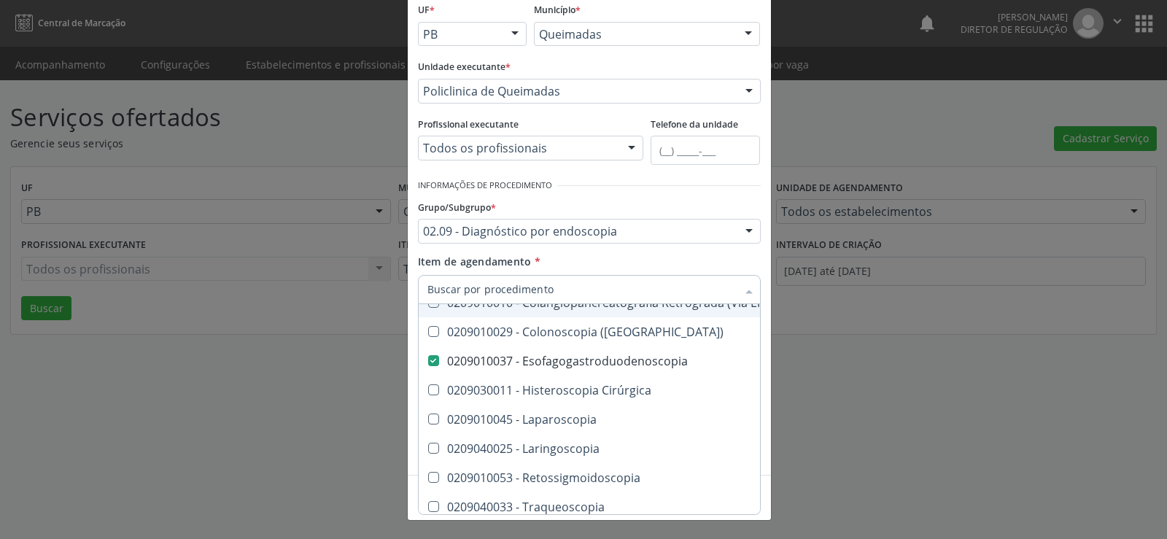
scroll to position [241, 0]
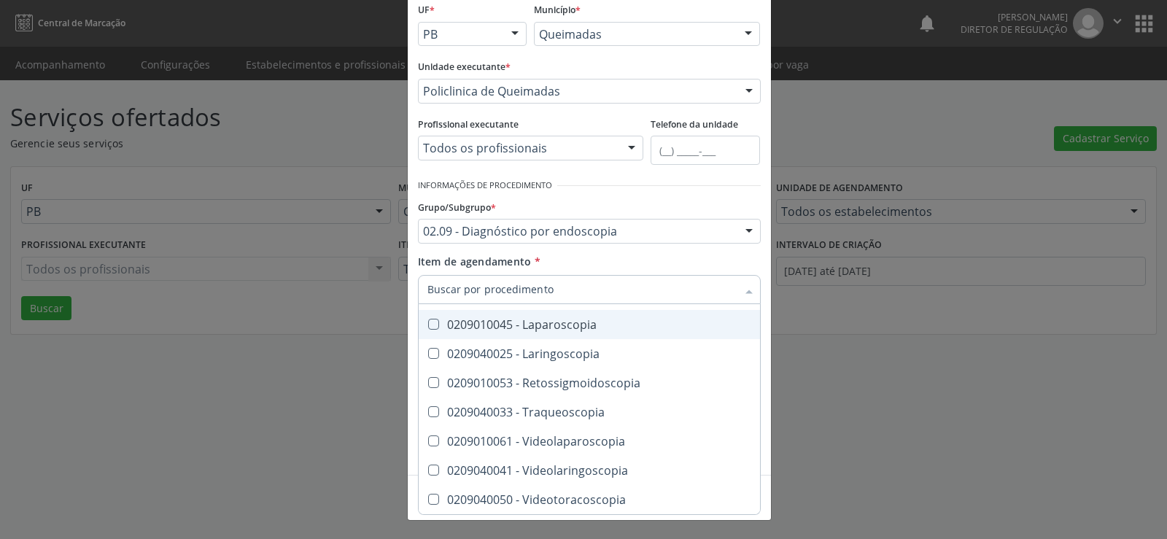
checkbox Uretroscopia "true"
checkbox Esofagogastroduodenoscopia "false"
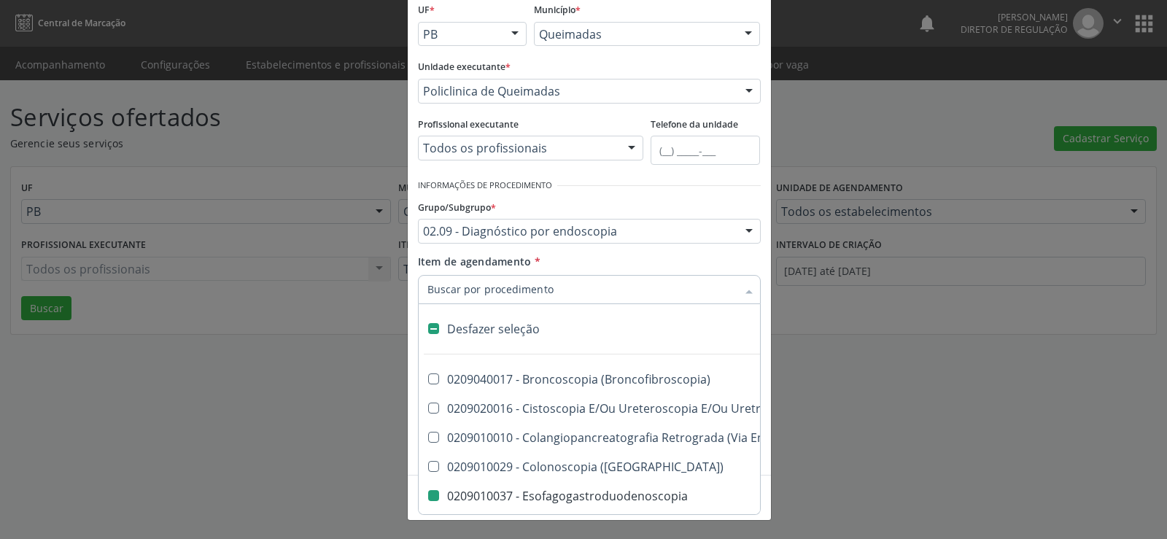
click at [702, 268] on div "Item de agendamento * Desfazer seleção 0209040017 - Broncoscopia (Broncofibrosc…" at bounding box center [589, 277] width 343 height 46
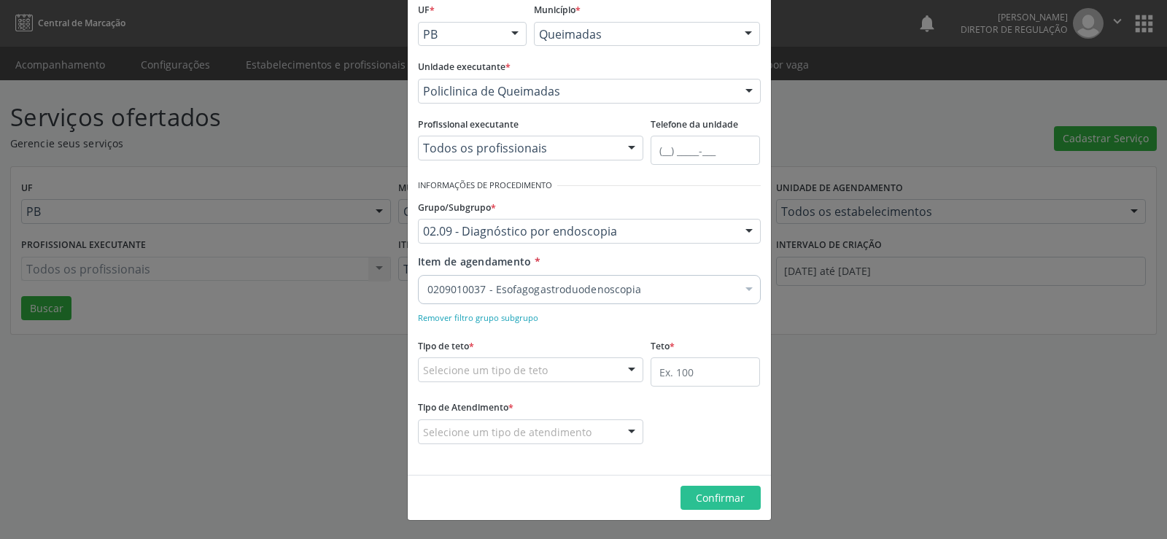
click at [630, 367] on div at bounding box center [632, 370] width 22 height 25
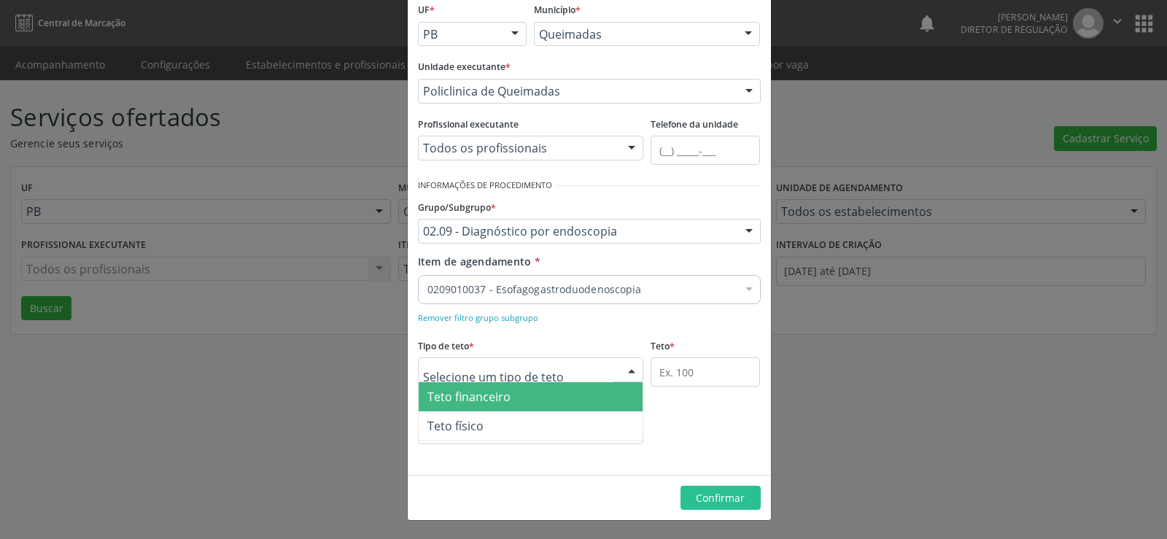
click at [580, 393] on span "Teto financeiro" at bounding box center [531, 396] width 225 height 29
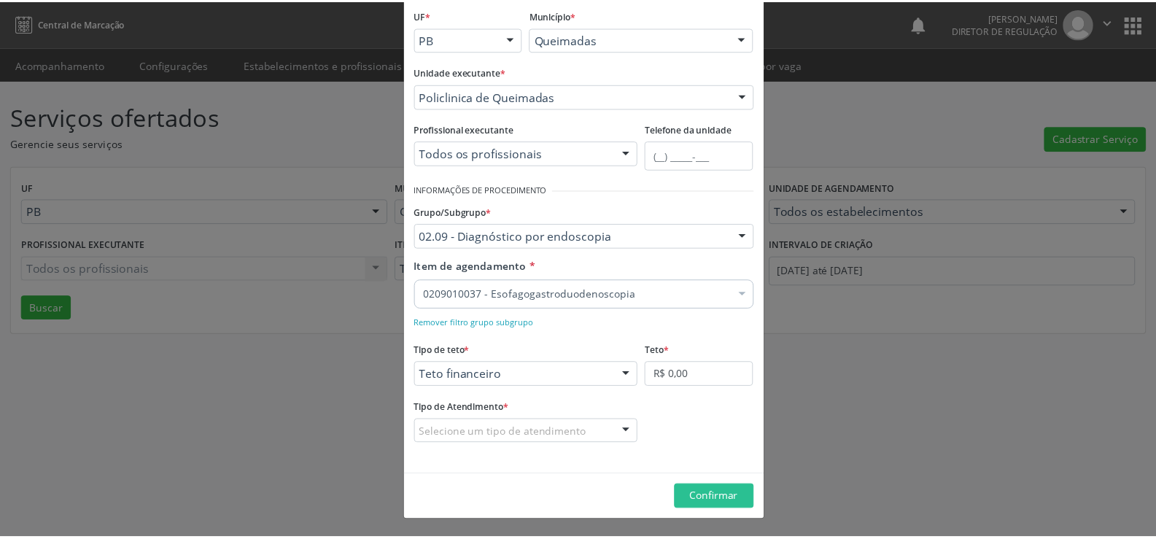
scroll to position [86, 0]
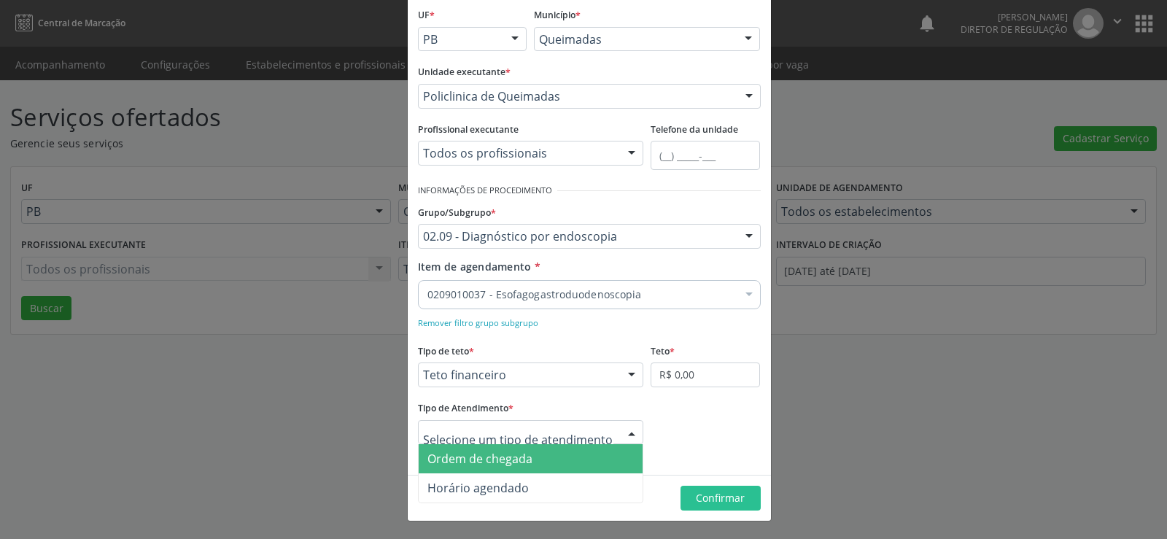
click at [628, 430] on div at bounding box center [632, 433] width 22 height 25
click at [580, 460] on span "Ordem de chegada" at bounding box center [531, 458] width 225 height 29
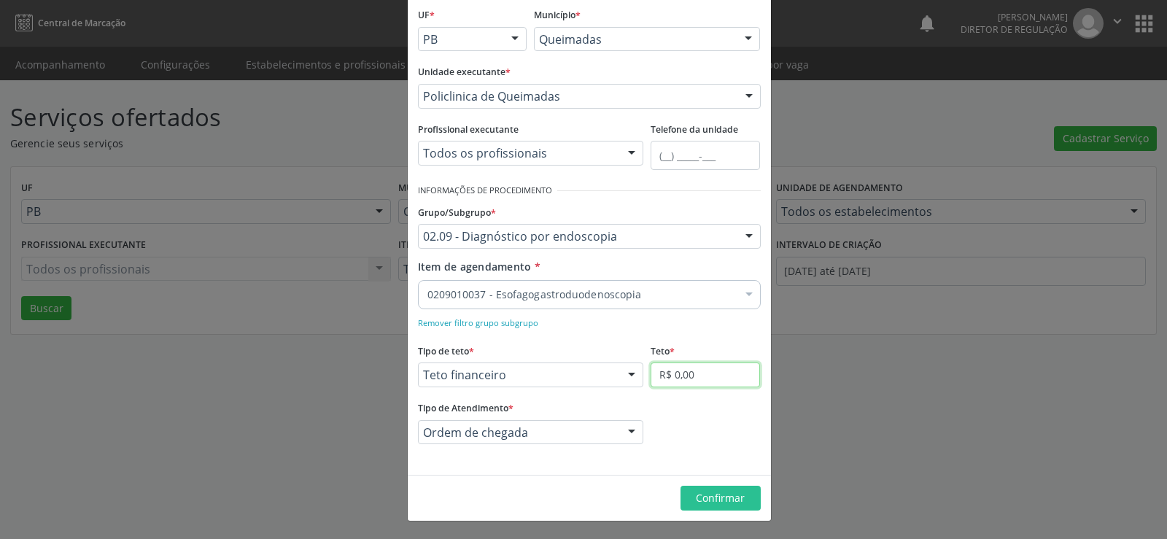
click at [717, 380] on input "R$ 0,00" at bounding box center [705, 375] width 109 height 25
type input "R$ 3.000,00"
click at [717, 495] on span "Confirmar" at bounding box center [720, 498] width 49 height 14
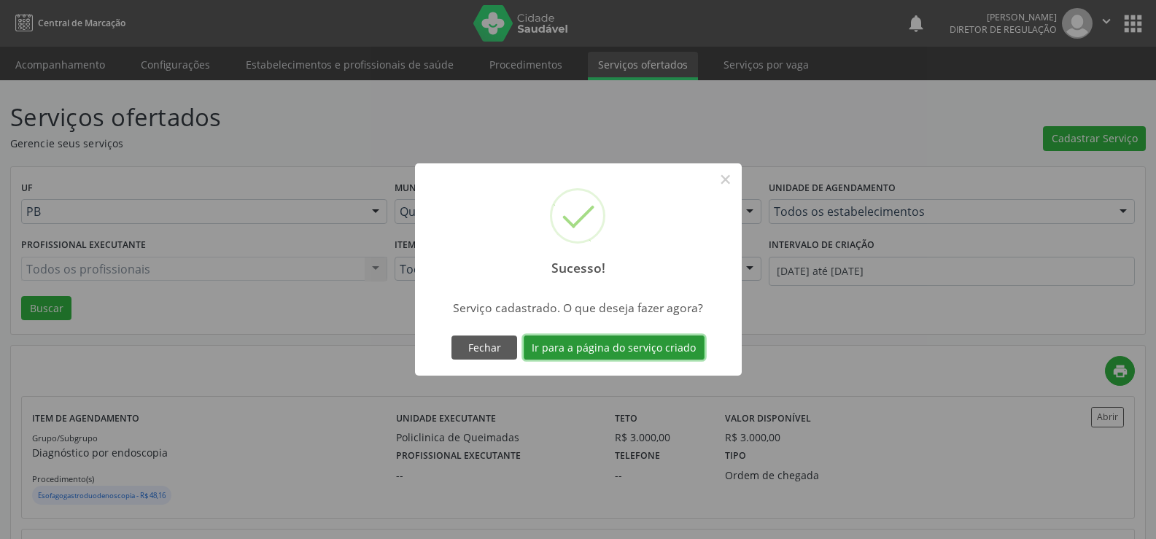
click at [611, 355] on button "Ir para a página do serviço criado" at bounding box center [614, 348] width 181 height 25
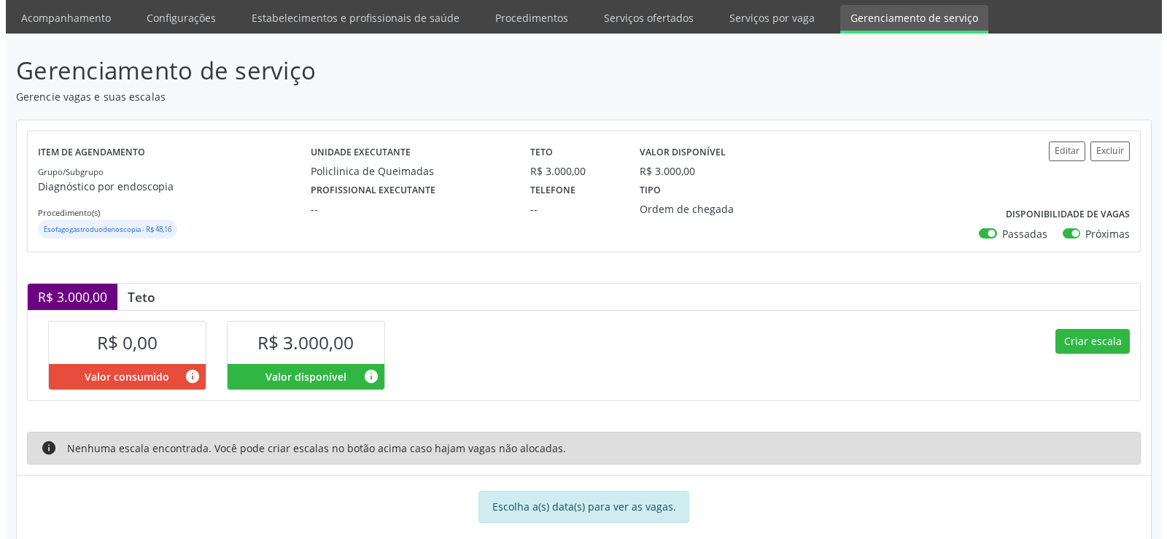
scroll to position [72, 0]
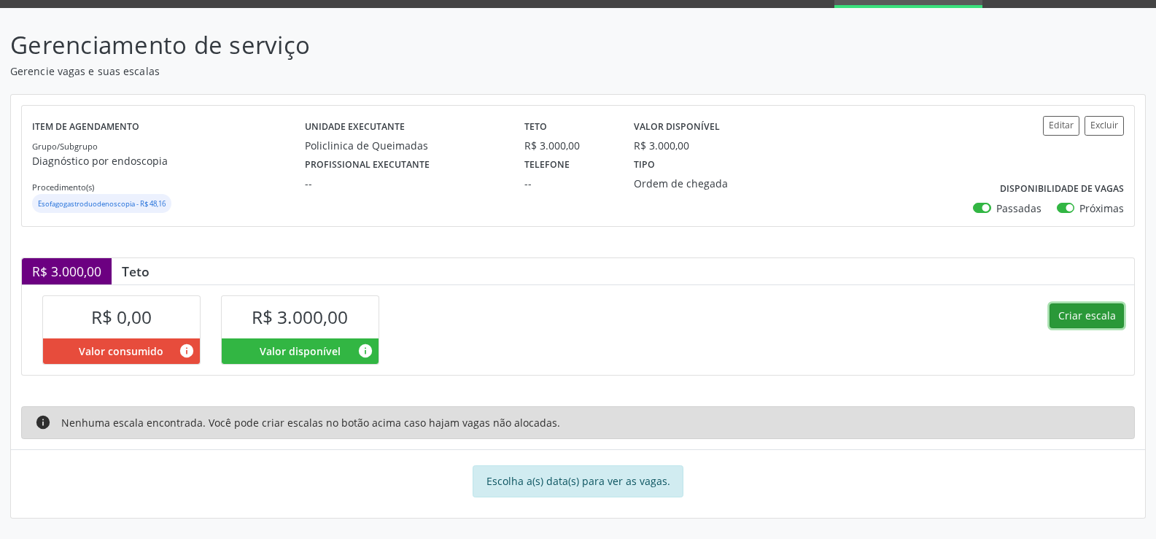
click at [1085, 318] on button "Criar escala" at bounding box center [1087, 315] width 74 height 25
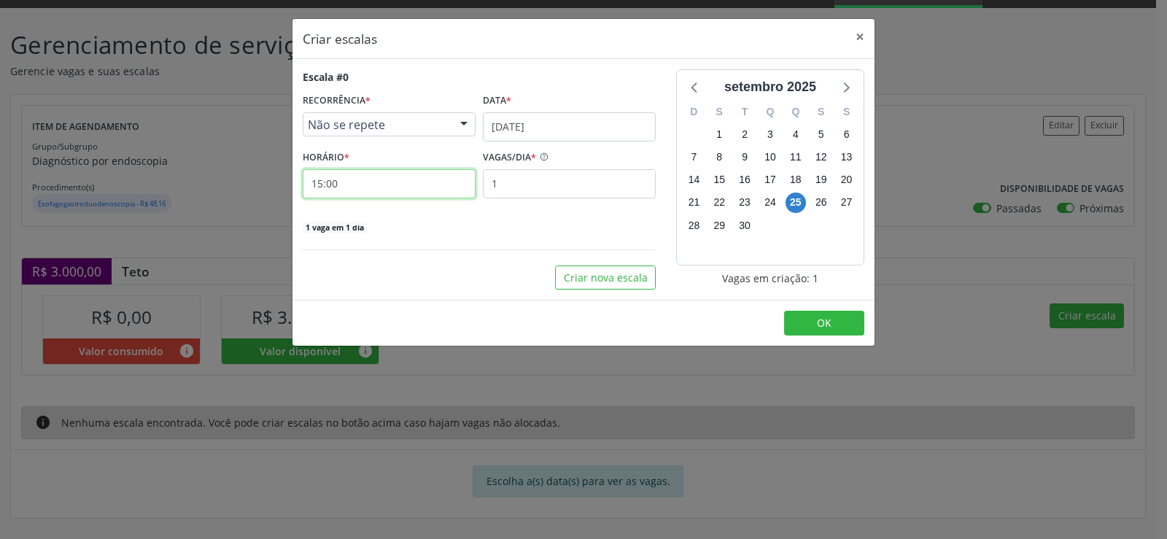
click at [365, 187] on input "15:00" at bounding box center [389, 183] width 173 height 29
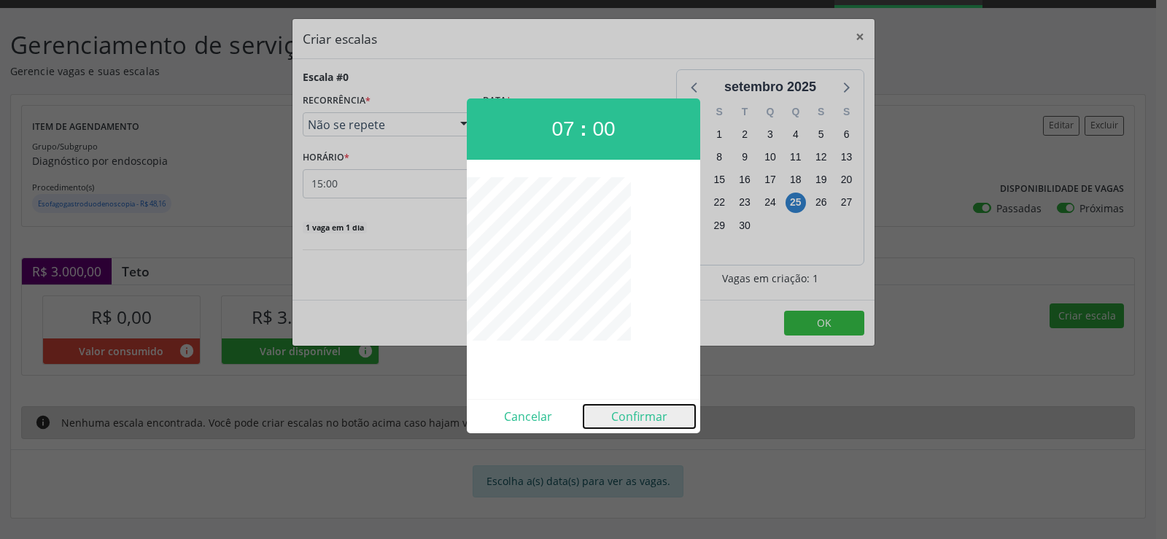
click at [643, 423] on button "Confirmar" at bounding box center [640, 416] width 112 height 23
type input "07:00"
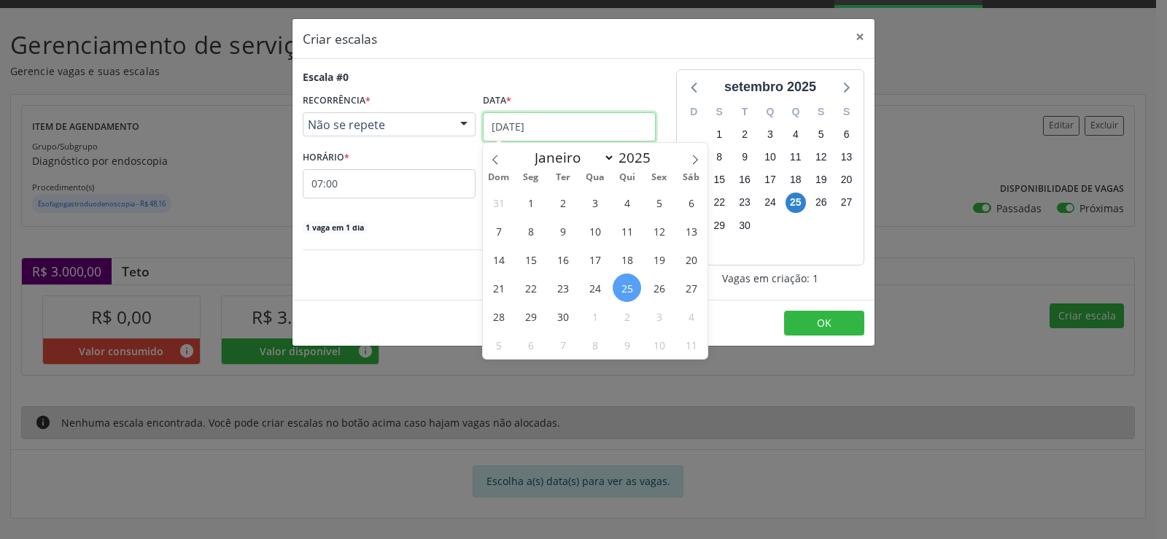
click at [596, 124] on input "[DATE]" at bounding box center [569, 126] width 173 height 29
drag, startPoint x: 698, startPoint y: 161, endPoint x: 693, endPoint y: 171, distance: 11.4
click at [695, 163] on icon at bounding box center [695, 160] width 10 height 10
select select "9"
drag, startPoint x: 594, startPoint y: 201, endPoint x: 553, endPoint y: 184, distance: 45.1
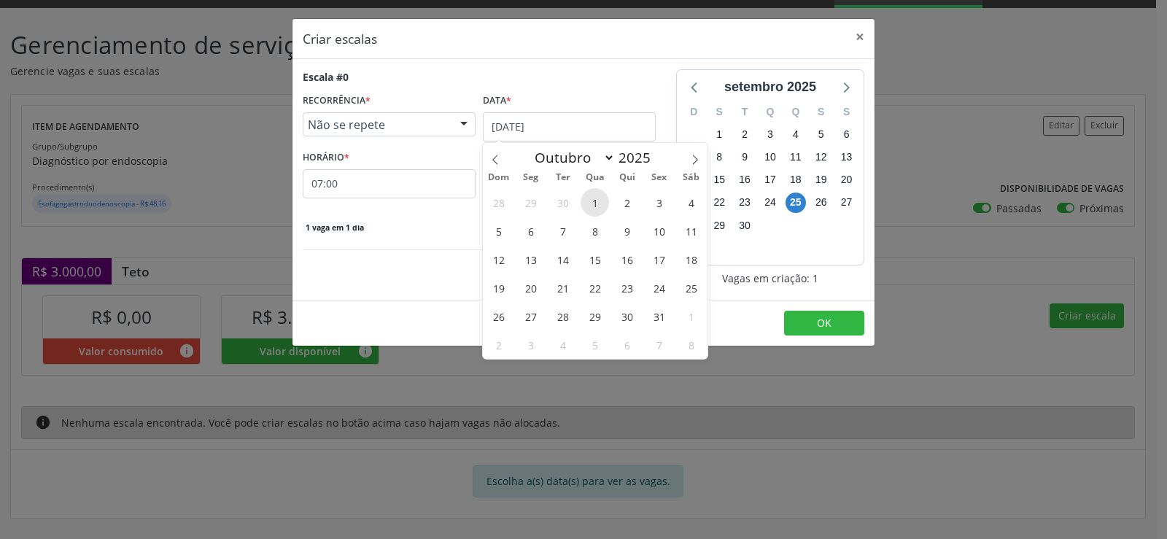
click at [594, 201] on span "1" at bounding box center [595, 202] width 28 height 28
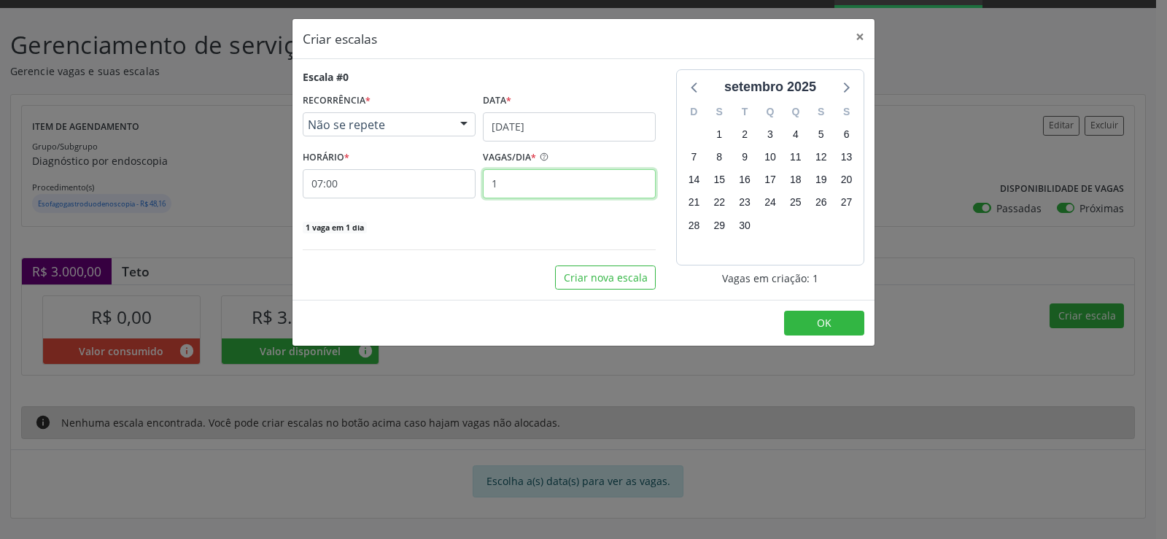
click at [545, 189] on input "1" at bounding box center [569, 183] width 173 height 29
type input "15"
click at [805, 317] on button "OK" at bounding box center [824, 323] width 80 height 25
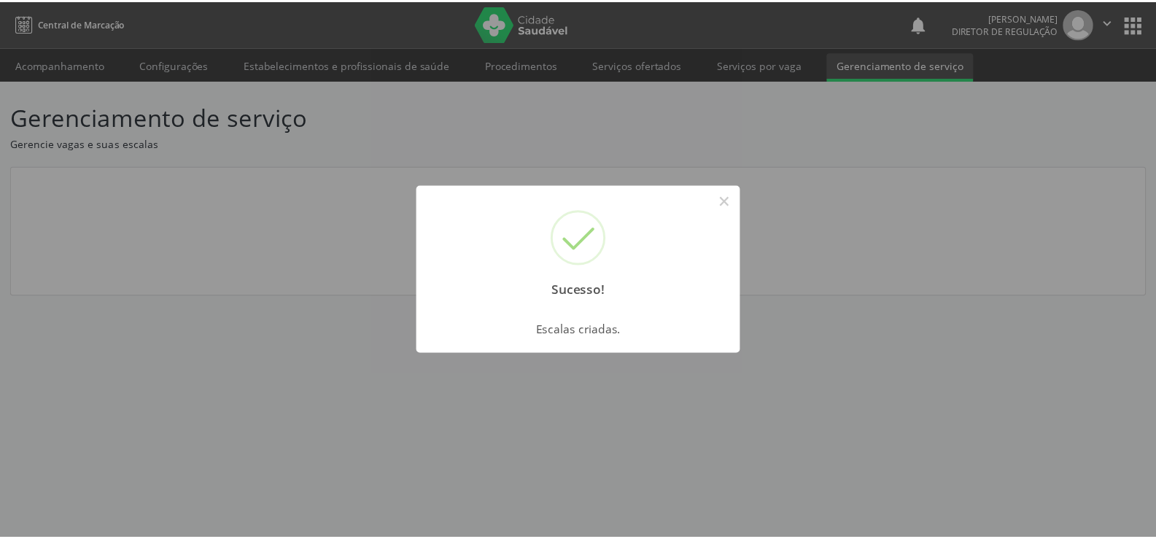
scroll to position [0, 0]
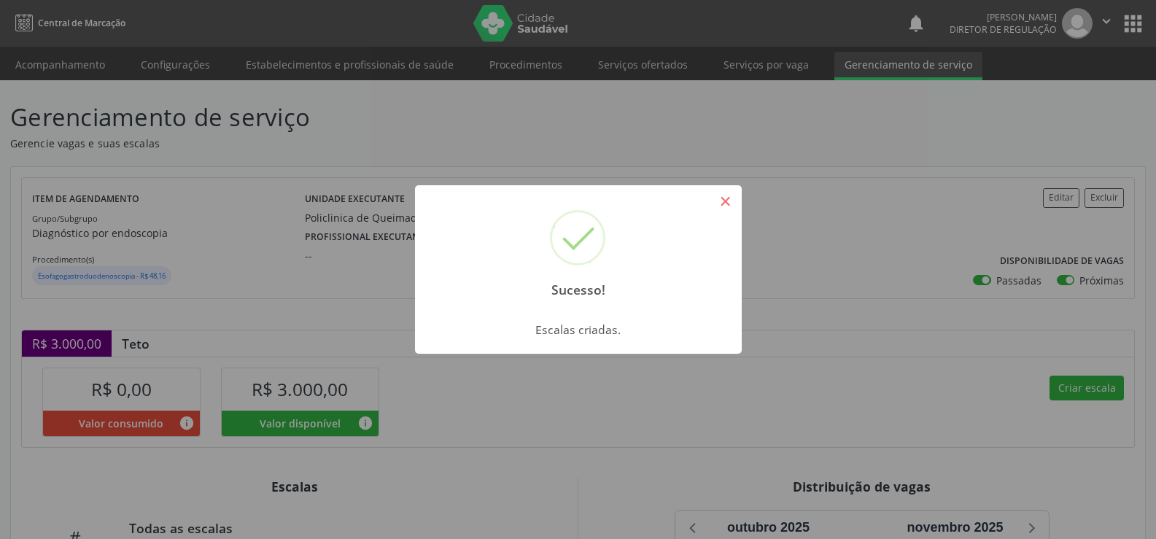
click at [736, 206] on button "×" at bounding box center [725, 201] width 25 height 25
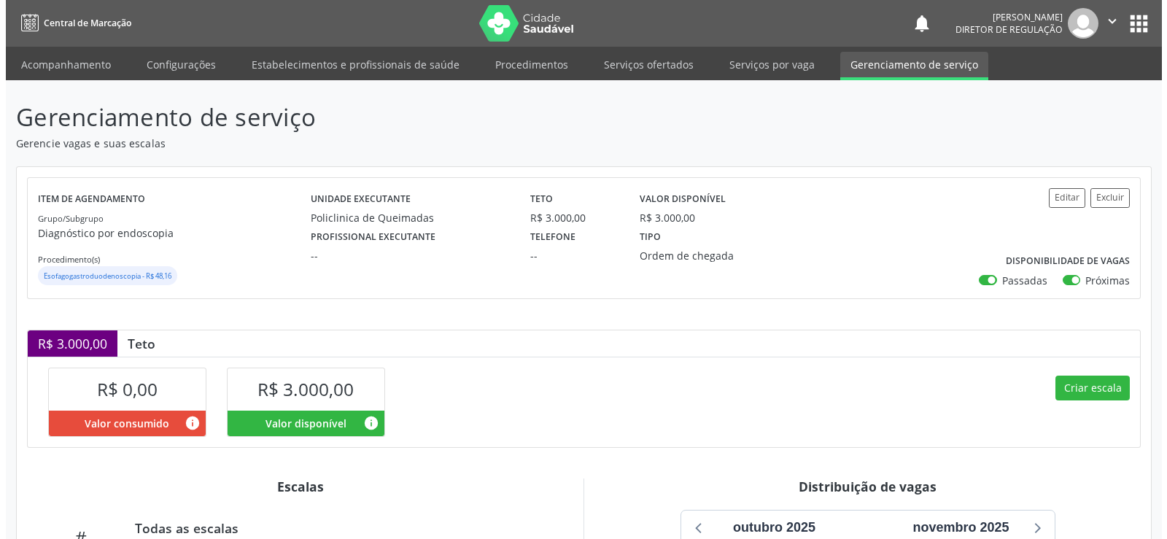
scroll to position [262, 0]
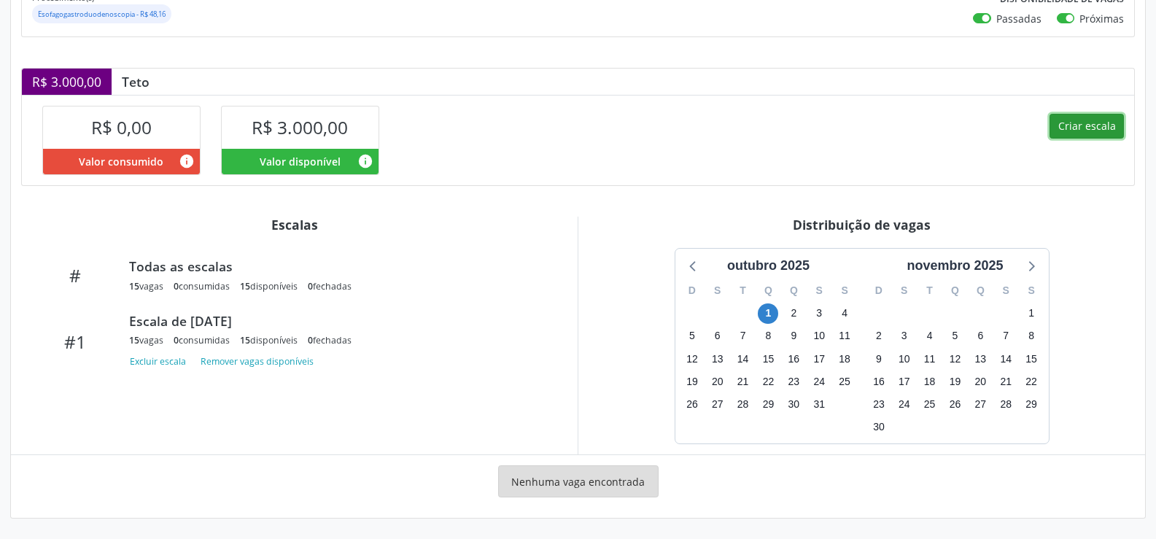
click at [1093, 128] on button "Criar escala" at bounding box center [1087, 126] width 74 height 25
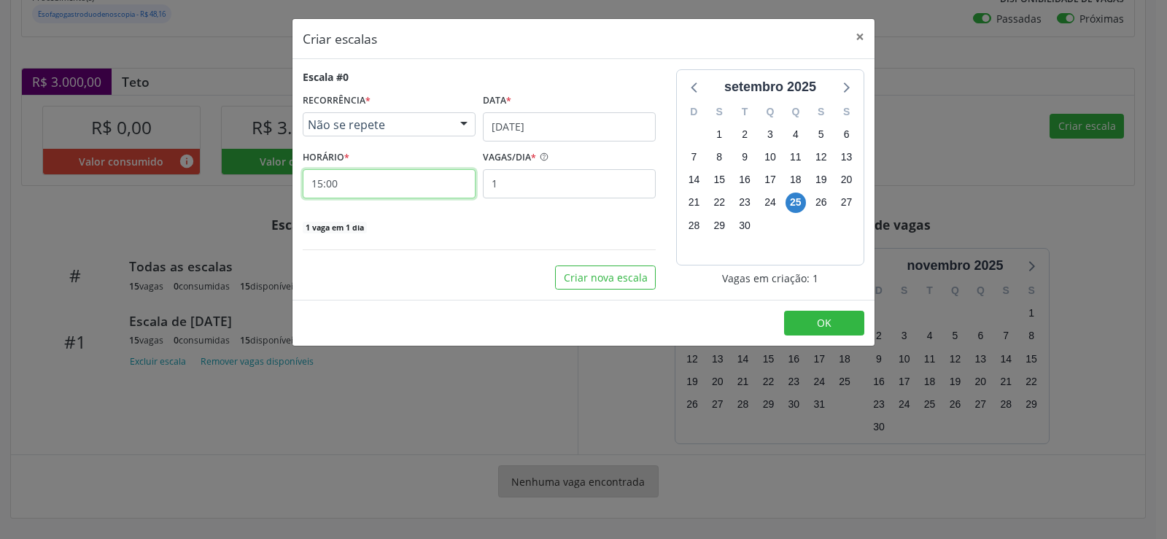
click at [383, 185] on input "15:00" at bounding box center [389, 183] width 173 height 29
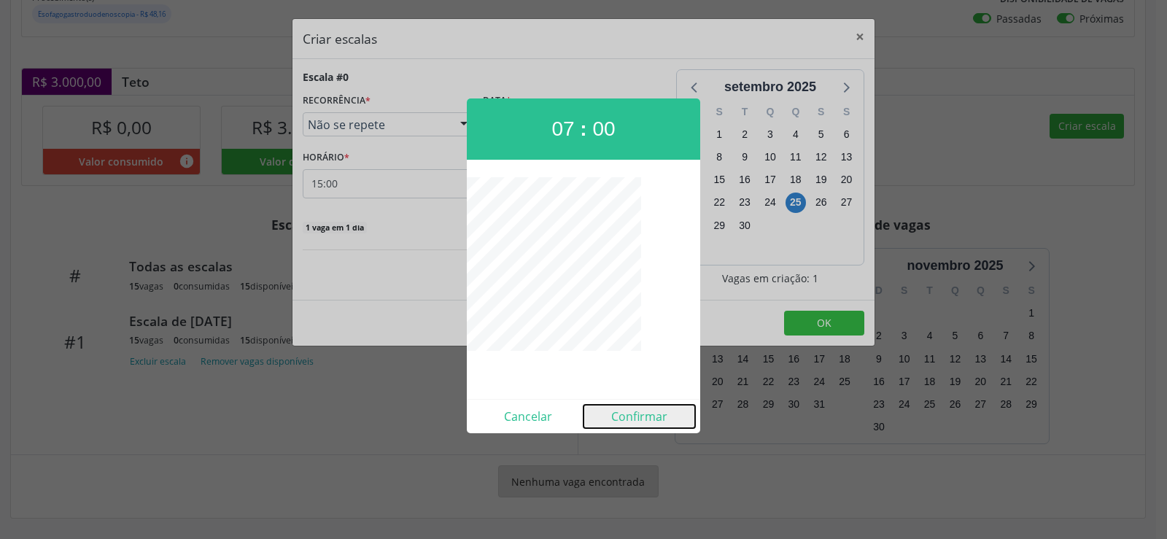
click at [622, 420] on button "Confirmar" at bounding box center [640, 416] width 112 height 23
type input "07:00"
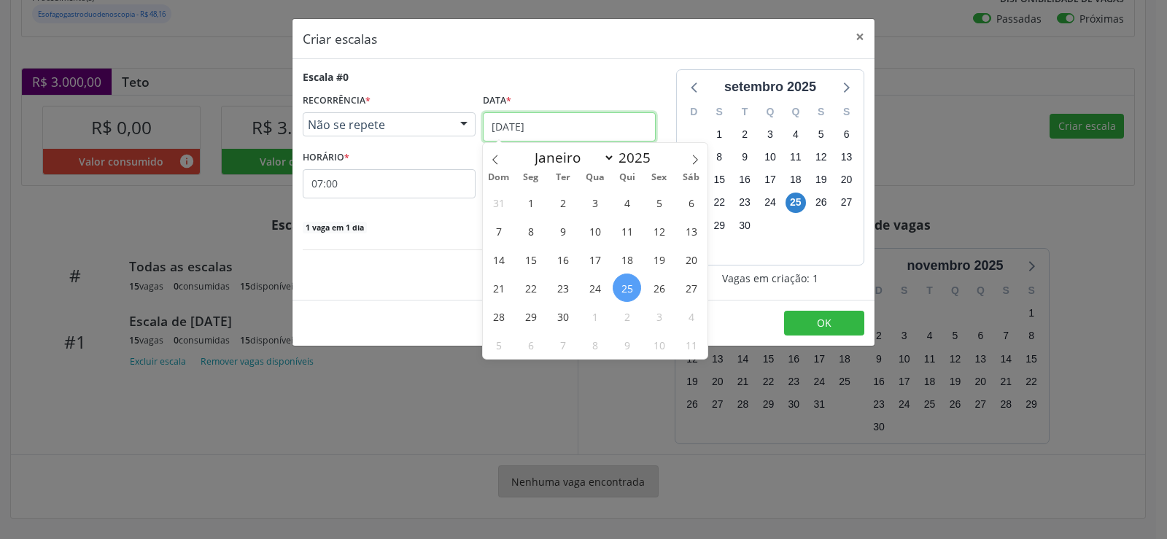
drag, startPoint x: 597, startPoint y: 127, endPoint x: 642, endPoint y: 133, distance: 44.9
click at [599, 128] on input "[DATE]" at bounding box center [569, 126] width 173 height 29
click at [696, 158] on icon at bounding box center [695, 159] width 5 height 9
select select "9"
drag, startPoint x: 594, startPoint y: 227, endPoint x: 551, endPoint y: 177, distance: 66.2
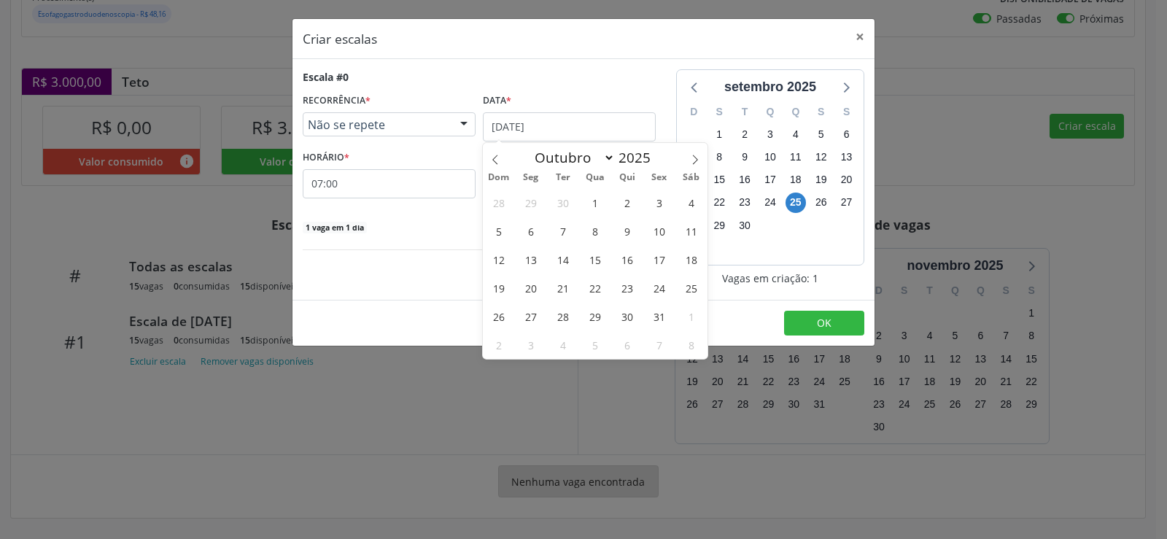
click at [589, 228] on span "8" at bounding box center [595, 231] width 28 height 28
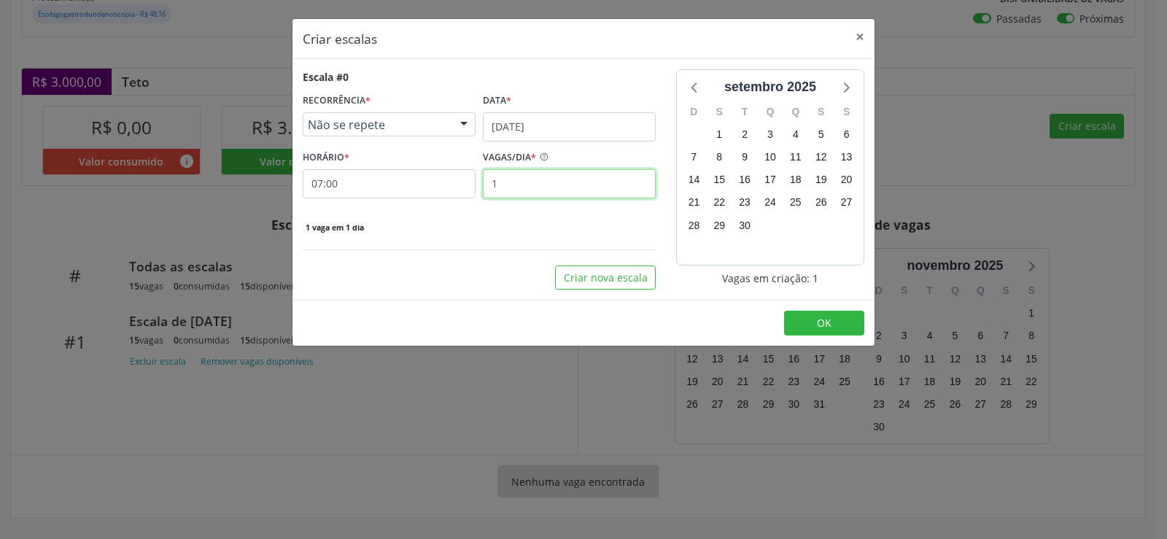
click at [538, 178] on input "1" at bounding box center [569, 183] width 173 height 29
type input "15"
click at [807, 332] on button "OK" at bounding box center [824, 323] width 80 height 25
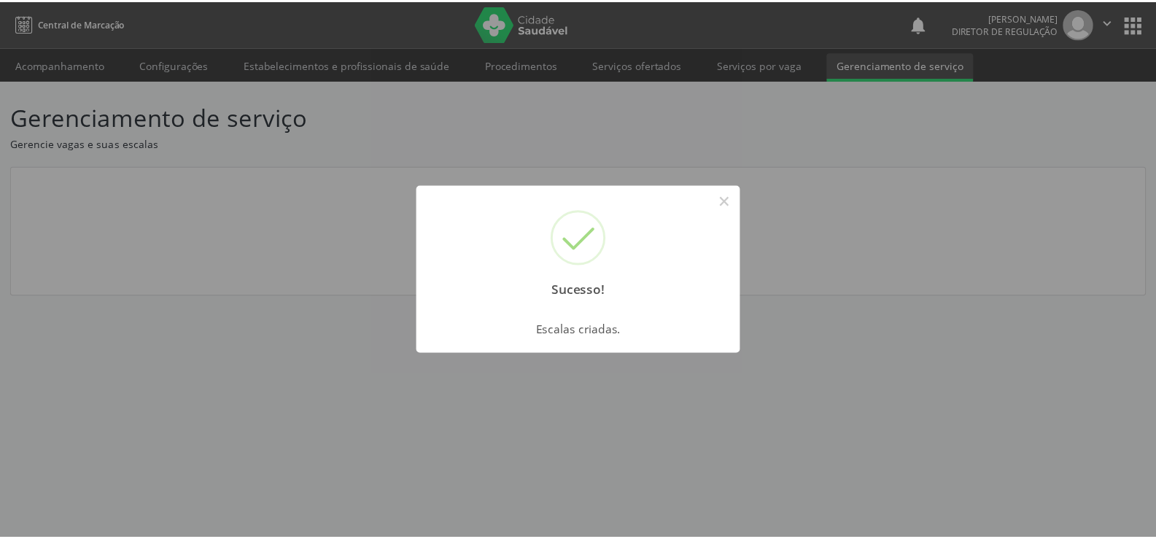
scroll to position [0, 0]
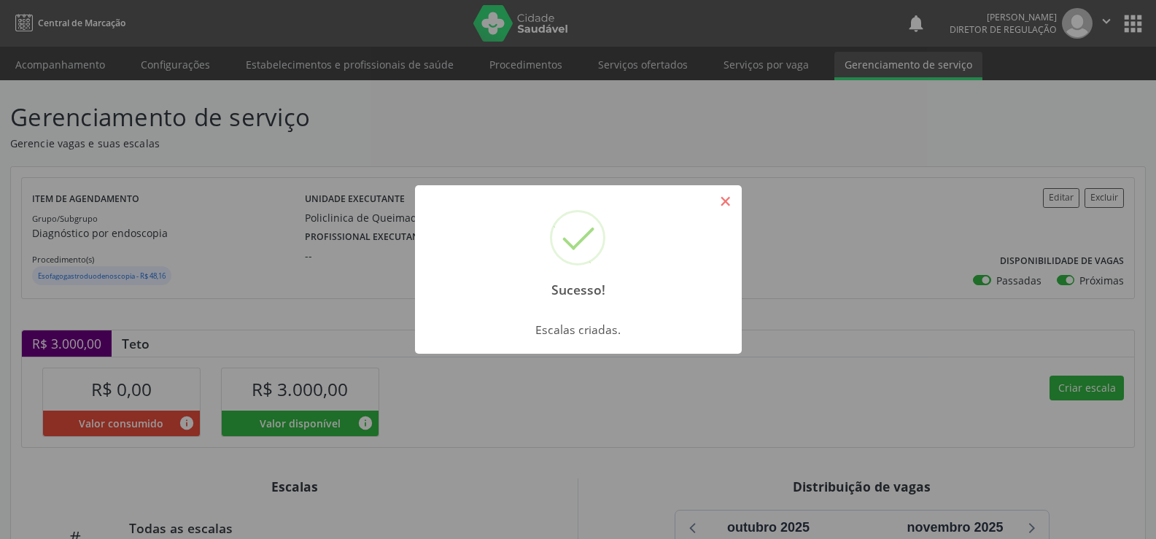
click at [727, 204] on button "×" at bounding box center [725, 201] width 25 height 25
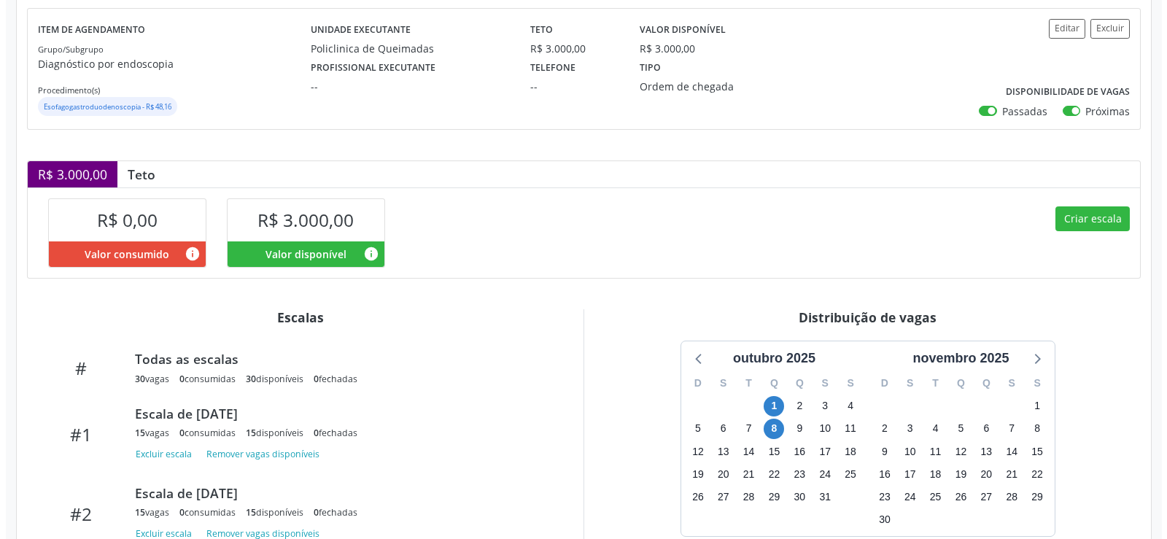
scroll to position [279, 0]
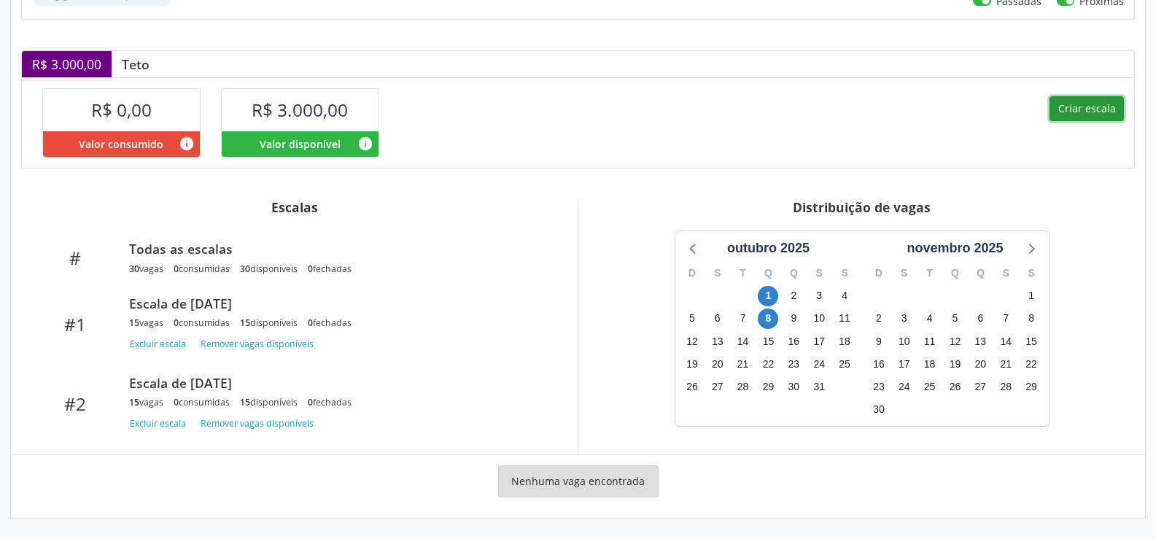
click at [1077, 112] on button "Criar escala" at bounding box center [1087, 108] width 74 height 25
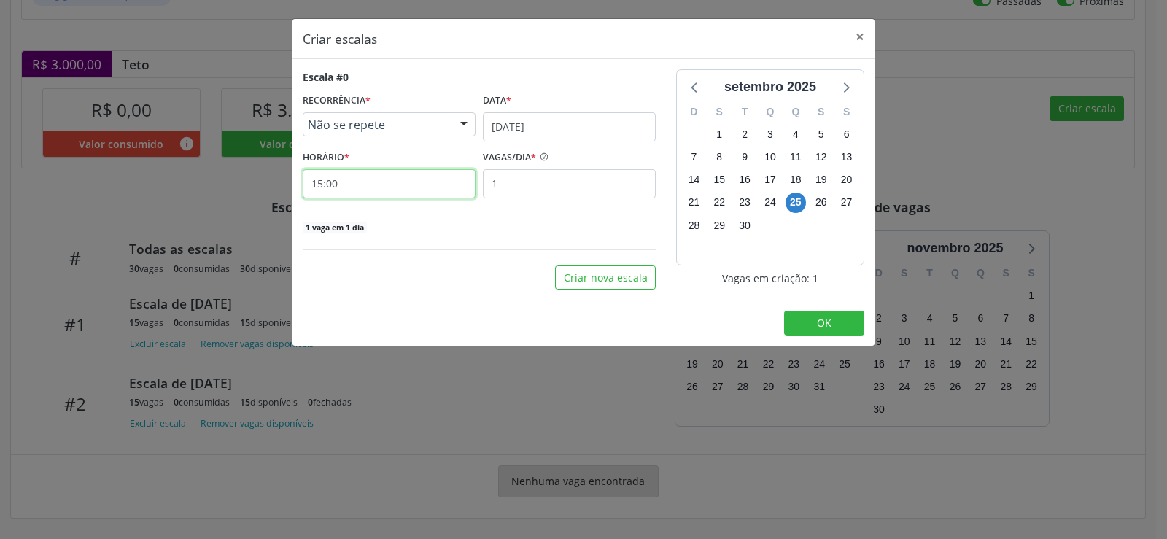
click at [386, 182] on input "15:00" at bounding box center [389, 183] width 173 height 29
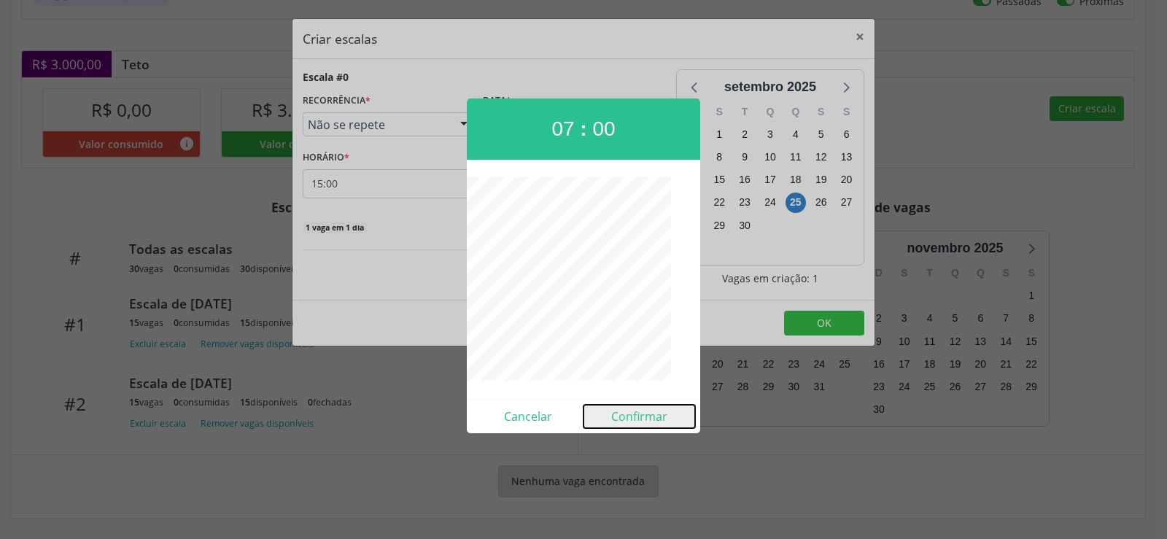
drag, startPoint x: 621, startPoint y: 417, endPoint x: 565, endPoint y: 361, distance: 78.9
click at [620, 421] on button "Confirmar" at bounding box center [640, 416] width 112 height 23
type input "07:00"
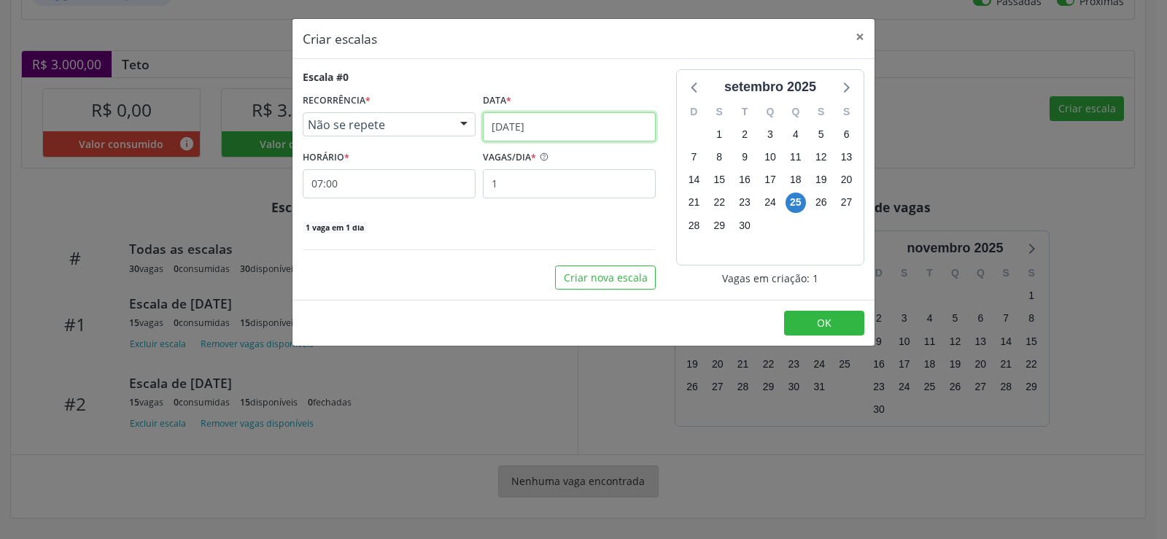
click at [608, 128] on input "[DATE]" at bounding box center [569, 126] width 173 height 29
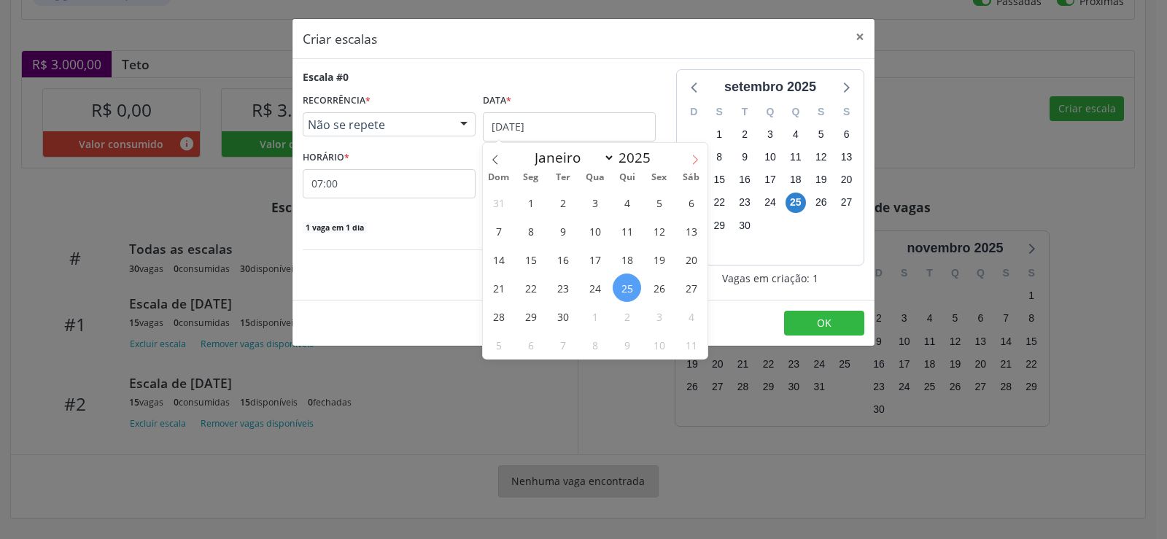
click at [700, 161] on span at bounding box center [695, 155] width 25 height 25
select select "9"
click at [597, 263] on span "15" at bounding box center [595, 259] width 28 height 28
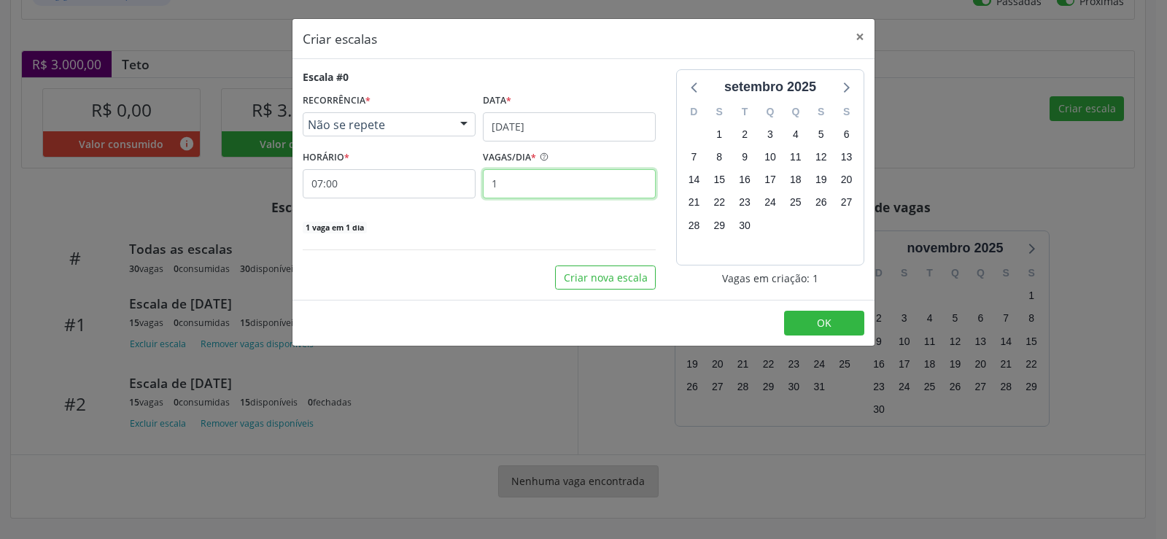
click at [535, 187] on input "1" at bounding box center [569, 183] width 173 height 29
type input "15"
click at [803, 323] on button "OK" at bounding box center [824, 323] width 80 height 25
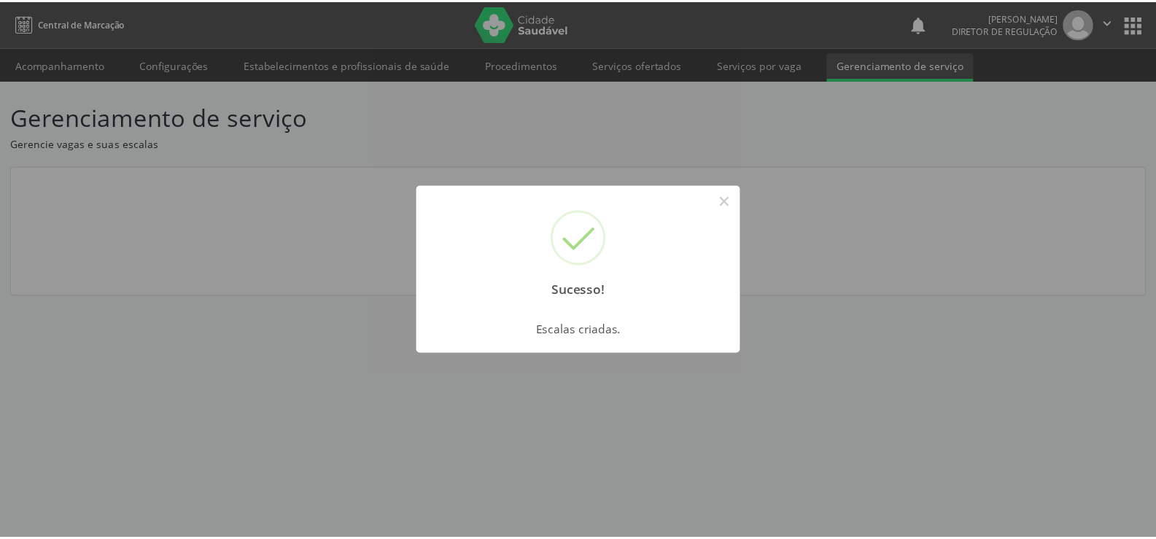
scroll to position [0, 0]
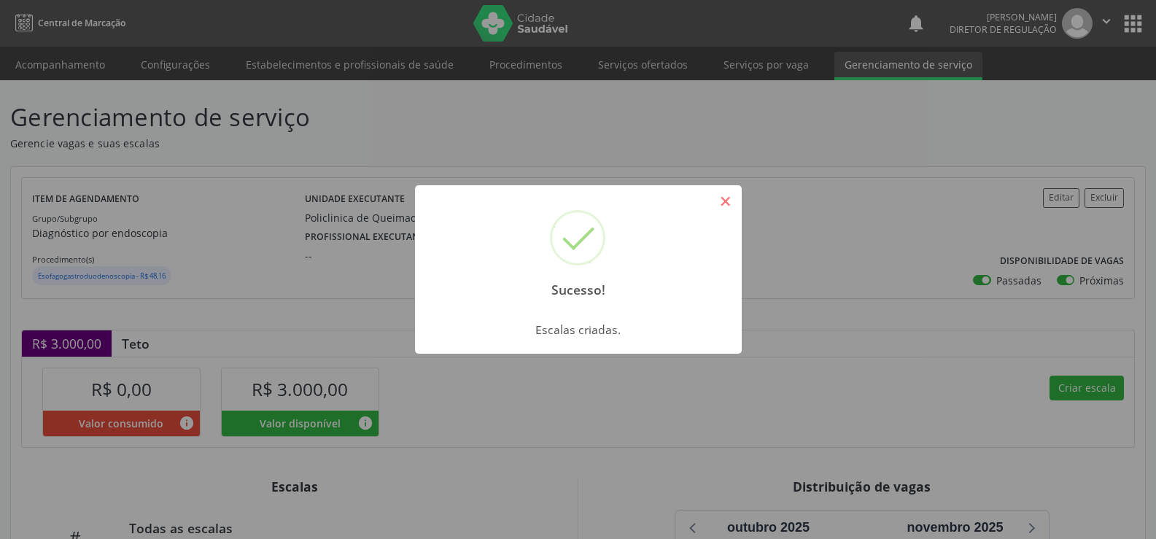
click at [732, 203] on button "×" at bounding box center [725, 201] width 25 height 25
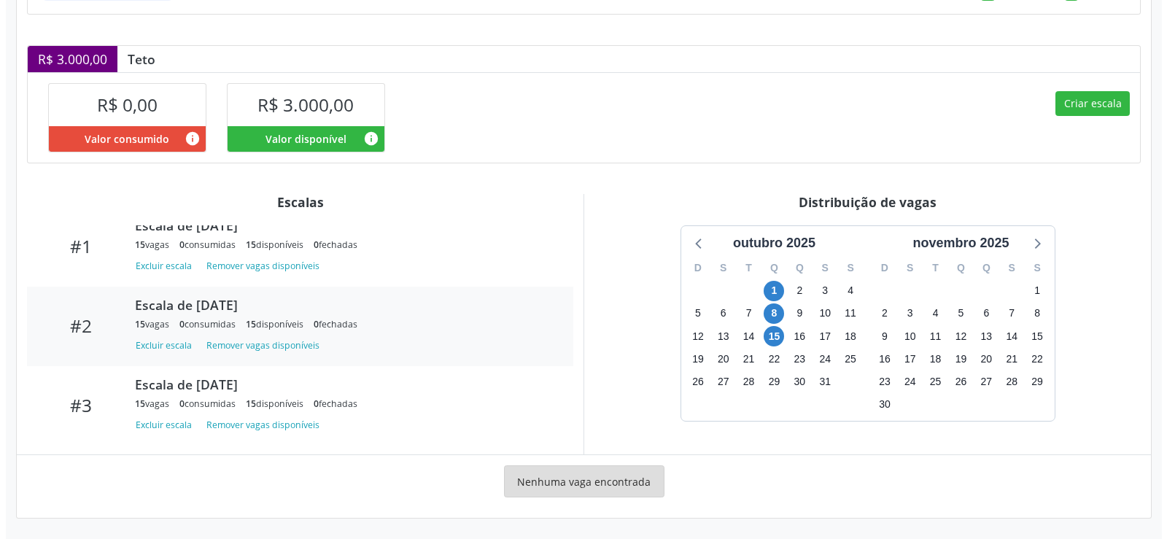
scroll to position [74, 0]
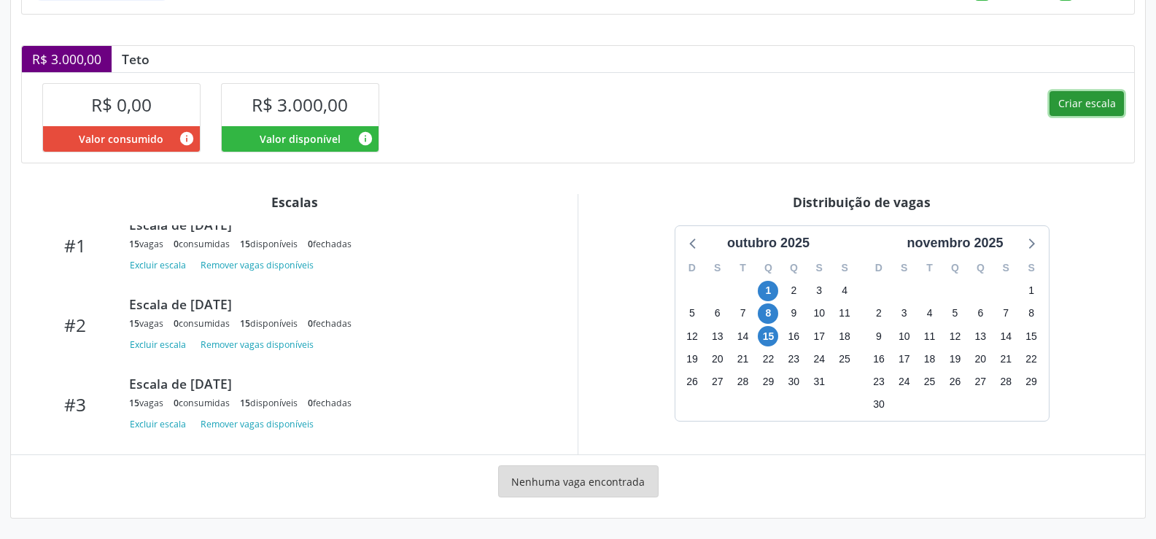
click at [1079, 108] on button "Criar escala" at bounding box center [1087, 103] width 74 height 25
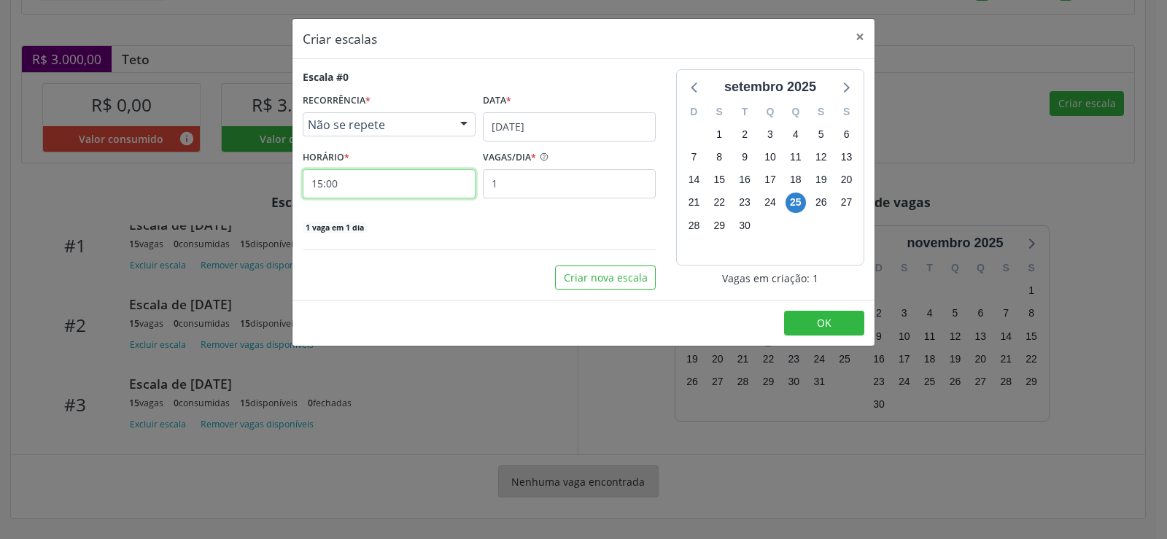
click at [363, 183] on input "15:00" at bounding box center [389, 183] width 173 height 29
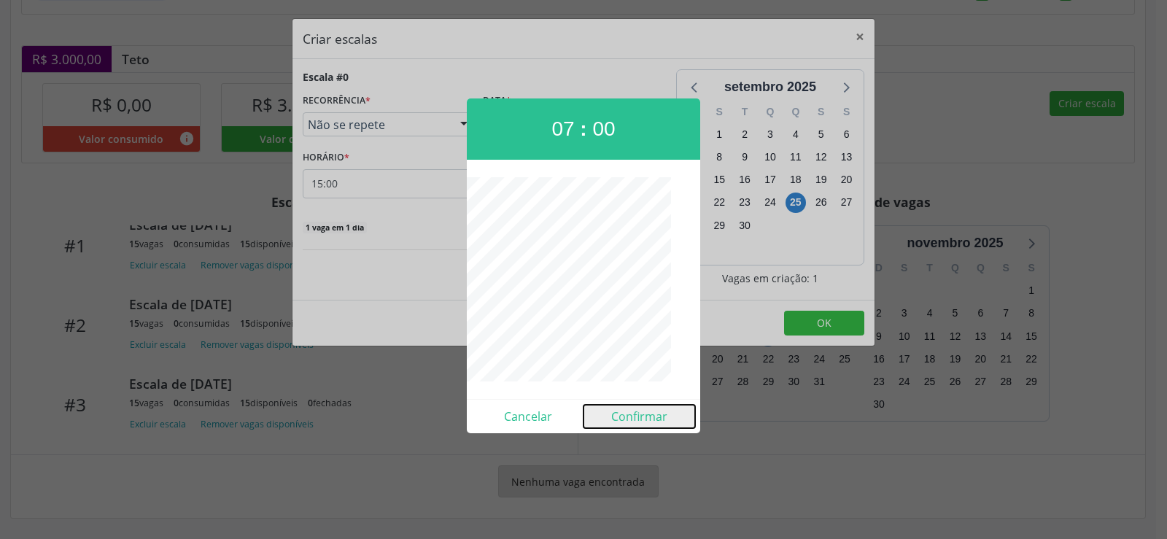
drag, startPoint x: 617, startPoint y: 415, endPoint x: 607, endPoint y: 410, distance: 11.4
click at [614, 418] on button "Confirmar" at bounding box center [640, 416] width 112 height 23
type input "07:00"
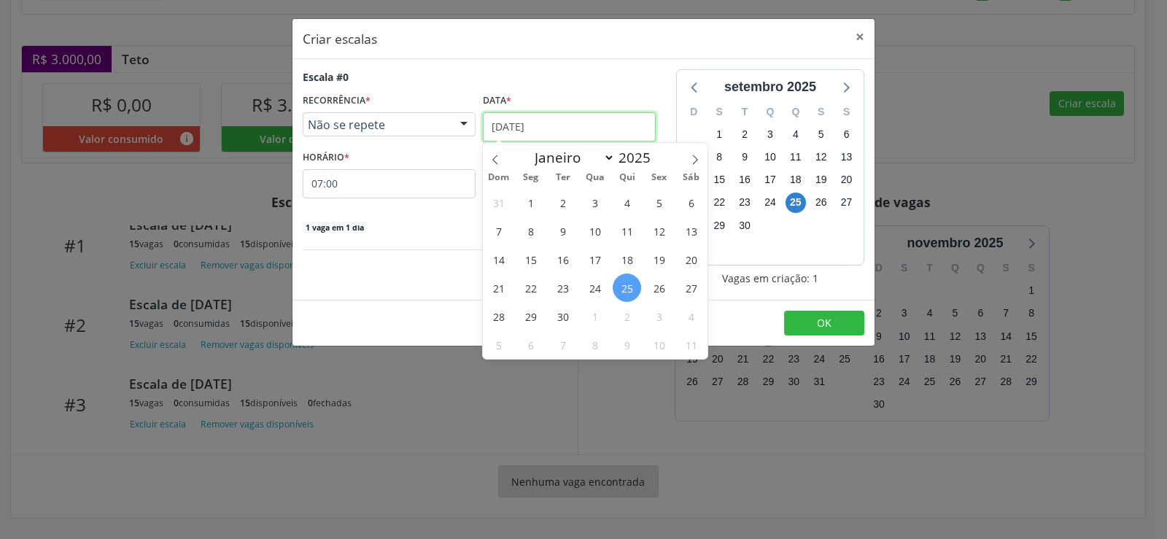
click at [619, 133] on input "[DATE]" at bounding box center [569, 126] width 173 height 29
click at [700, 157] on icon at bounding box center [695, 160] width 10 height 10
select select "9"
drag, startPoint x: 595, startPoint y: 290, endPoint x: 589, endPoint y: 282, distance: 9.8
click at [594, 287] on span "22" at bounding box center [595, 288] width 28 height 28
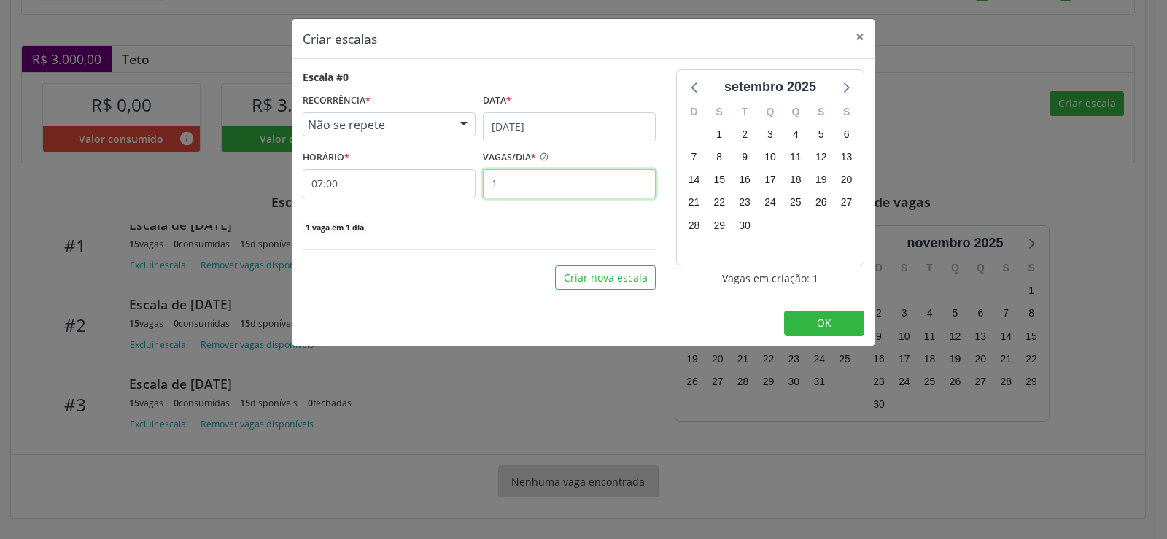
click at [527, 187] on input "1" at bounding box center [569, 183] width 173 height 29
type input "15"
click at [810, 317] on button "OK" at bounding box center [824, 323] width 80 height 25
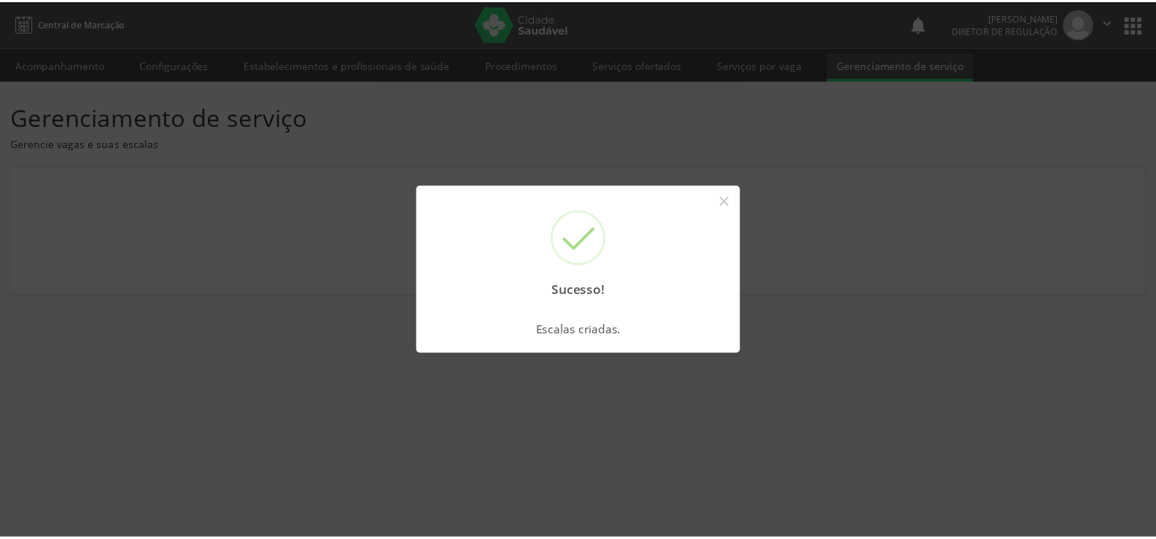
scroll to position [0, 0]
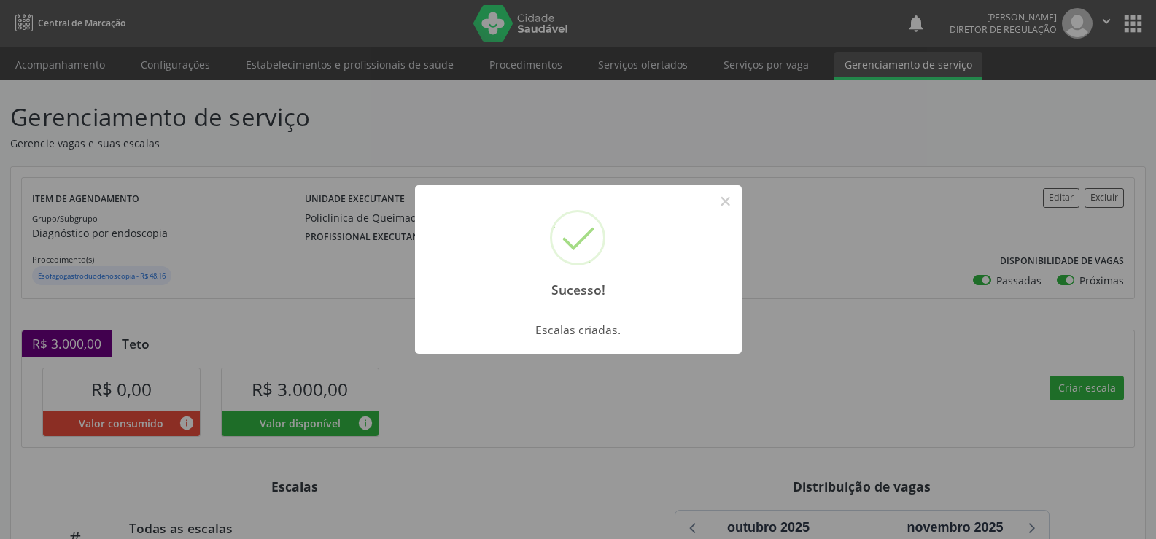
drag, startPoint x: 733, startPoint y: 204, endPoint x: 736, endPoint y: 215, distance: 11.3
click at [733, 208] on button "×" at bounding box center [725, 201] width 25 height 25
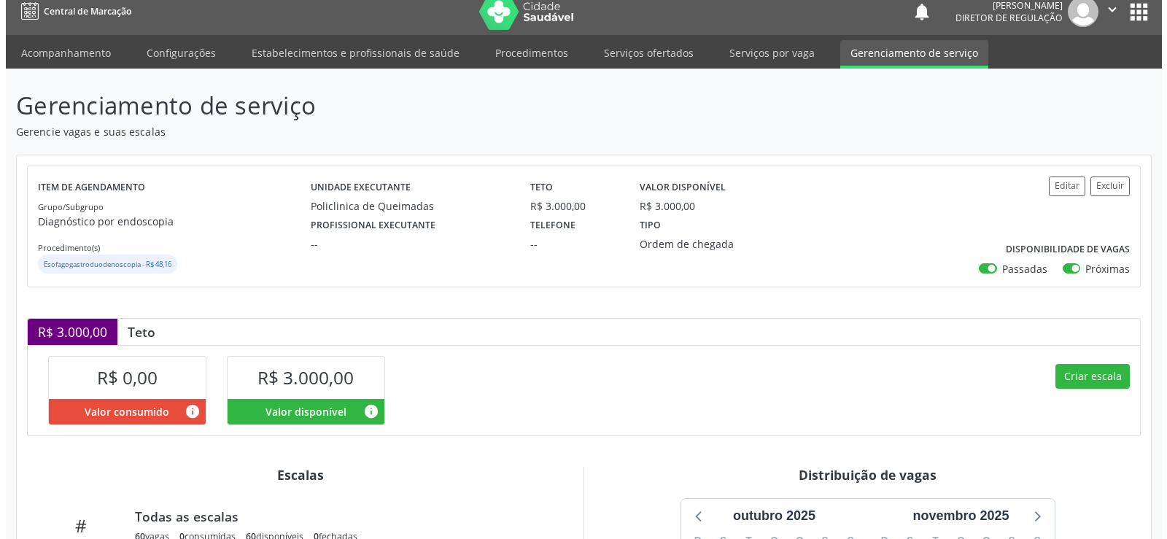
scroll to position [284, 0]
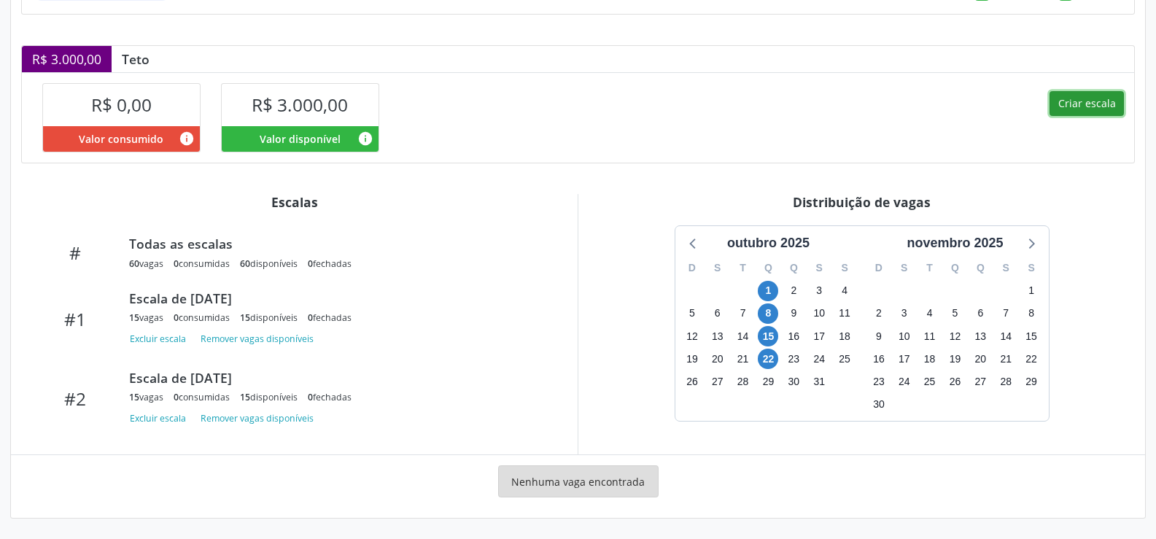
click at [1081, 102] on button "Criar escala" at bounding box center [1087, 103] width 74 height 25
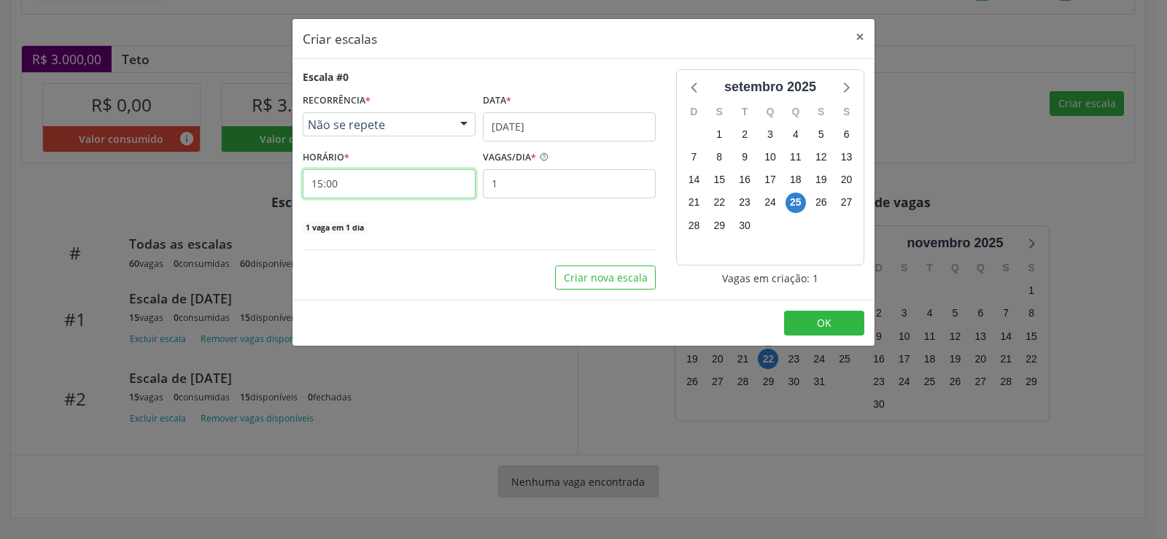
click at [388, 182] on input "15:00" at bounding box center [389, 183] width 173 height 29
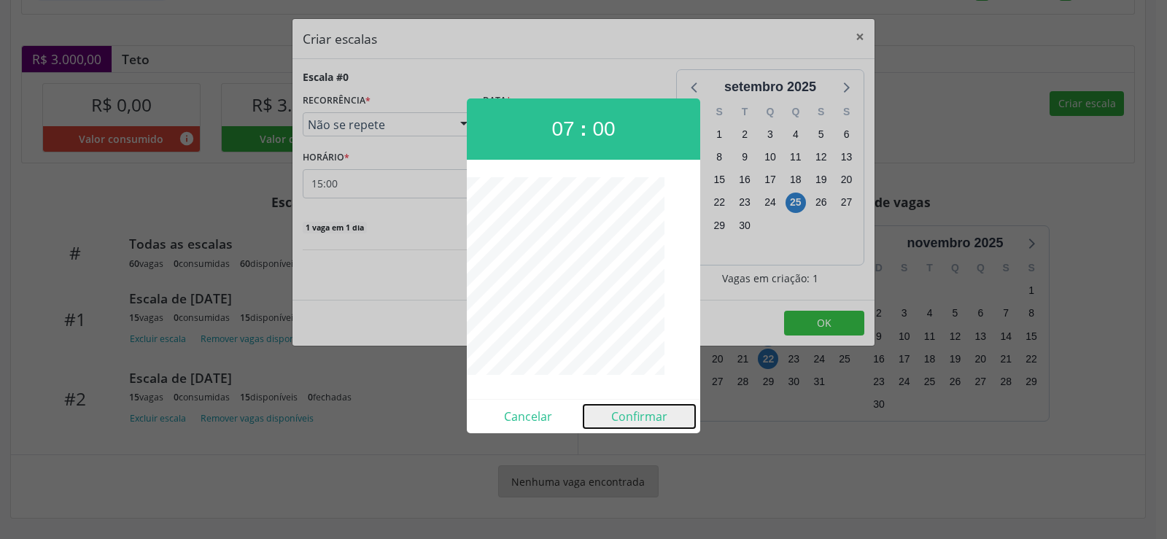
click at [642, 417] on button "Confirmar" at bounding box center [640, 416] width 112 height 23
type input "07:00"
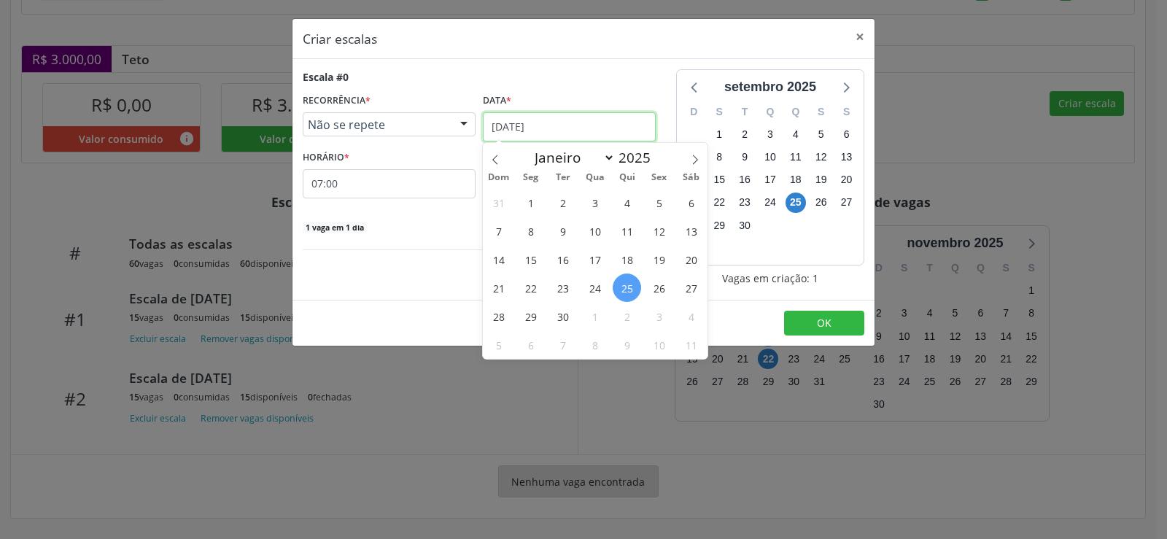
click at [634, 122] on input "[DATE]" at bounding box center [569, 126] width 173 height 29
click at [700, 162] on span at bounding box center [695, 155] width 25 height 25
select select "9"
drag, startPoint x: 600, startPoint y: 319, endPoint x: 573, endPoint y: 290, distance: 40.2
click at [599, 319] on span "29" at bounding box center [595, 316] width 28 height 28
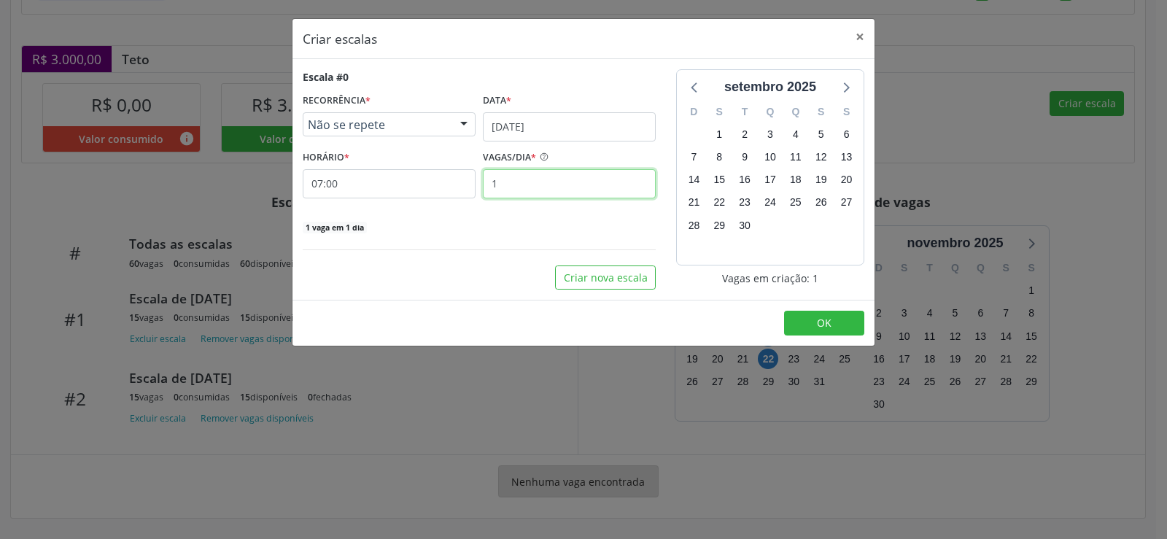
click at [530, 185] on input "1" at bounding box center [569, 183] width 173 height 29
type input "15"
click at [821, 328] on span "OK" at bounding box center [824, 323] width 15 height 14
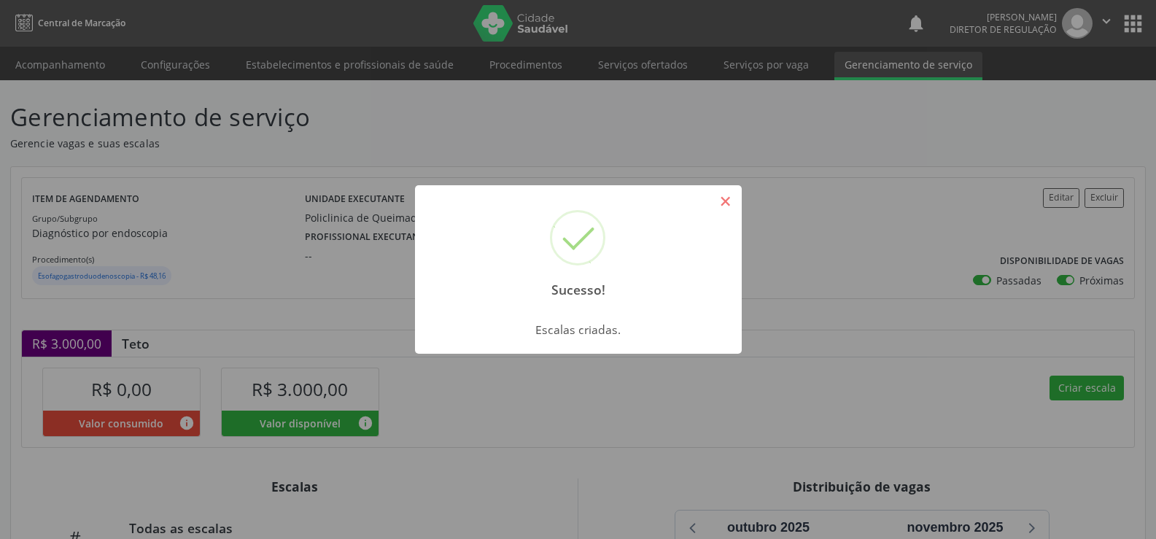
click at [726, 203] on button "×" at bounding box center [725, 201] width 25 height 25
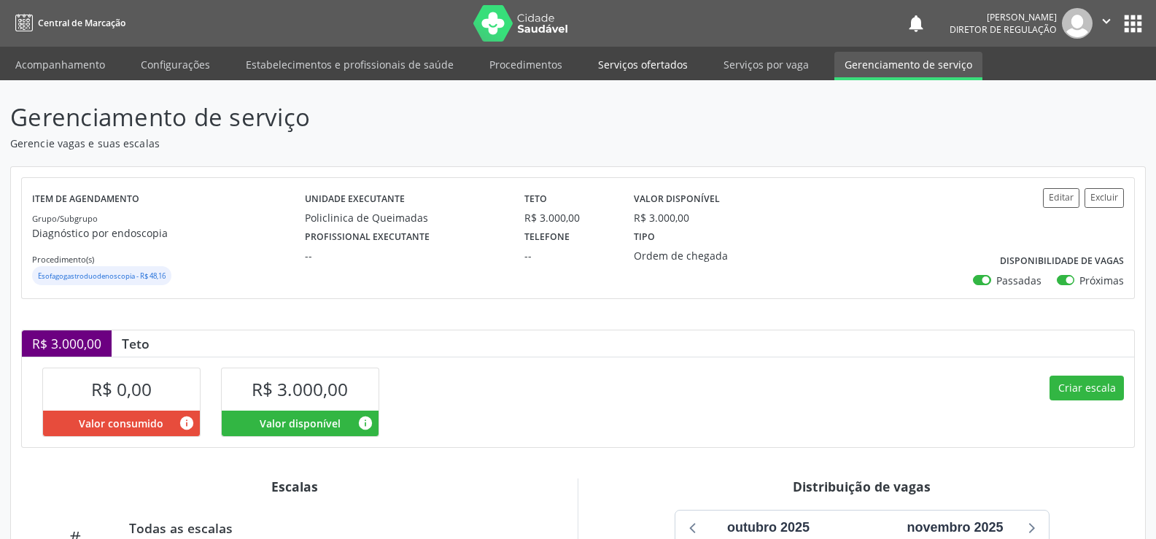
click at [655, 68] on link "Serviços ofertados" at bounding box center [643, 65] width 110 height 26
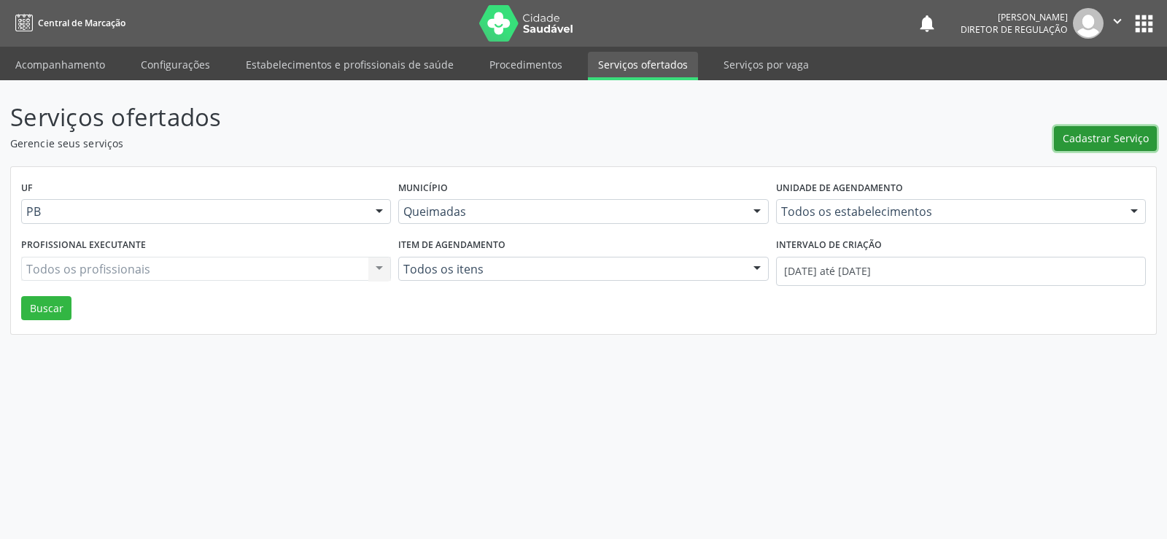
click at [1101, 138] on span "Cadastrar Serviço" at bounding box center [1106, 138] width 86 height 15
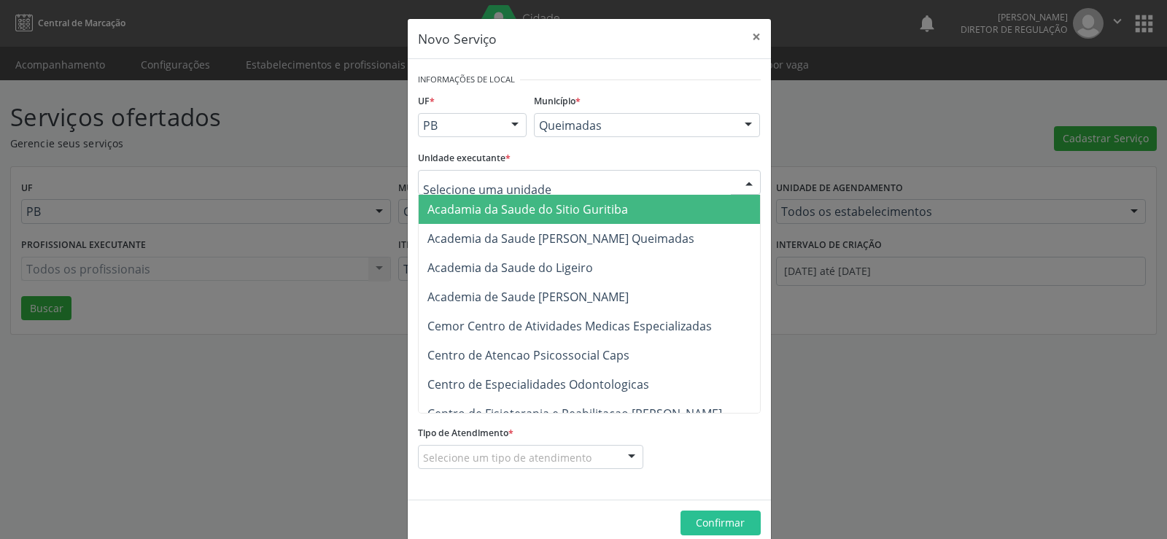
click at [747, 182] on div at bounding box center [749, 183] width 22 height 25
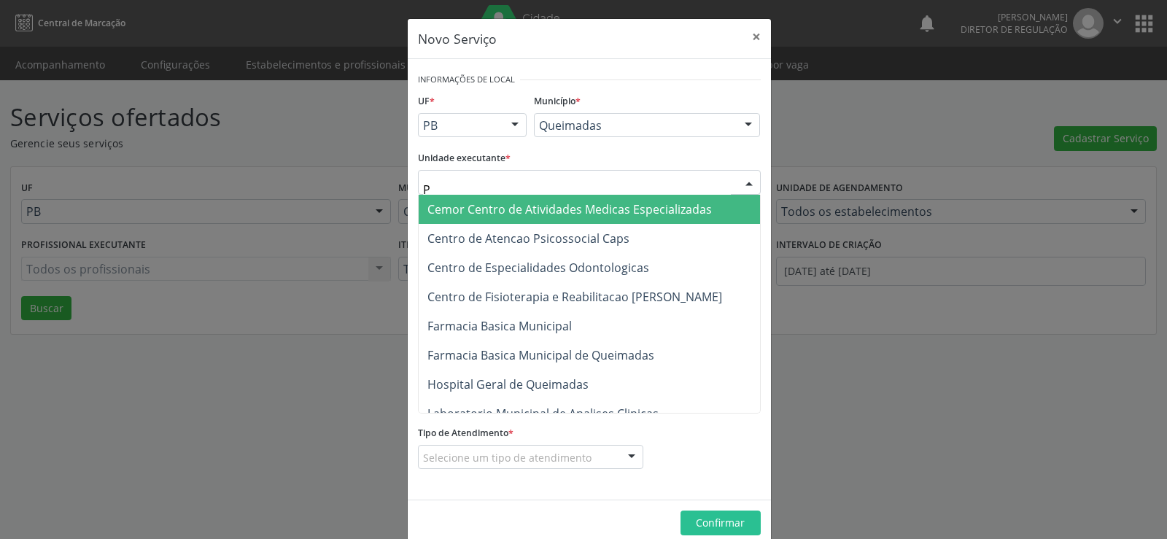
type input "PO"
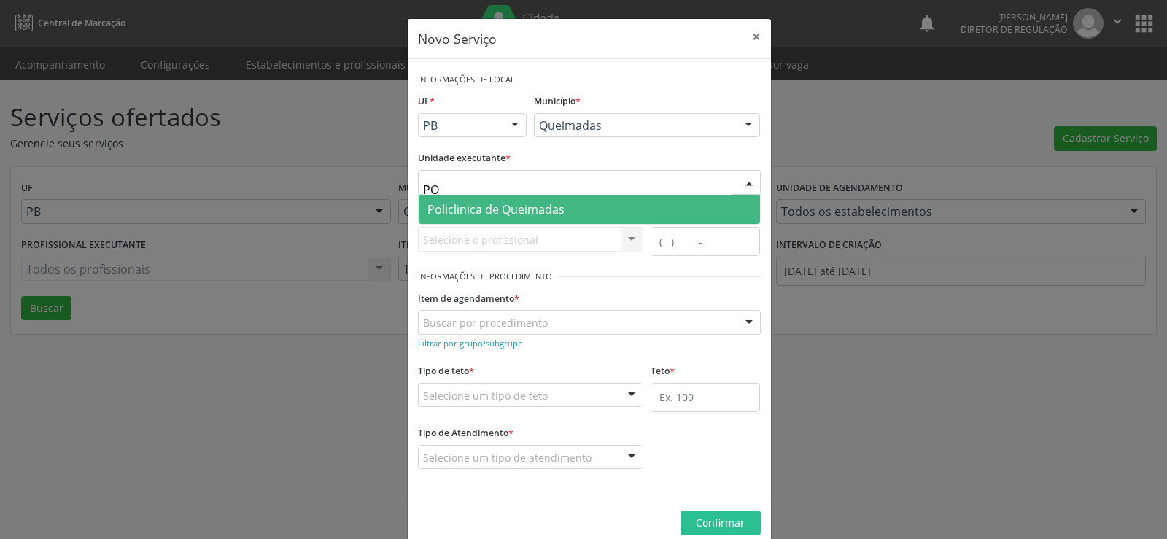
click at [578, 209] on span "Policlinica de Queimadas" at bounding box center [589, 209] width 341 height 29
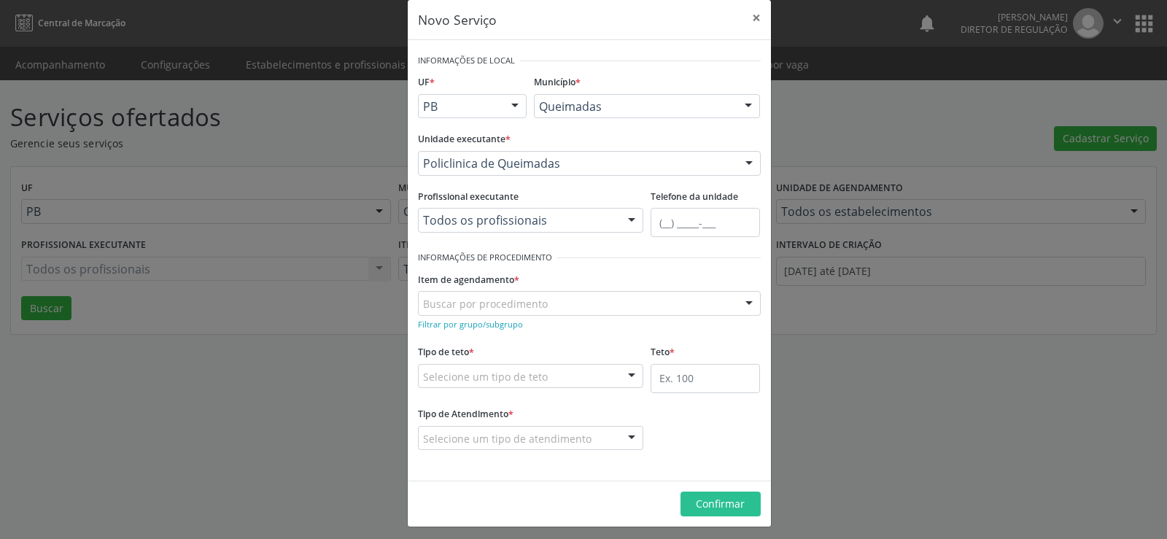
scroll to position [25, 0]
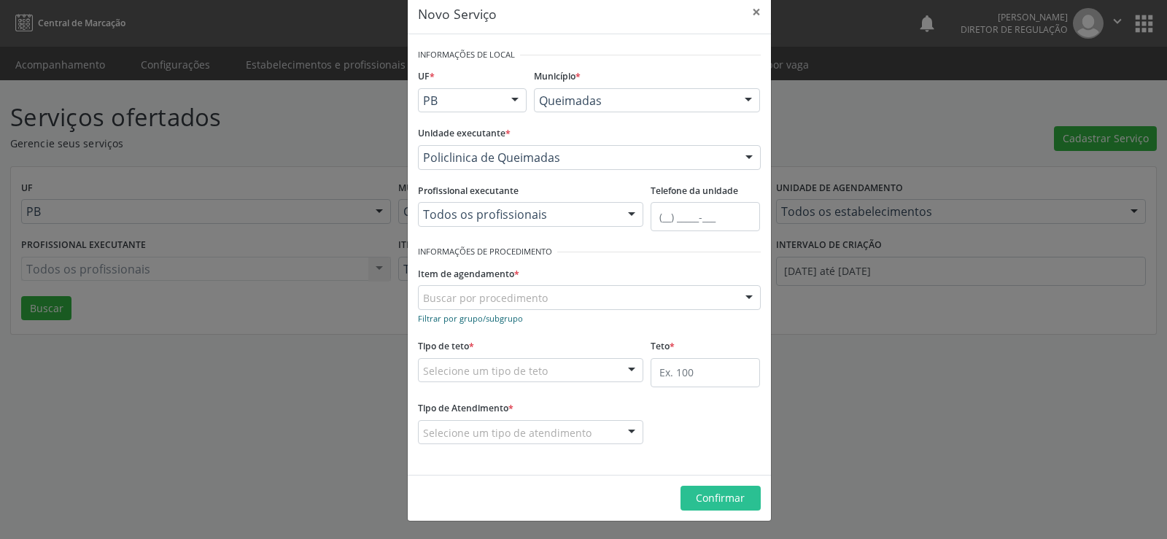
click at [456, 322] on small "Filtrar por grupo/subgrupo" at bounding box center [470, 318] width 105 height 11
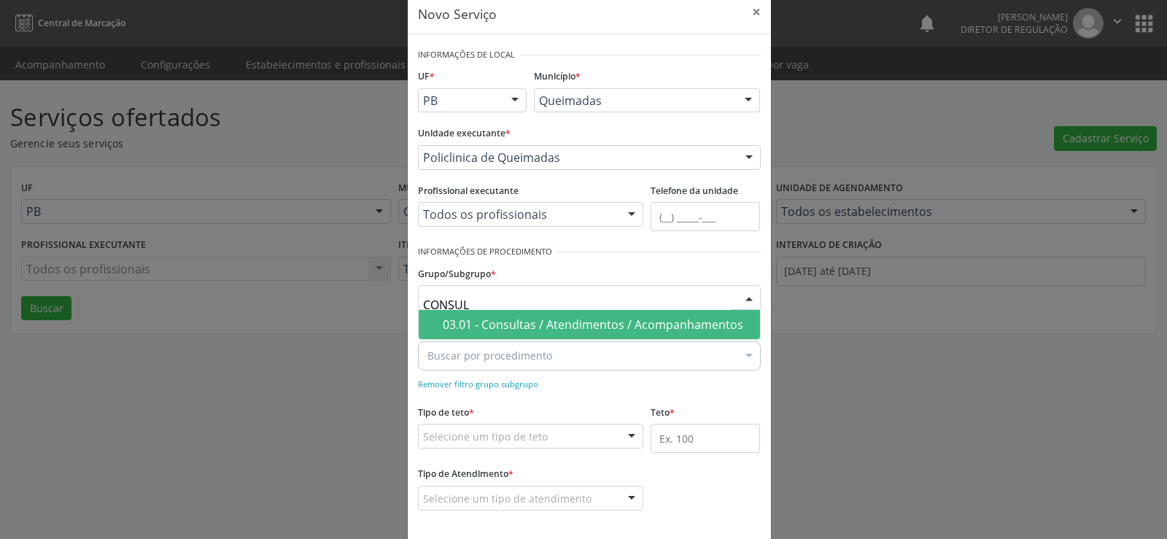
type input "CONSULT"
drag, startPoint x: 580, startPoint y: 320, endPoint x: 579, endPoint y: 330, distance: 10.2
click at [579, 322] on div "03.01 - Consultas / Atendimentos / Acompanhamentos" at bounding box center [597, 325] width 309 height 12
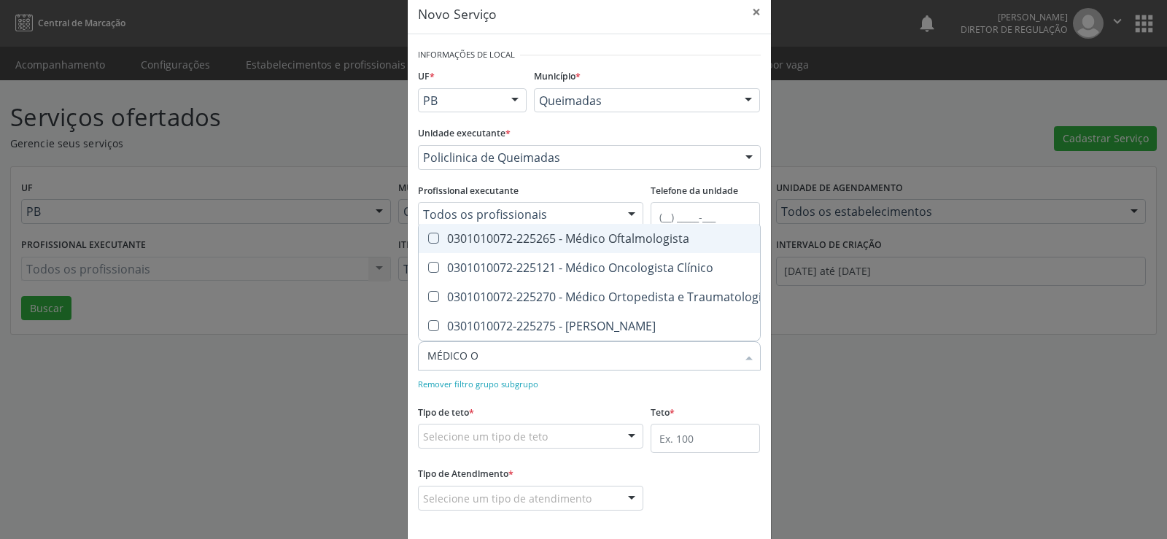
type input "MÉDICO OF"
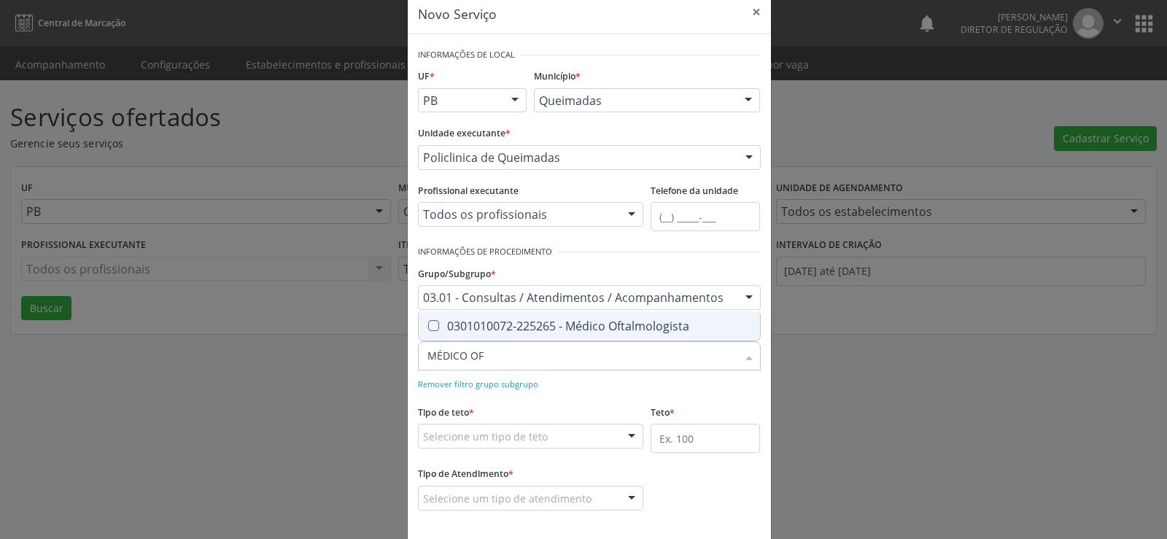
click at [430, 328] on Oftalmologista at bounding box center [433, 325] width 11 height 11
click at [428, 328] on Oftalmologista "checkbox" at bounding box center [423, 325] width 9 height 9
checkbox Oftalmologista "true"
click at [630, 214] on form "Informações de Local UF * PB PB Nenhum resultado encontrado para: " " Não há ne…" at bounding box center [589, 287] width 343 height 487
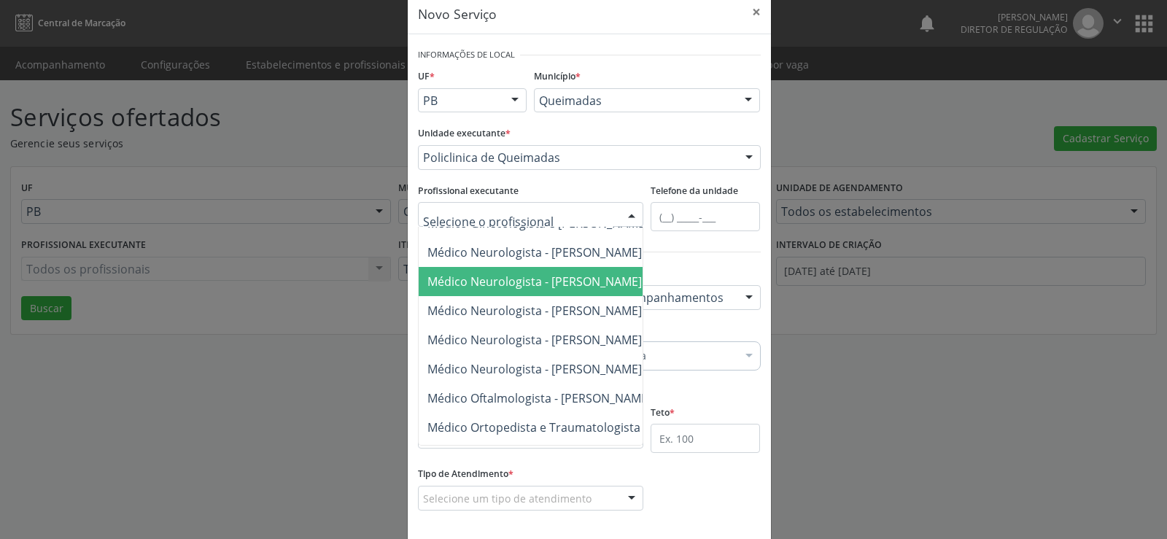
scroll to position [802, 0]
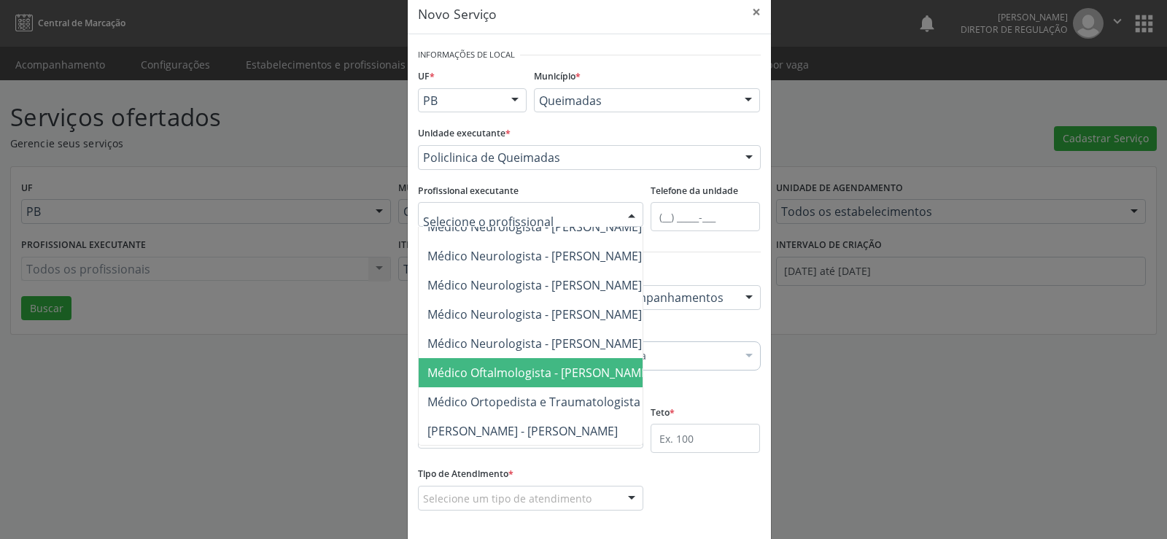
click at [534, 368] on span "Médico Oftalmologista - [PERSON_NAME]" at bounding box center [539, 373] width 224 height 16
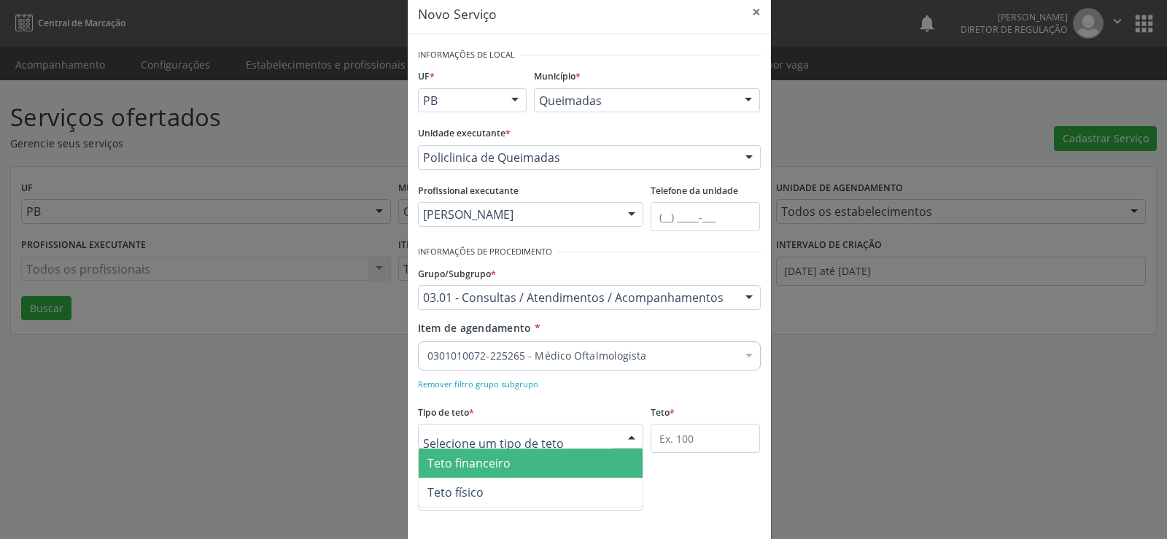
click at [627, 437] on div at bounding box center [632, 437] width 22 height 25
click at [594, 465] on span "Teto financeiro" at bounding box center [531, 463] width 225 height 29
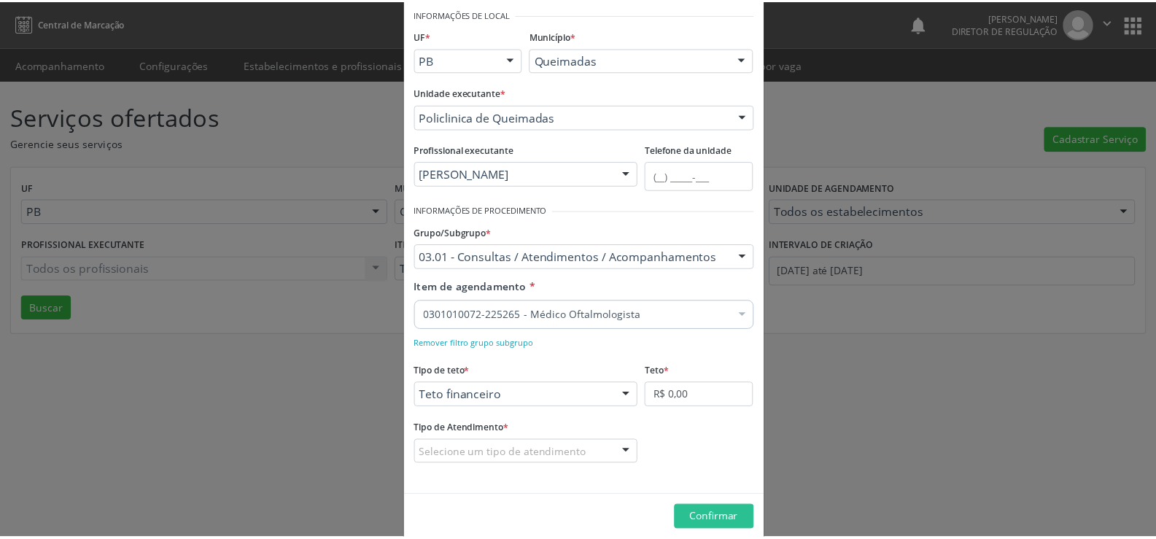
scroll to position [86, 0]
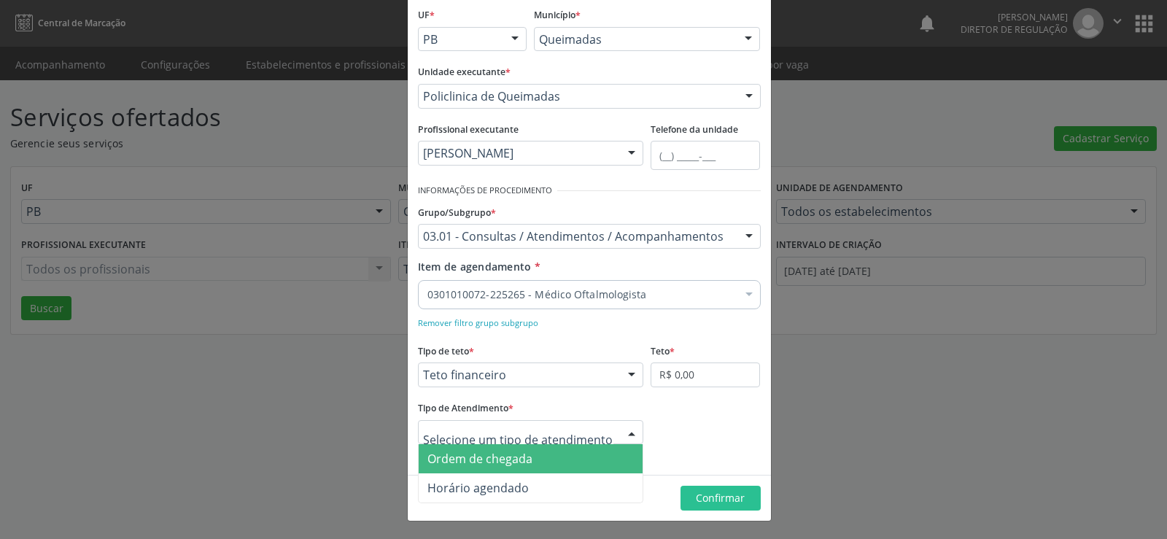
click at [627, 427] on div at bounding box center [632, 433] width 22 height 25
click at [570, 451] on span "Ordem de chegada" at bounding box center [531, 458] width 225 height 29
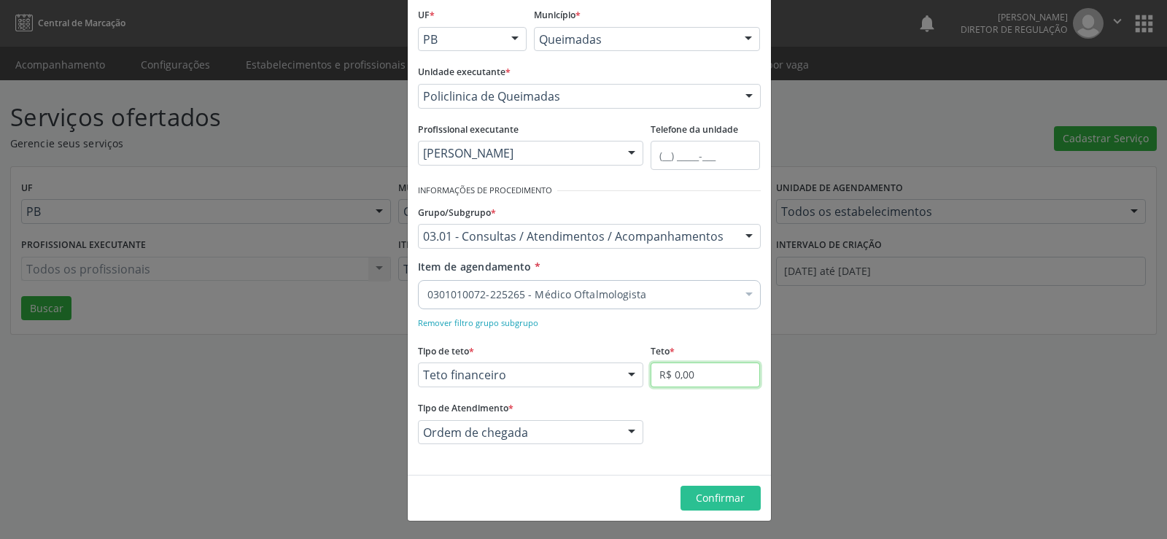
click at [698, 380] on input "R$ 0,00" at bounding box center [705, 375] width 109 height 25
type input "R$ 6.000,00"
click at [713, 501] on span "Confirmar" at bounding box center [720, 498] width 49 height 14
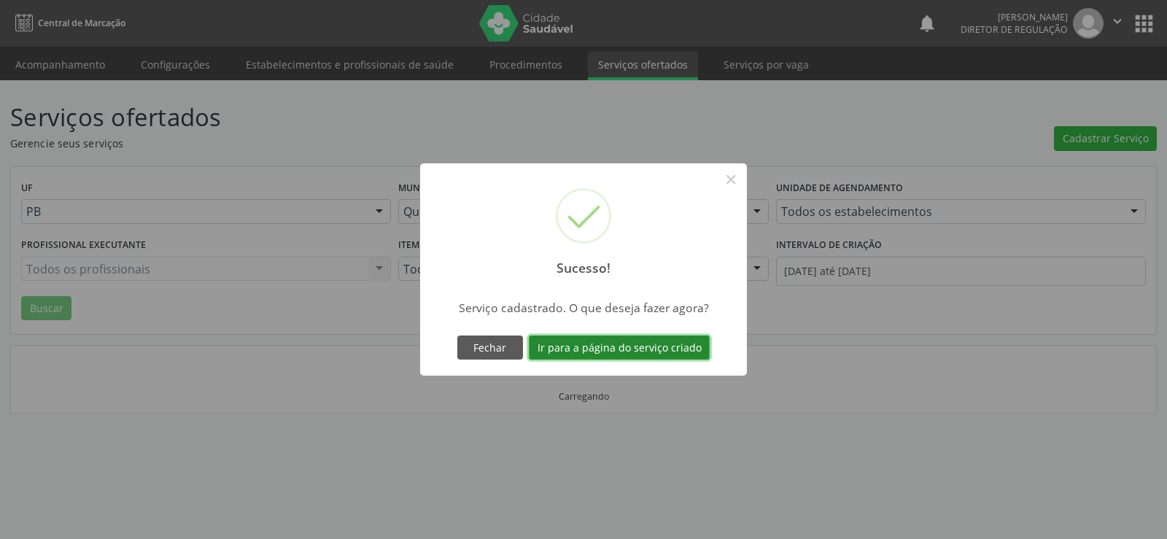
click at [640, 344] on button "Ir para a página do serviço criado" at bounding box center [619, 348] width 181 height 25
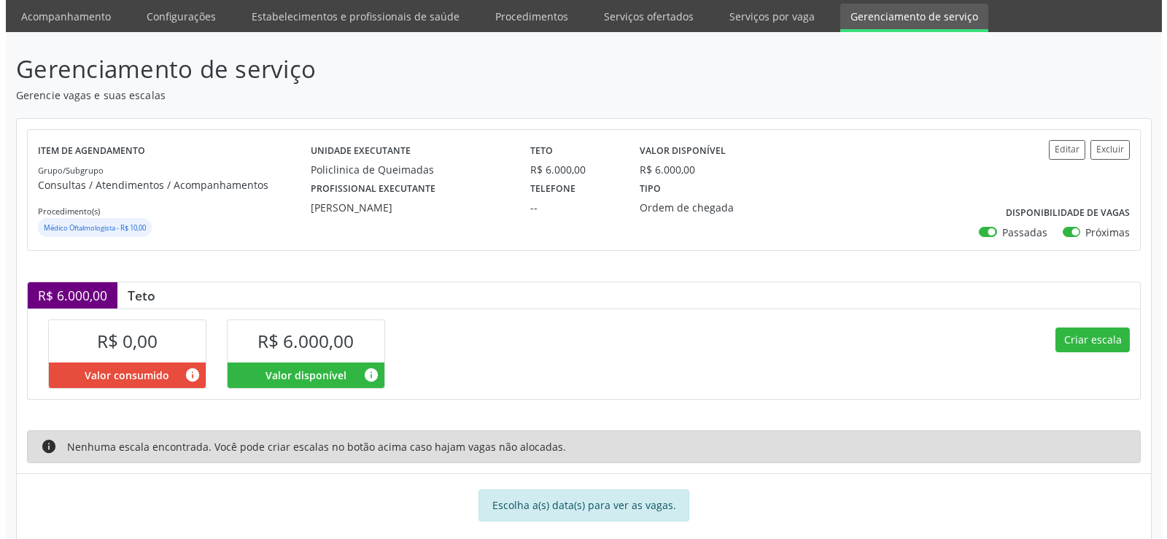
scroll to position [72, 0]
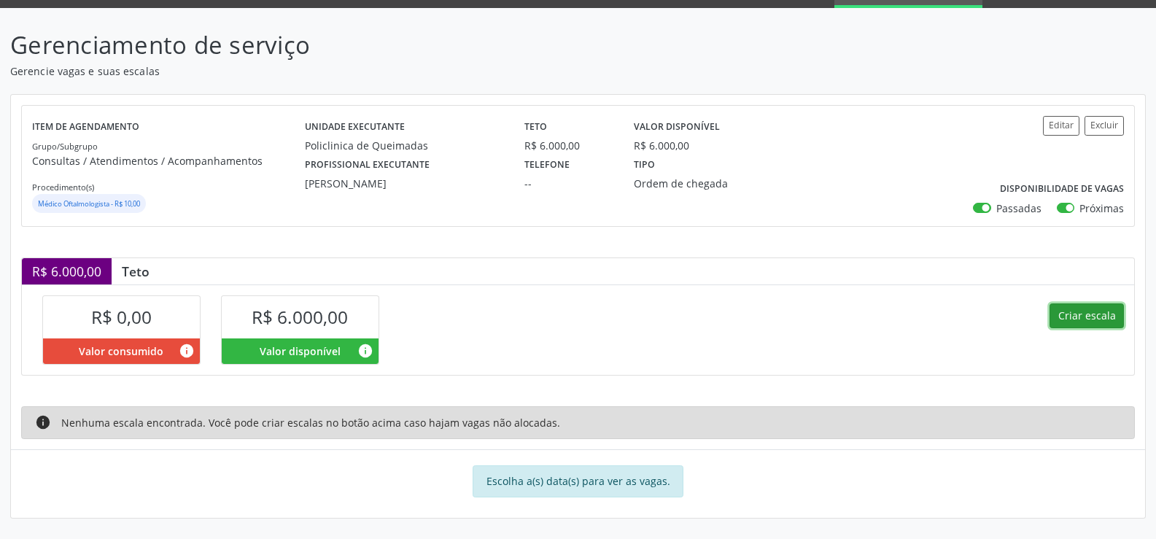
click at [1073, 311] on button "Criar escala" at bounding box center [1087, 315] width 74 height 25
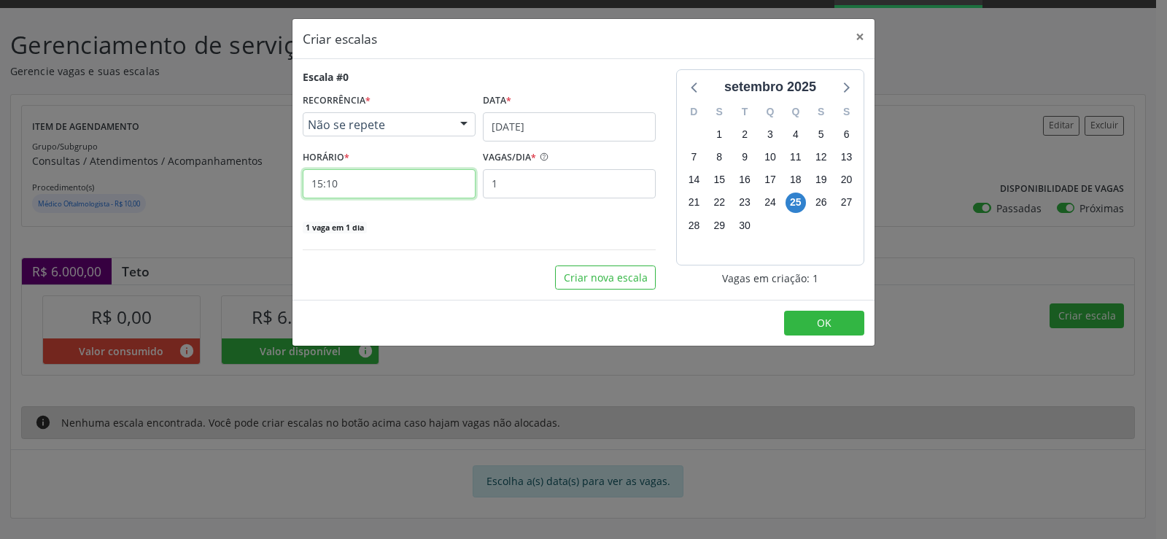
click at [352, 187] on input "15:10" at bounding box center [389, 183] width 173 height 29
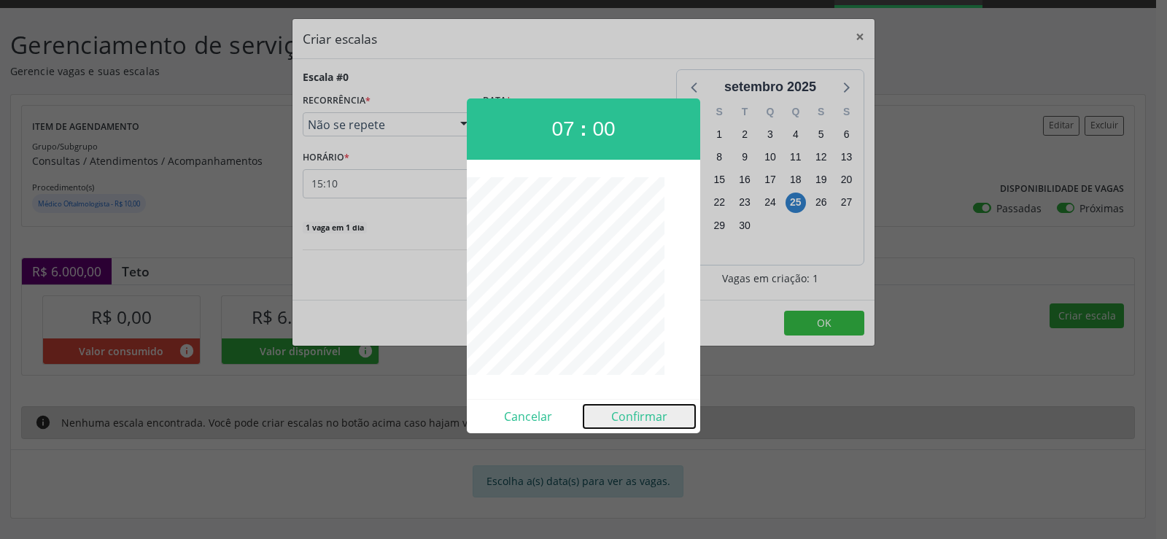
click at [635, 419] on button "Confirmar" at bounding box center [640, 416] width 112 height 23
type input "07:00"
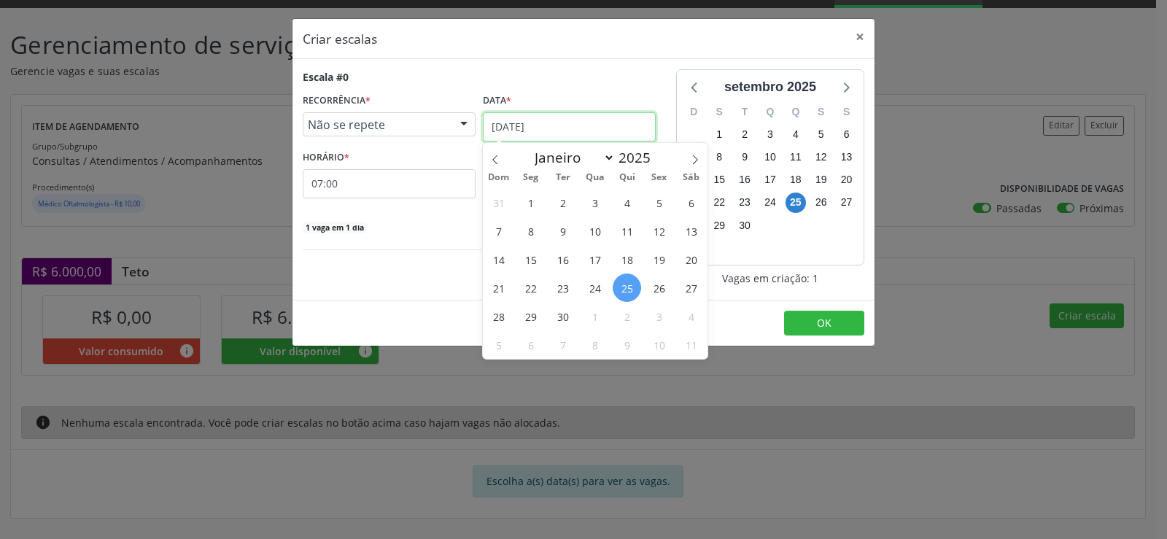
click at [582, 124] on input "[DATE]" at bounding box center [569, 126] width 173 height 29
click at [698, 155] on icon at bounding box center [695, 160] width 10 height 10
select select "9"
drag, startPoint x: 600, startPoint y: 204, endPoint x: 565, endPoint y: 193, distance: 36.0
click at [592, 202] on span "1" at bounding box center [595, 202] width 28 height 28
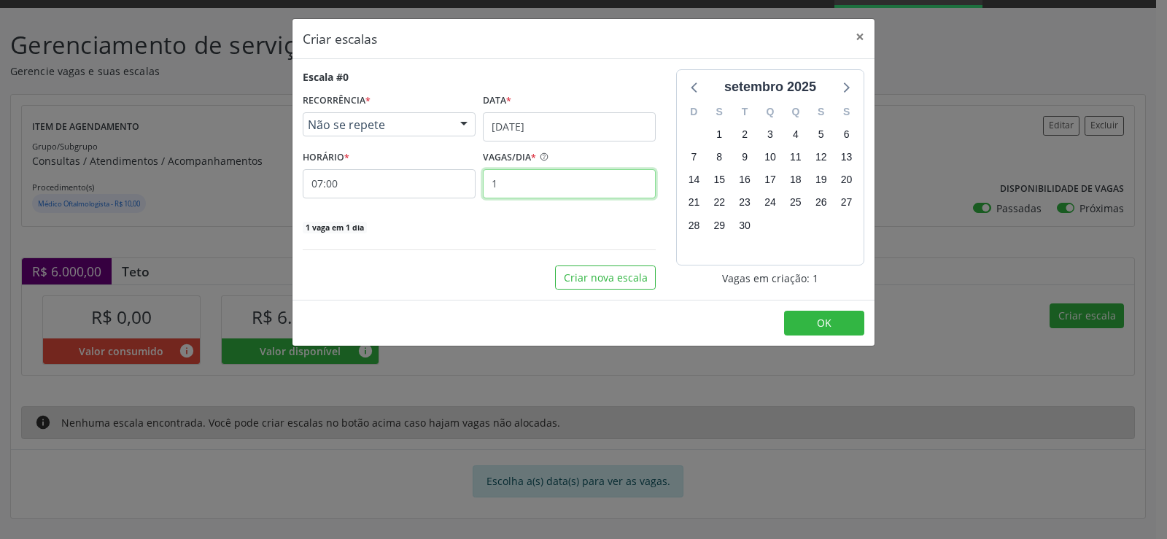
click at [551, 187] on input "1" at bounding box center [569, 183] width 173 height 29
type input "15"
click at [806, 326] on button "OK" at bounding box center [824, 323] width 80 height 25
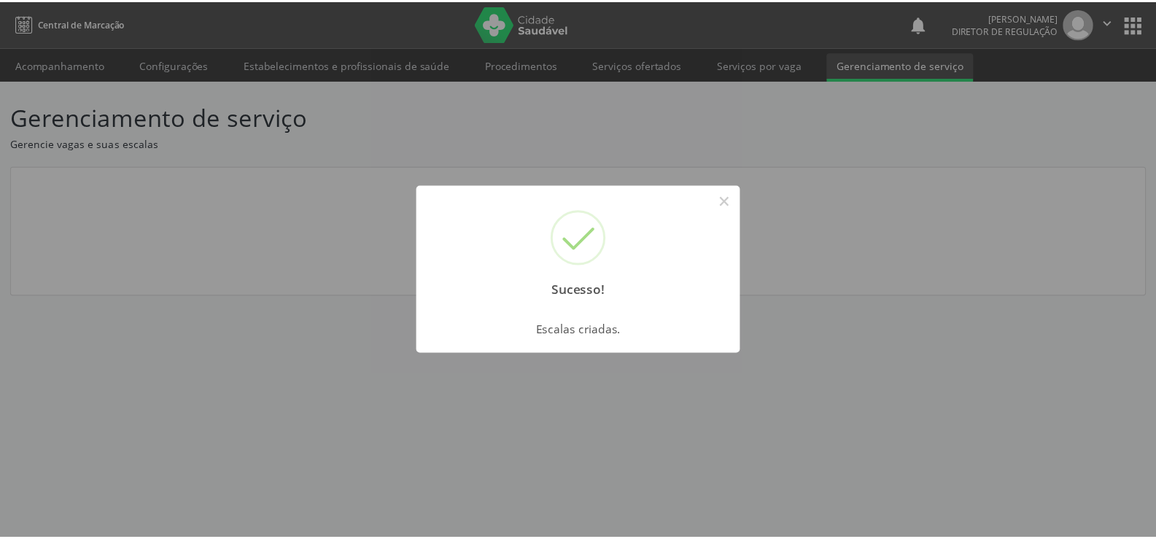
scroll to position [0, 0]
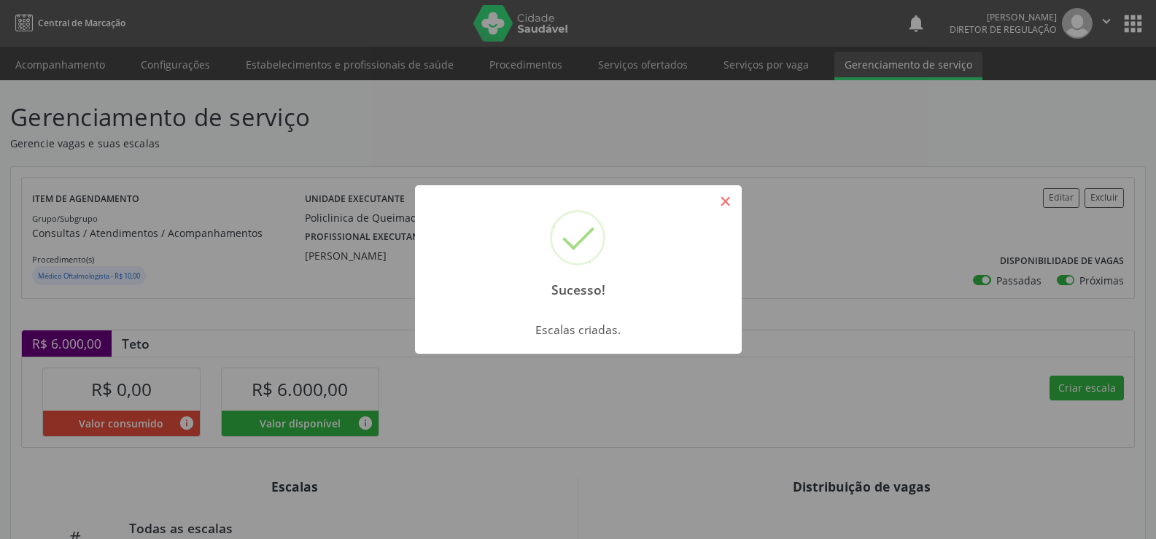
click at [720, 203] on button "×" at bounding box center [725, 201] width 25 height 25
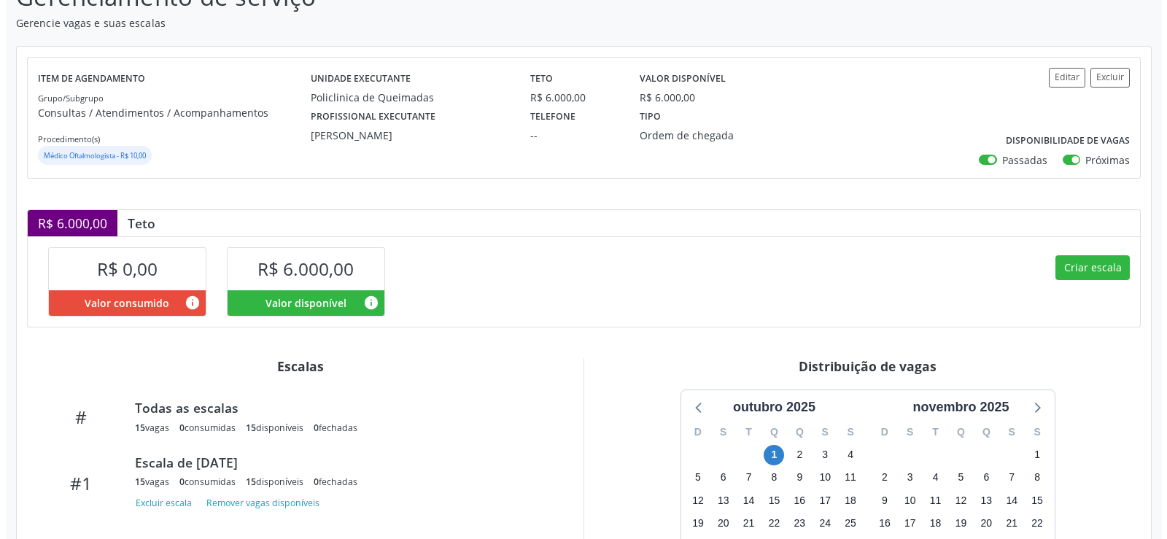
scroll to position [262, 0]
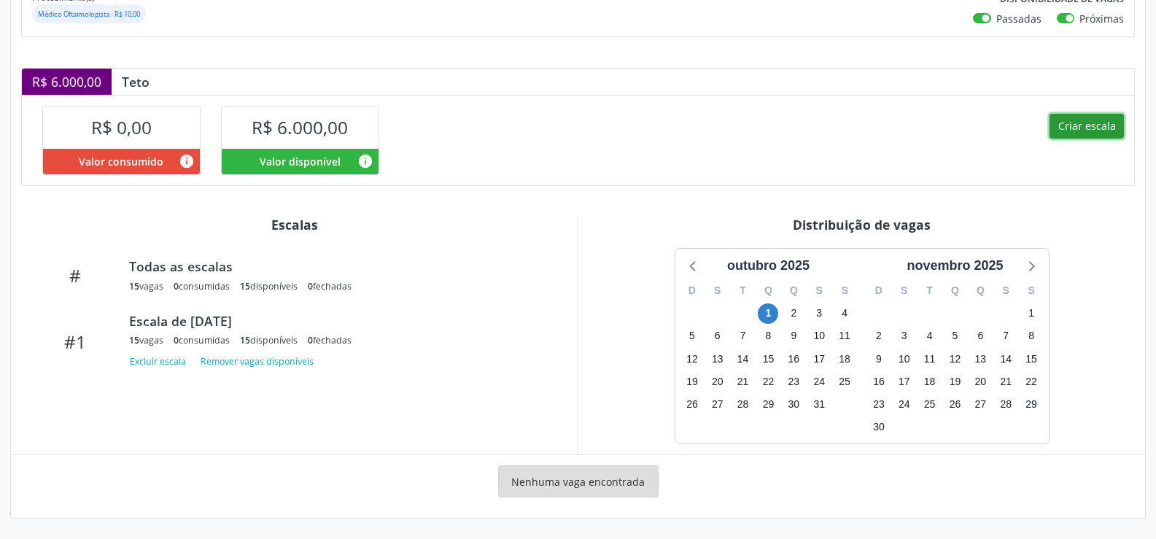
click at [1101, 125] on button "Criar escala" at bounding box center [1087, 126] width 74 height 25
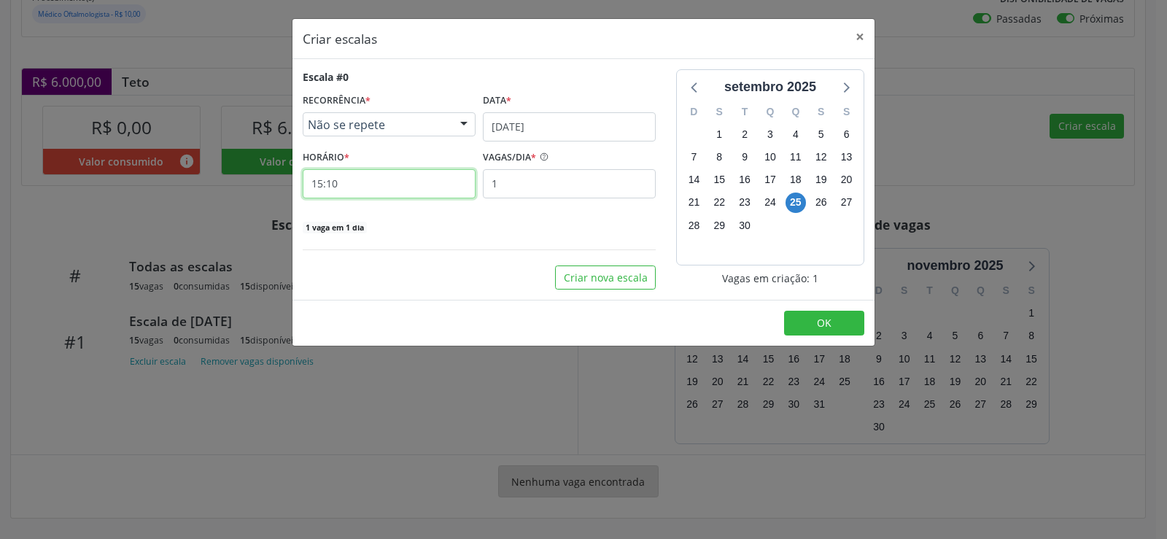
click at [390, 183] on input "15:10" at bounding box center [389, 183] width 173 height 29
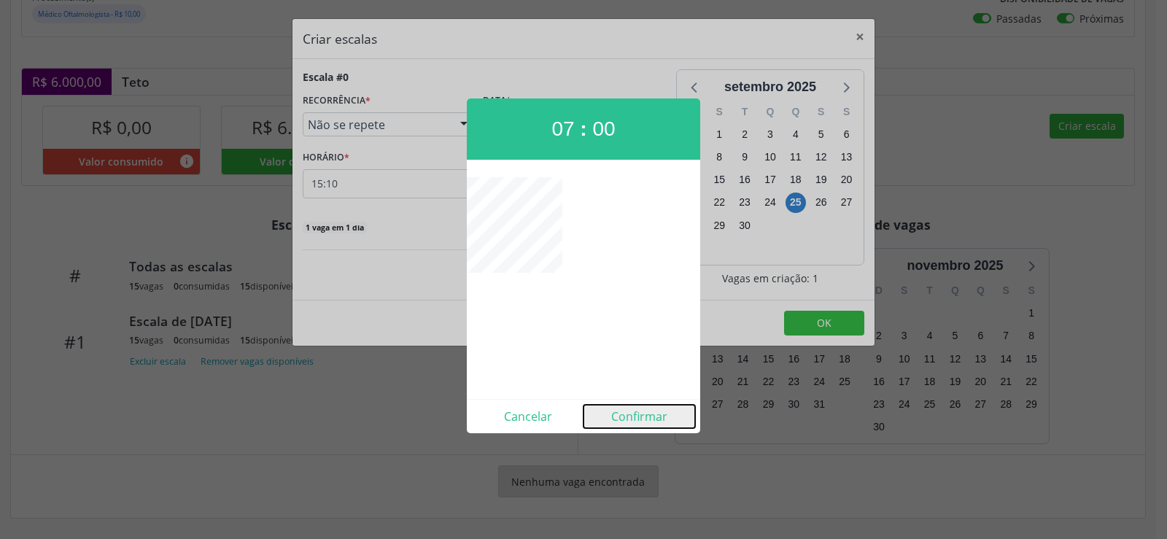
click at [625, 419] on button "Confirmar" at bounding box center [640, 416] width 112 height 23
type input "07:00"
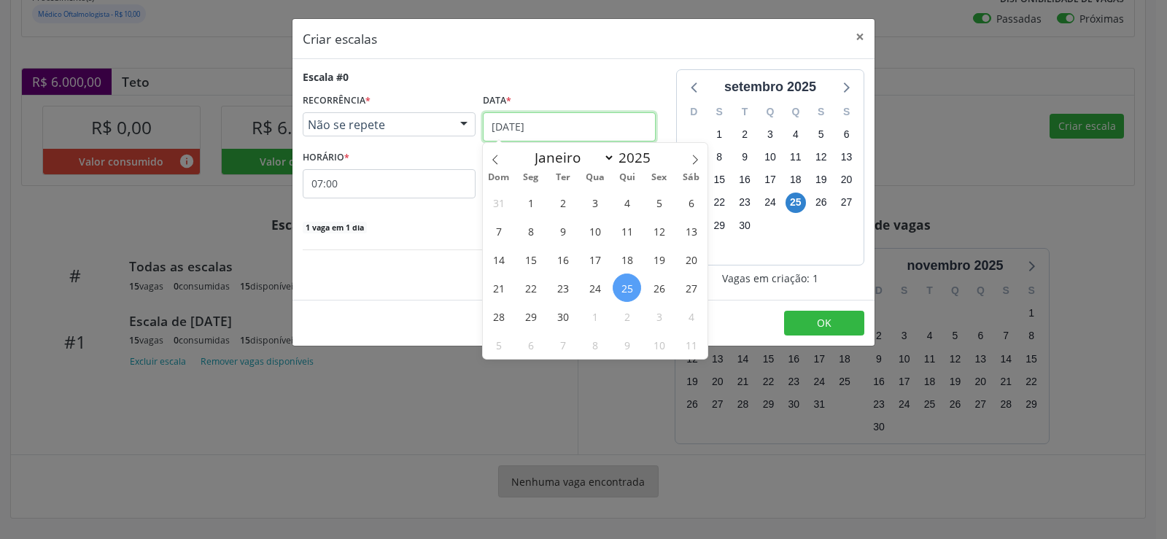
click at [599, 125] on input "[DATE]" at bounding box center [569, 126] width 173 height 29
click at [700, 158] on icon at bounding box center [695, 160] width 10 height 10
select select "9"
click at [598, 231] on span "8" at bounding box center [595, 231] width 28 height 28
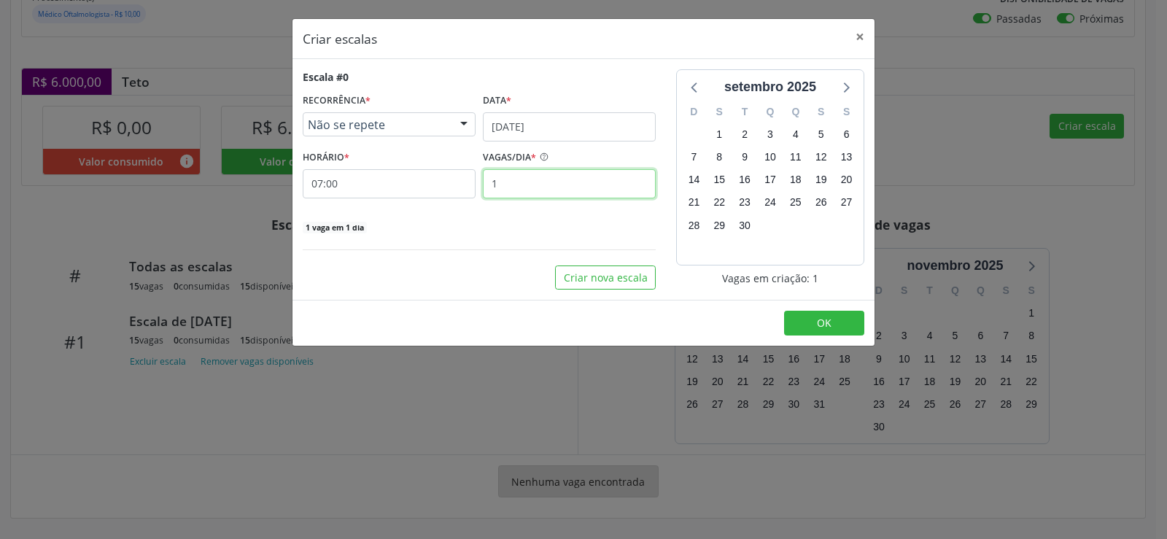
click at [518, 185] on input "1" at bounding box center [569, 183] width 173 height 29
type input "15"
click at [801, 335] on button "OK" at bounding box center [824, 323] width 80 height 25
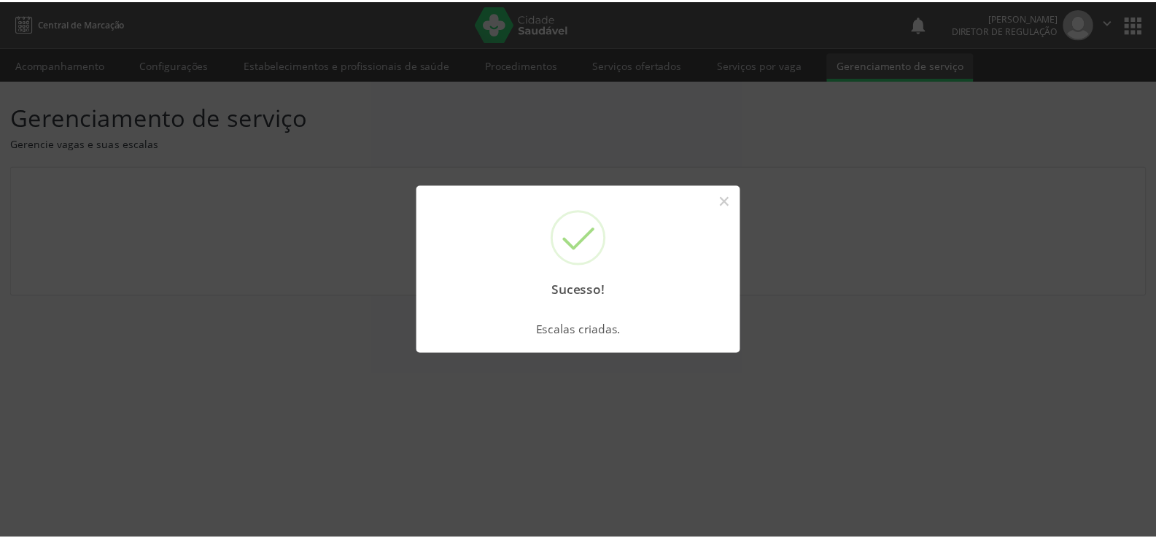
scroll to position [0, 0]
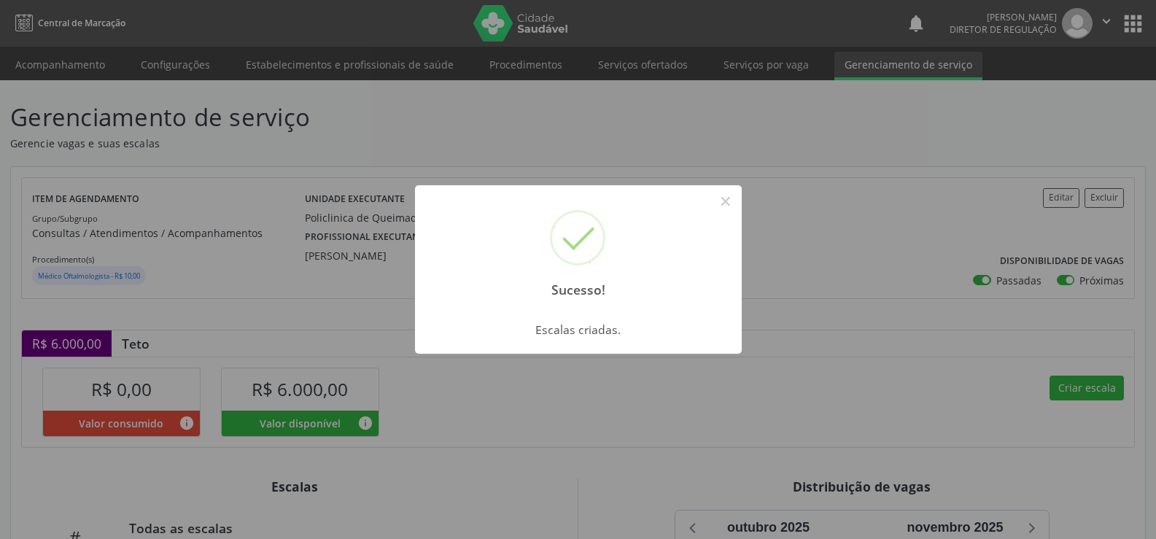
drag, startPoint x: 721, startPoint y: 198, endPoint x: 717, endPoint y: 207, distance: 9.8
click at [721, 199] on button "×" at bounding box center [725, 201] width 25 height 25
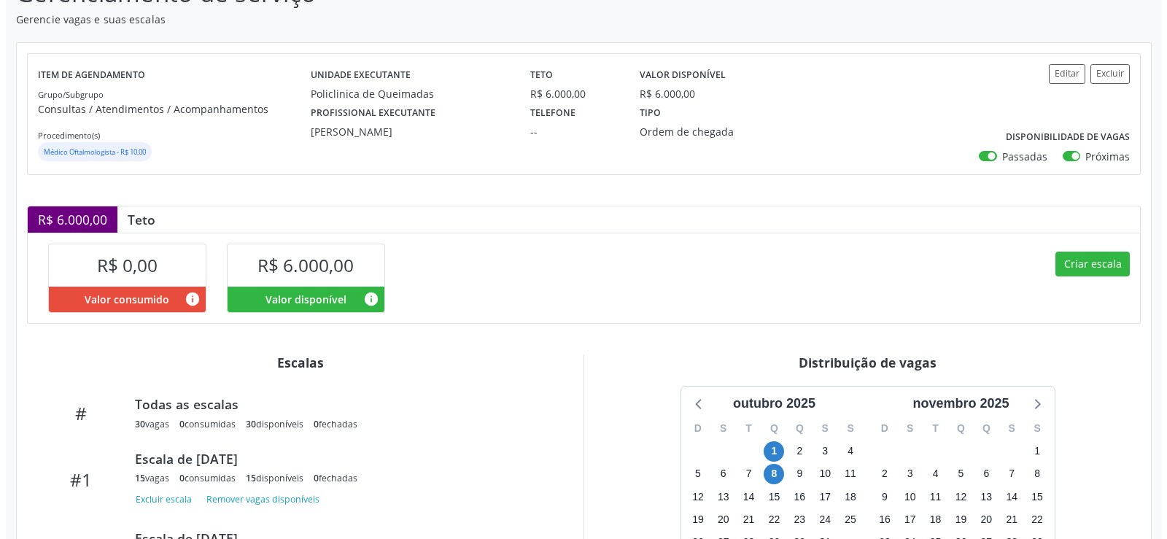
scroll to position [279, 0]
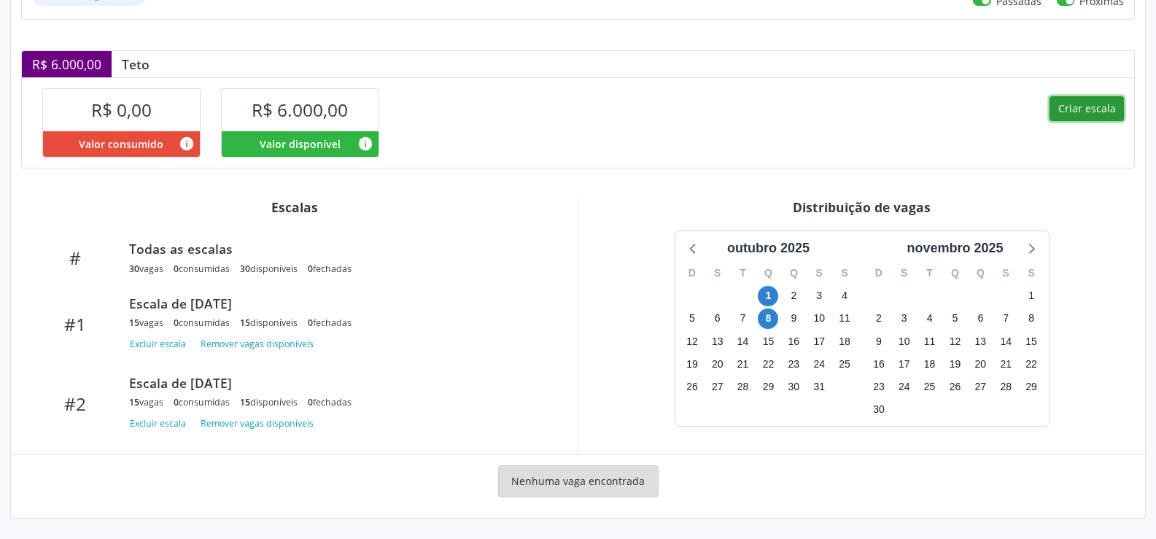
click at [1080, 107] on button "Criar escala" at bounding box center [1087, 108] width 74 height 25
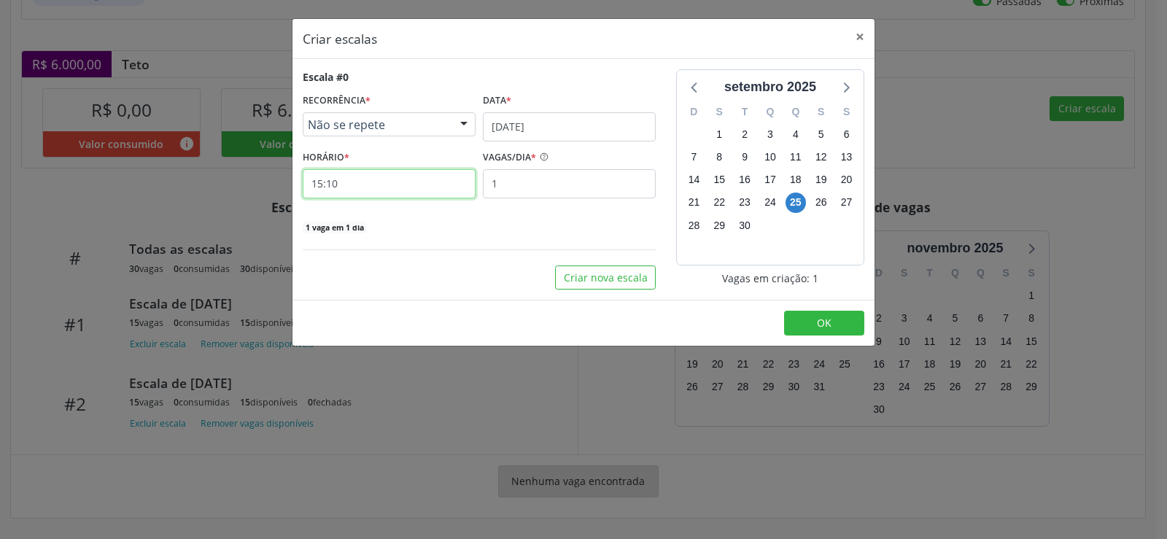
click at [357, 182] on input "15:10" at bounding box center [389, 183] width 173 height 29
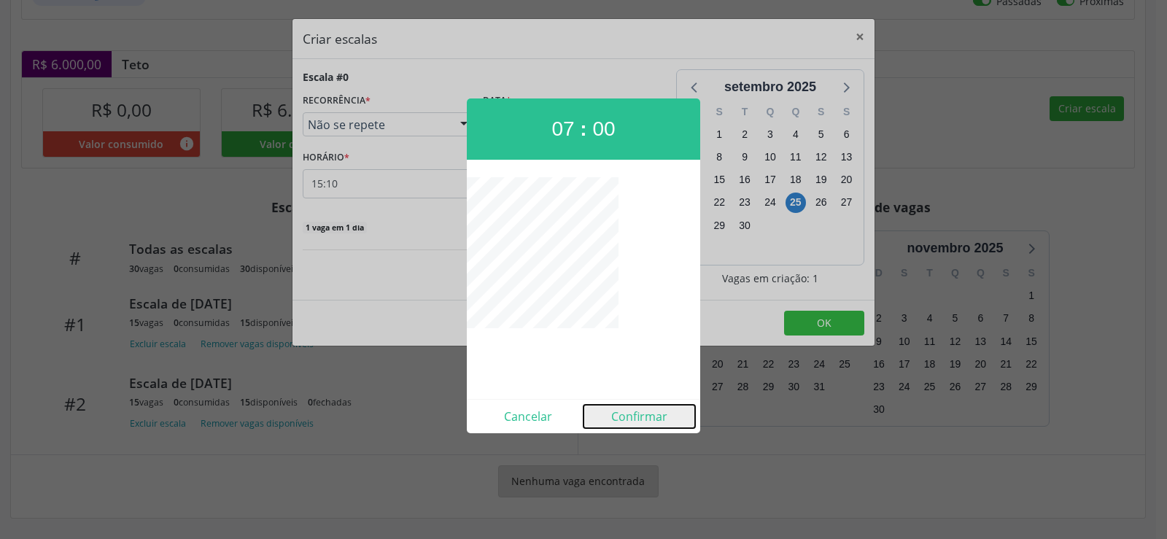
click at [615, 424] on button "Confirmar" at bounding box center [640, 416] width 112 height 23
type input "07:00"
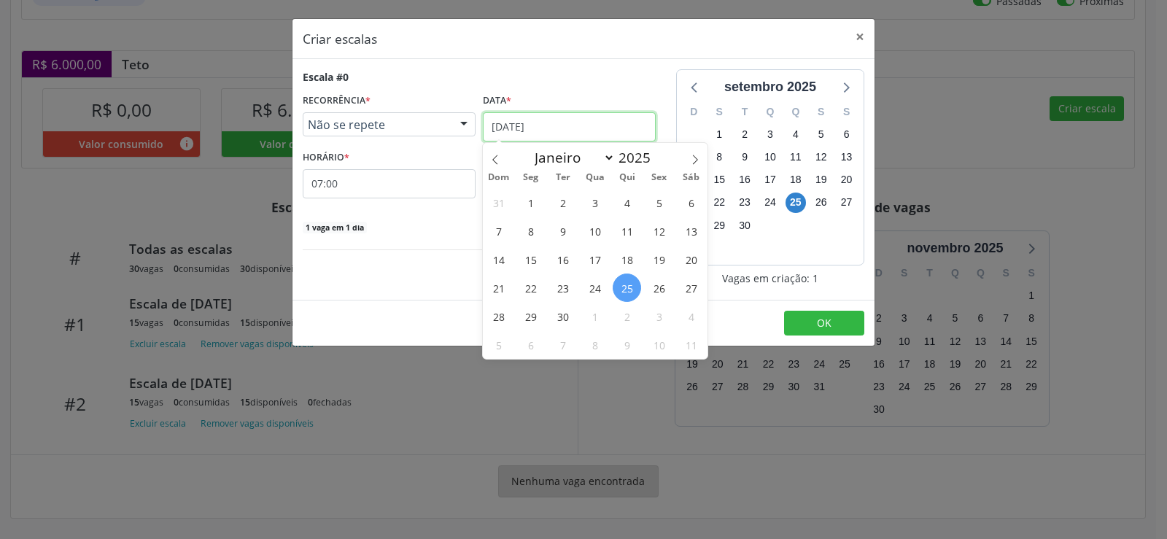
click at [609, 137] on input "[DATE]" at bounding box center [569, 126] width 173 height 29
click at [702, 155] on span at bounding box center [695, 155] width 25 height 25
select select "9"
drag, startPoint x: 594, startPoint y: 264, endPoint x: 573, endPoint y: 249, distance: 26.7
click at [591, 263] on span "15" at bounding box center [595, 259] width 28 height 28
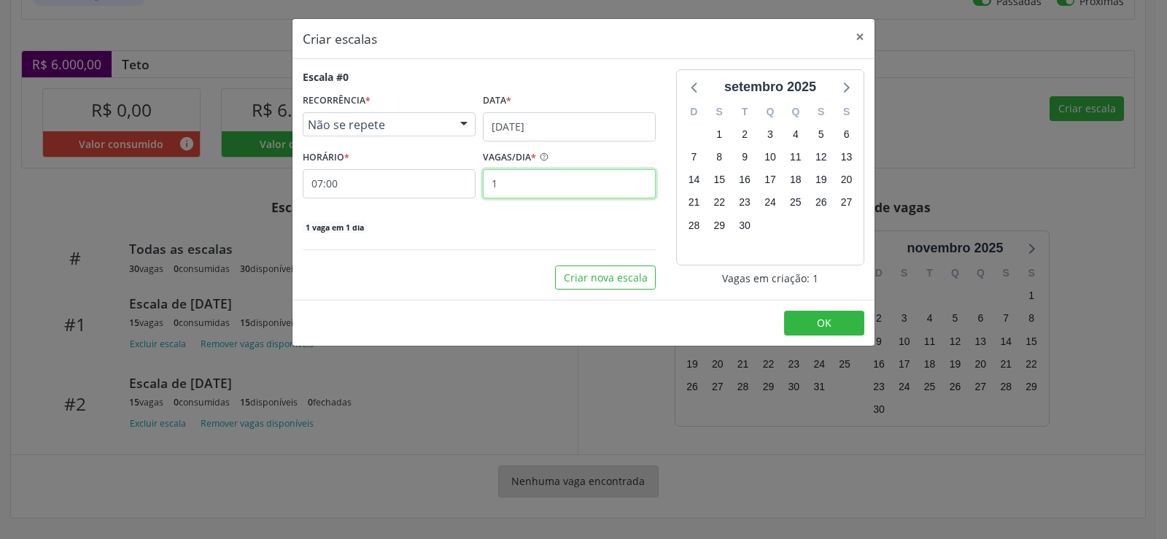
click at [516, 182] on input "1" at bounding box center [569, 183] width 173 height 29
type input "15"
click at [816, 319] on button "OK" at bounding box center [824, 323] width 80 height 25
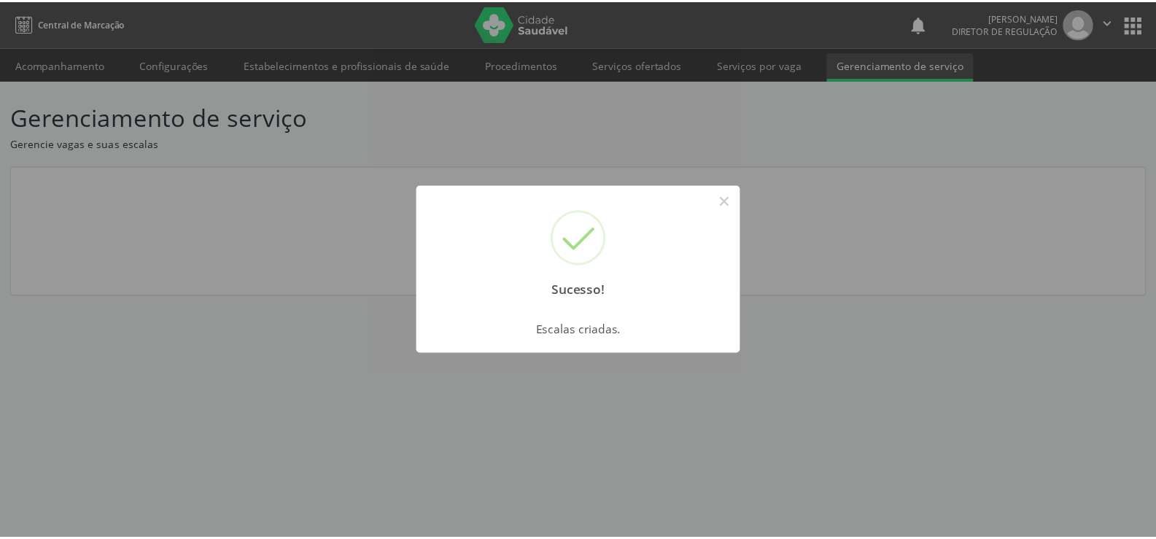
scroll to position [0, 0]
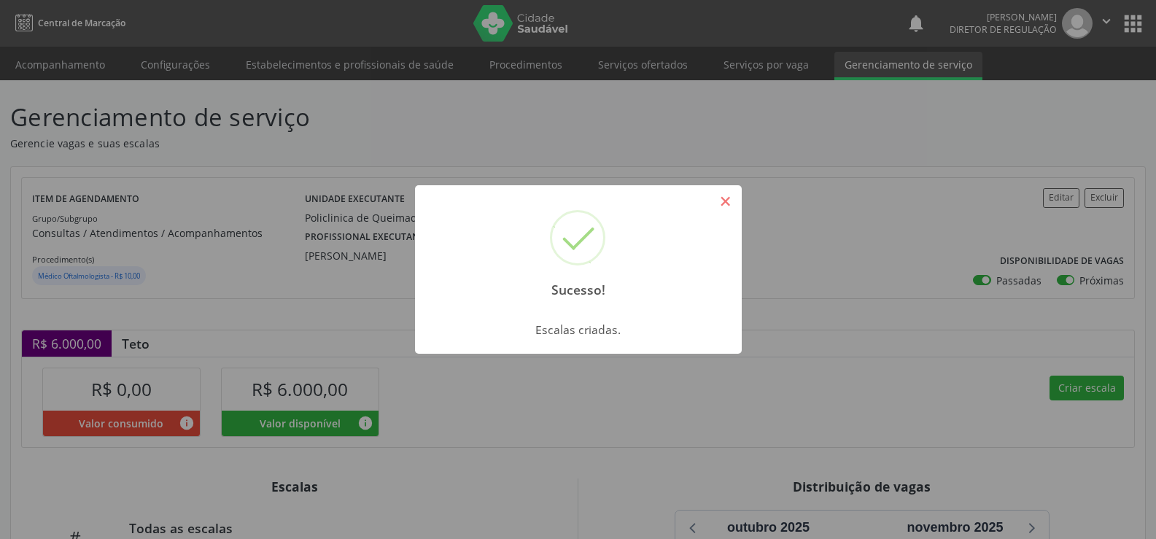
click at [724, 204] on button "×" at bounding box center [725, 201] width 25 height 25
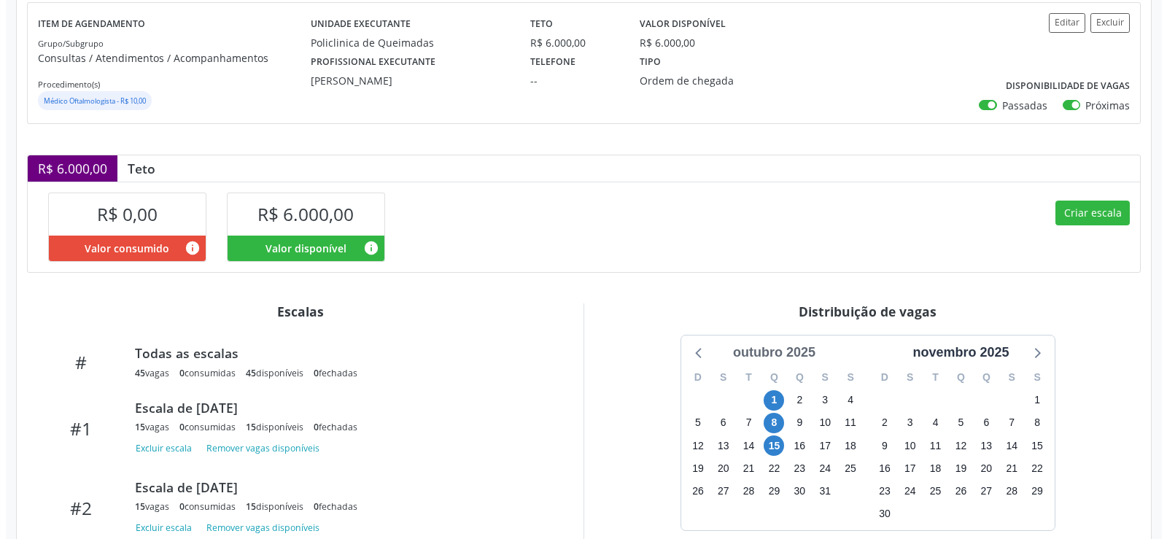
scroll to position [284, 0]
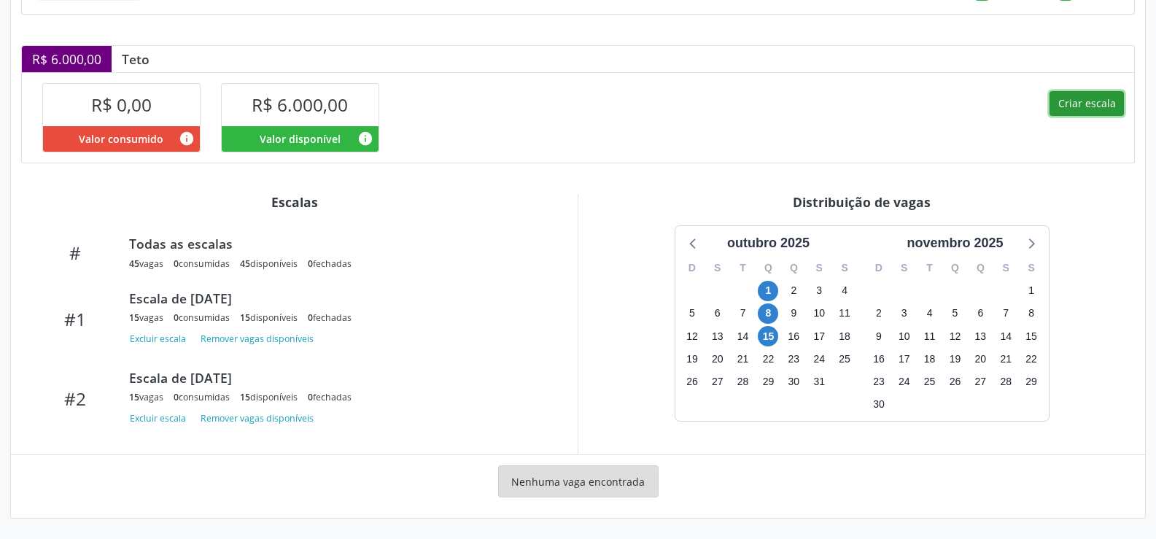
click at [1078, 103] on button "Criar escala" at bounding box center [1087, 103] width 74 height 25
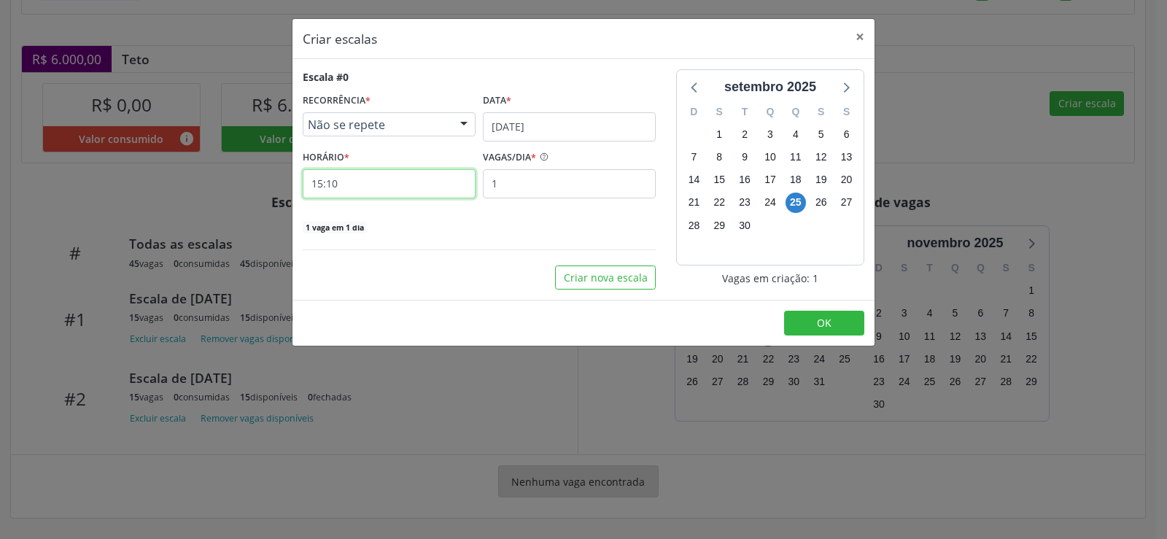
click at [384, 179] on input "15:10" at bounding box center [389, 183] width 173 height 29
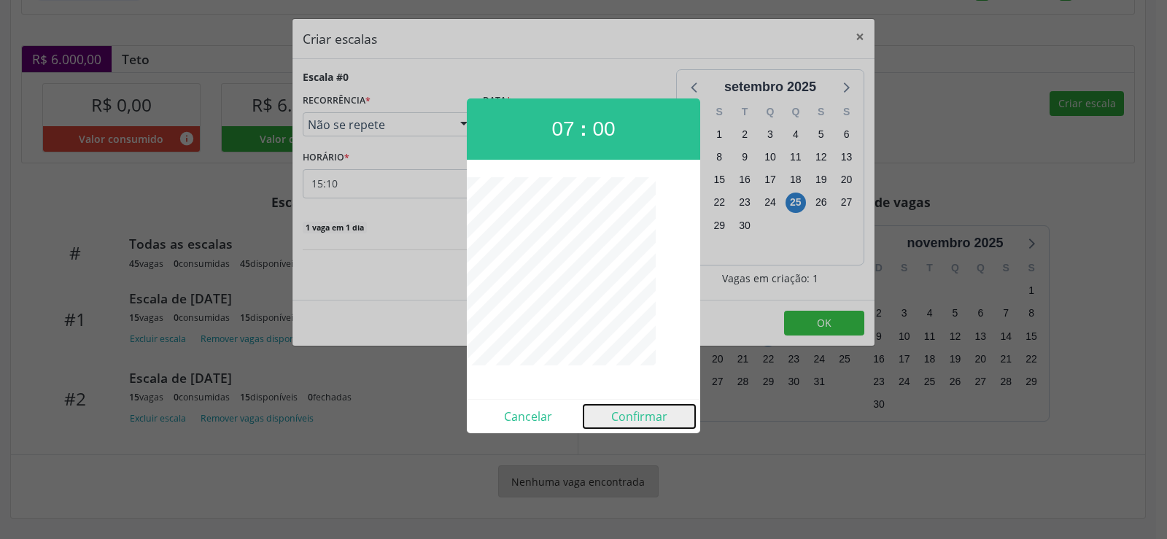
drag, startPoint x: 640, startPoint y: 418, endPoint x: 617, endPoint y: 417, distance: 23.4
click at [636, 419] on button "Confirmar" at bounding box center [640, 416] width 112 height 23
type input "07:00"
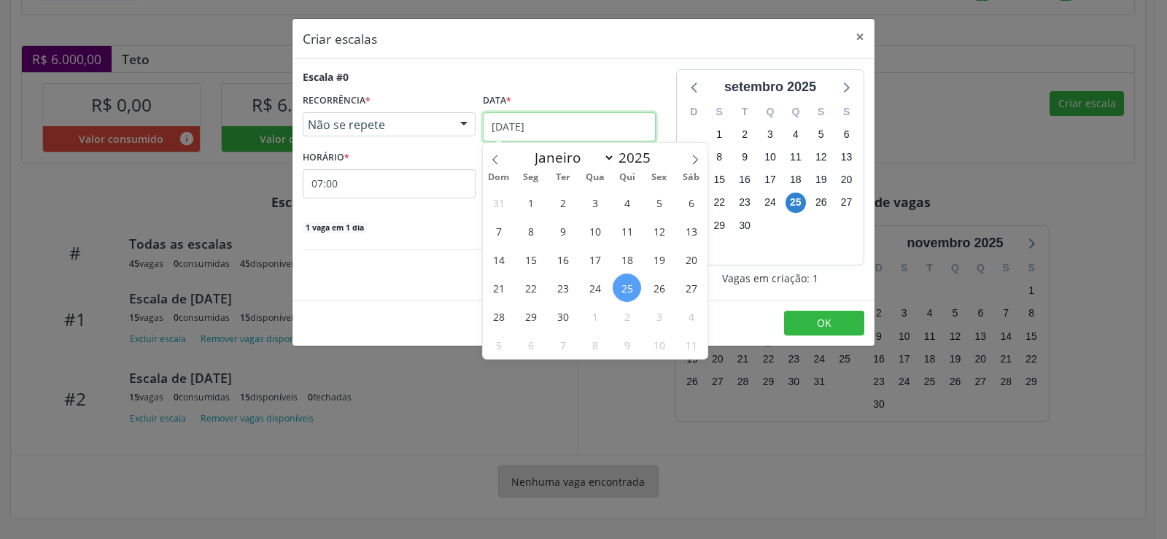
click at [615, 121] on input "[DATE]" at bounding box center [569, 126] width 173 height 29
click at [697, 155] on icon at bounding box center [695, 160] width 10 height 10
select select "9"
drag, startPoint x: 594, startPoint y: 295, endPoint x: 555, endPoint y: 274, distance: 44.1
click at [589, 293] on span "22" at bounding box center [595, 288] width 28 height 28
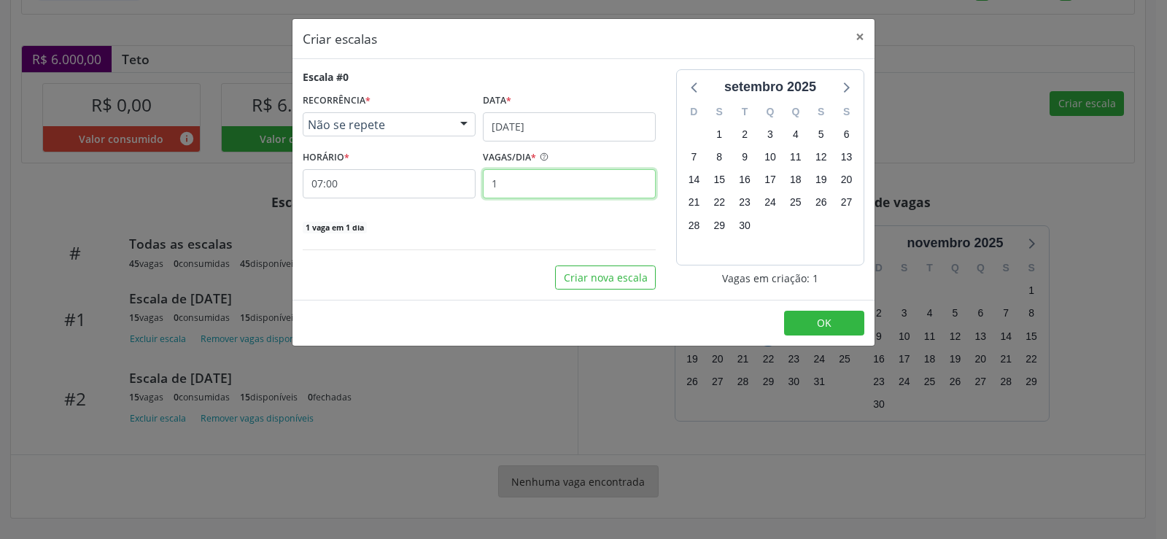
click at [509, 180] on input "1" at bounding box center [569, 183] width 173 height 29
type input "15"
click at [840, 320] on button "OK" at bounding box center [824, 323] width 80 height 25
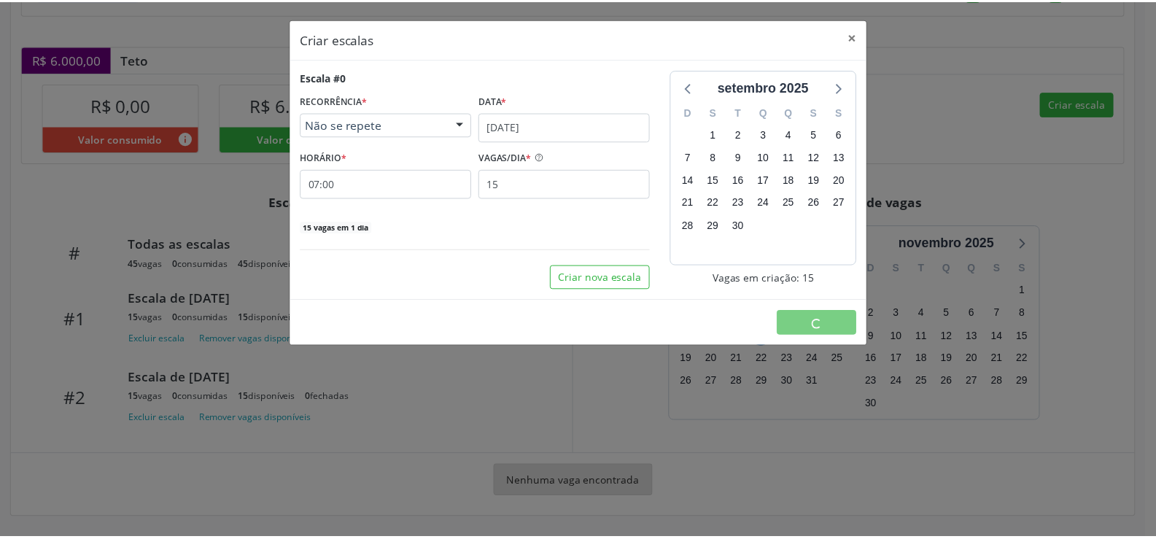
scroll to position [0, 0]
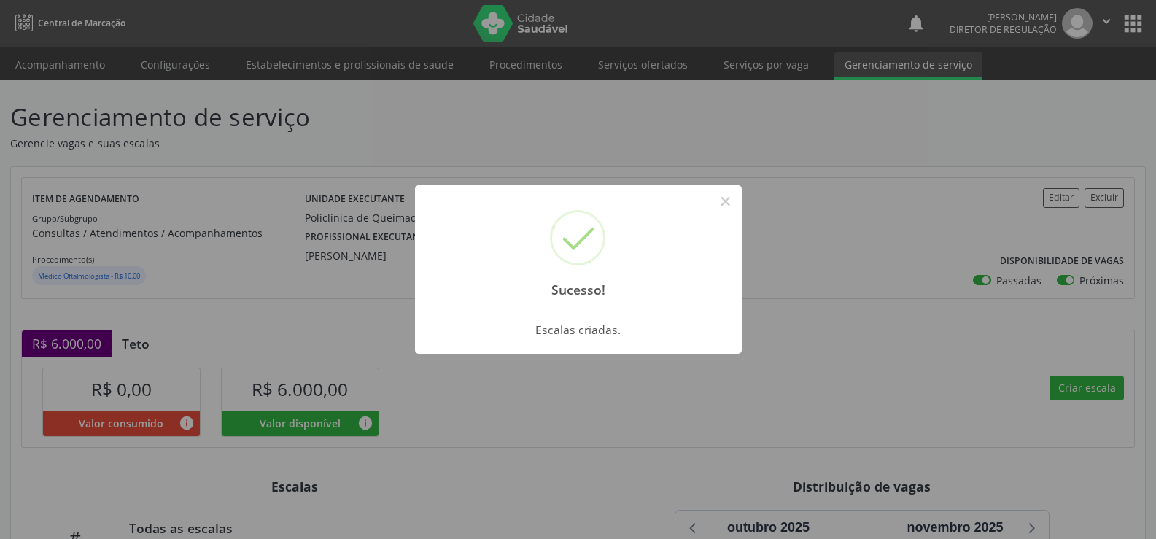
drag, startPoint x: 729, startPoint y: 196, endPoint x: 714, endPoint y: 220, distance: 27.5
click at [728, 198] on button "×" at bounding box center [725, 201] width 25 height 25
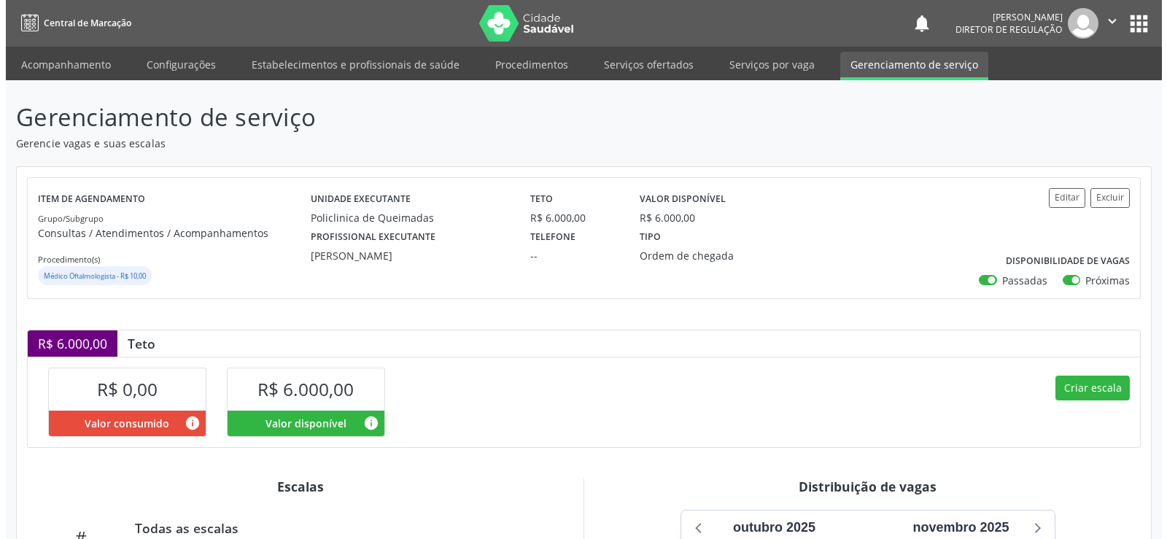
scroll to position [284, 0]
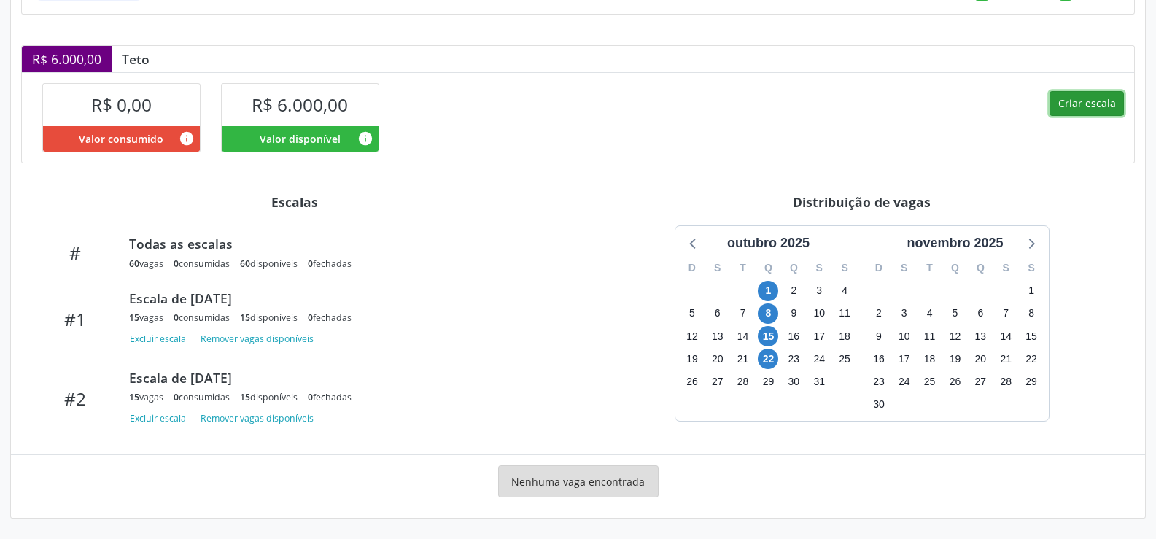
click at [1087, 104] on button "Criar escala" at bounding box center [1087, 103] width 74 height 25
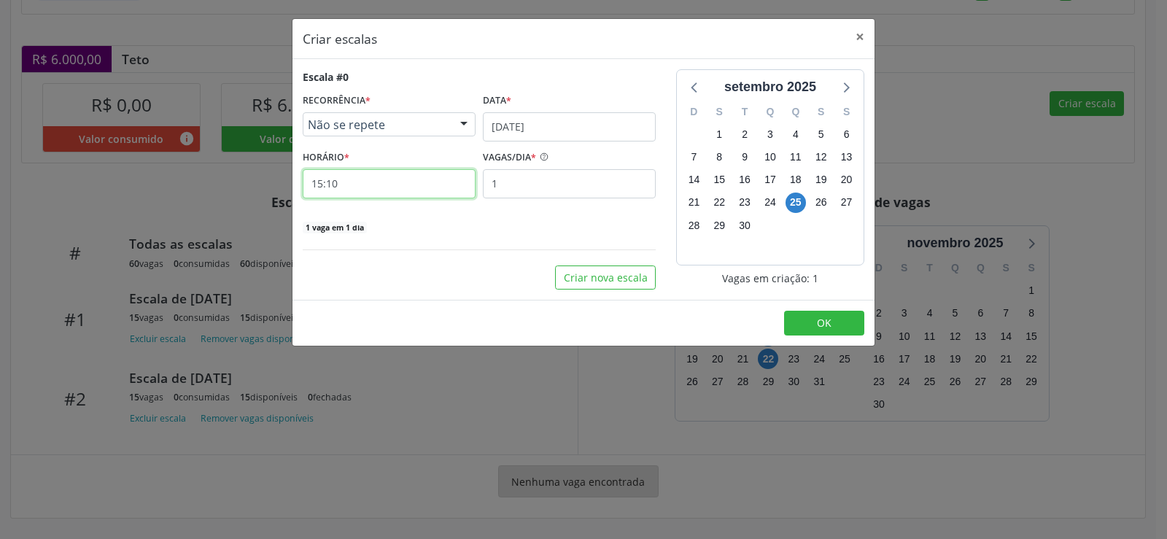
click at [347, 181] on input "15:10" at bounding box center [389, 183] width 173 height 29
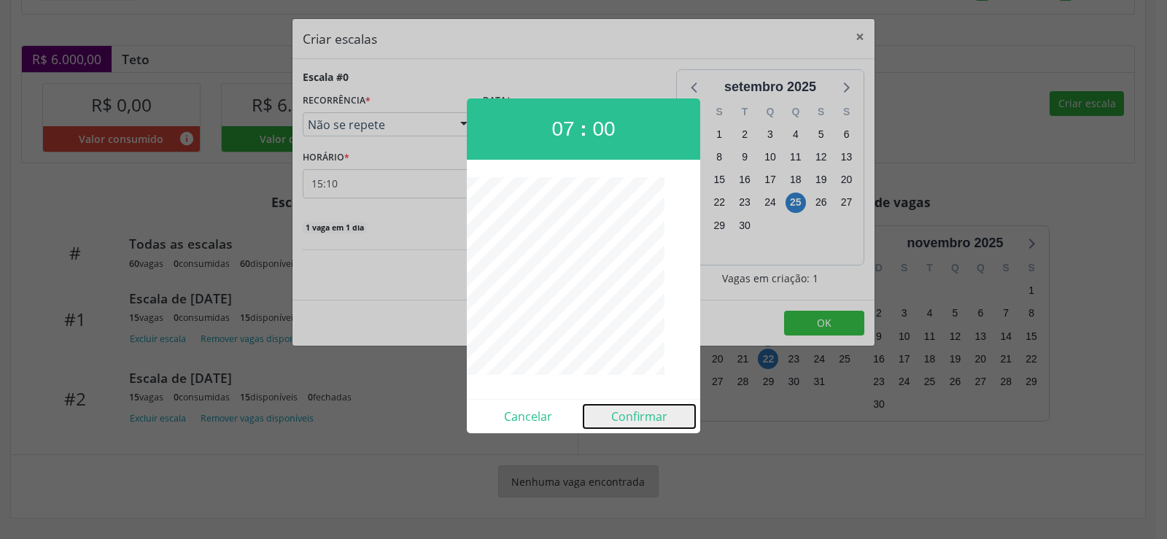
click at [641, 425] on button "Confirmar" at bounding box center [640, 416] width 112 height 23
type input "07:00"
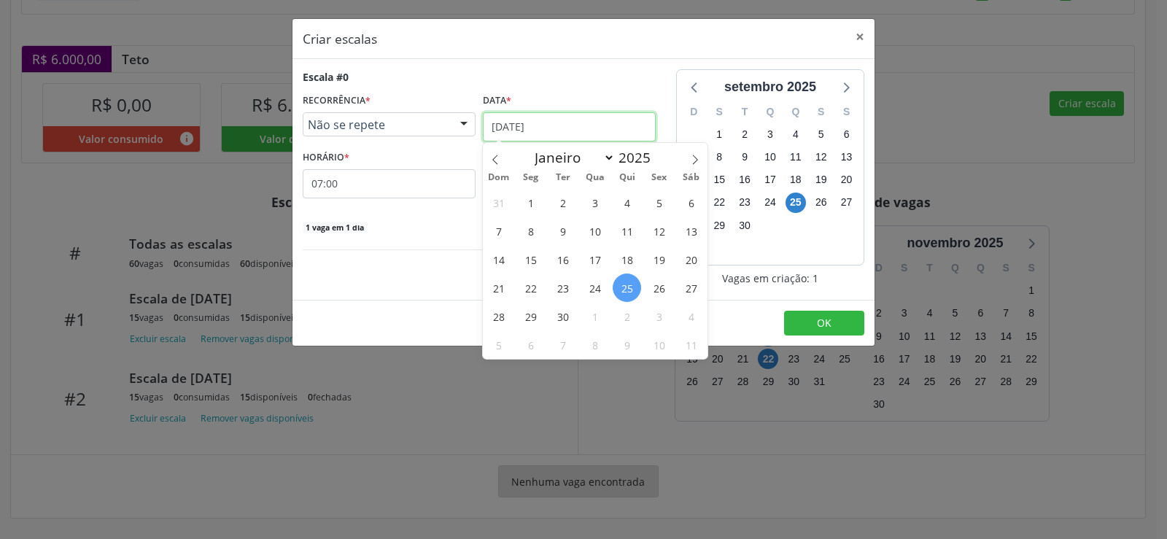
click at [598, 122] on input "[DATE]" at bounding box center [569, 126] width 173 height 29
click at [690, 155] on icon at bounding box center [695, 160] width 10 height 10
select select "9"
click at [594, 314] on span "29" at bounding box center [595, 316] width 28 height 28
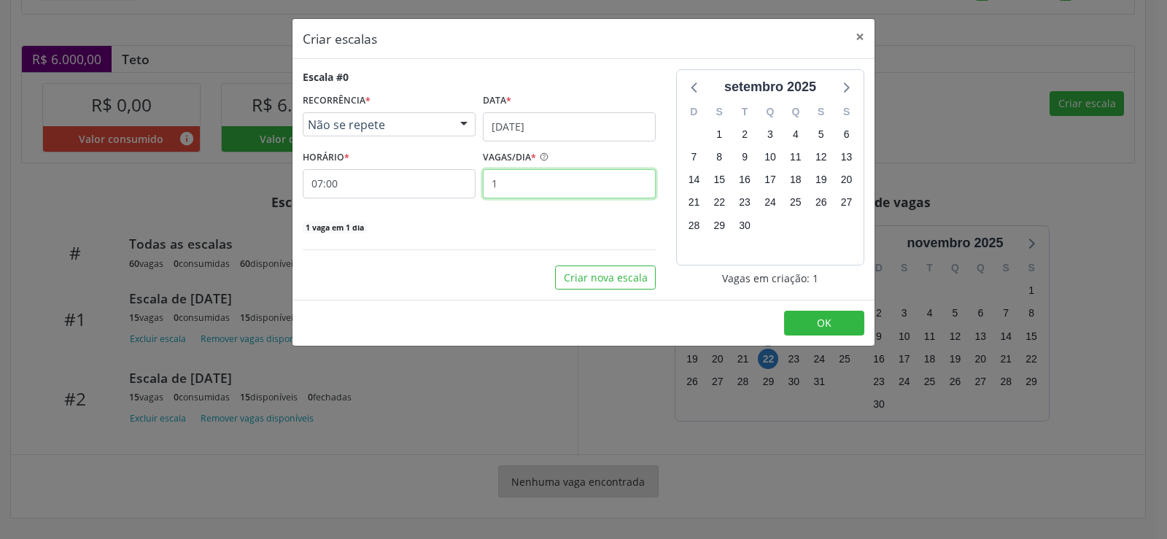
click at [527, 182] on input "1" at bounding box center [569, 183] width 173 height 29
type input "15"
click at [837, 328] on button "OK" at bounding box center [824, 323] width 80 height 25
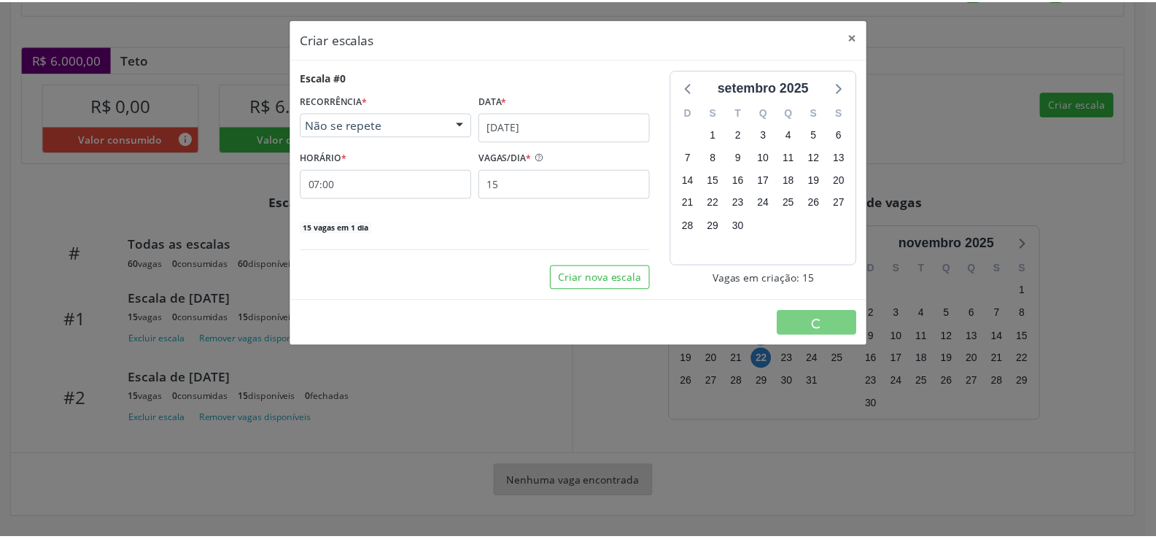
scroll to position [0, 0]
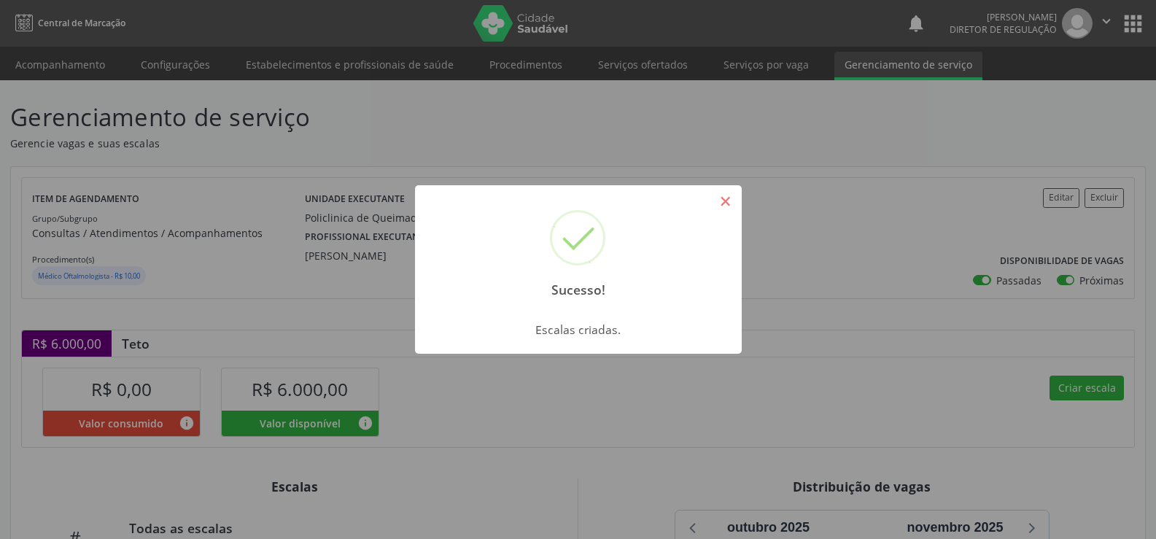
click at [722, 208] on button "×" at bounding box center [725, 201] width 25 height 25
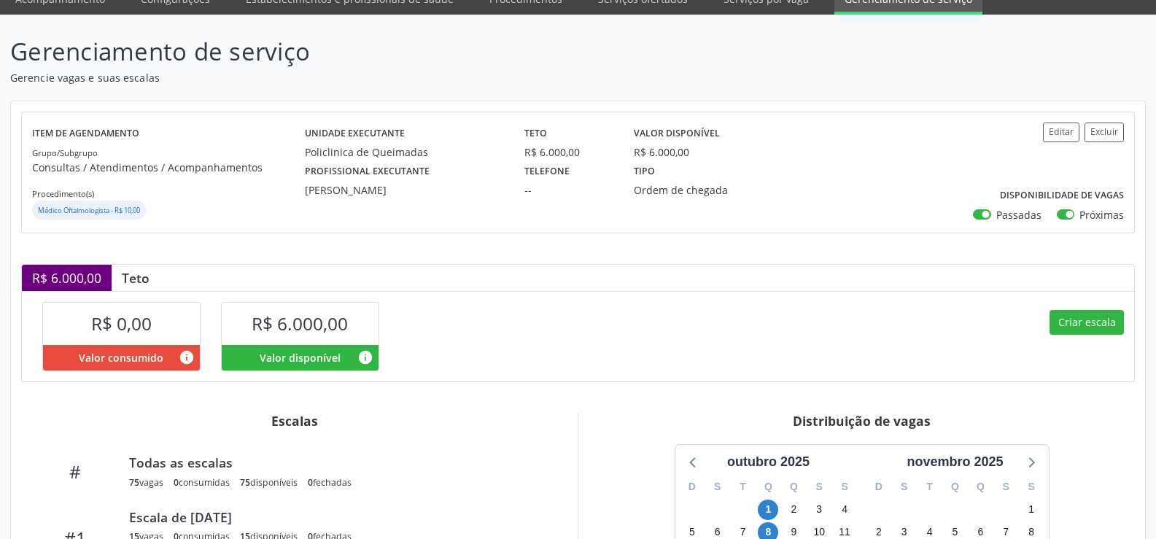
scroll to position [284, 0]
